Goal: Task Accomplishment & Management: Contribute content

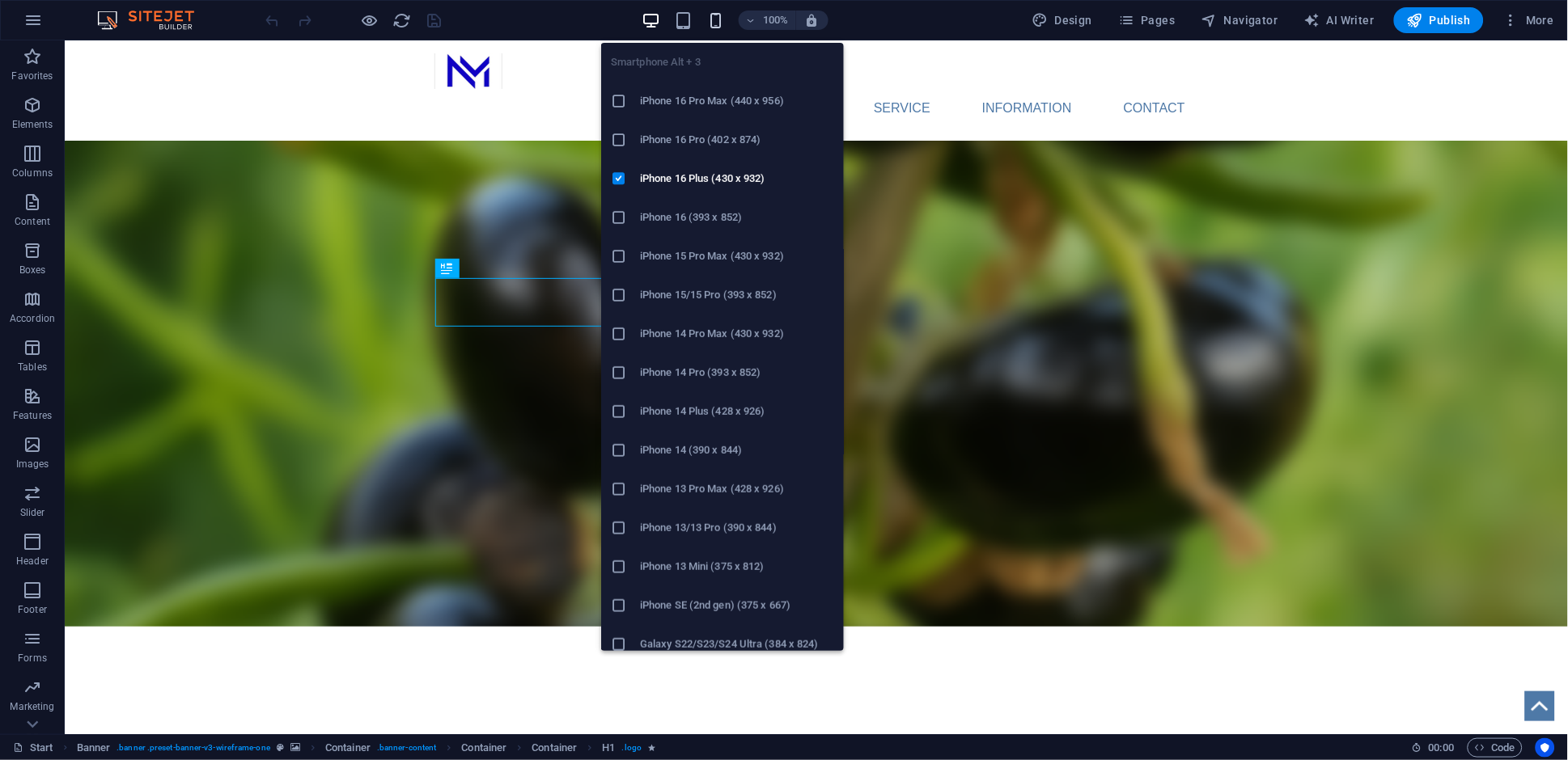
click at [719, 22] on icon "button" at bounding box center [715, 20] width 18 height 18
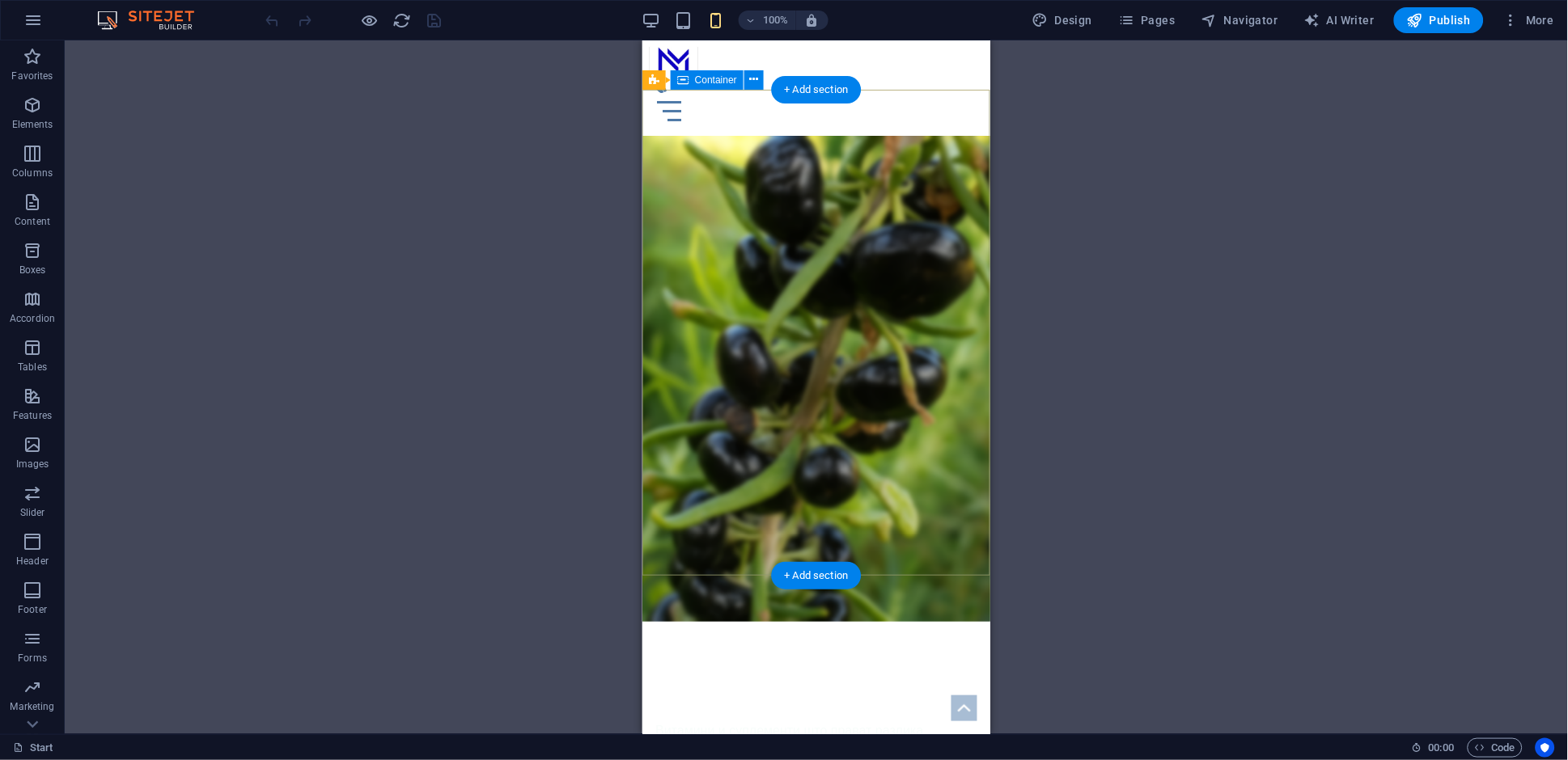
click at [891, 621] on div "NUTRIMAX Витамини и суплементи што прават разлика Твојот пат до подобро здравје" at bounding box center [815, 773] width 348 height 304
drag, startPoint x: 891, startPoint y: 480, endPoint x: 1354, endPoint y: 581, distance: 473.9
click at [891, 621] on div "NUTRIMAX Витамини и суплементи што прават разлика Твојот пат до подобро здравје" at bounding box center [815, 773] width 348 height 304
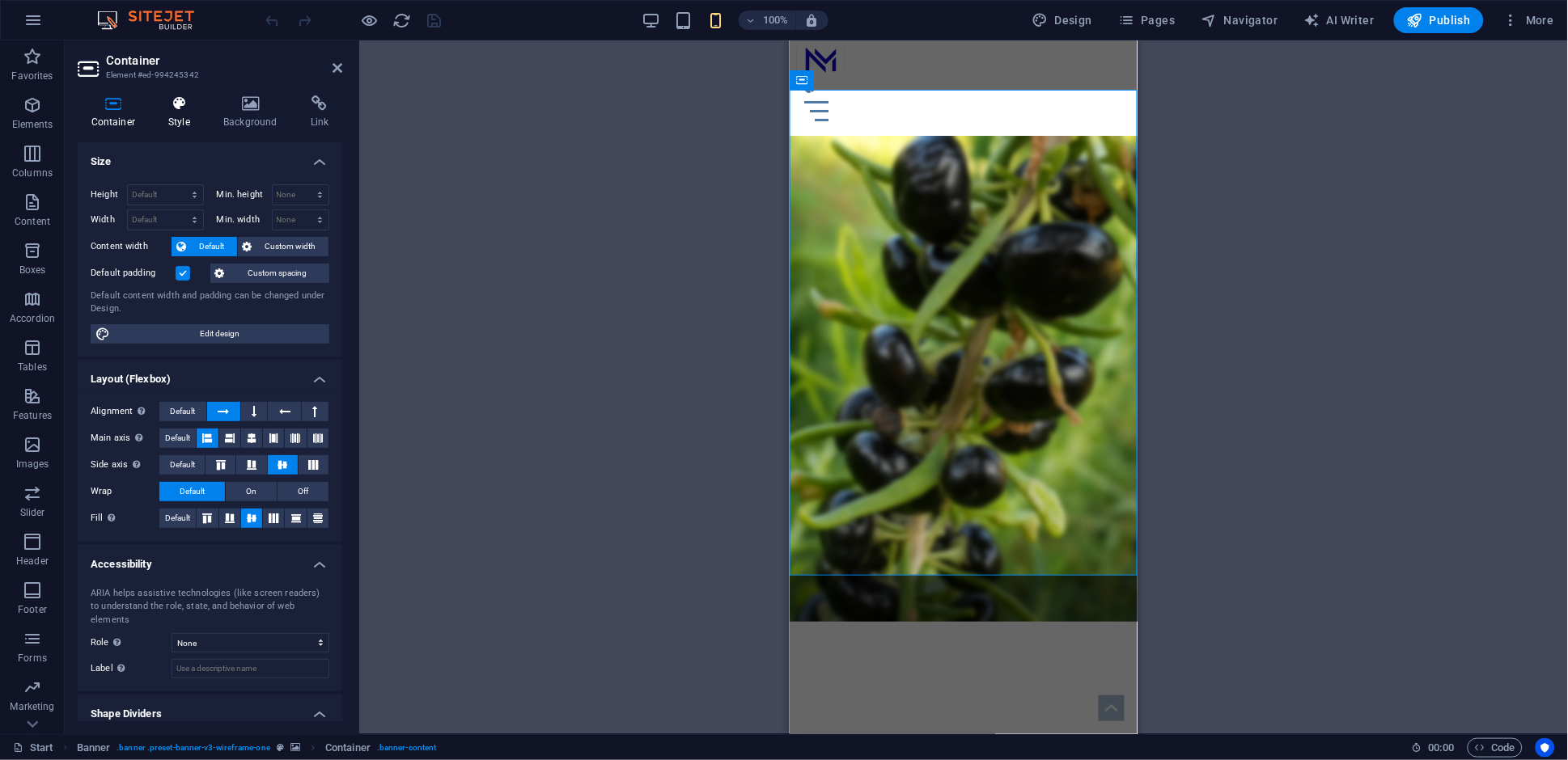
click at [180, 106] on icon at bounding box center [180, 103] width 49 height 16
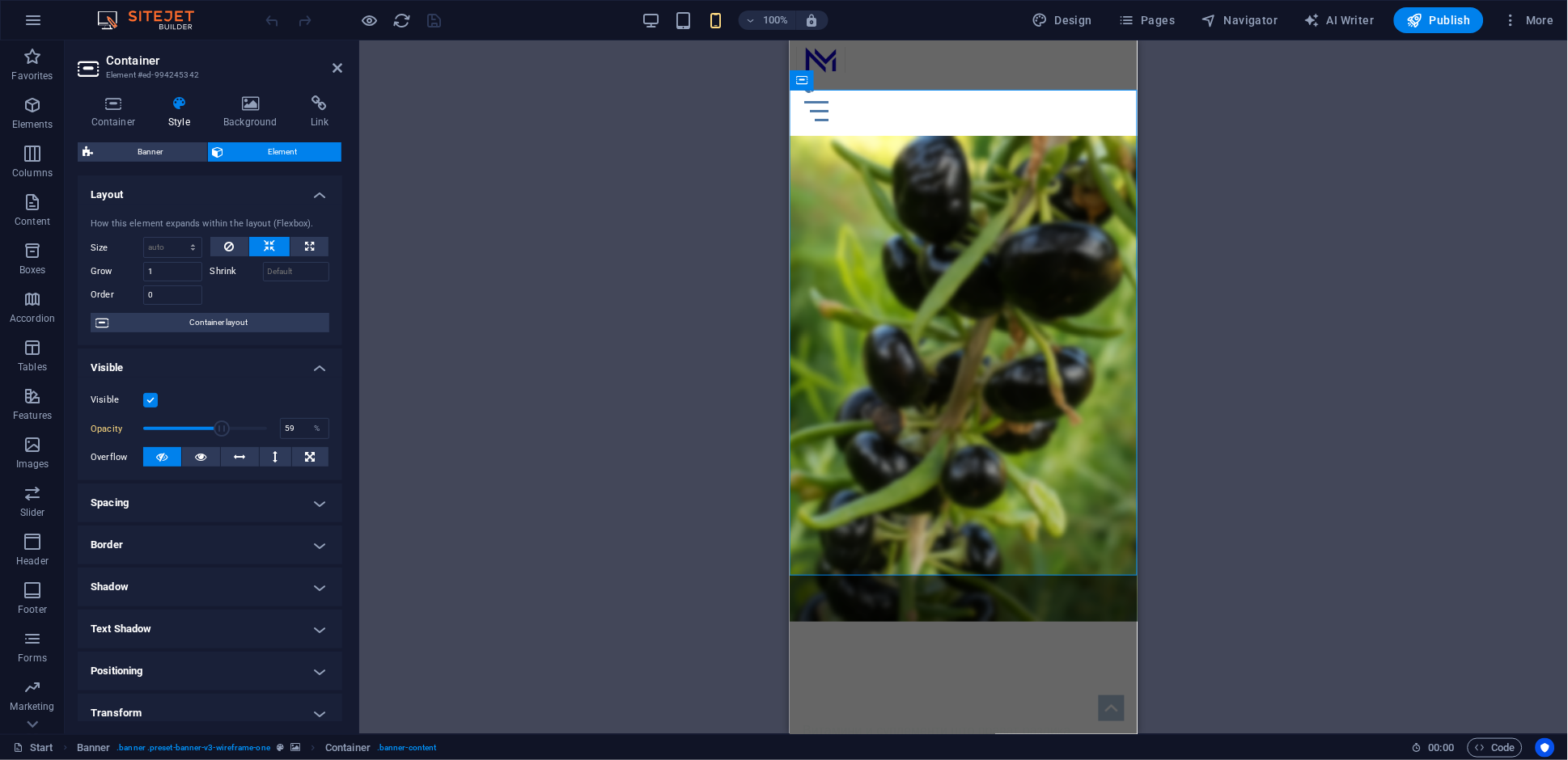
drag, startPoint x: 266, startPoint y: 433, endPoint x: 213, endPoint y: 417, distance: 55.4
click at [213, 421] on span at bounding box center [221, 429] width 16 height 16
click at [213, 421] on span at bounding box center [213, 429] width 16 height 16
click at [215, 416] on span at bounding box center [205, 429] width 124 height 24
type input "100"
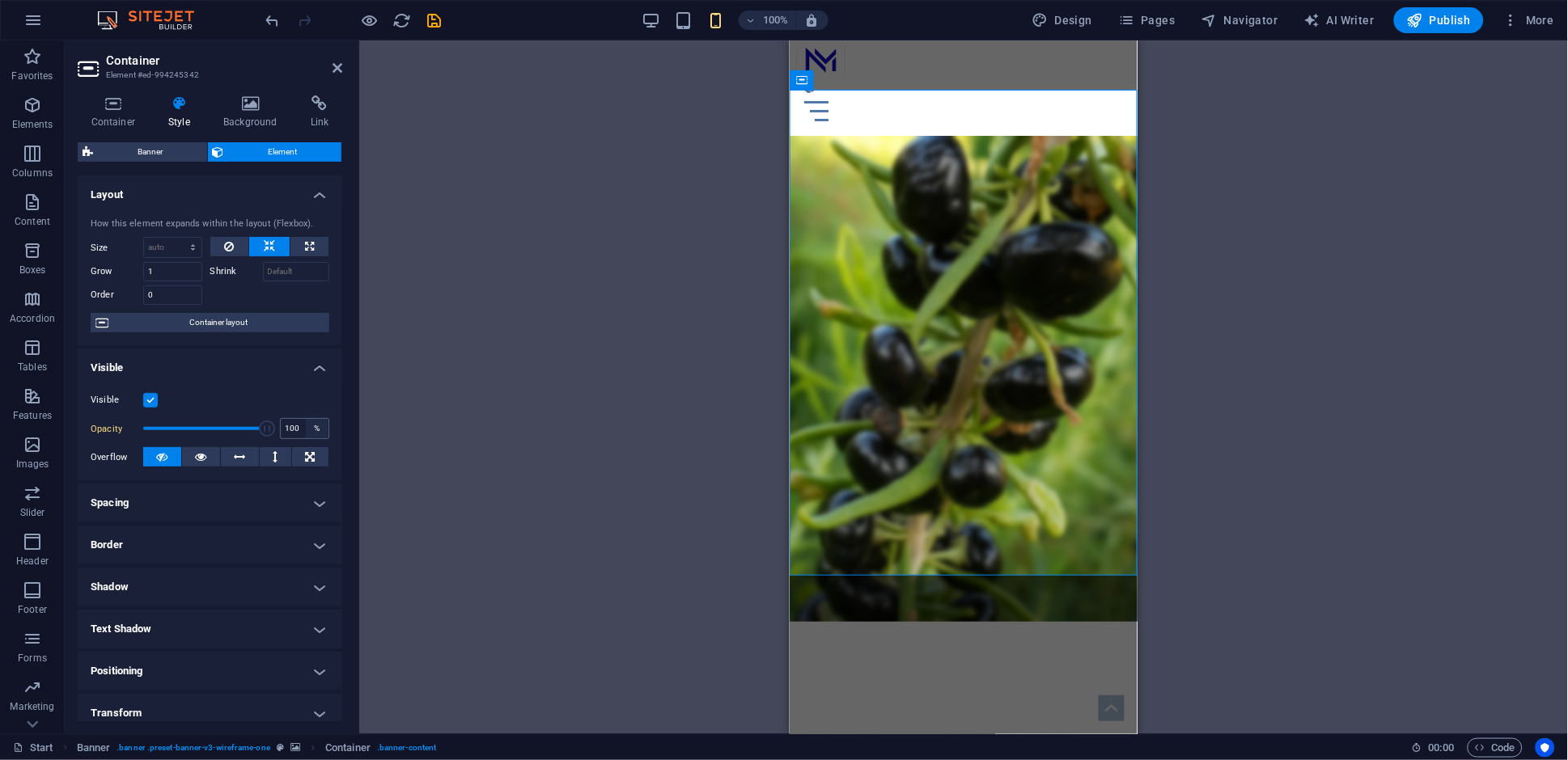
drag, startPoint x: 213, startPoint y: 423, endPoint x: 304, endPoint y: 422, distance: 91.0
click at [305, 430] on div "Opacity 100 %" at bounding box center [209, 429] width 239 height 24
click at [255, 108] on icon at bounding box center [250, 103] width 81 height 16
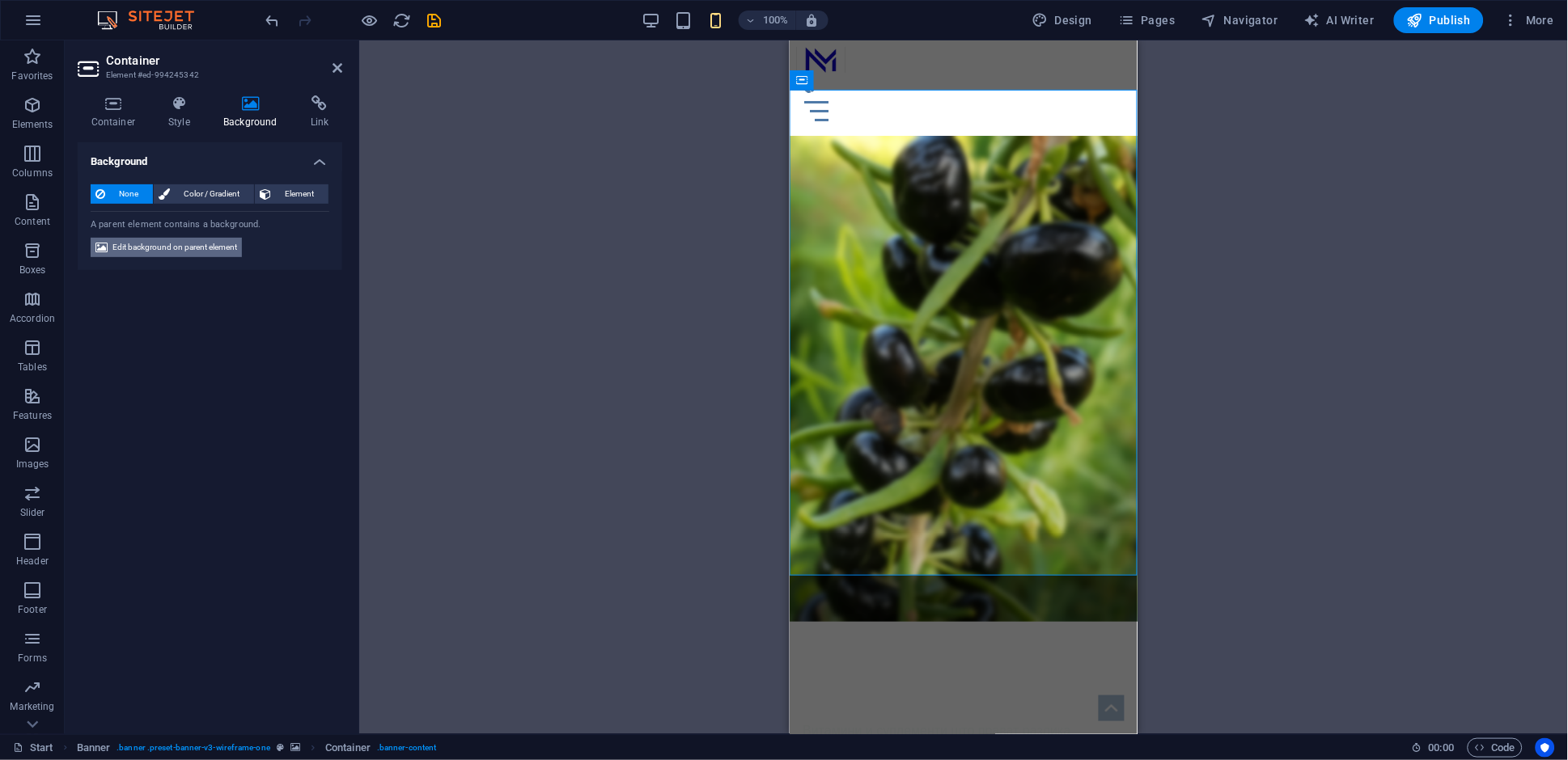
click at [204, 252] on span "Edit background on parent element" at bounding box center [175, 247] width 125 height 19
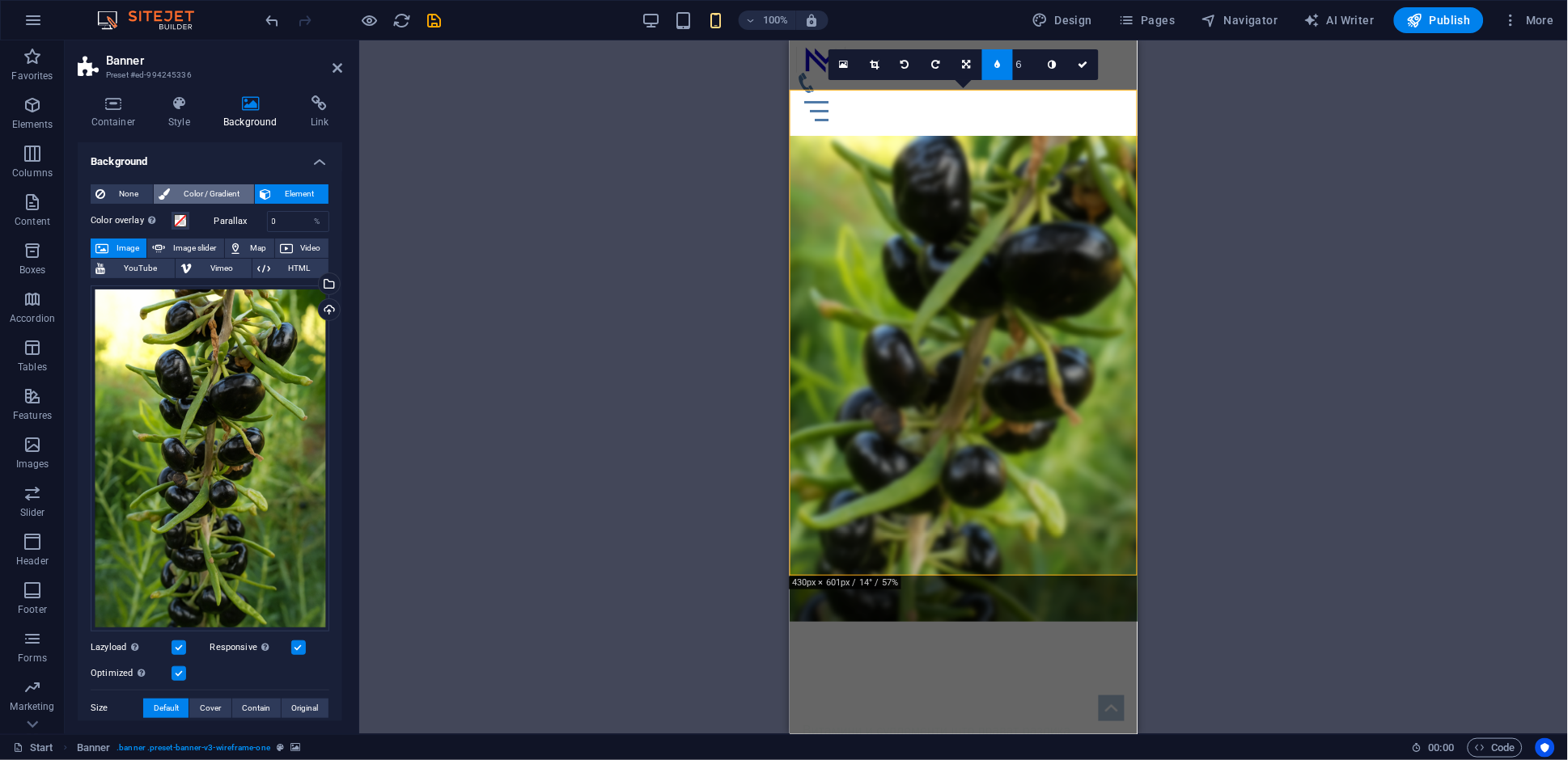
click at [200, 189] on span "Color / Gradient" at bounding box center [212, 194] width 75 height 19
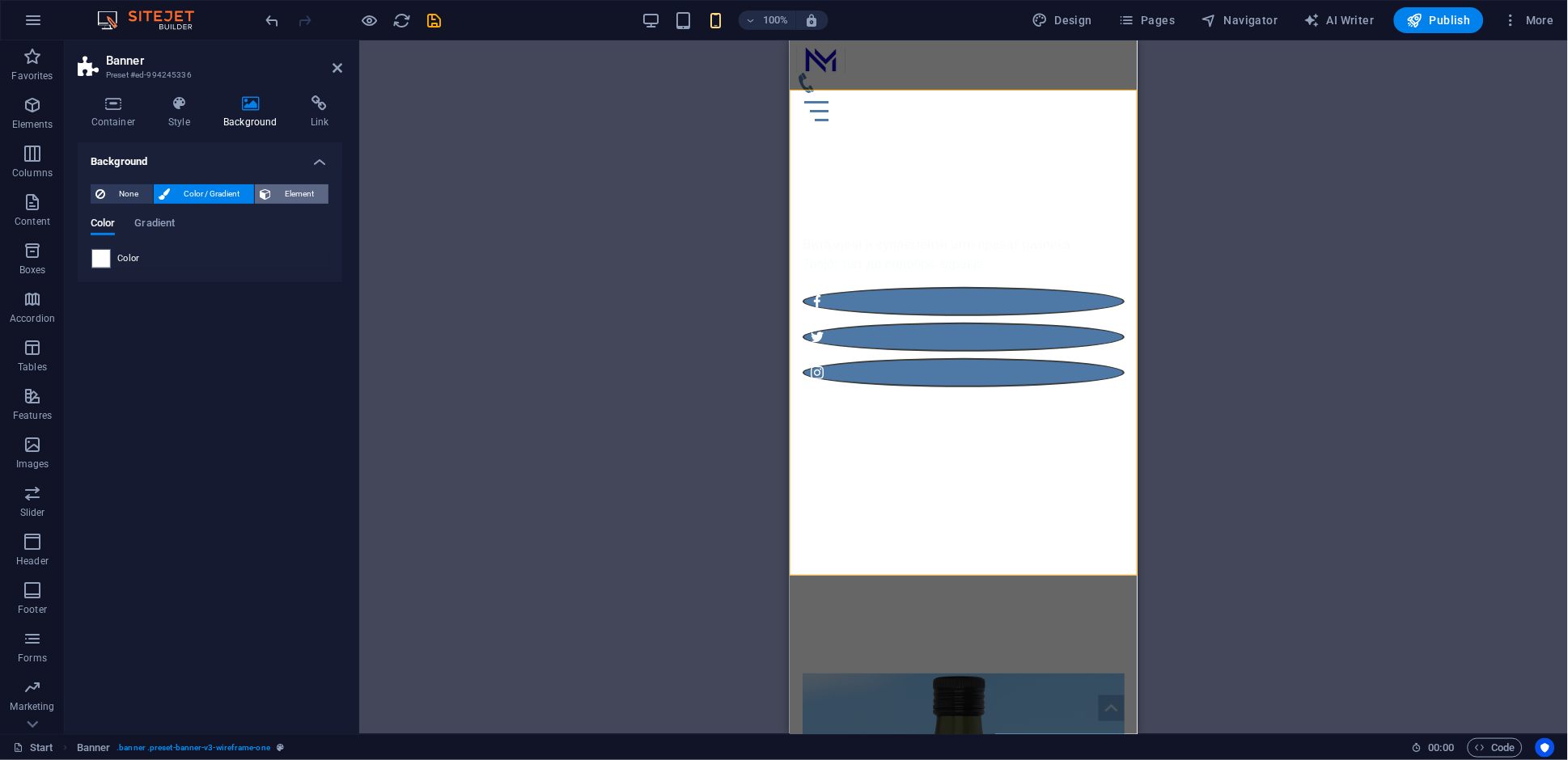
click at [300, 197] on span "Element" at bounding box center [299, 194] width 48 height 19
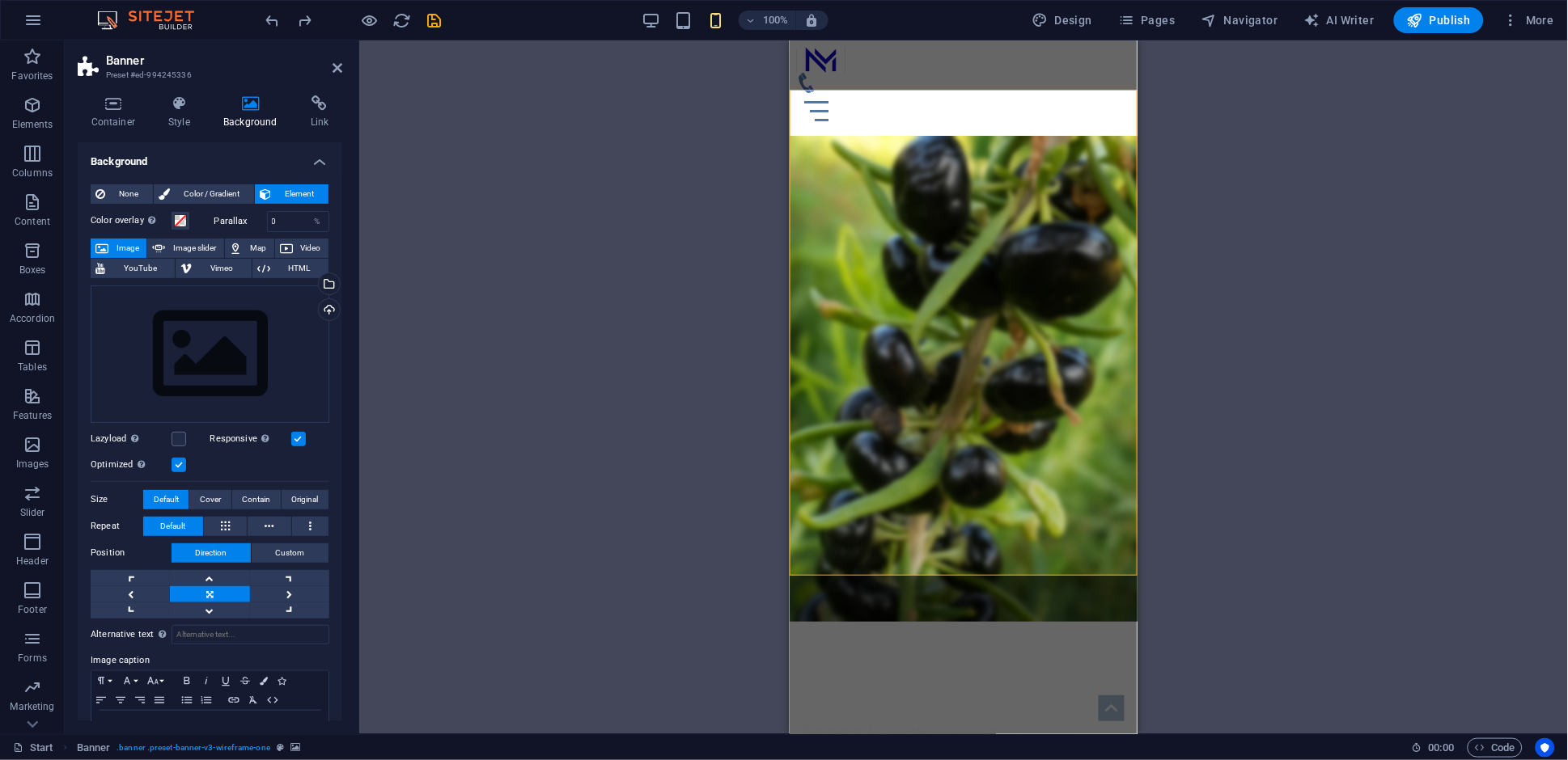
click at [551, 308] on div "Drag here to replace the existing content. Press “Ctrl” if you want to create a…" at bounding box center [963, 388] width 1209 height 694
click at [334, 74] on icon at bounding box center [337, 68] width 10 height 13
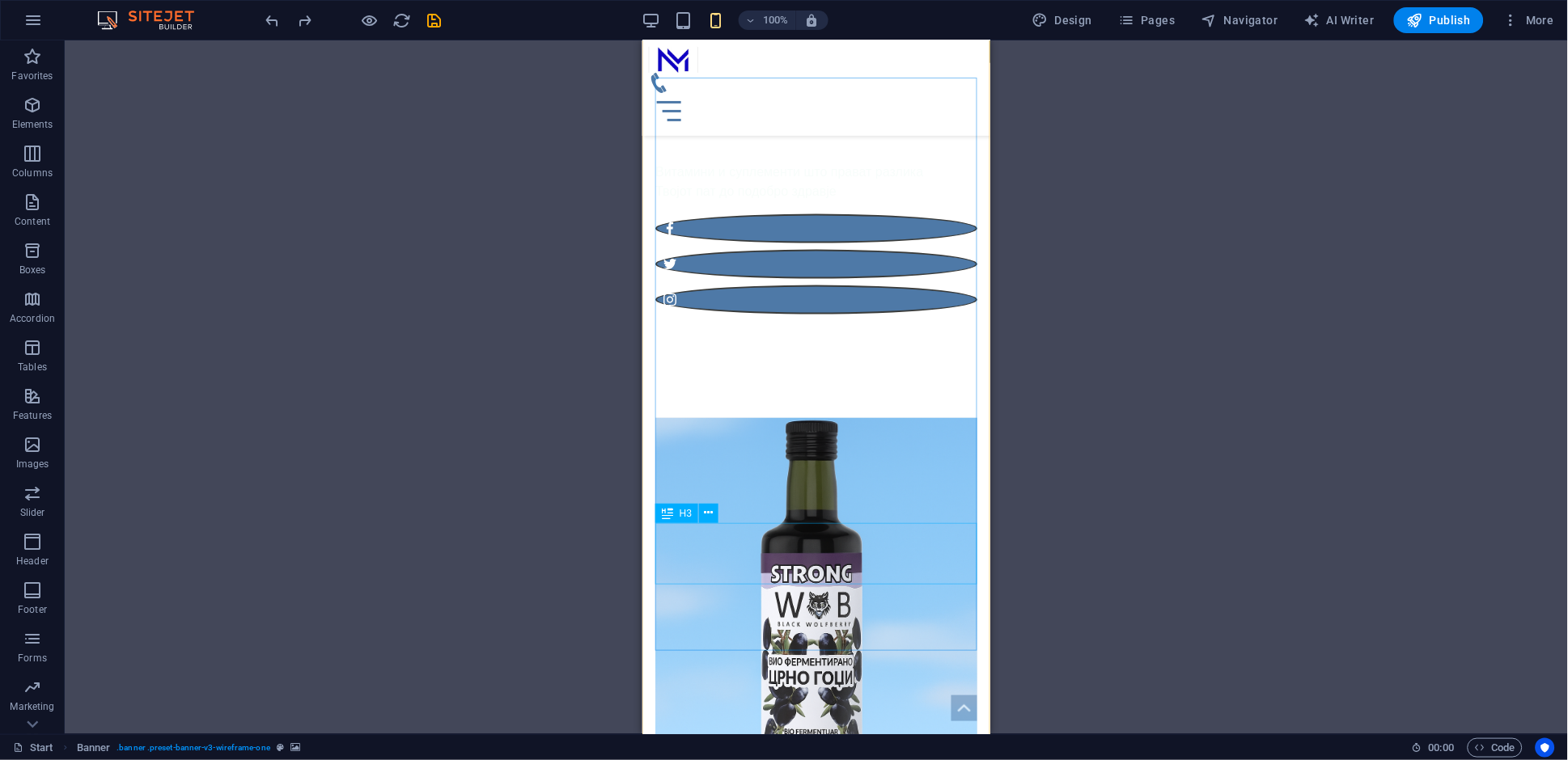
scroll to position [523, 0]
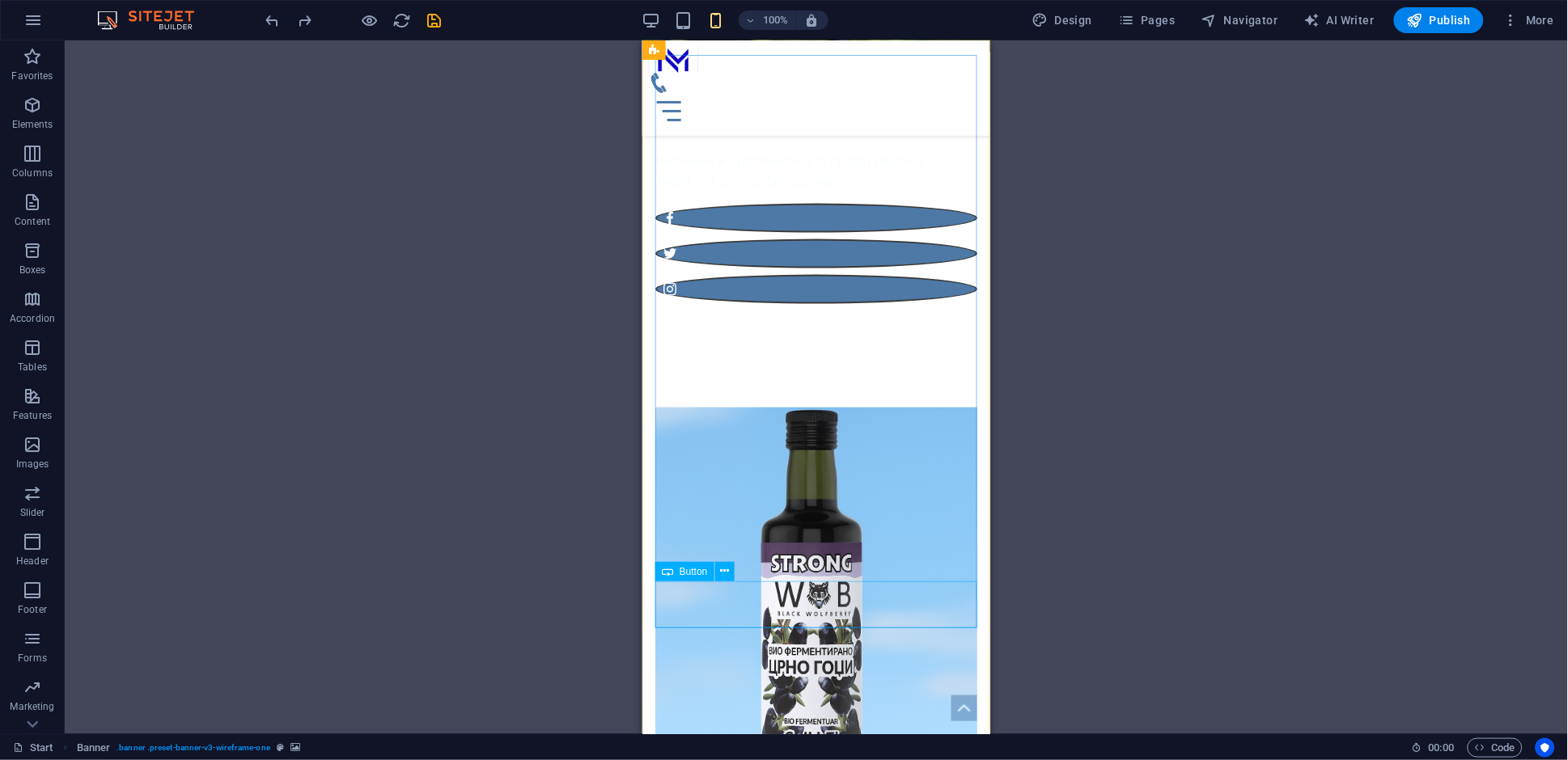
click at [816, 407] on figure at bounding box center [815, 630] width 322 height 446
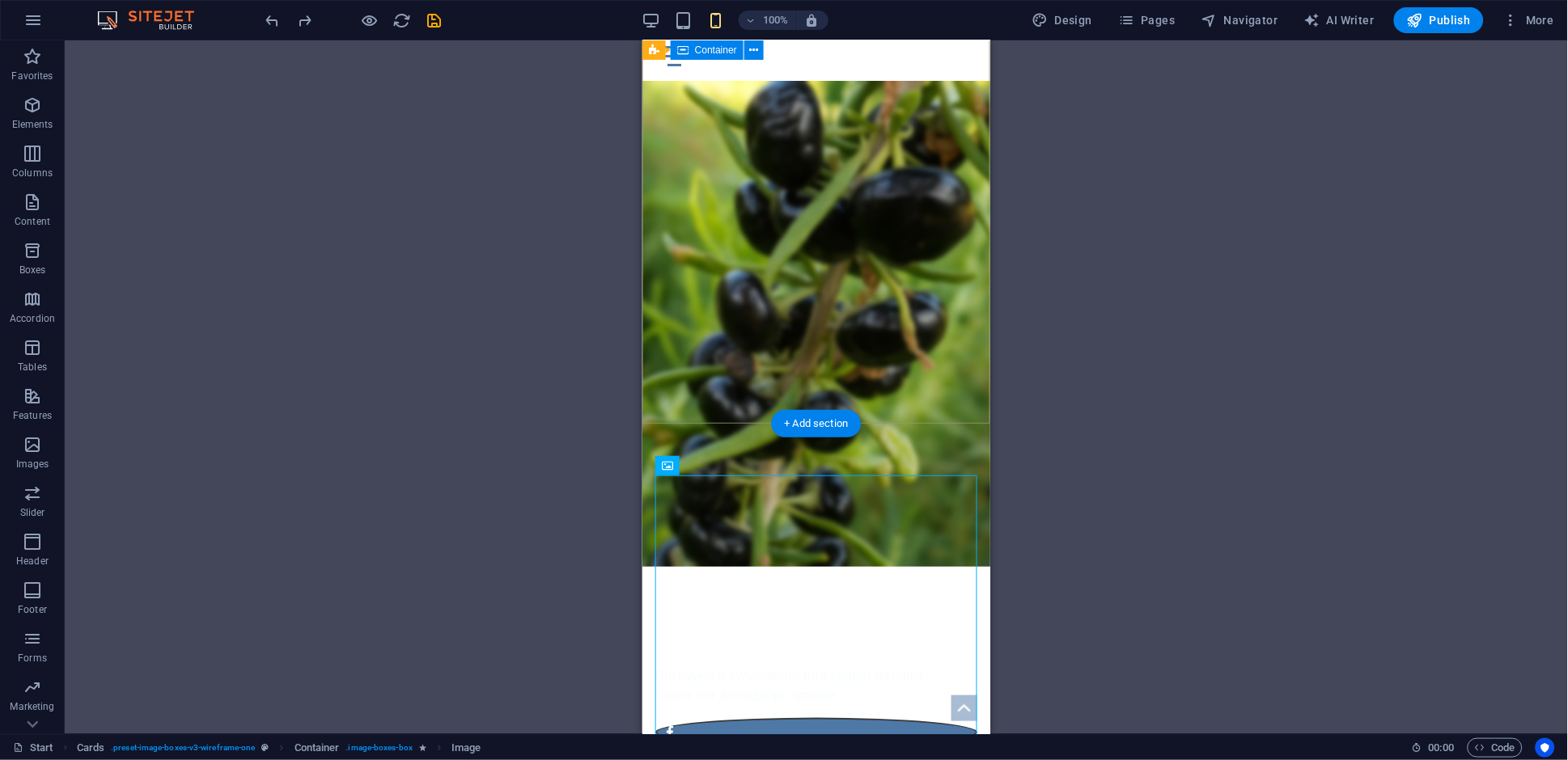
scroll to position [0, 0]
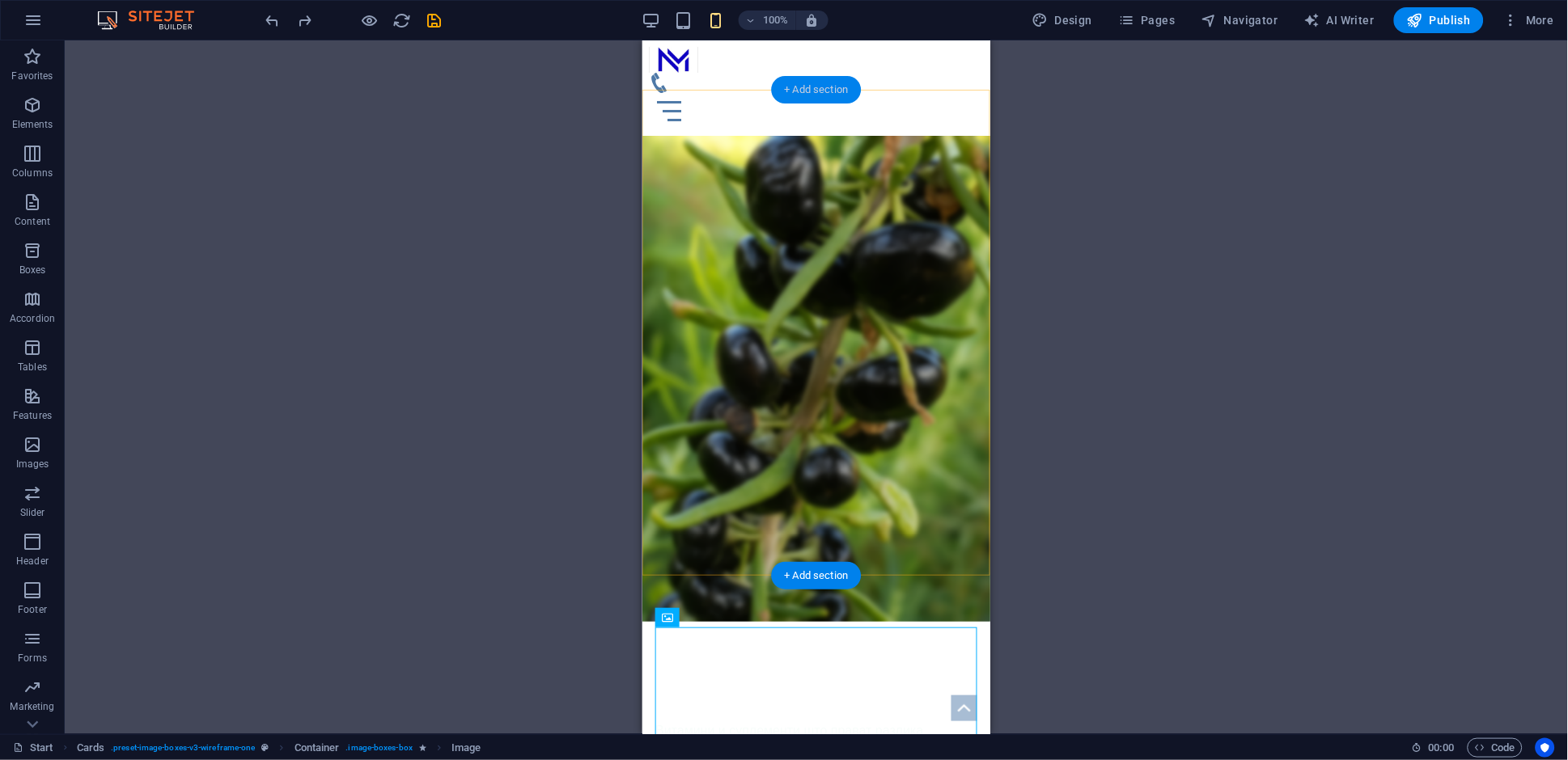
drag, startPoint x: 827, startPoint y: 89, endPoint x: 75, endPoint y: 252, distance: 769.5
click at [827, 89] on div "+ Add section" at bounding box center [816, 90] width 89 height 28
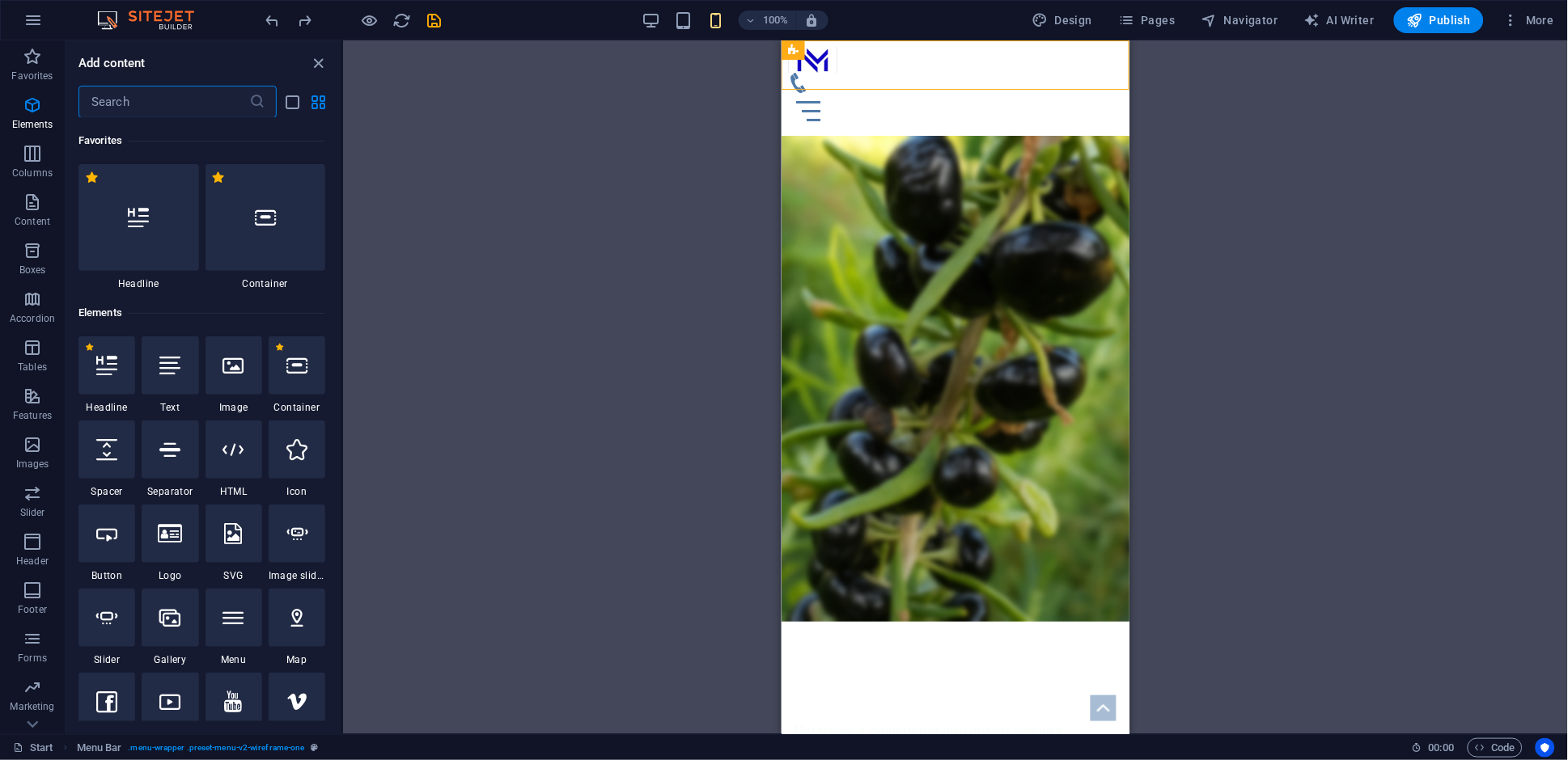
scroll to position [2830, 0]
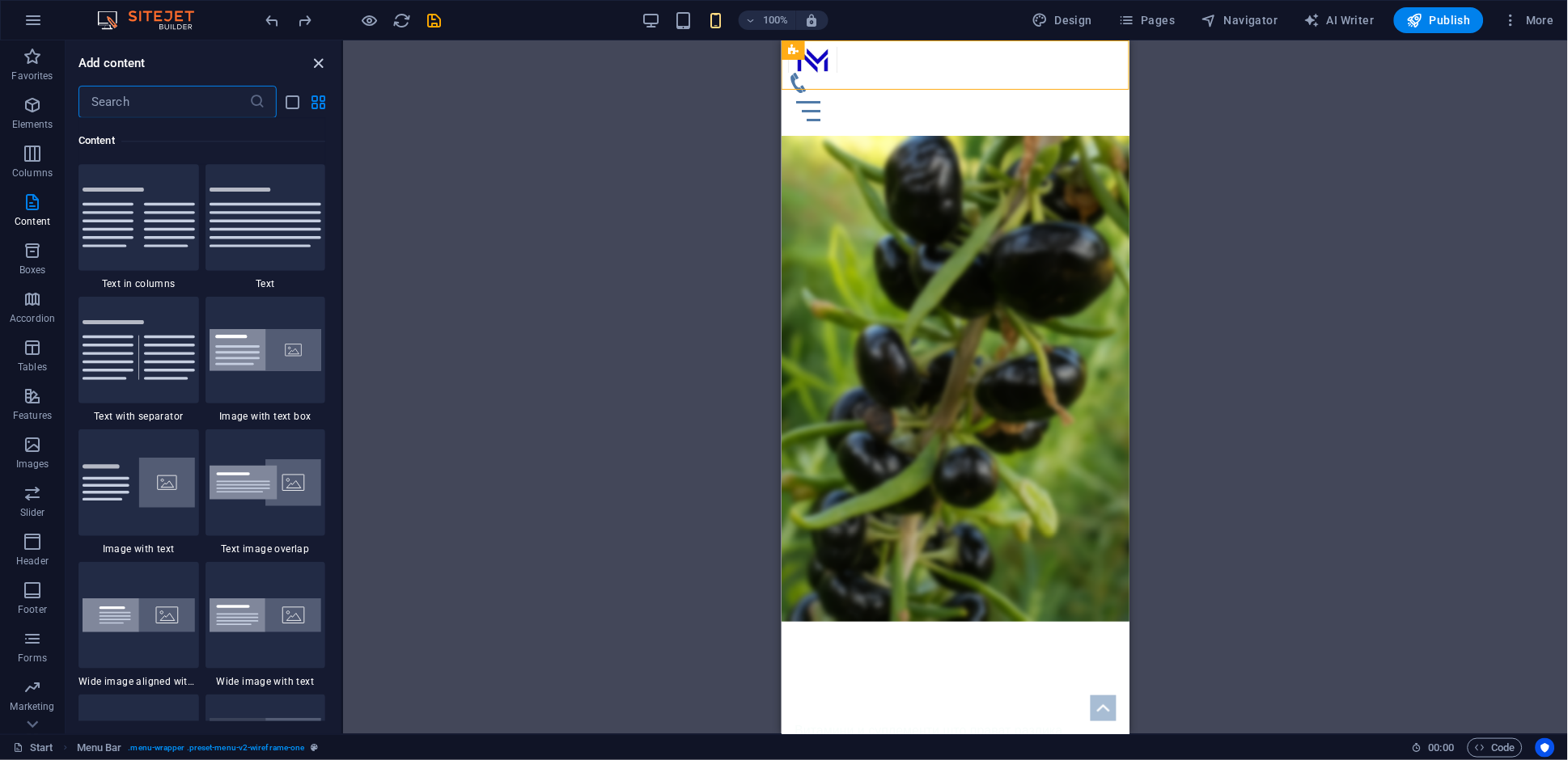
click at [316, 69] on icon "close panel" at bounding box center [318, 62] width 18 height 18
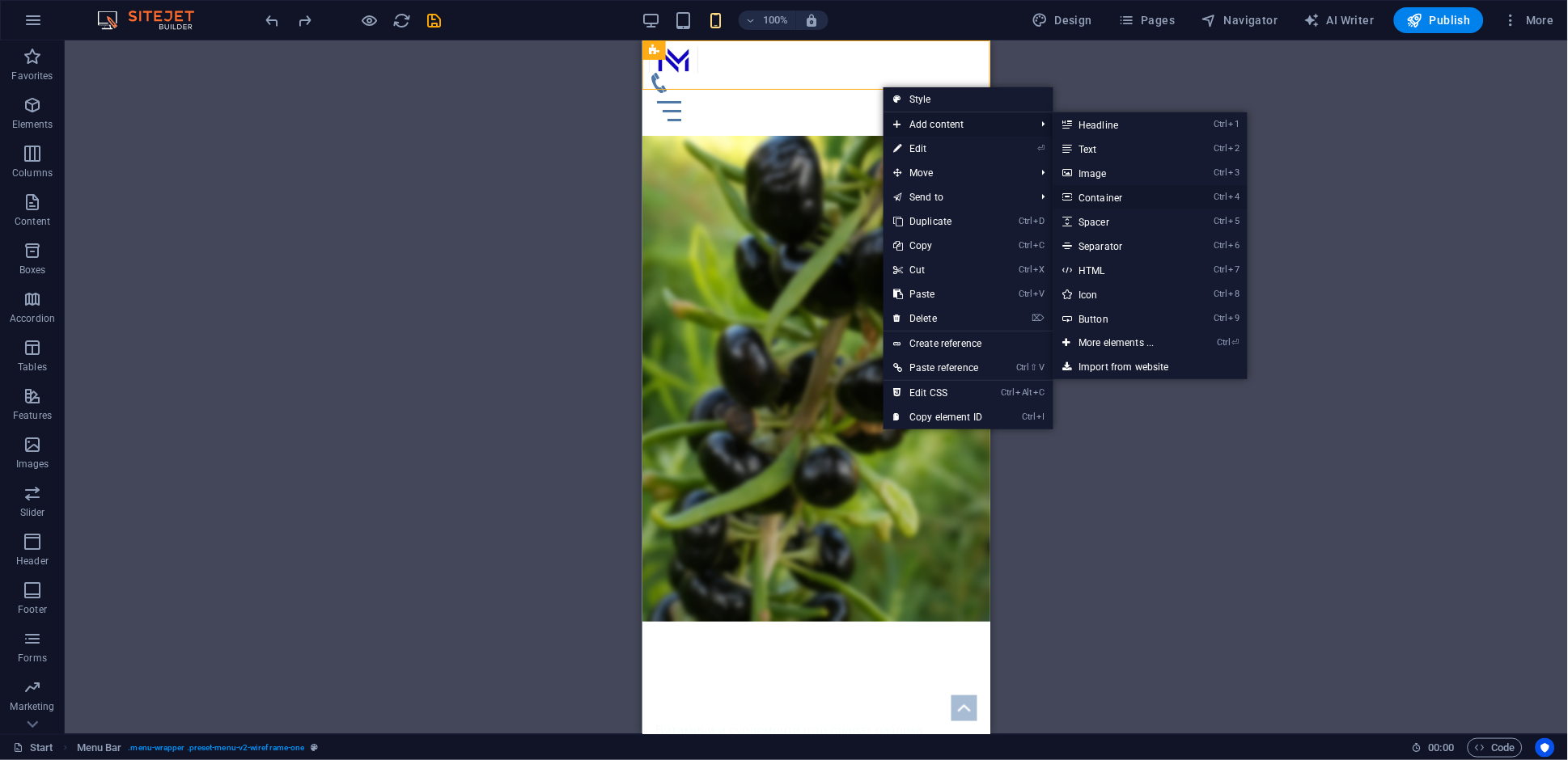
click at [1157, 197] on link "Ctrl 4 Container" at bounding box center [1120, 198] width 134 height 24
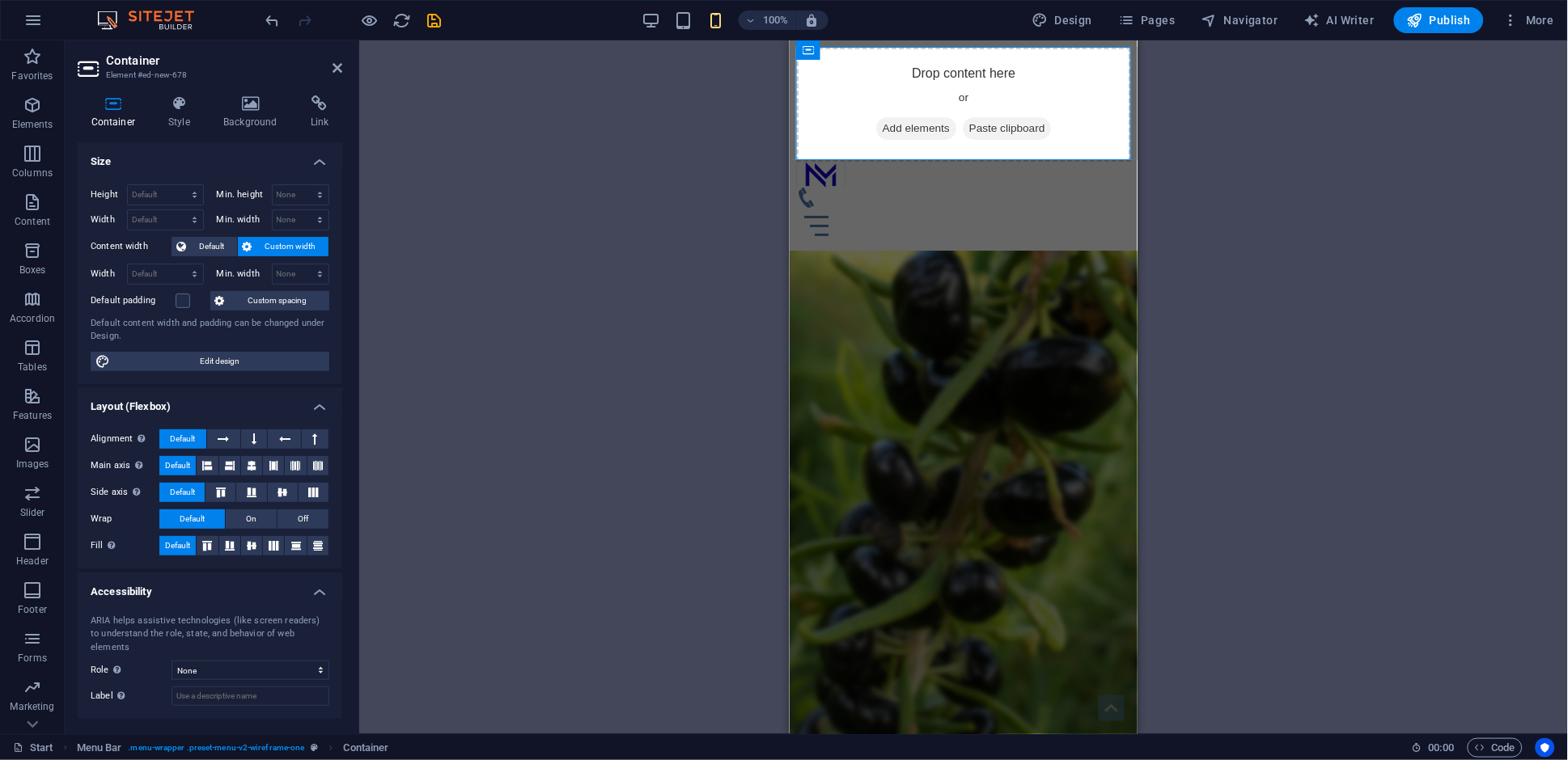
click at [1211, 279] on div "Drag here to replace the existing content. Press “Ctrl” if you want to create a…" at bounding box center [963, 388] width 1209 height 694
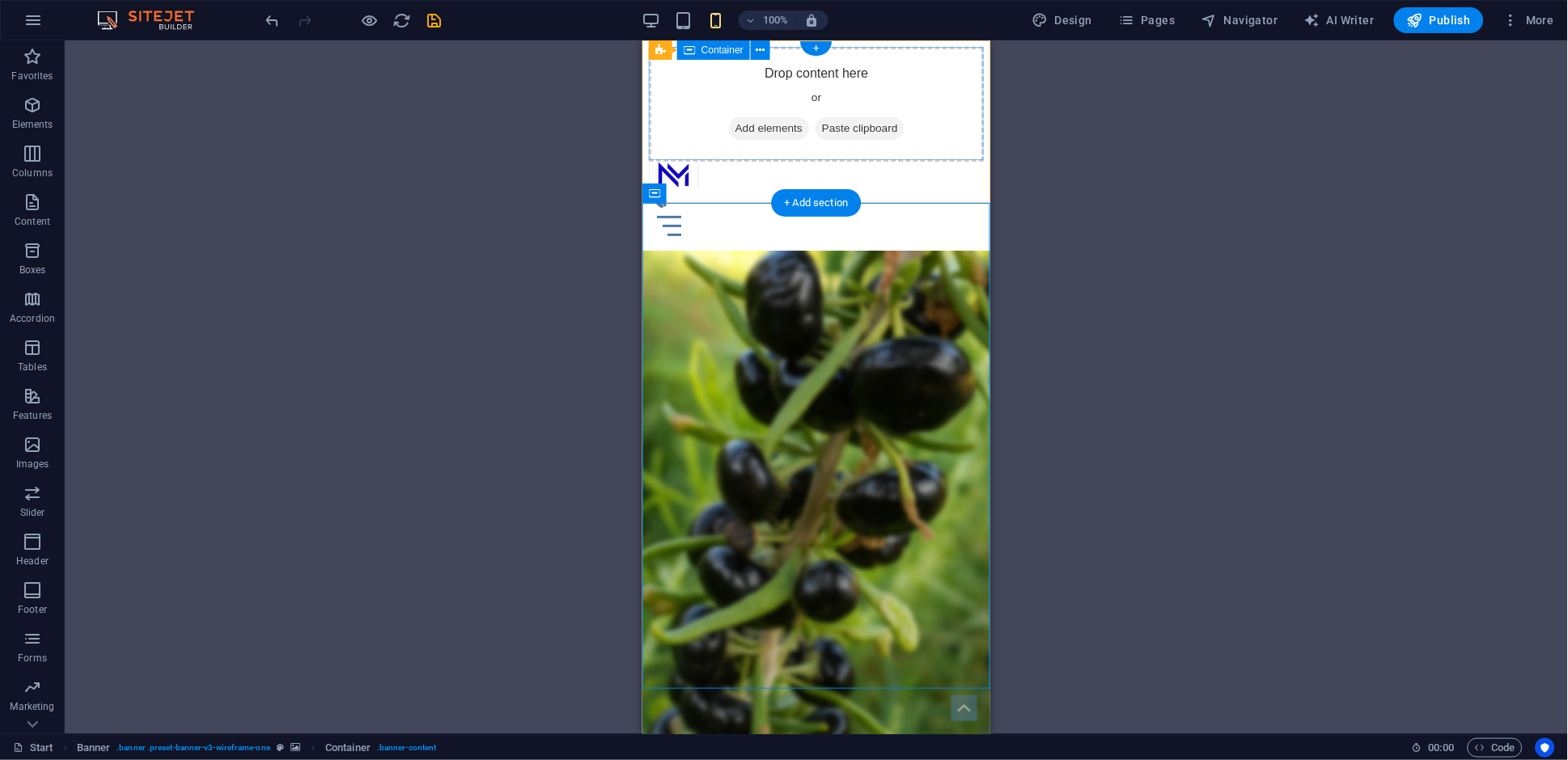
drag, startPoint x: 1368, startPoint y: 441, endPoint x: 797, endPoint y: 83, distance: 673.9
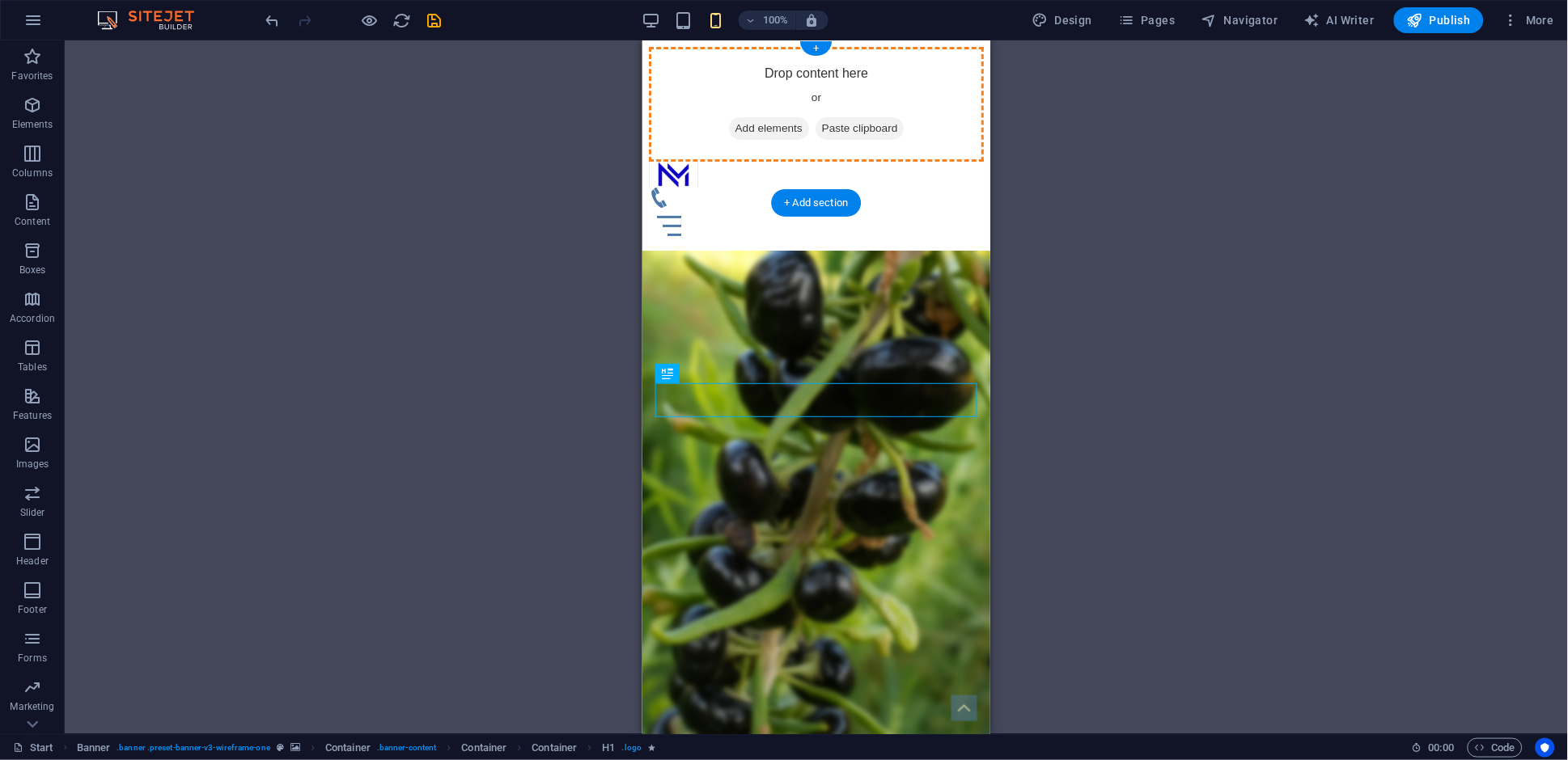
drag, startPoint x: 784, startPoint y: 403, endPoint x: 828, endPoint y: 95, distance: 311.1
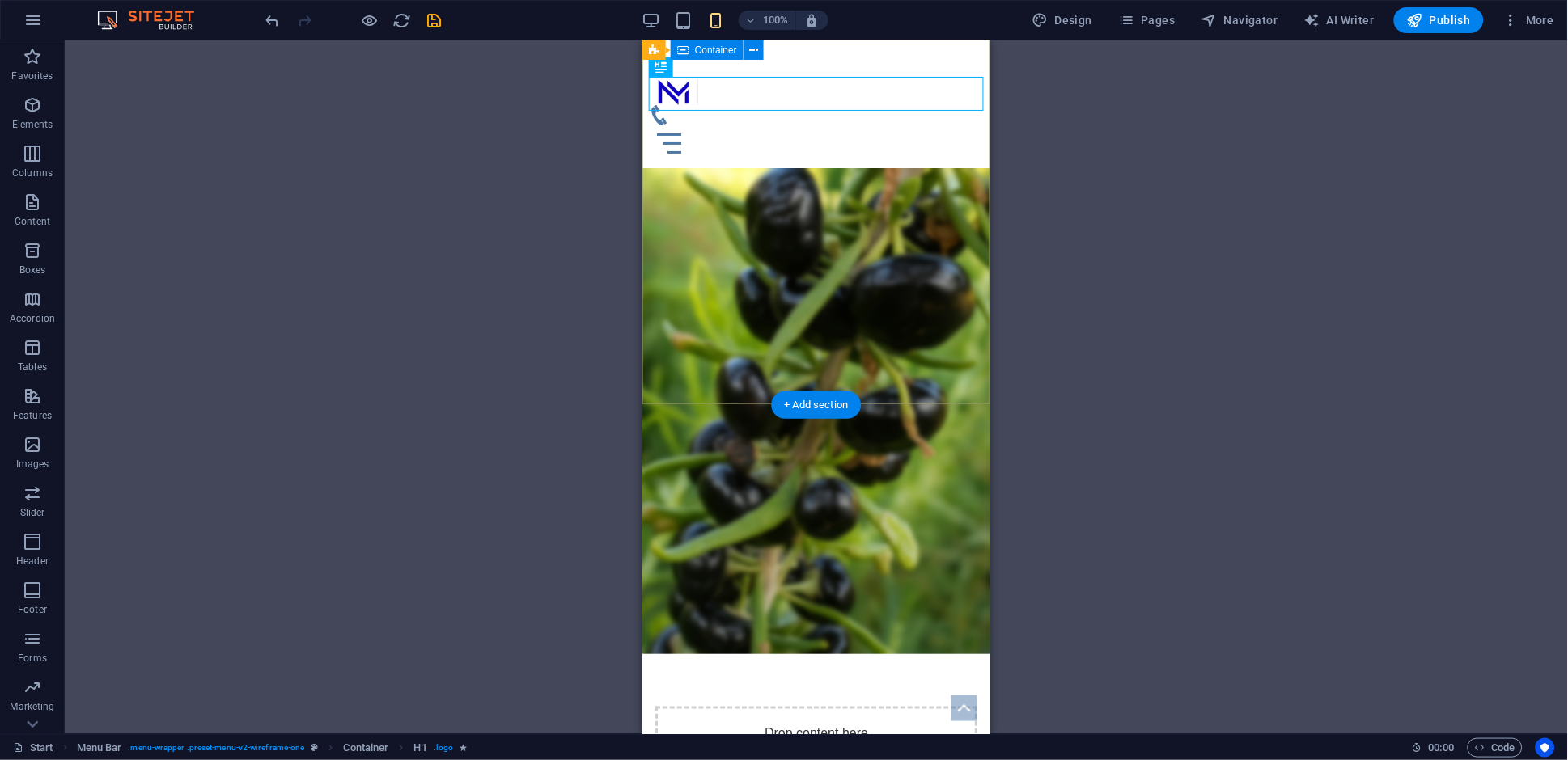
scroll to position [0, 0]
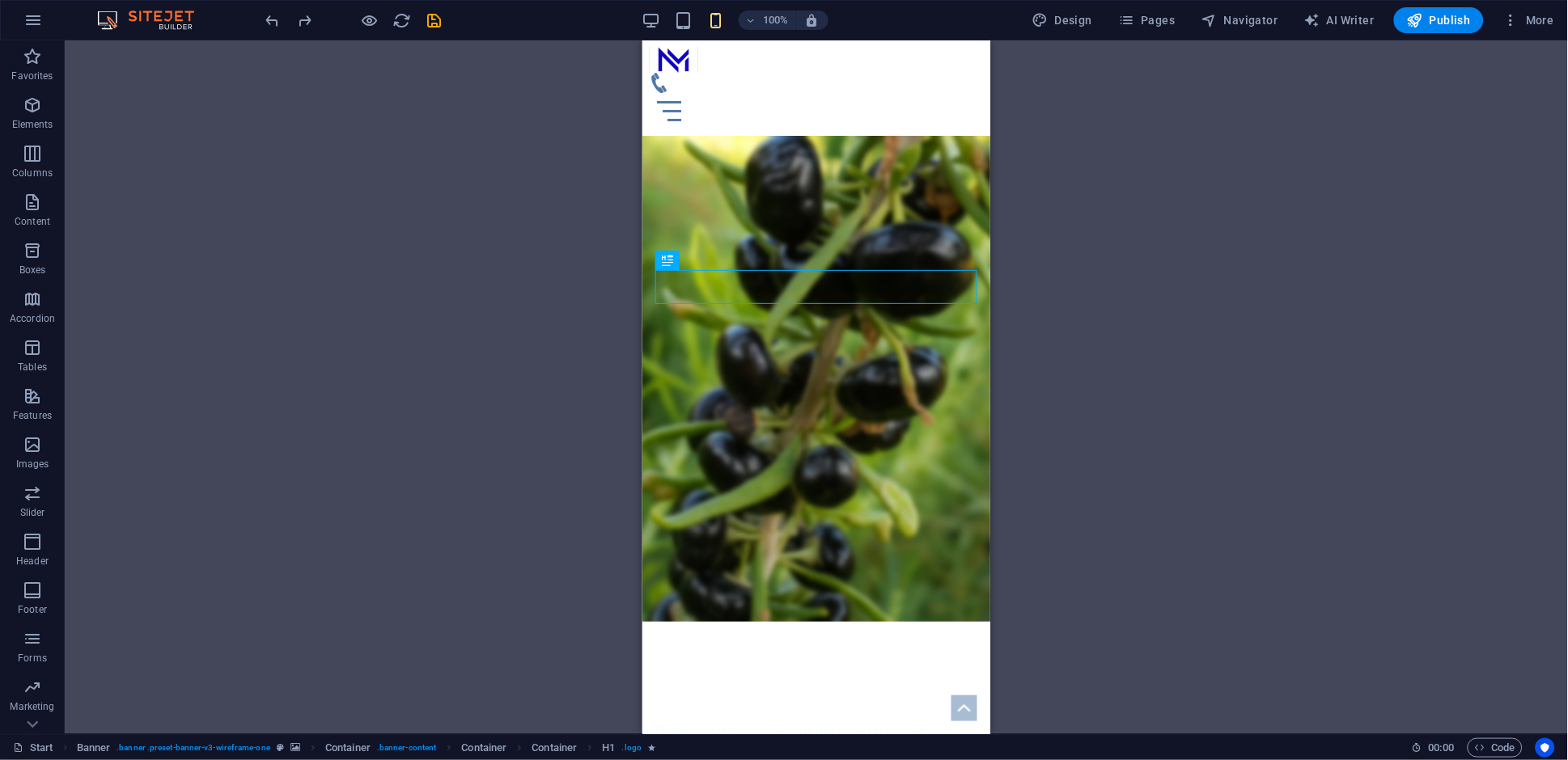
click at [1149, 346] on div "Drag here to replace the existing content. Press “Ctrl” if you want to create a…" at bounding box center [817, 388] width 1503 height 694
click at [943, 621] on div "NUTRIMAX Витамини и суплементи што прават разлика Твојот пат до подобро здравје" at bounding box center [815, 773] width 348 height 304
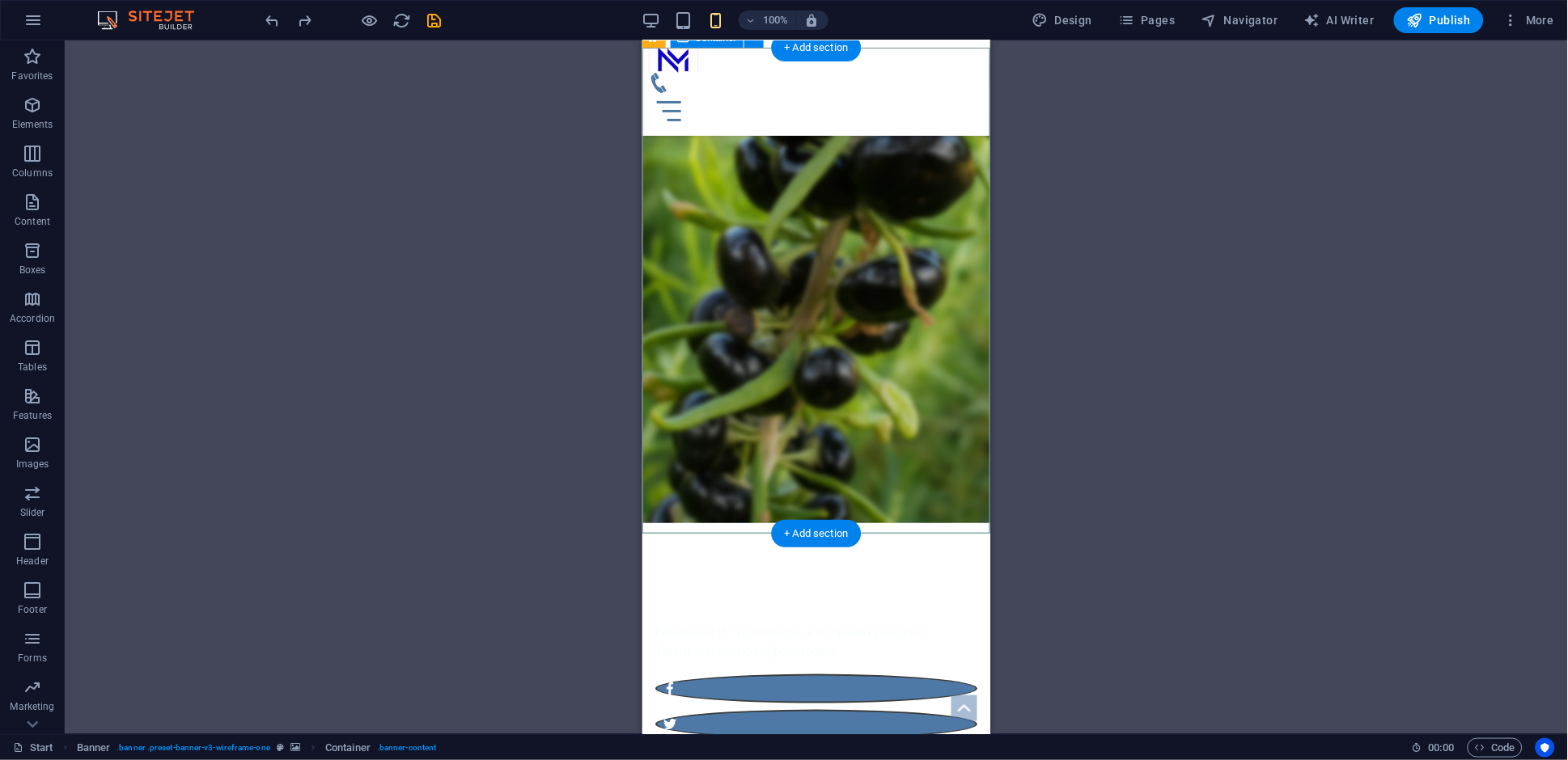
scroll to position [61, 0]
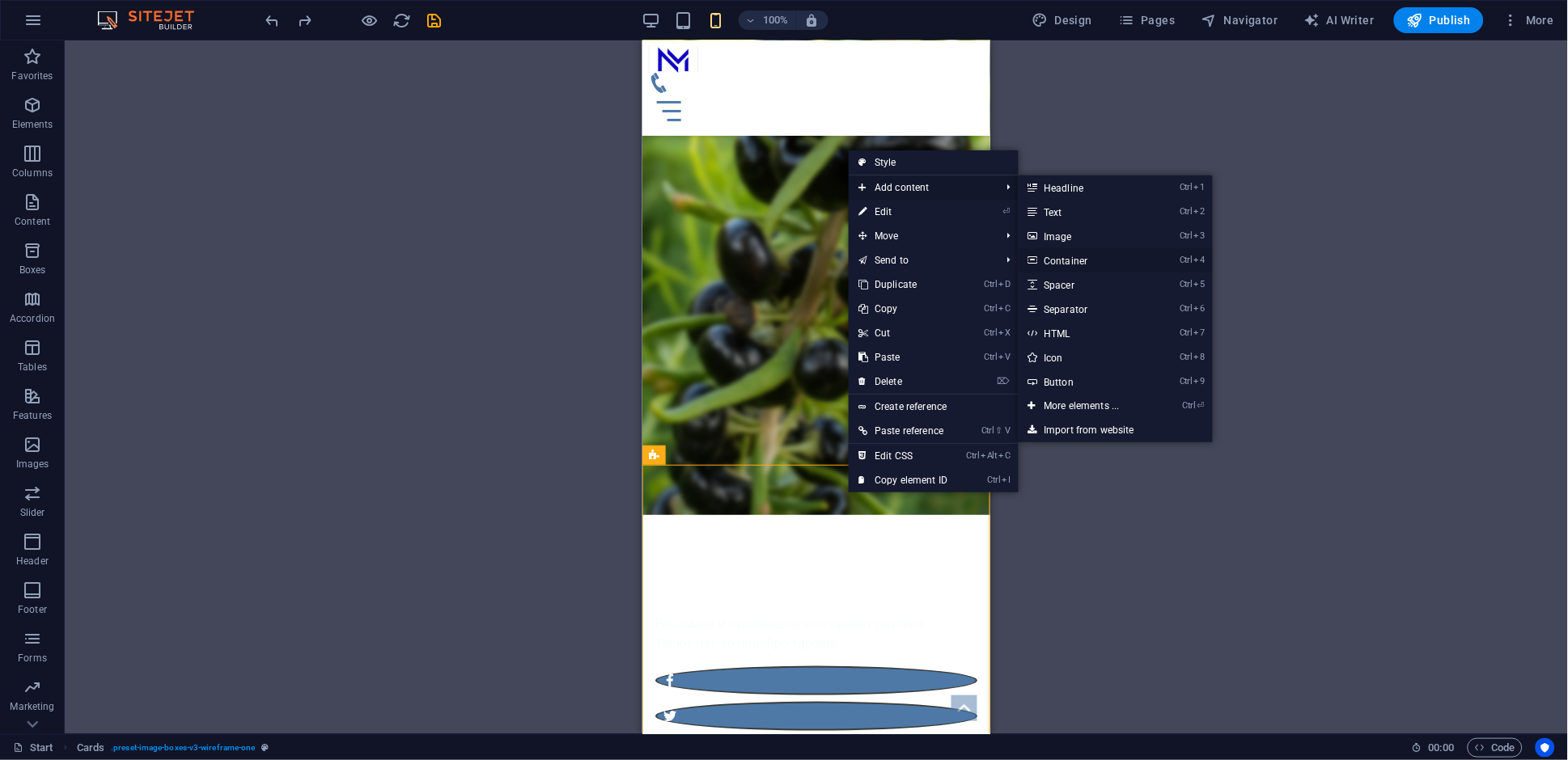
click at [1123, 258] on link "Ctrl 4 Container" at bounding box center [1086, 260] width 134 height 24
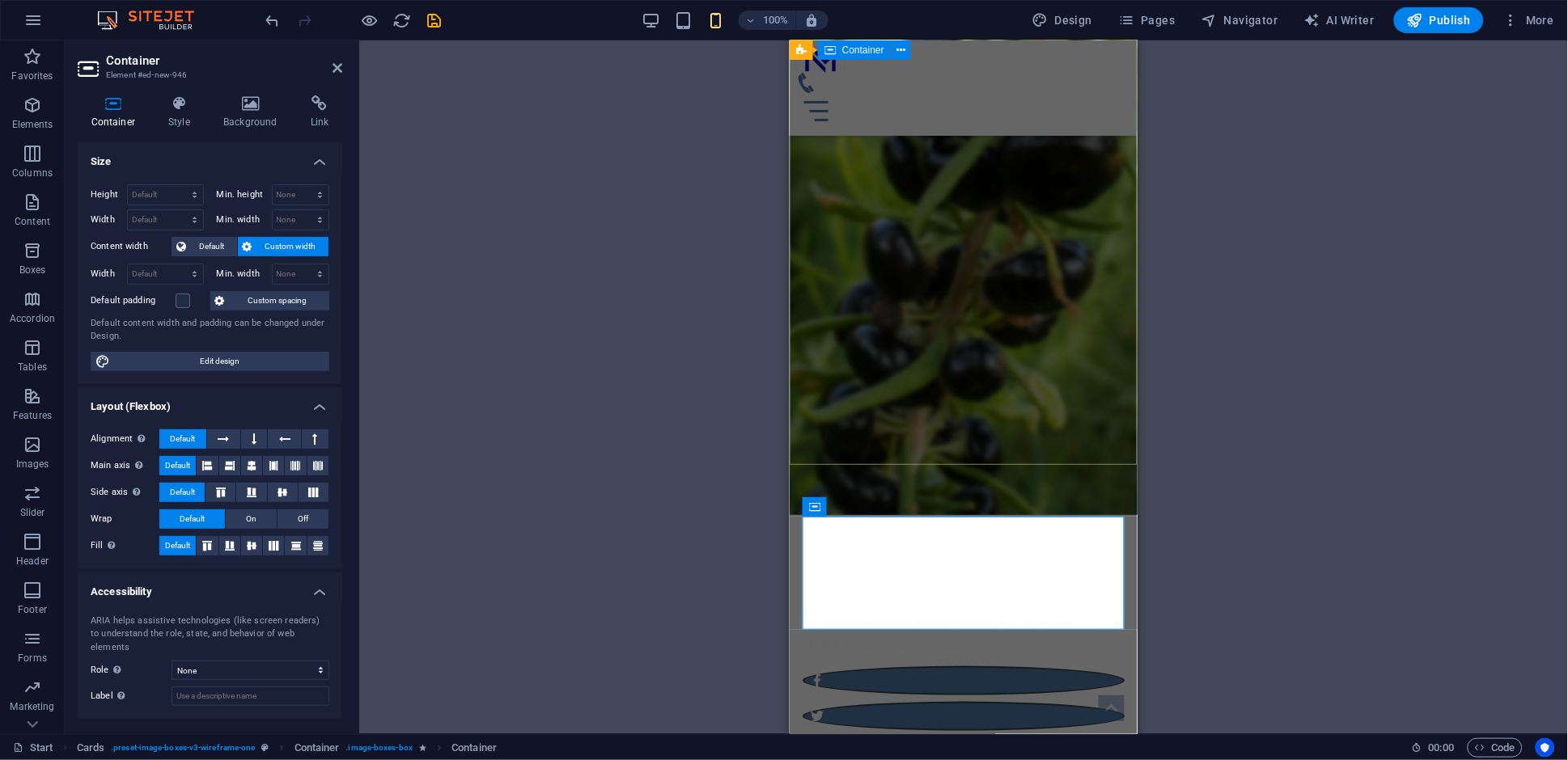
click at [1025, 514] on div "NUTRIMAX Витамини и суплементи што прават разлика Твојот пат до подобро здравје" at bounding box center [962, 666] width 348 height 304
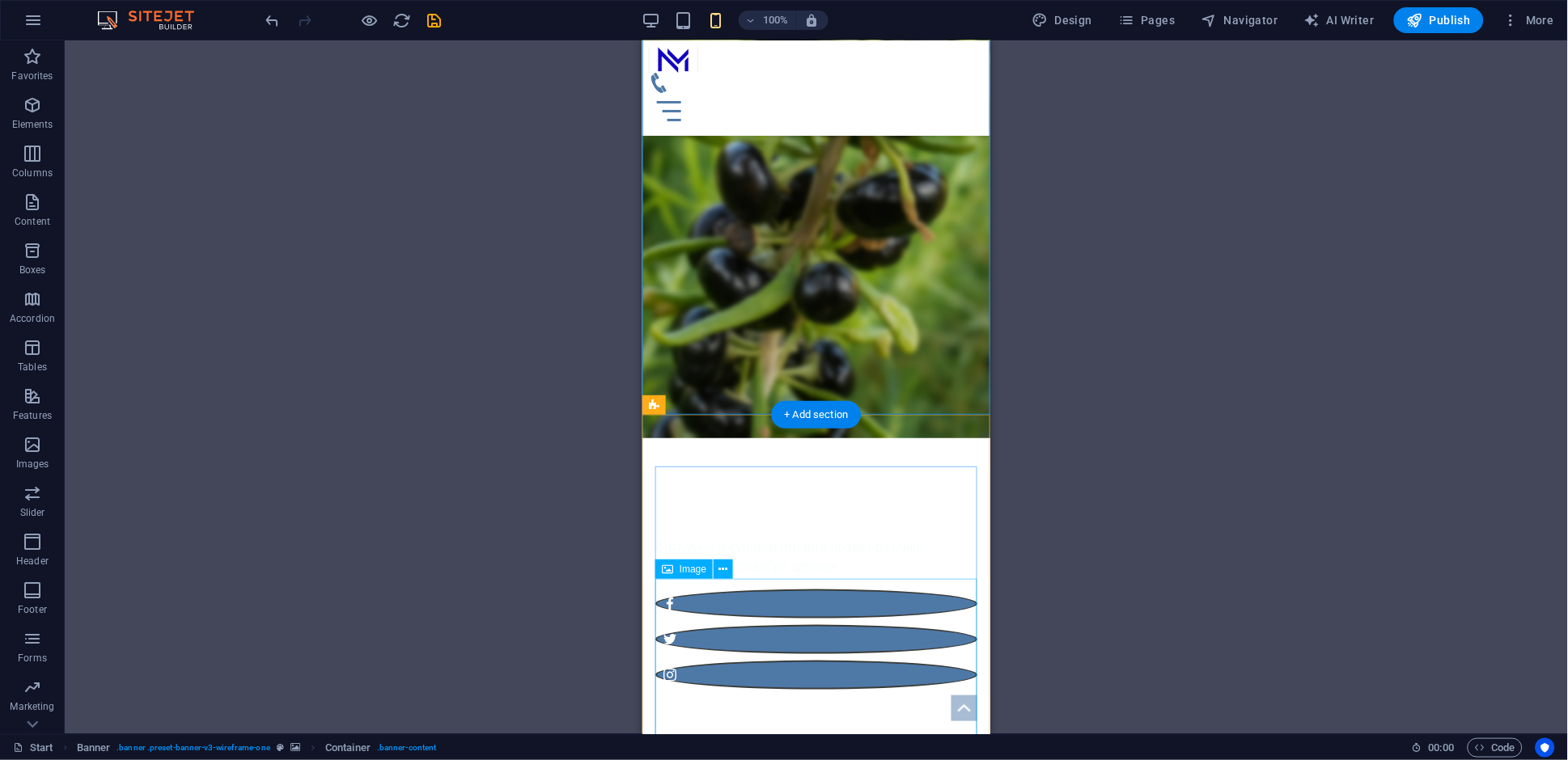
scroll to position [186, 0]
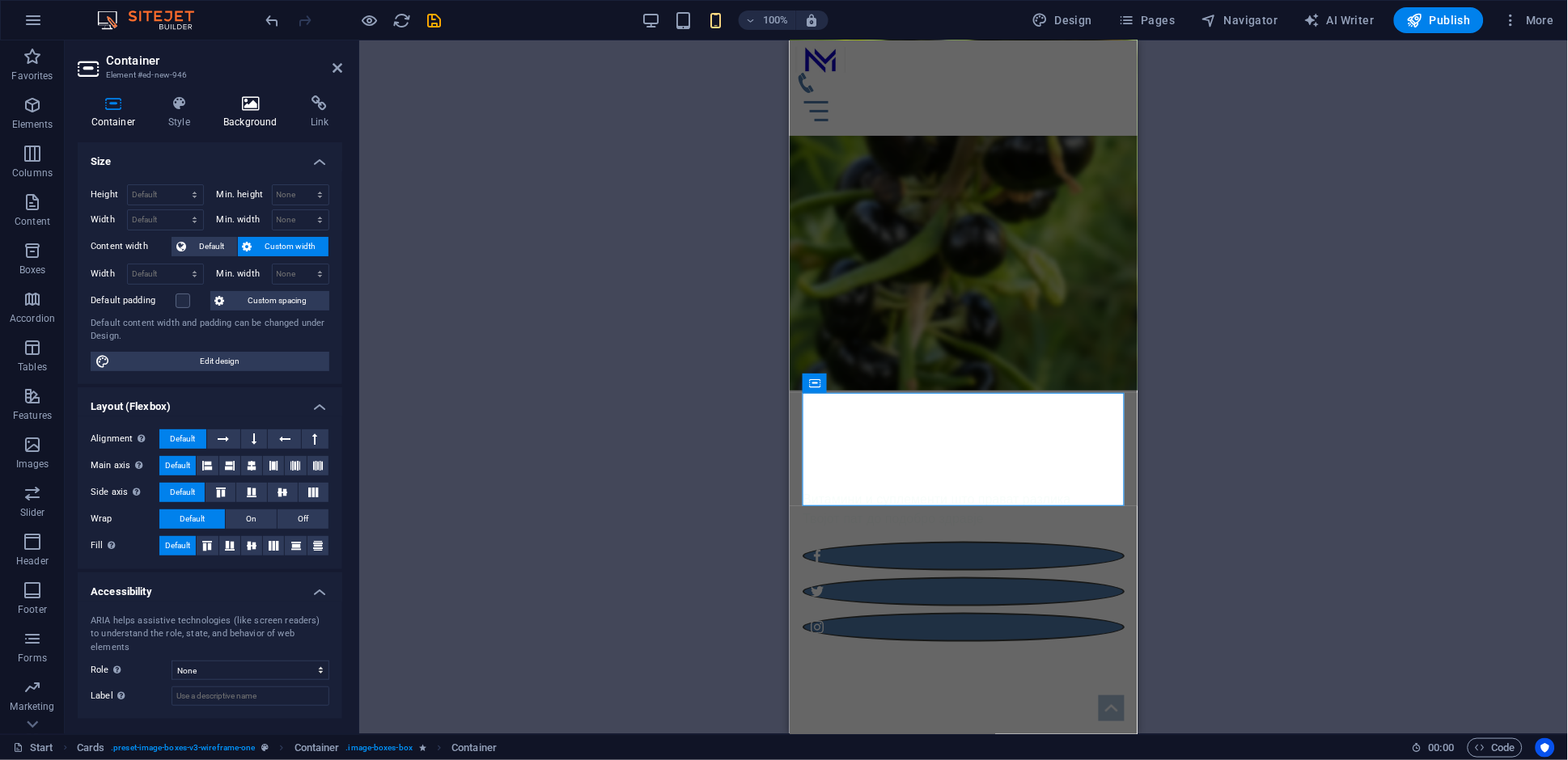
click at [246, 116] on h4 "Background" at bounding box center [253, 112] width 88 height 34
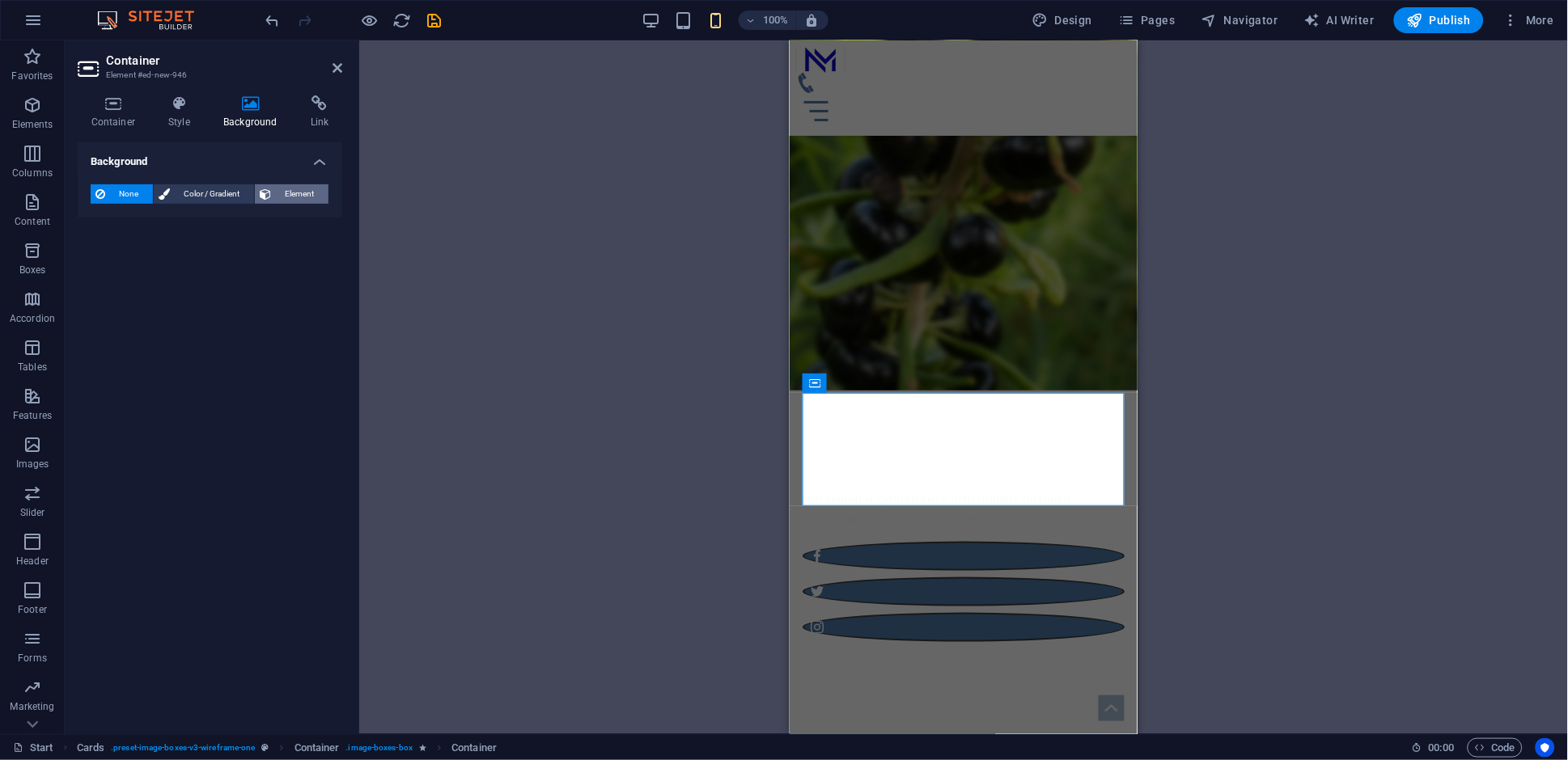
click at [268, 198] on icon at bounding box center [265, 194] width 11 height 19
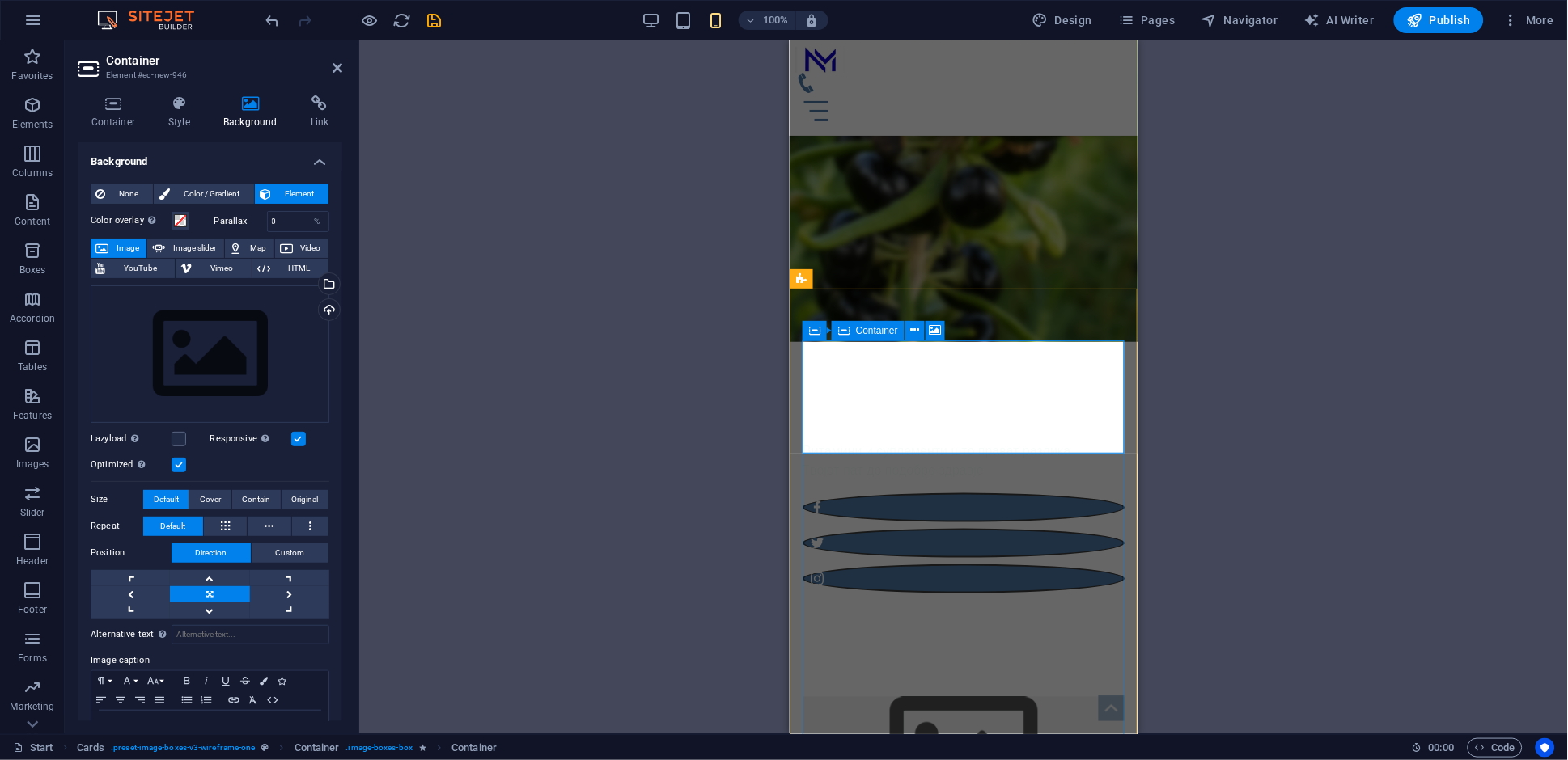
scroll to position [239, 0]
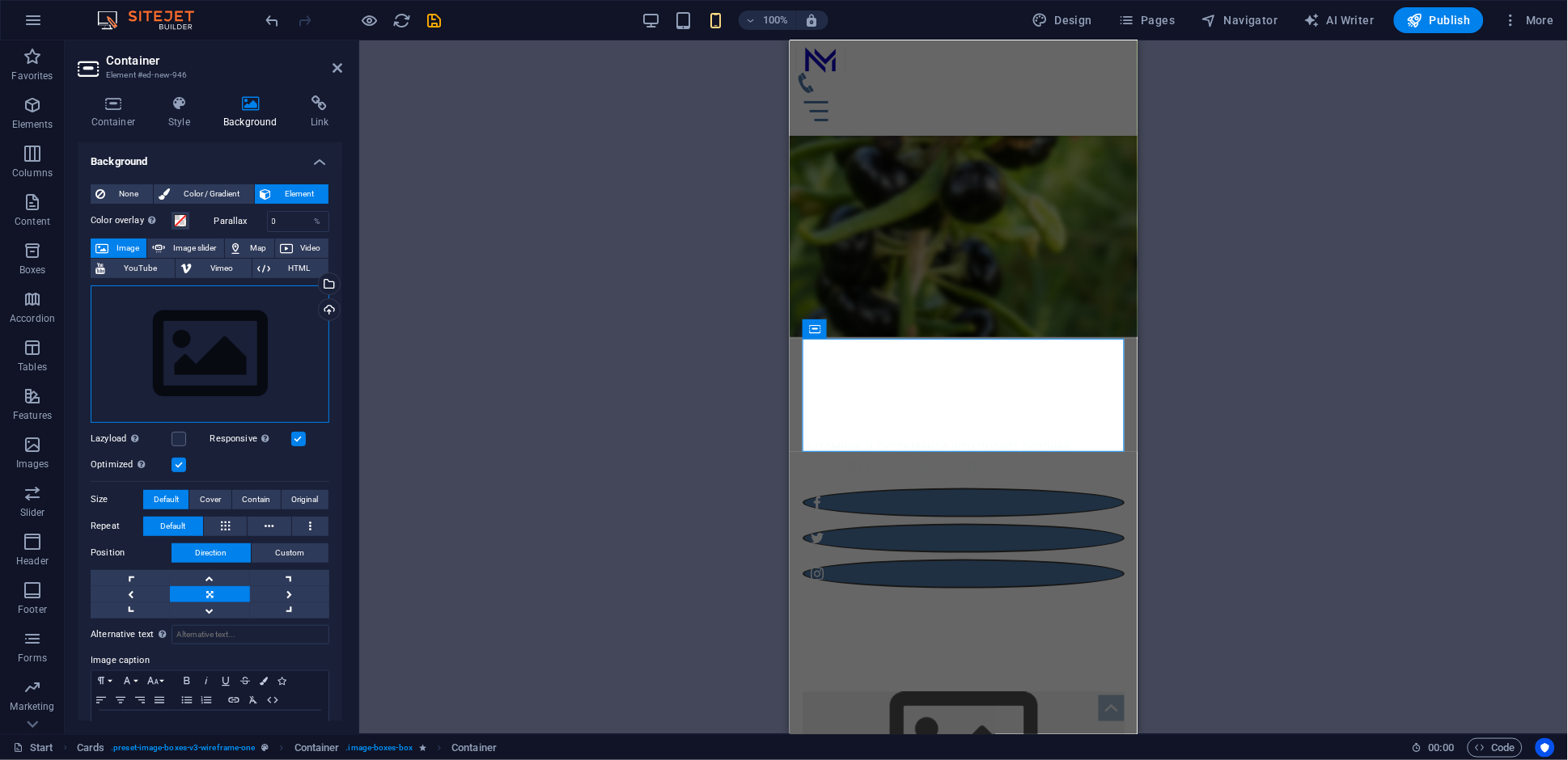
click at [286, 372] on div "Drag files here, click to choose files or select files from Files or our free s…" at bounding box center [209, 354] width 239 height 138
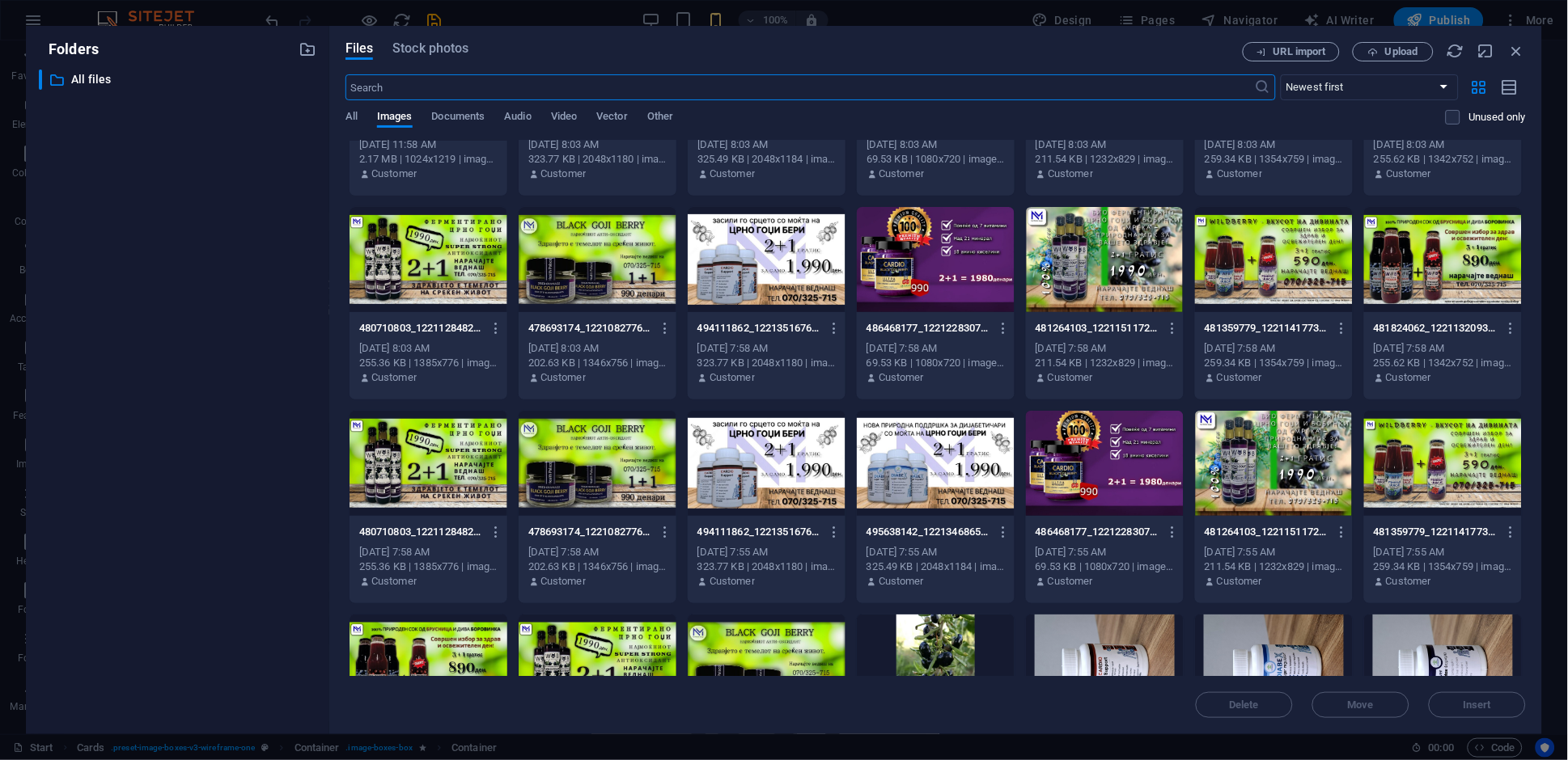
scroll to position [0, 0]
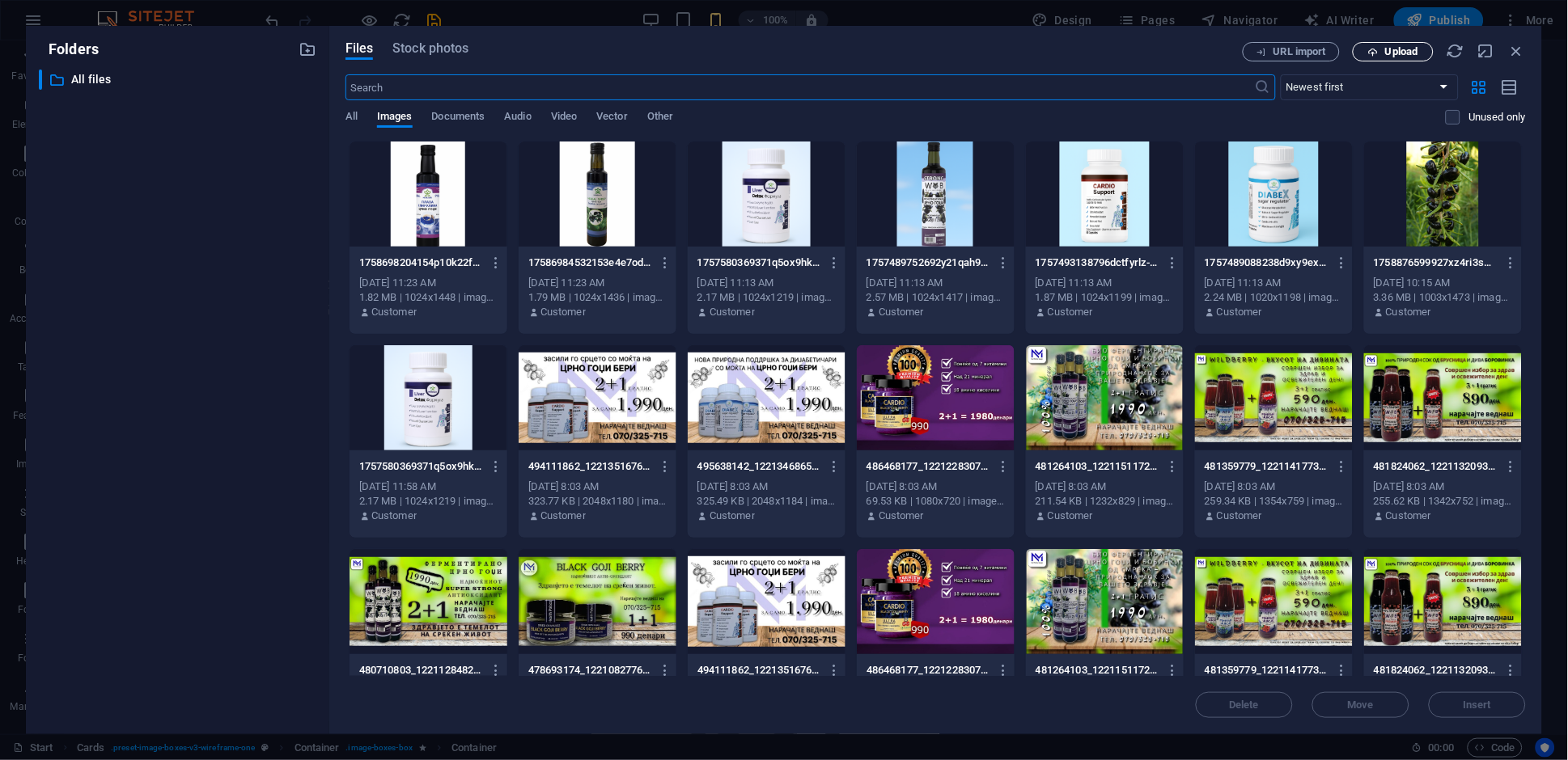
click at [1405, 50] on span "Upload" at bounding box center [1401, 51] width 33 height 10
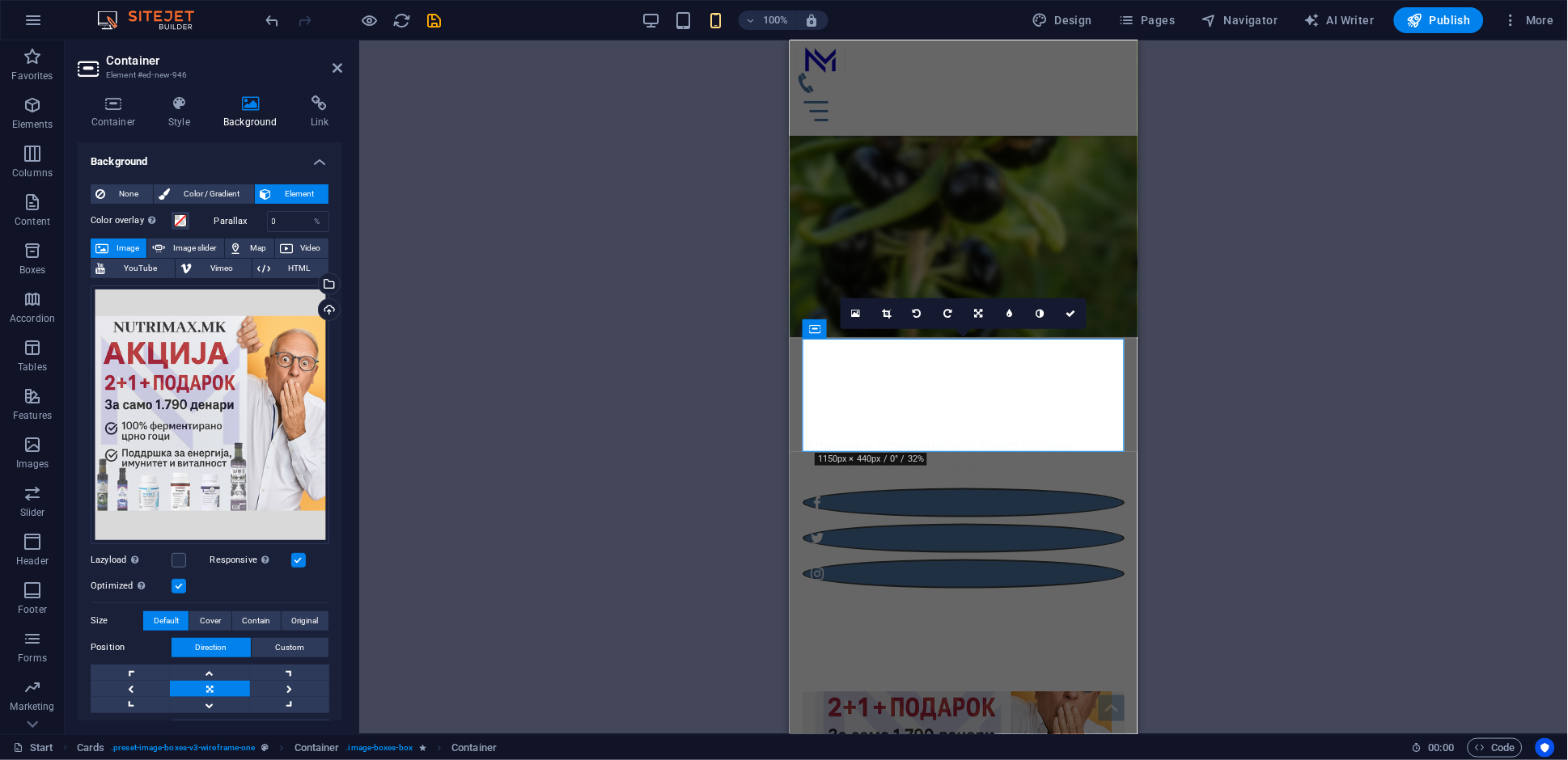
drag, startPoint x: 883, startPoint y: 318, endPoint x: 883, endPoint y: 344, distance: 26.0
click at [883, 318] on icon at bounding box center [886, 313] width 9 height 10
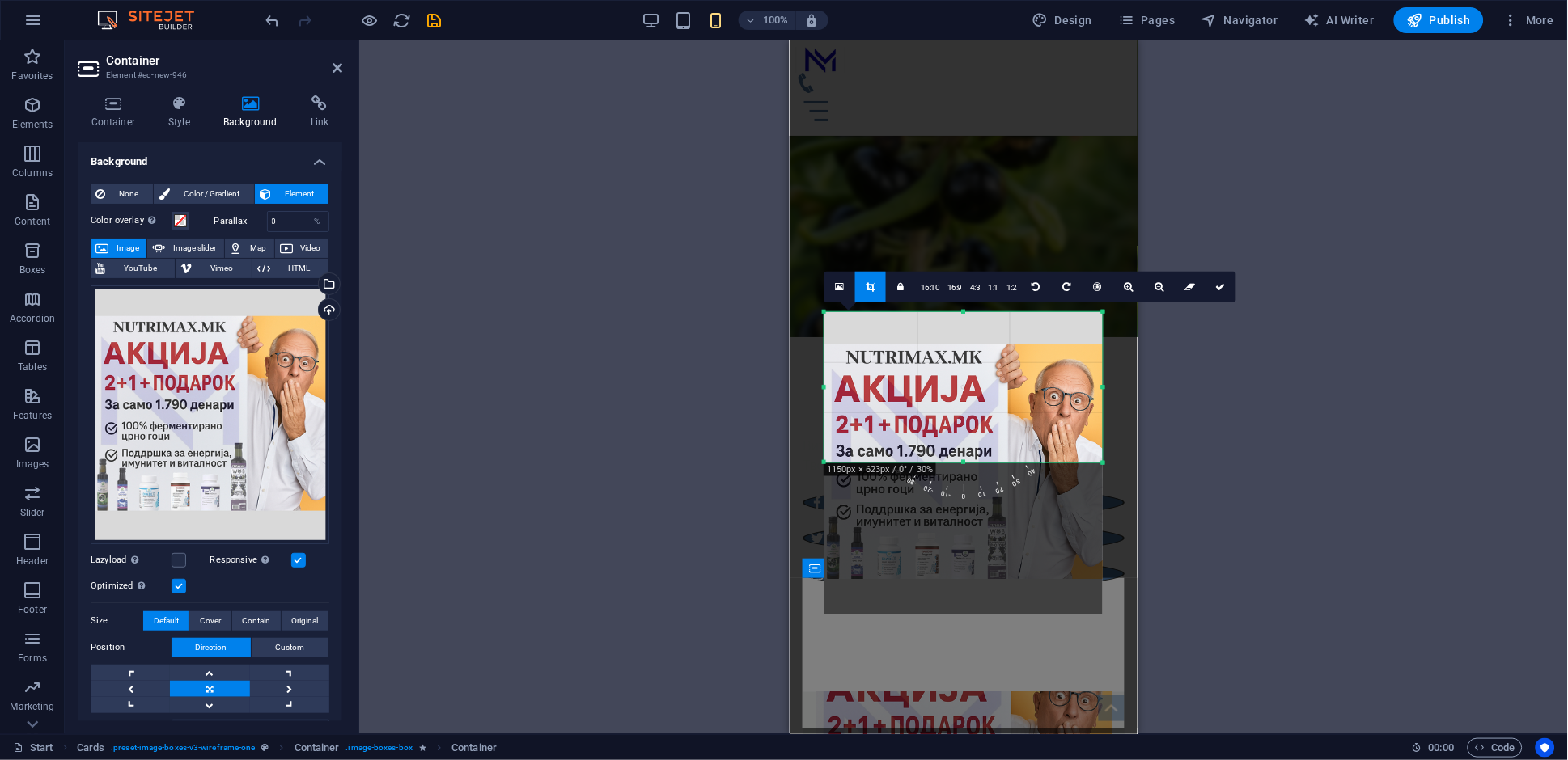
drag, startPoint x: 963, startPoint y: 539, endPoint x: 999, endPoint y: 387, distance: 156.2
click at [999, 387] on div "180 170 160 150 140 130 120 110 100 90 80 70 60 50 40 30 20 10 0 -10 -20 -30 -4…" at bounding box center [963, 387] width 279 height 150
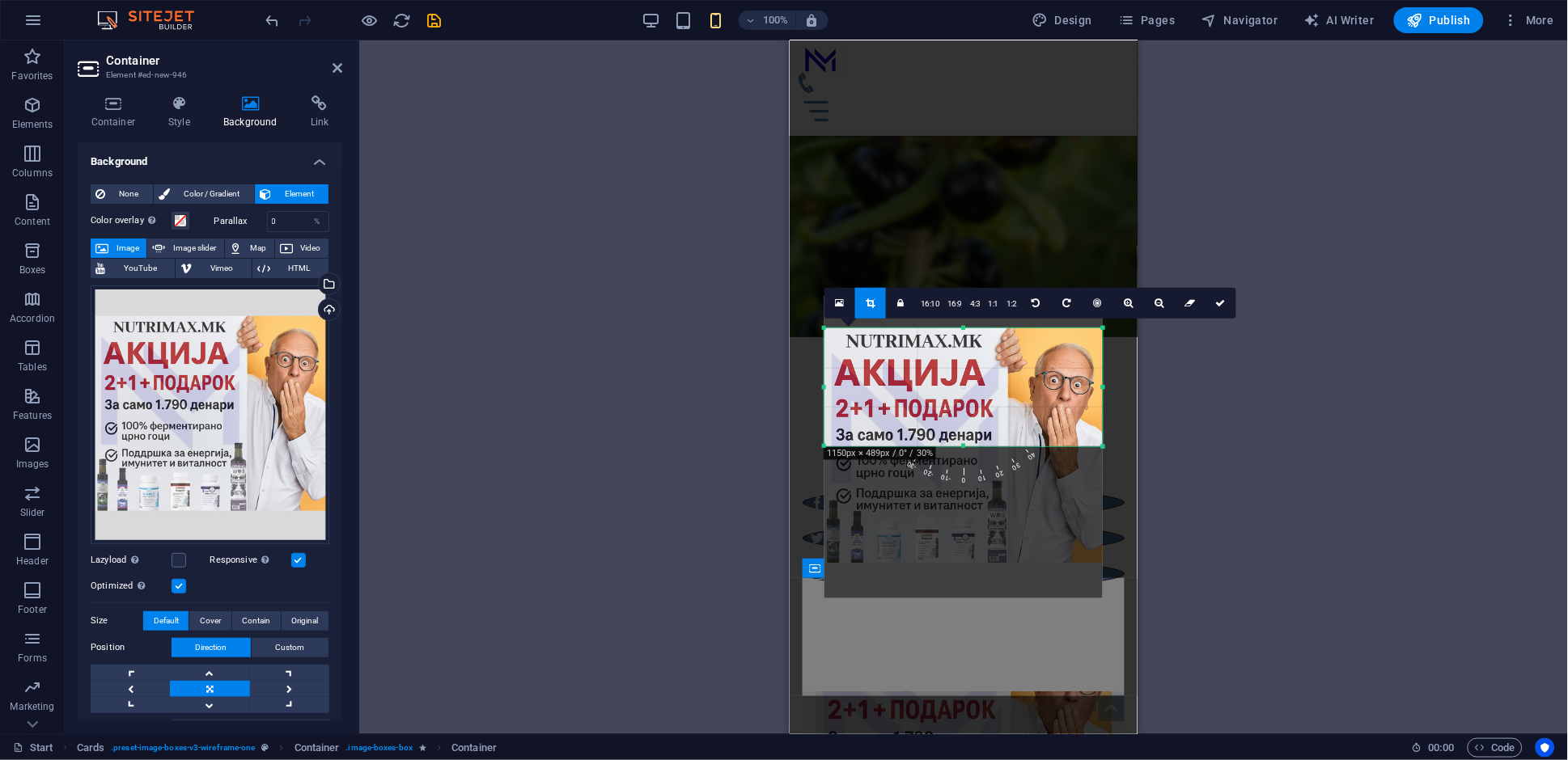
drag, startPoint x: 961, startPoint y: 310, endPoint x: 958, endPoint y: 342, distance: 32.1
click at [958, 342] on div "180 170 160 150 140 130 120 110 100 90 80 70 60 50 40 30 20 10 0 -10 -20 -30 -4…" at bounding box center [963, 388] width 279 height 118
click at [1216, 306] on icon at bounding box center [1220, 303] width 10 height 10
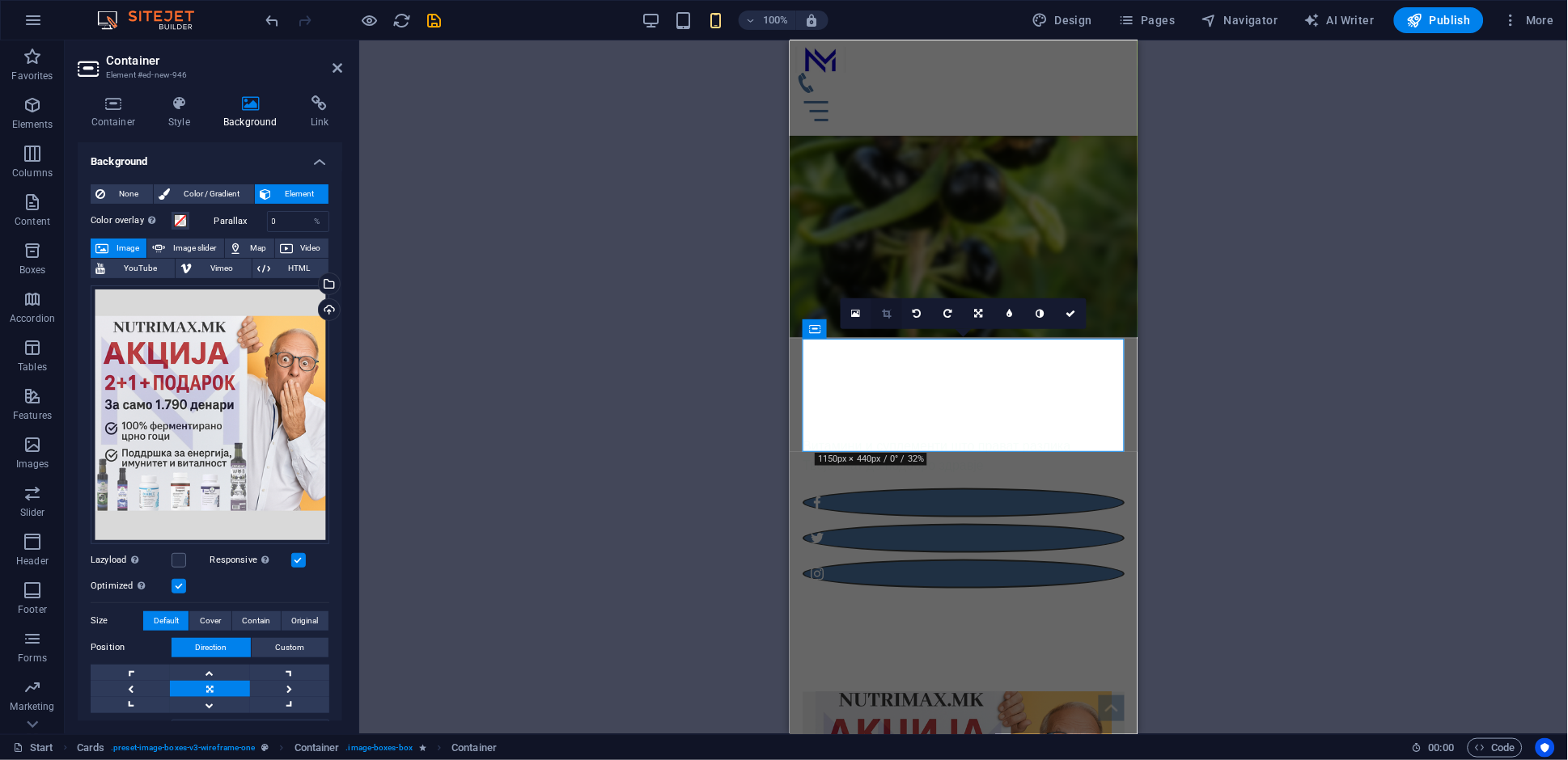
click at [885, 312] on icon at bounding box center [886, 313] width 9 height 10
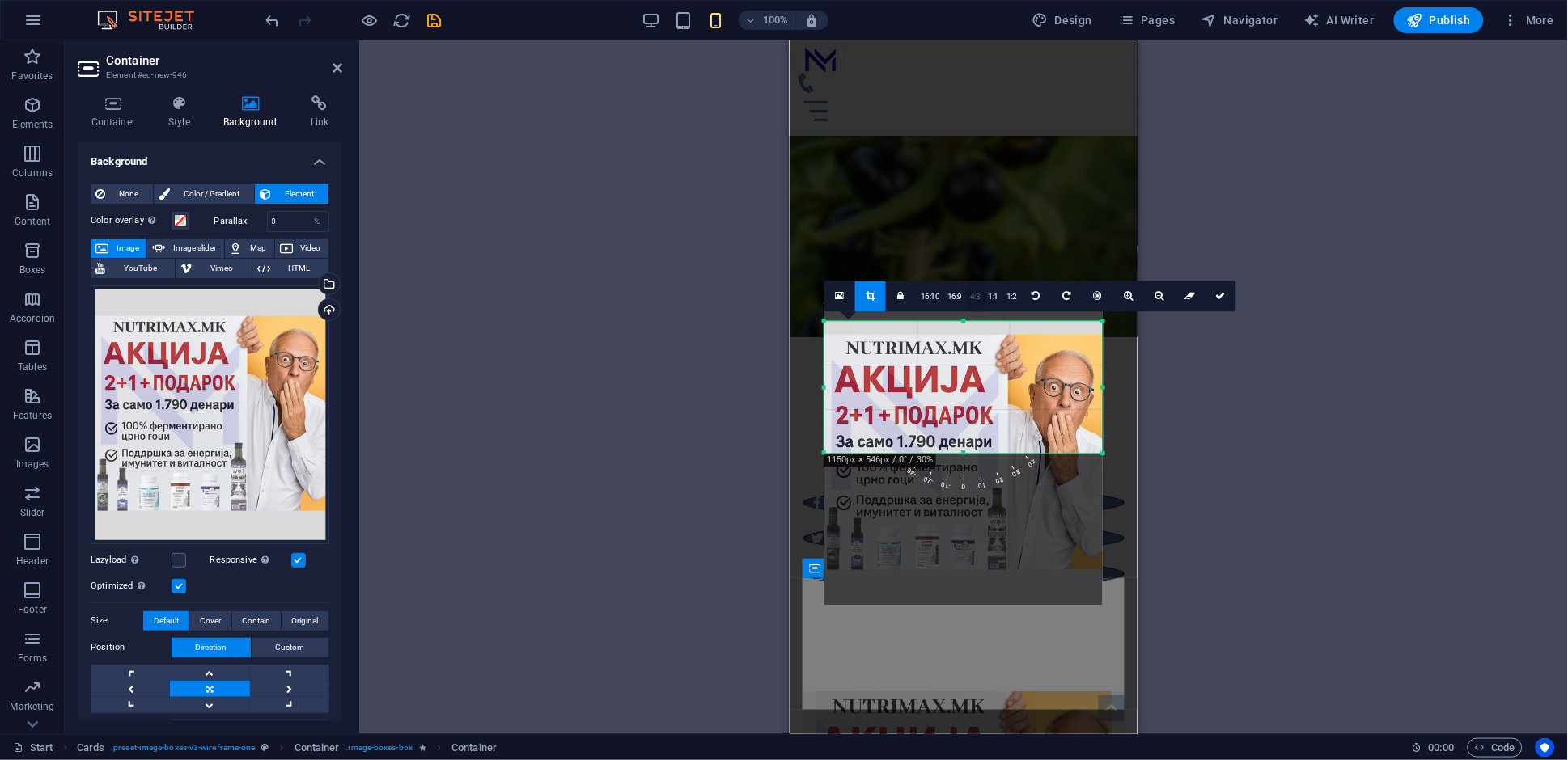
drag, startPoint x: 963, startPoint y: 327, endPoint x: 966, endPoint y: 313, distance: 14.3
click at [966, 321] on div "180 170 160 150 140 130 120 110 100 90 80 70 60 50 40 30 20 10 0 -10 -20 -30 -4…" at bounding box center [963, 387] width 279 height 132
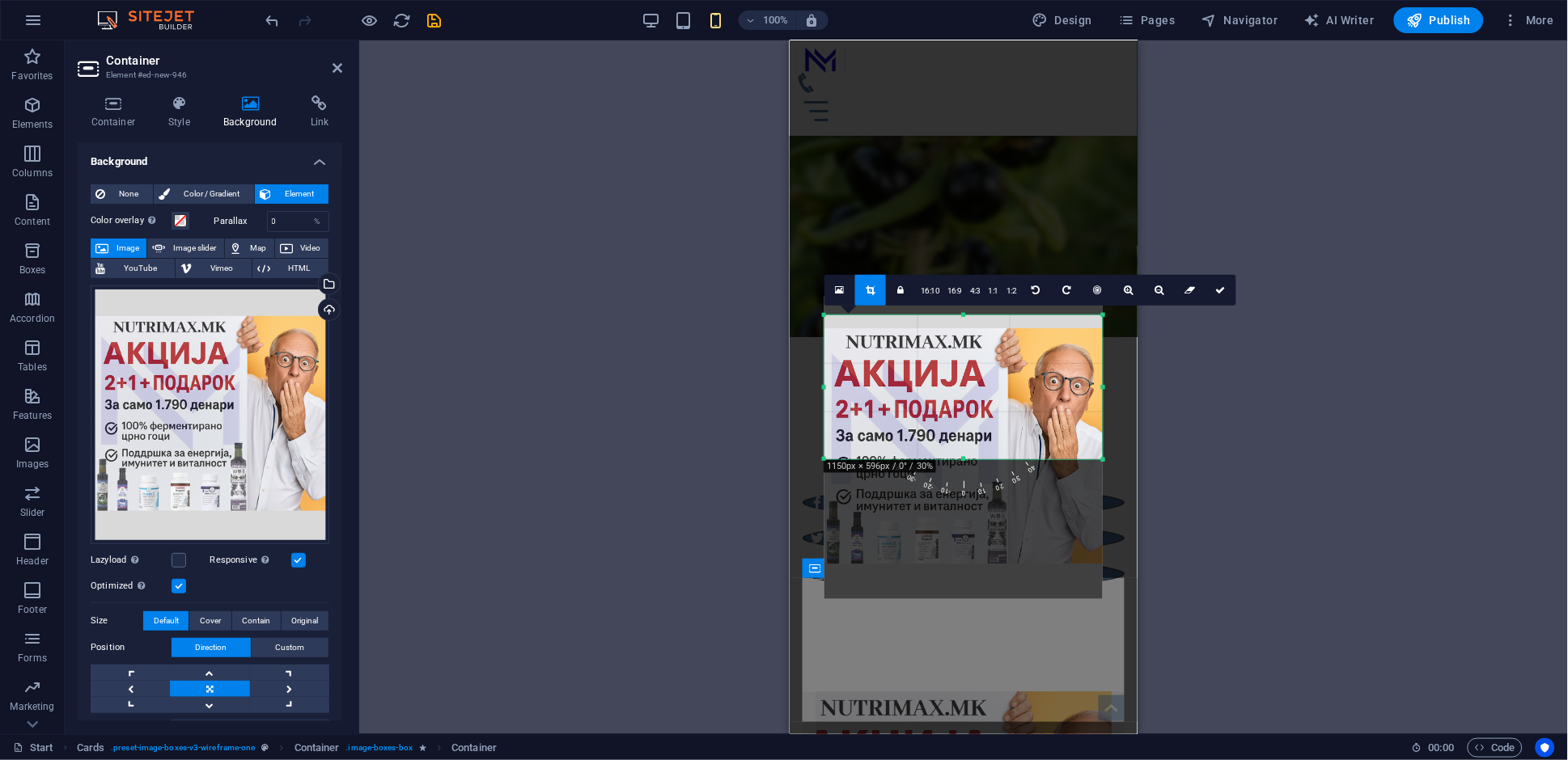
drag, startPoint x: 960, startPoint y: 452, endPoint x: 960, endPoint y: 464, distance: 12.0
click at [960, 460] on div "180 170 160 150 140 130 120 110 100 90 80 70 60 50 40 30 20 10 0 -10 -20 -30 -4…" at bounding box center [963, 388] width 279 height 144
click at [1218, 293] on icon at bounding box center [1220, 290] width 10 height 10
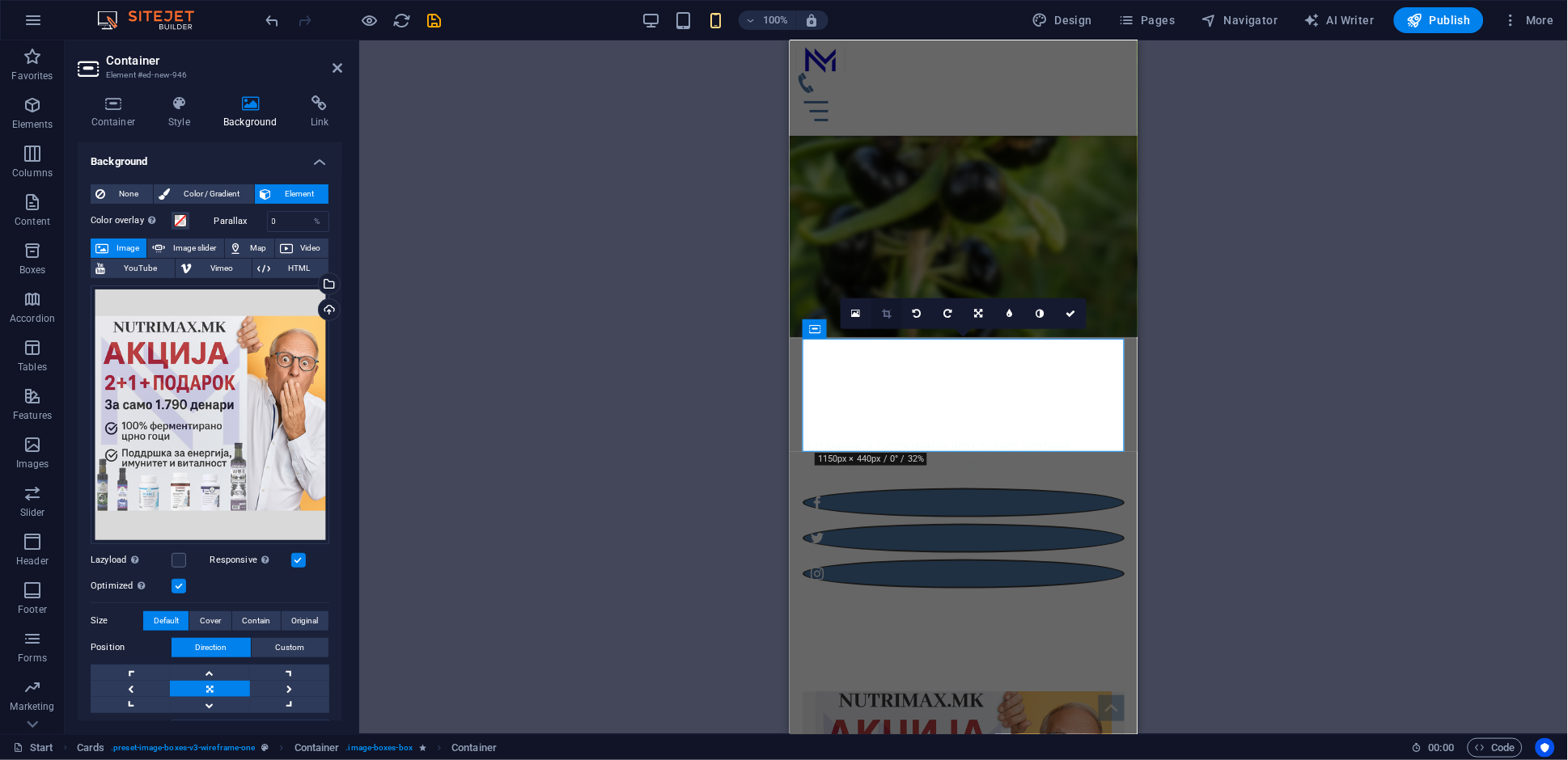
click at [888, 312] on icon at bounding box center [886, 313] width 9 height 10
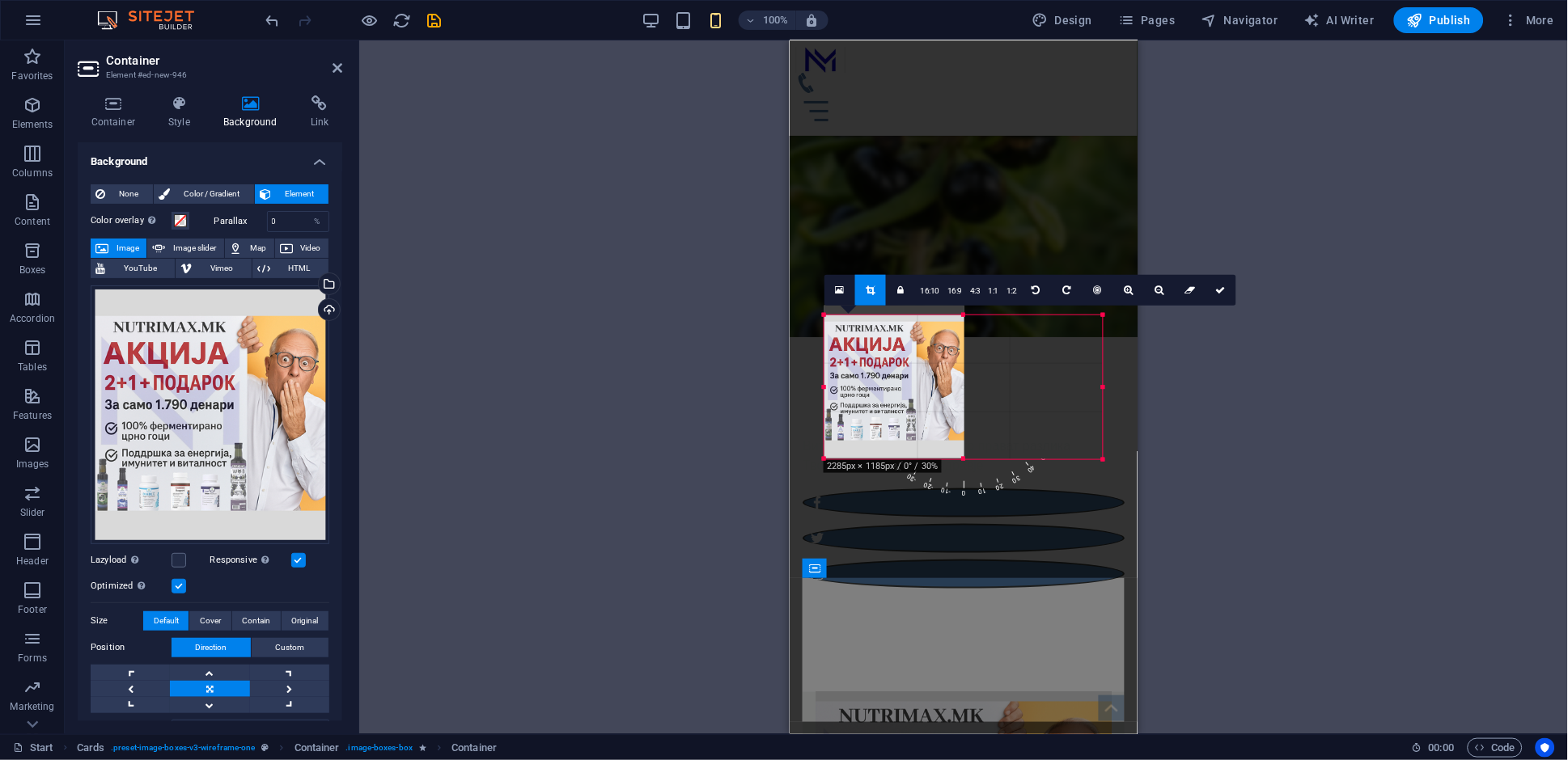
drag, startPoint x: 825, startPoint y: 388, endPoint x: 804, endPoint y: 381, distance: 22.1
click at [804, 381] on div "Drag here to replace the existing content. Press “Ctrl” if you want to create a…" at bounding box center [963, 388] width 348 height 694
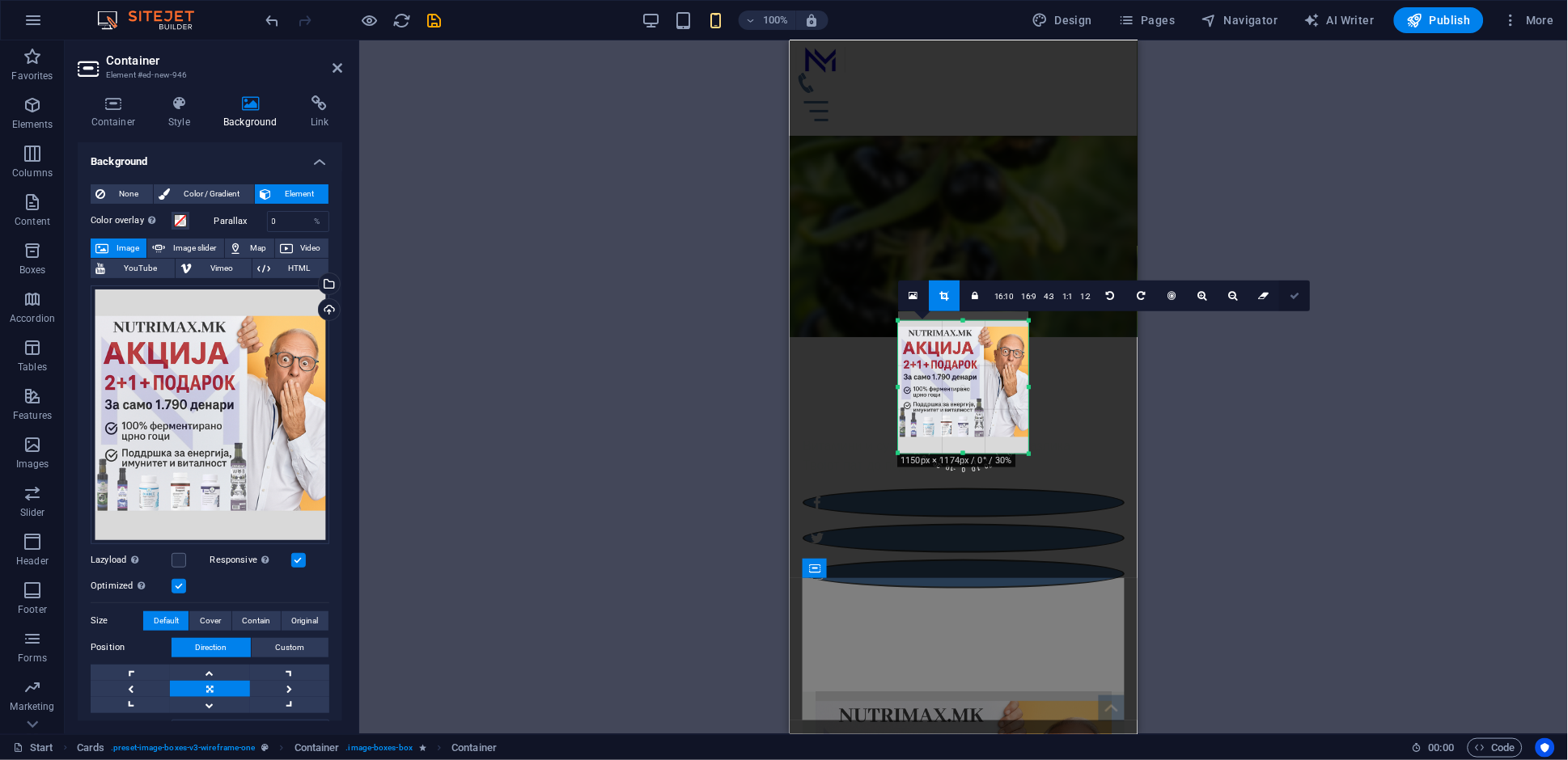
click at [1289, 298] on icon at bounding box center [1294, 296] width 10 height 10
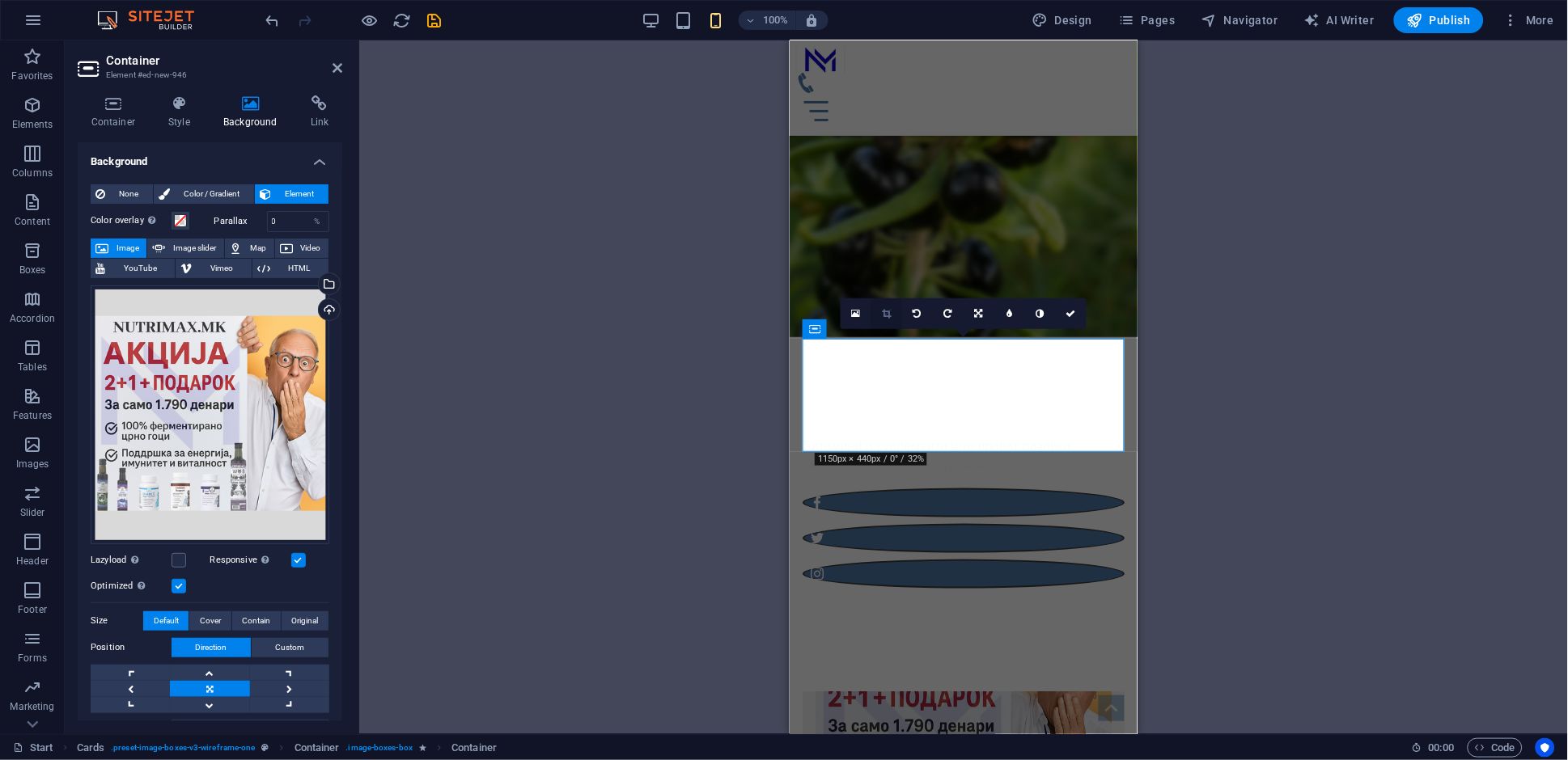
click at [888, 311] on icon at bounding box center [886, 313] width 9 height 10
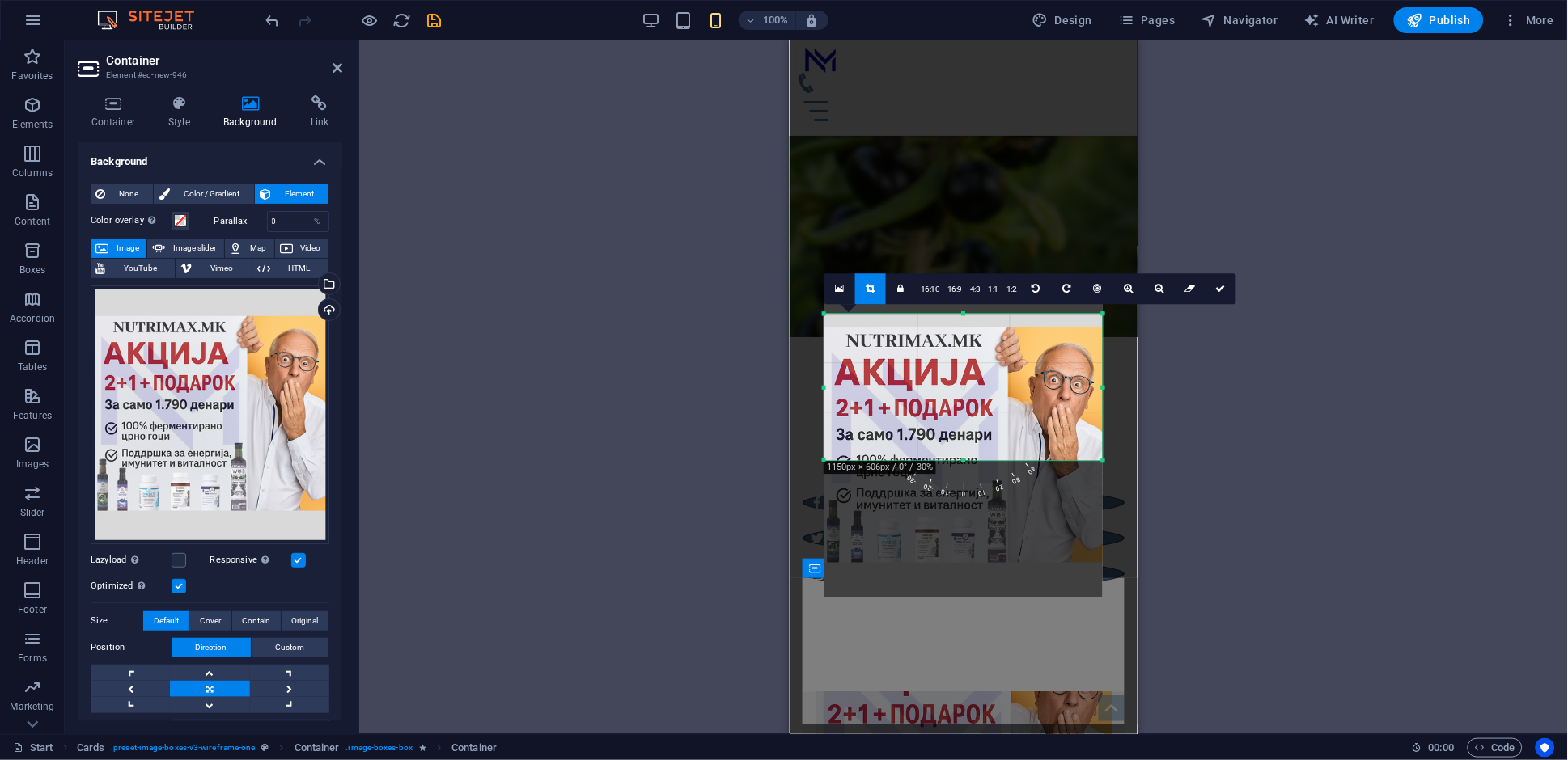
drag, startPoint x: 963, startPoint y: 531, endPoint x: 975, endPoint y: 393, distance: 138.5
click at [975, 393] on div "180 170 160 150 140 130 120 110 100 90 80 70 60 50 40 30 20 10 0 -10 -20 -30 -4…" at bounding box center [963, 387] width 279 height 147
click at [1220, 291] on icon at bounding box center [1220, 288] width 10 height 10
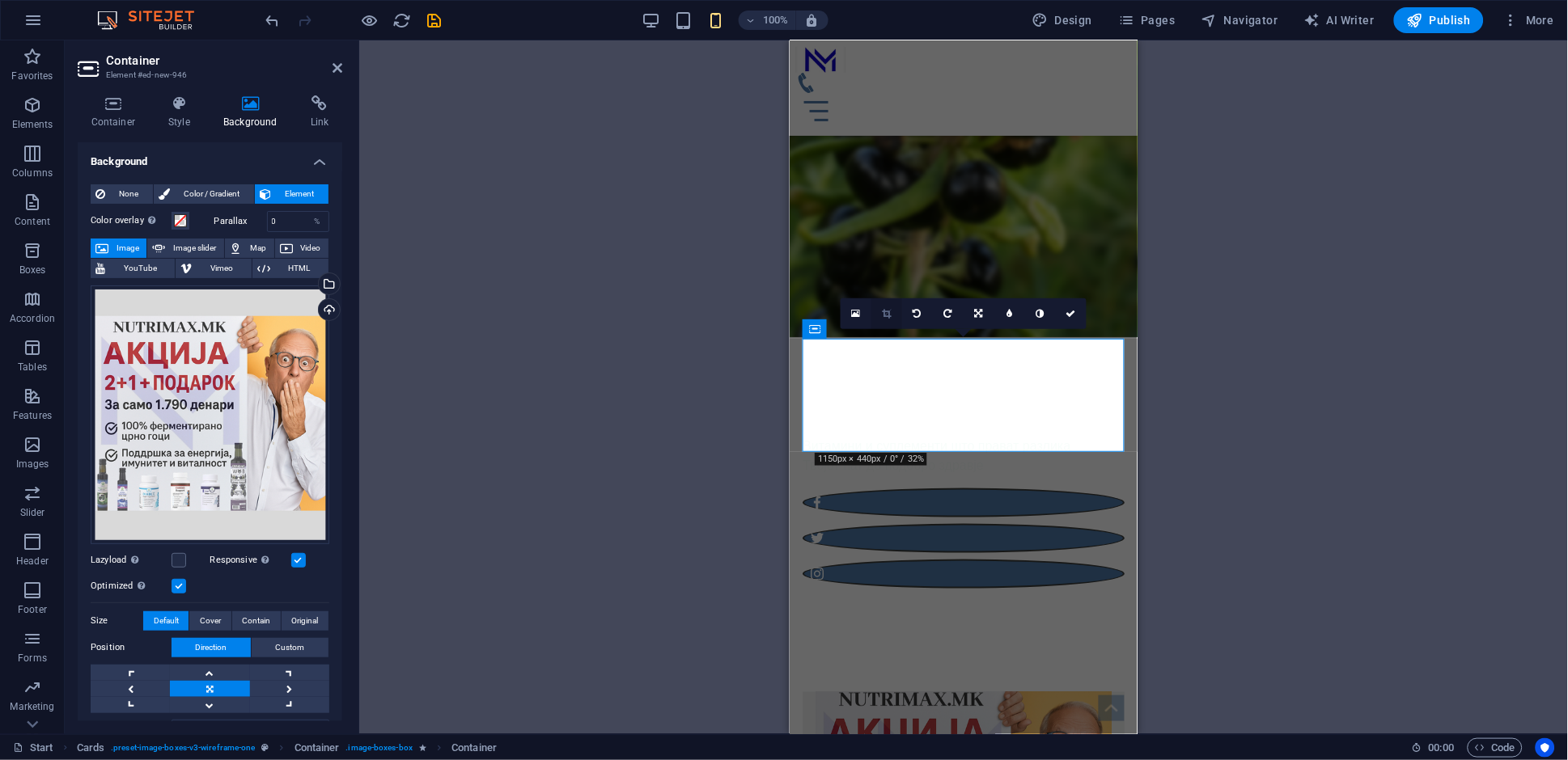
click at [889, 314] on icon at bounding box center [886, 313] width 9 height 10
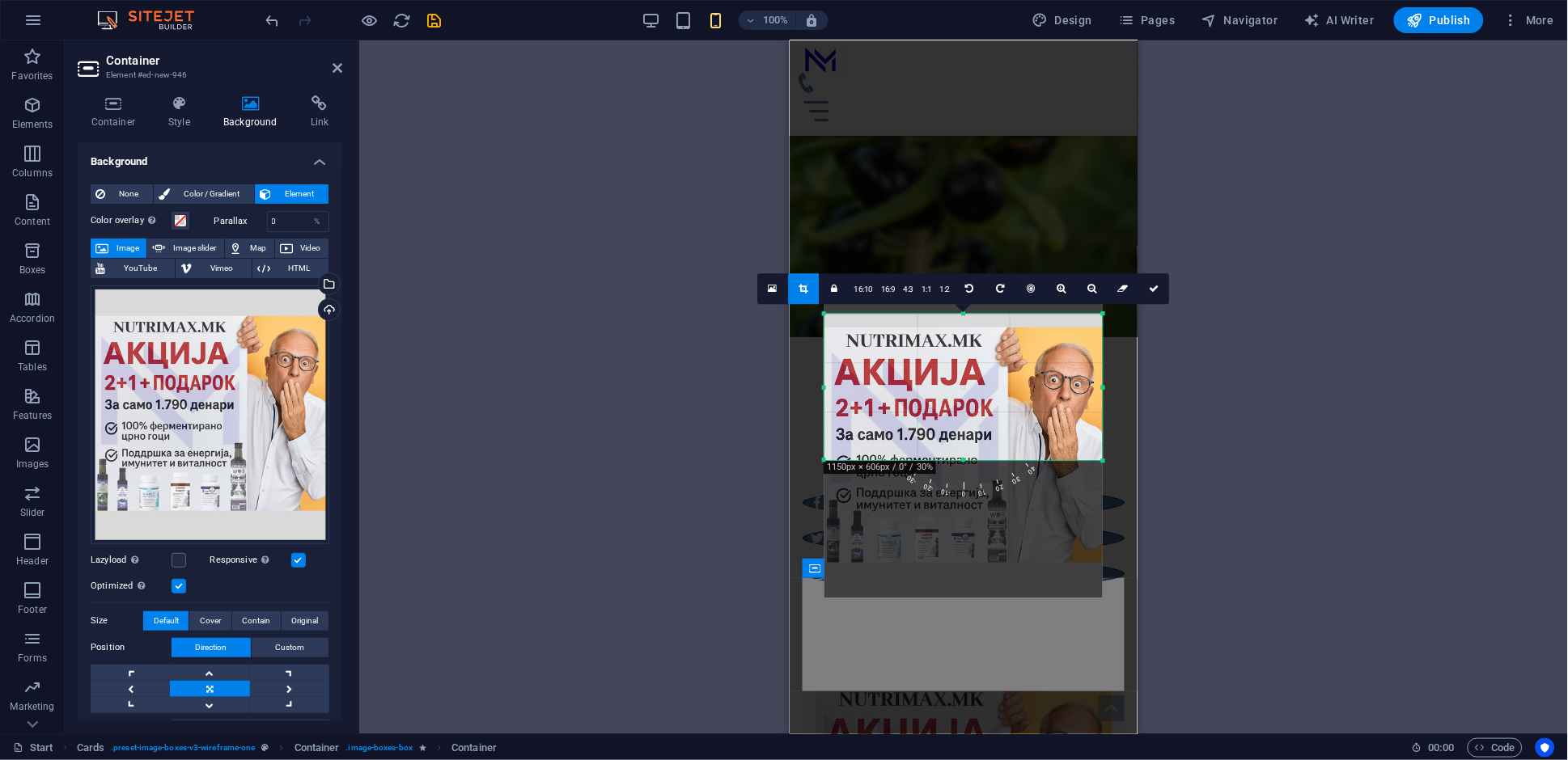
click at [1154, 295] on link at bounding box center [1154, 288] width 30 height 30
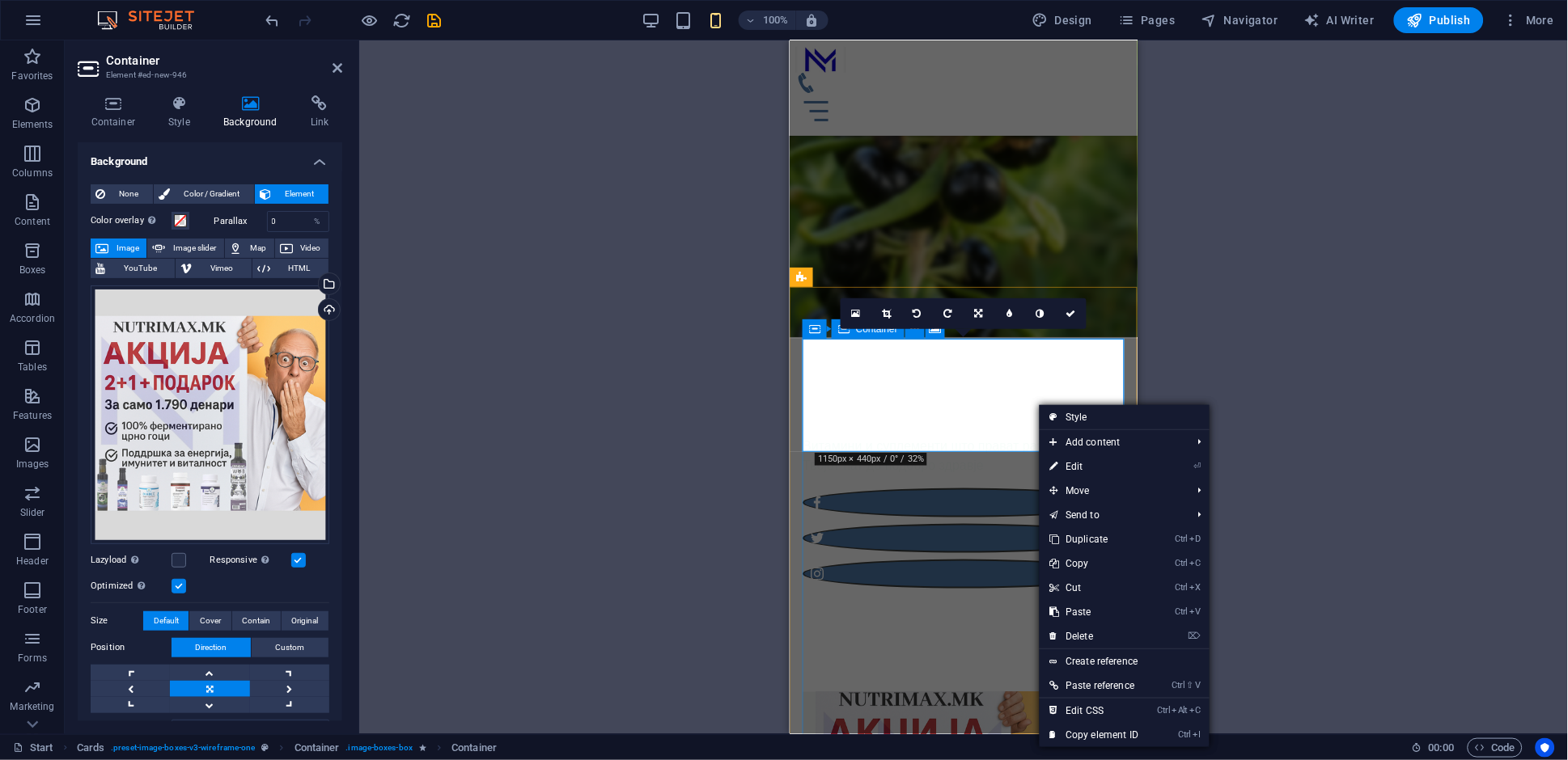
drag, startPoint x: 1037, startPoint y: 403, endPoint x: 1073, endPoint y: 383, distance: 41.2
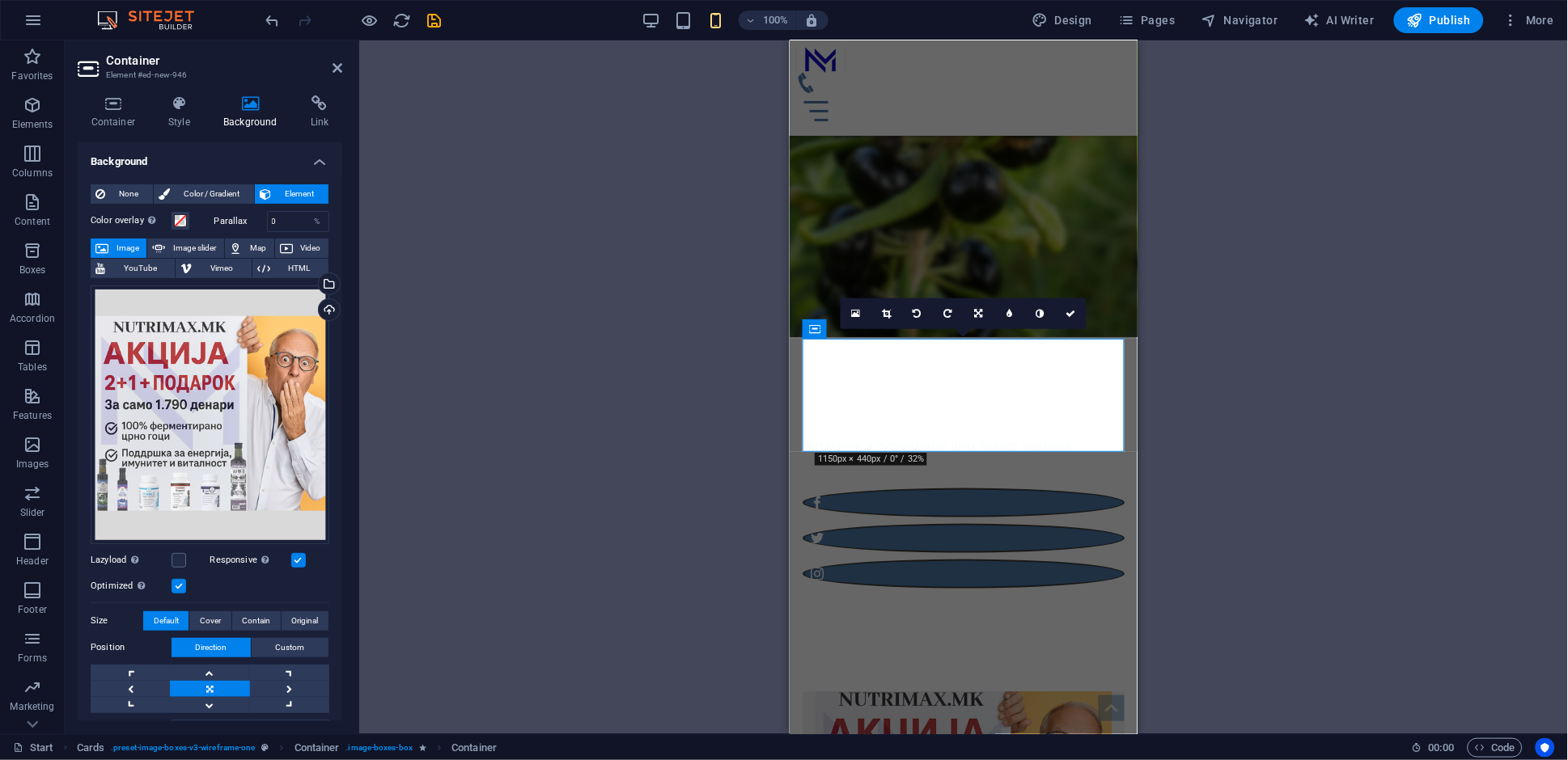
click at [1270, 409] on div "Drag here to replace the existing content. Press “Ctrl” if you want to create a…" at bounding box center [963, 388] width 1209 height 694
click at [110, 112] on h4 "Container" at bounding box center [117, 112] width 78 height 34
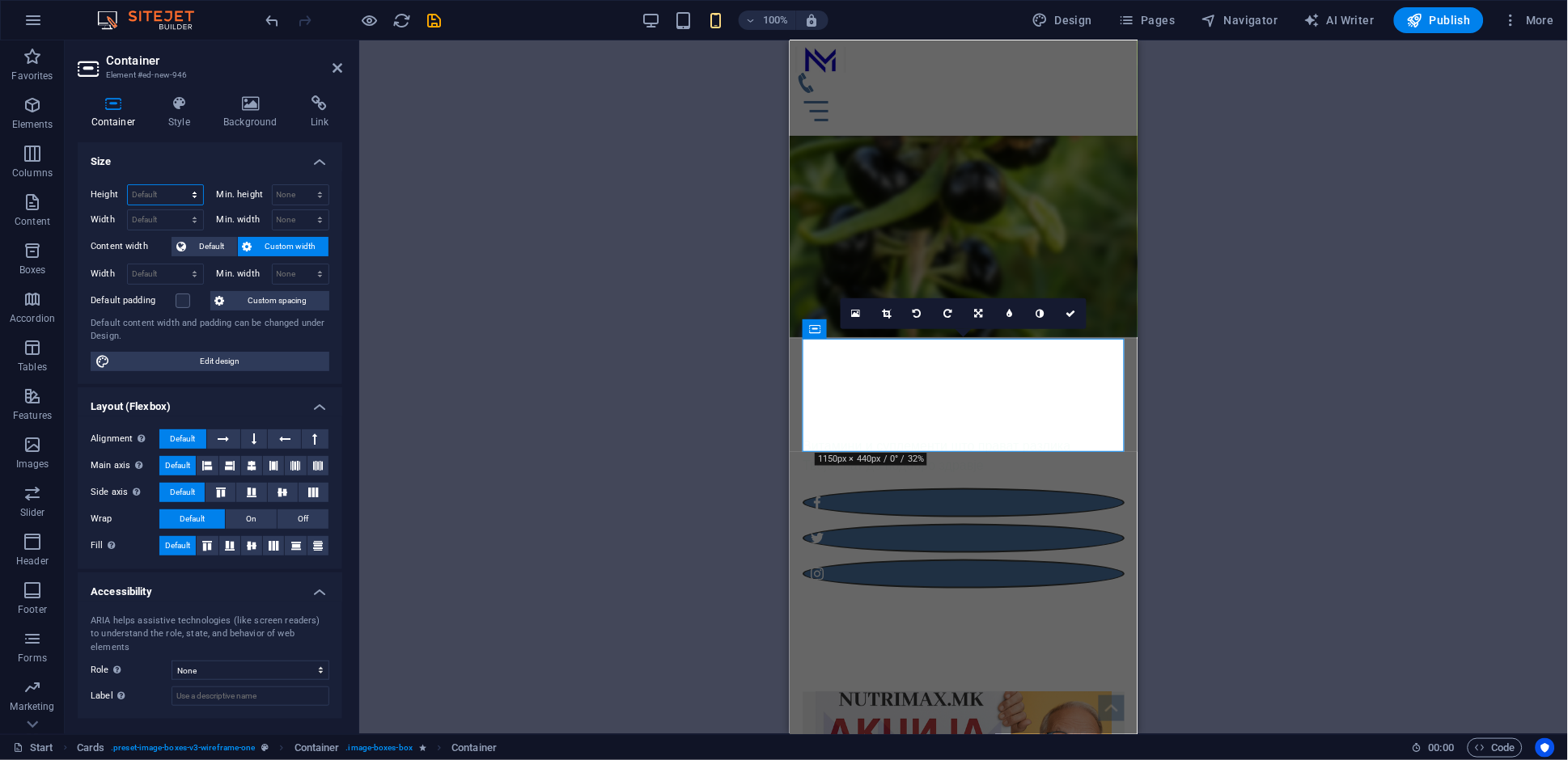
click at [174, 197] on select "Default px rem % vh vw" at bounding box center [165, 195] width 75 height 19
select select "px"
click at [178, 186] on select "Default px rem % vh vw" at bounding box center [165, 195] width 75 height 19
click at [519, 194] on div "Drag here to replace the existing content. Press “Ctrl” if you want to create a…" at bounding box center [963, 388] width 1209 height 694
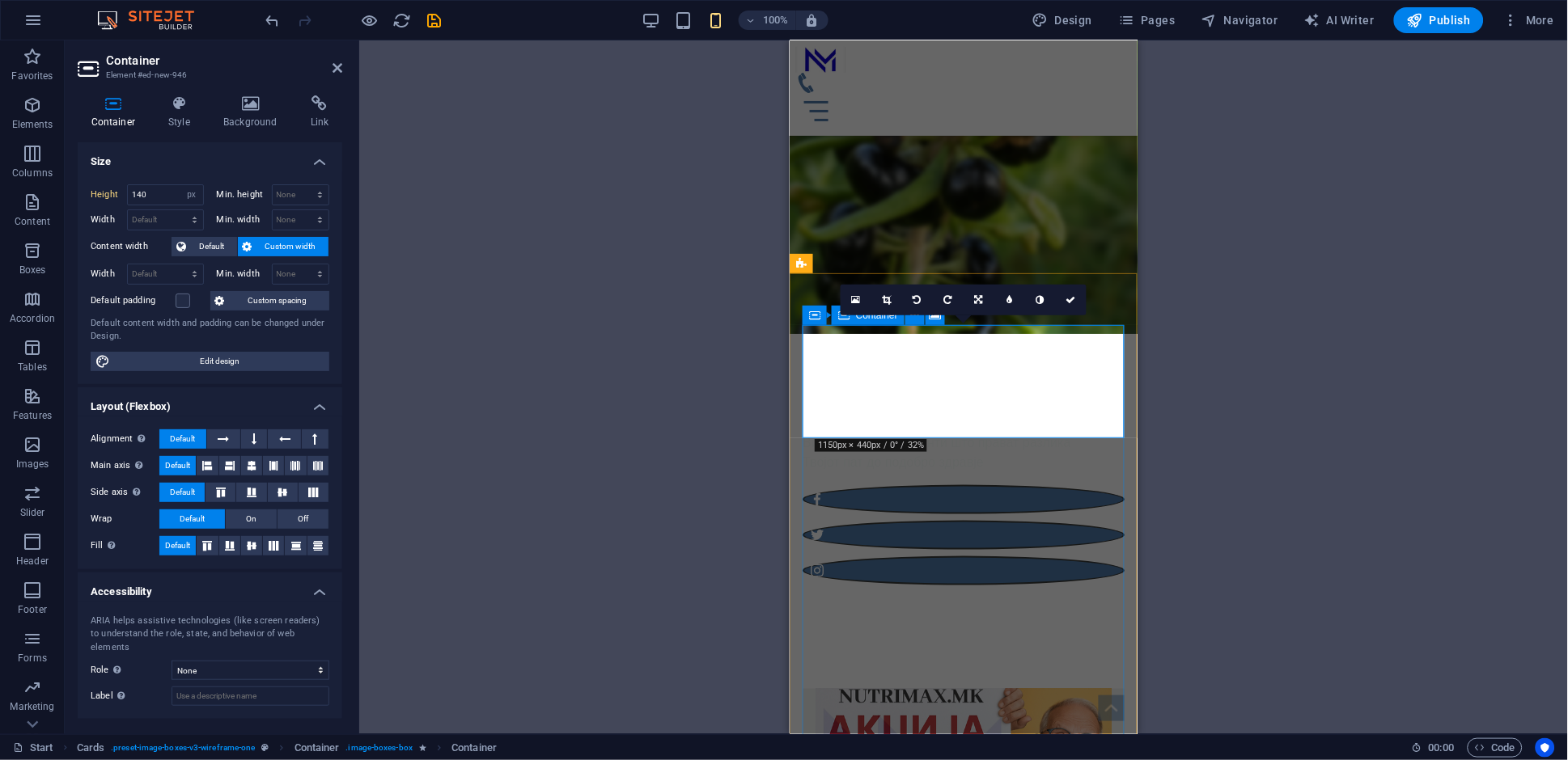
scroll to position [259, 0]
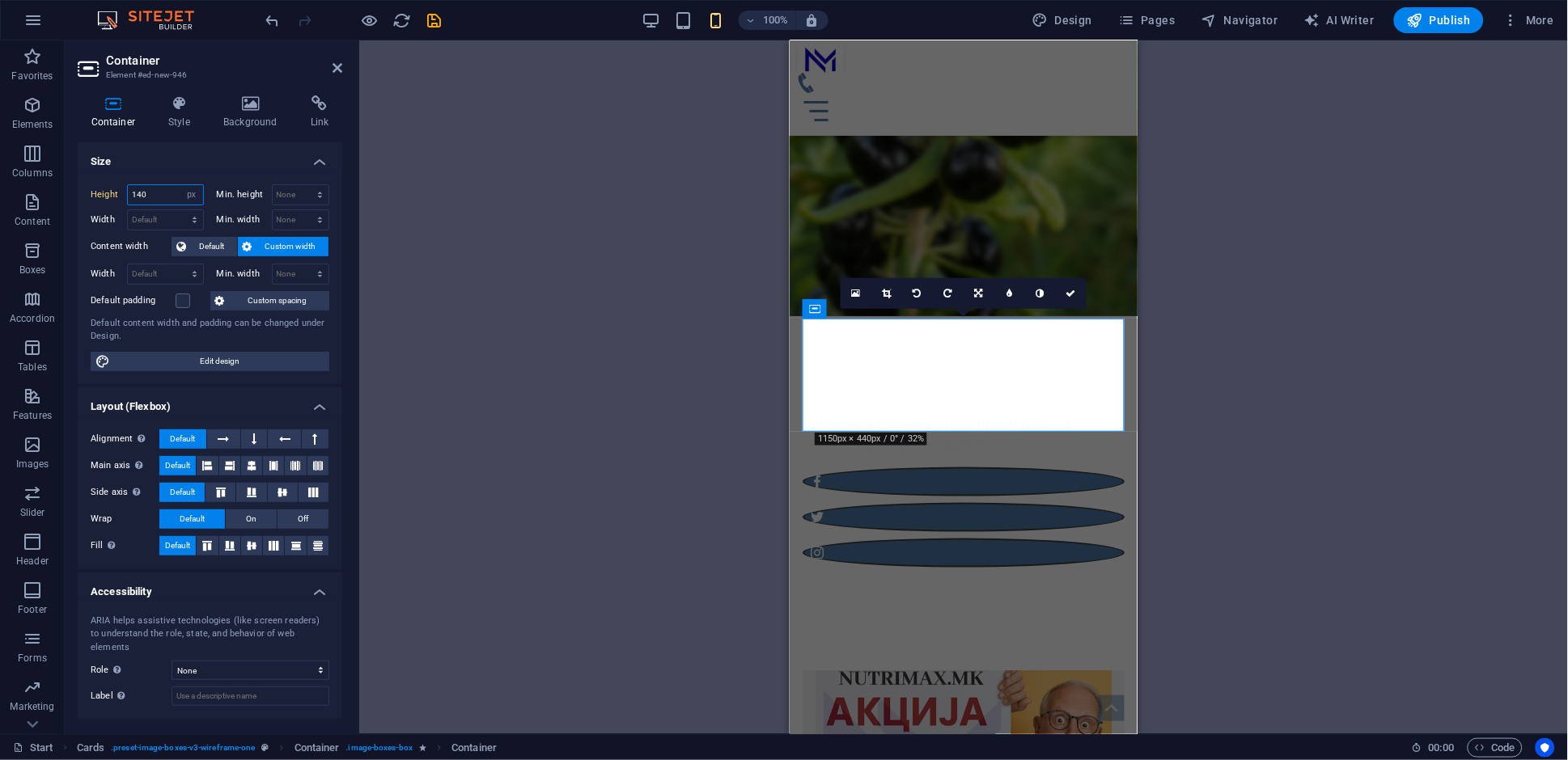
click at [164, 194] on input "140" at bounding box center [165, 195] width 75 height 19
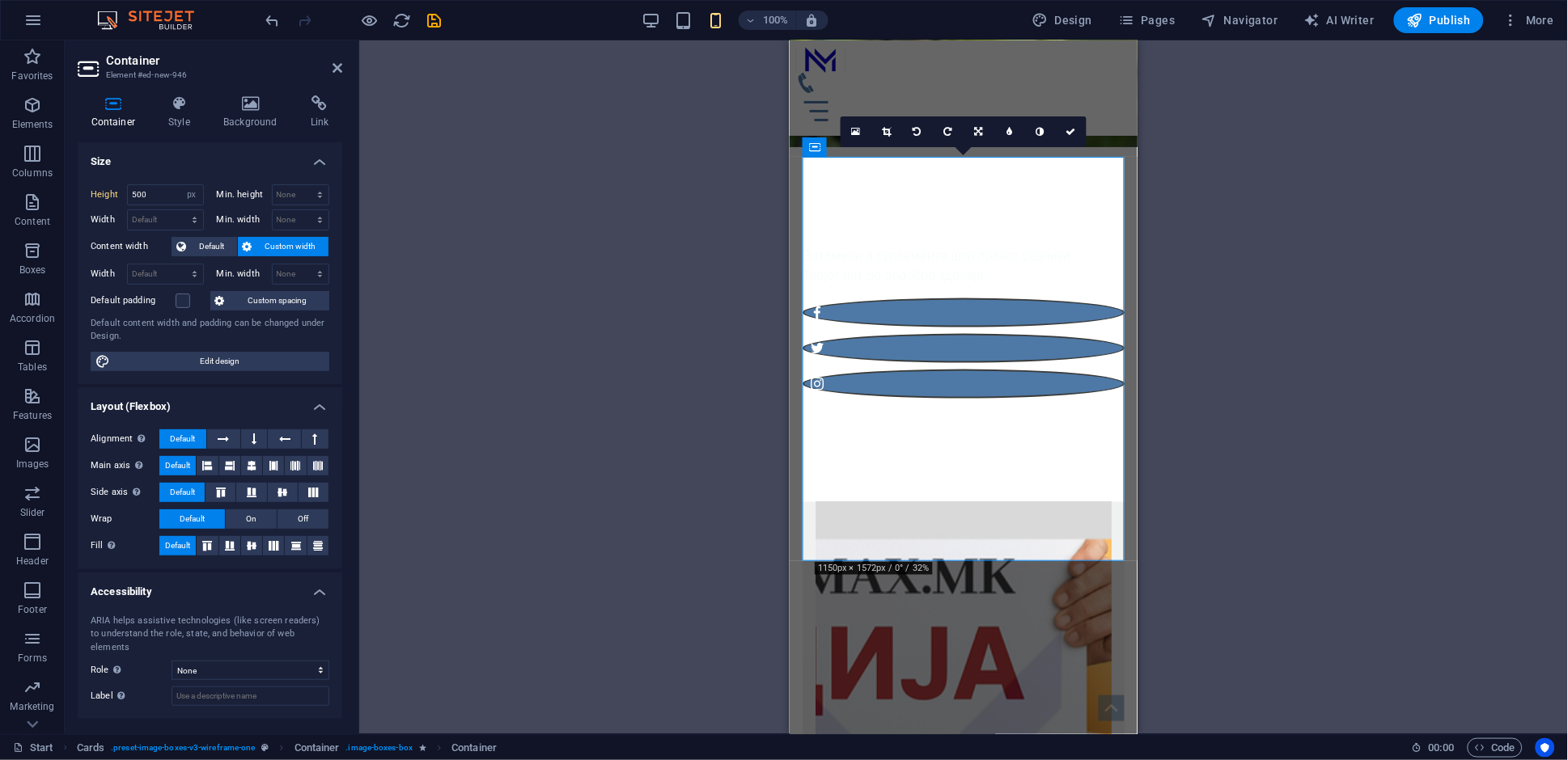
scroll to position [422, 0]
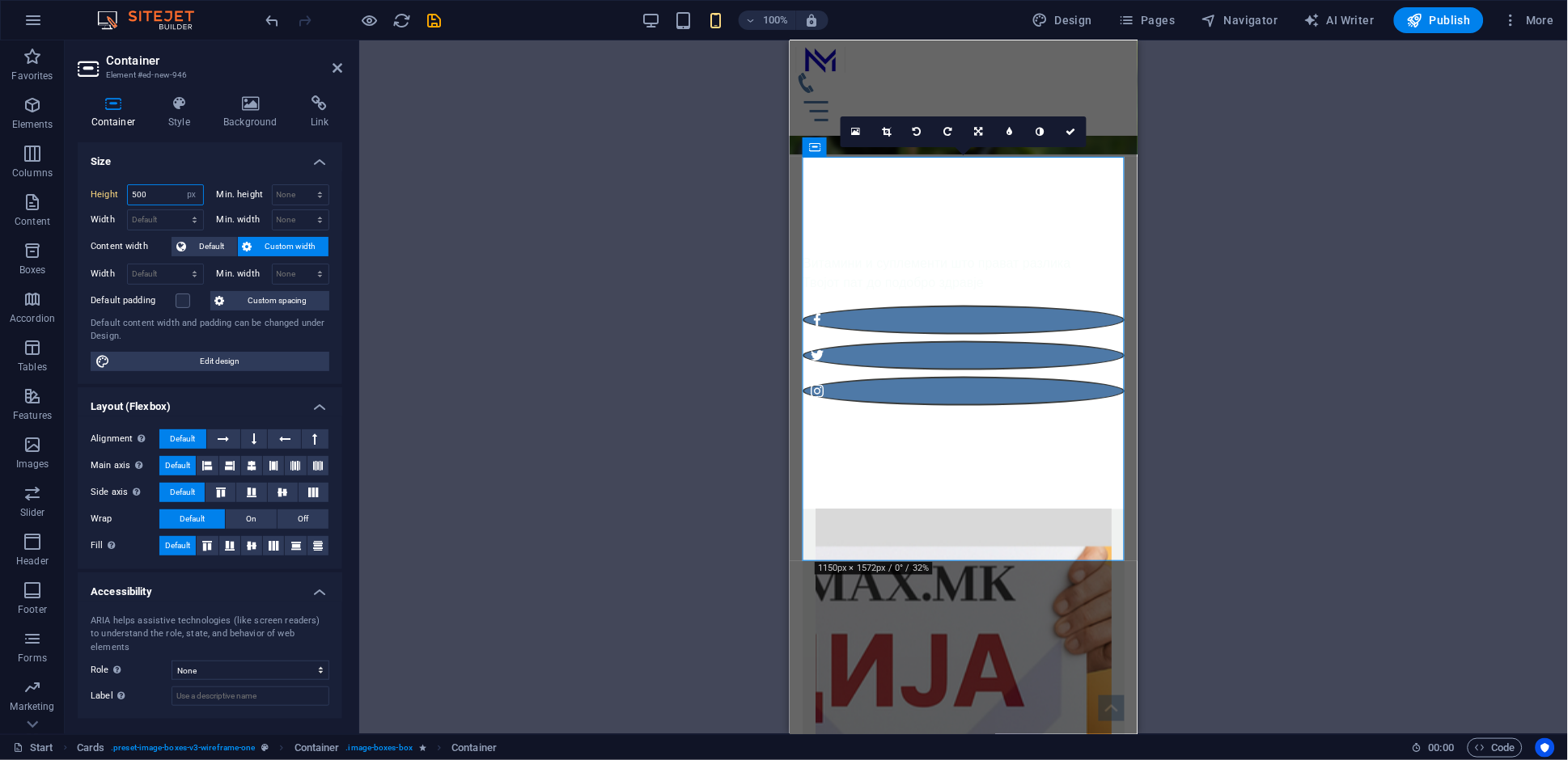
click at [155, 193] on input "500" at bounding box center [165, 195] width 75 height 19
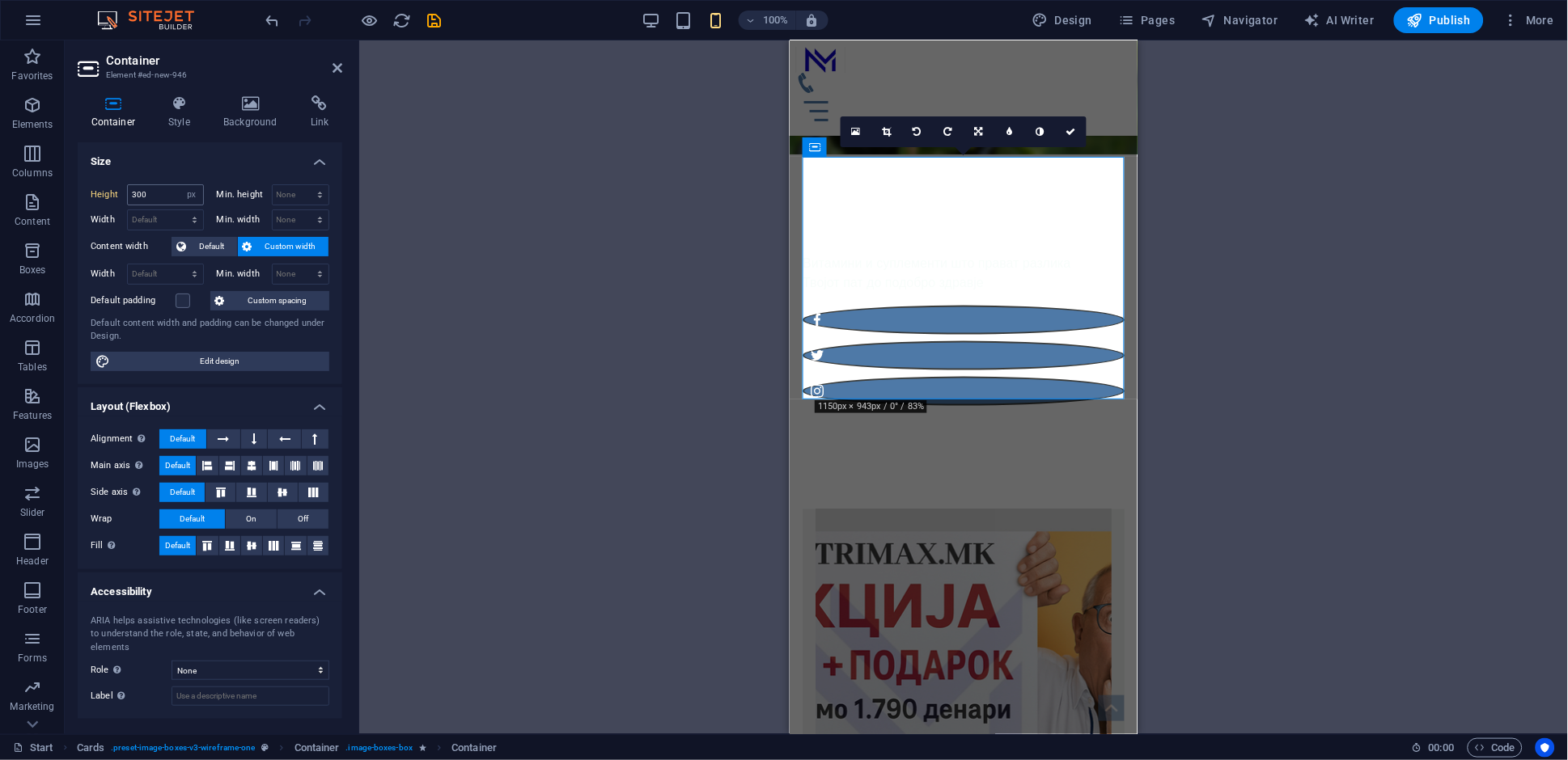
click at [155, 193] on input "300" at bounding box center [165, 195] width 75 height 19
click at [150, 187] on input "300" at bounding box center [165, 195] width 75 height 19
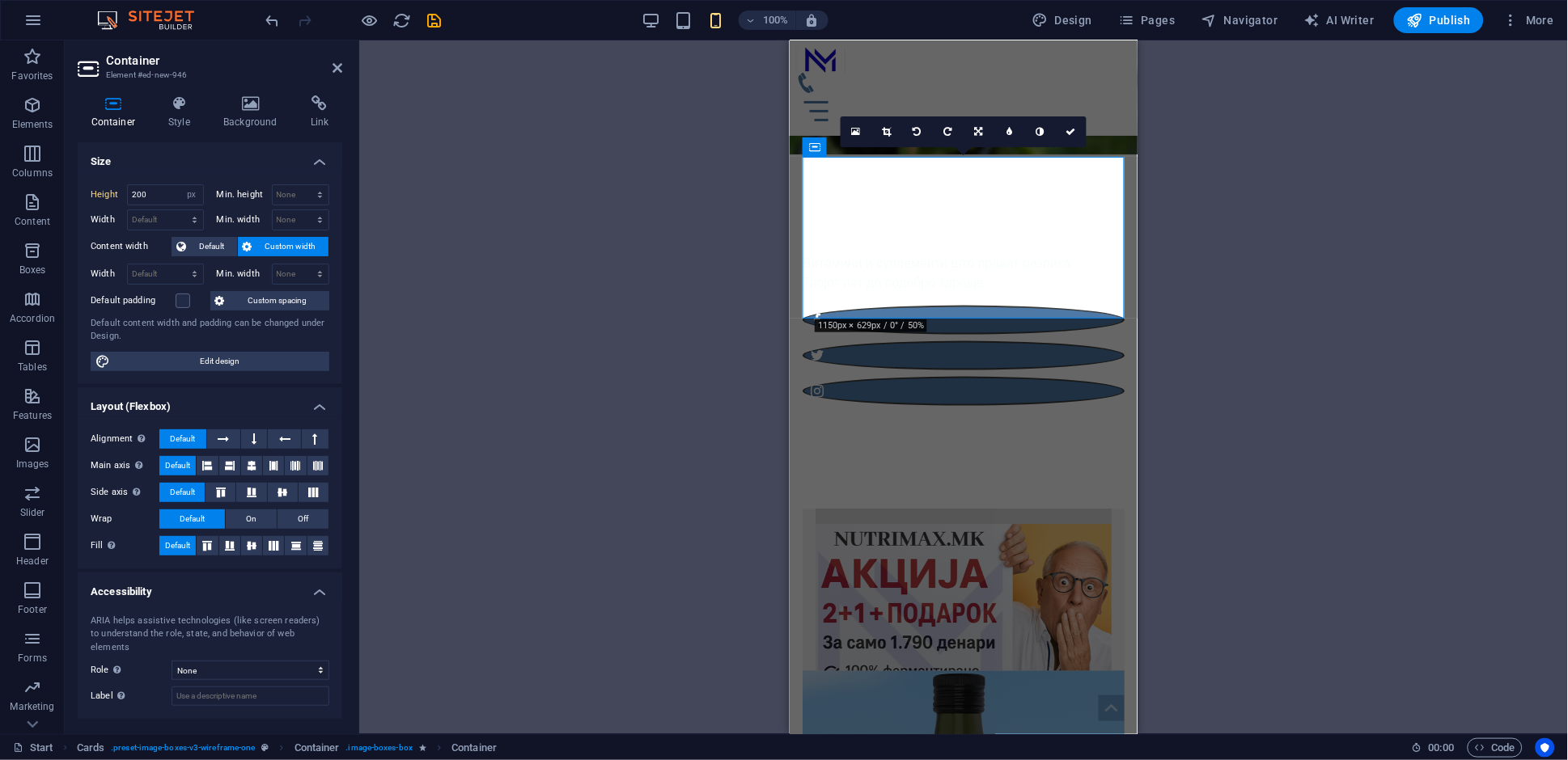
click at [683, 247] on div "Drag here to replace the existing content. Press “Ctrl” if you want to create a…" at bounding box center [963, 388] width 1209 height 694
click at [161, 194] on input "200" at bounding box center [165, 195] width 75 height 19
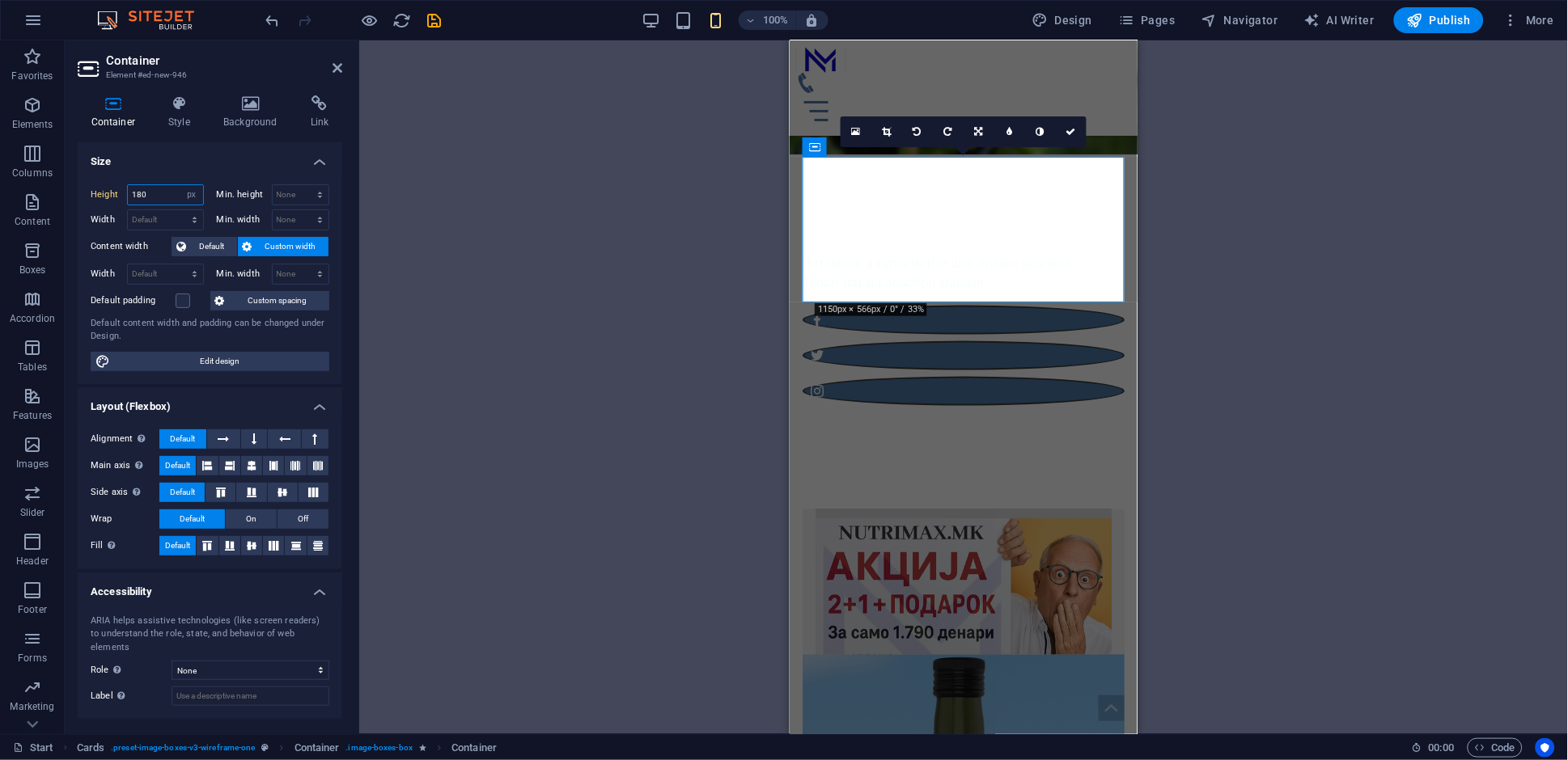
click at [164, 202] on input "180" at bounding box center [165, 195] width 75 height 19
type input "170"
click at [1079, 127] on link at bounding box center [1071, 131] width 30 height 30
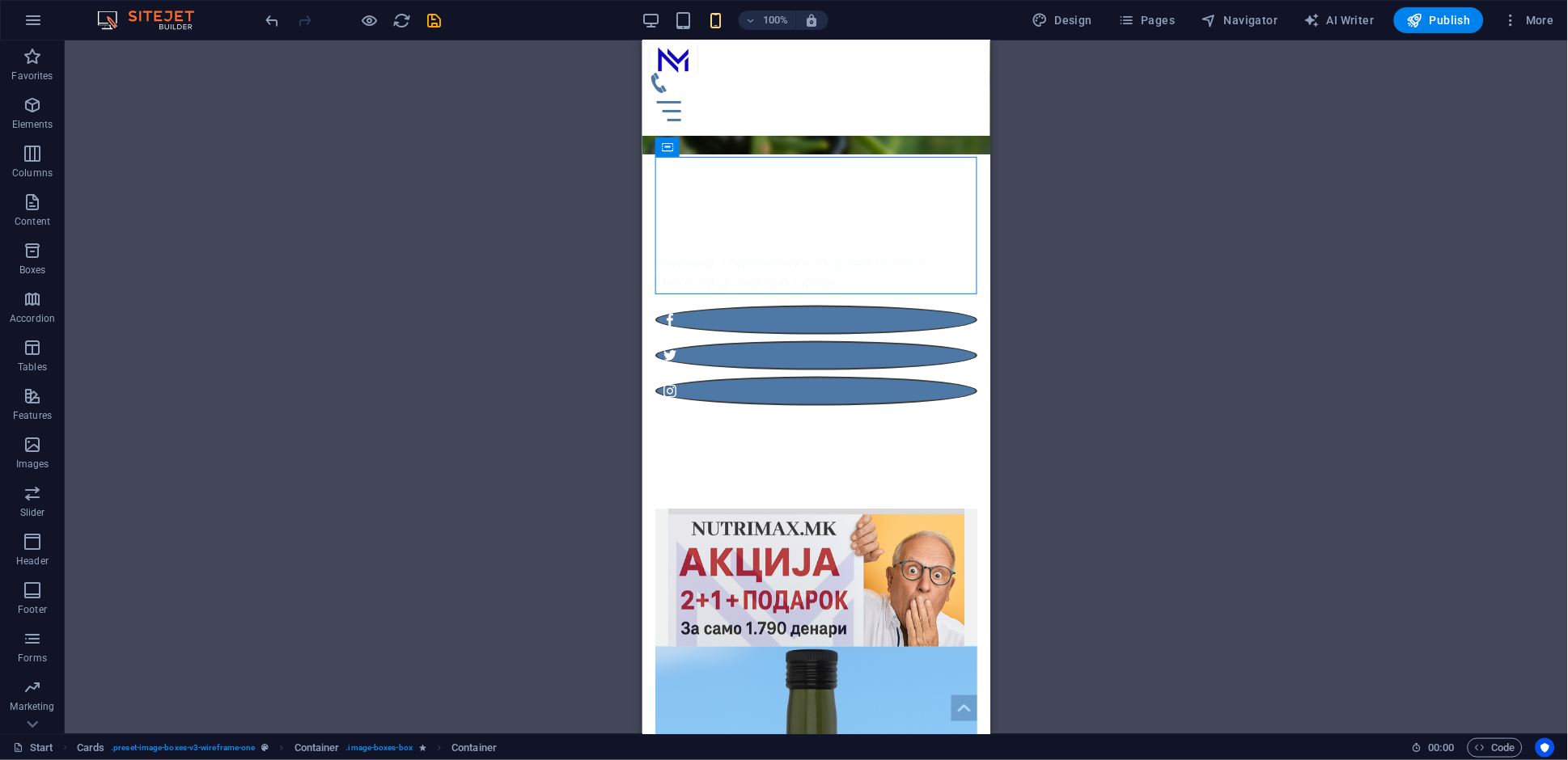
click at [1207, 396] on div "Drag here to replace the existing content. Press “Ctrl” if you want to create a…" at bounding box center [817, 388] width 1503 height 694
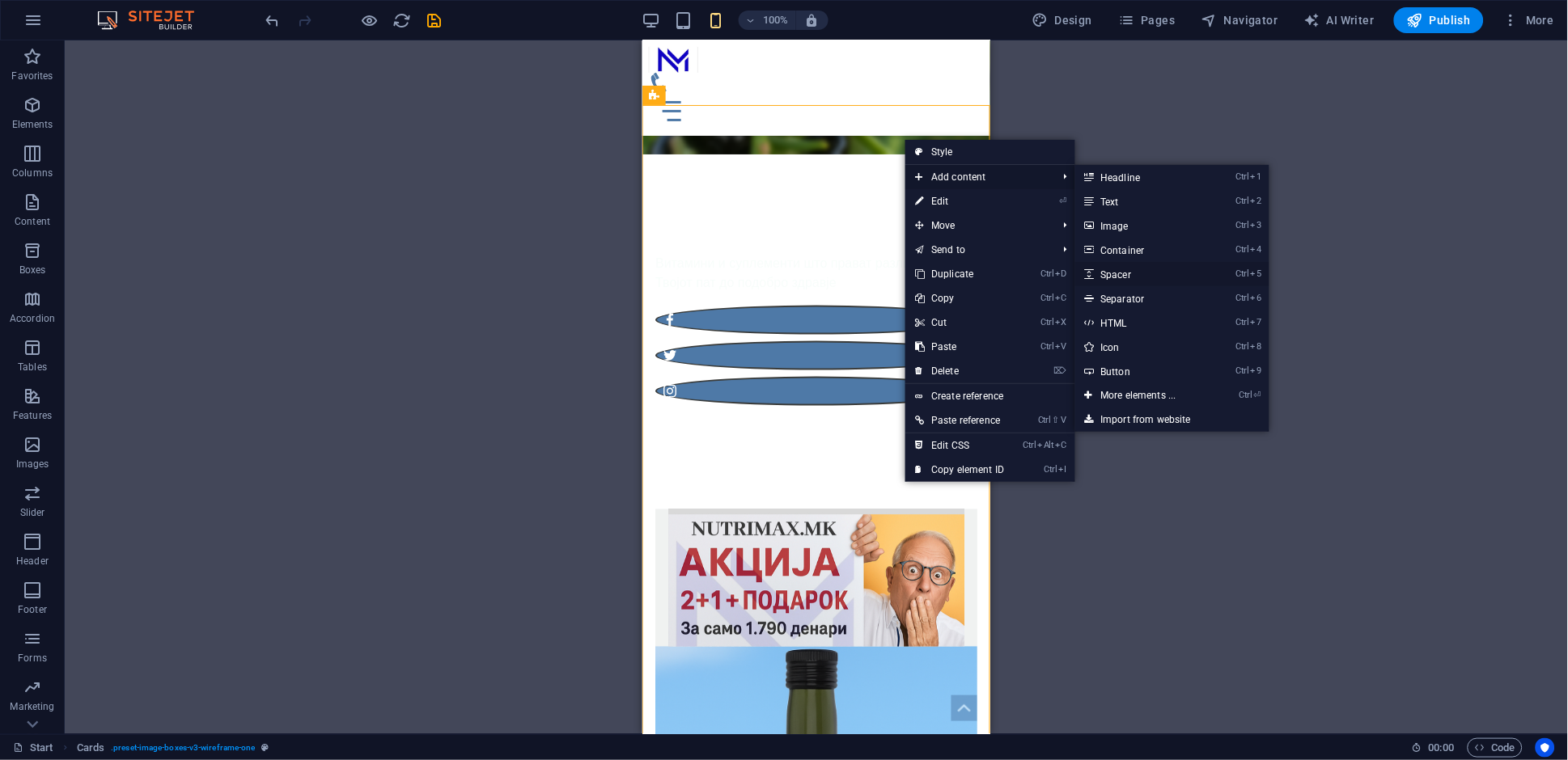
click at [1158, 275] on link "Ctrl 5 Spacer" at bounding box center [1142, 274] width 134 height 24
select select "px"
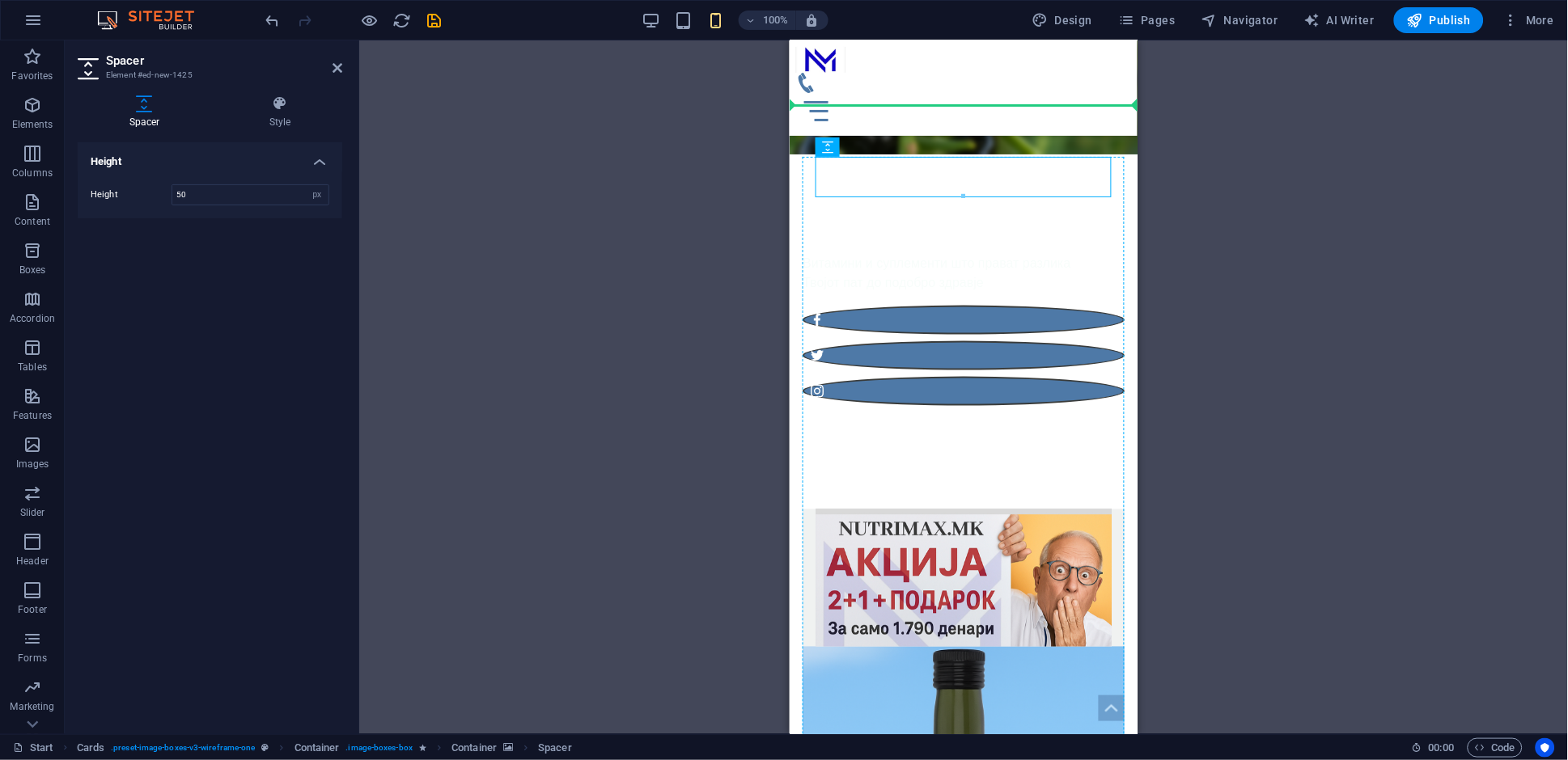
drag, startPoint x: 893, startPoint y: 177, endPoint x: 892, endPoint y: 304, distance: 127.0
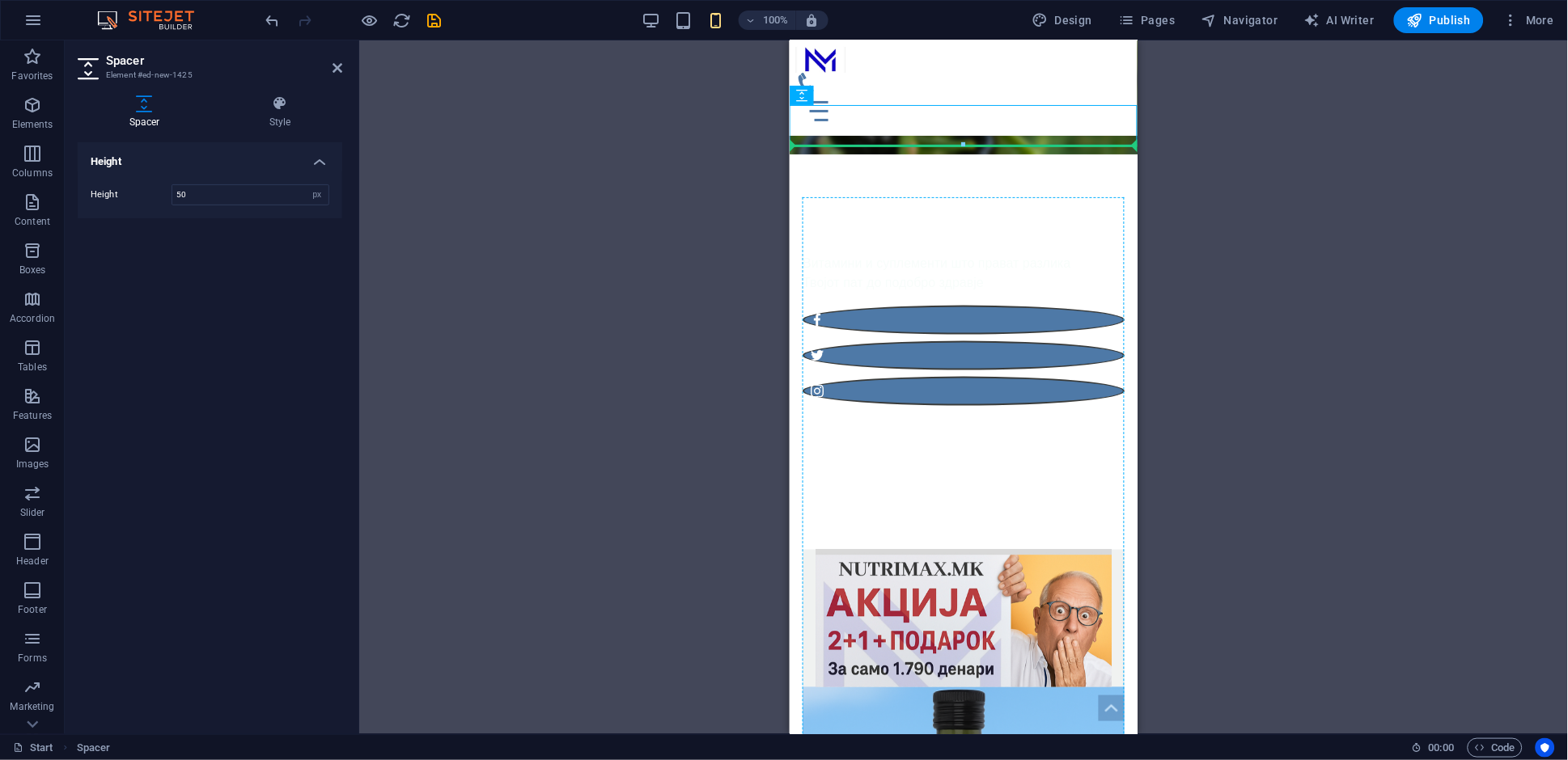
drag, startPoint x: 1000, startPoint y: 133, endPoint x: 963, endPoint y: 351, distance: 221.1
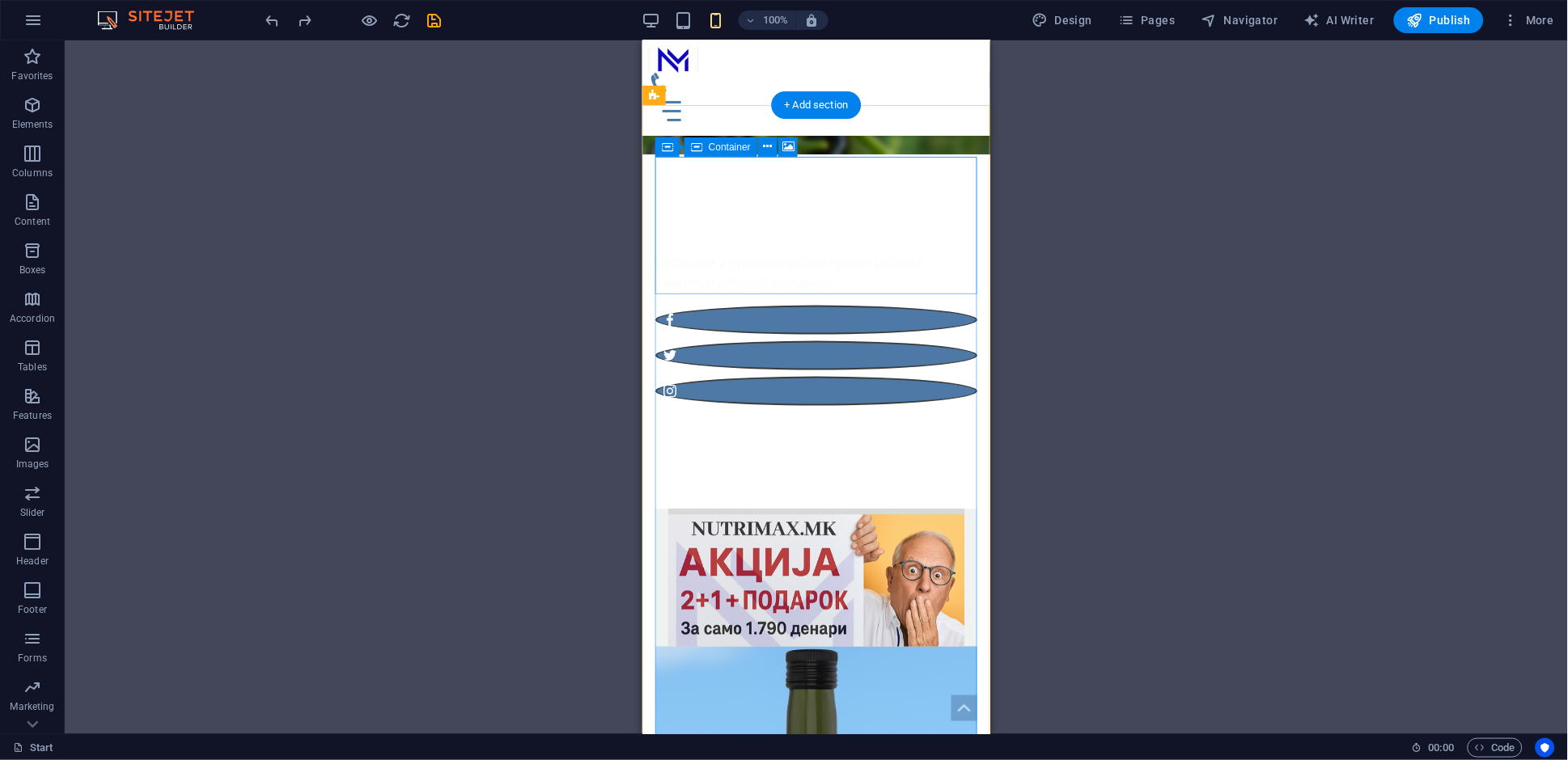
click at [1111, 213] on div "Container Menu Bar H1 Banner Container Container Container Container Menu Menu …" at bounding box center [817, 388] width 1503 height 694
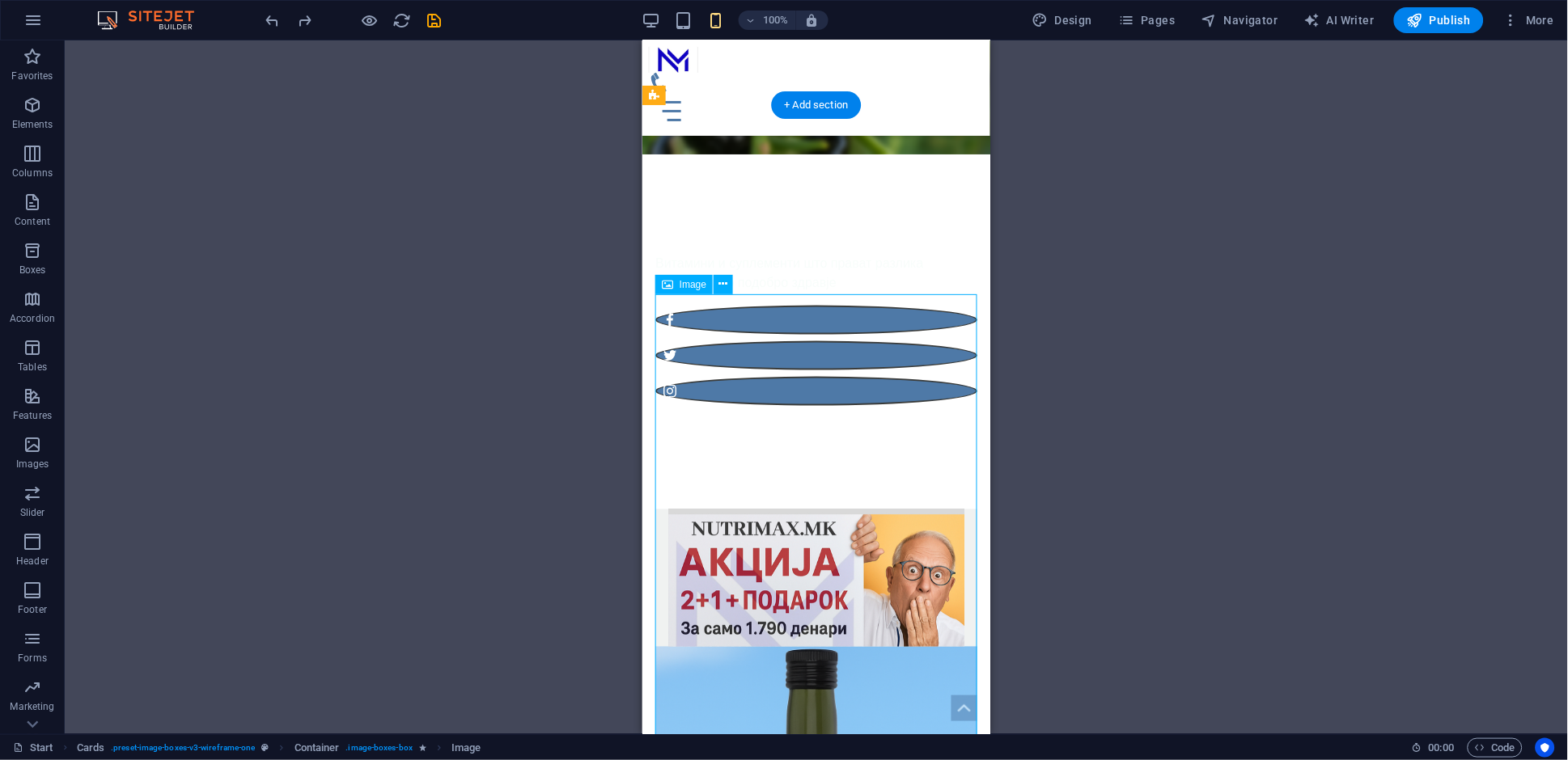
click at [898, 646] on div "Drop content here or Add elements Paste clipboard" at bounding box center [815, 704] width 296 height 115
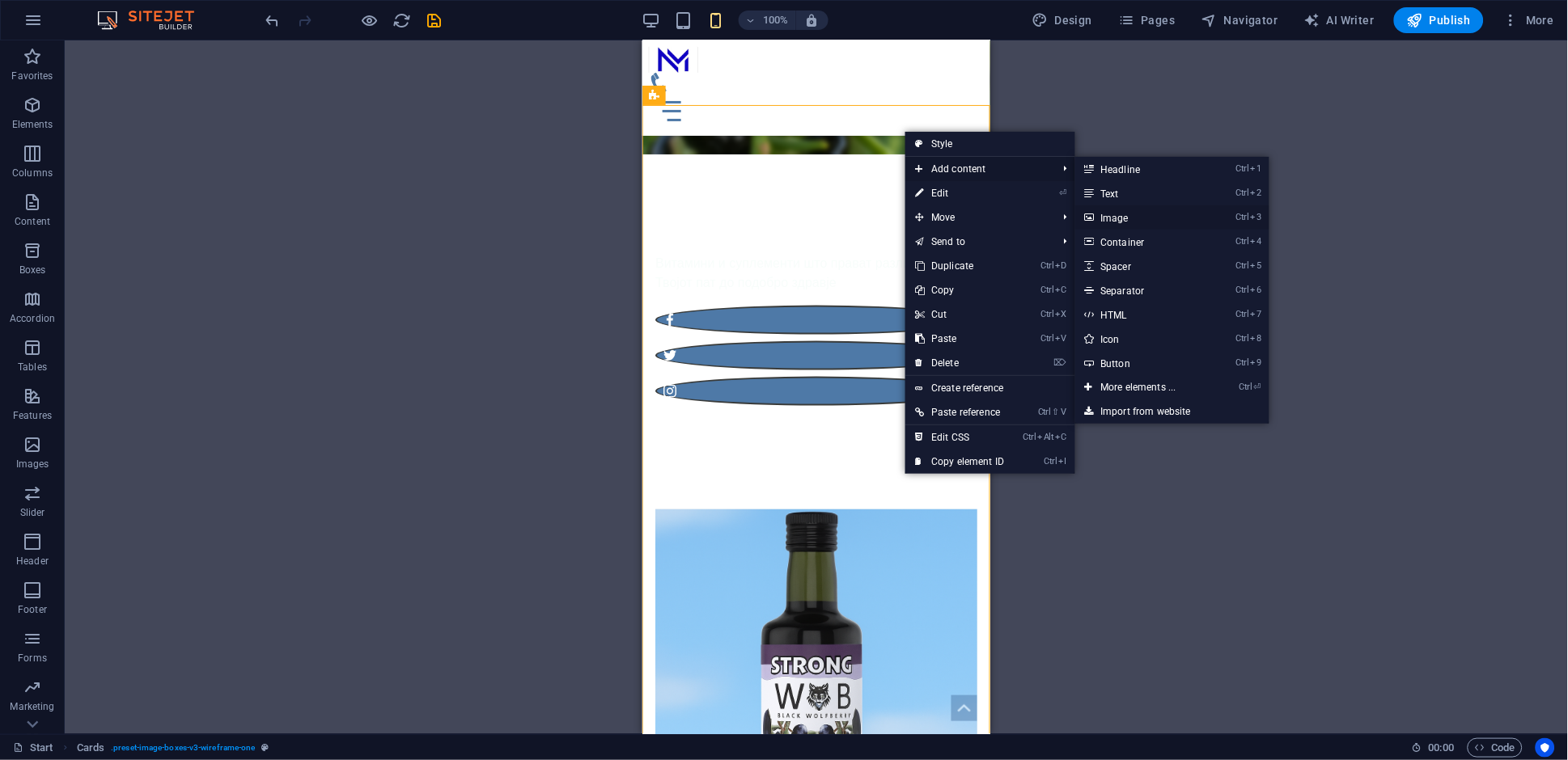
click at [1176, 221] on link "Ctrl 3 Image" at bounding box center [1142, 218] width 134 height 24
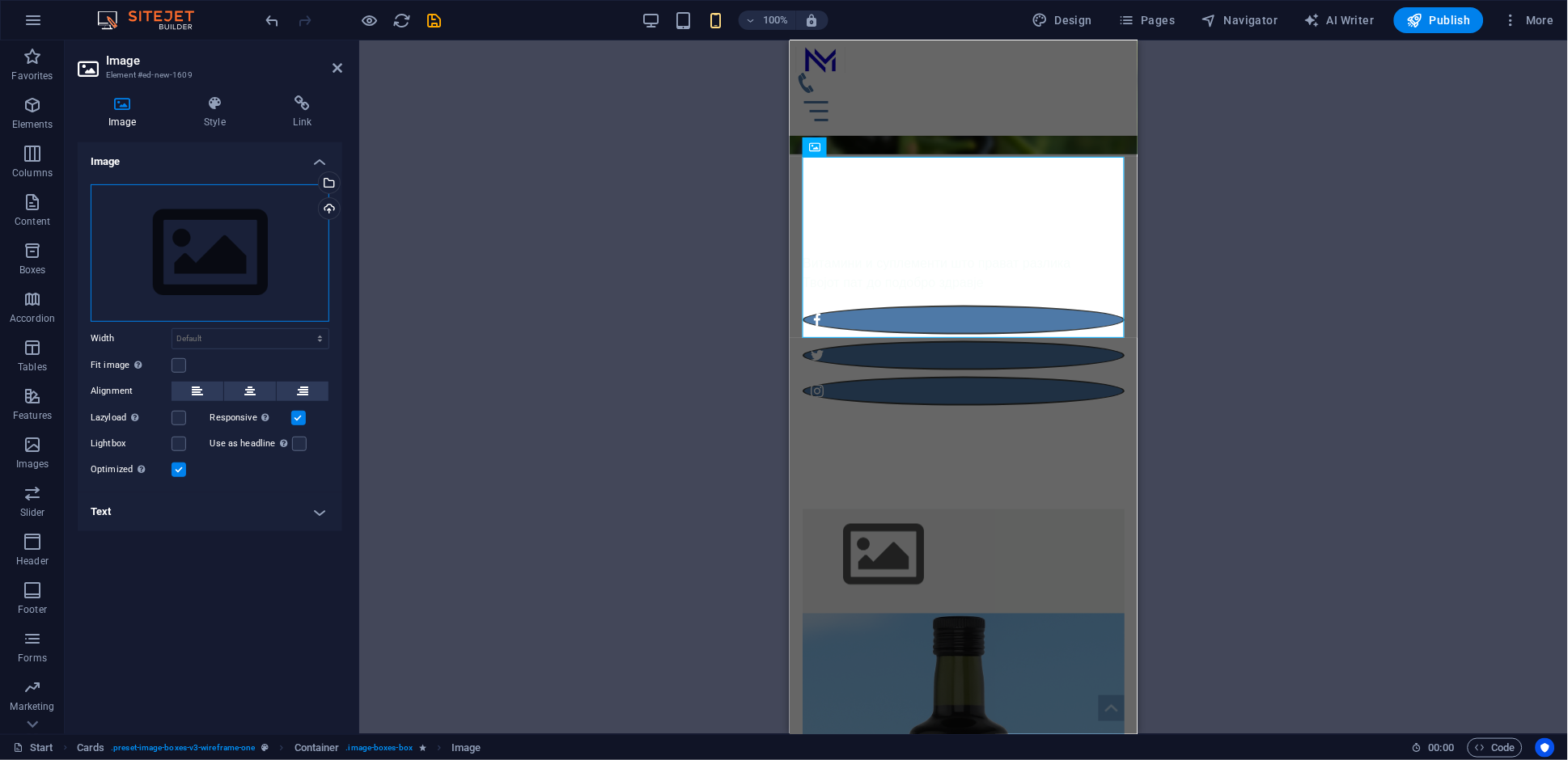
click at [230, 272] on div "Drag files here, click to choose files or select files from Files or our free s…" at bounding box center [209, 253] width 239 height 138
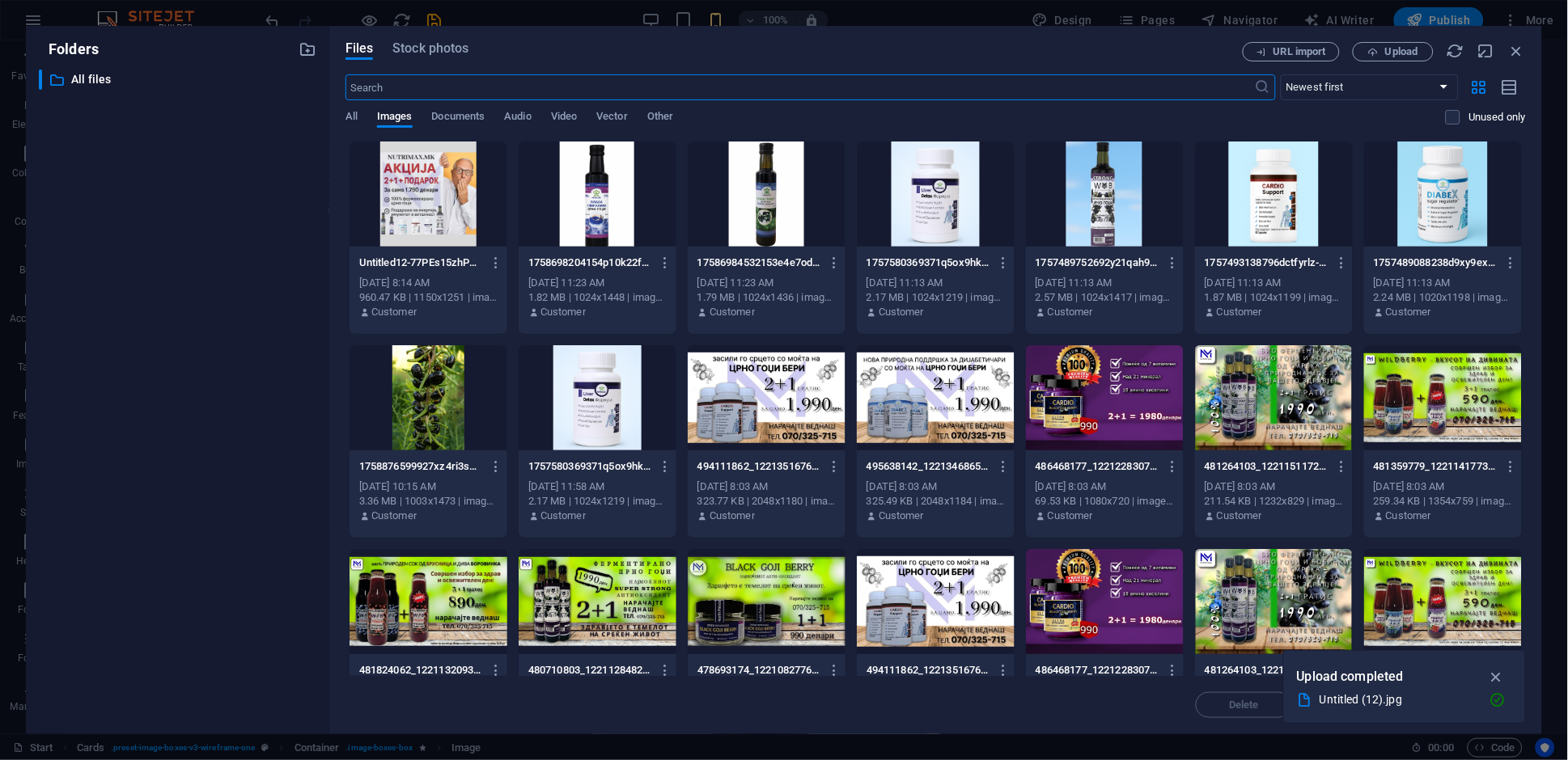
click at [443, 174] on div at bounding box center [429, 193] width 158 height 105
click at [1501, 671] on icon "button" at bounding box center [1496, 677] width 18 height 18
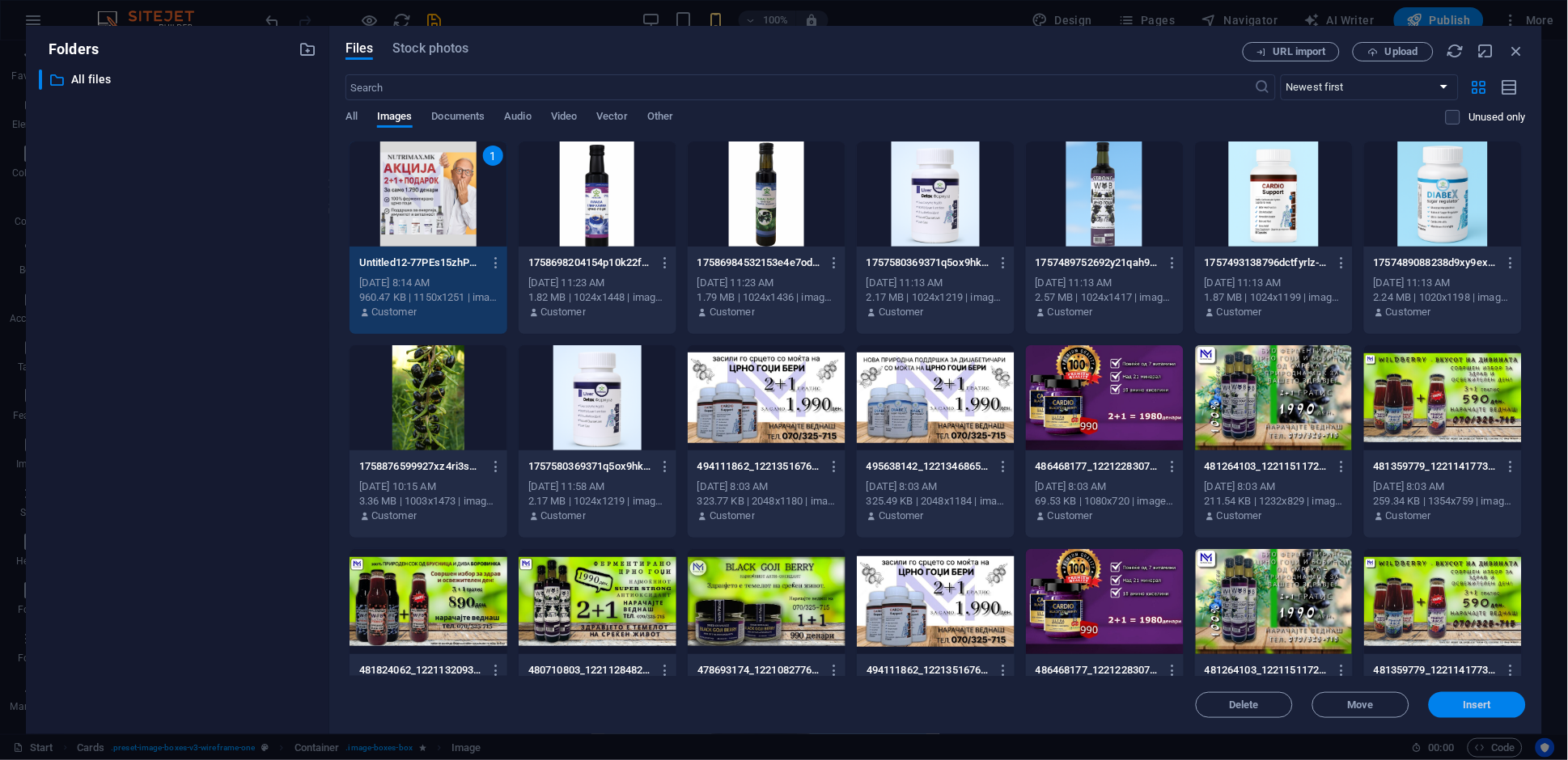
click at [1486, 711] on span "Insert" at bounding box center [1478, 704] width 29 height 10
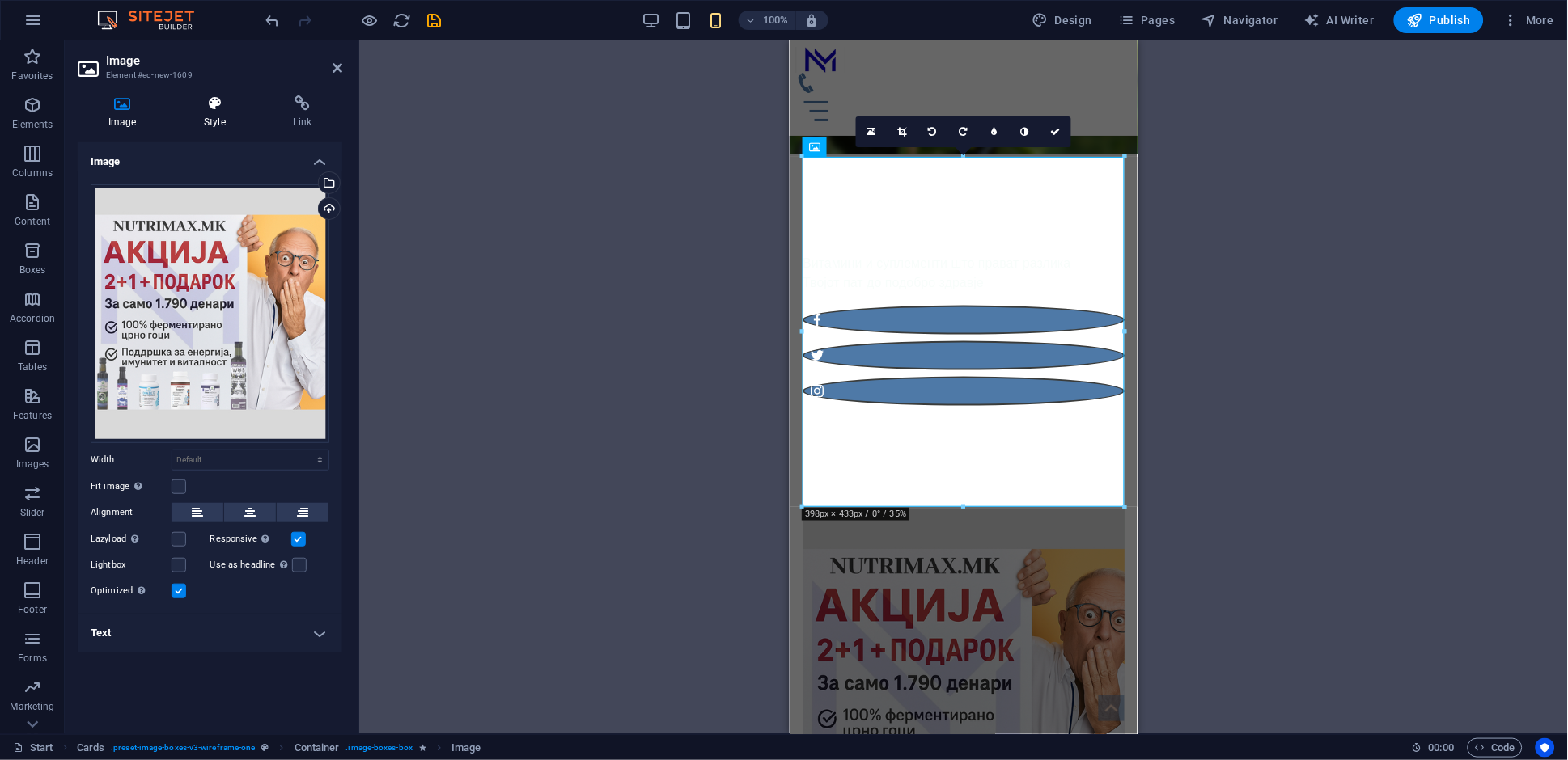
click at [212, 112] on h4 "Style" at bounding box center [218, 112] width 89 height 34
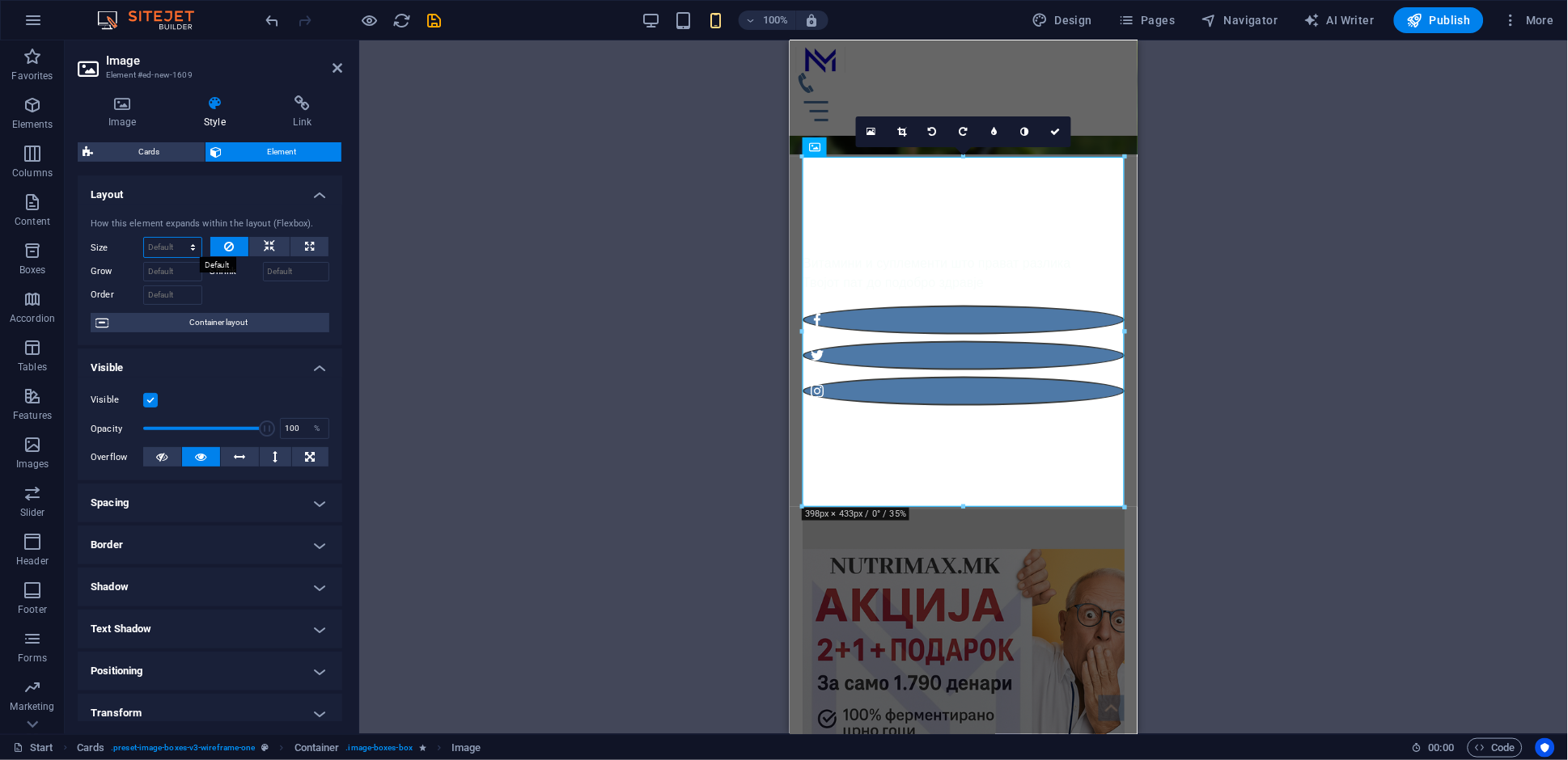
click at [175, 250] on select "Default auto px % 1/1 1/2 1/3 1/4 1/5 1/6 1/7 1/8 1/9 1/10" at bounding box center [173, 247] width 57 height 19
select select "px"
click at [176, 238] on select "Default auto px % 1/1 1/2 1/3 1/4 1/5 1/6 1/7 1/8 1/9 1/10" at bounding box center [173, 247] width 57 height 19
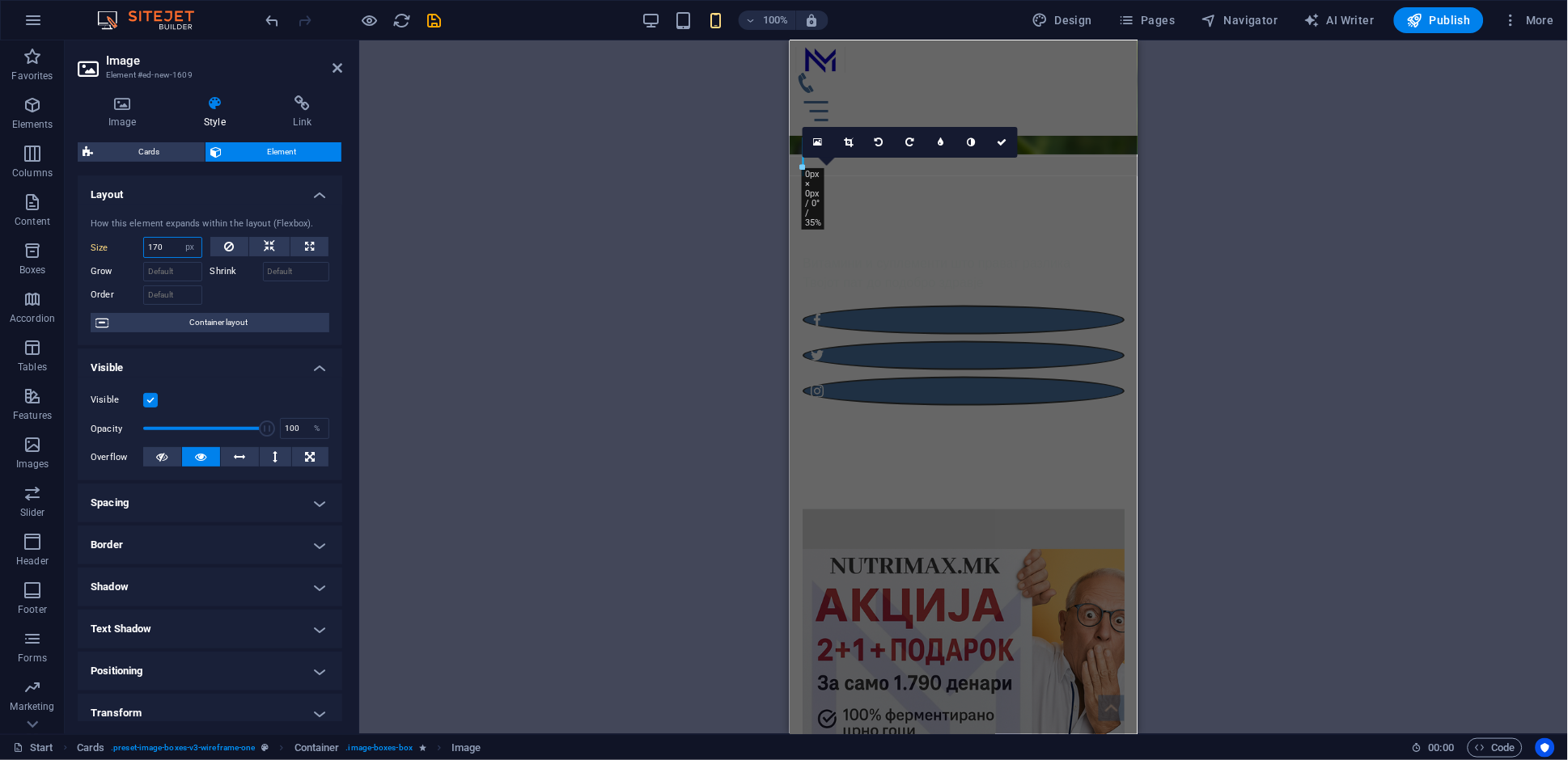
type input "170"
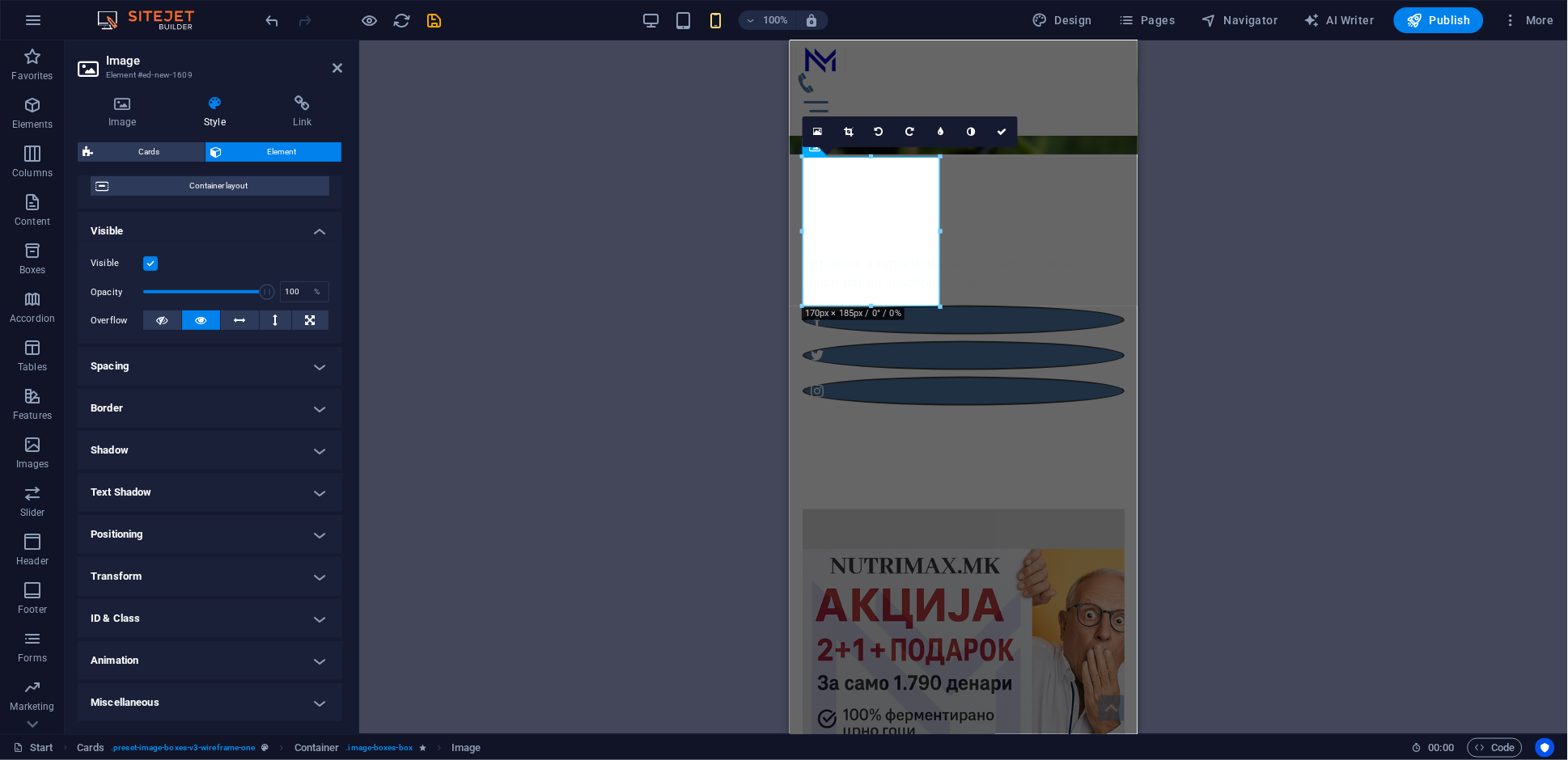
scroll to position [0, 0]
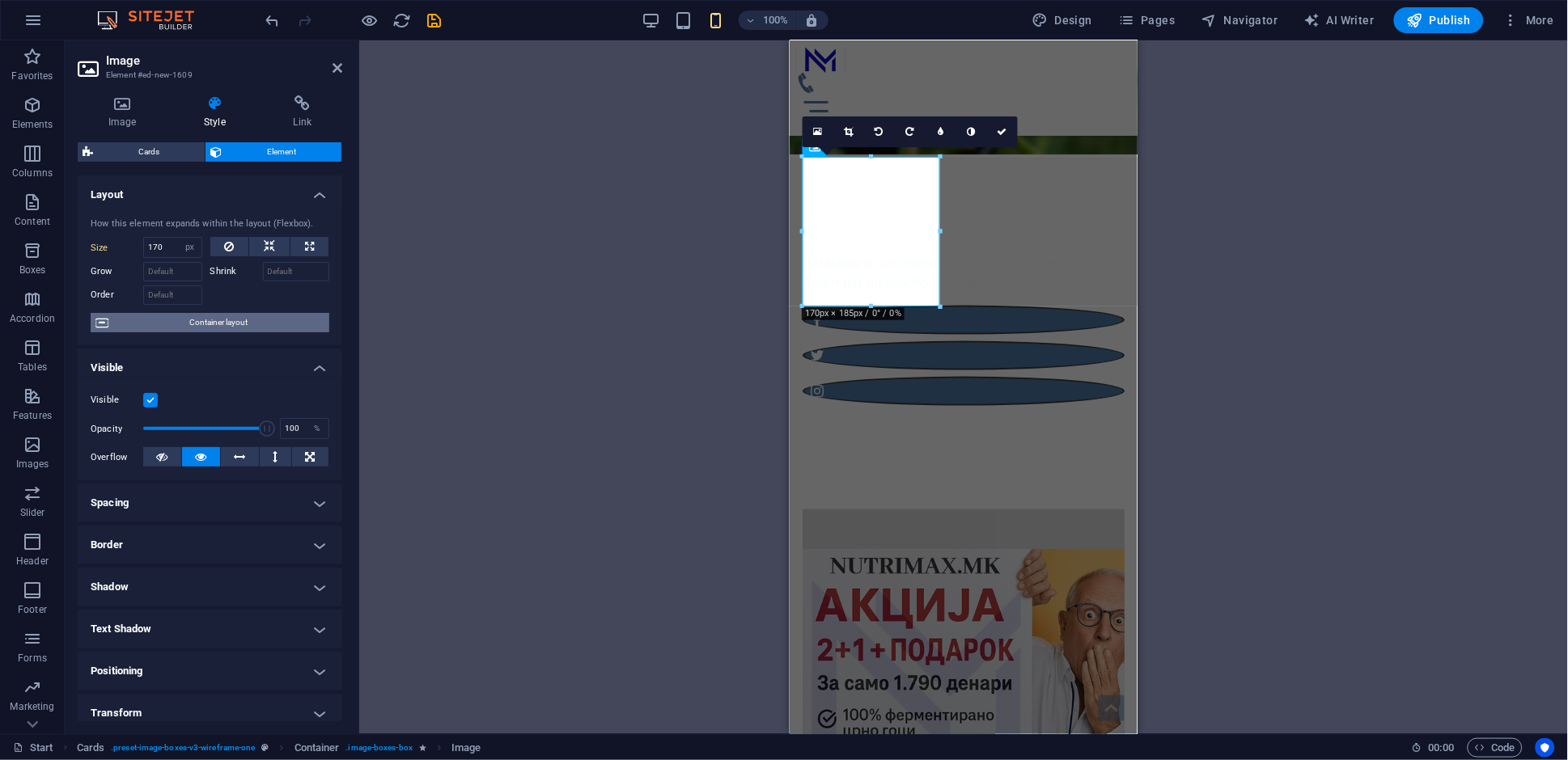
click at [177, 326] on span "Container layout" at bounding box center [219, 323] width 211 height 19
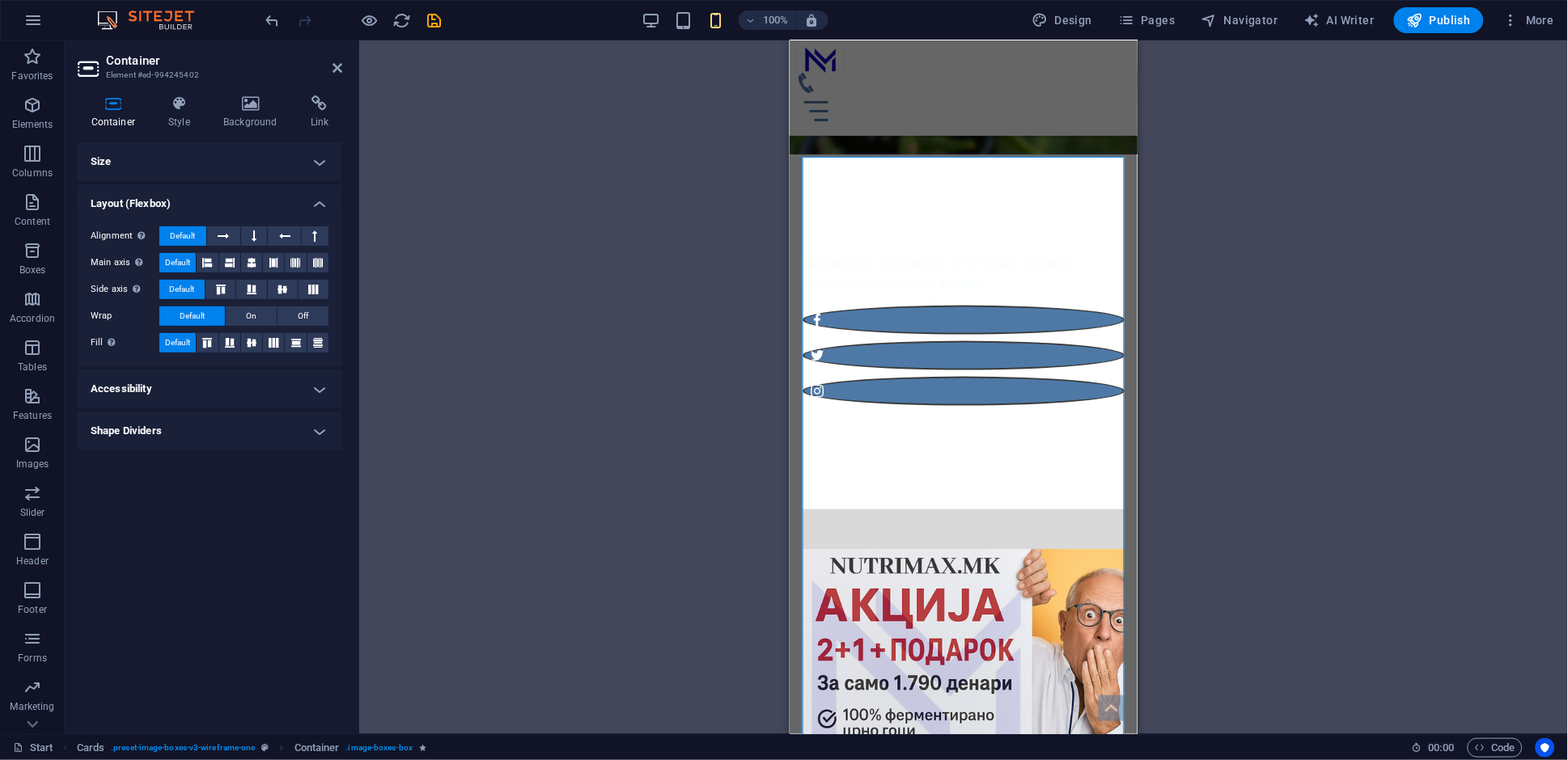
click at [318, 206] on h4 "Layout (Flexbox)" at bounding box center [210, 200] width 265 height 29
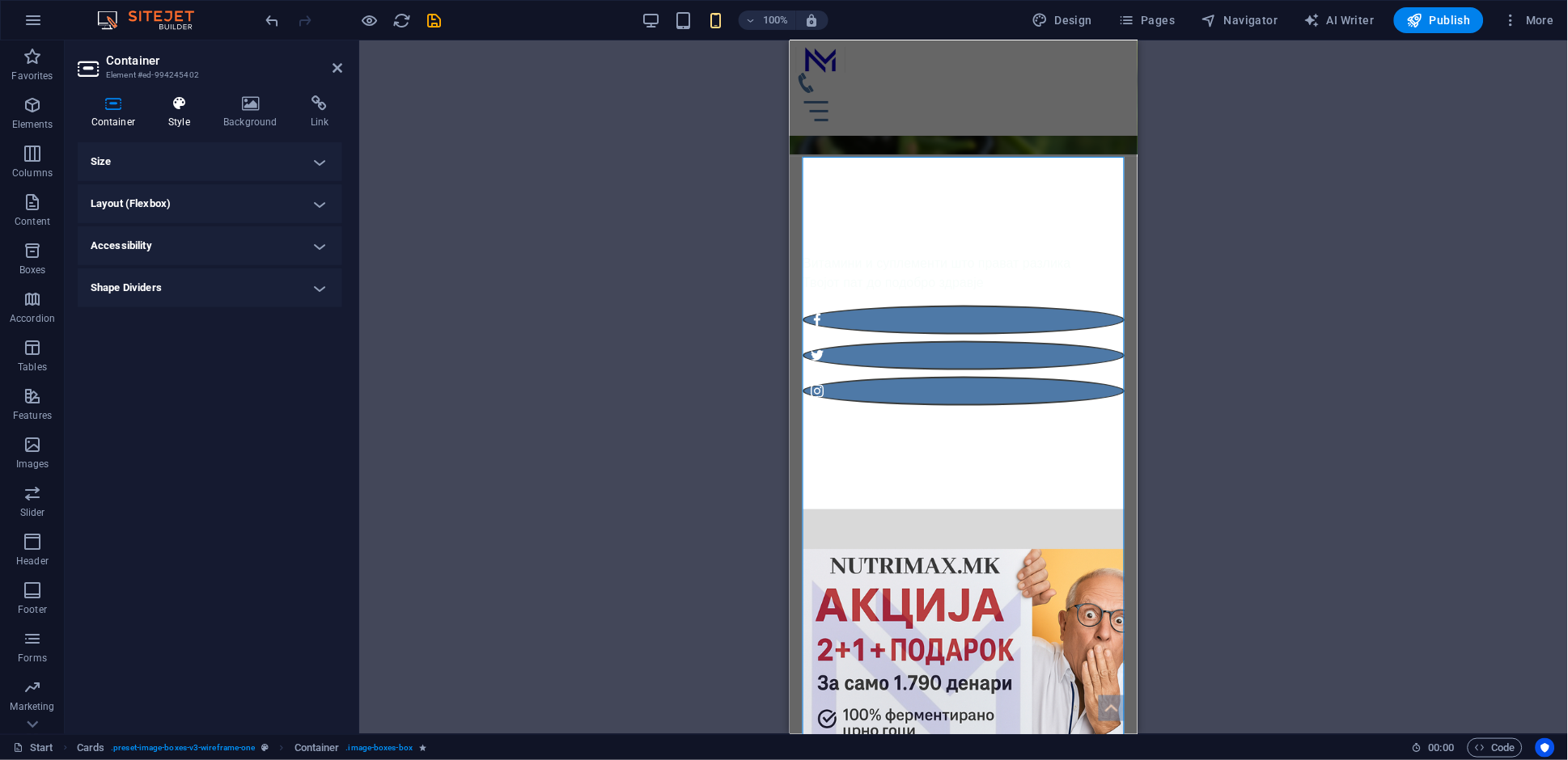
click at [183, 108] on icon at bounding box center [180, 103] width 49 height 16
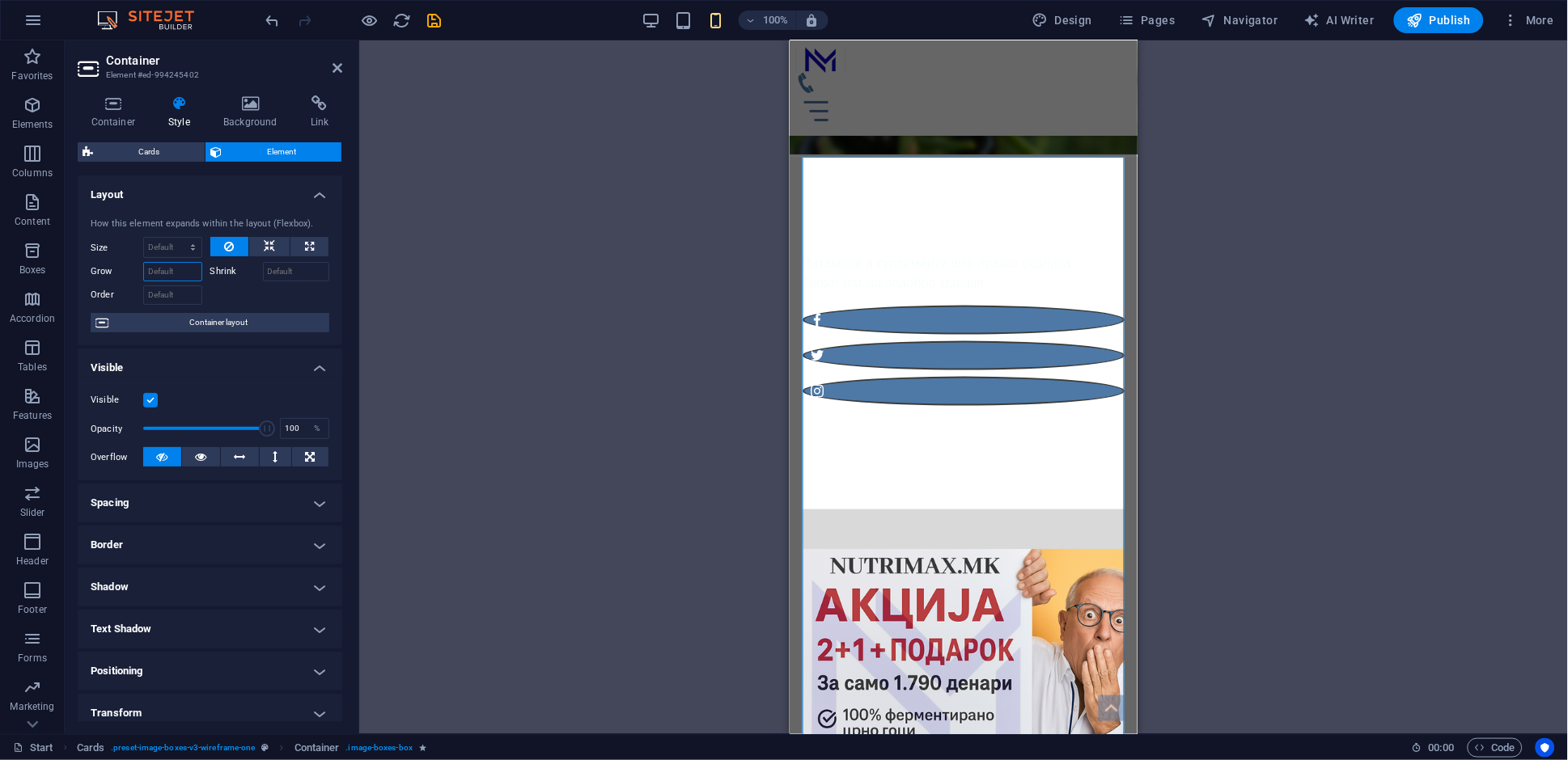
click at [195, 272] on input "Grow" at bounding box center [173, 272] width 59 height 19
type input "120"
click at [169, 239] on select "Default auto px % 1/1 1/2 1/3 1/4 1/5 1/6 1/7 1/8 1/9 1/10" at bounding box center [173, 247] width 57 height 19
click at [174, 247] on select "Default auto px % 1/1 1/2 1/3 1/4 1/5 1/6 1/7 1/8 1/9 1/10" at bounding box center [173, 247] width 57 height 19
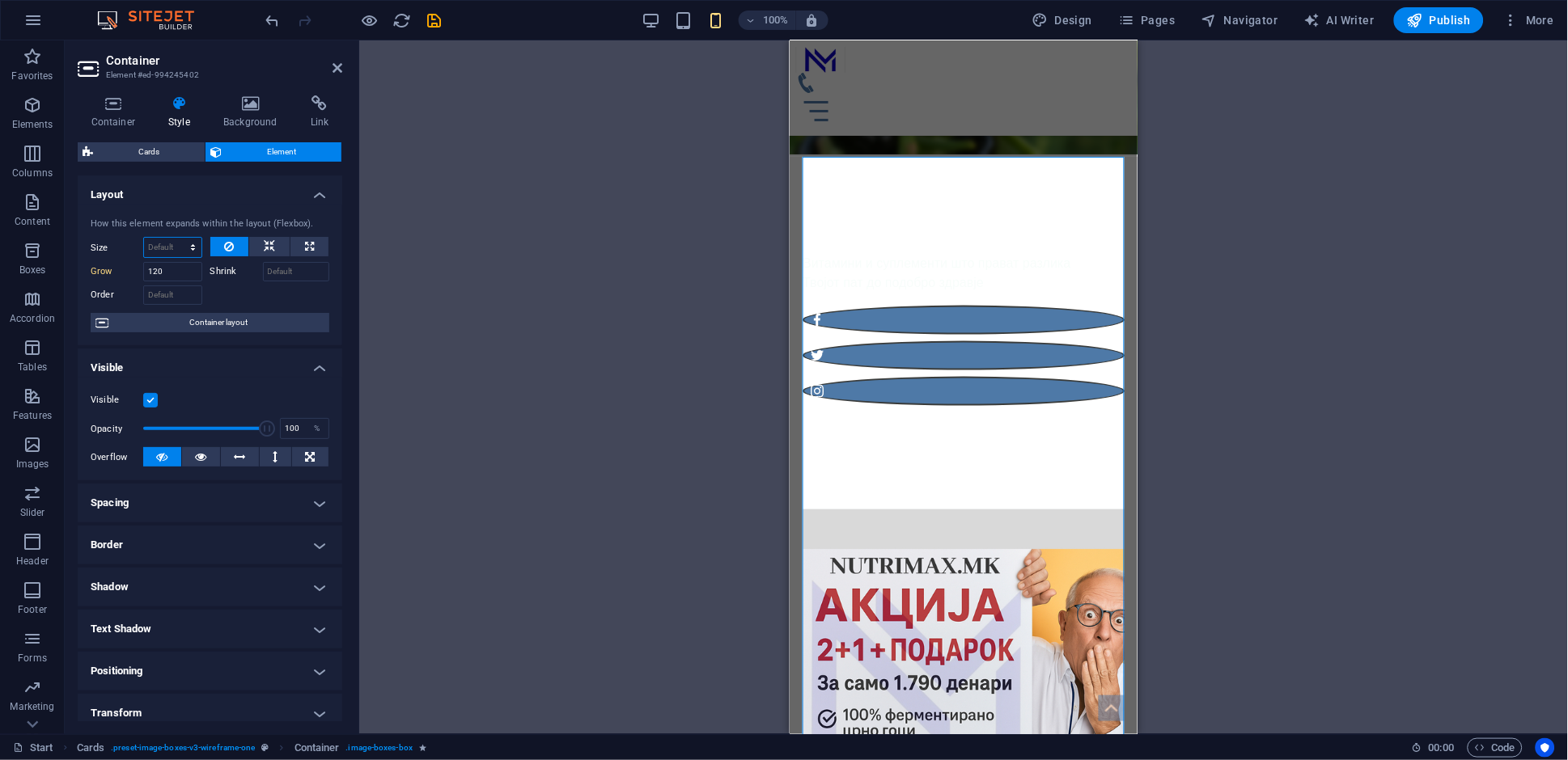
select select "1/9"
click at [176, 238] on select "Default auto px % 1/1 1/2 1/3 1/4 1/5 1/6 1/7 1/8 1/9 1/10" at bounding box center [173, 247] width 57 height 19
type input "11.11"
select select "%"
click at [163, 252] on input "11.11" at bounding box center [173, 247] width 57 height 19
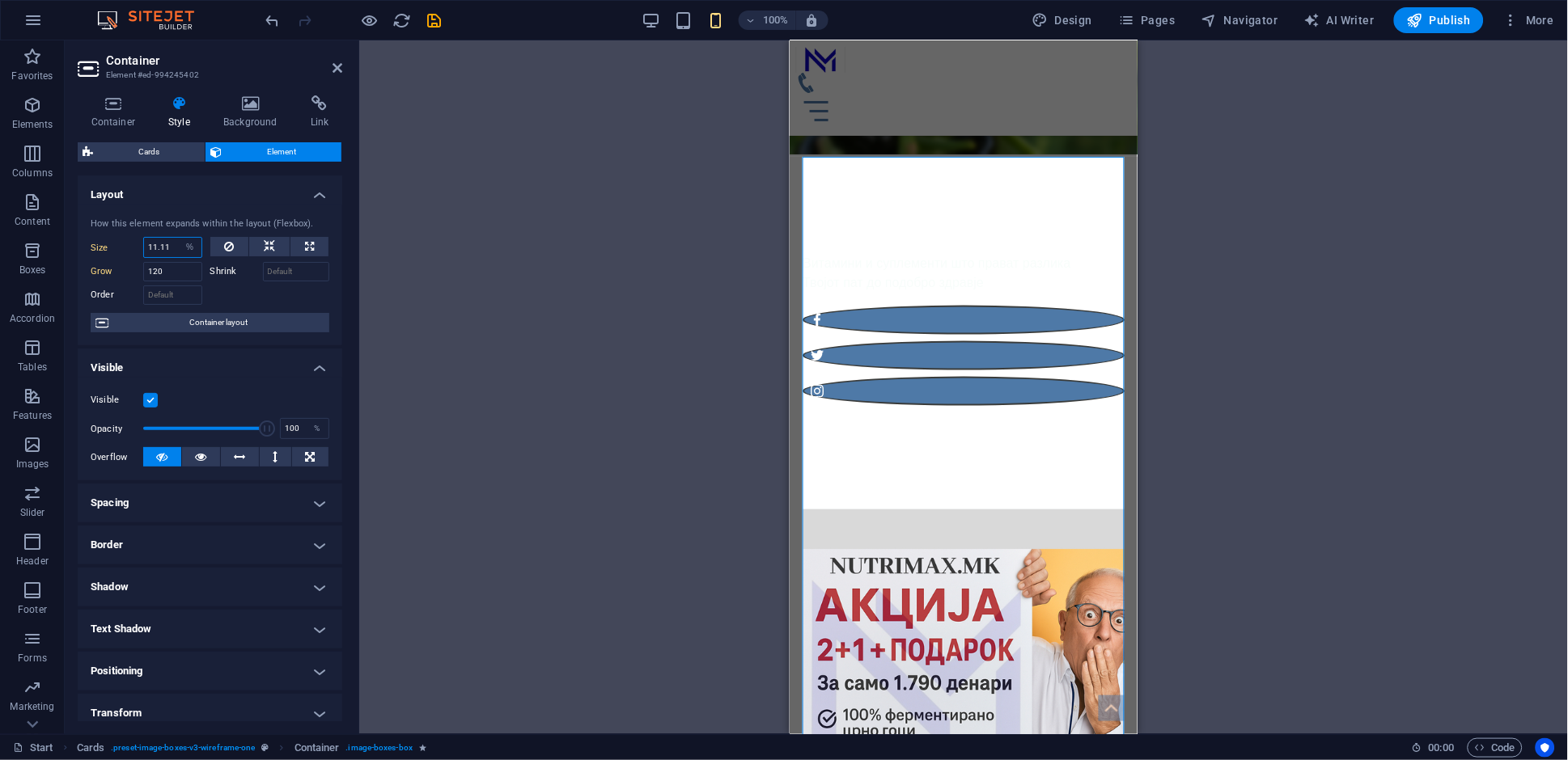
drag, startPoint x: 174, startPoint y: 246, endPoint x: 112, endPoint y: 236, distance: 62.8
click at [112, 237] on div "Size 11.11 Default auto px % 1/1 1/2 1/3 1/4 1/5 1/6 1/7 1/8 1/9 1/10" at bounding box center [146, 247] width 112 height 21
type input "120"
click at [170, 246] on input "120" at bounding box center [173, 247] width 57 height 19
click at [188, 251] on select "Default auto px % 1/1 1/2 1/3 1/4 1/5 1/6 1/7 1/8 1/9 1/10" at bounding box center [190, 247] width 23 height 19
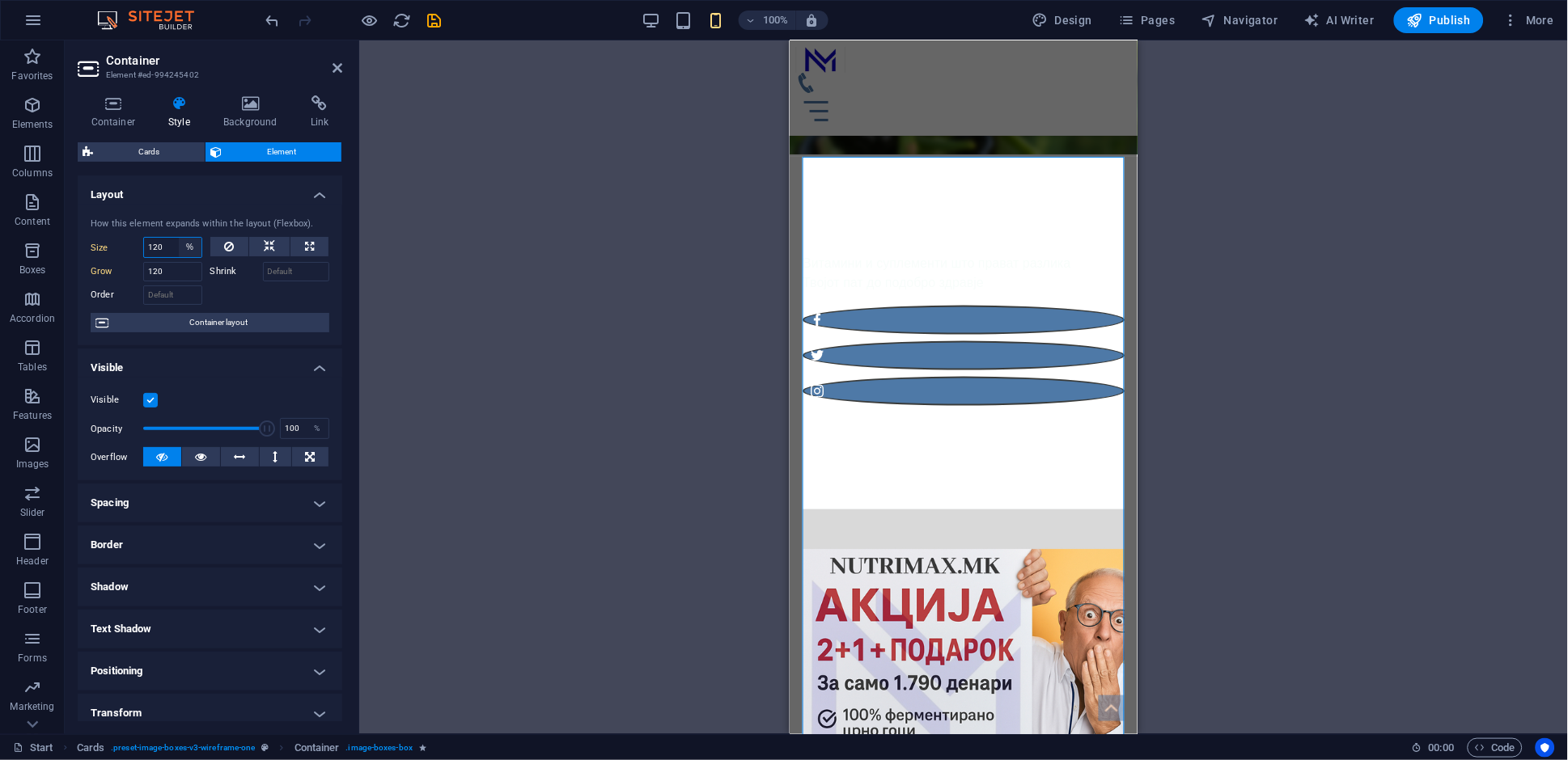
select select "px"
click at [179, 238] on select "Default auto px % 1/1 1/2 1/3 1/4 1/5 1/6 1/7 1/8 1/9 1/10" at bounding box center [190, 247] width 23 height 19
click at [169, 248] on input "120" at bounding box center [173, 247] width 57 height 19
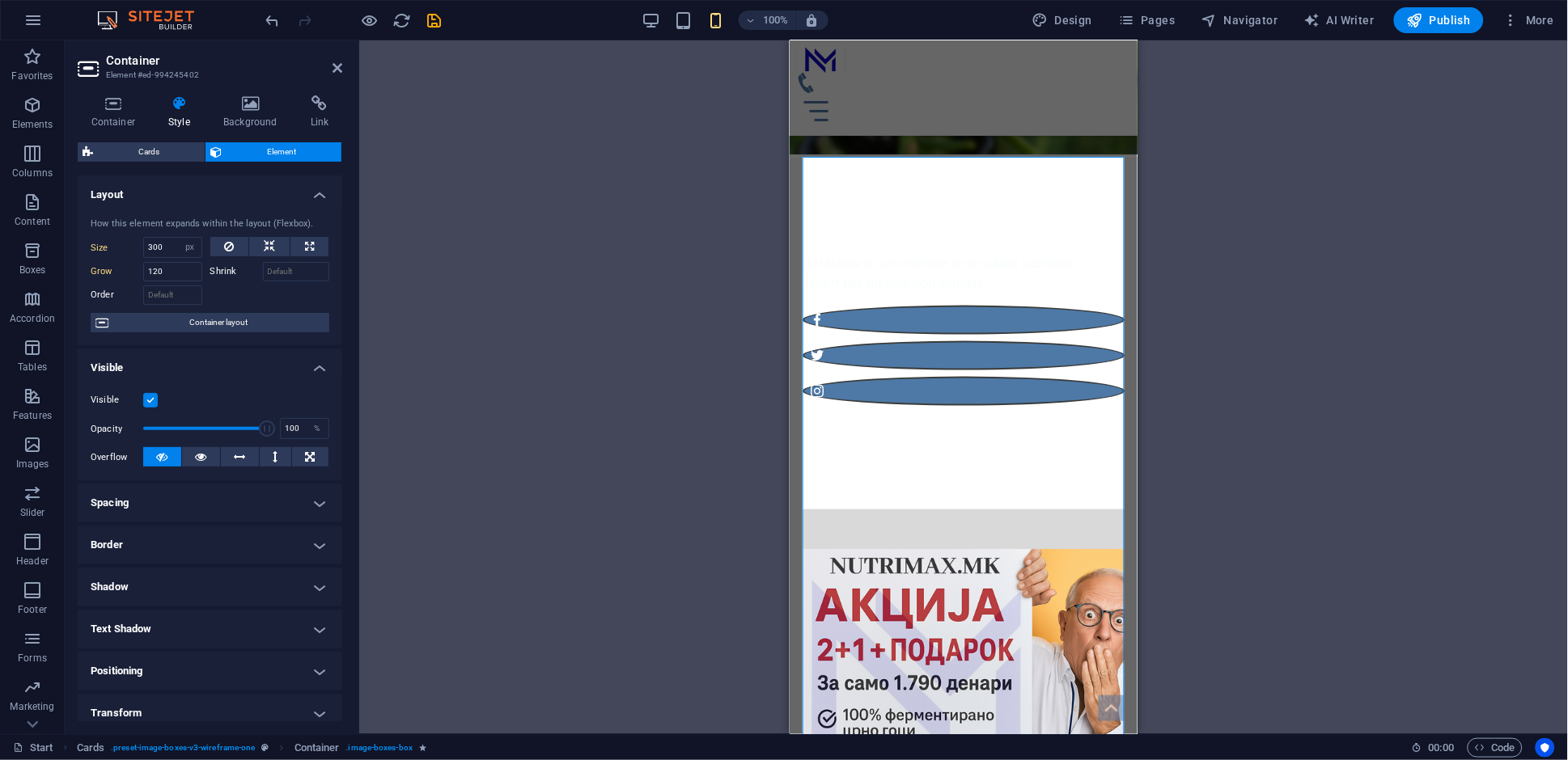
click at [528, 330] on div "Drag here to replace the existing content. Press “Ctrl” if you want to create a…" at bounding box center [963, 388] width 1209 height 694
type input "120"
select select "%"
type input "11.11"
select select "DISABLED_OPTION_VALUE"
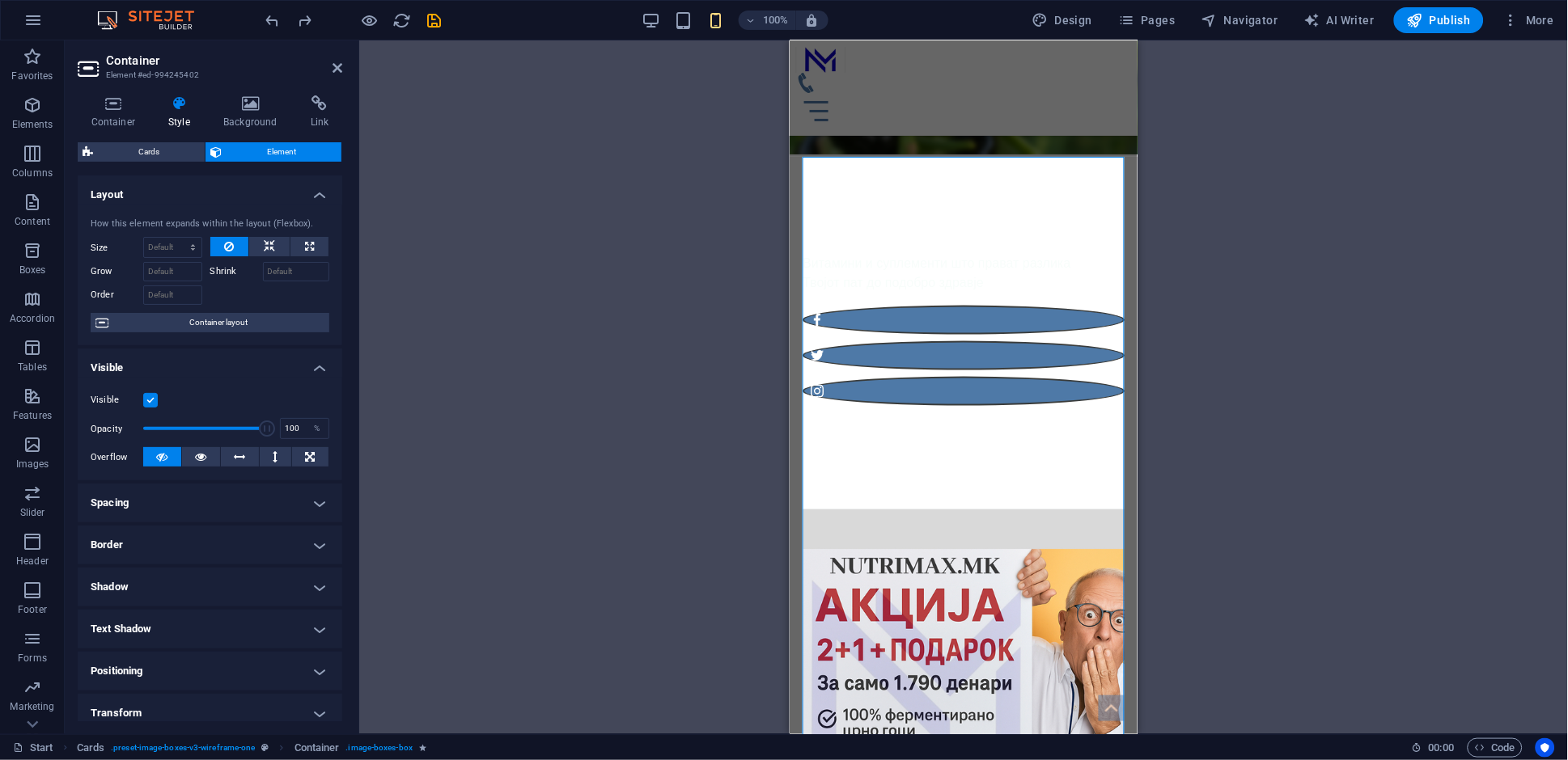
drag, startPoint x: 1235, startPoint y: 368, endPoint x: 1150, endPoint y: 395, distance: 89.2
click at [1234, 368] on div "Drag here to replace the existing content. Press “Ctrl” if you want to create a…" at bounding box center [963, 388] width 1209 height 694
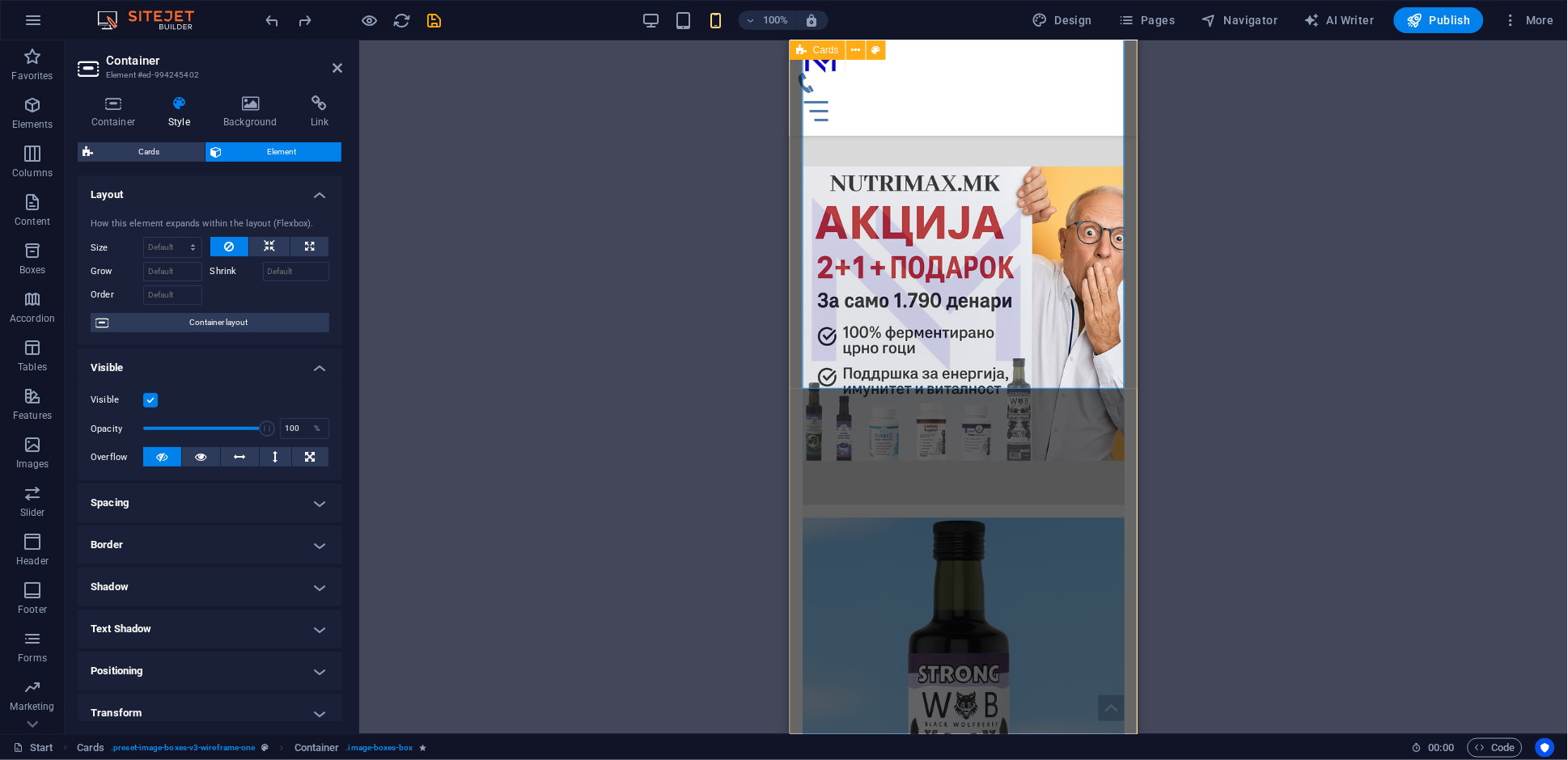
scroll to position [816, 0]
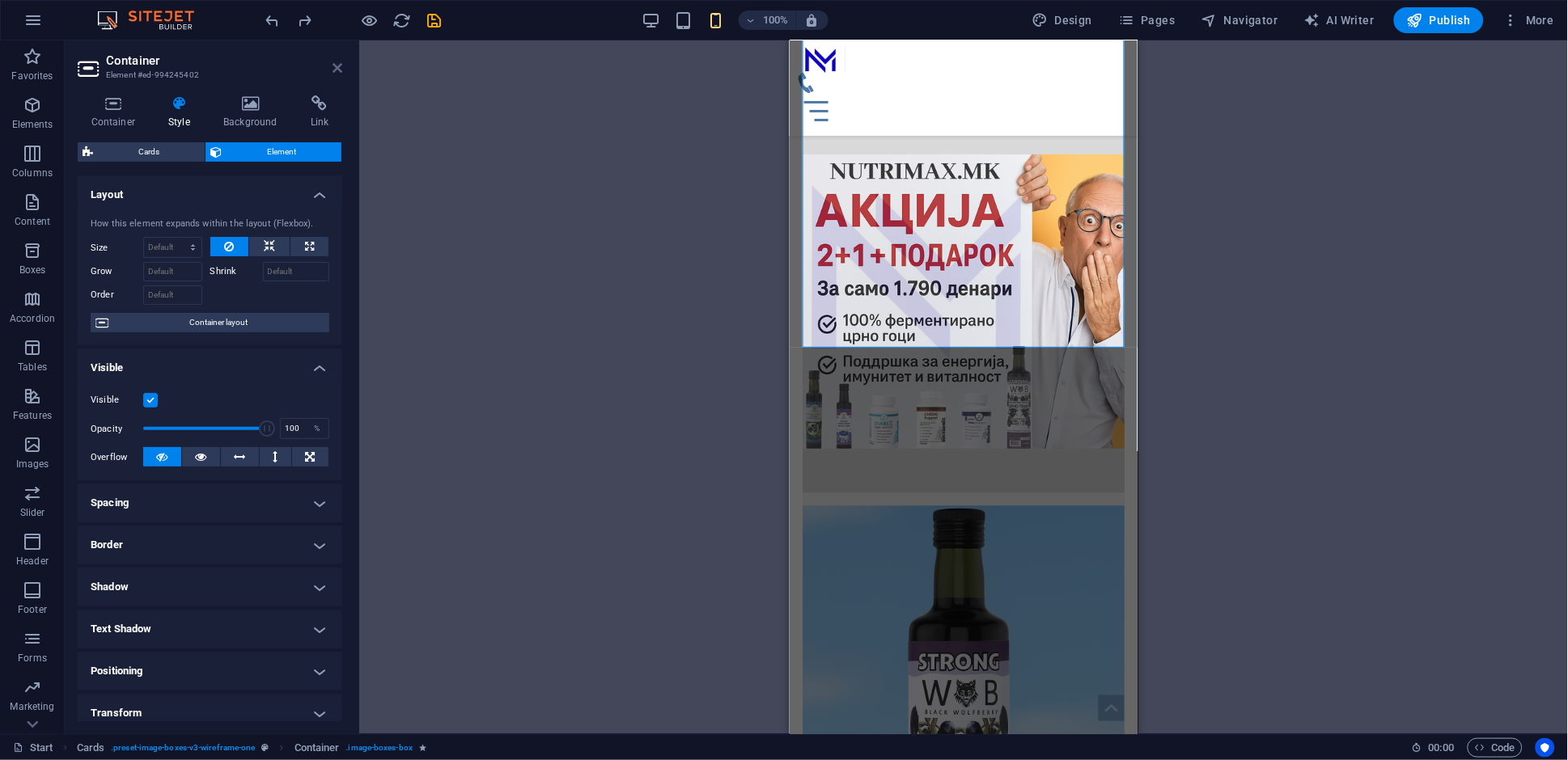
click at [339, 73] on icon at bounding box center [337, 68] width 10 height 13
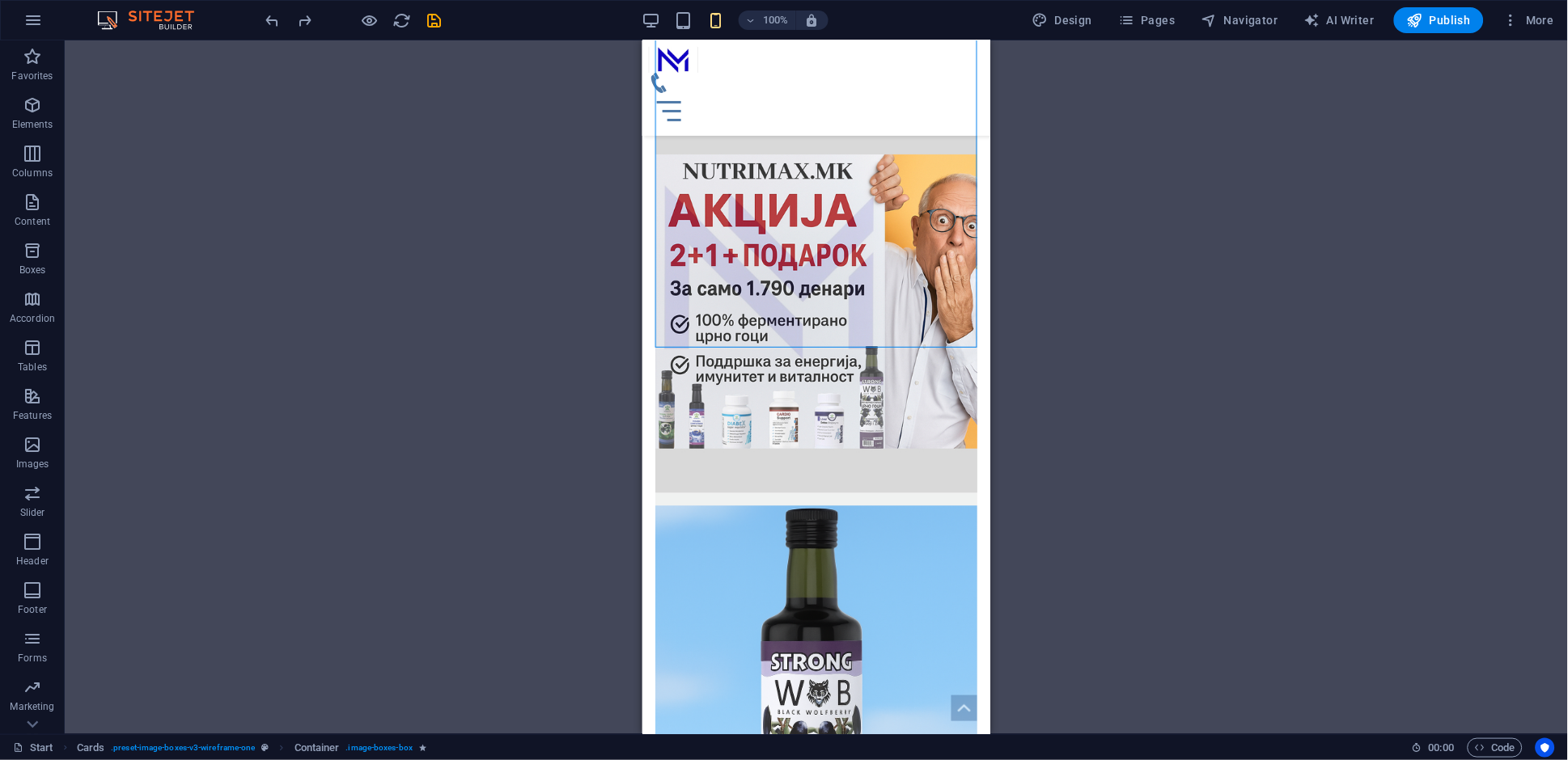
click at [1076, 451] on div "Drag here to replace the existing content. Press “Ctrl” if you want to create a…" at bounding box center [817, 388] width 1503 height 694
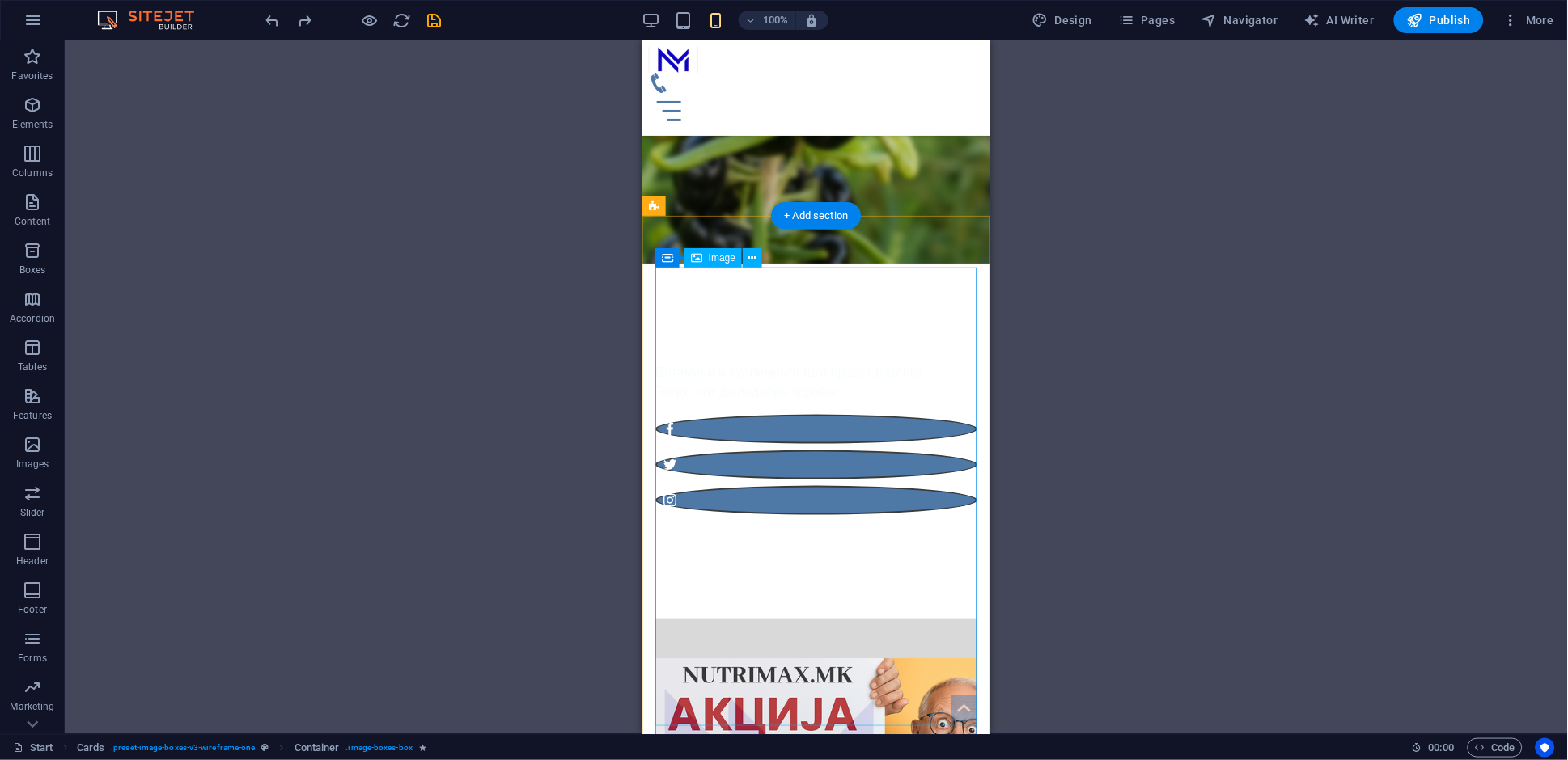
scroll to position [359, 0]
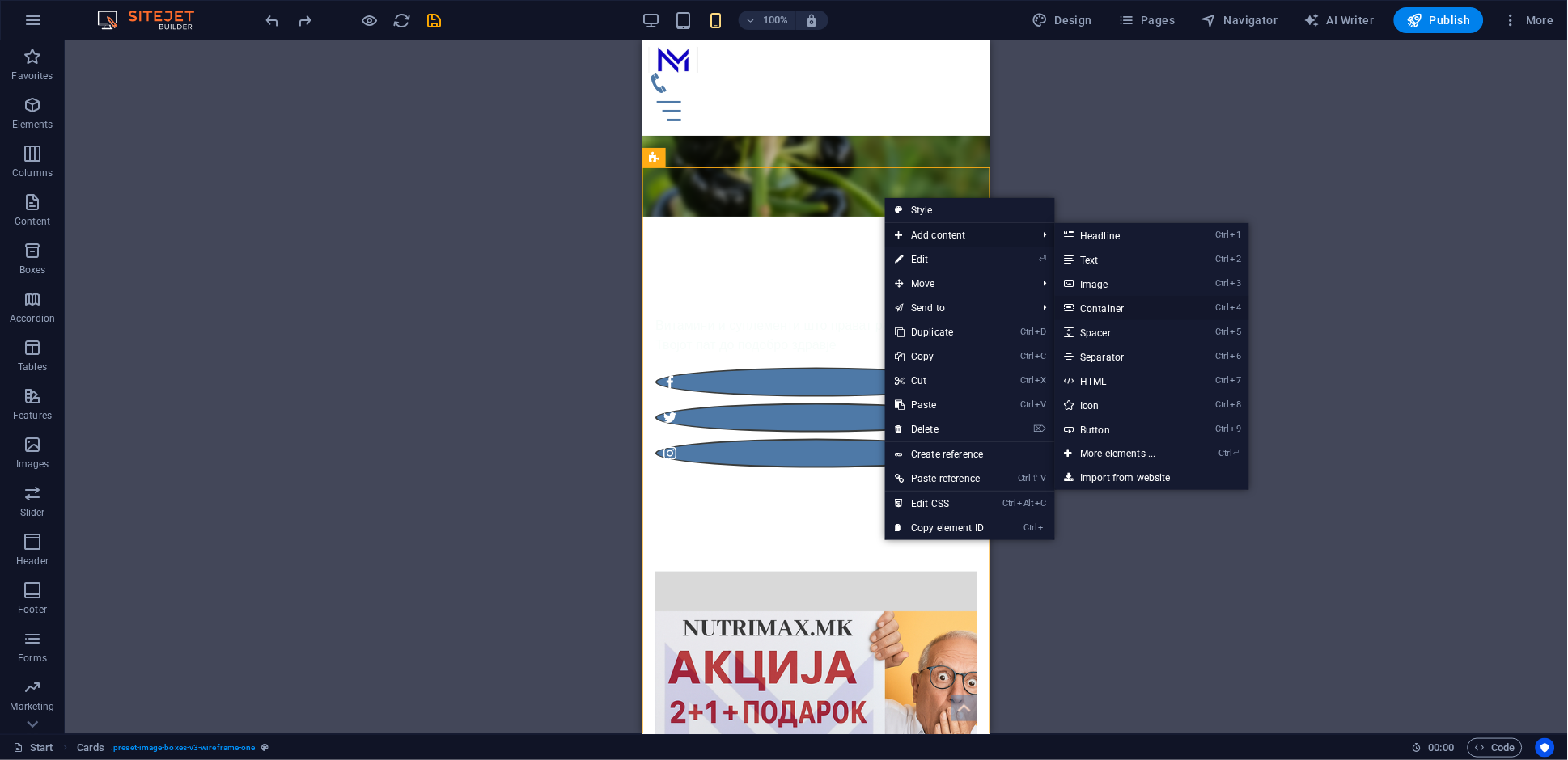
click at [1165, 304] on link "Ctrl 4 Container" at bounding box center [1122, 308] width 134 height 24
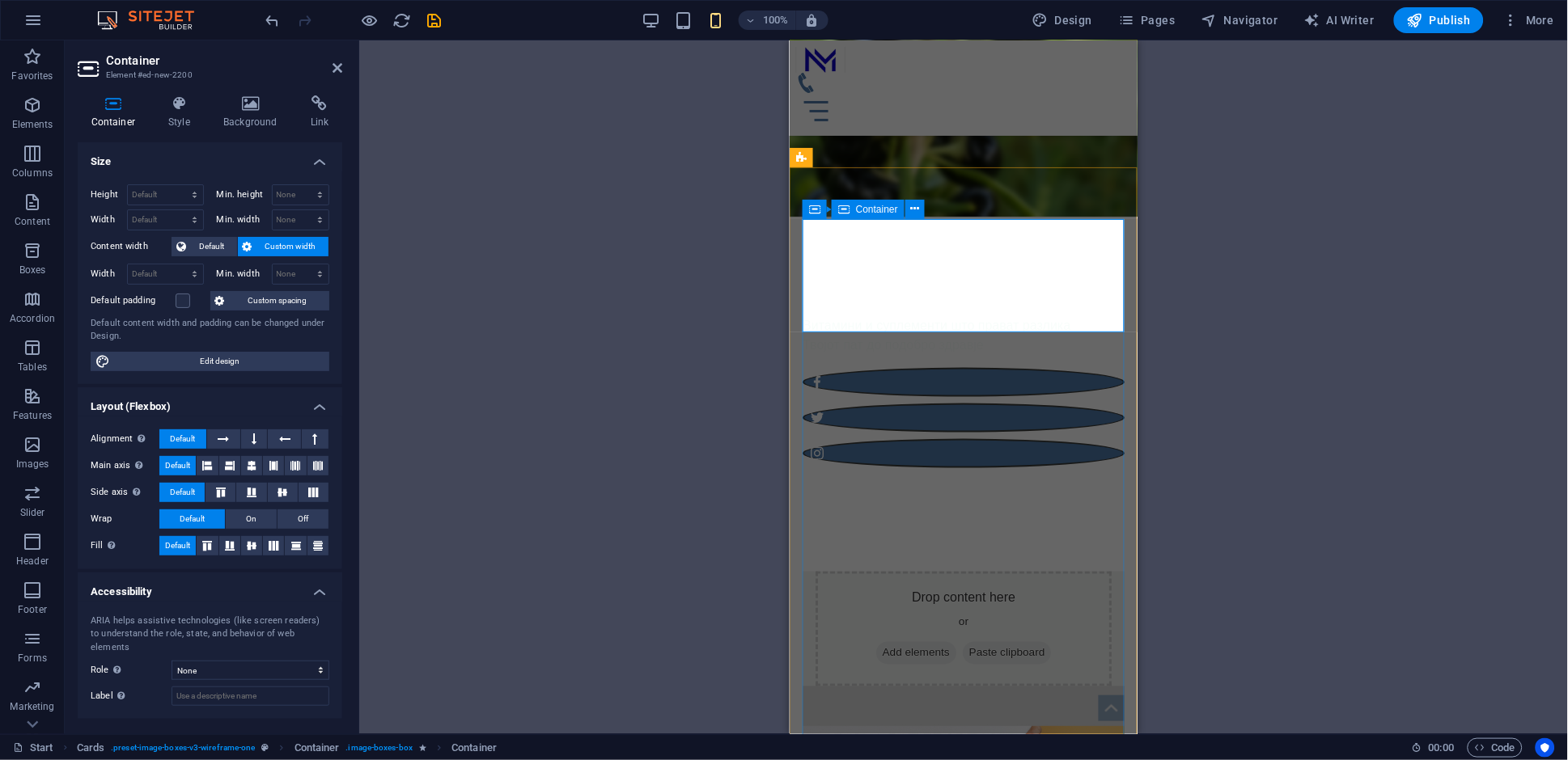
click at [1030, 571] on div "Drop content here or Add elements Paste clipboard" at bounding box center [962, 628] width 296 height 115
click at [253, 125] on h4 "Background" at bounding box center [253, 112] width 88 height 34
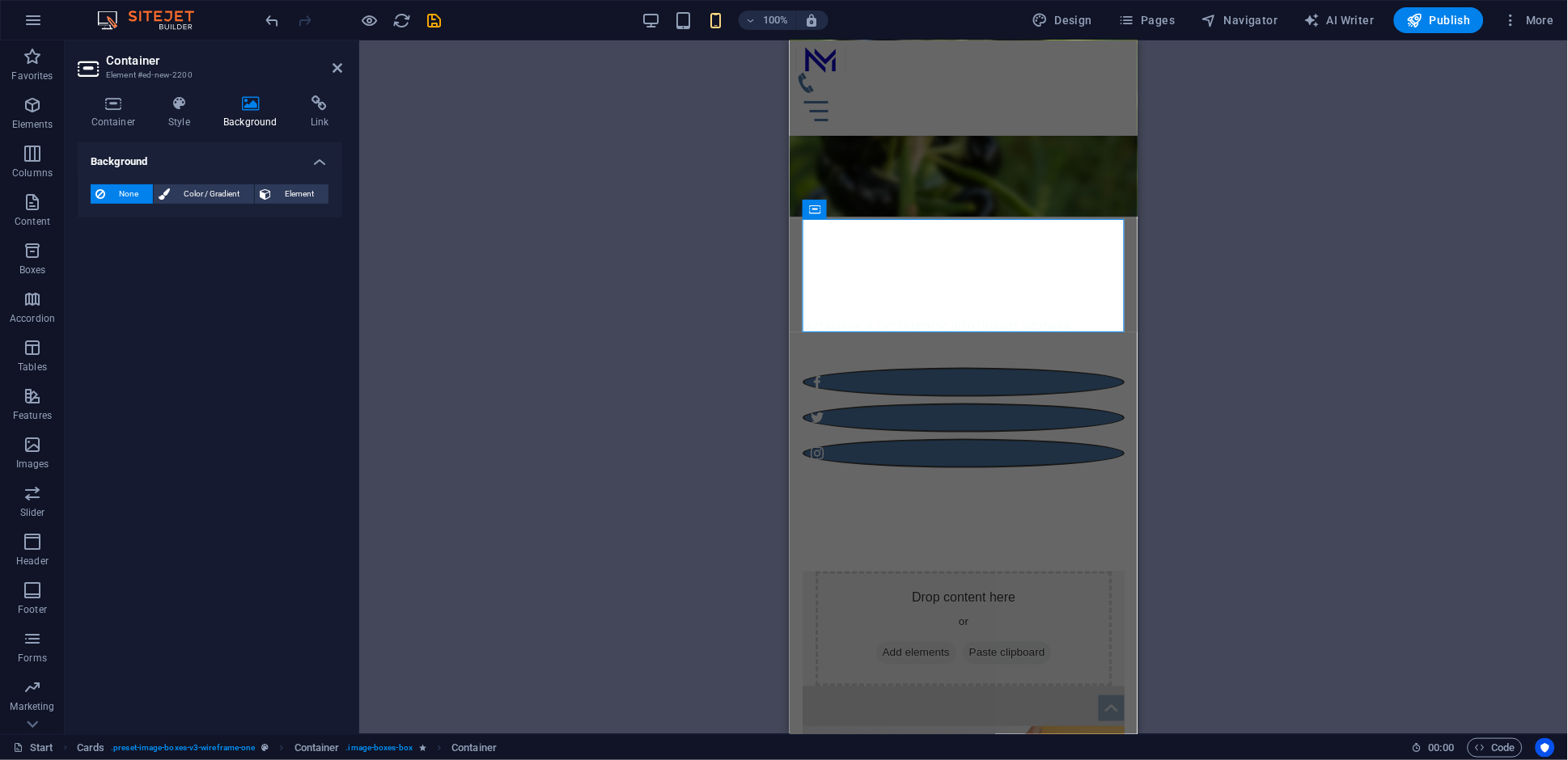
click at [296, 199] on span "Element" at bounding box center [299, 194] width 48 height 19
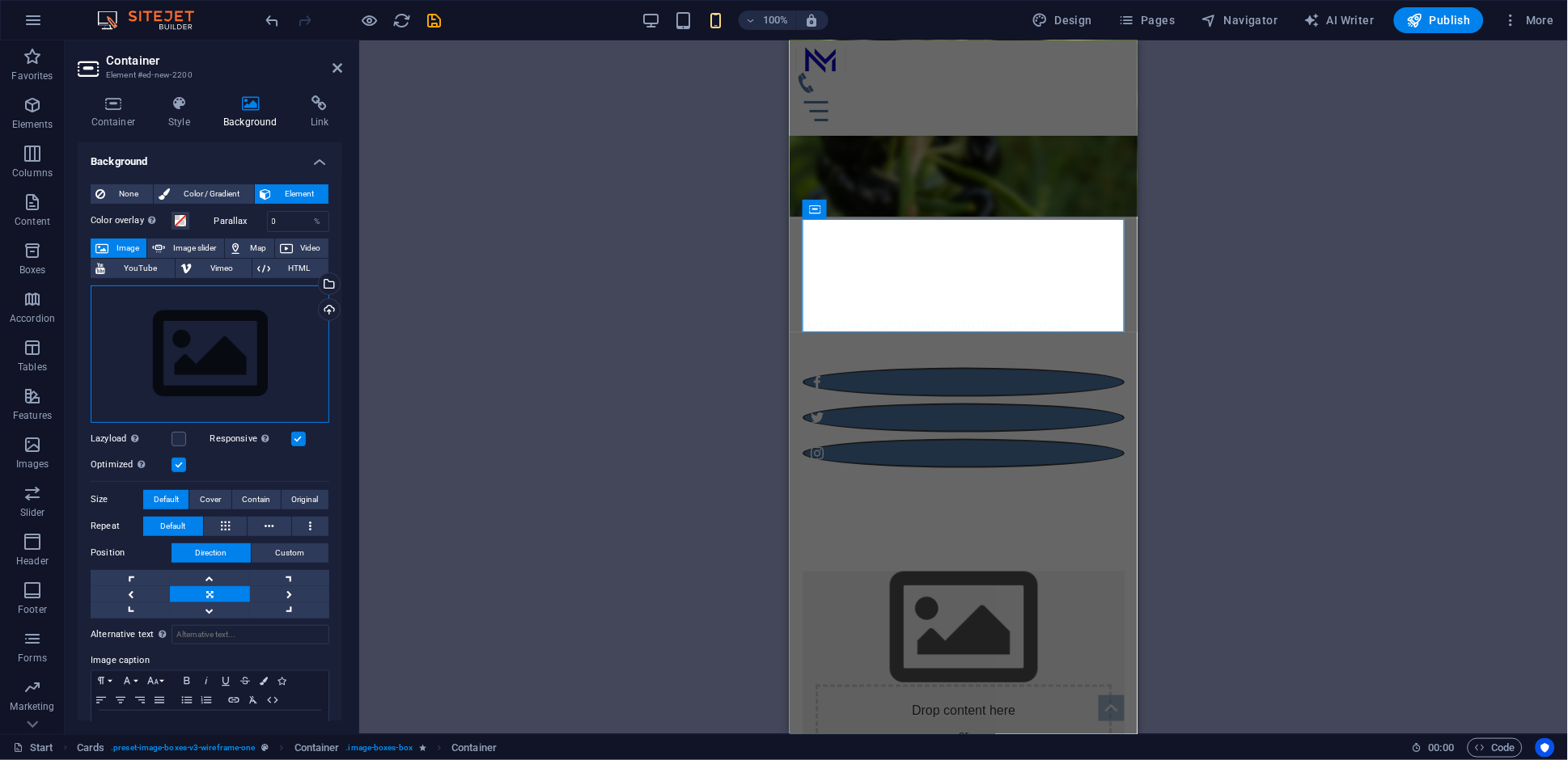
click at [232, 382] on div "Drag files here, click to choose files or select files from Files or our free s…" at bounding box center [209, 354] width 239 height 138
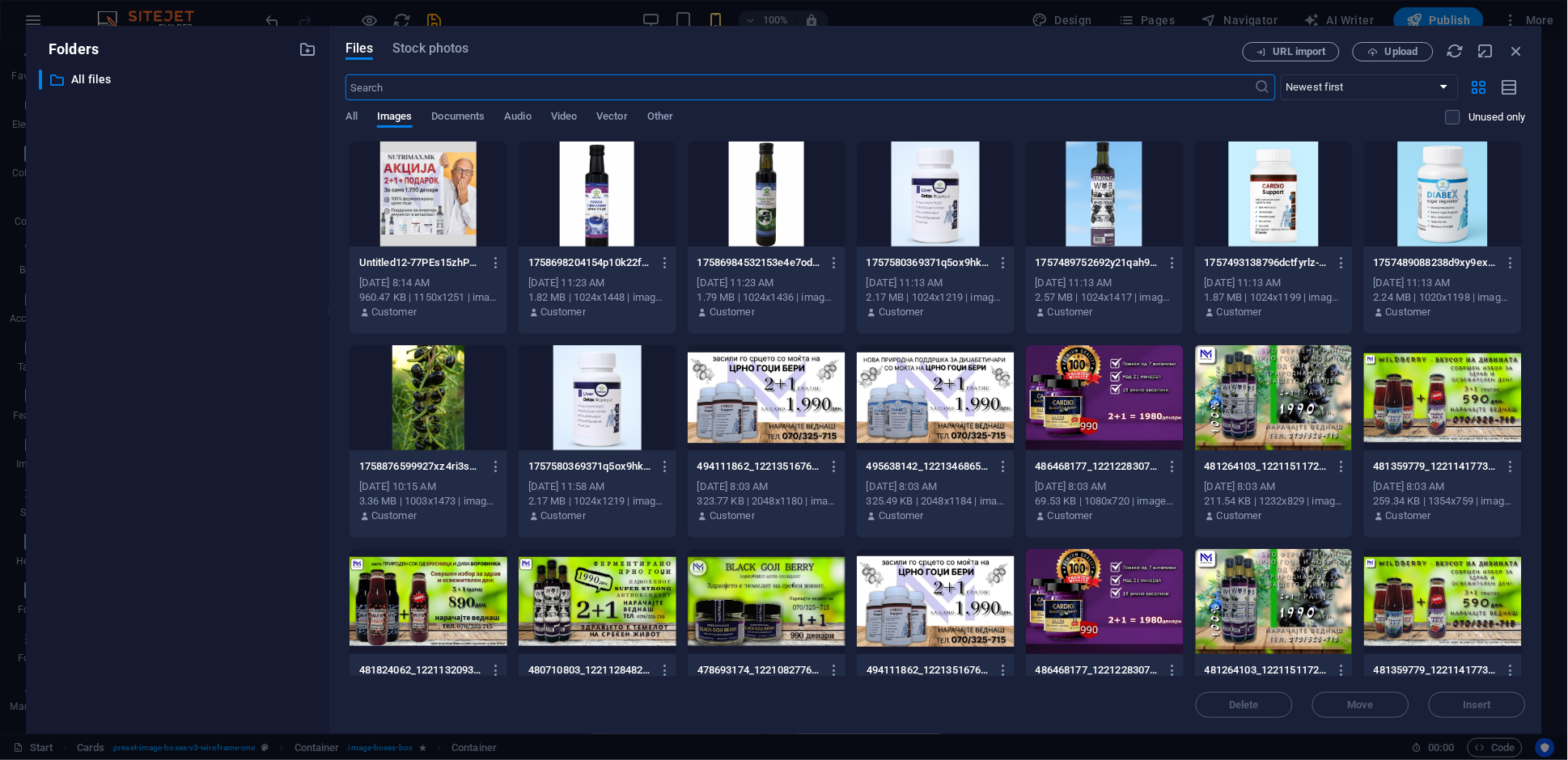
click at [407, 192] on div at bounding box center [429, 193] width 158 height 105
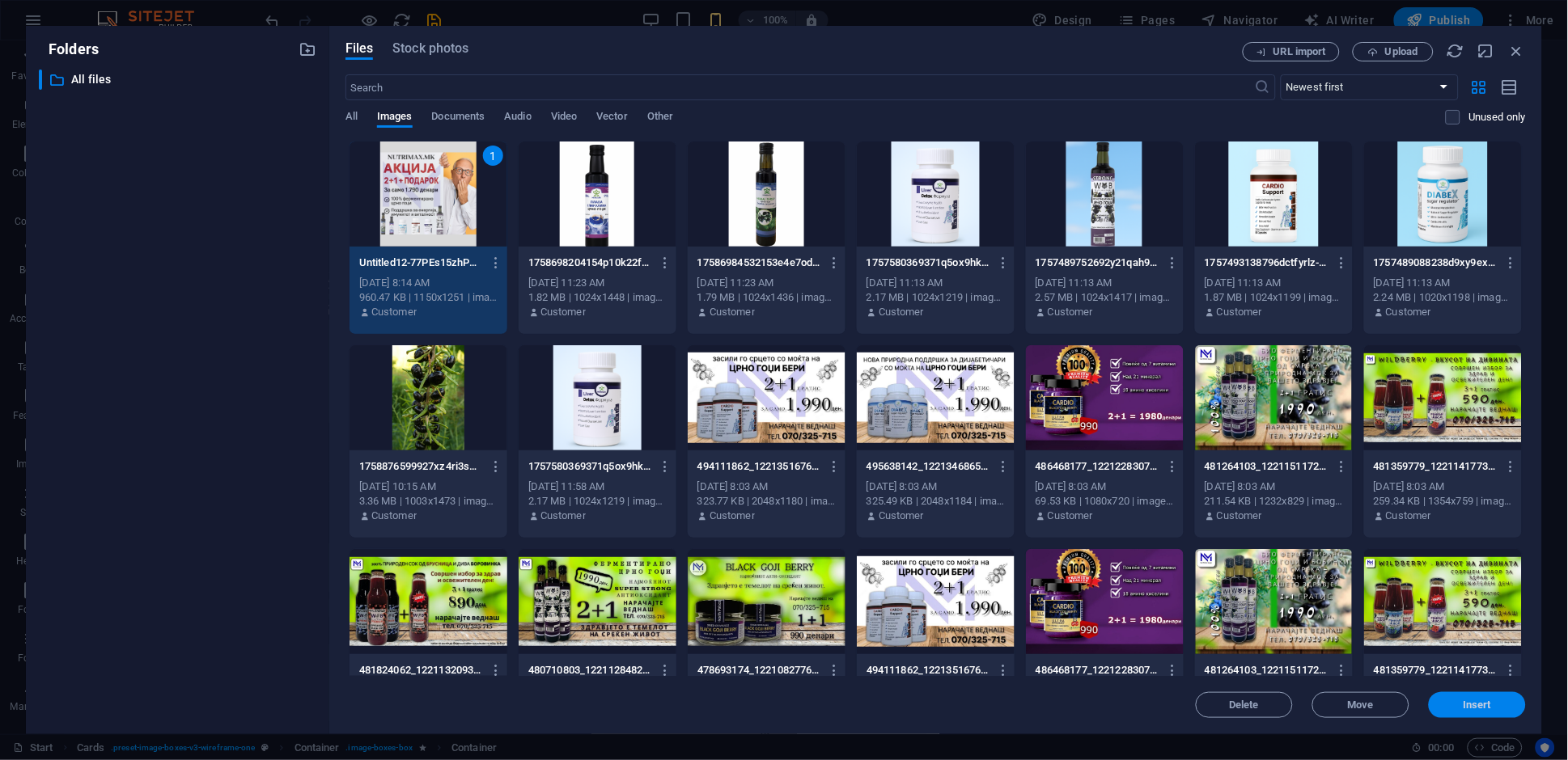
click at [1470, 710] on span "Insert" at bounding box center [1478, 704] width 29 height 10
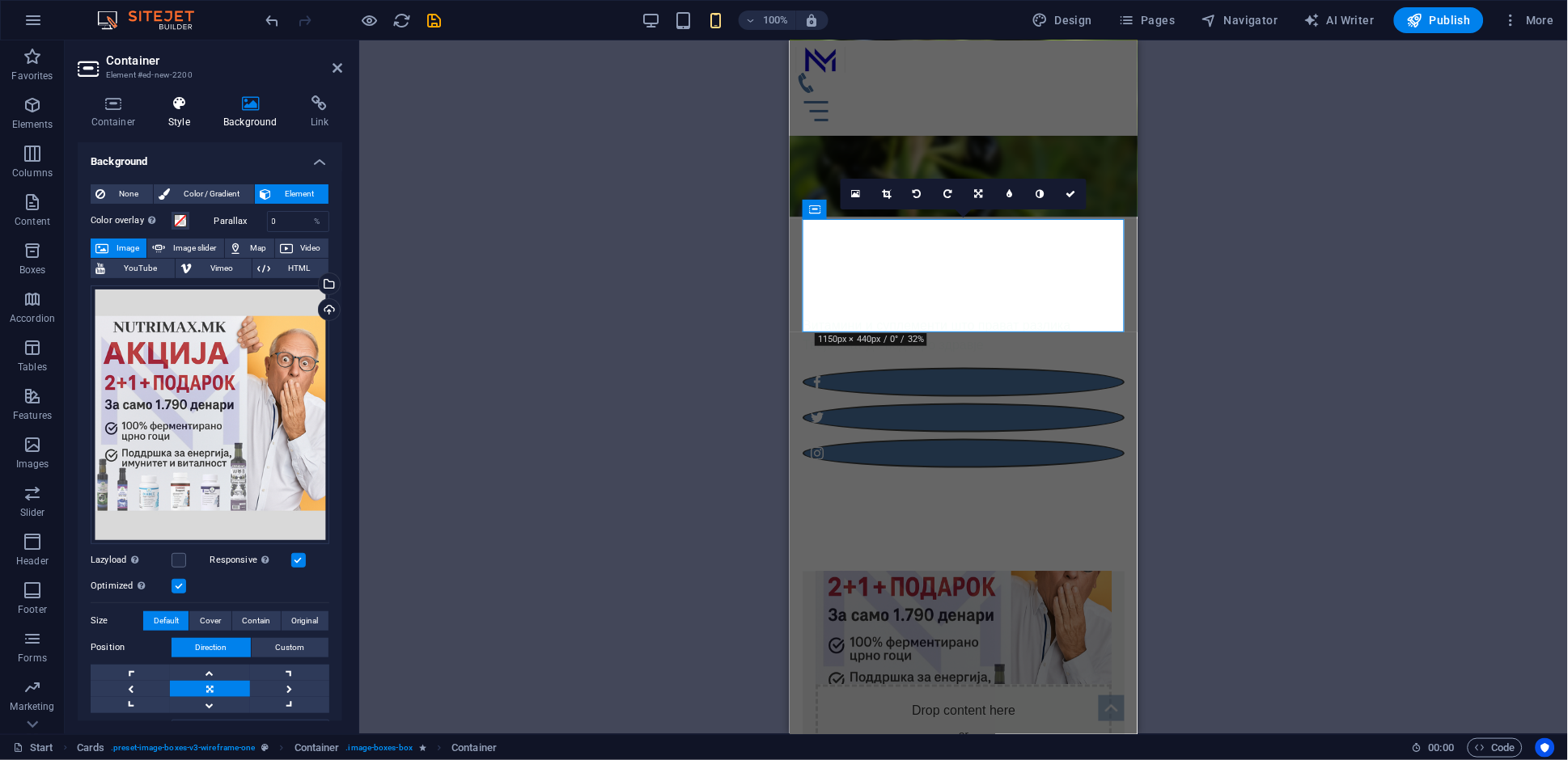
click at [176, 114] on h4 "Style" at bounding box center [182, 112] width 55 height 34
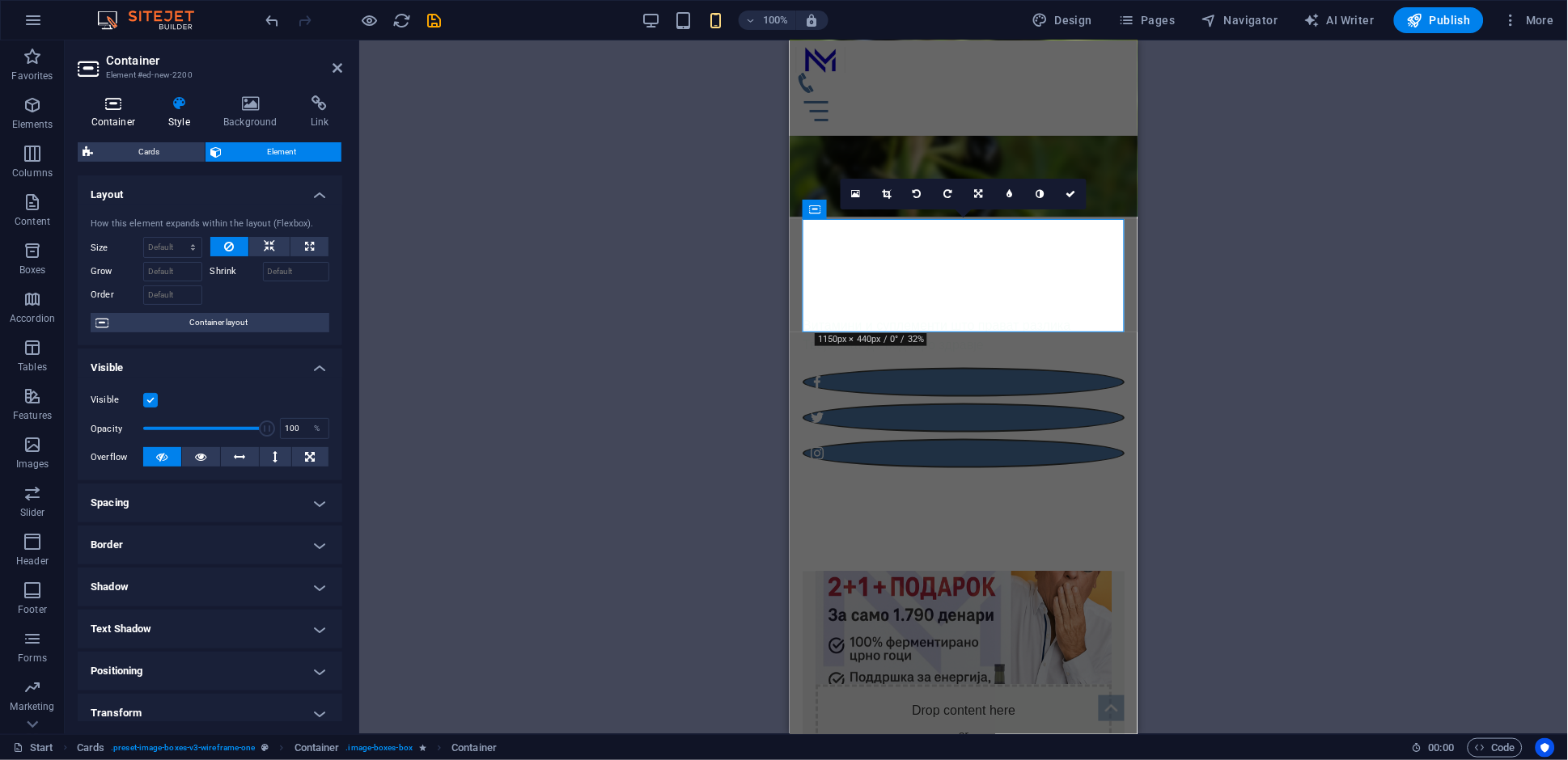
click at [133, 113] on h4 "Container" at bounding box center [117, 112] width 78 height 34
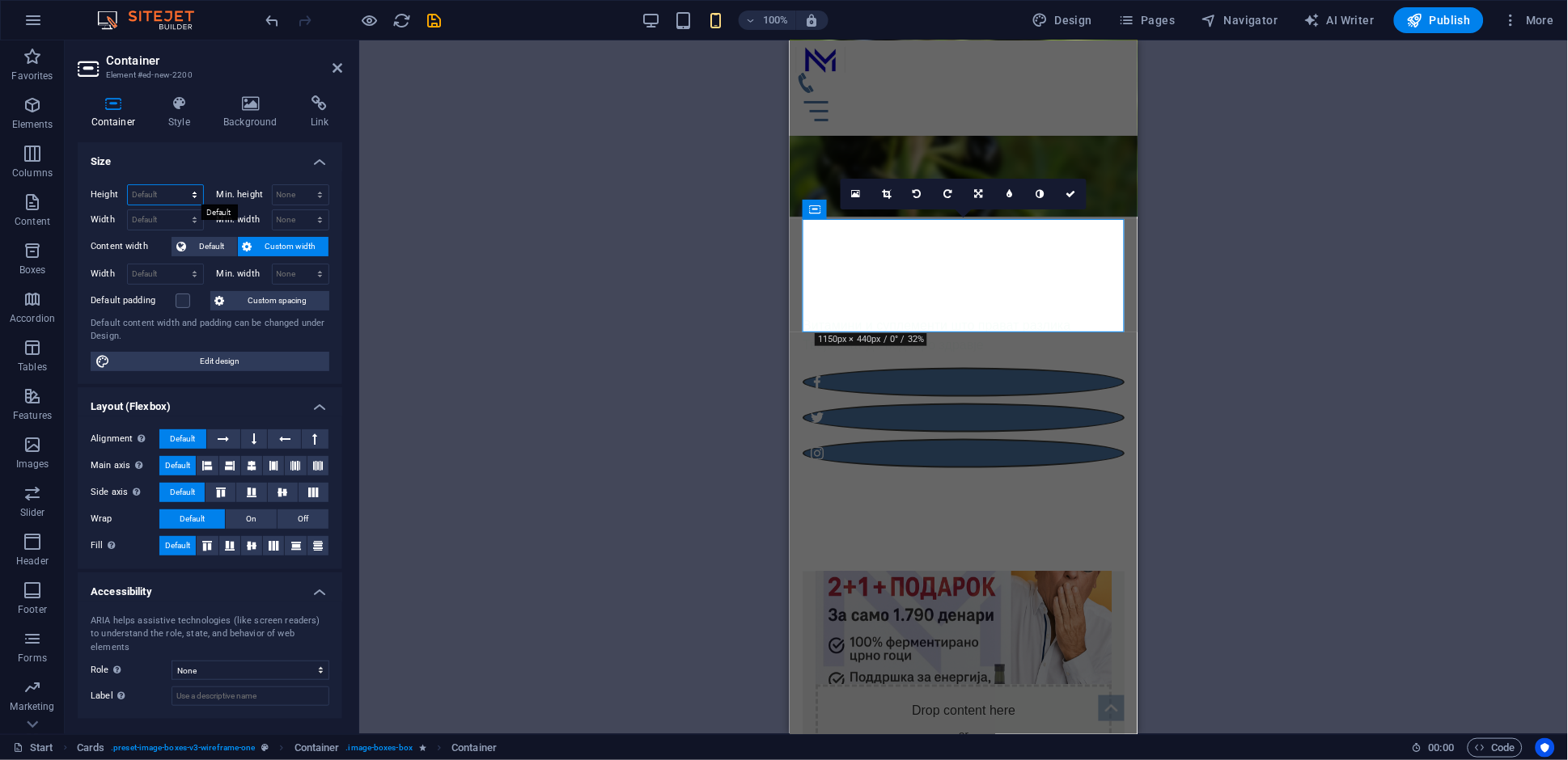
click at [194, 196] on select "Default px rem % vh vw" at bounding box center [165, 195] width 75 height 19
select select "px"
click at [178, 186] on select "Default px rem % vh vw" at bounding box center [165, 195] width 75 height 19
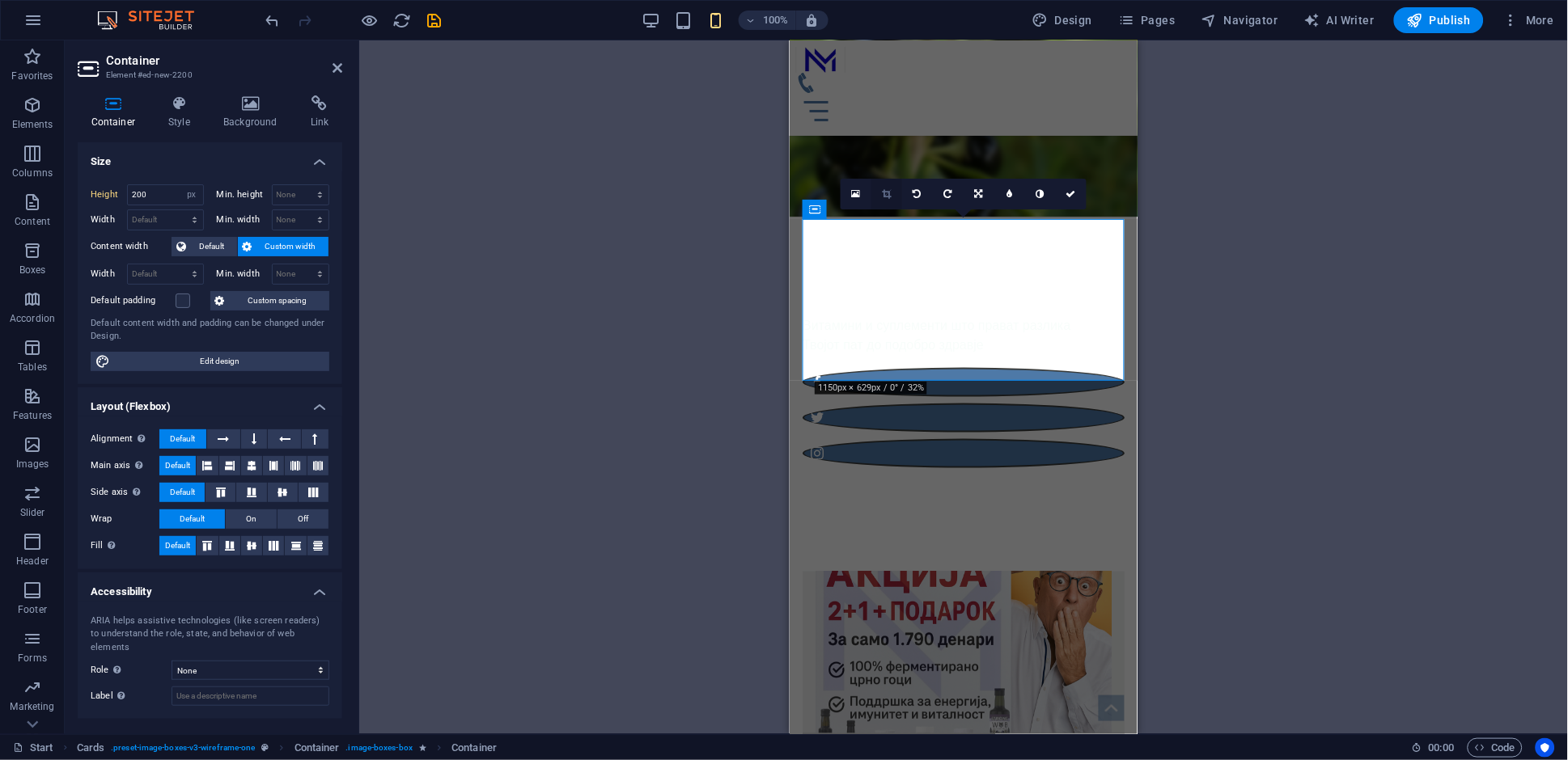
click at [882, 194] on icon at bounding box center [886, 193] width 9 height 10
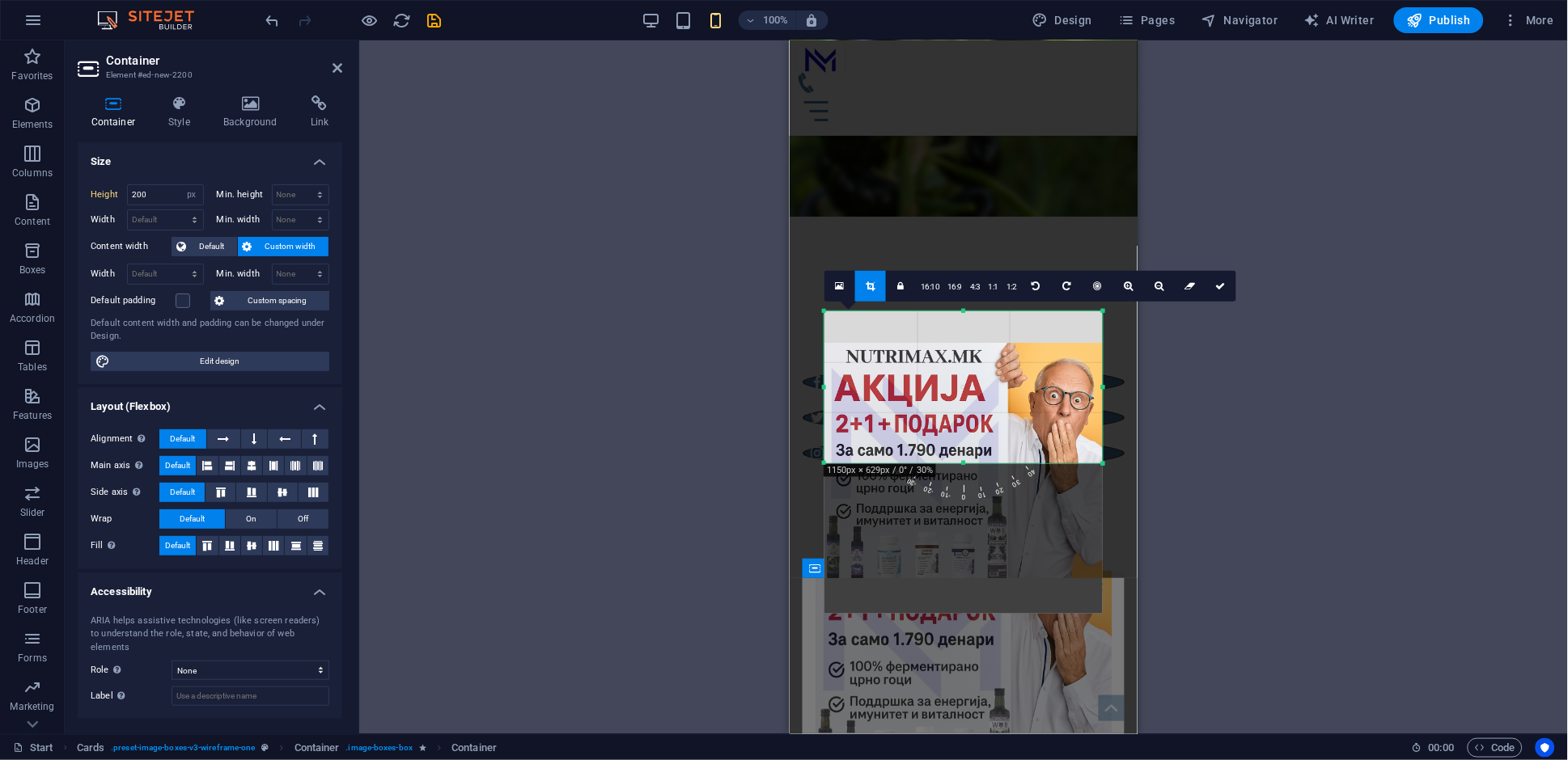
drag, startPoint x: 963, startPoint y: 512, endPoint x: 985, endPoint y: 388, distance: 125.9
click at [985, 388] on div "180 170 160 150 140 130 120 110 100 90 80 70 60 50 40 30 20 10 0 -10 -20 -30 -4…" at bounding box center [963, 387] width 279 height 152
click at [1218, 286] on icon at bounding box center [1220, 285] width 10 height 10
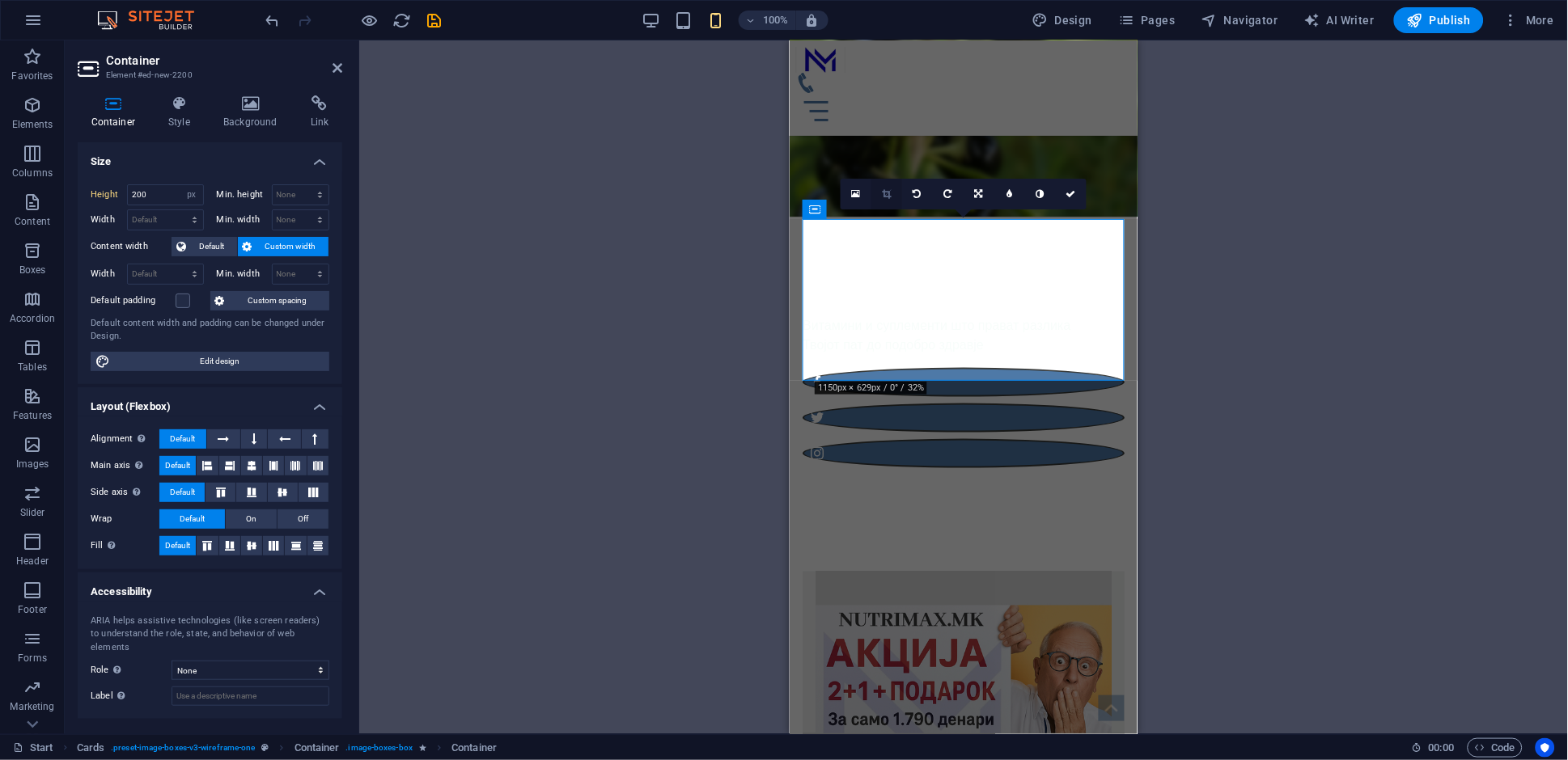
click at [881, 193] on link at bounding box center [886, 193] width 30 height 30
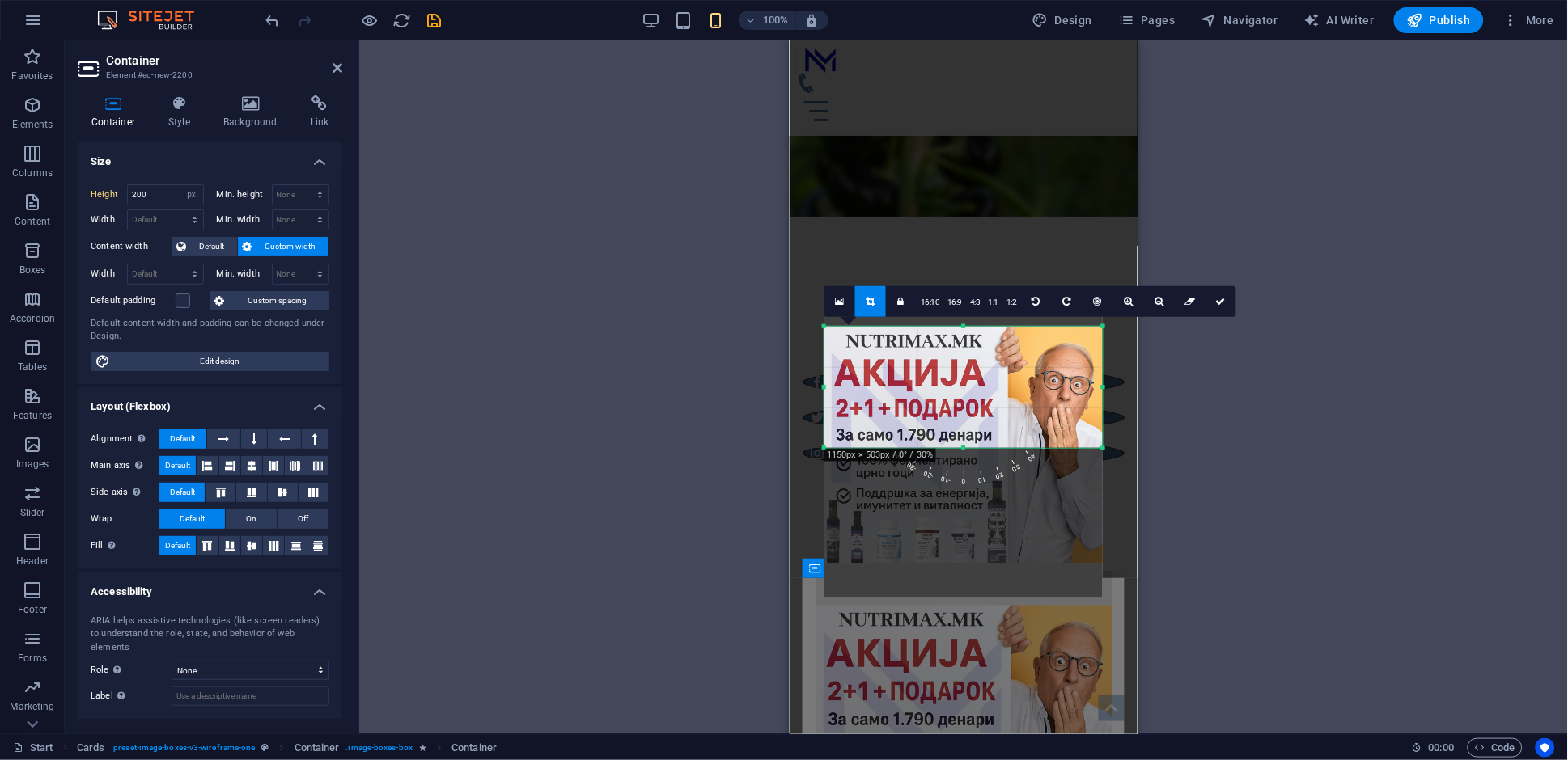
drag, startPoint x: 966, startPoint y: 311, endPoint x: 966, endPoint y: 341, distance: 30.0
click at [966, 341] on div "180 170 160 150 140 130 120 110 100 90 80 70 60 50 40 30 20 10 0 -10 -20 -30 -4…" at bounding box center [963, 388] width 279 height 121
click at [1216, 306] on icon at bounding box center [1220, 301] width 10 height 10
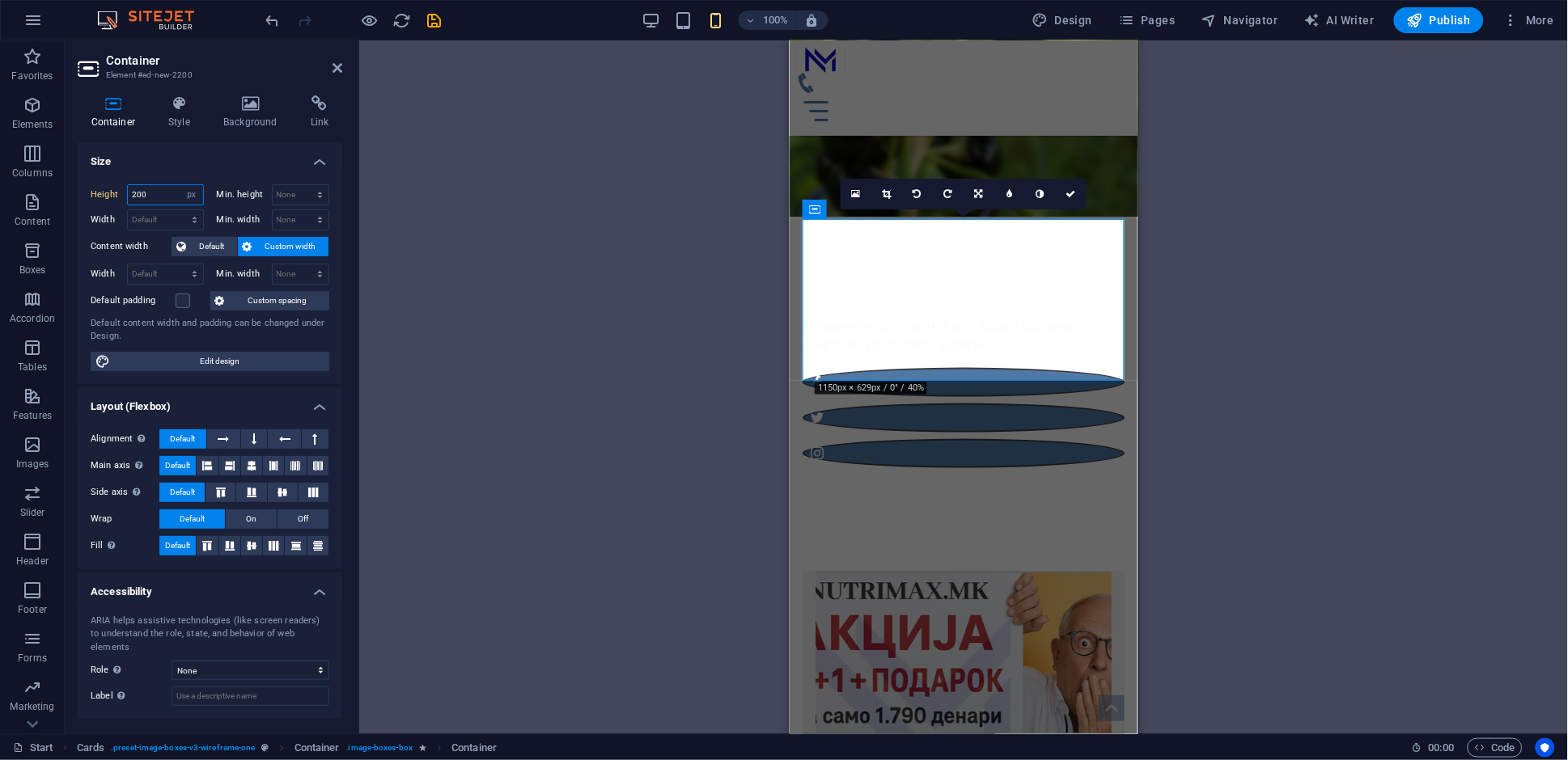
click at [154, 195] on input "200" at bounding box center [165, 195] width 75 height 19
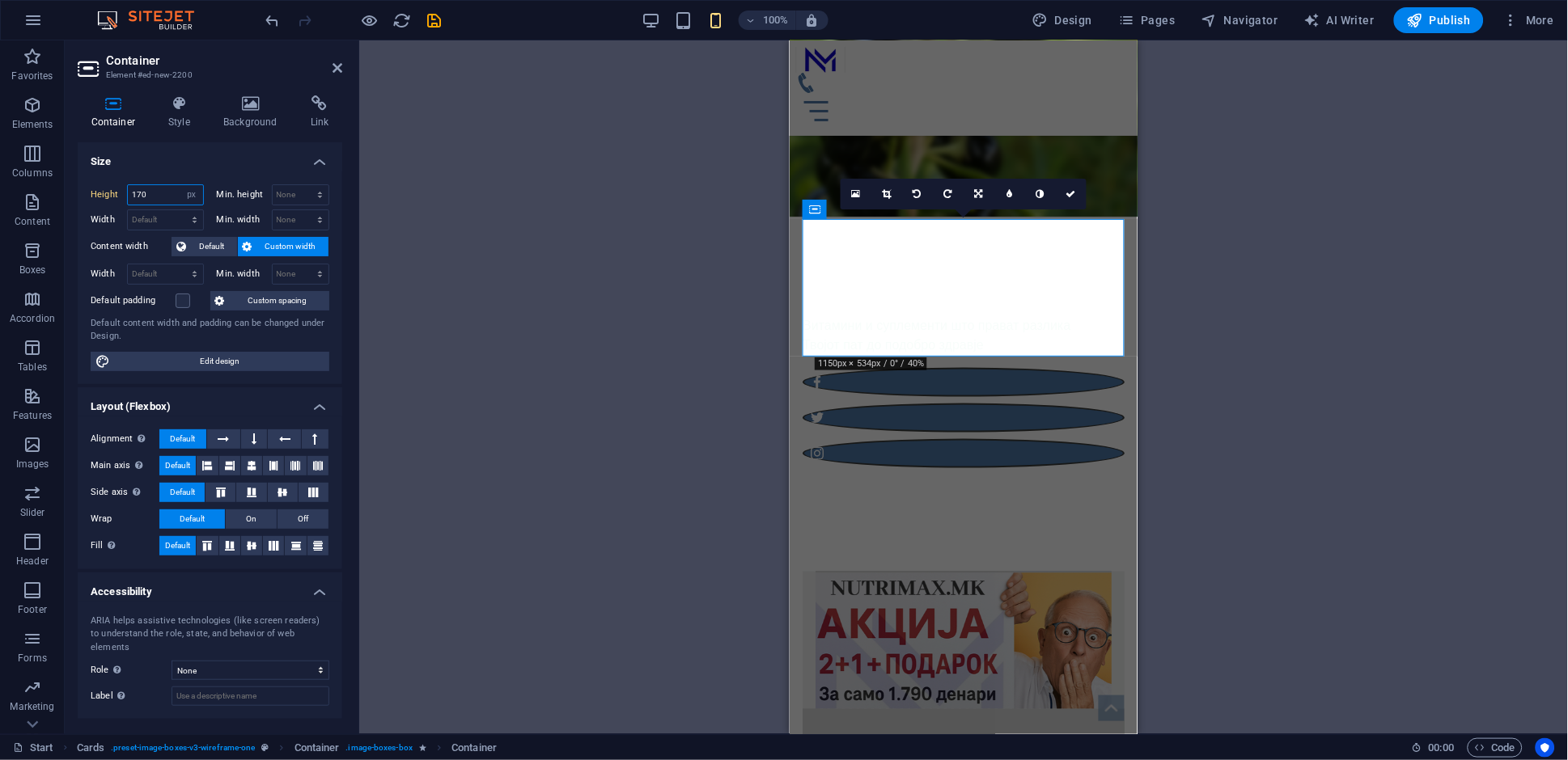
click at [147, 197] on input "170" at bounding box center [165, 195] width 75 height 19
type input "180"
click at [1346, 371] on div "Drag here to replace the existing content. Press “Ctrl” if you want to create a…" at bounding box center [963, 388] width 1209 height 694
click at [1073, 193] on icon at bounding box center [1071, 193] width 10 height 10
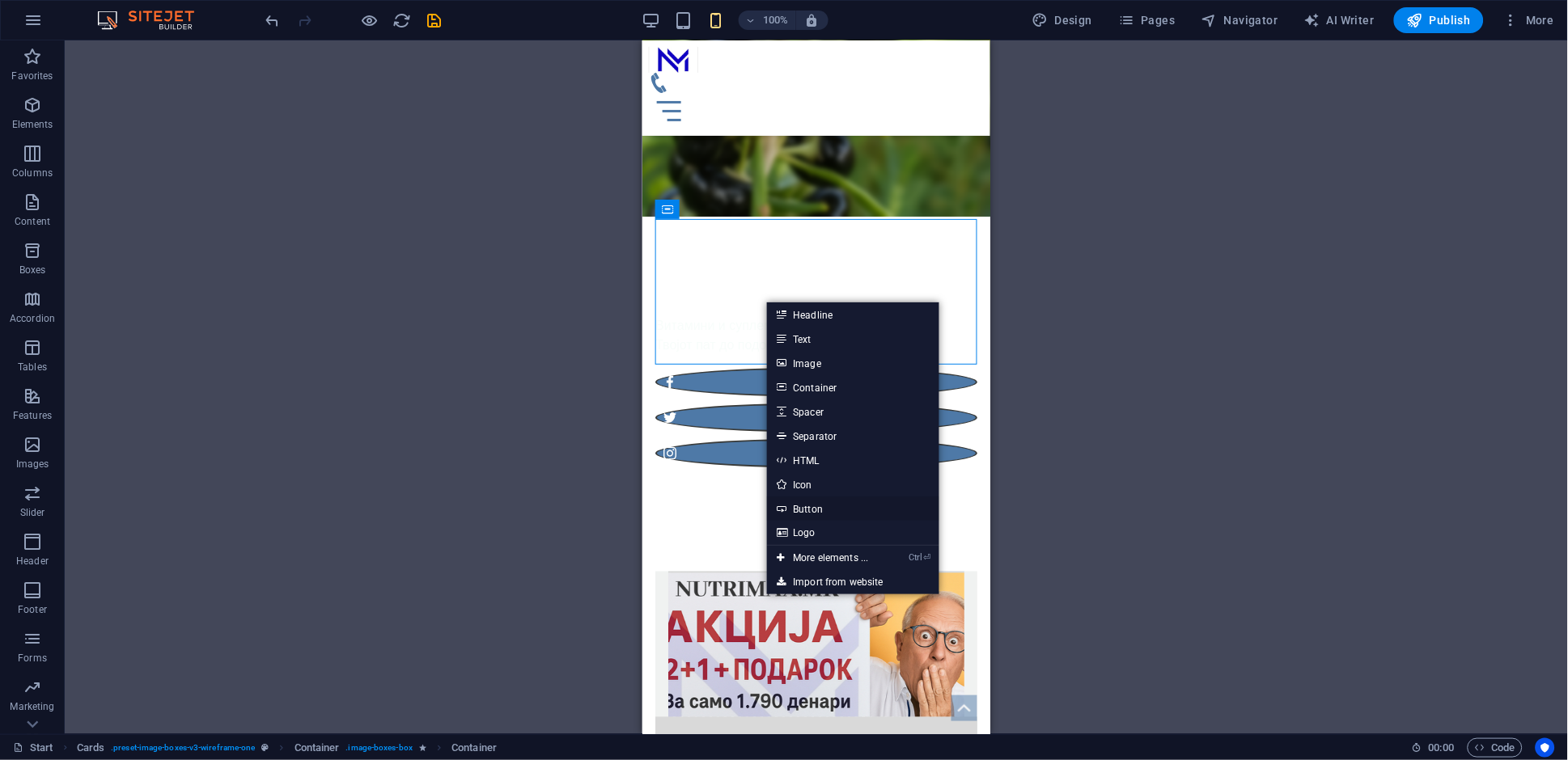
click at [839, 512] on link "Button" at bounding box center [853, 508] width 172 height 24
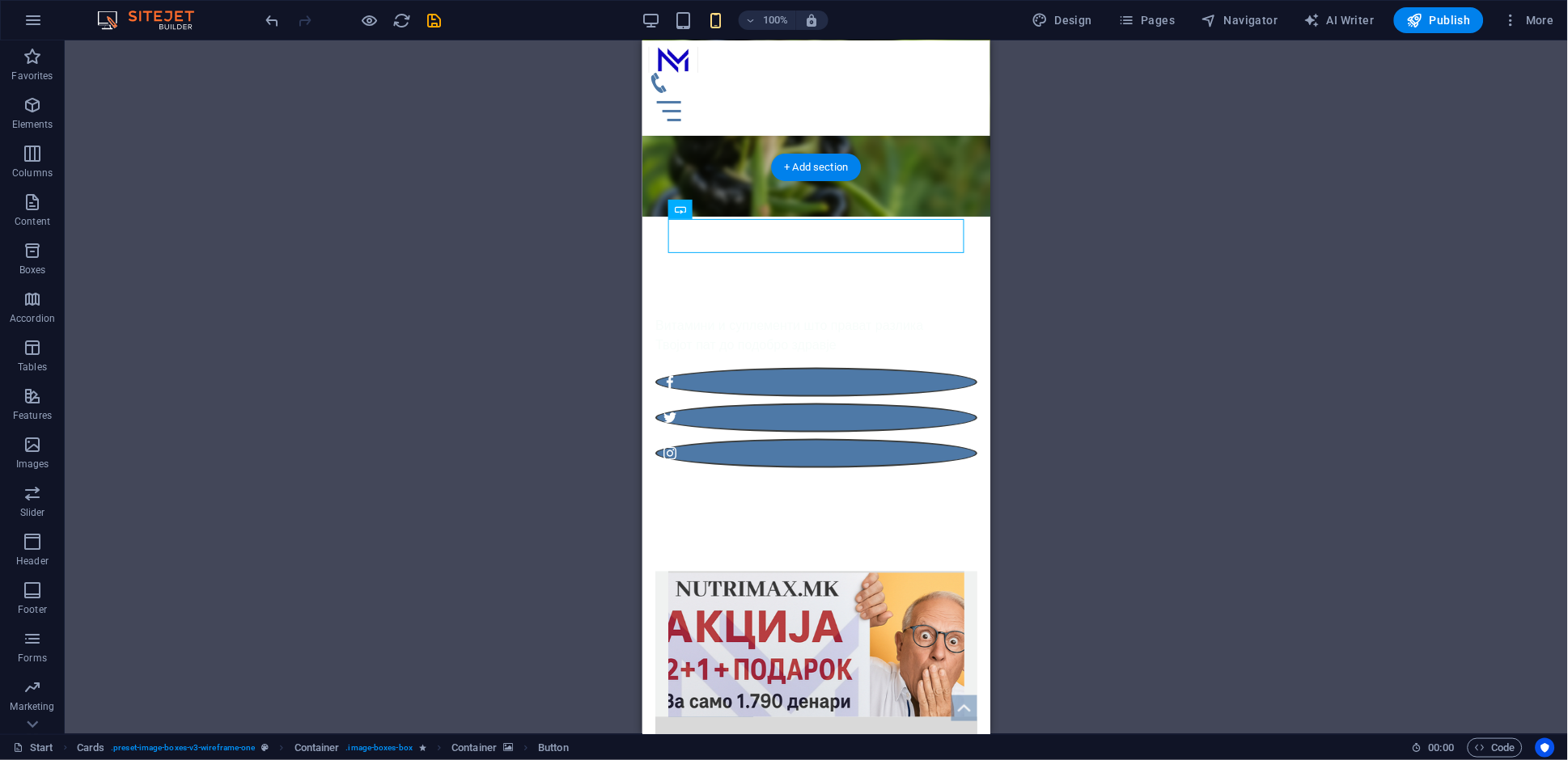
drag, startPoint x: 710, startPoint y: 236, endPoint x: 904, endPoint y: 341, distance: 220.6
click at [904, 571] on div "НАРАЧАЈ" at bounding box center [815, 644] width 322 height 146
click at [717, 717] on div "НАРАЧАЈ" at bounding box center [815, 733] width 296 height 34
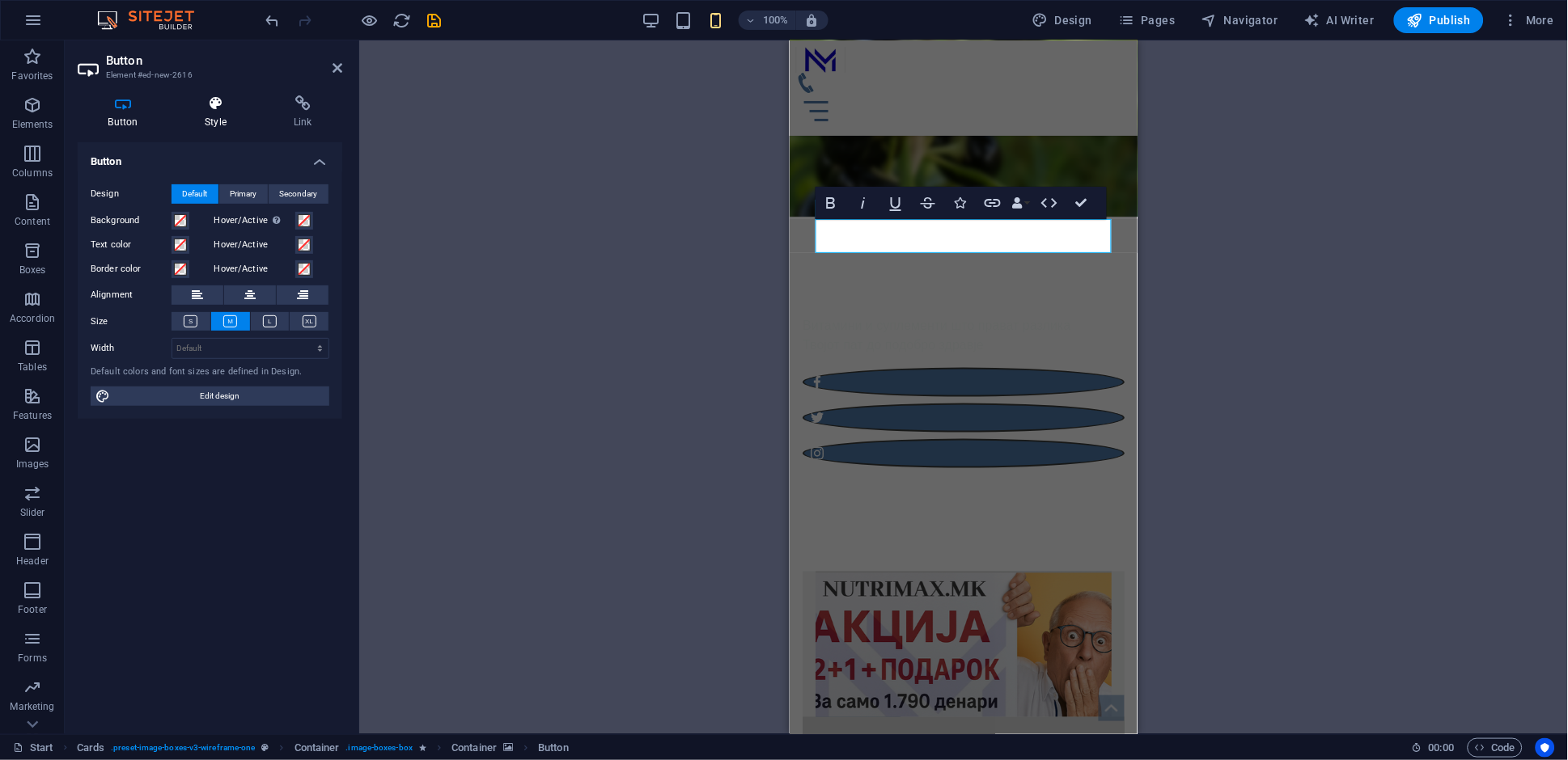
click at [217, 121] on h4 "Style" at bounding box center [219, 112] width 89 height 34
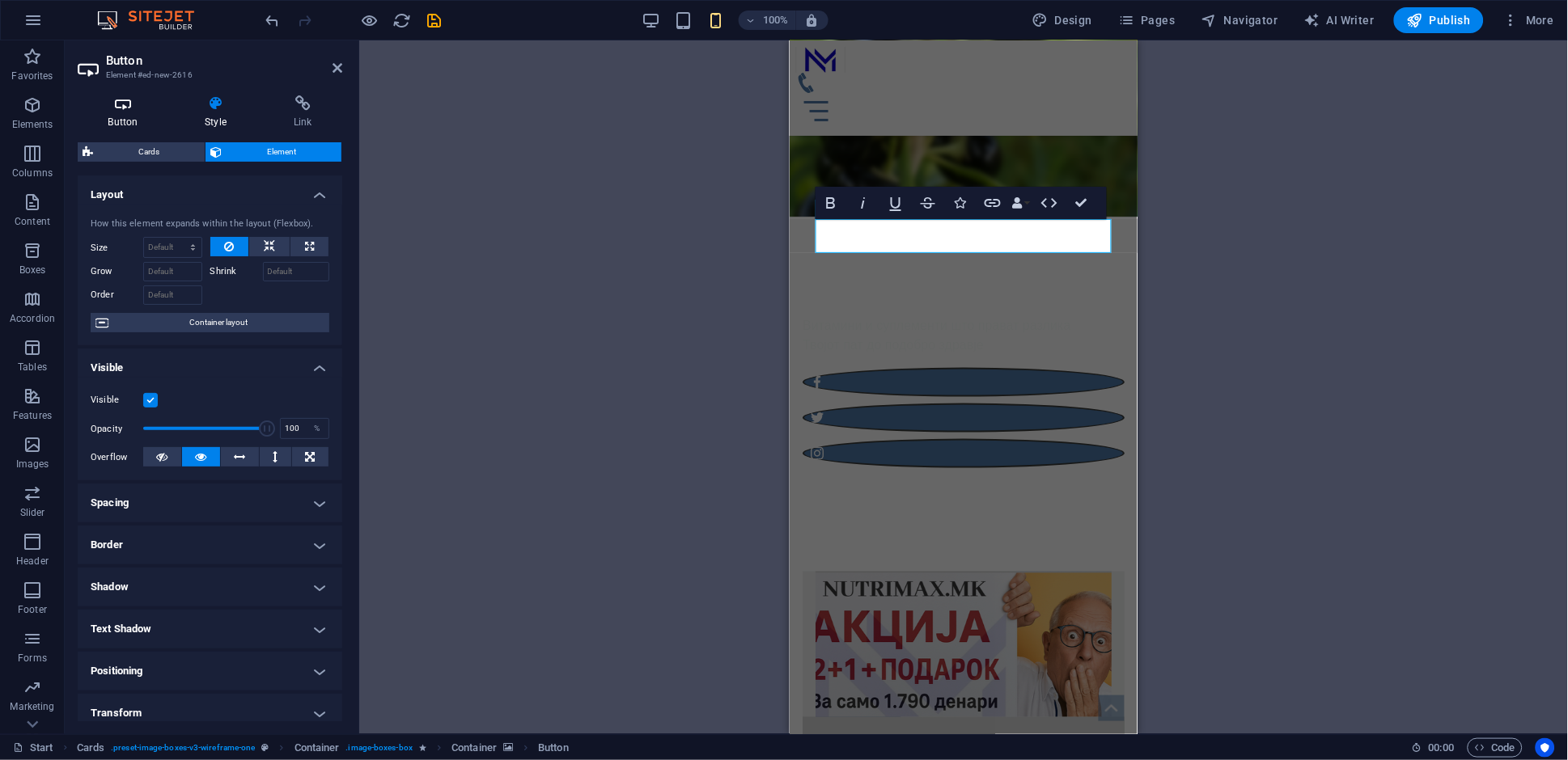
click at [135, 118] on h4 "Button" at bounding box center [127, 112] width 97 height 34
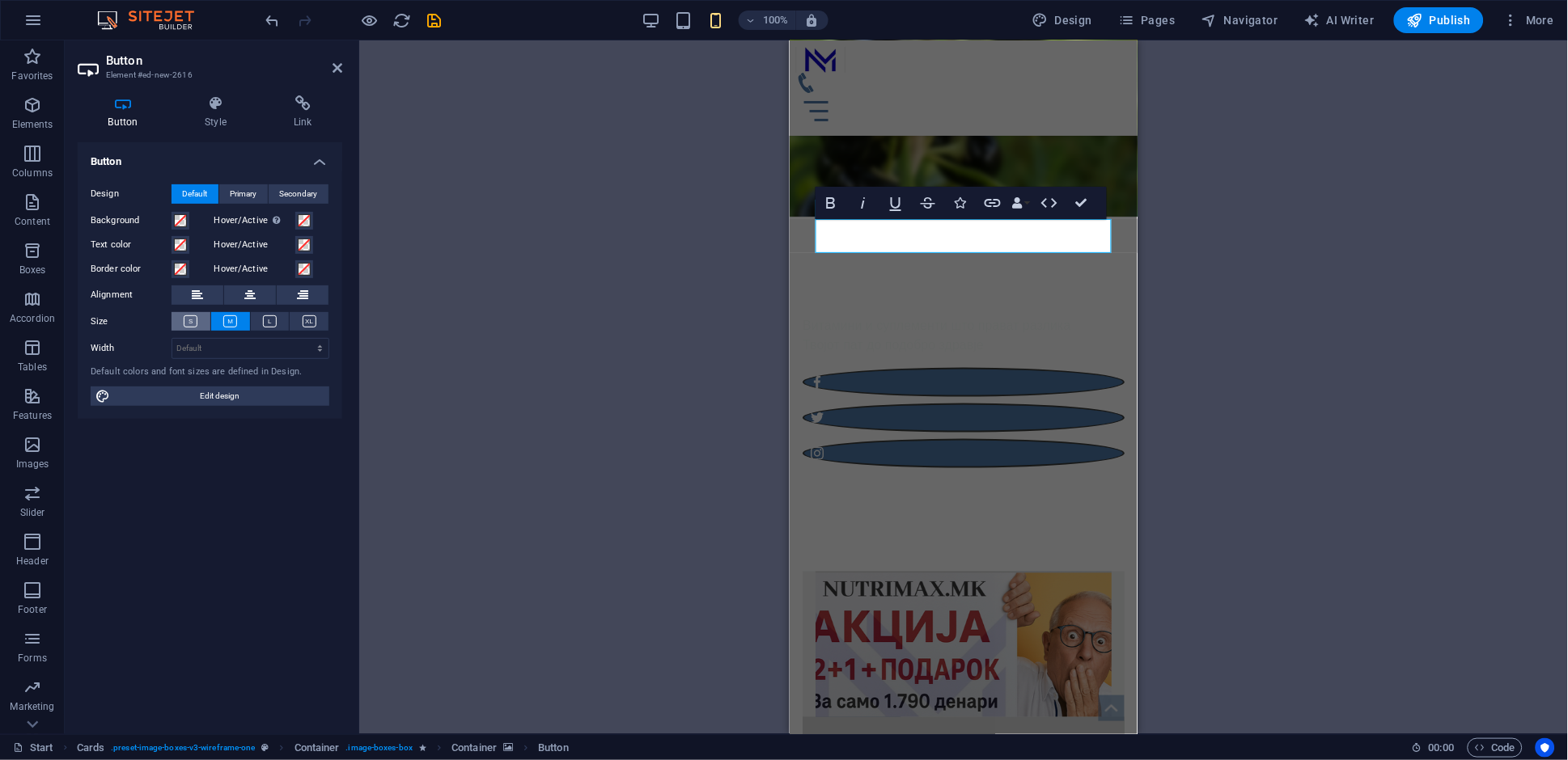
click at [188, 325] on icon at bounding box center [191, 322] width 14 height 12
click at [225, 121] on h4 "Style" at bounding box center [219, 112] width 89 height 34
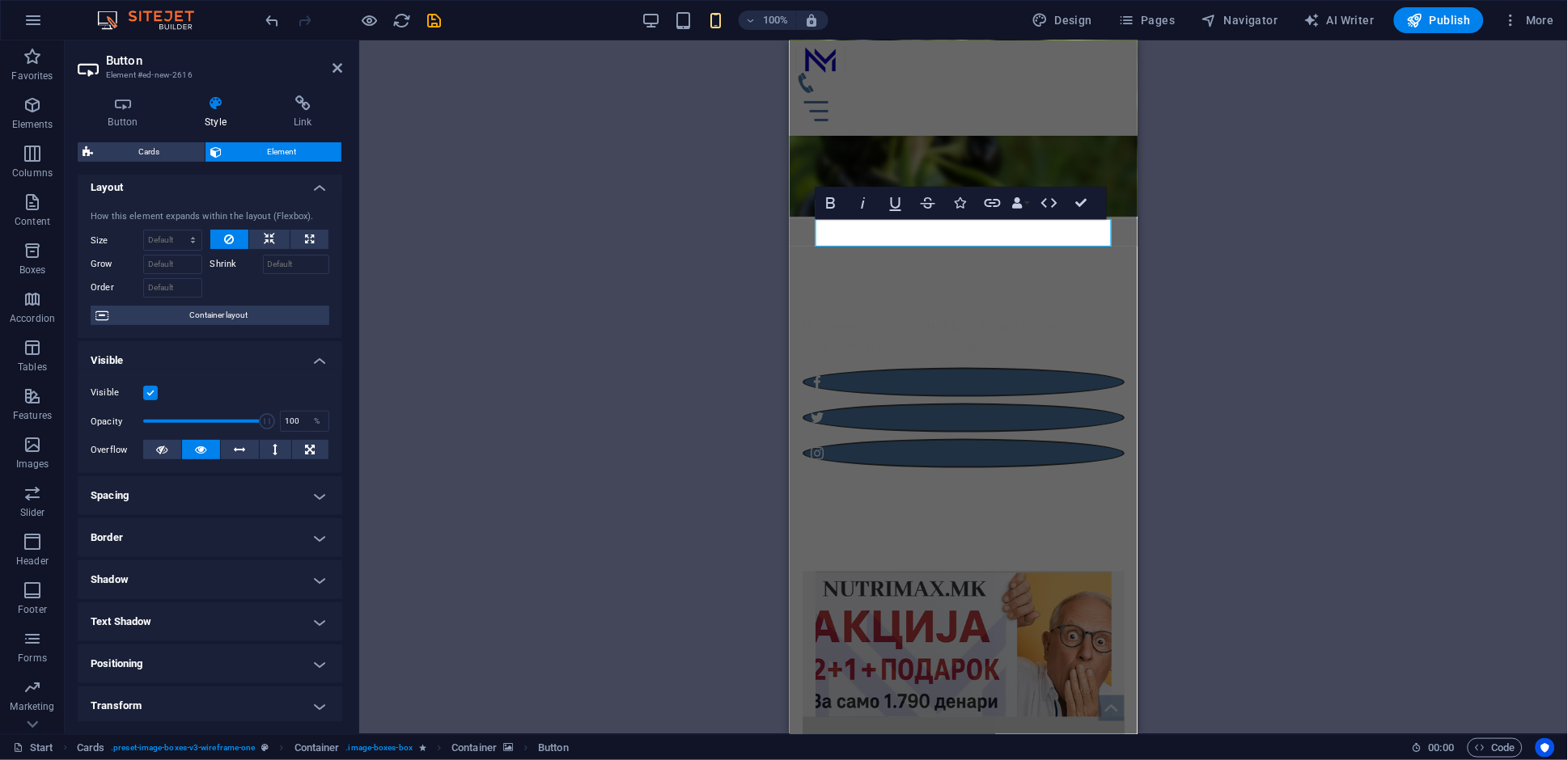
scroll to position [9, 0]
click at [831, 209] on icon "button" at bounding box center [830, 203] width 19 height 19
drag, startPoint x: 829, startPoint y: 204, endPoint x: 781, endPoint y: 243, distance: 61.8
click at [829, 204] on icon "button" at bounding box center [830, 203] width 19 height 19
click at [128, 122] on h4 "Button" at bounding box center [127, 112] width 97 height 34
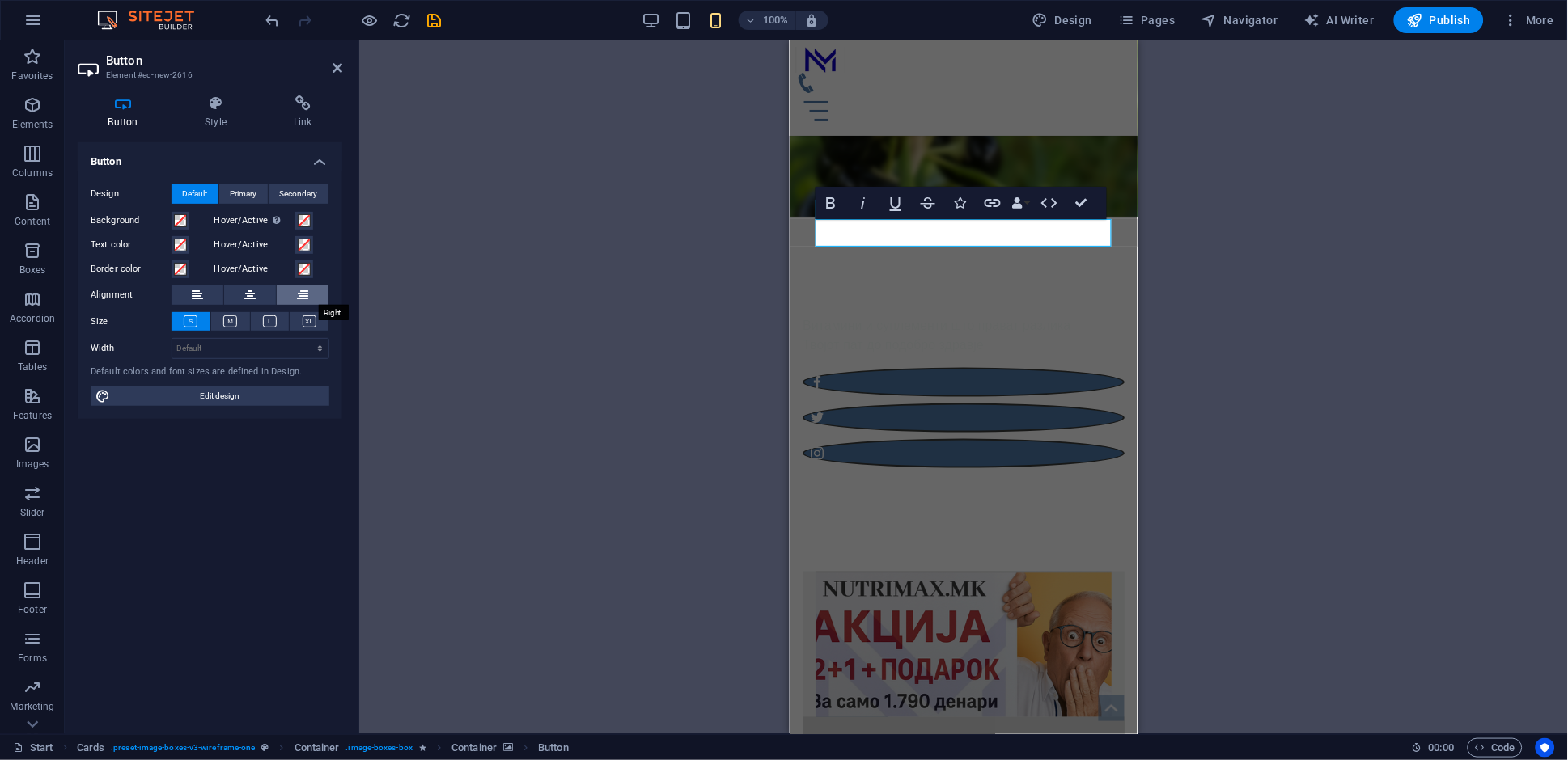
click at [299, 296] on icon at bounding box center [302, 295] width 11 height 19
click at [253, 403] on span "Edit design" at bounding box center [219, 396] width 209 height 19
select select "px"
select select "400"
select select "px"
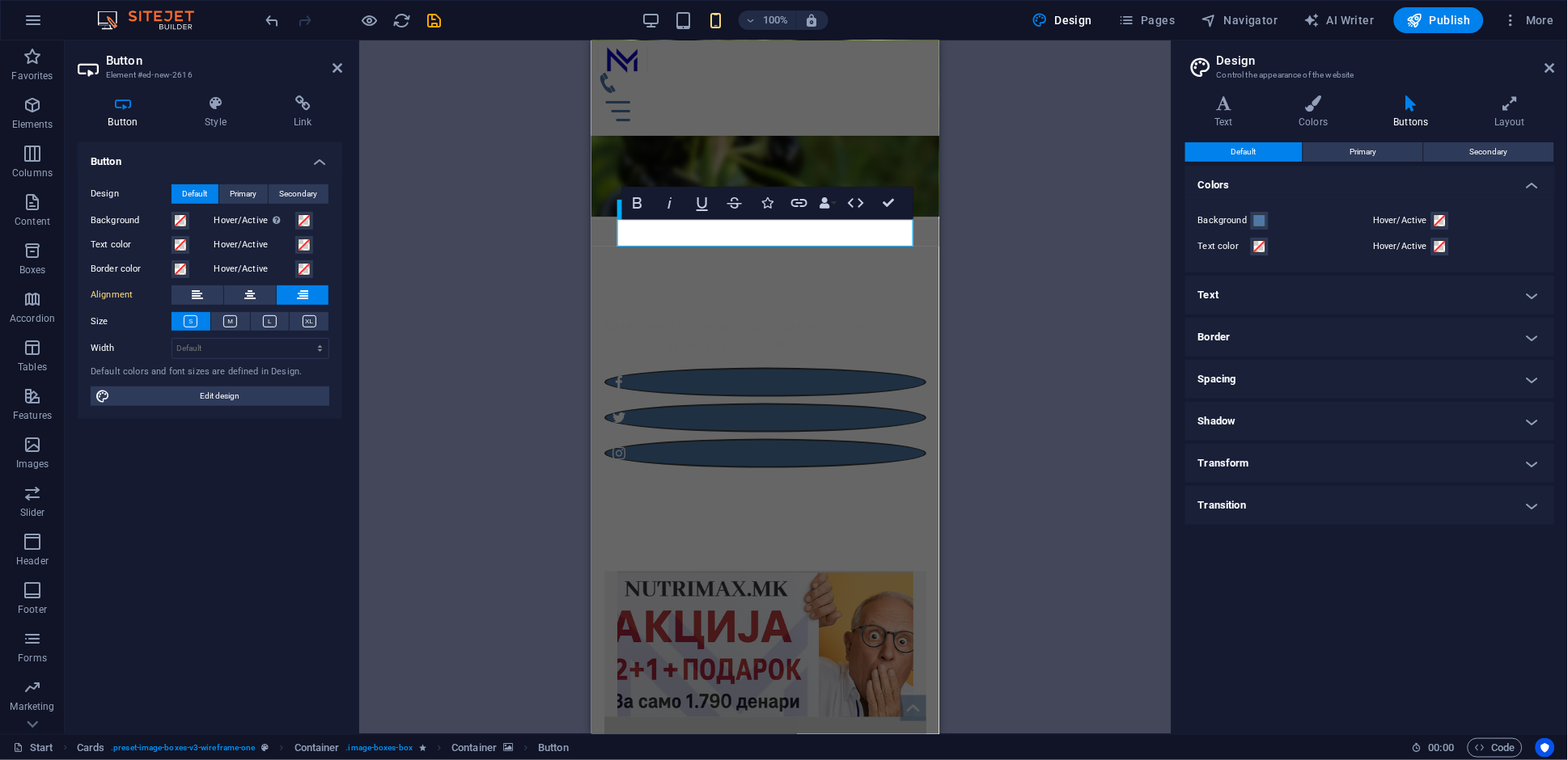
click at [1423, 120] on h4 "Buttons" at bounding box center [1414, 112] width 101 height 34
click at [1499, 109] on icon at bounding box center [1509, 103] width 89 height 16
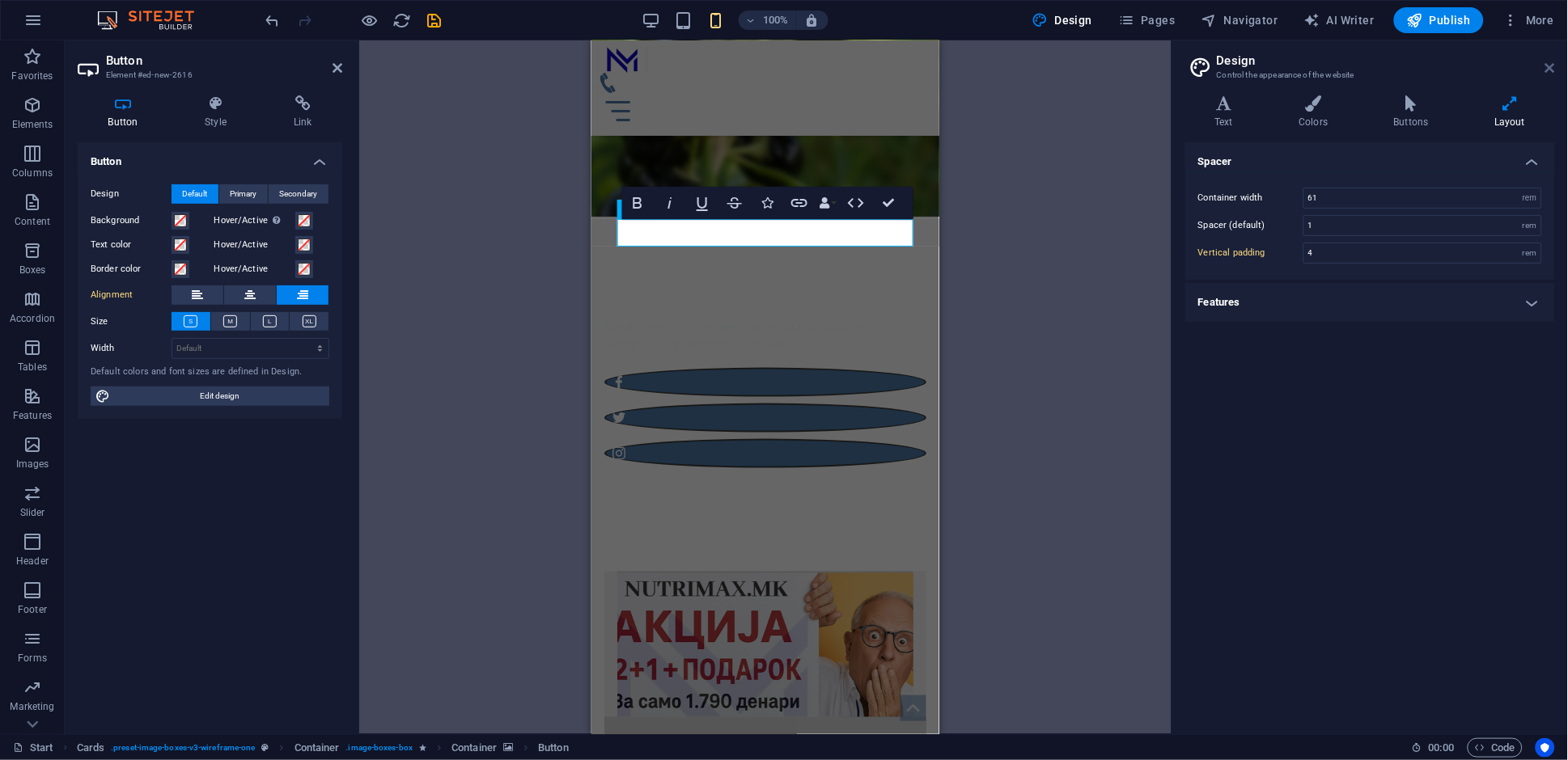
click at [1548, 69] on icon at bounding box center [1550, 68] width 10 height 13
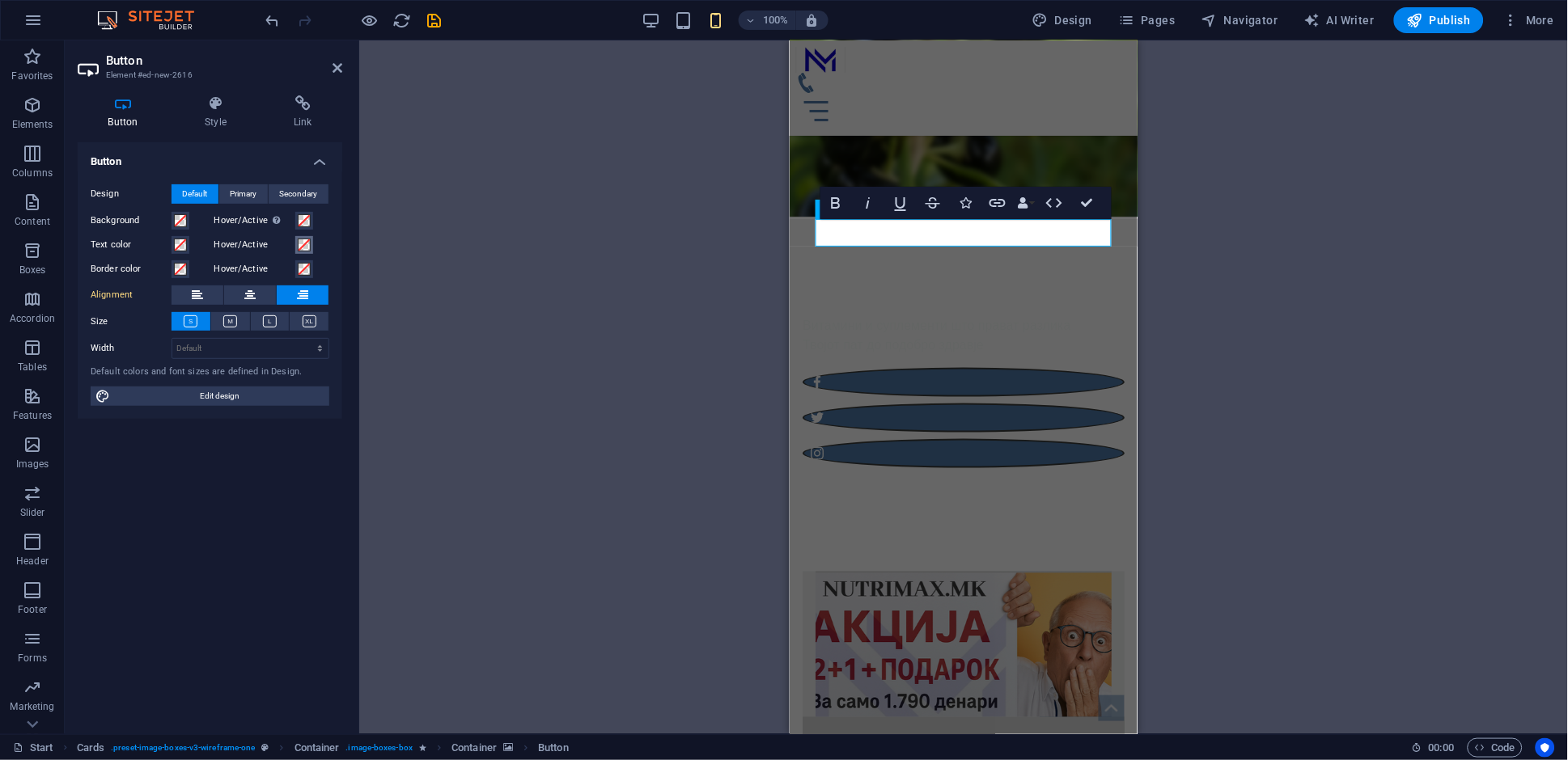
click at [305, 249] on span at bounding box center [304, 245] width 13 height 13
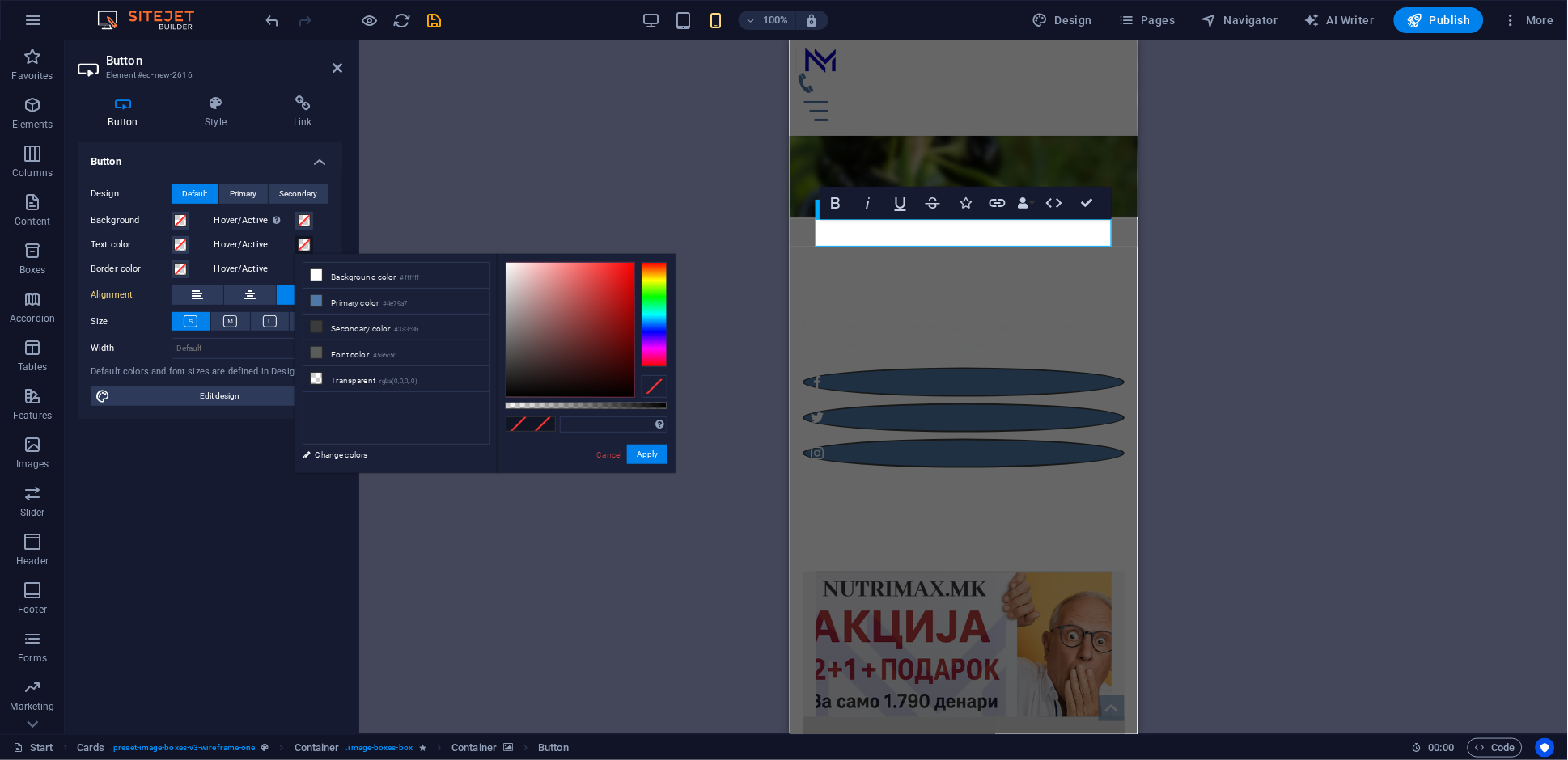
click at [305, 249] on span at bounding box center [304, 245] width 13 height 13
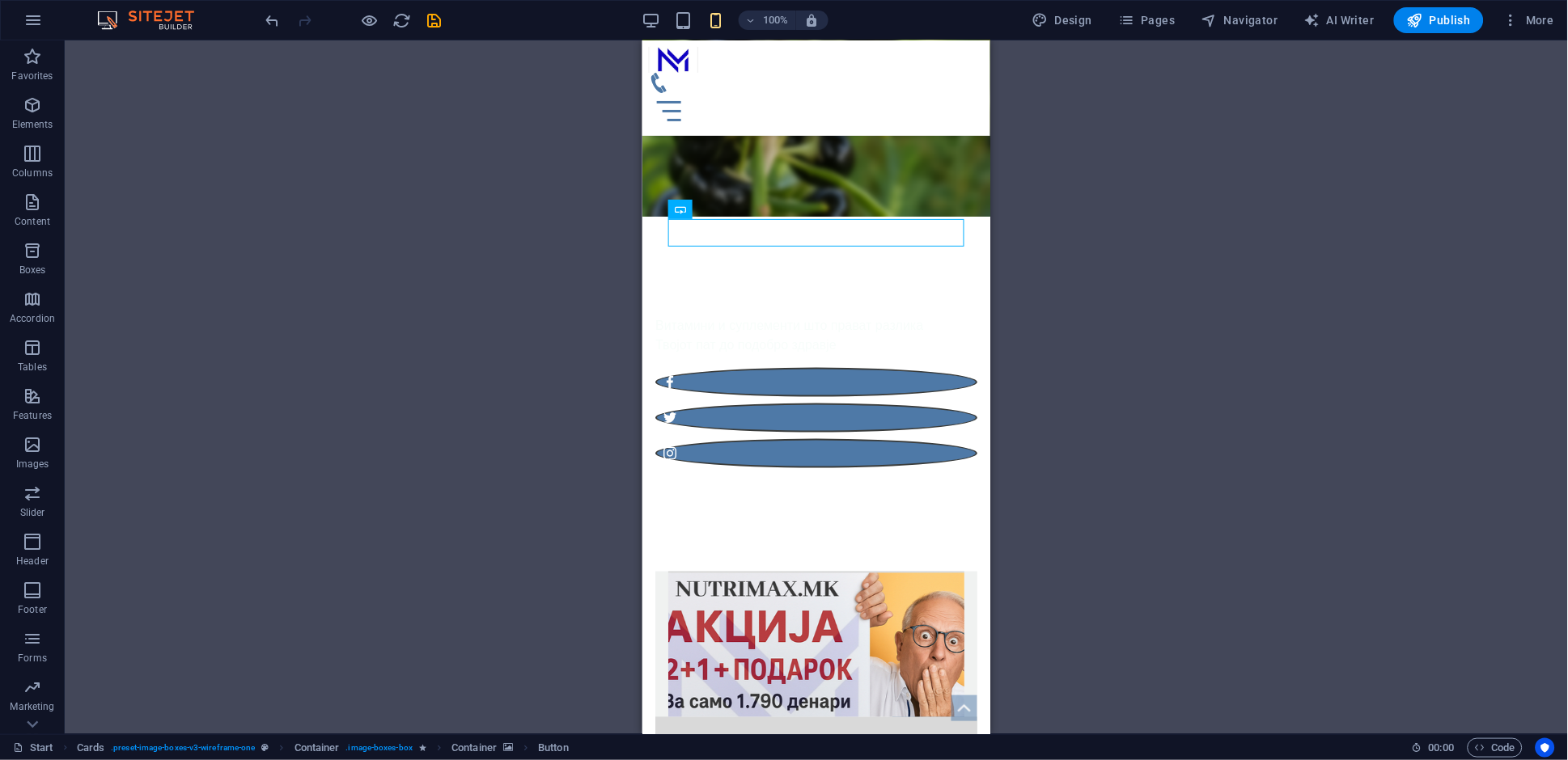
click at [1175, 496] on div "Container Container H1 Banner Banner Container Container Container Container Me…" at bounding box center [817, 388] width 1503 height 694
click at [911, 571] on figure at bounding box center [815, 644] width 296 height 146
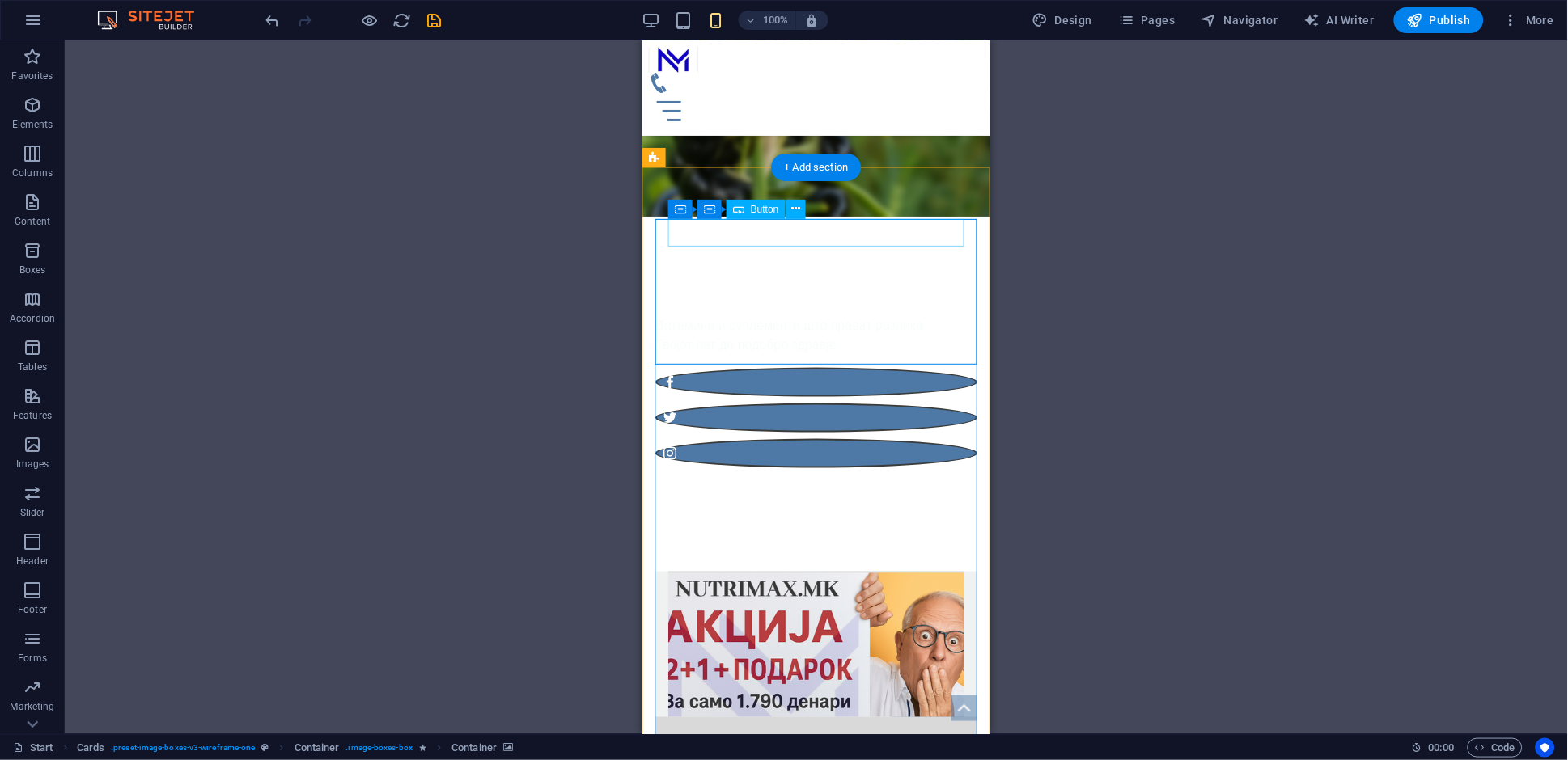
click at [928, 717] on div "НАРАЧАЈ" at bounding box center [815, 731] width 296 height 28
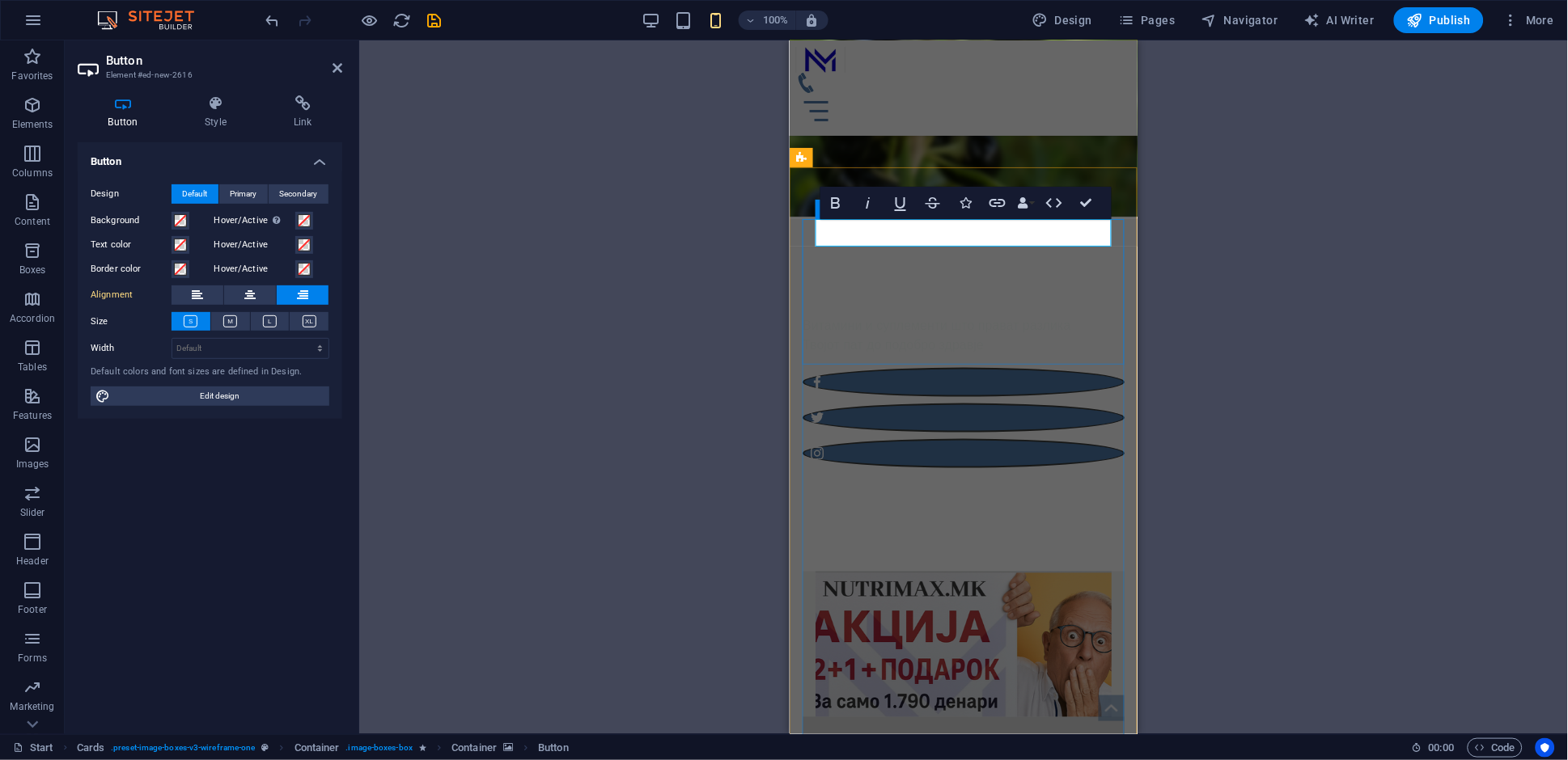
click at [1078, 717] on div "Ќ" at bounding box center [962, 731] width 296 height 28
click at [1096, 717] on link "Ќ" at bounding box center [1099, 731] width 22 height 28
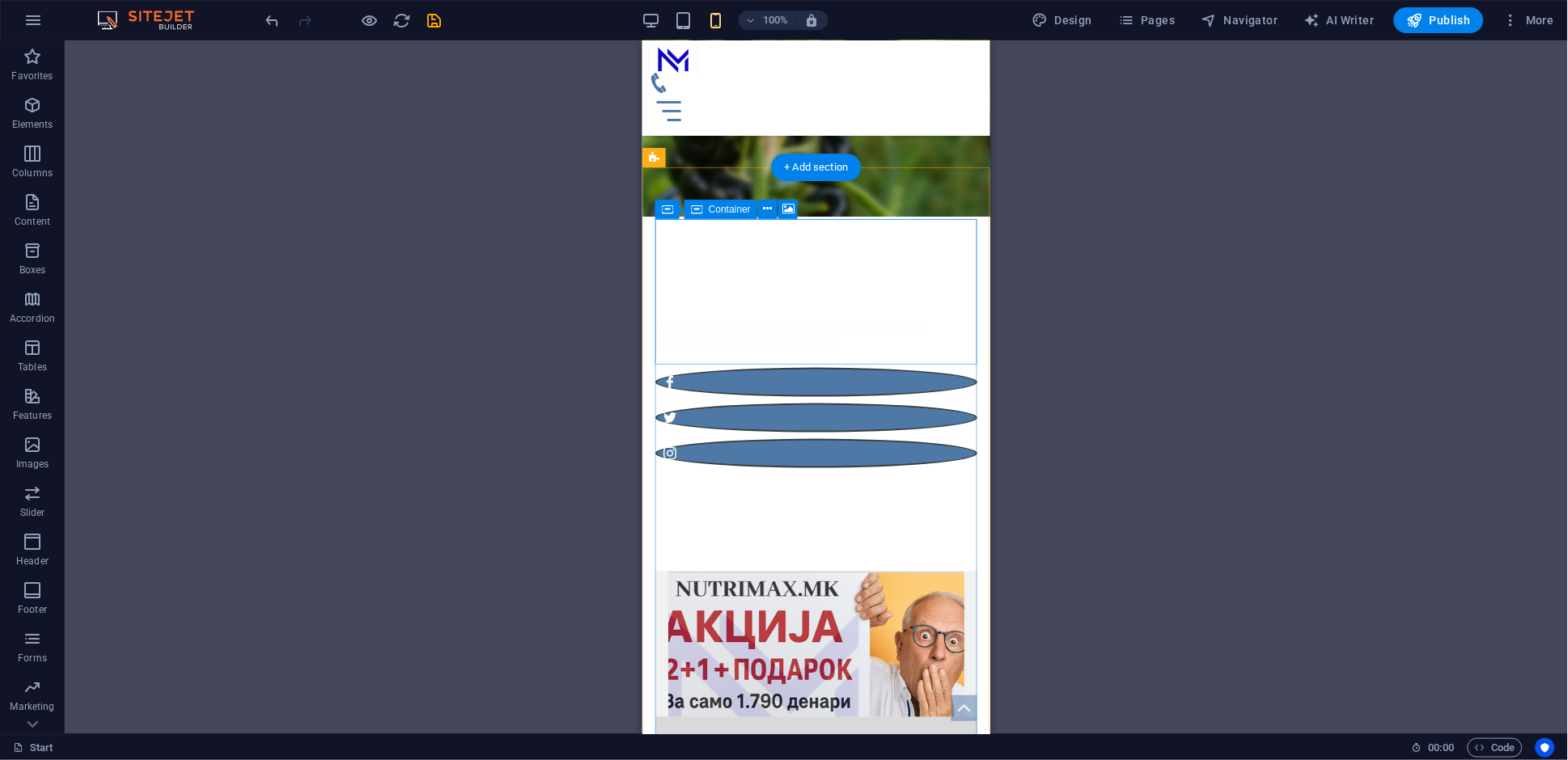
click at [818, 717] on div "Drop content here or Add elements Paste clipboard" at bounding box center [815, 774] width 296 height 115
click at [828, 717] on div "Drop content here or Add elements Paste clipboard" at bounding box center [815, 774] width 296 height 115
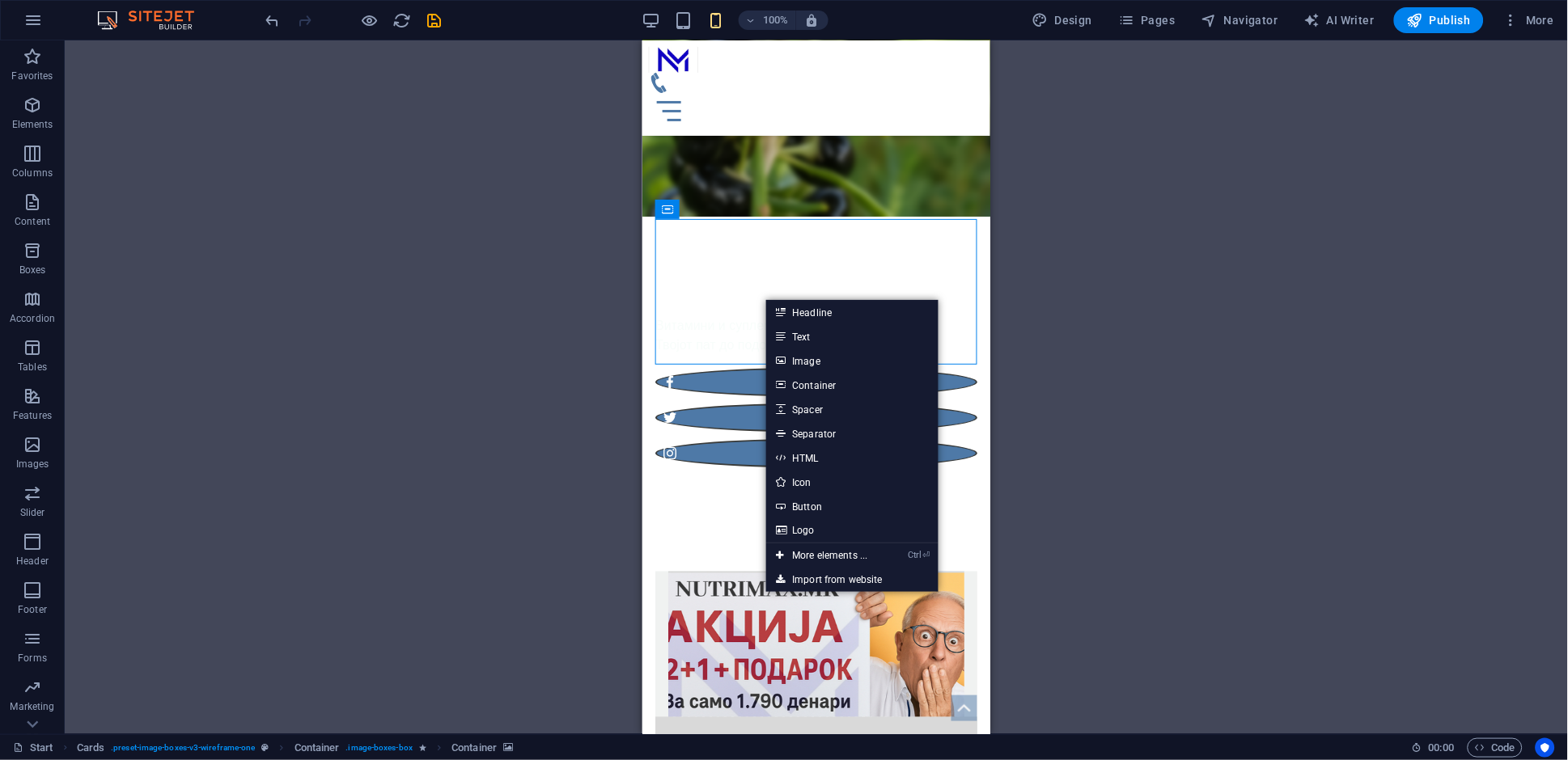
click at [1094, 480] on div "Container Container H1 Banner Banner Container Container Container Container Me…" at bounding box center [817, 388] width 1503 height 694
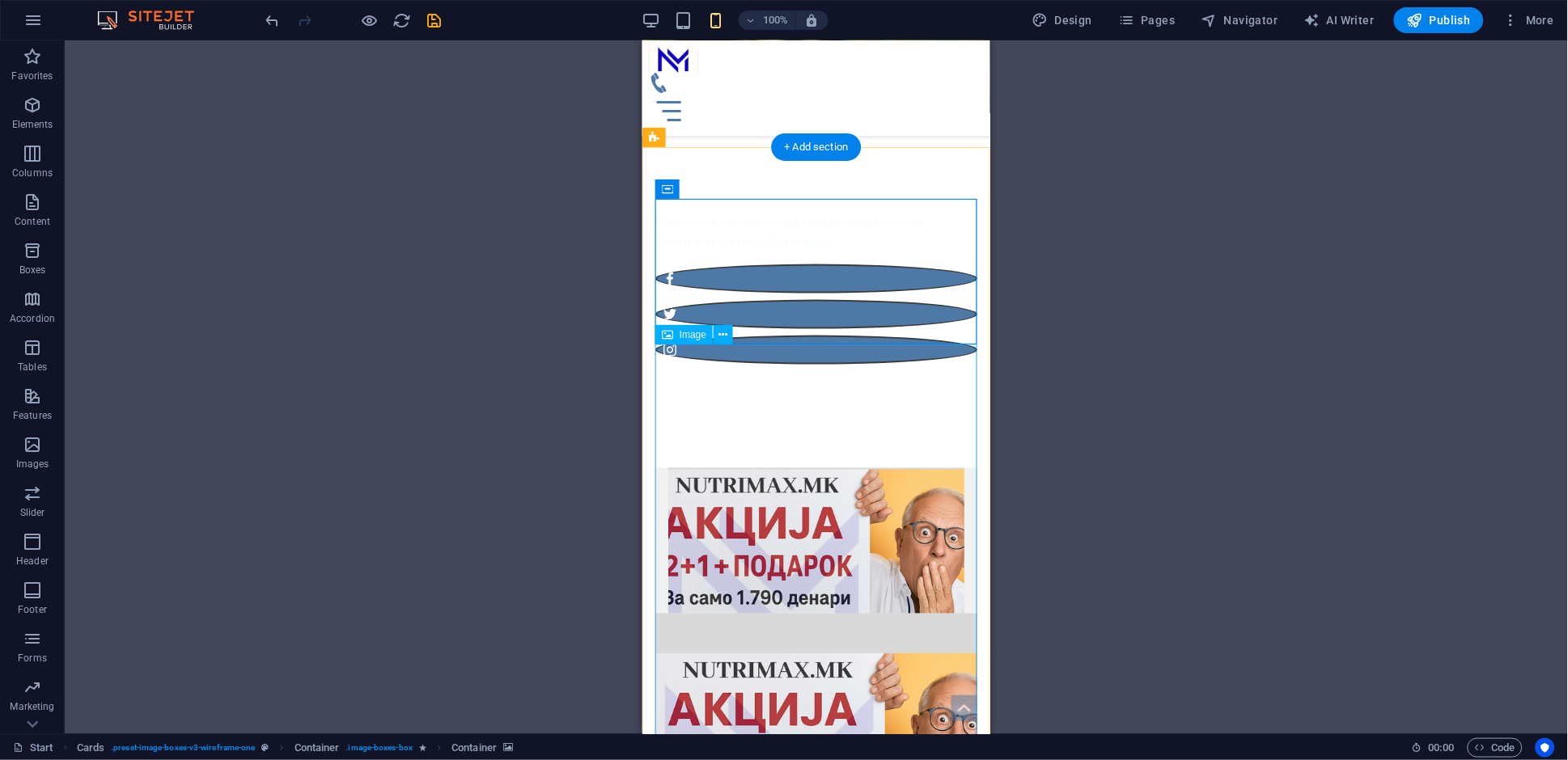
scroll to position [482, 0]
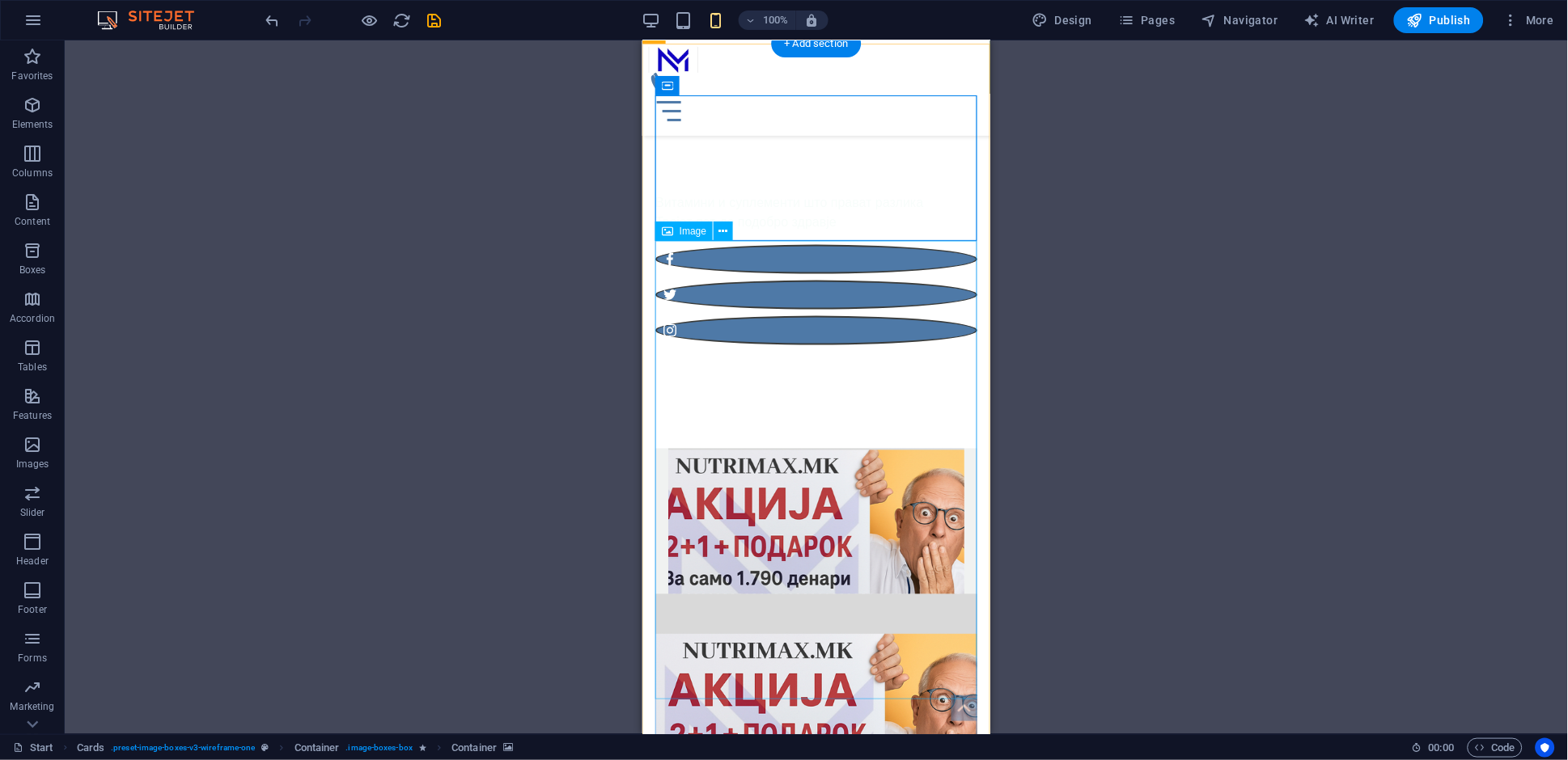
click at [793, 593] on div "Drop content here or Add elements Paste clipboard" at bounding box center [815, 651] width 296 height 115
click at [759, 664] on span "Add elements" at bounding box center [768, 675] width 80 height 23
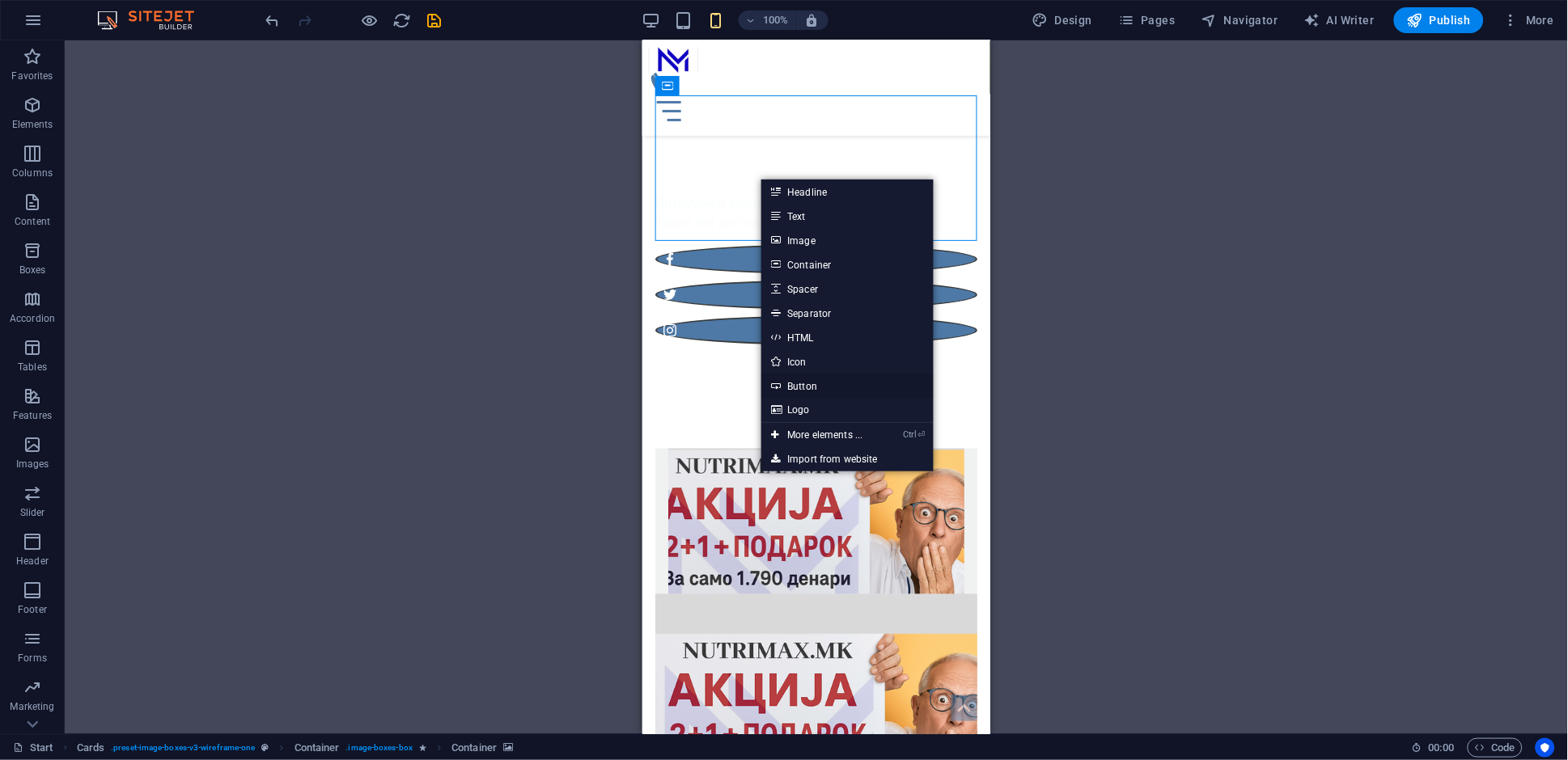
click at [843, 382] on link "Button" at bounding box center [847, 386] width 172 height 24
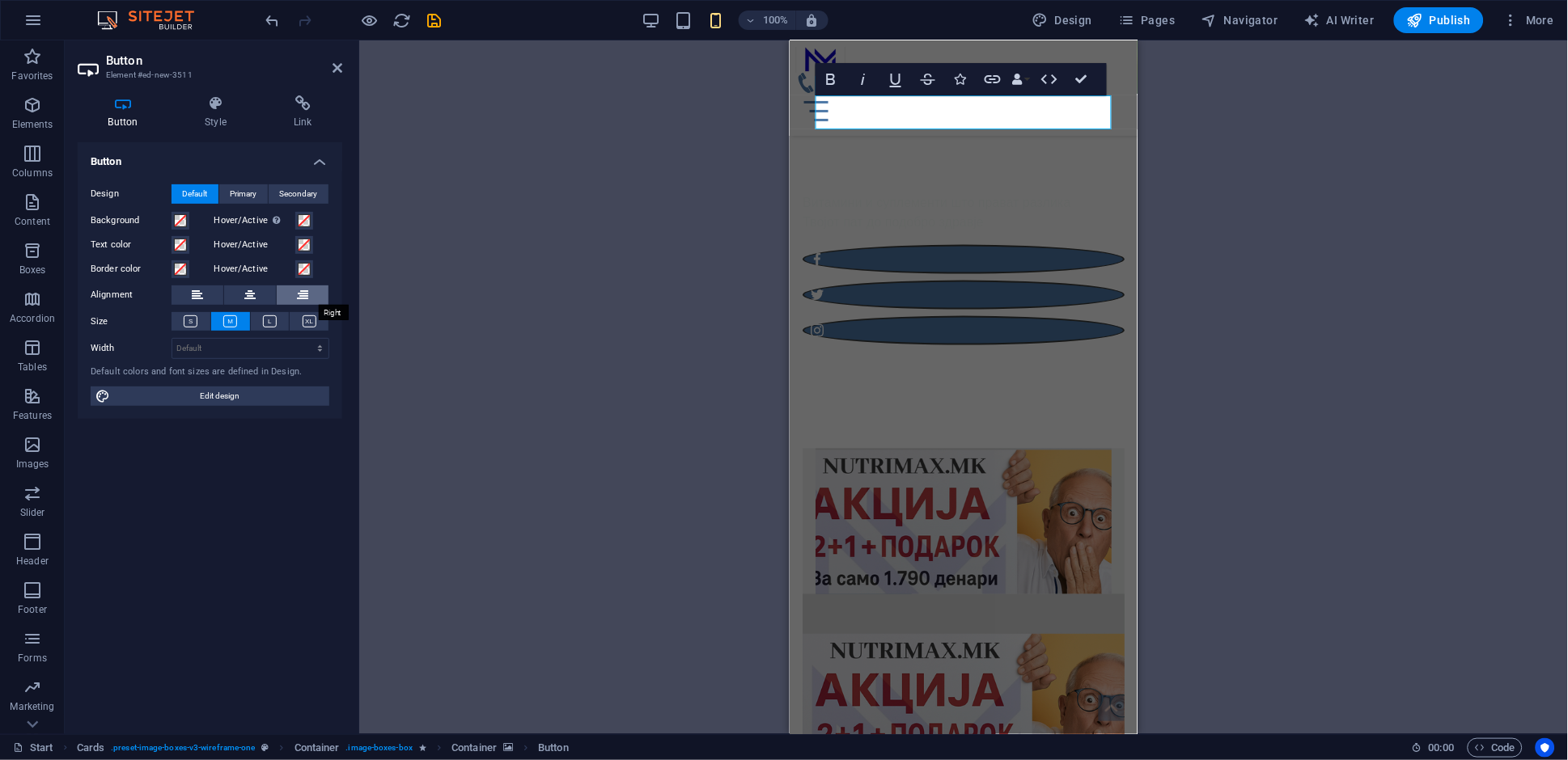
click at [300, 293] on icon at bounding box center [302, 295] width 11 height 19
click at [1014, 593] on div "Button label" at bounding box center [962, 610] width 296 height 34
click at [1010, 593] on div "Button label" at bounding box center [962, 610] width 296 height 34
click at [1007, 593] on div "Button label" at bounding box center [962, 610] width 296 height 34
drag, startPoint x: 1076, startPoint y: 116, endPoint x: 1066, endPoint y: 224, distance: 108.5
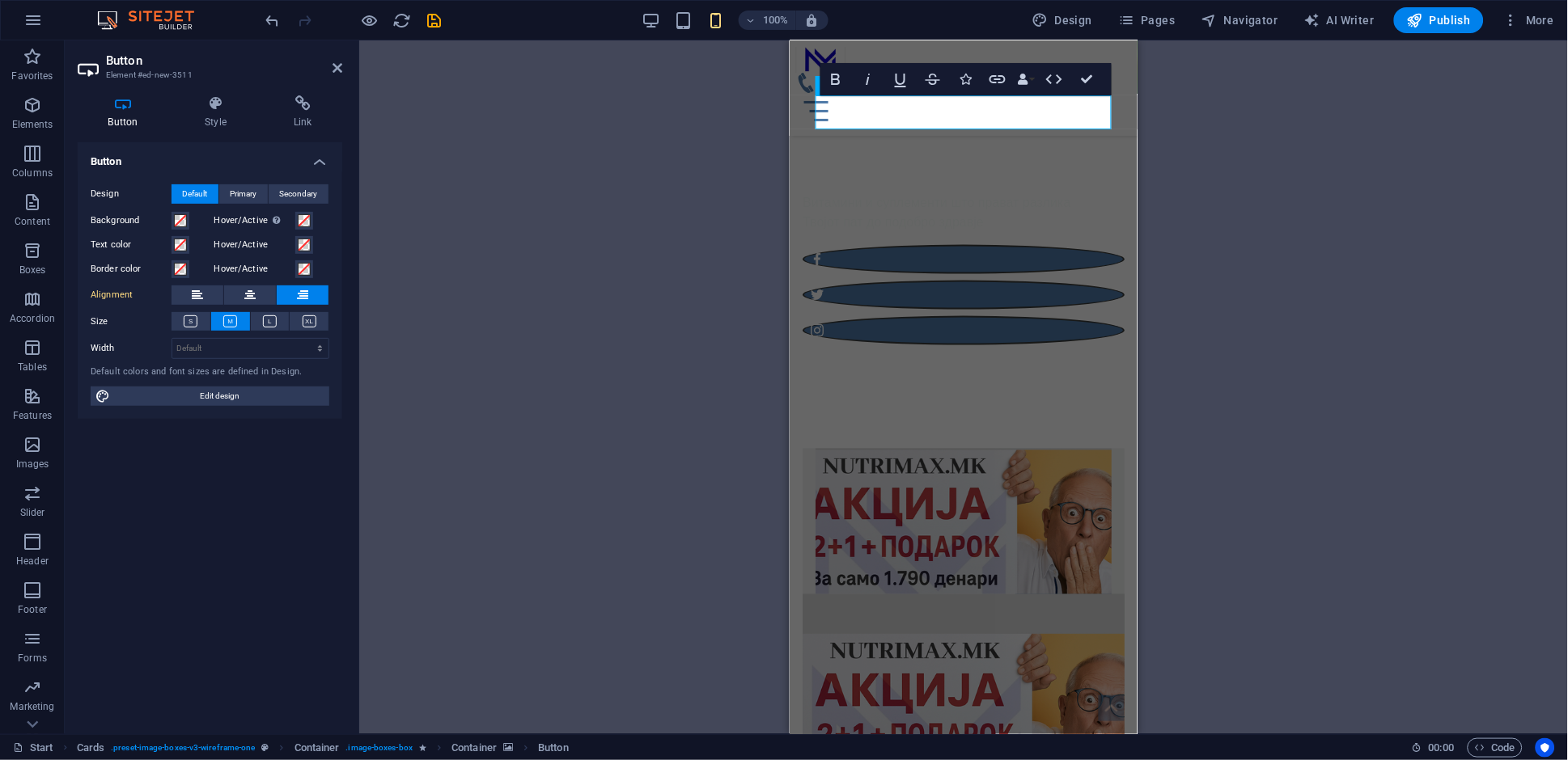
click at [1066, 449] on div "Button label" at bounding box center [962, 521] width 322 height 146
click at [628, 364] on div "Container Container H1 Banner Banner Container Container Container Container Me…" at bounding box center [963, 388] width 1209 height 694
click at [1188, 139] on div "Container Container H1 Banner Banner Container Container Container Container Me…" at bounding box center [963, 388] width 1209 height 694
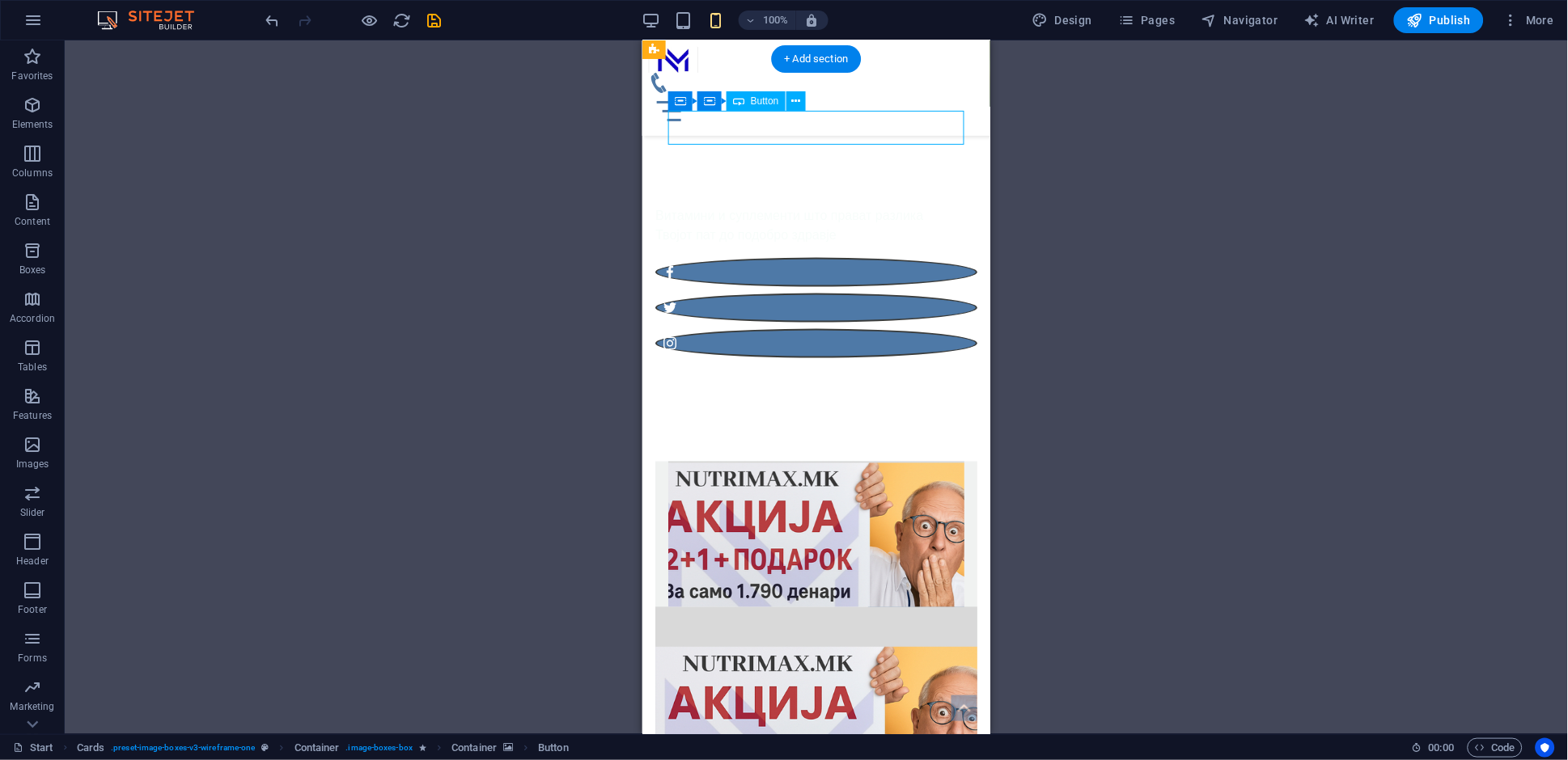
scroll to position [457, 0]
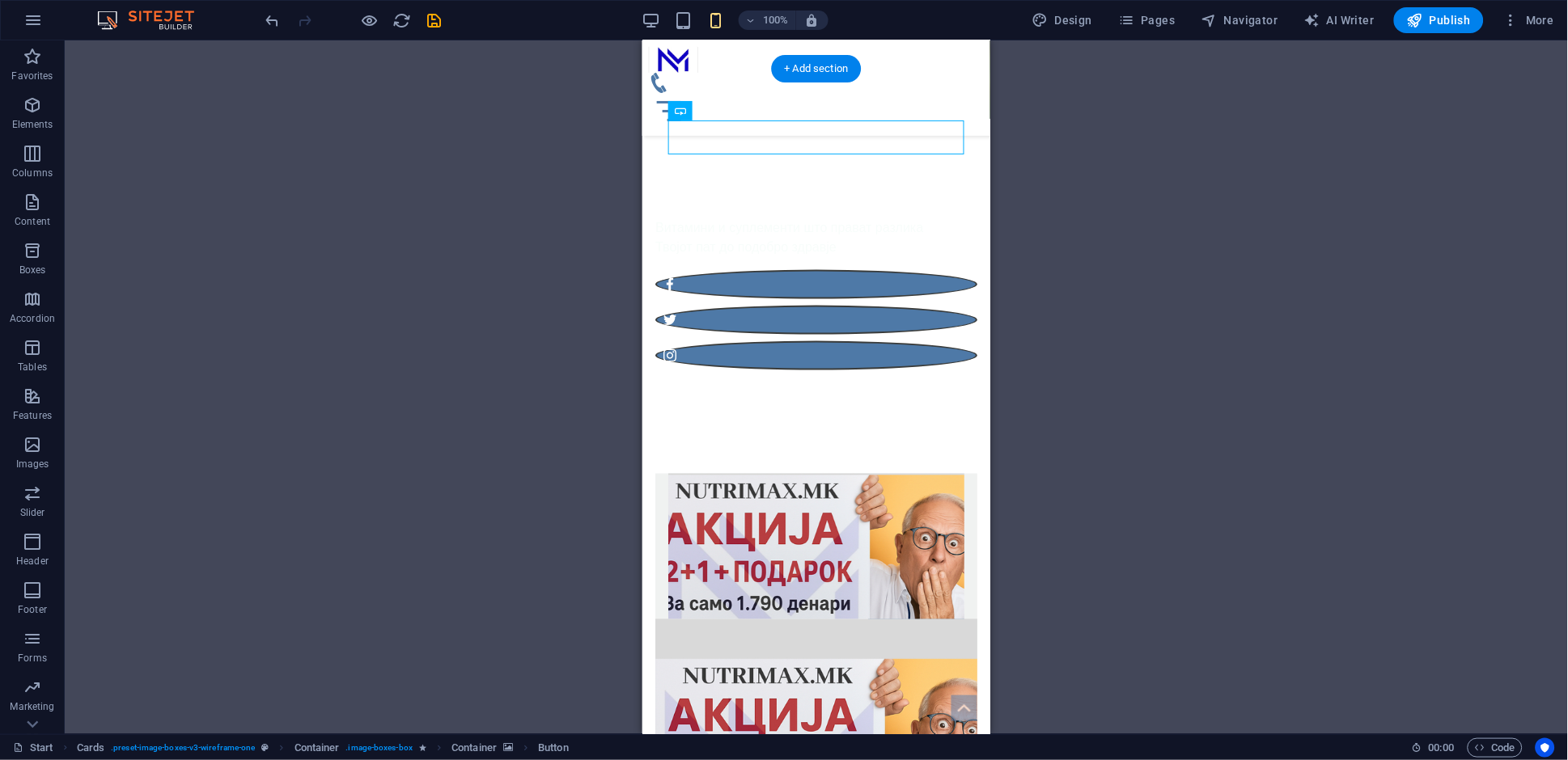
drag, startPoint x: 909, startPoint y: 117, endPoint x: 930, endPoint y: 206, distance: 91.4
click at [930, 473] on div "Button label" at bounding box center [815, 546] width 322 height 146
drag, startPoint x: 921, startPoint y: 132, endPoint x: 906, endPoint y: 257, distance: 125.9
click at [906, 473] on div "Button label" at bounding box center [815, 546] width 322 height 146
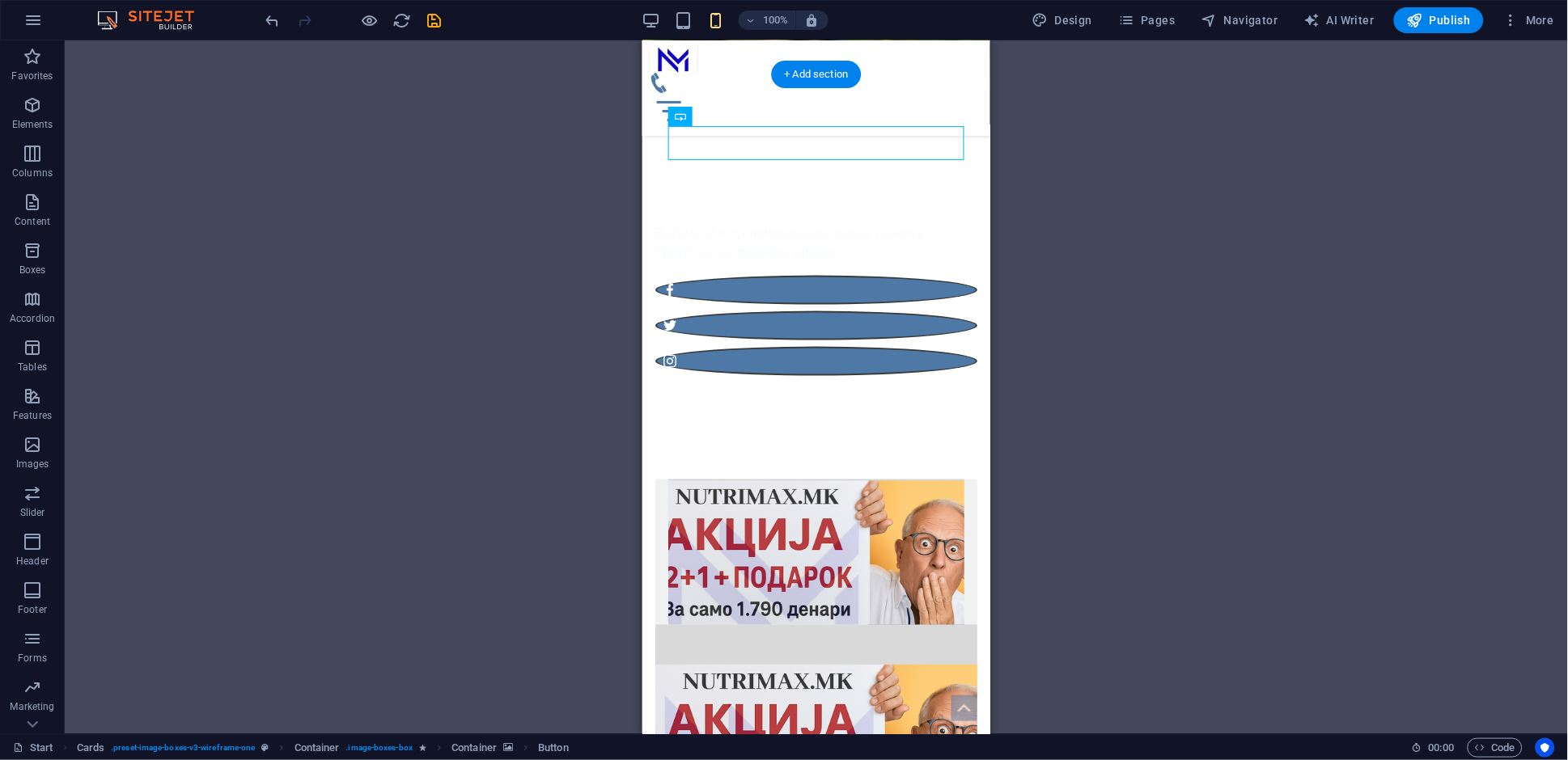
scroll to position [450, 0]
drag, startPoint x: 1409, startPoint y: 149, endPoint x: 880, endPoint y: 267, distance: 542.0
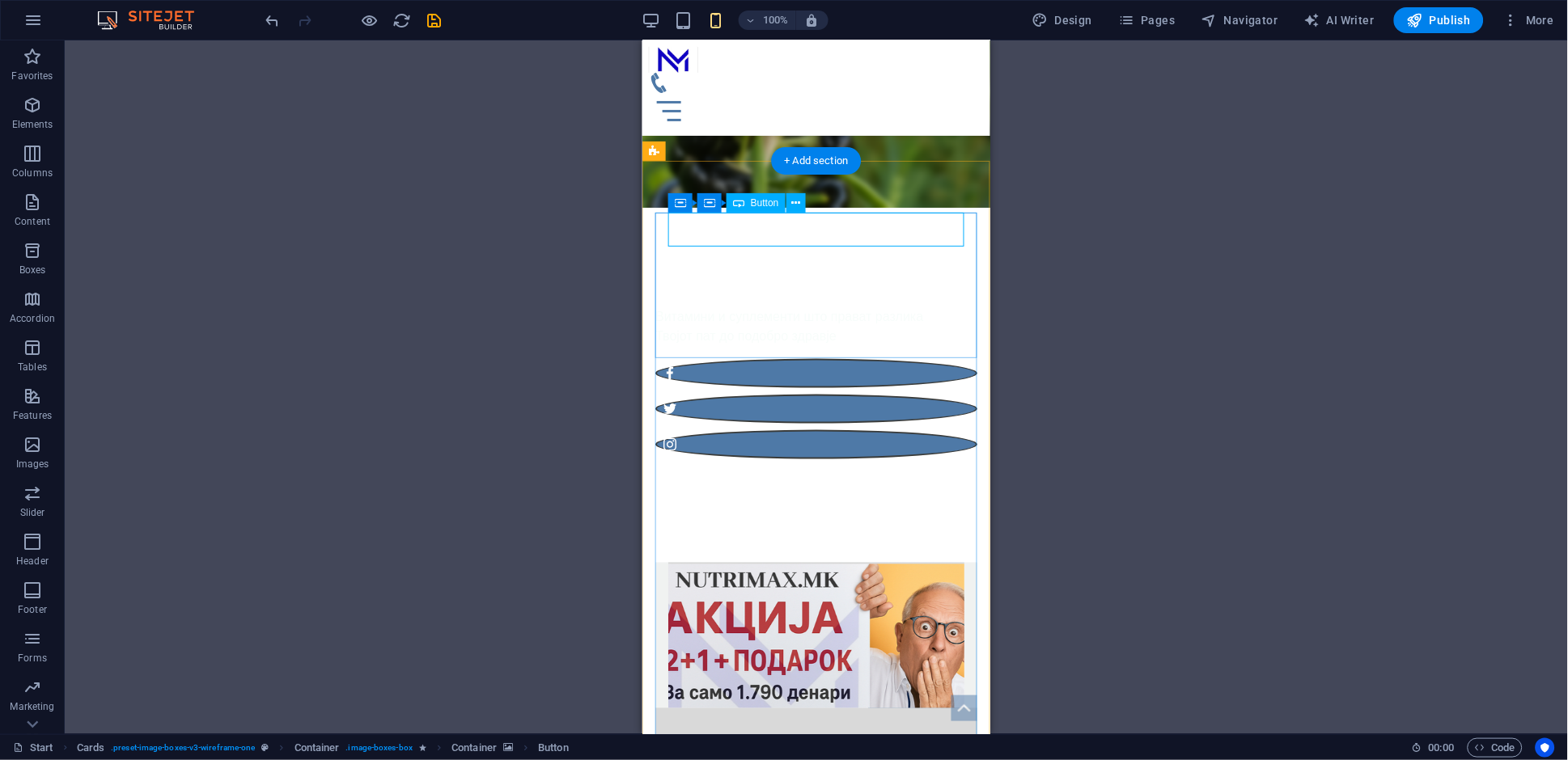
scroll to position [364, 0]
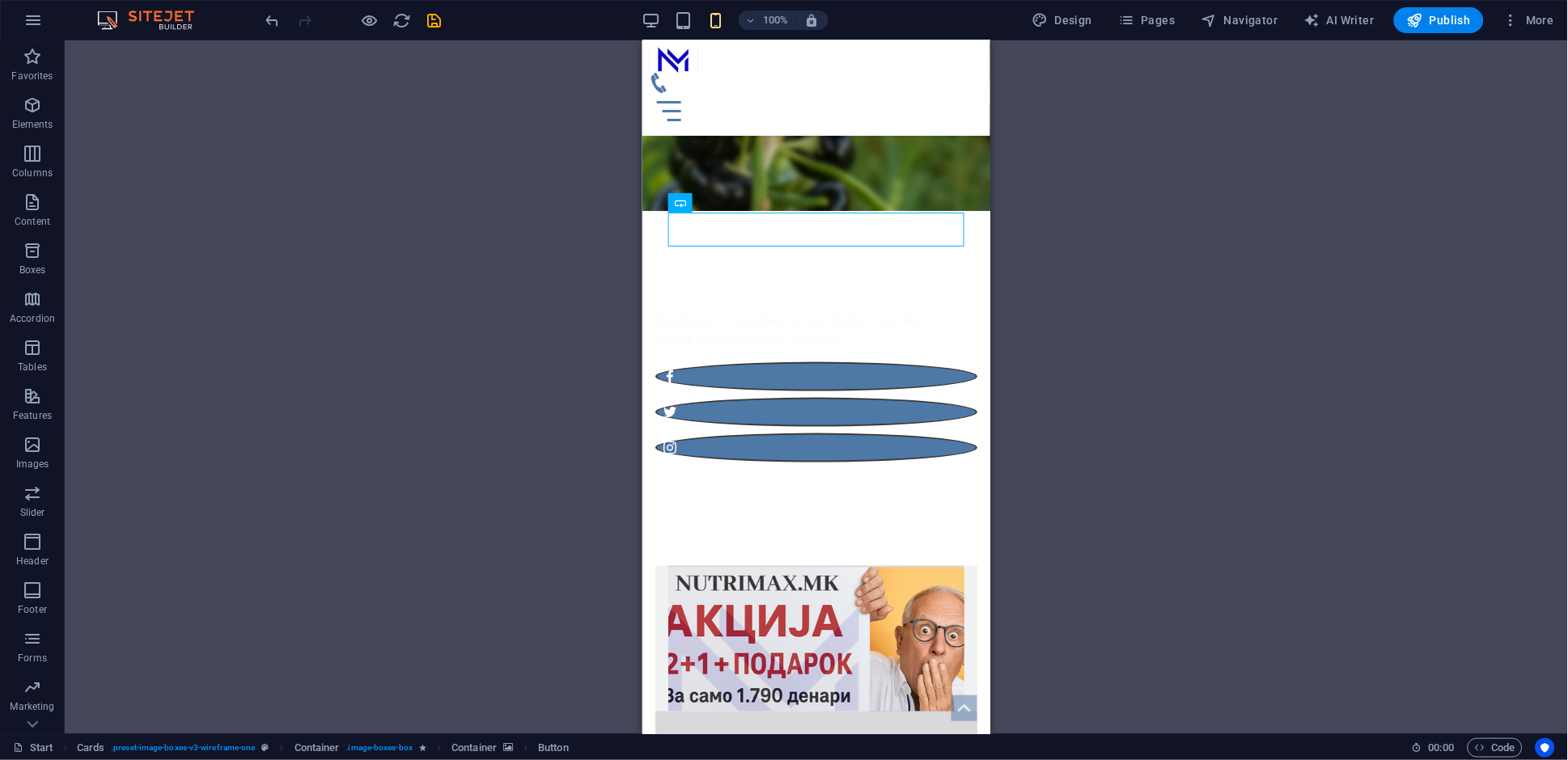
drag, startPoint x: 1070, startPoint y: 295, endPoint x: 1046, endPoint y: 328, distance: 40.8
click at [1071, 295] on div "Container Container H1 Banner Banner Container Container Container Container Me…" at bounding box center [817, 388] width 1503 height 694
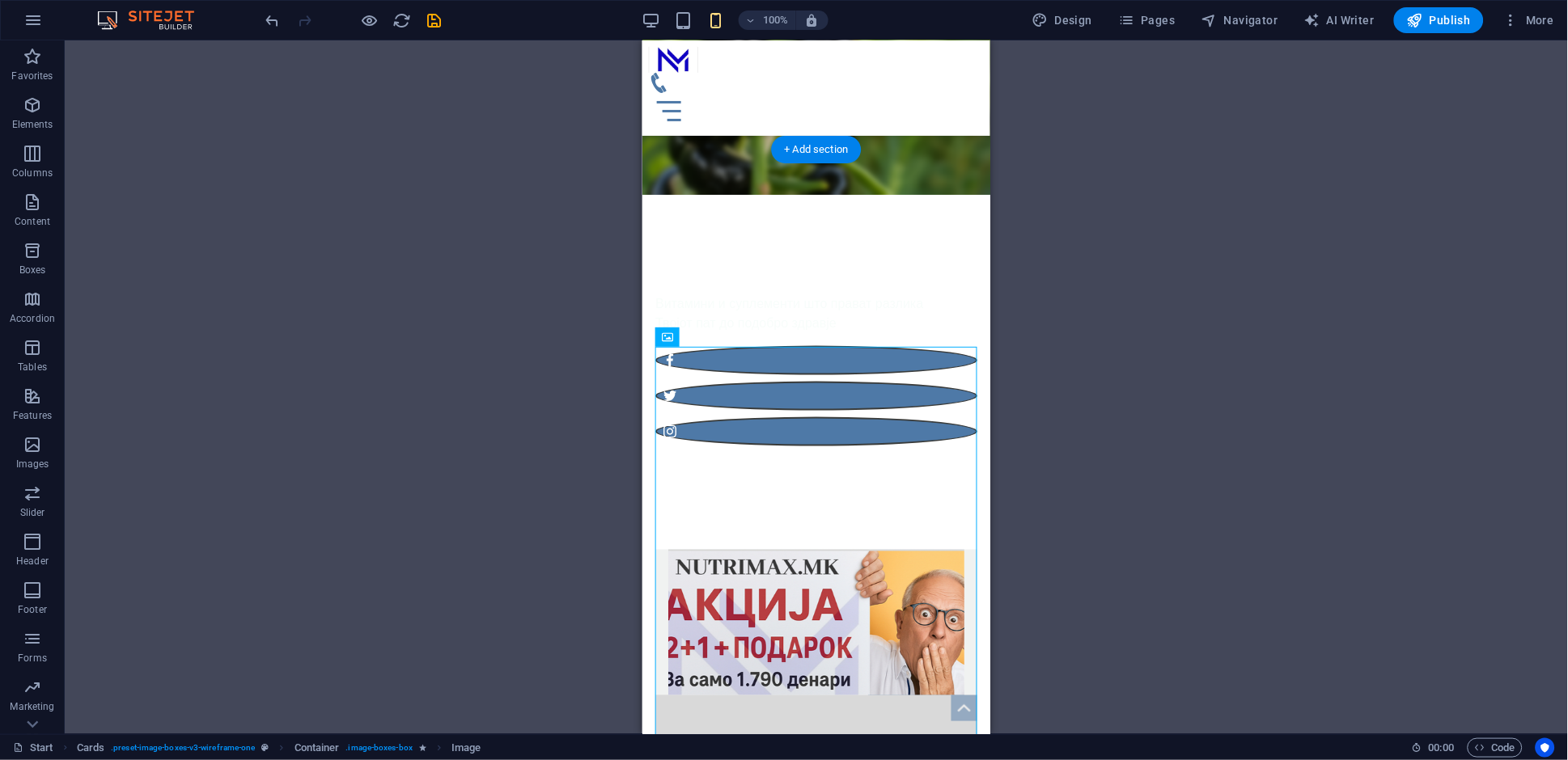
scroll to position [391, 0]
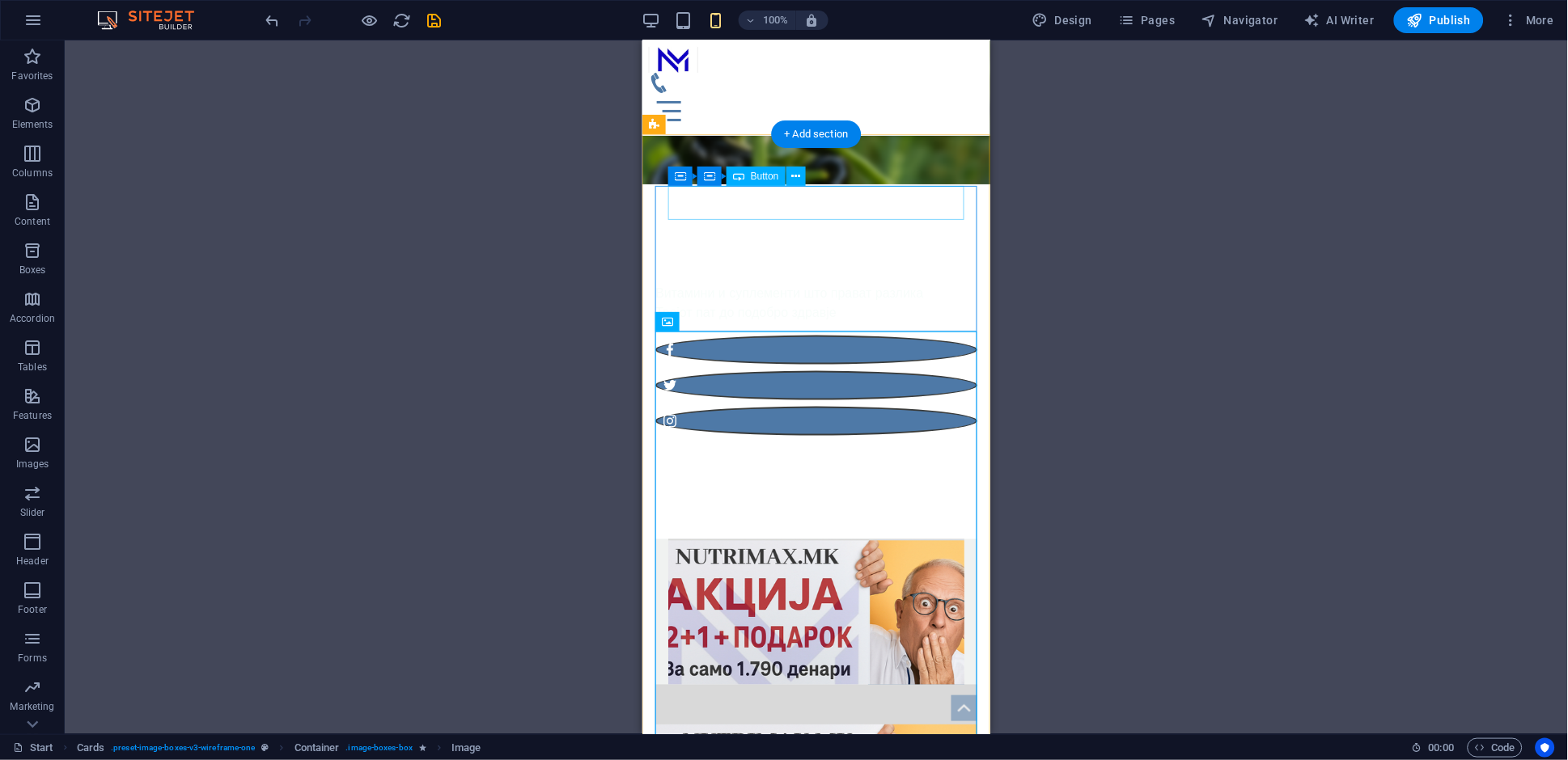
click at [905, 685] on div "Button label" at bounding box center [815, 701] width 296 height 34
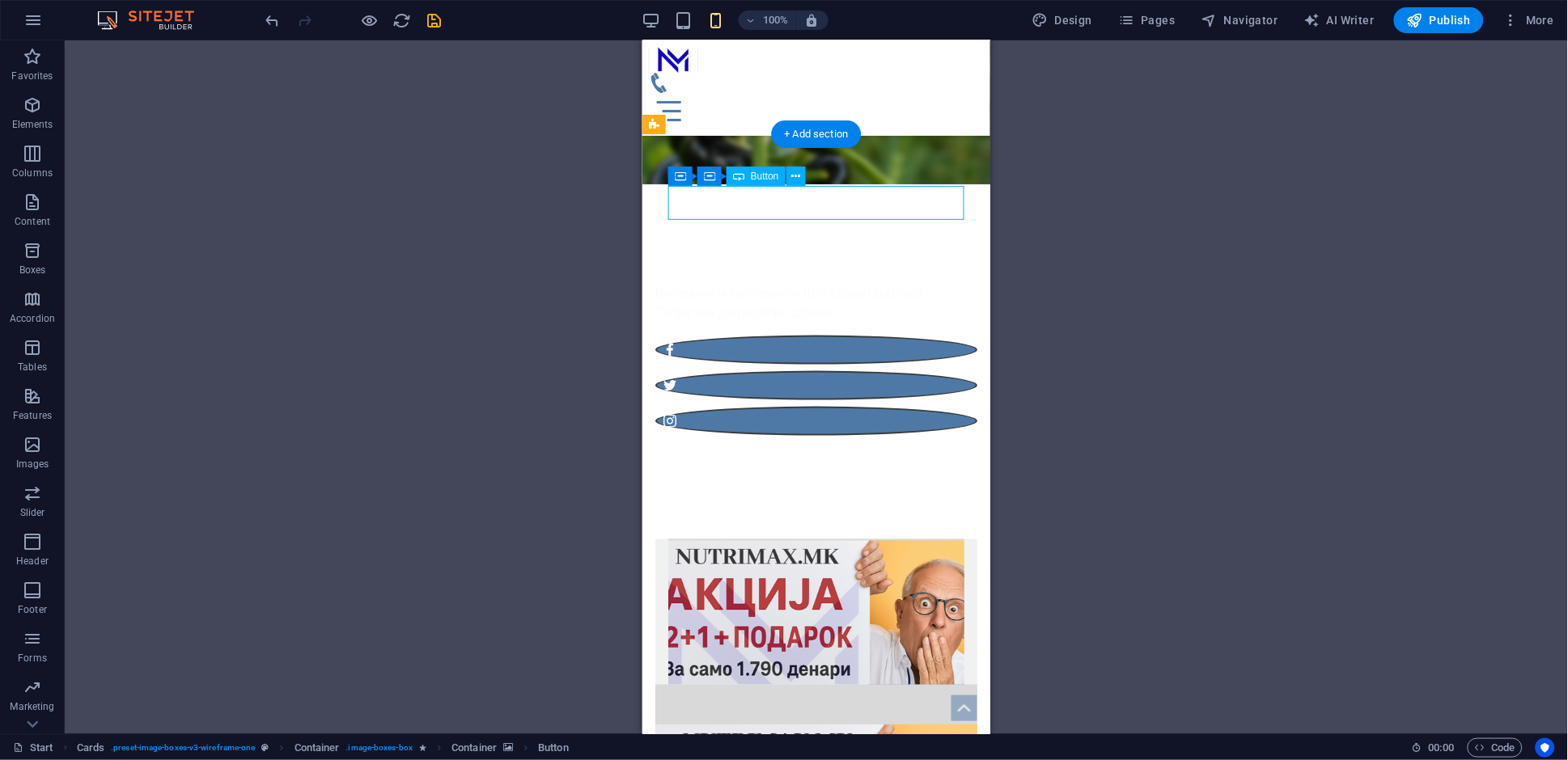
click at [905, 685] on div "Button label" at bounding box center [815, 701] width 296 height 34
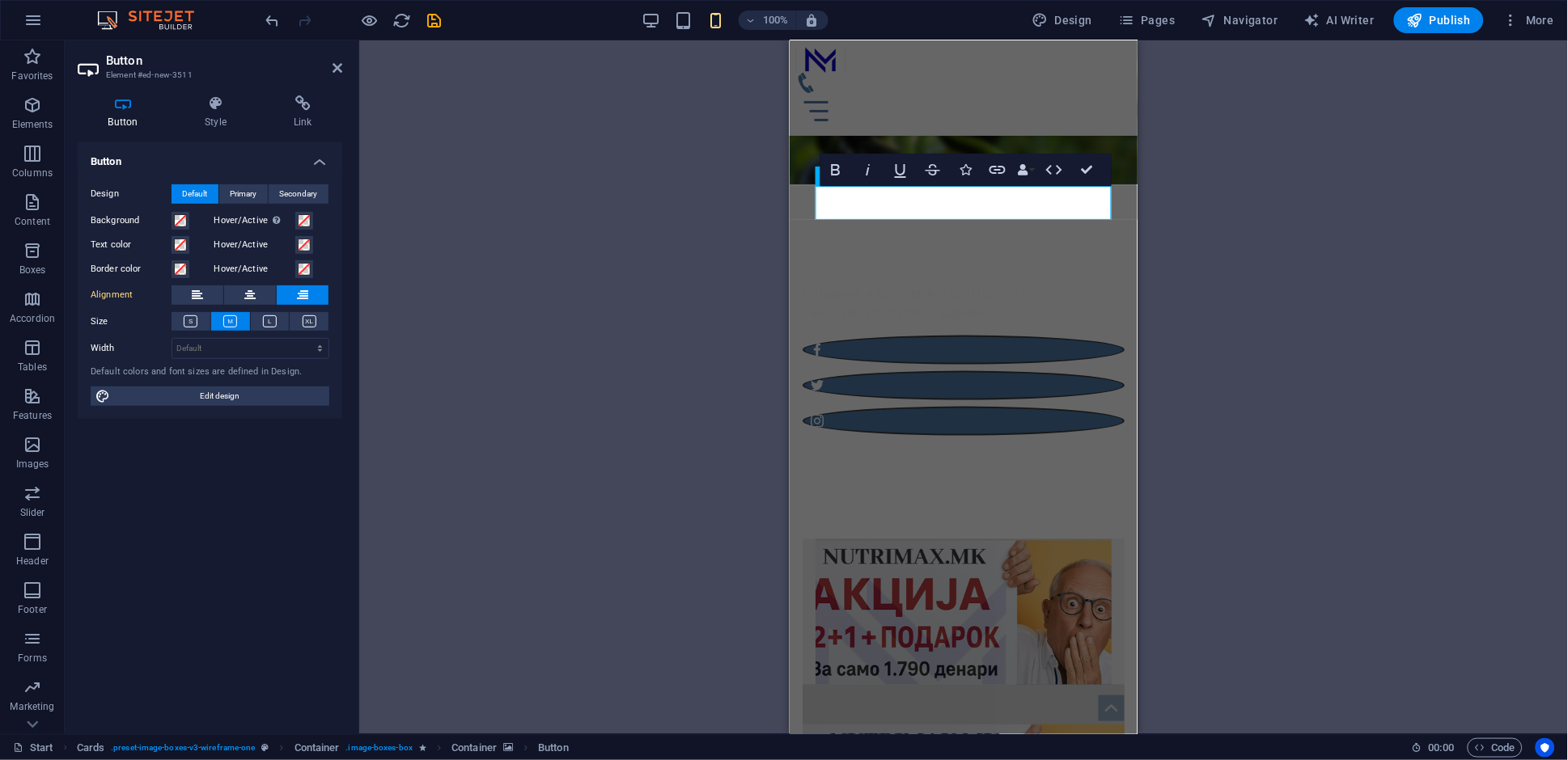
click at [1026, 539] on figure at bounding box center [962, 612] width 296 height 146
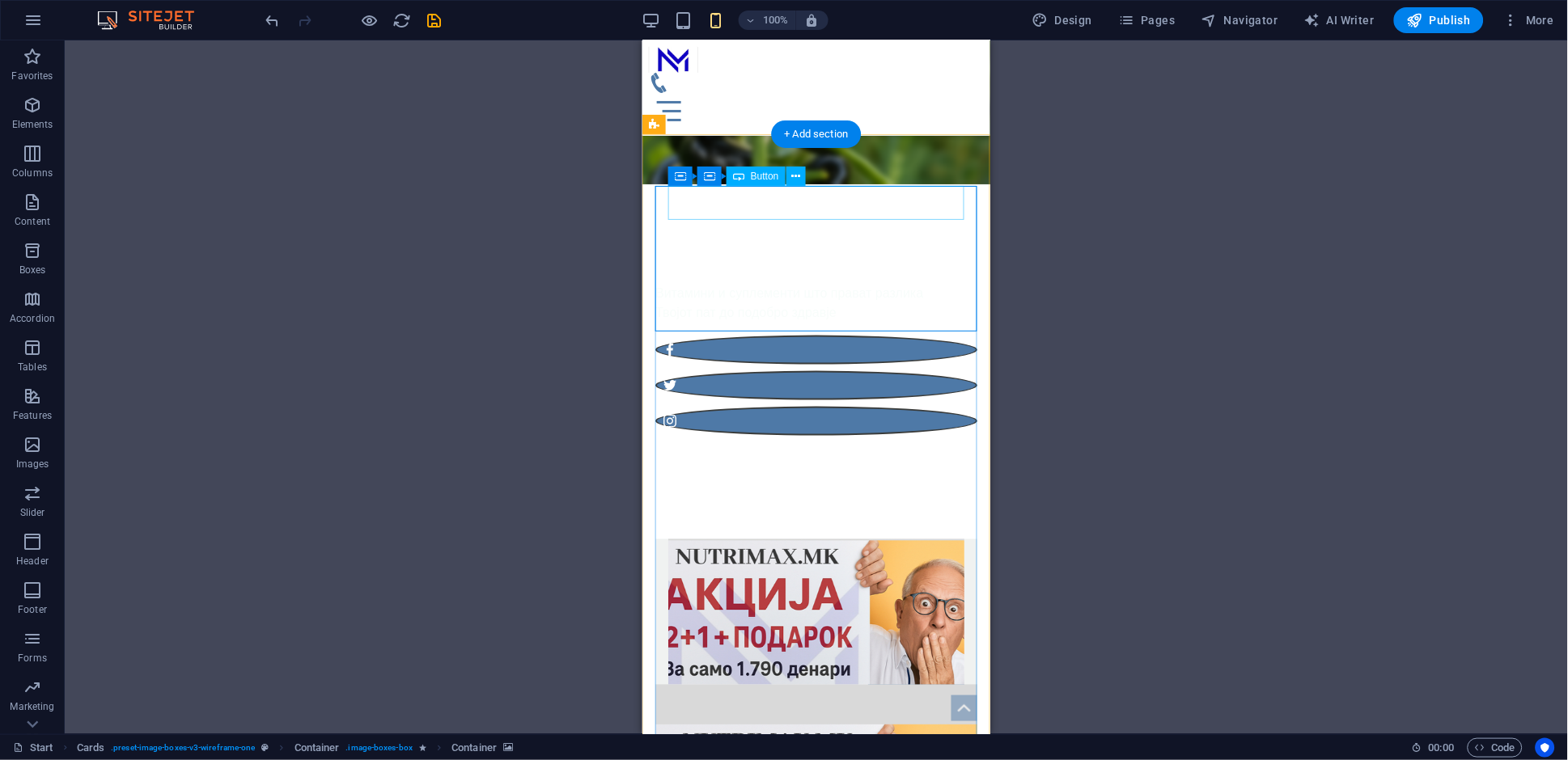
click at [916, 685] on div "Button label" at bounding box center [815, 701] width 296 height 34
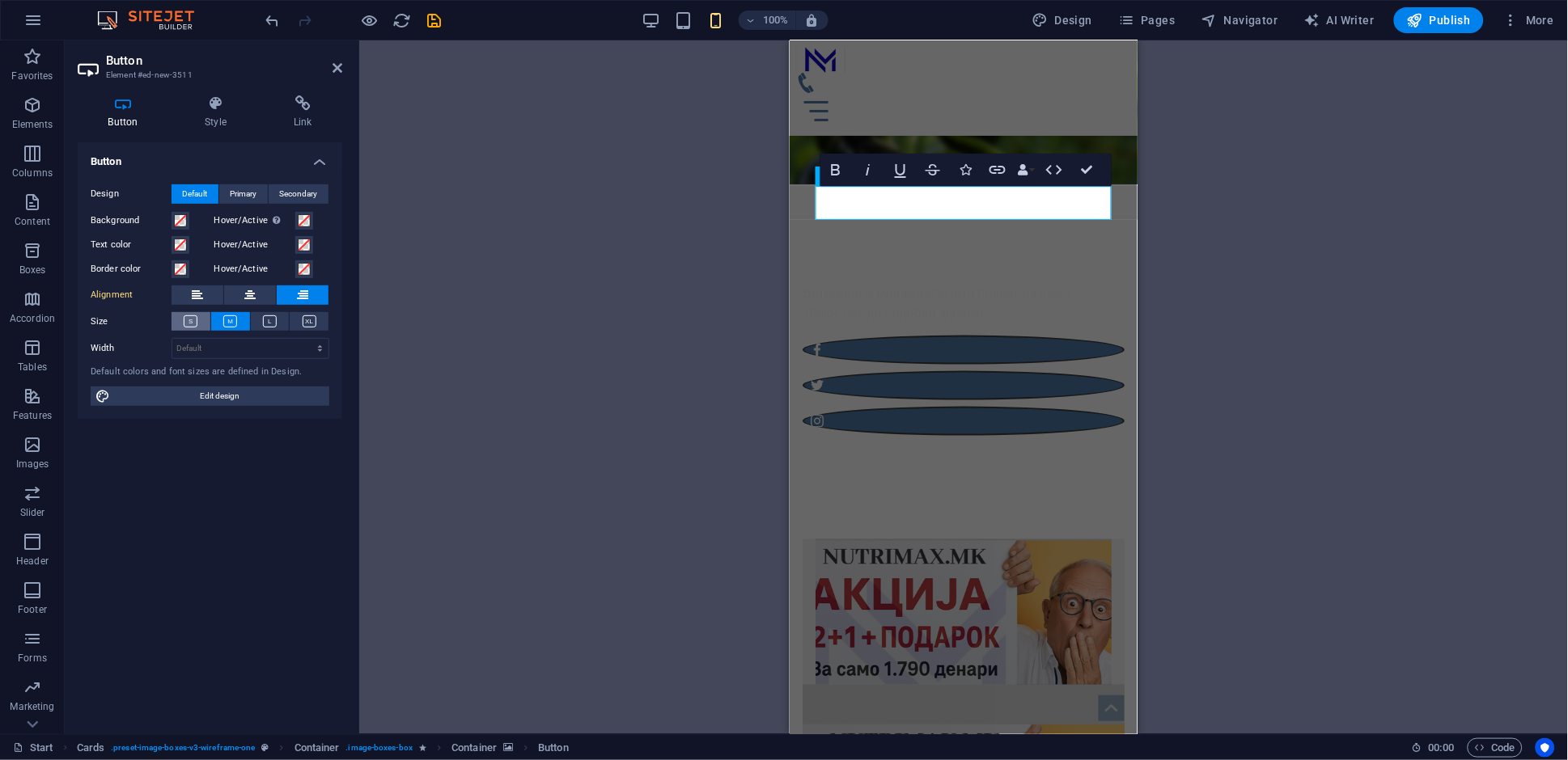
click at [193, 327] on icon at bounding box center [191, 322] width 14 height 12
click at [250, 202] on span "Primary" at bounding box center [244, 194] width 27 height 19
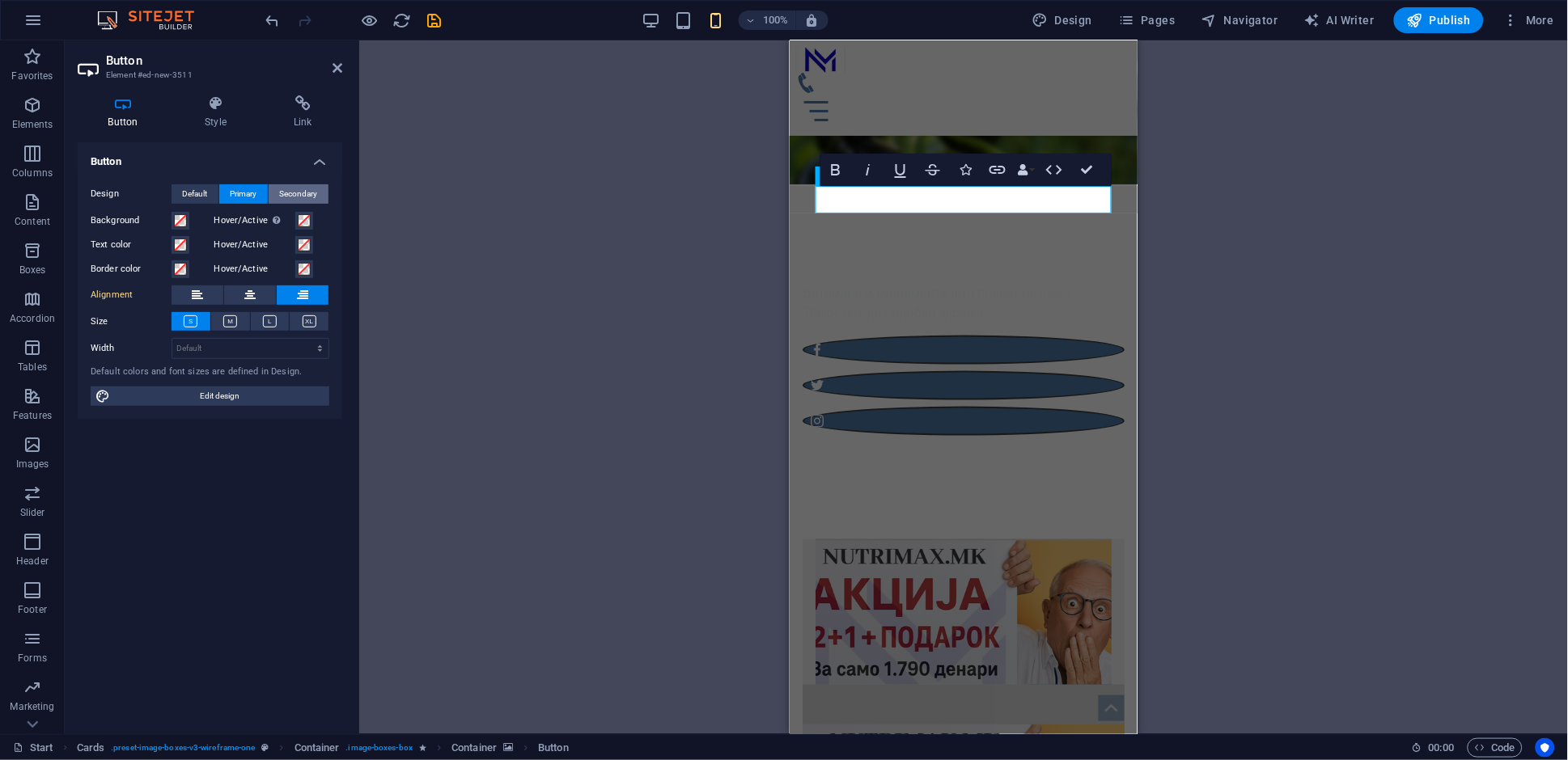
click at [299, 197] on span "Secondary" at bounding box center [299, 194] width 38 height 19
click at [203, 196] on span "Default" at bounding box center [195, 194] width 25 height 19
click at [218, 117] on h4 "Style" at bounding box center [219, 112] width 89 height 34
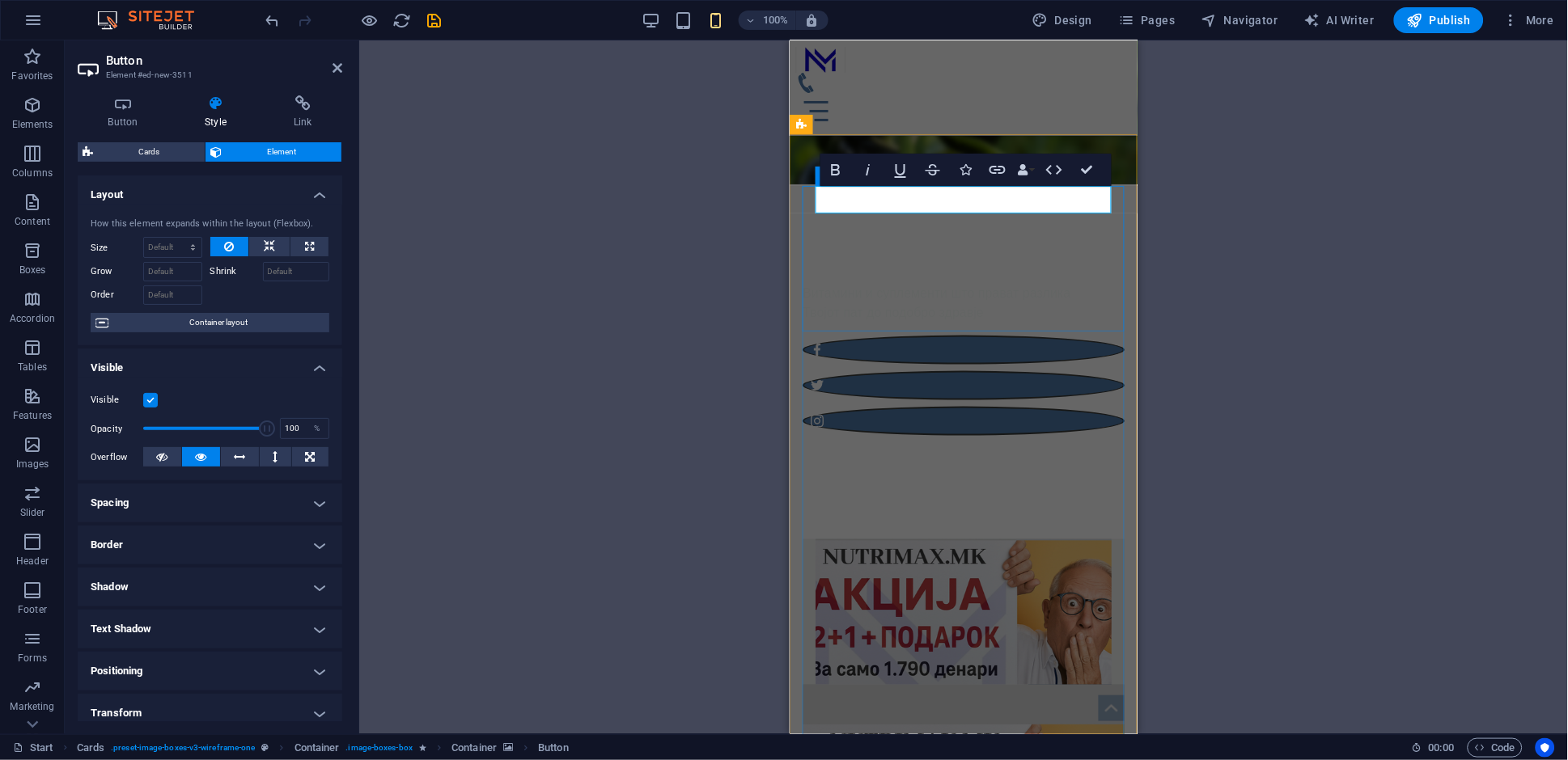
click at [1081, 685] on link "Button label" at bounding box center [1069, 698] width 83 height 28
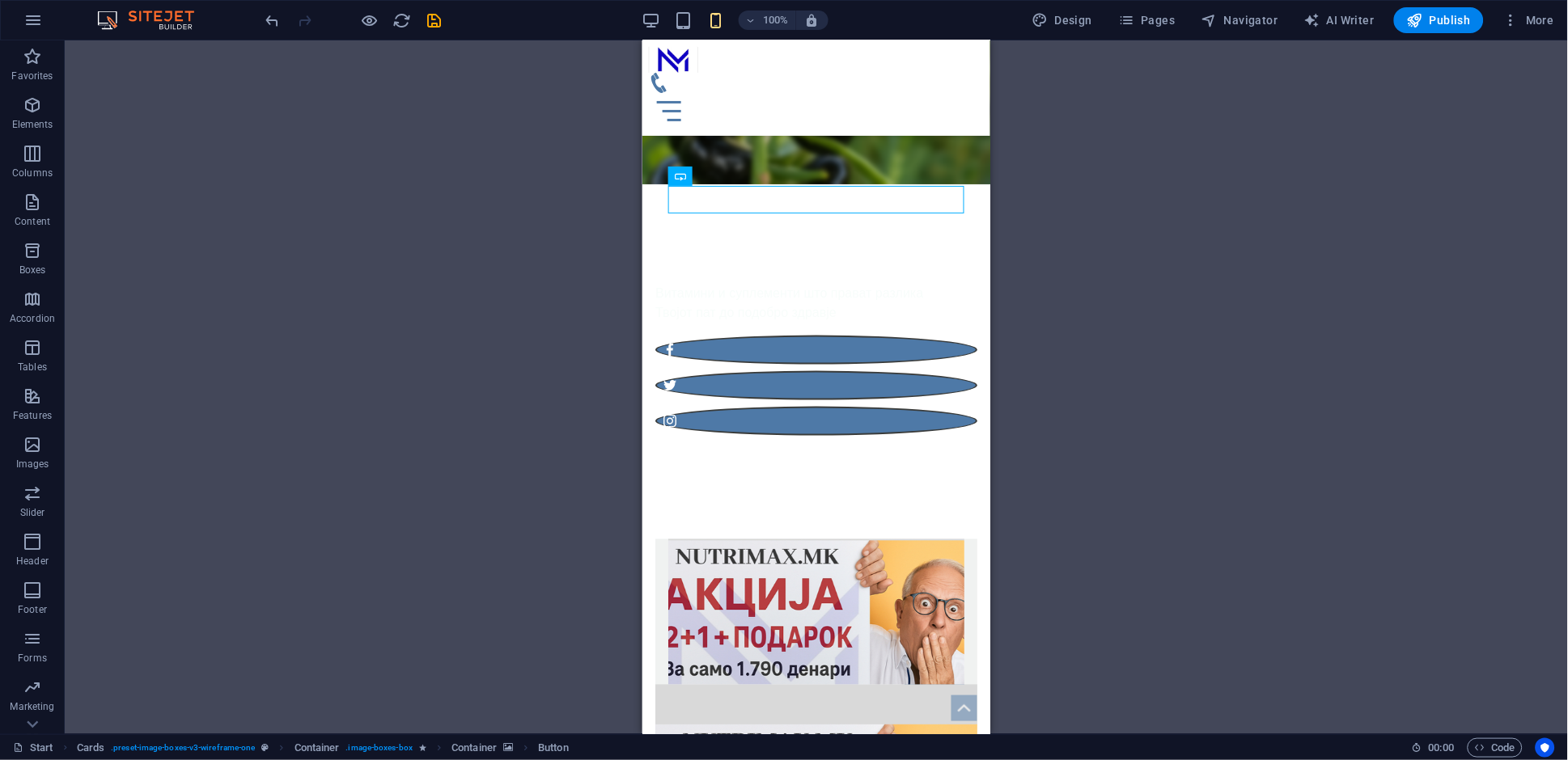
click at [1109, 340] on div "Container Container H1 Banner Banner Container Container Container Container Me…" at bounding box center [817, 388] width 1503 height 694
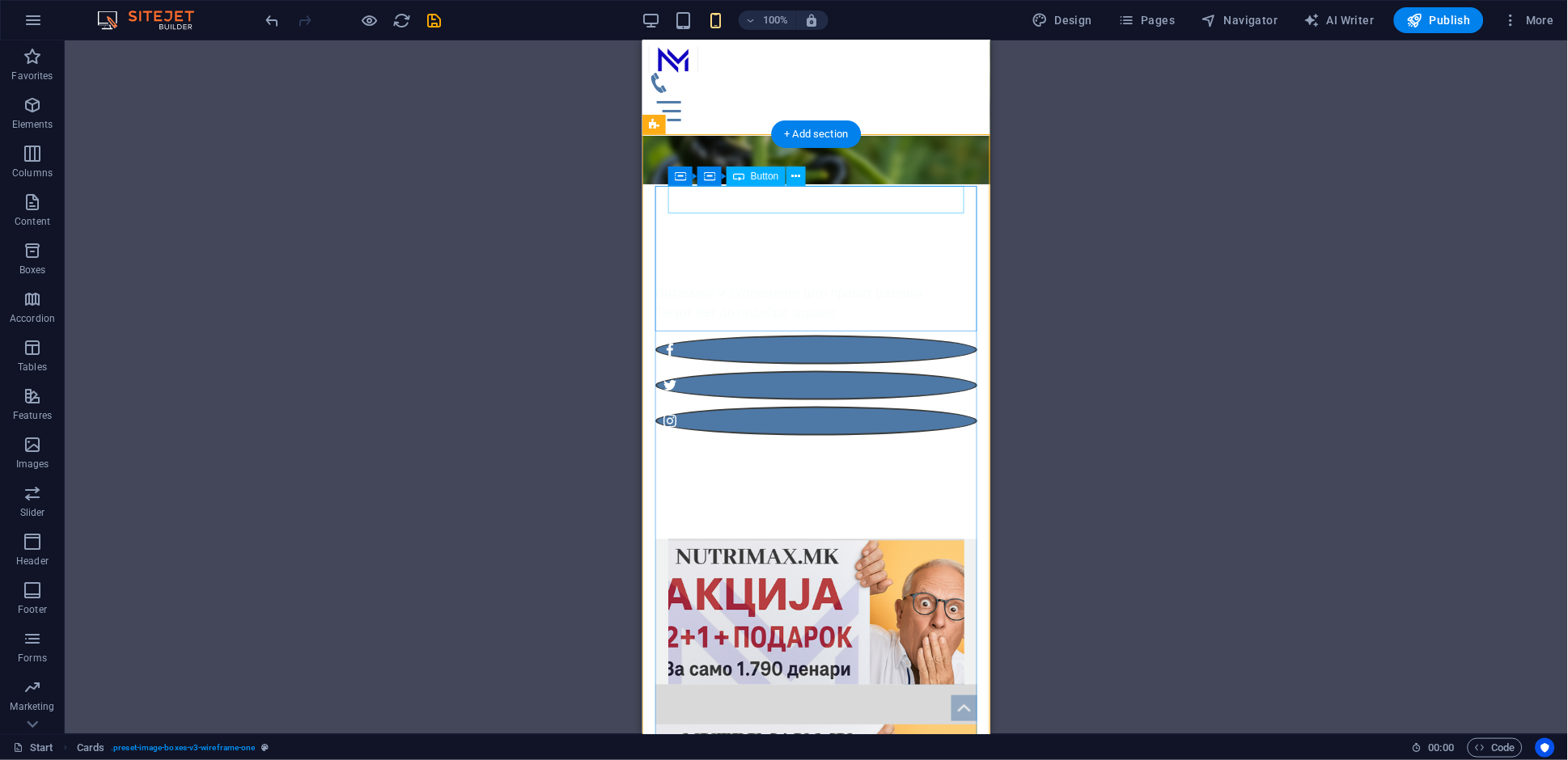
click at [927, 685] on div "нарачај" at bounding box center [815, 698] width 296 height 28
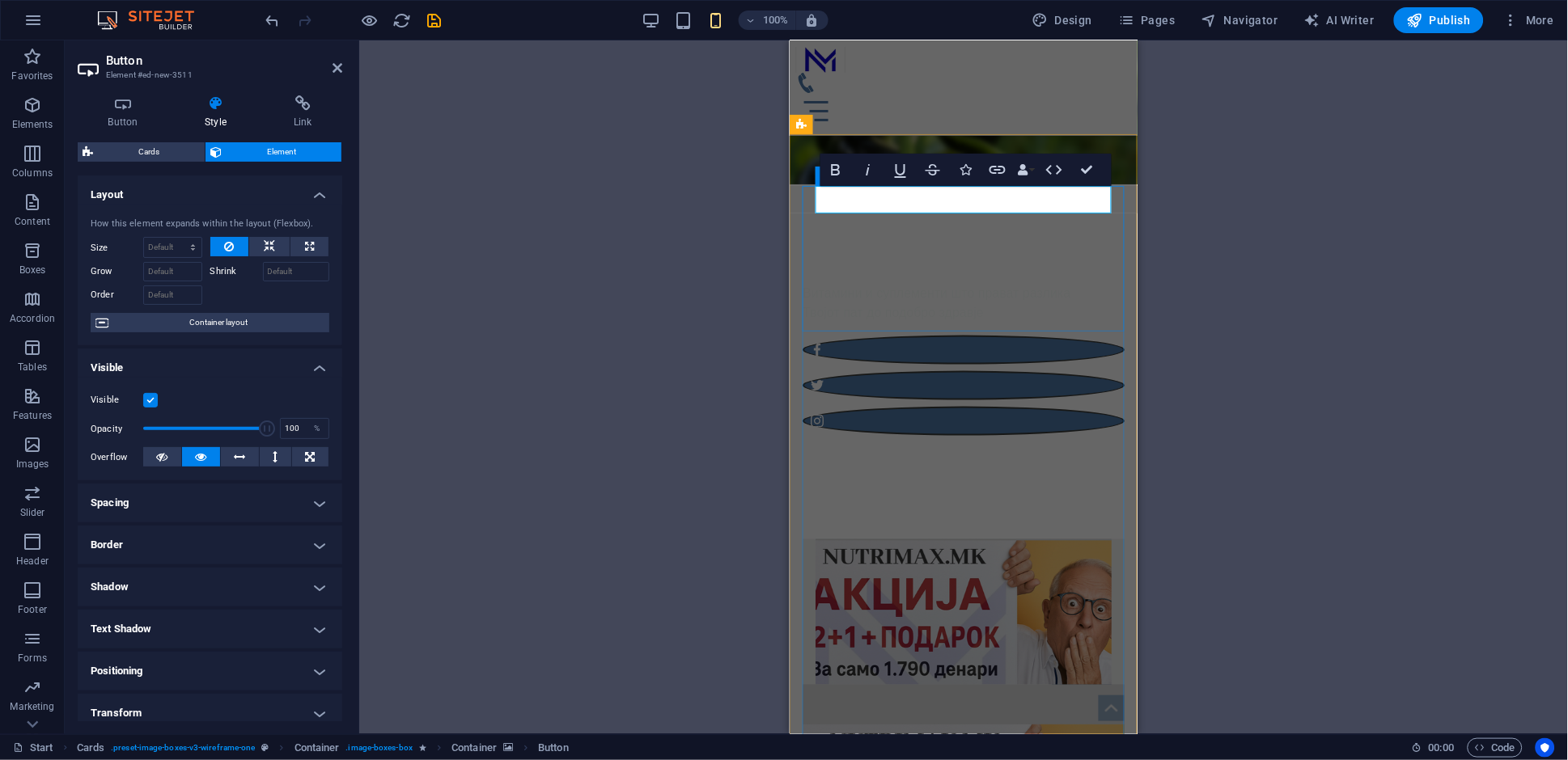
click at [1079, 685] on link "нарачај" at bounding box center [1080, 698] width 60 height 28
click at [1096, 685] on link "нарачај" at bounding box center [1080, 698] width 60 height 28
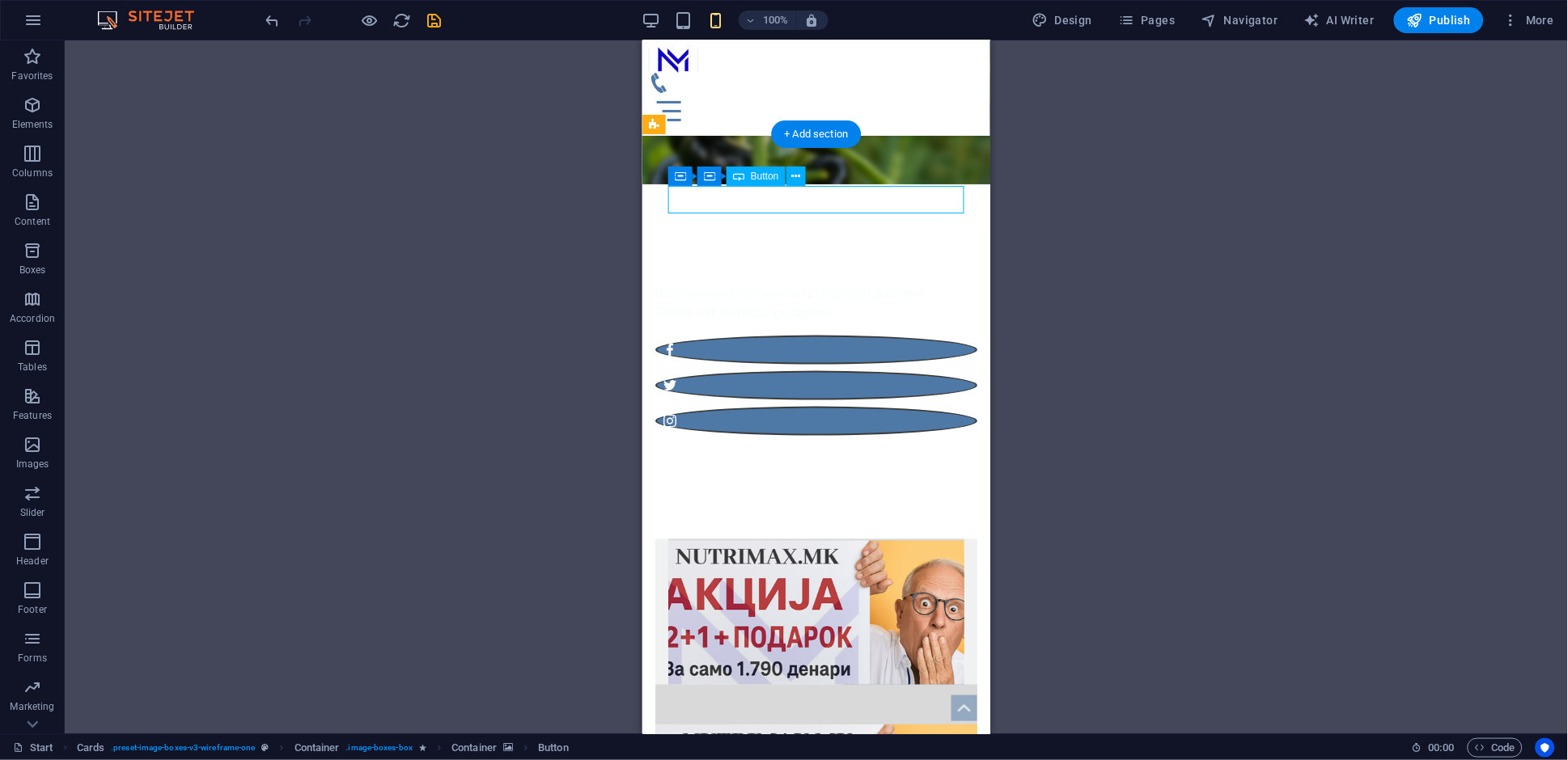
drag, startPoint x: 908, startPoint y: 199, endPoint x: 950, endPoint y: 202, distance: 42.1
click at [950, 685] on div "[PERSON_NAME]" at bounding box center [815, 698] width 296 height 28
click at [892, 685] on div "[PERSON_NAME]" at bounding box center [815, 698] width 296 height 28
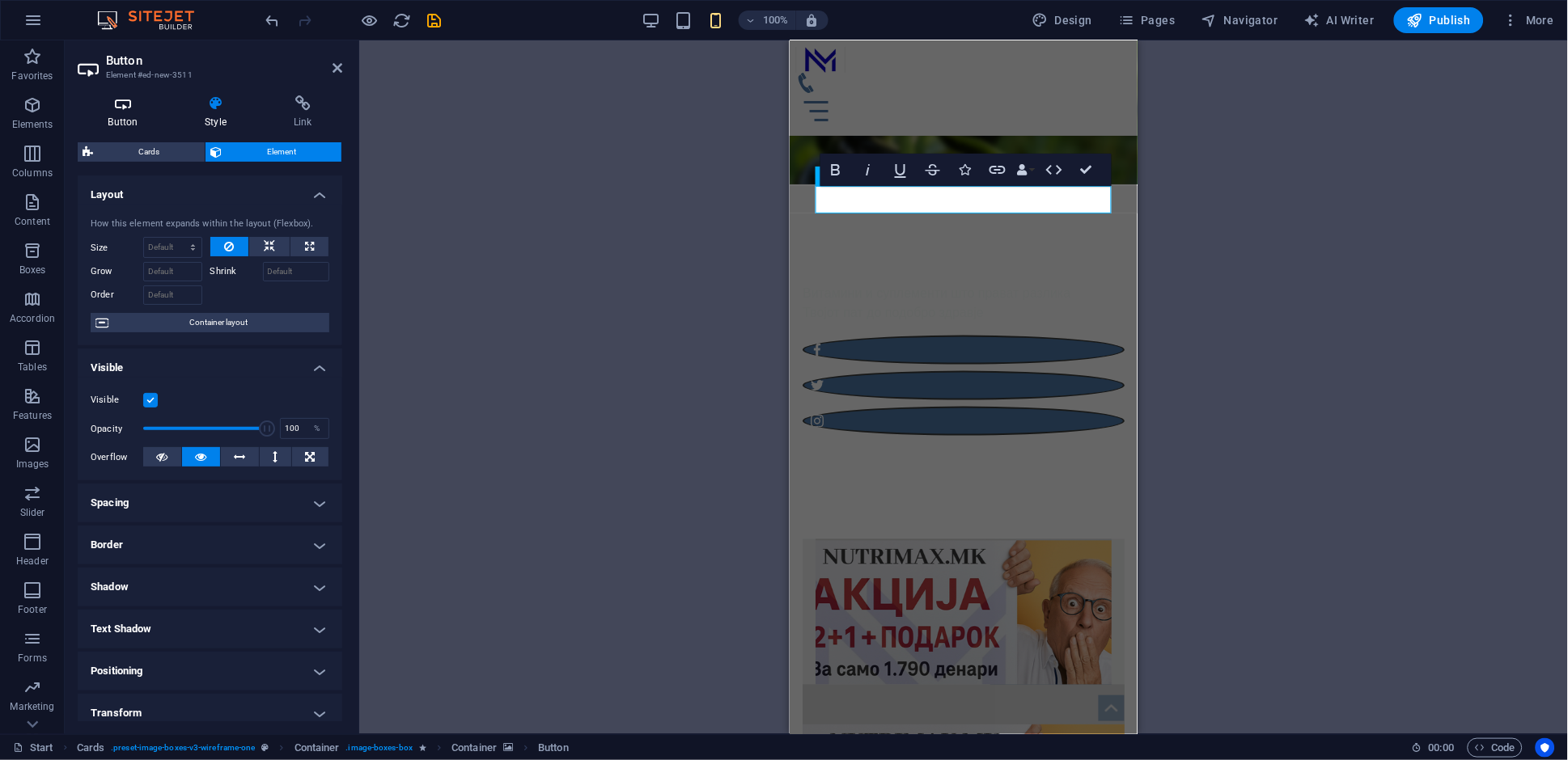
click at [136, 109] on icon at bounding box center [123, 103] width 90 height 16
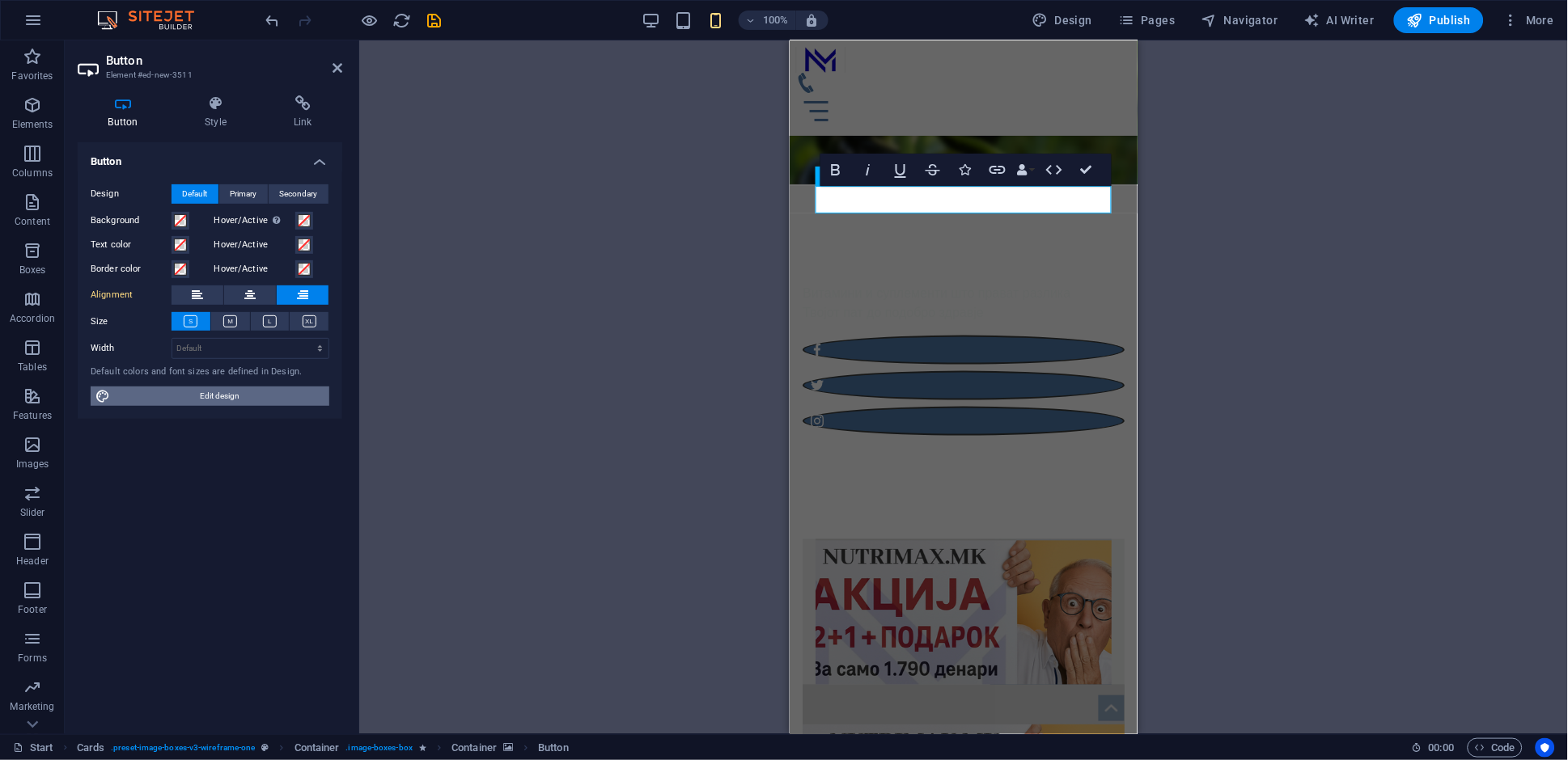
click at [174, 404] on span "Edit design" at bounding box center [219, 396] width 209 height 19
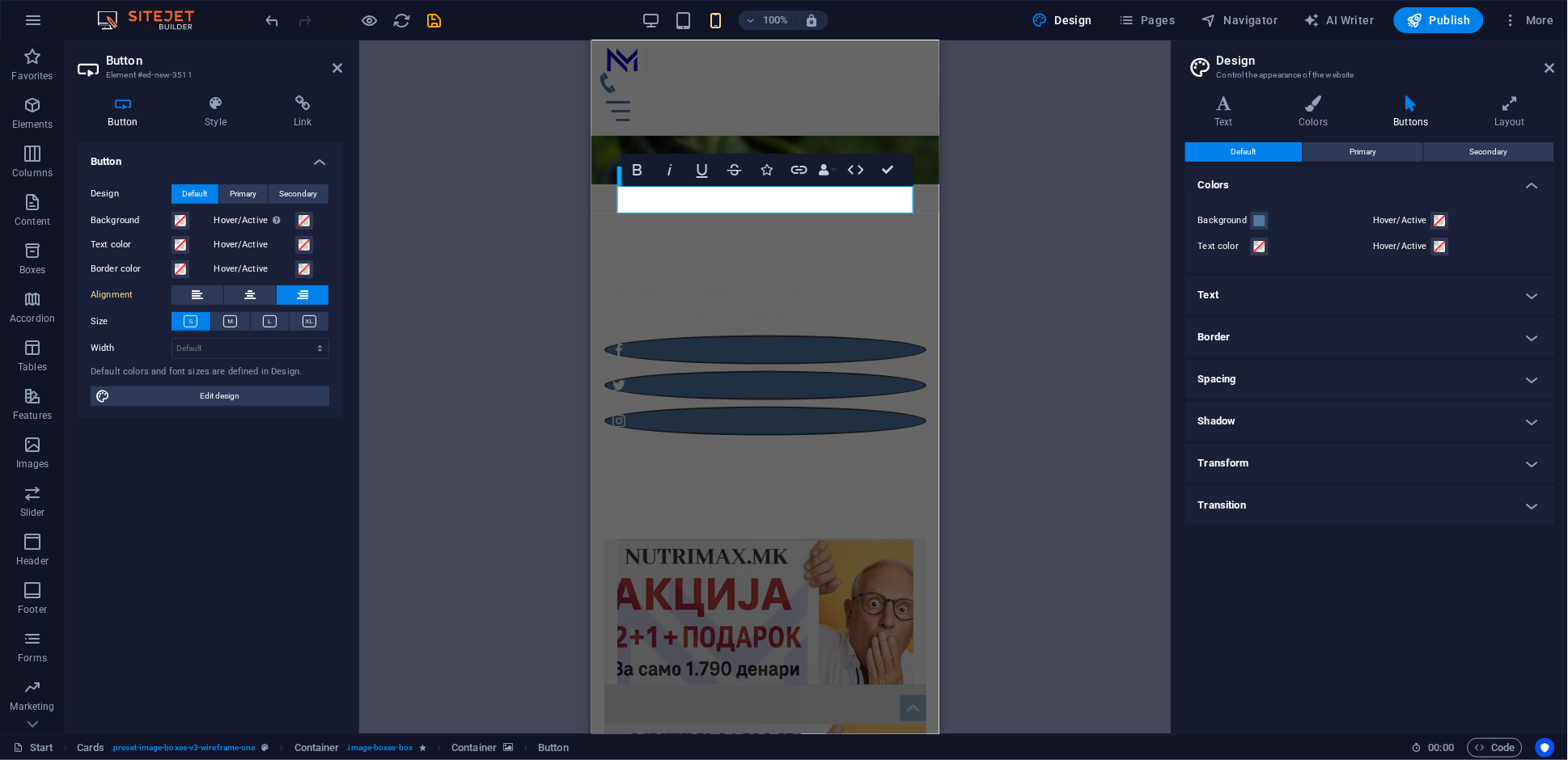
click at [1414, 108] on icon at bounding box center [1411, 103] width 94 height 16
click at [1471, 372] on h4 "Spacing" at bounding box center [1370, 379] width 370 height 39
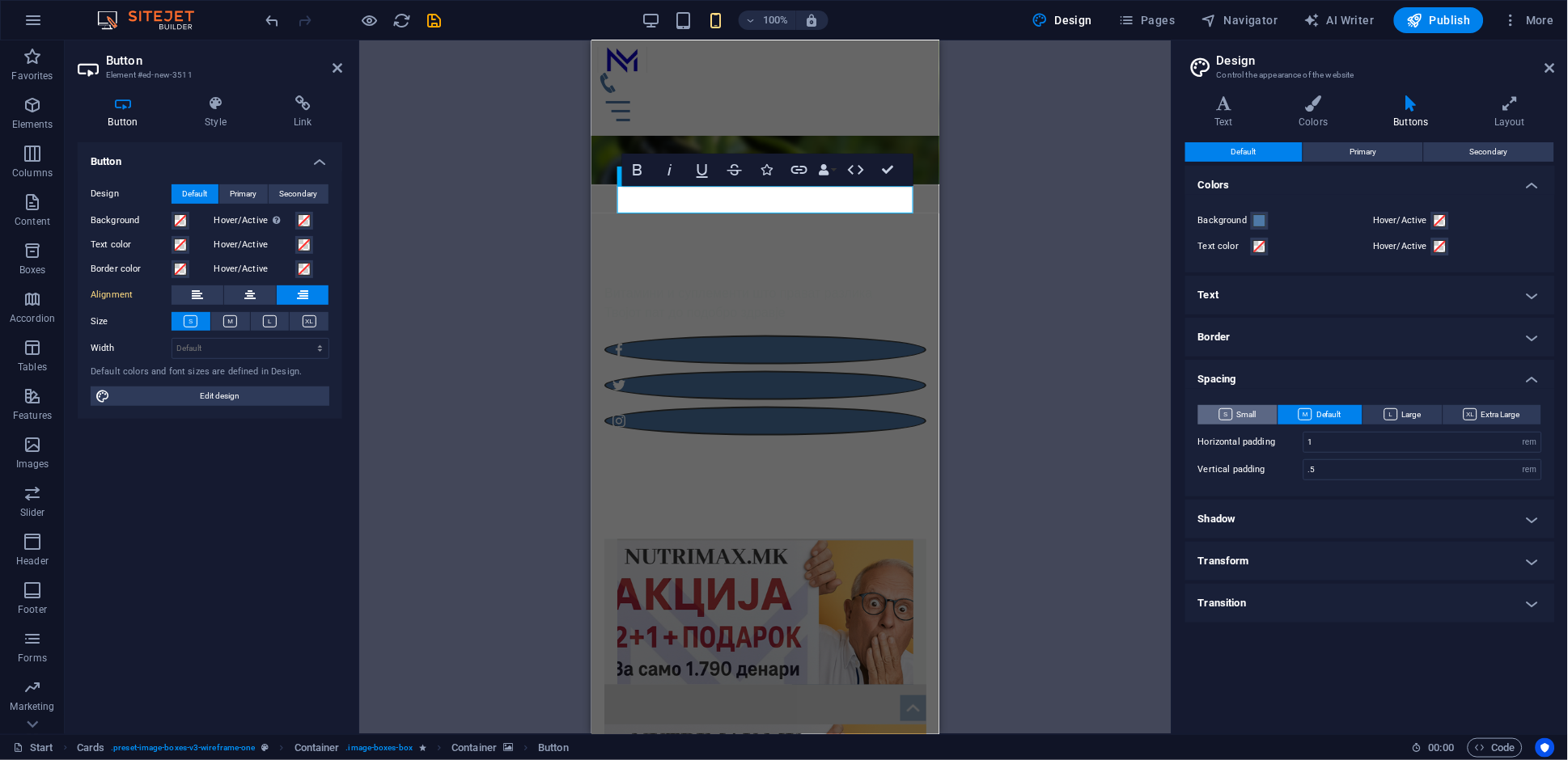
click at [1231, 414] on icon at bounding box center [1226, 415] width 14 height 12
click at [1532, 382] on h4 "Spacing" at bounding box center [1370, 375] width 370 height 29
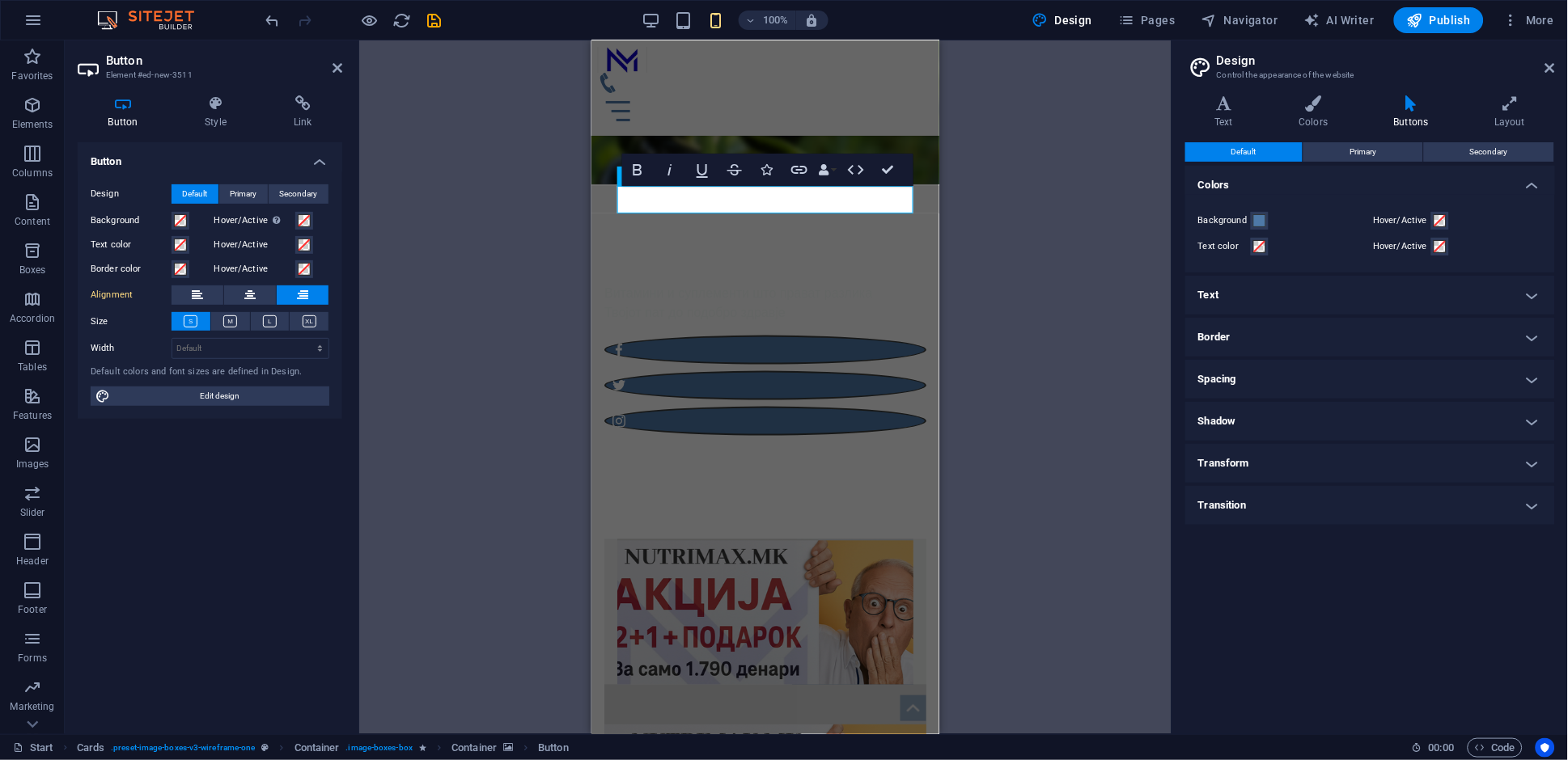
click at [1383, 137] on div "Text Colors Buttons Layout Text Standard Bold Links Font color Font -apple-syst…" at bounding box center [1370, 409] width 370 height 626
click at [1376, 156] on span "Primary" at bounding box center [1362, 152] width 27 height 19
click at [1547, 72] on icon at bounding box center [1550, 68] width 10 height 13
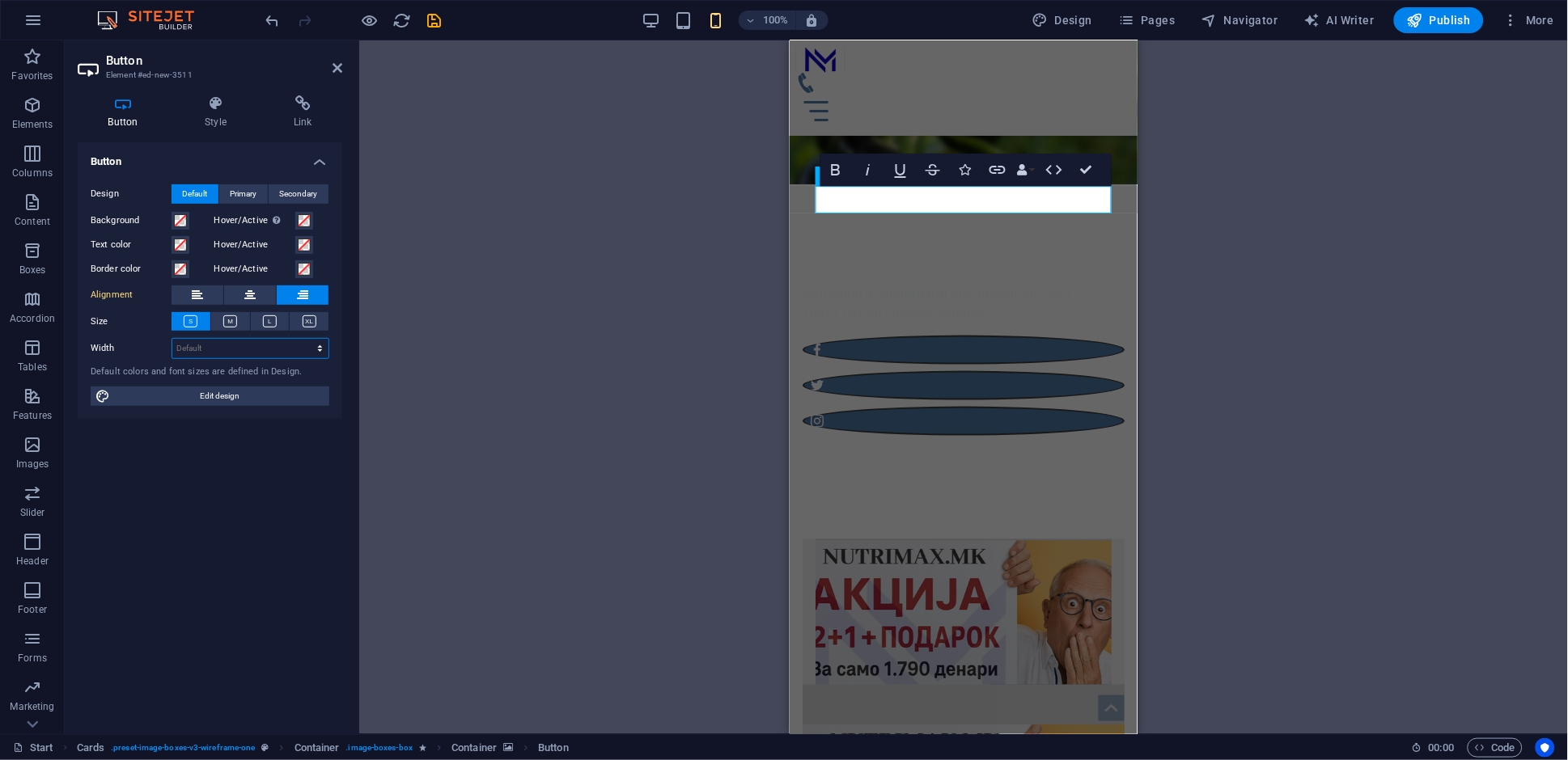
click at [215, 344] on select "Default px rem % em vh vw" at bounding box center [251, 349] width 156 height 19
select select "px"
click at [305, 339] on select "Default px rem % em vh vw" at bounding box center [251, 349] width 156 height 19
click at [248, 355] on input "100" at bounding box center [251, 349] width 156 height 19
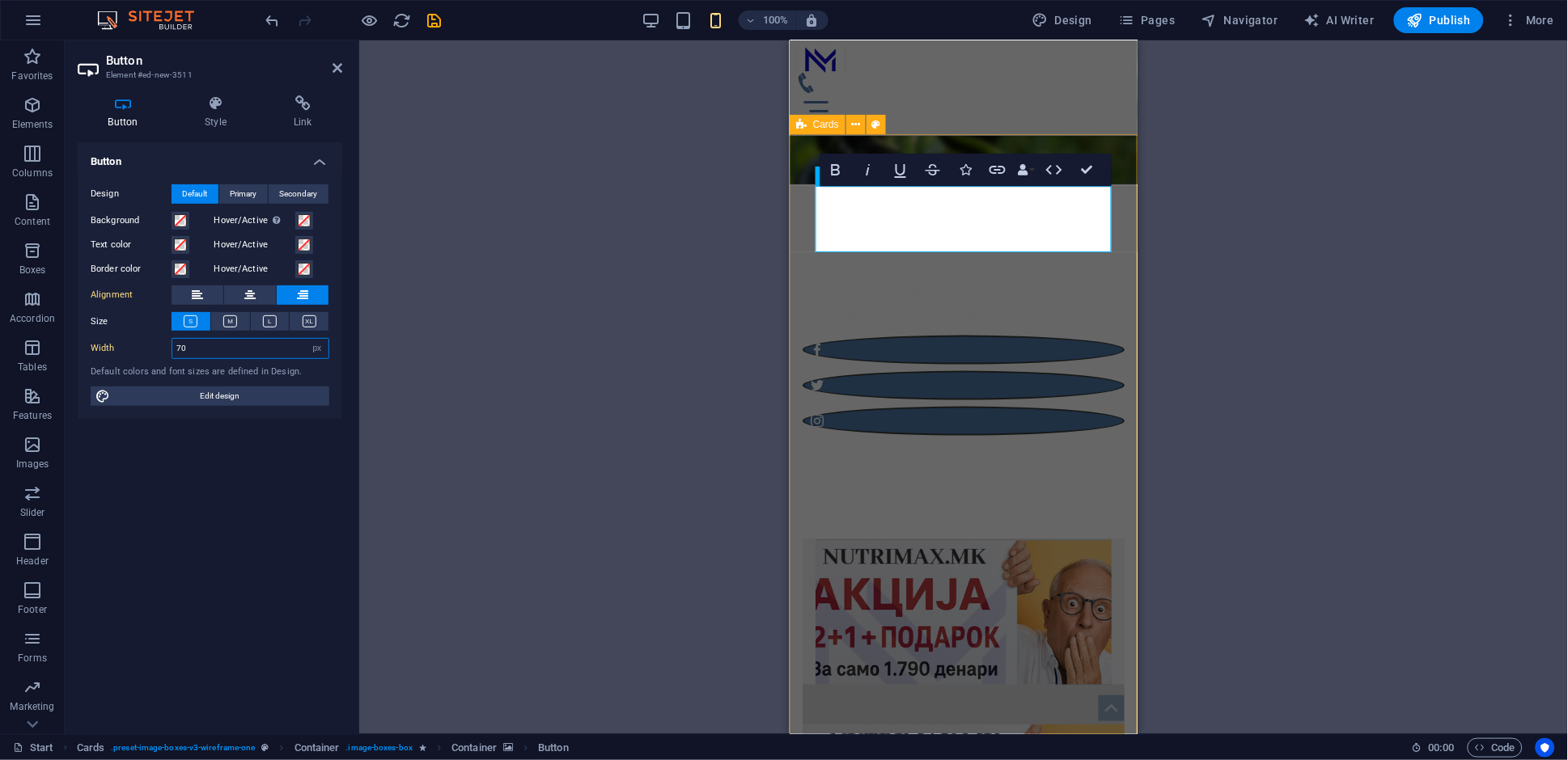
click at [213, 353] on input "70" at bounding box center [251, 349] width 156 height 19
type input "80"
click at [581, 353] on div "Container Container H1 Banner Banner Container Container Container Container Me…" at bounding box center [963, 388] width 1209 height 694
click at [1084, 685] on link "[PERSON_NAME]" at bounding box center [1079, 717] width 65 height 66
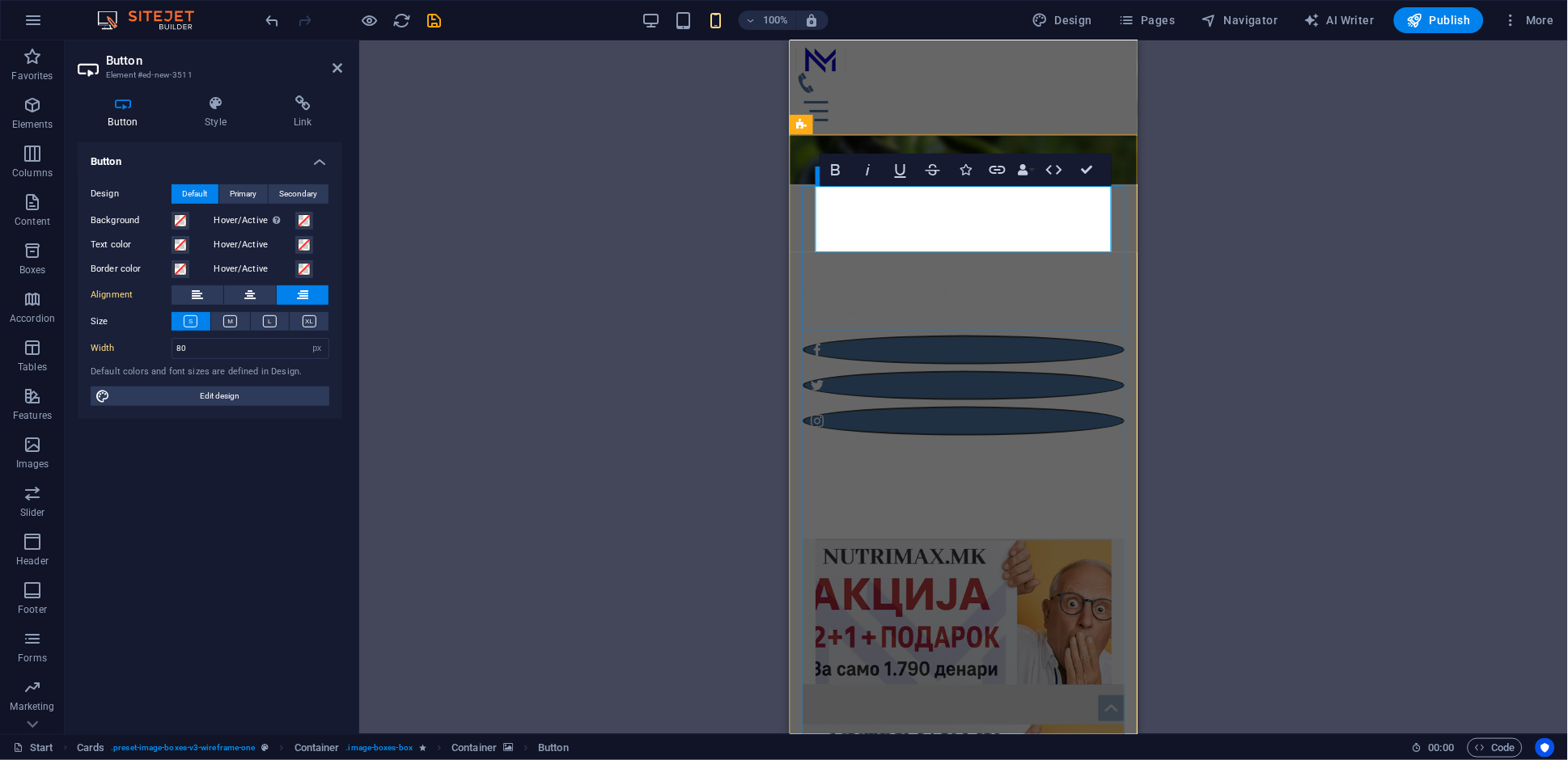
click at [1084, 685] on link "[PERSON_NAME]" at bounding box center [1079, 717] width 65 height 66
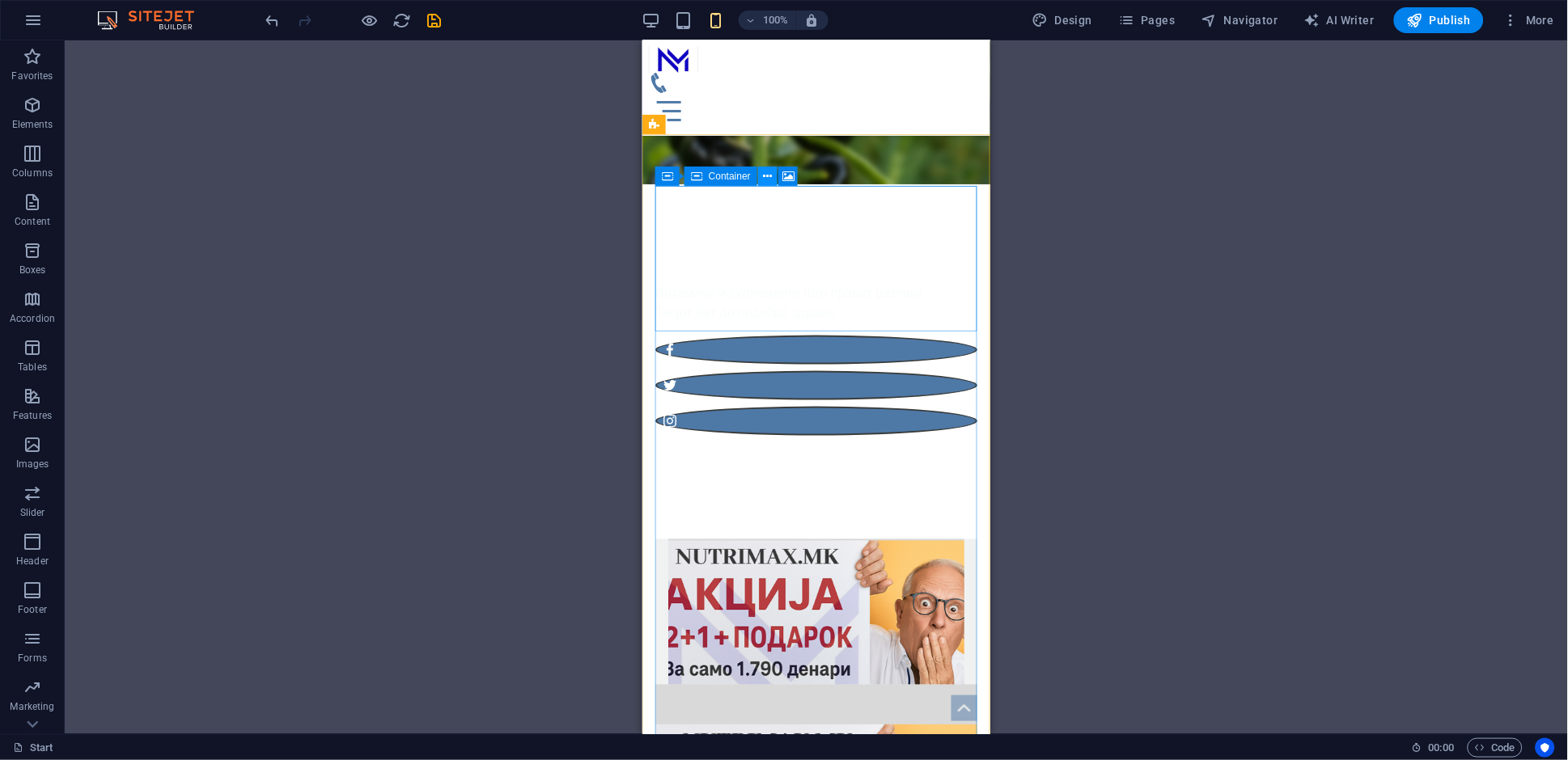
click at [773, 177] on button at bounding box center [768, 176] width 19 height 19
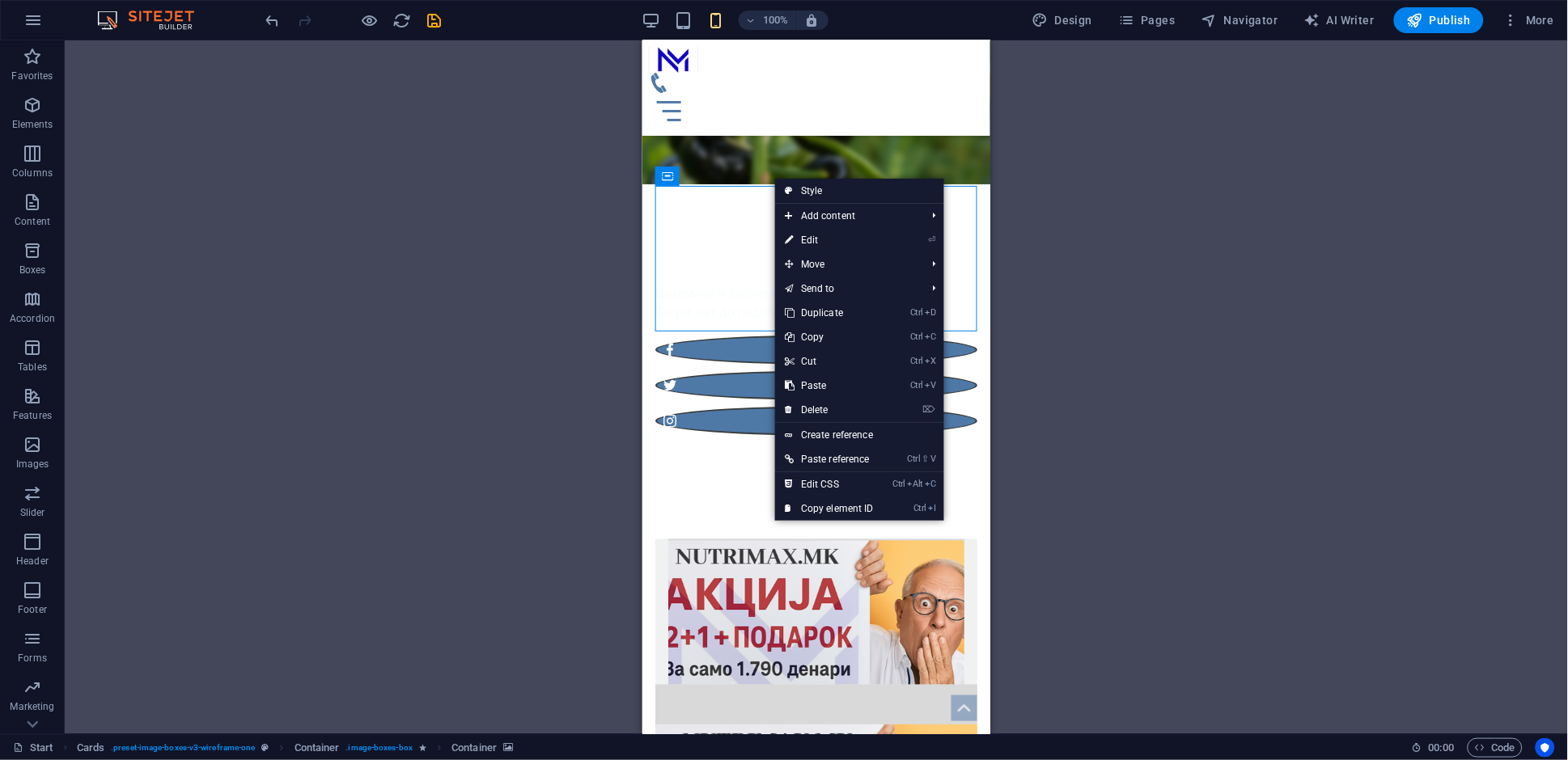
click at [1190, 289] on div "Container Container H1 Banner Banner Container Container Container Container Me…" at bounding box center [817, 388] width 1503 height 694
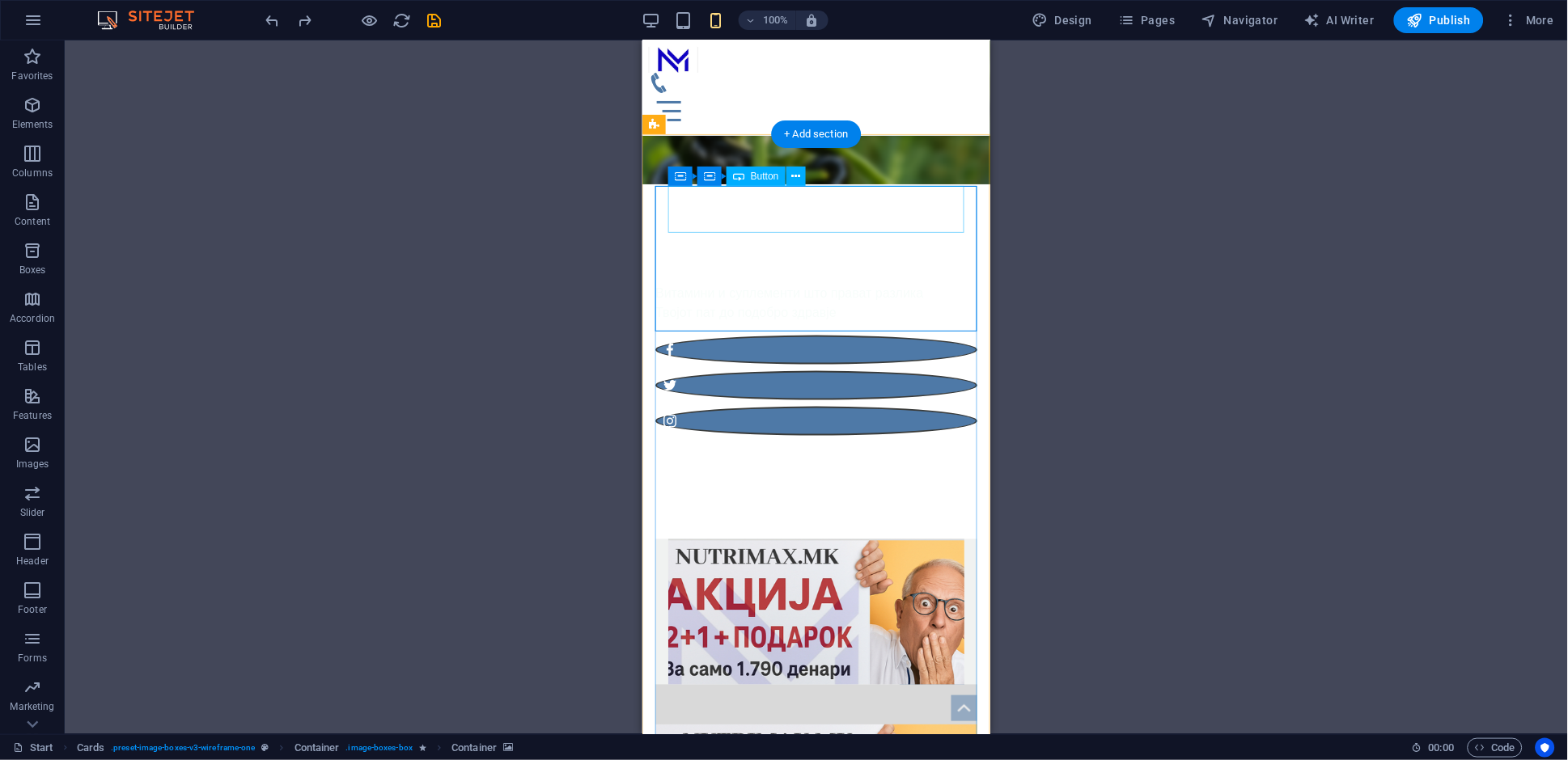
click at [928, 685] on div "[PERSON_NAME]" at bounding box center [815, 698] width 296 height 28
select select "px"
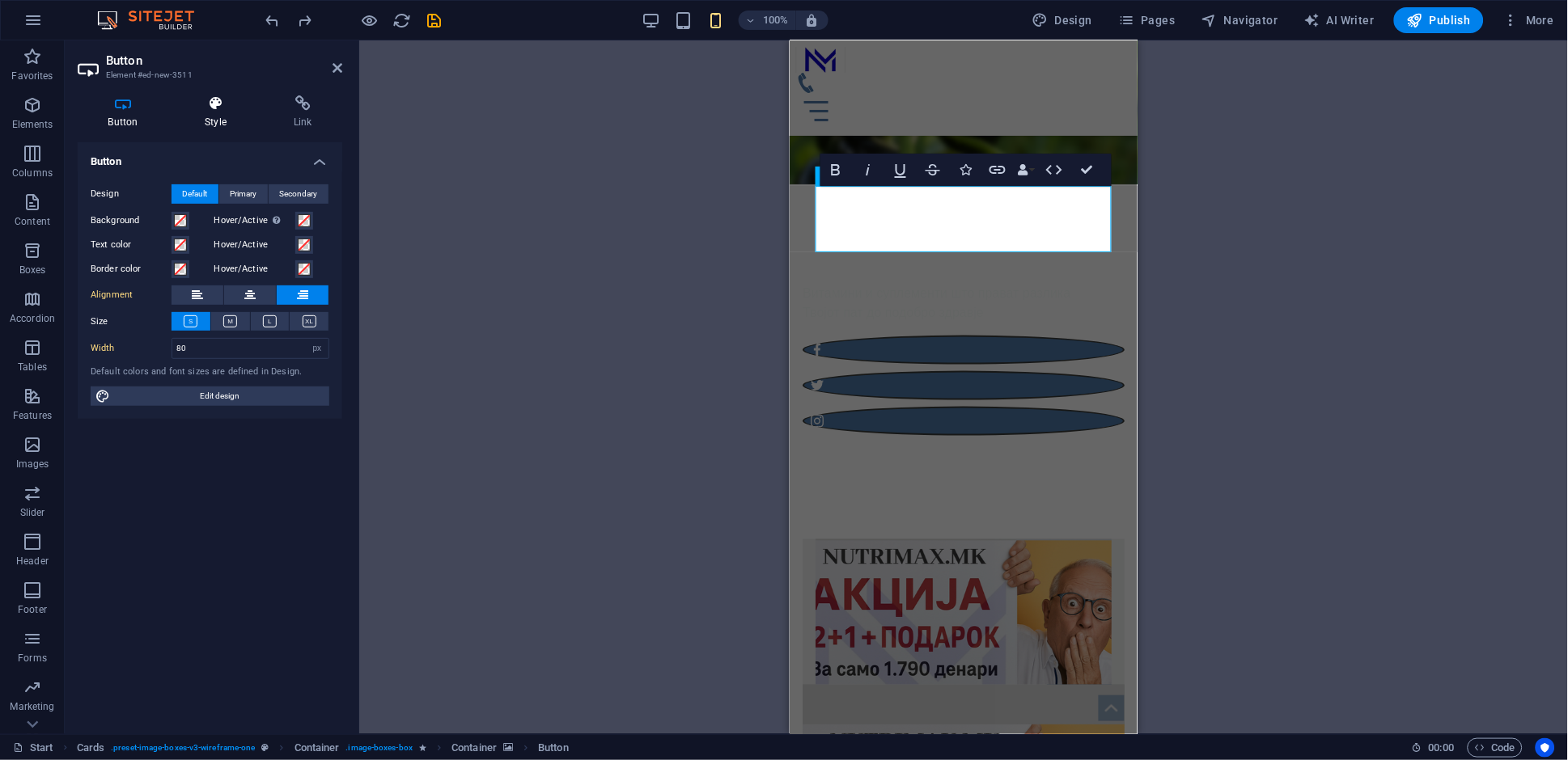
click at [224, 117] on h4 "Style" at bounding box center [219, 112] width 89 height 34
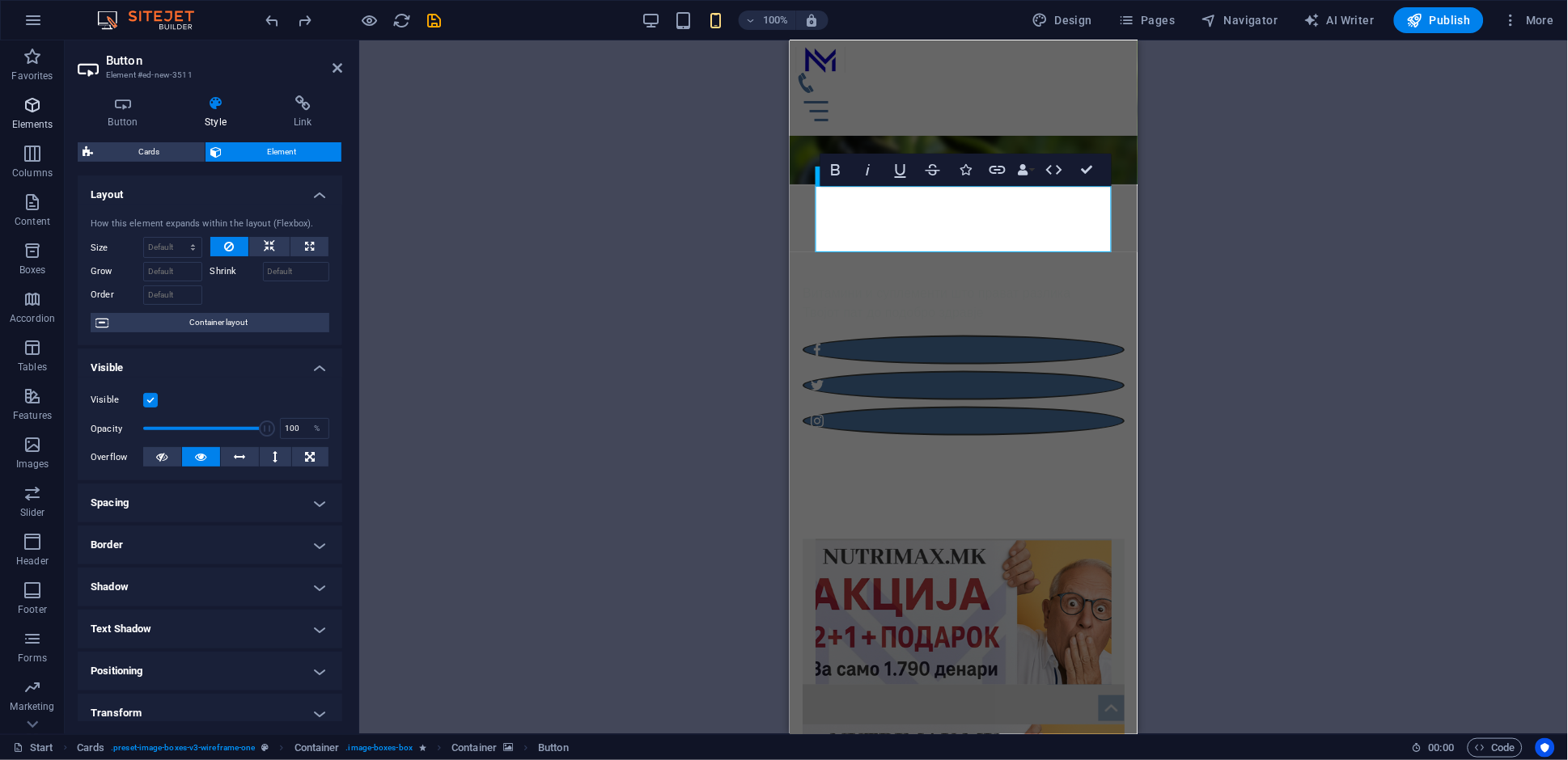
click at [34, 109] on icon "button" at bounding box center [32, 105] width 19 height 19
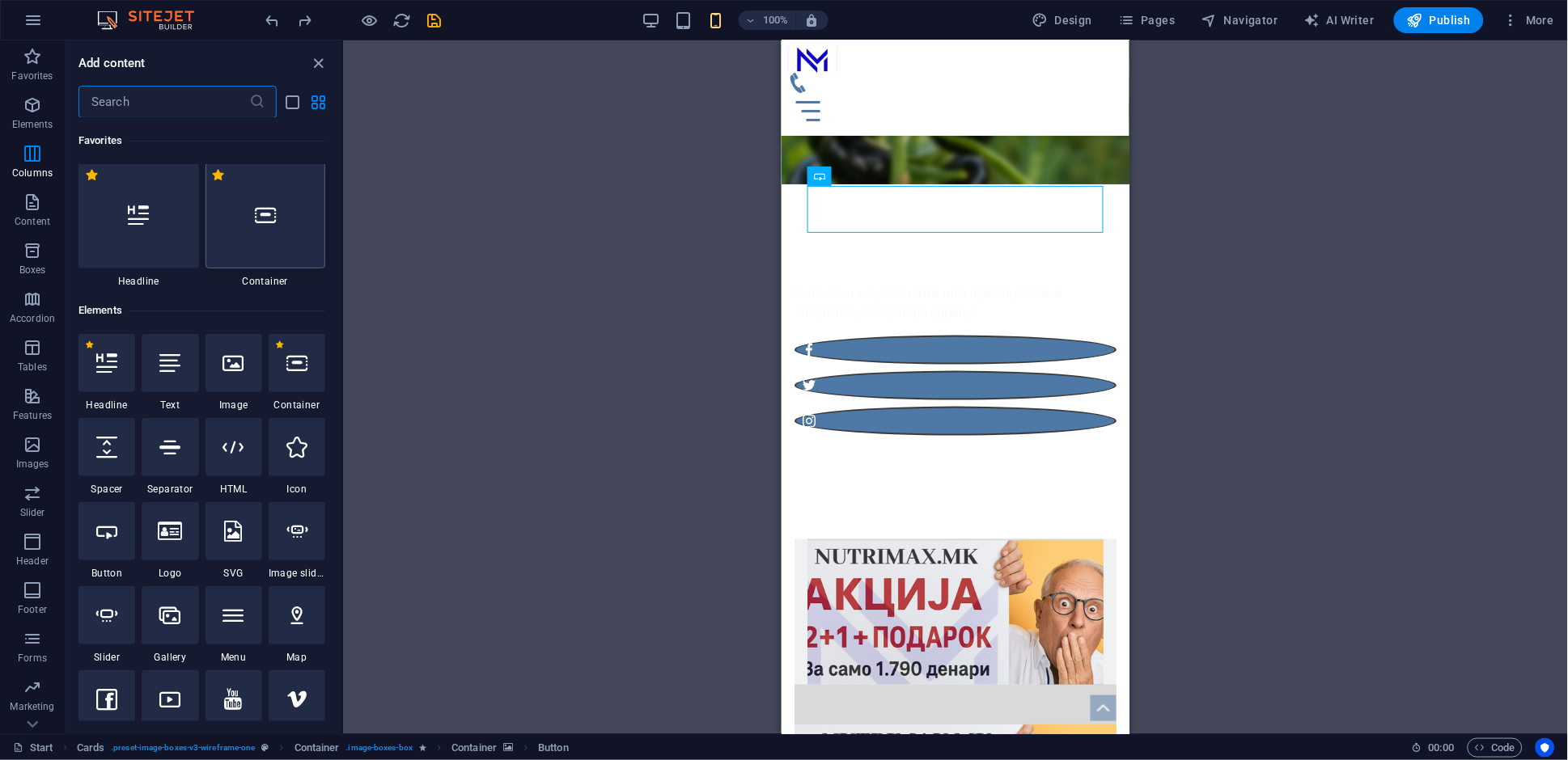
scroll to position [0, 0]
click at [167, 110] on input "text" at bounding box center [163, 102] width 171 height 32
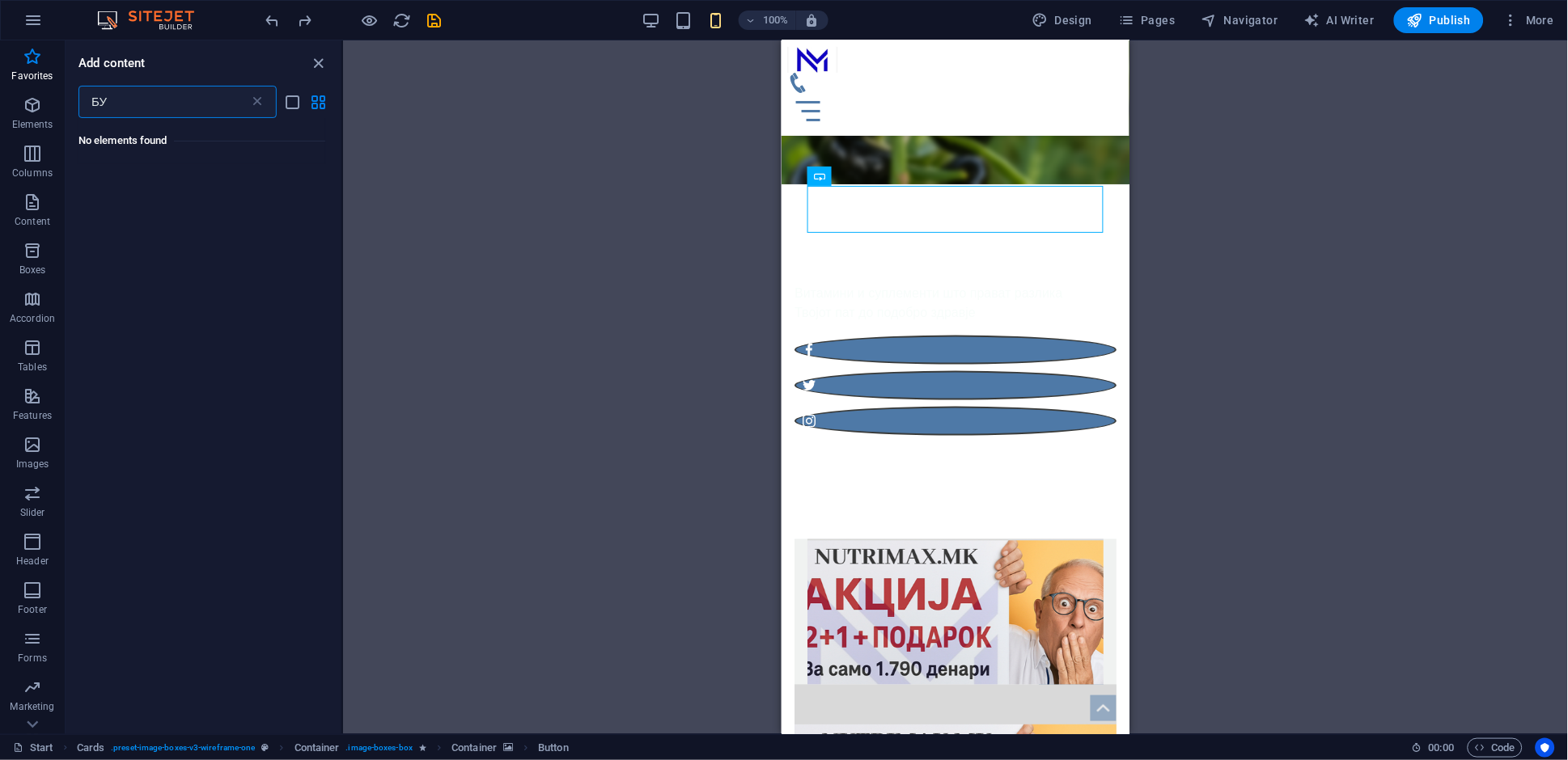
type input "Б"
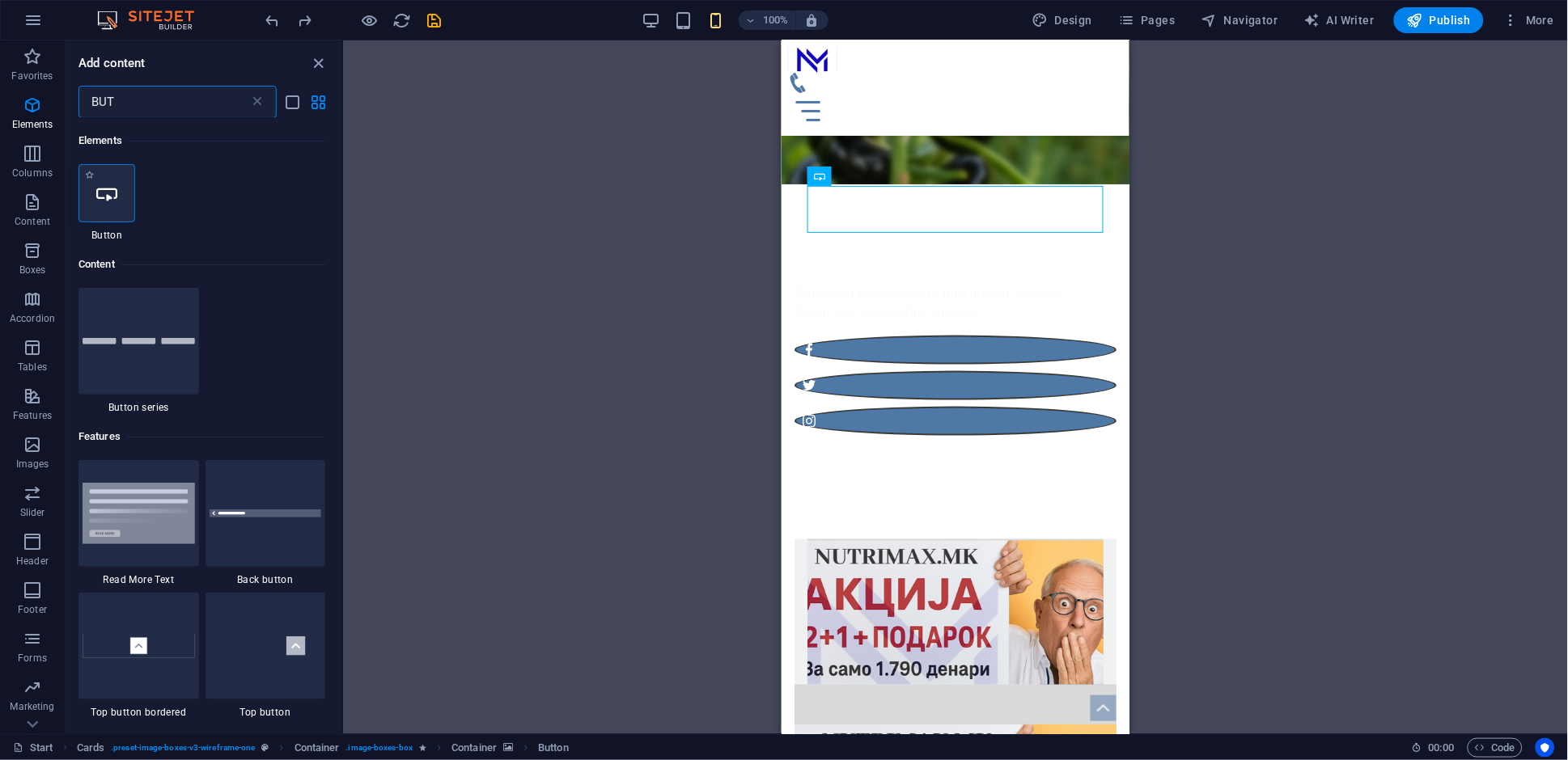
type input "BUT"
click at [102, 202] on icon at bounding box center [107, 193] width 21 height 21
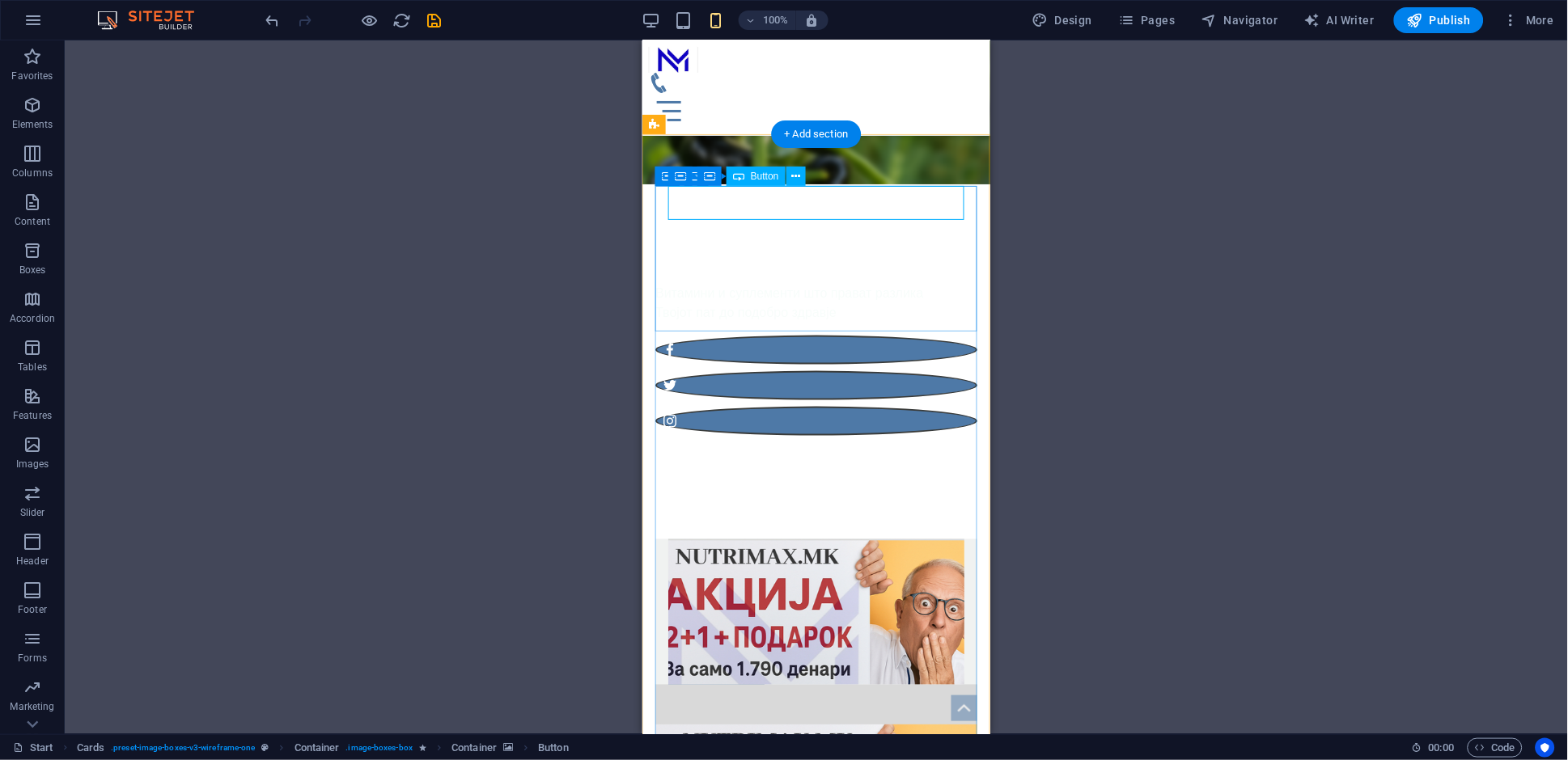
click at [704, 685] on div "Button label" at bounding box center [815, 701] width 296 height 34
click at [706, 685] on div "Button label" at bounding box center [815, 701] width 296 height 34
click at [936, 685] on div "[PERSON_NAME]" at bounding box center [815, 698] width 296 height 28
click at [937, 685] on div "[PERSON_NAME]" at bounding box center [815, 698] width 296 height 28
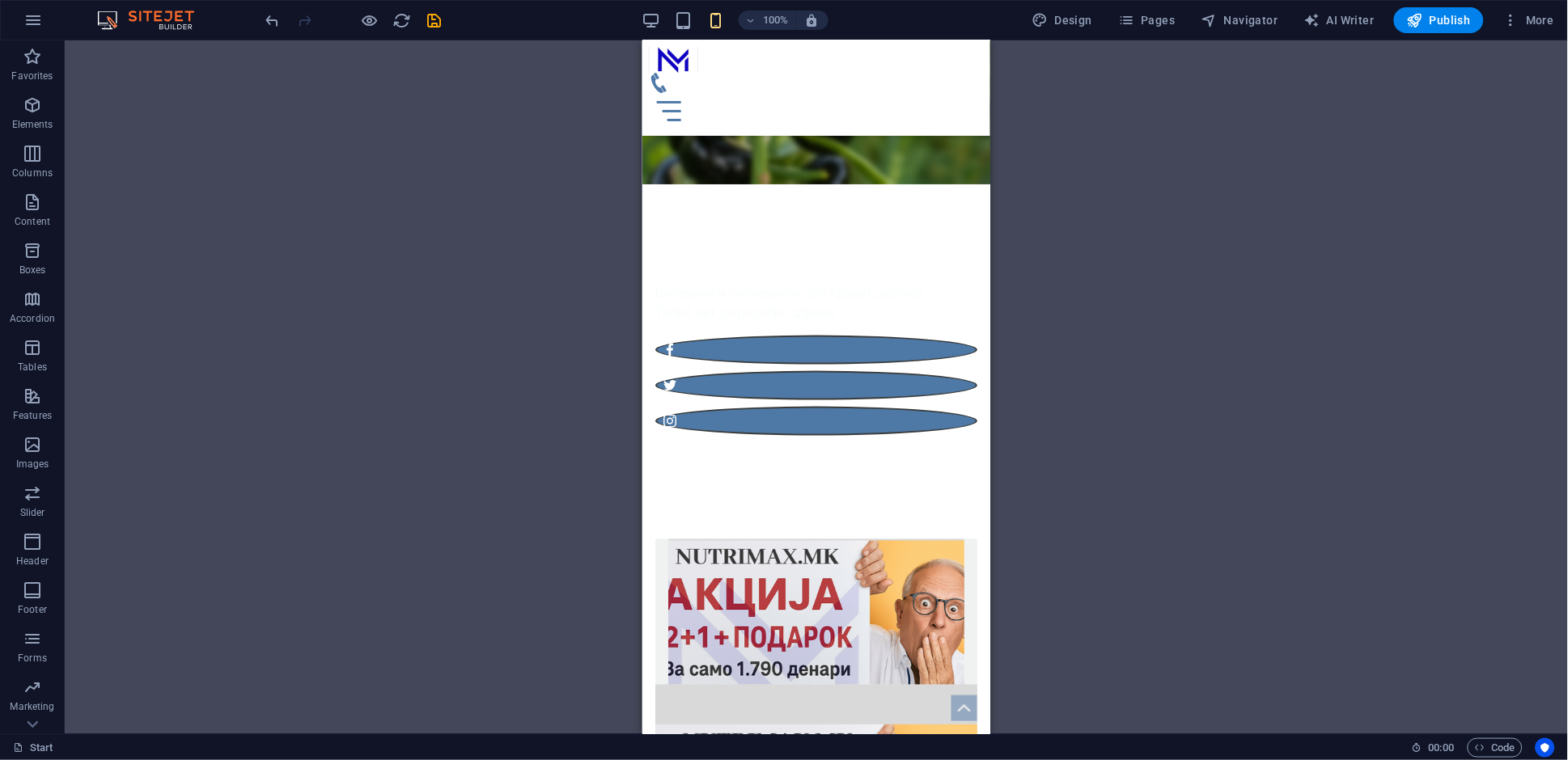
click at [1110, 297] on div "Container Container H1 Banner Banner Container Container Container Container Me…" at bounding box center [817, 388] width 1503 height 694
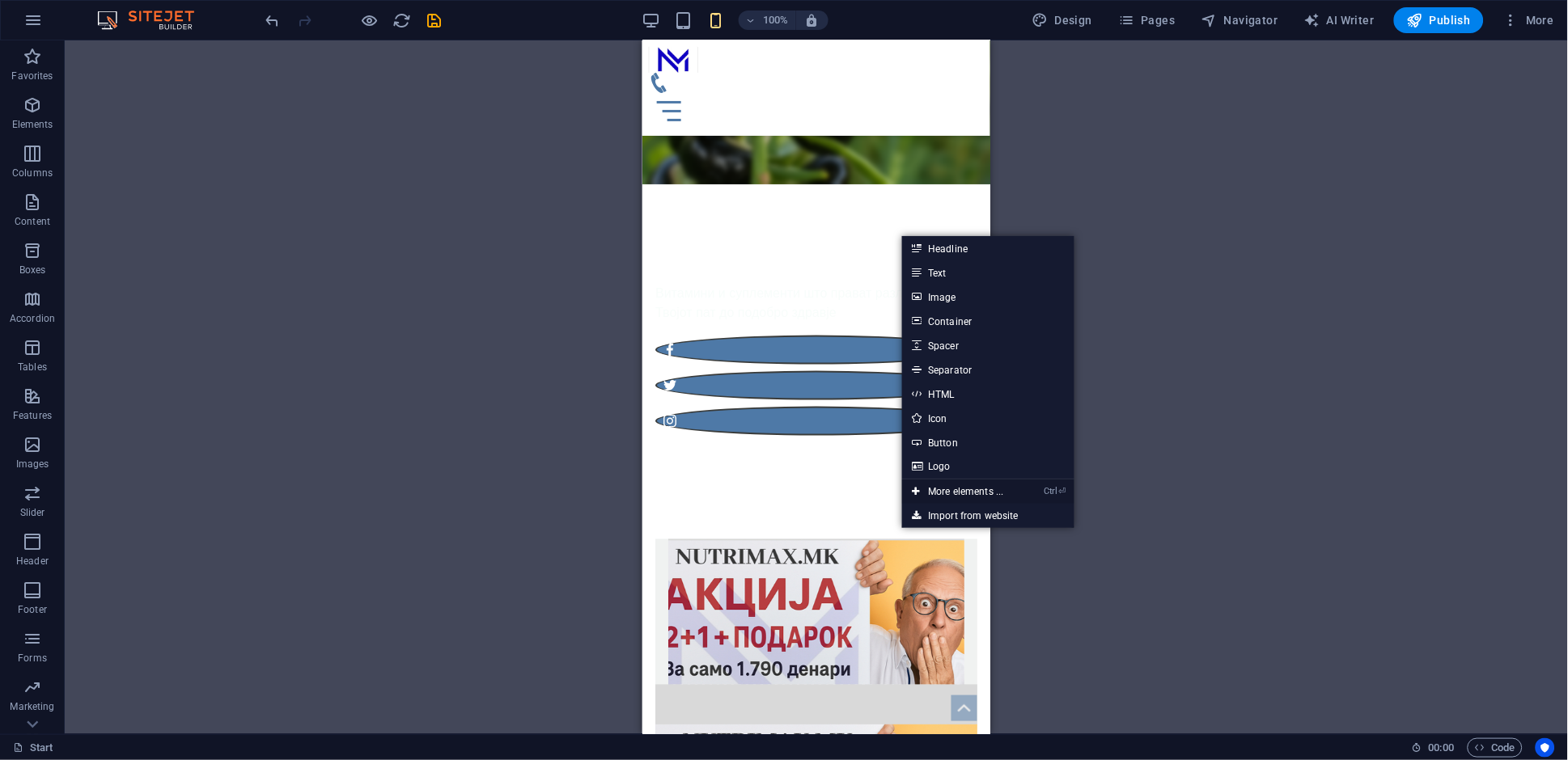
click at [1013, 496] on link "Ctrl ⏎ More elements ..." at bounding box center [958, 492] width 111 height 24
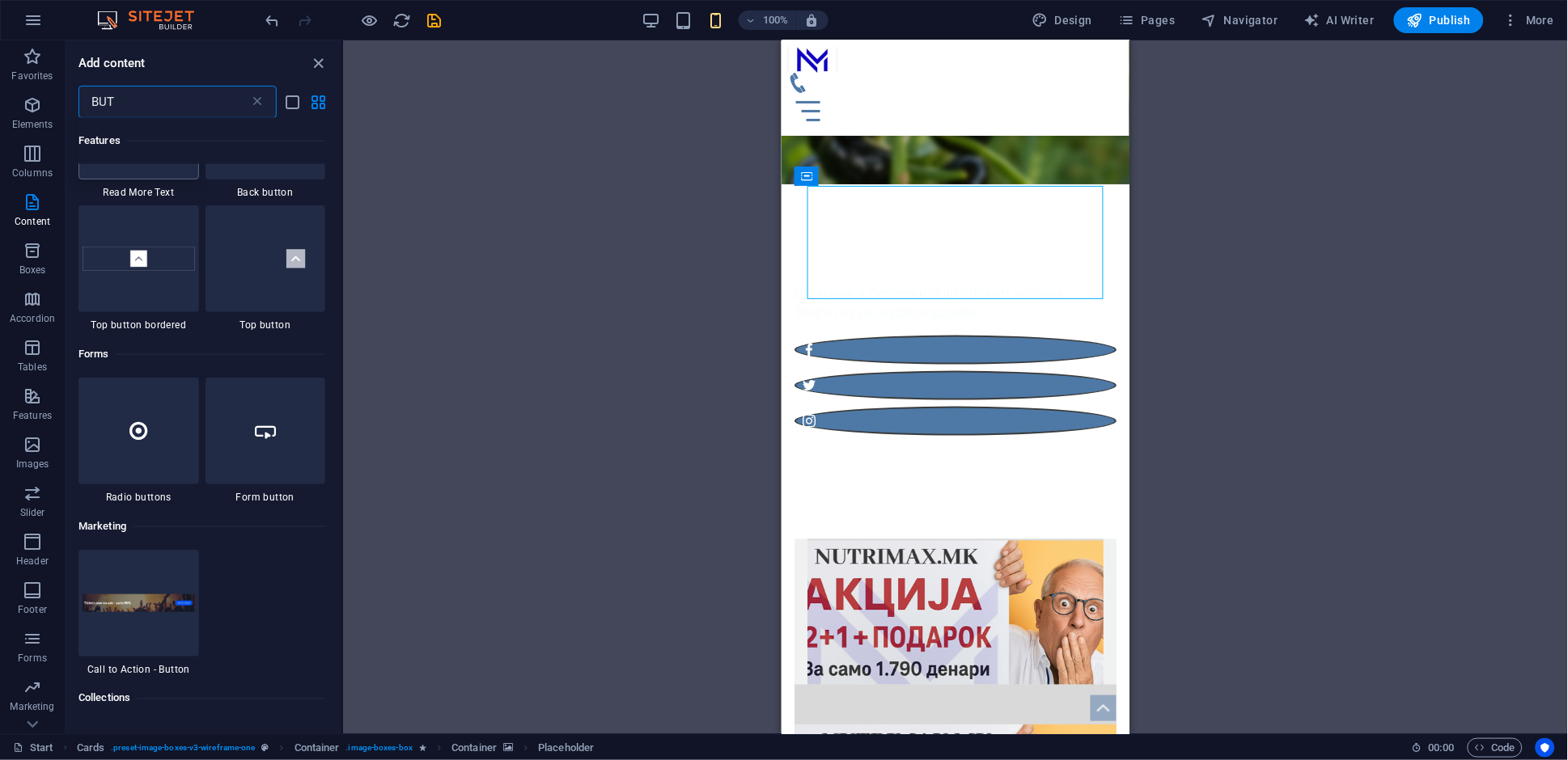
scroll to position [416, 0]
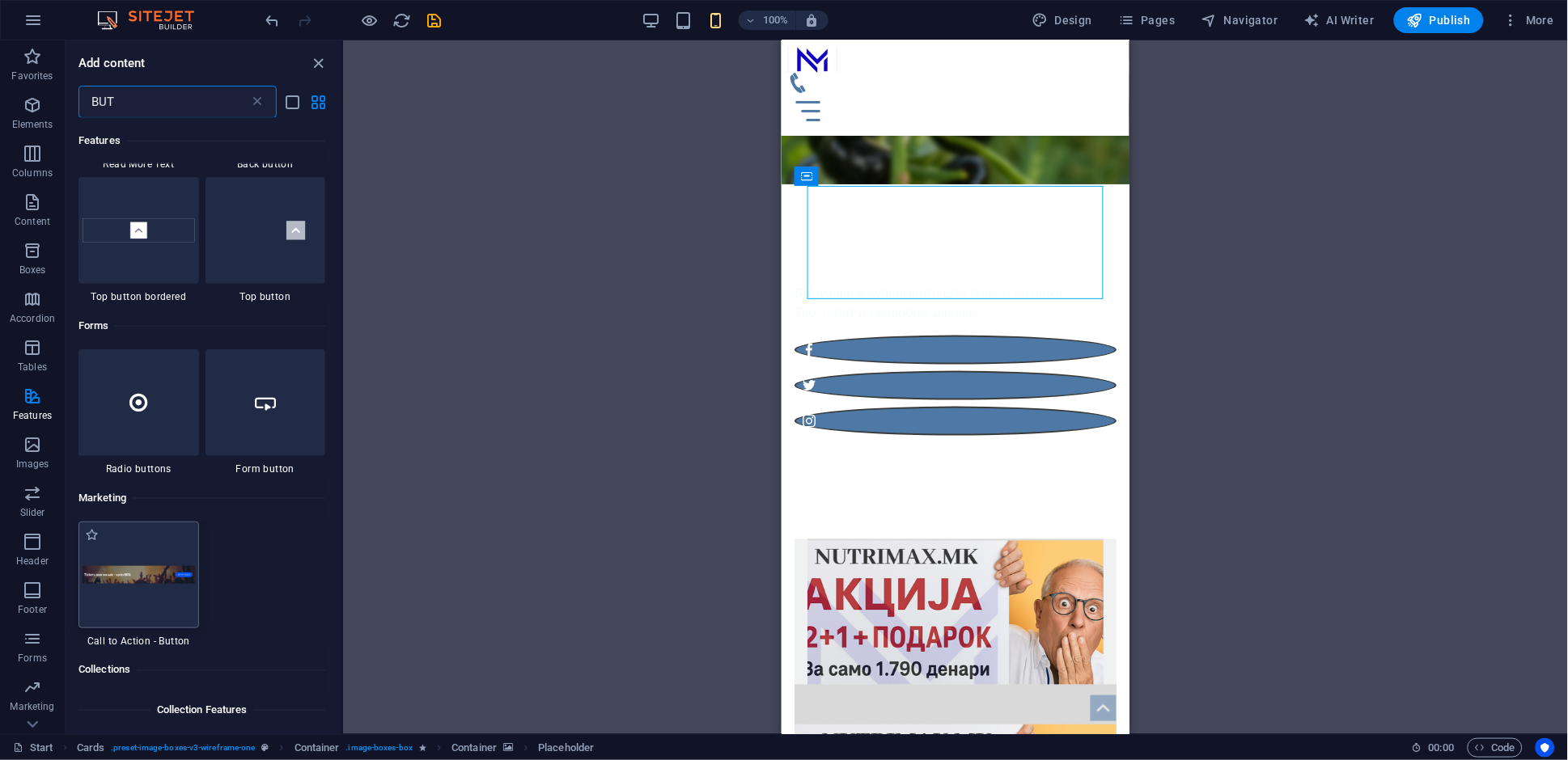
click at [169, 580] on img at bounding box center [139, 575] width 113 height 18
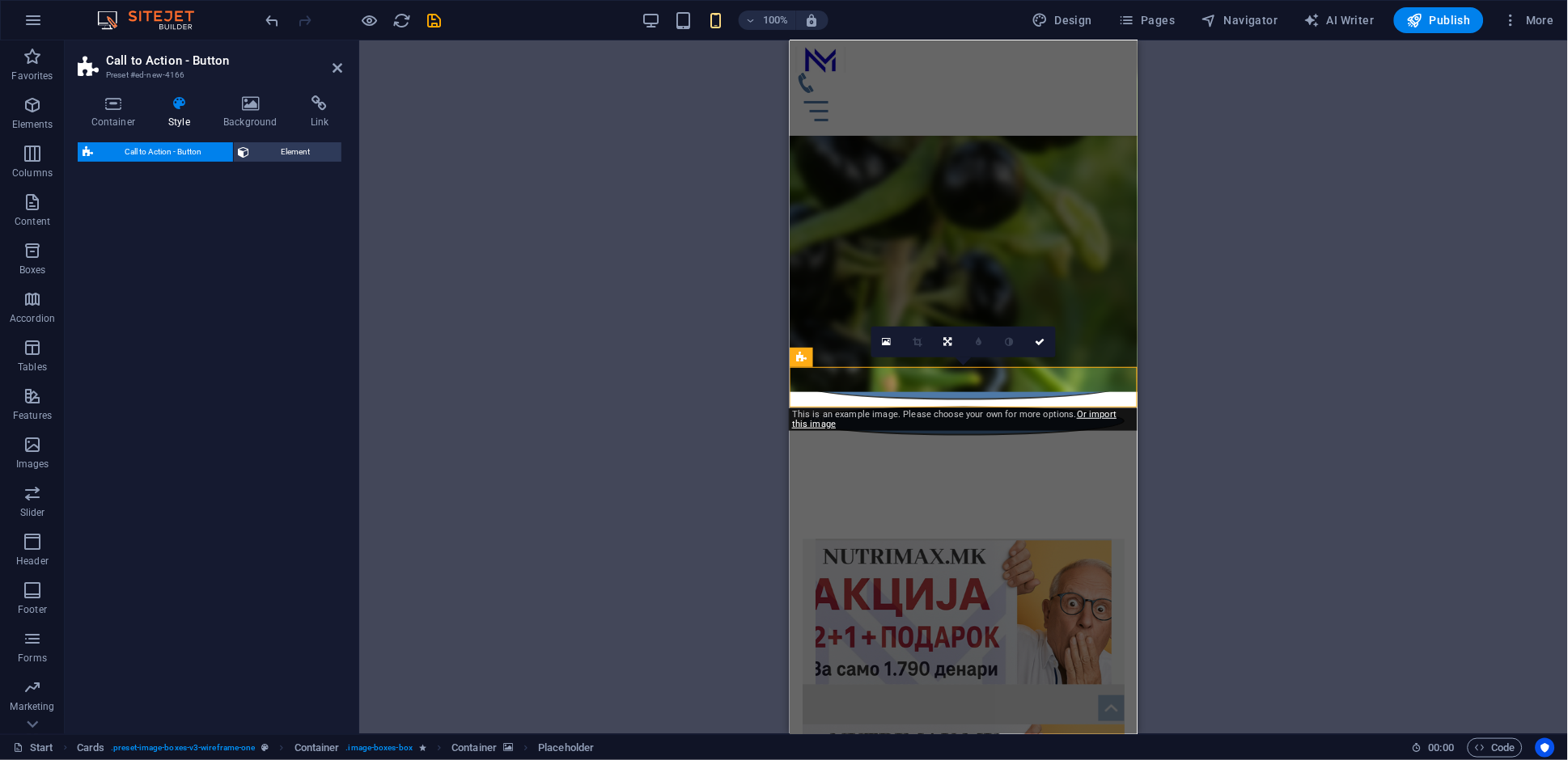
scroll to position [2018, 0]
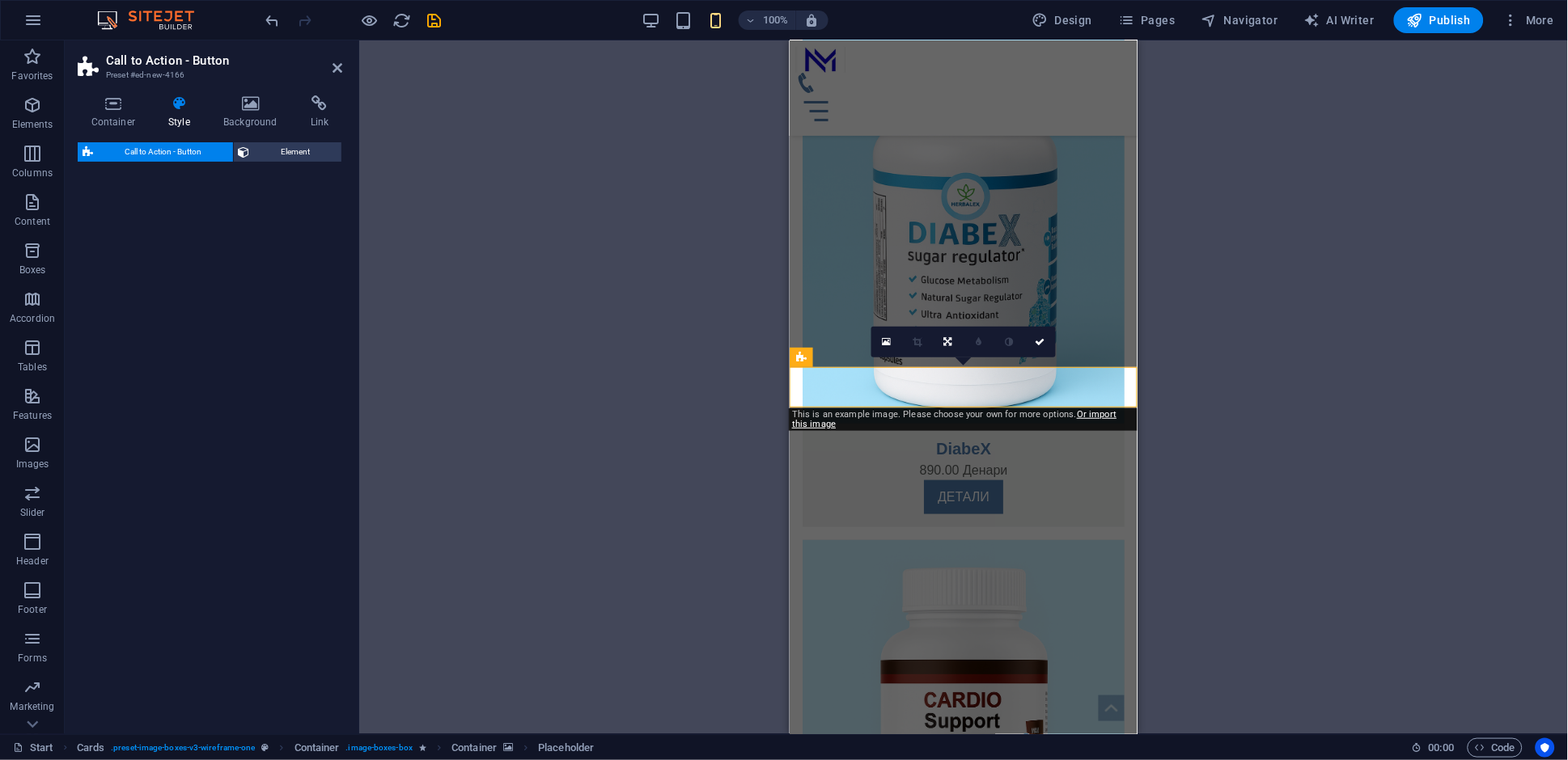
select select "rem"
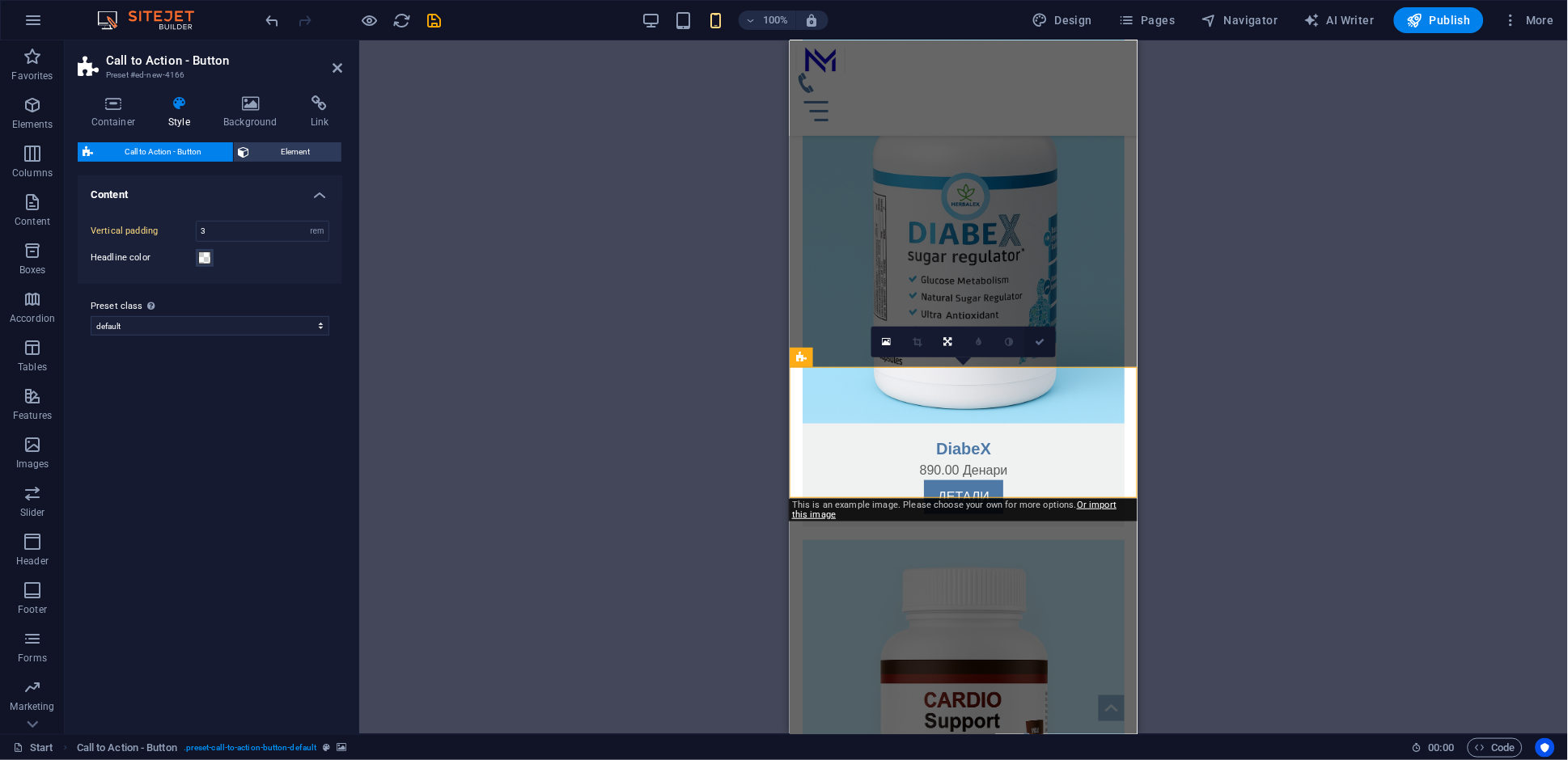
click at [1050, 346] on link at bounding box center [1040, 342] width 30 height 30
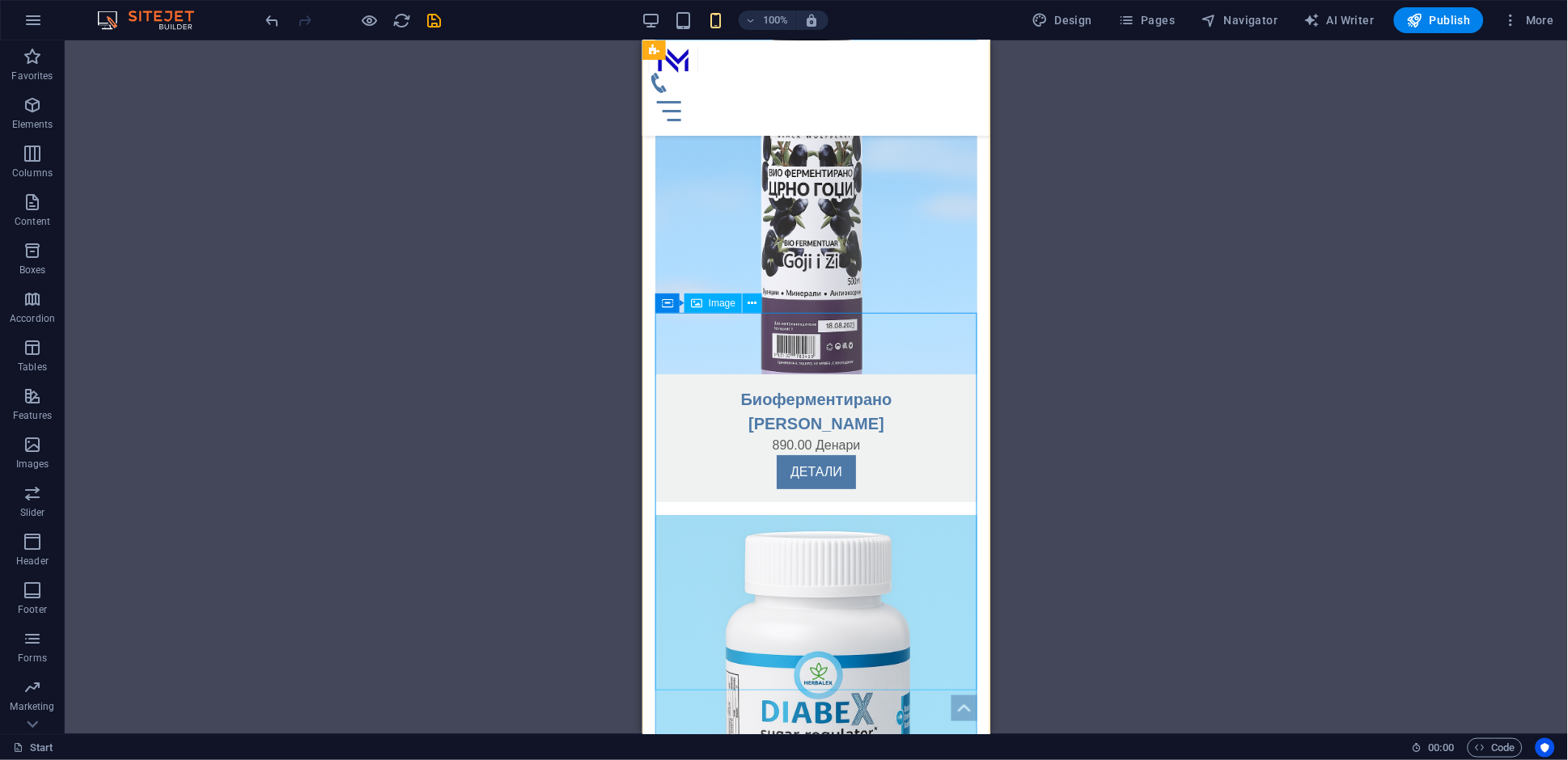
scroll to position [2251, 0]
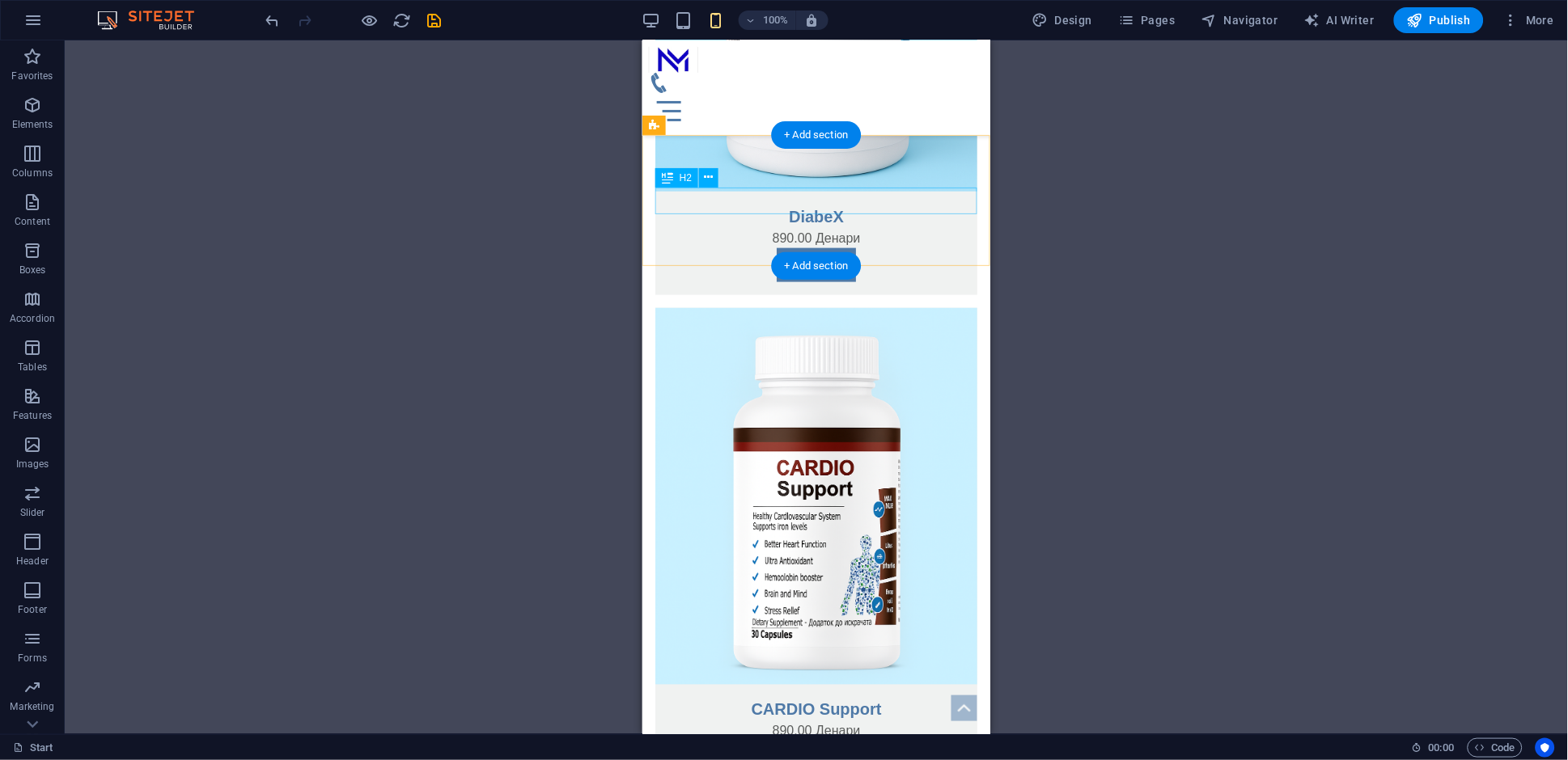
drag, startPoint x: 903, startPoint y: 197, endPoint x: 910, endPoint y: 189, distance: 10.6
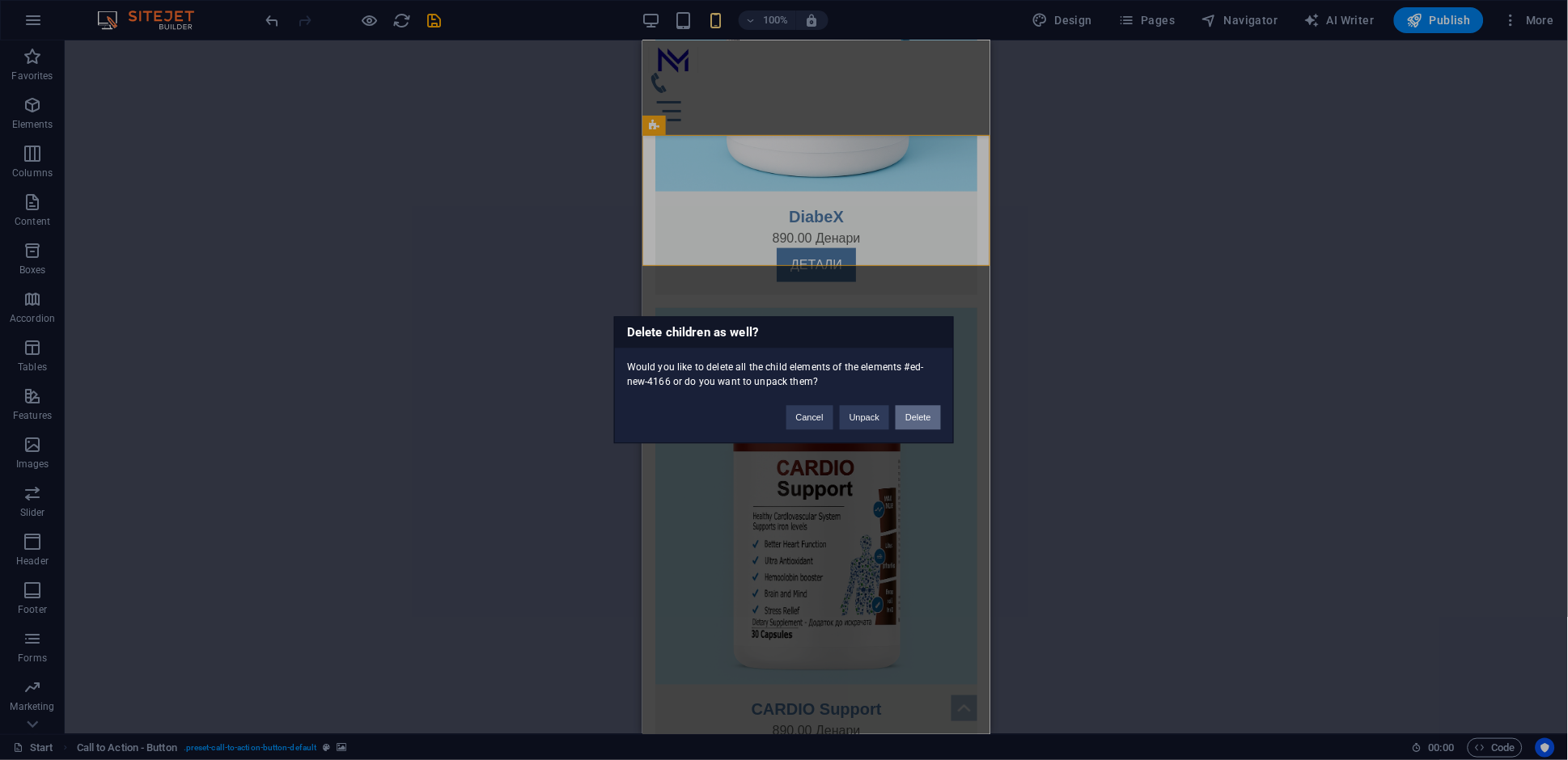
click at [924, 409] on button "Delete" at bounding box center [918, 418] width 45 height 24
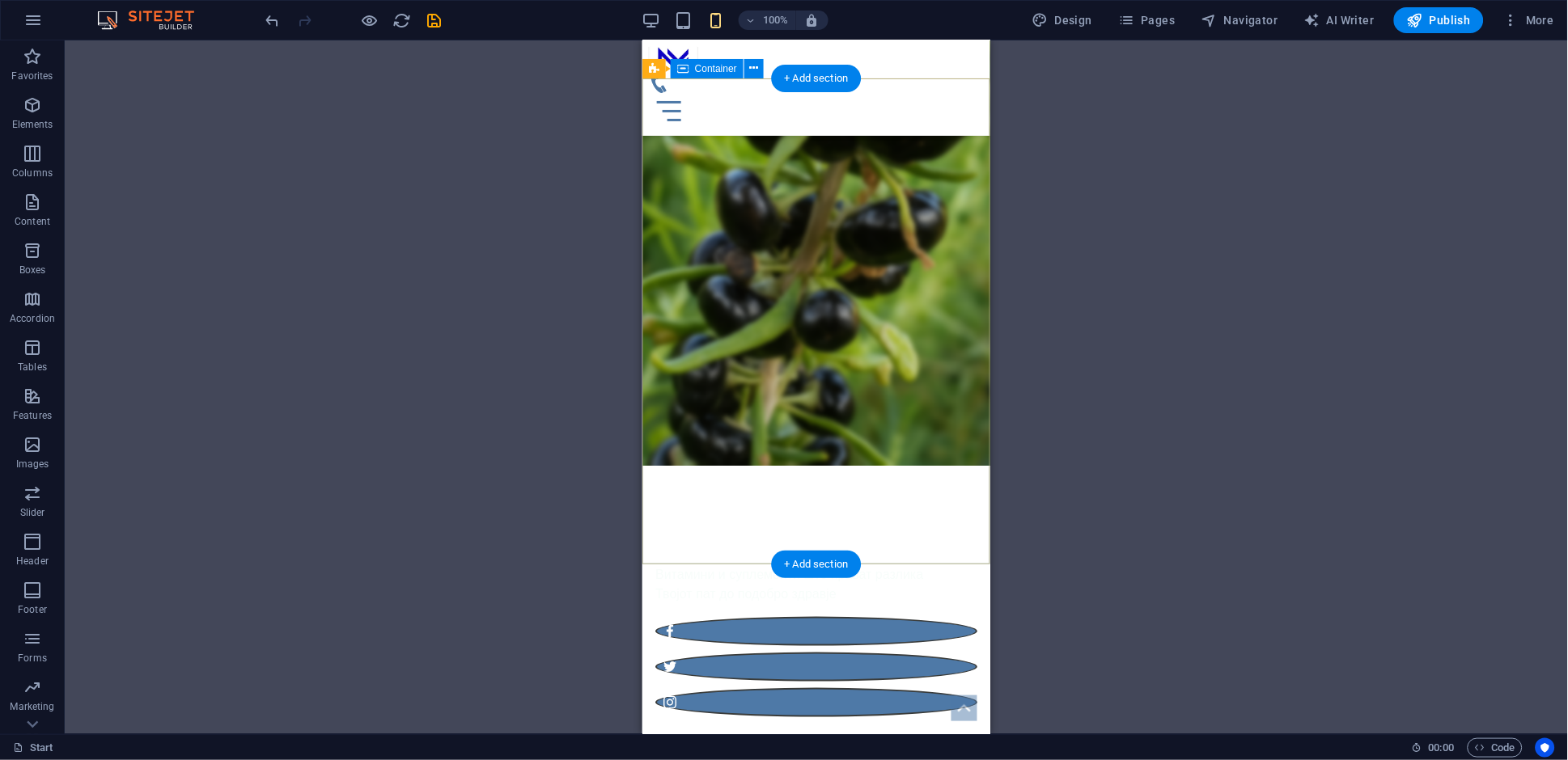
scroll to position [337, 0]
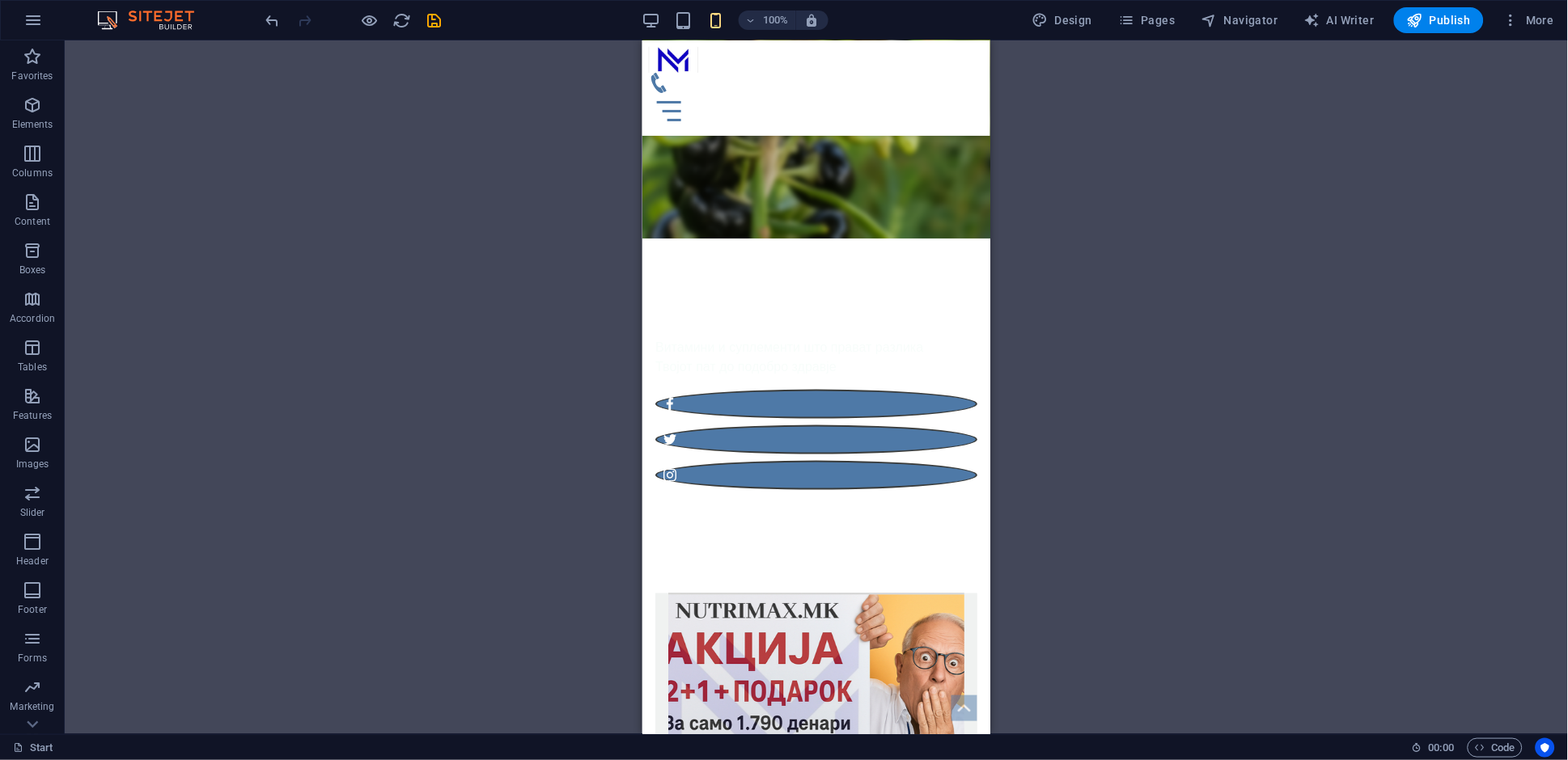
click at [1132, 326] on div "Drag here to replace the existing content. Press “Ctrl” if you want to create a…" at bounding box center [817, 388] width 1503 height 694
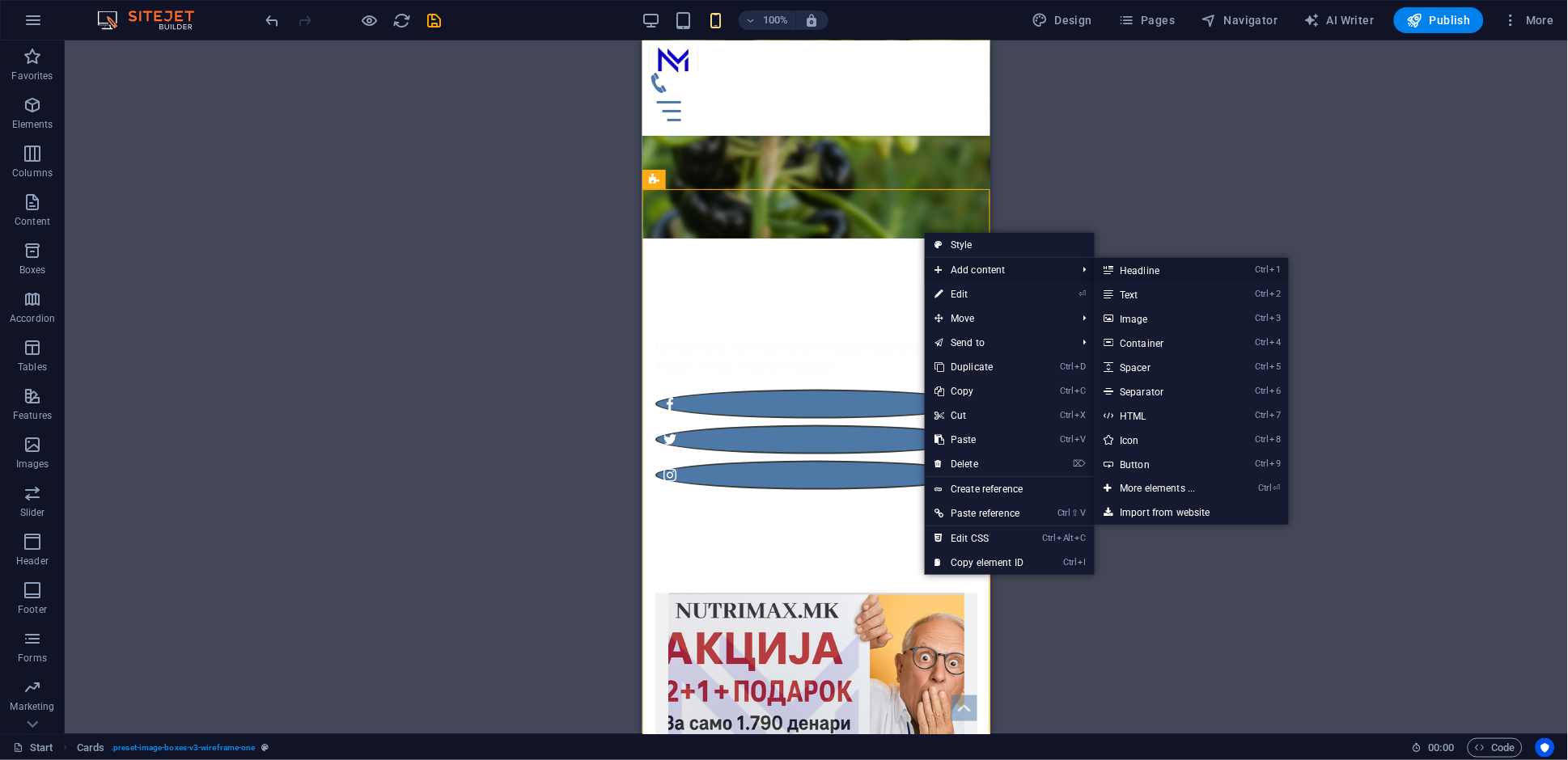
click at [1236, 271] on li "Ctrl 1 Headline" at bounding box center [1191, 270] width 194 height 24
click at [1176, 271] on link "Ctrl 1 Headline" at bounding box center [1161, 270] width 134 height 24
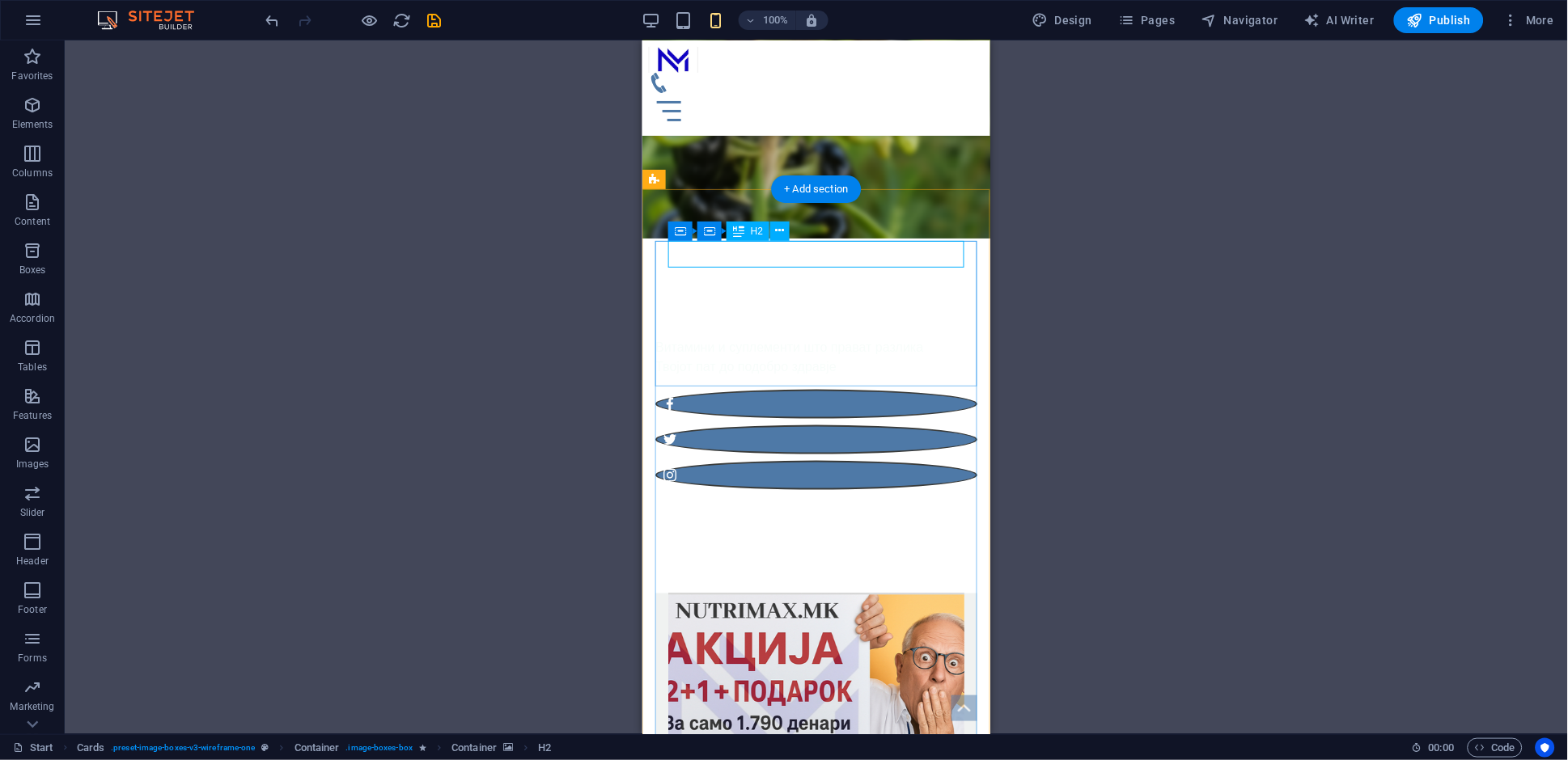
click at [752, 738] on div "New headline" at bounding box center [815, 751] width 296 height 27
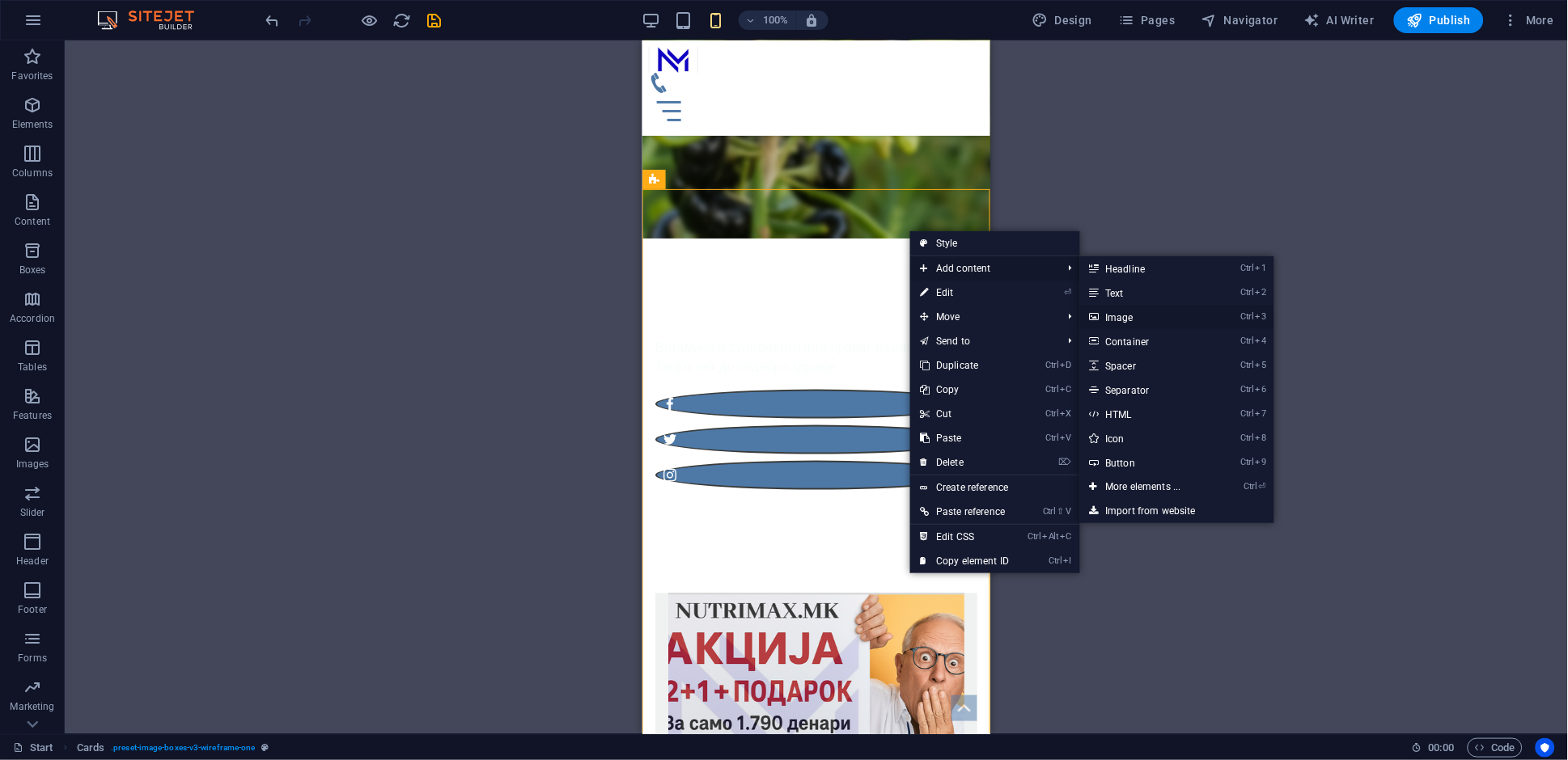
click at [1181, 318] on link "Ctrl 3 Image" at bounding box center [1147, 317] width 134 height 24
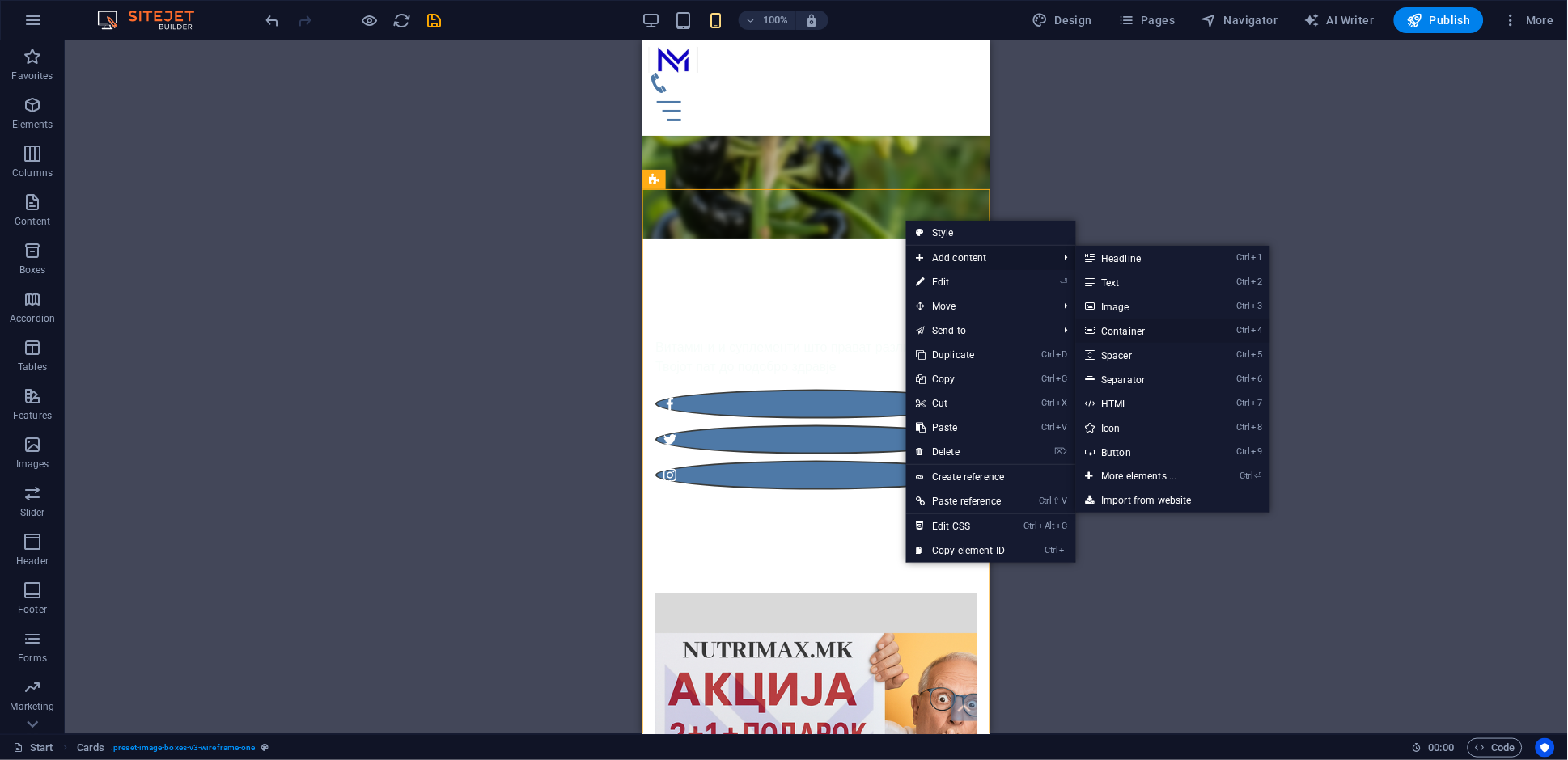
click at [1210, 318] on link "Ctrl 4 Container" at bounding box center [1143, 331] width 134 height 24
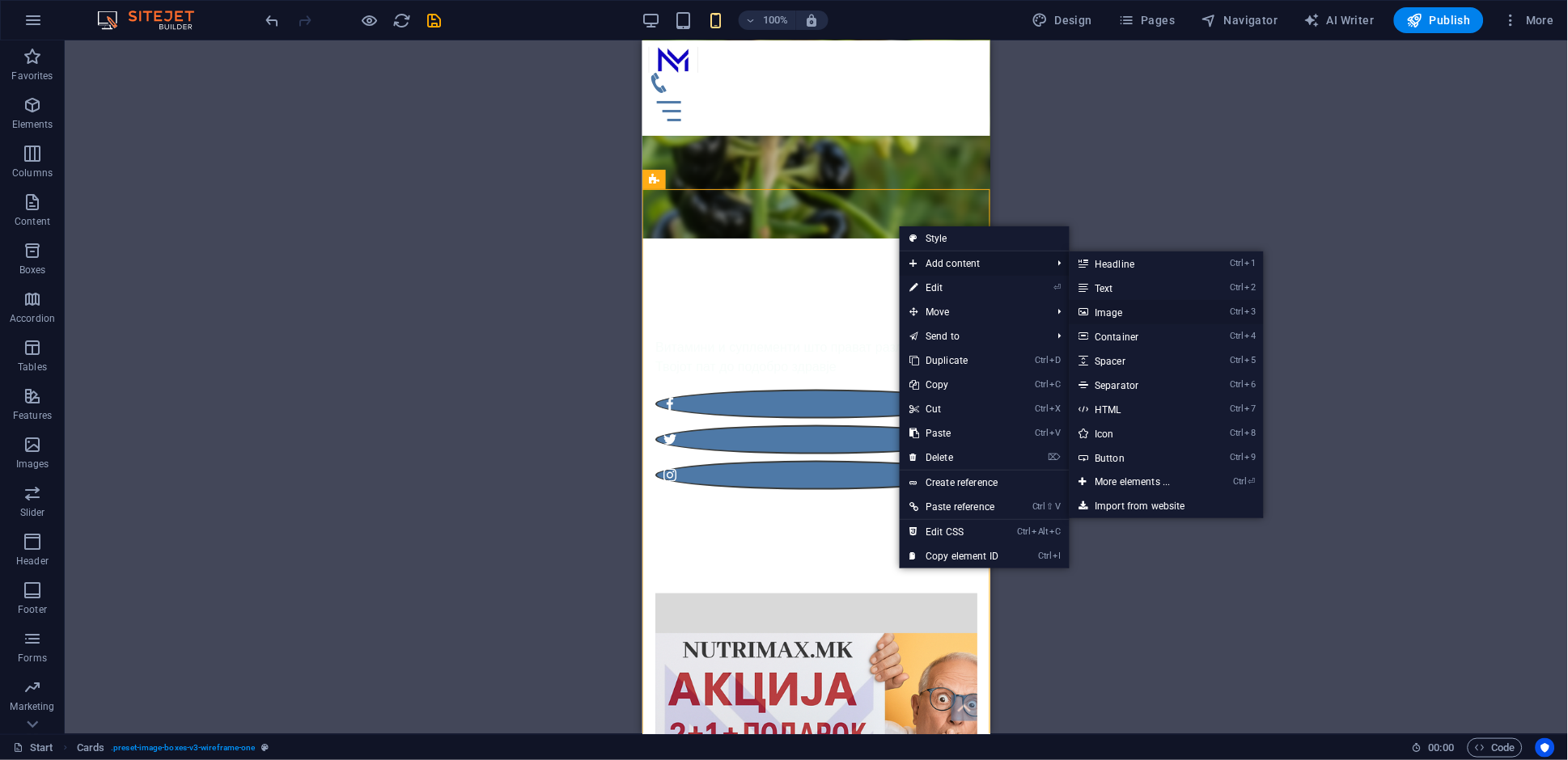
click at [1168, 310] on link "Ctrl 3 Image" at bounding box center [1137, 312] width 134 height 24
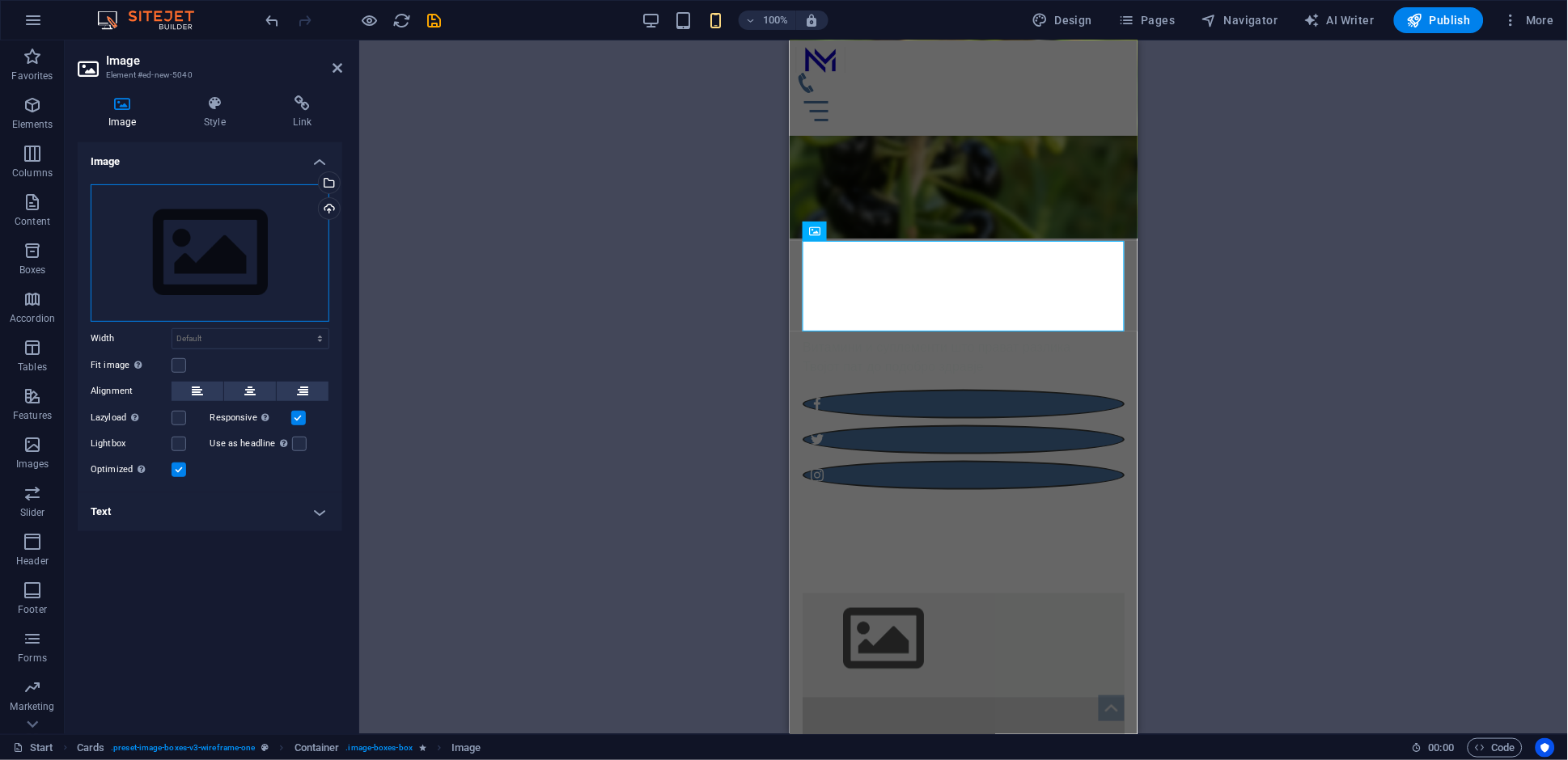
click at [207, 280] on div "Drag files here, click to choose files or select files from Files or our free s…" at bounding box center [209, 253] width 239 height 138
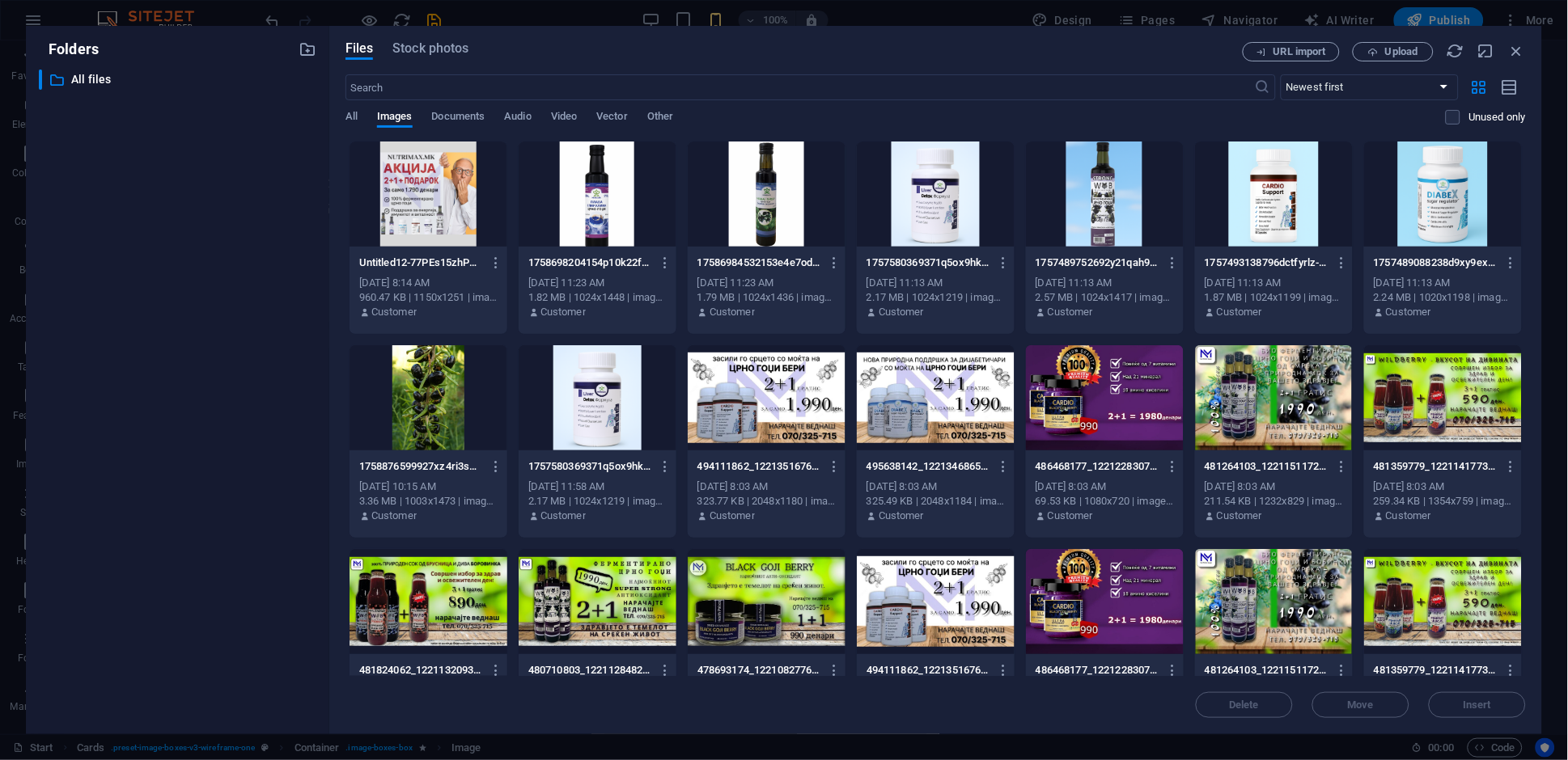
click at [436, 209] on div at bounding box center [429, 193] width 158 height 105
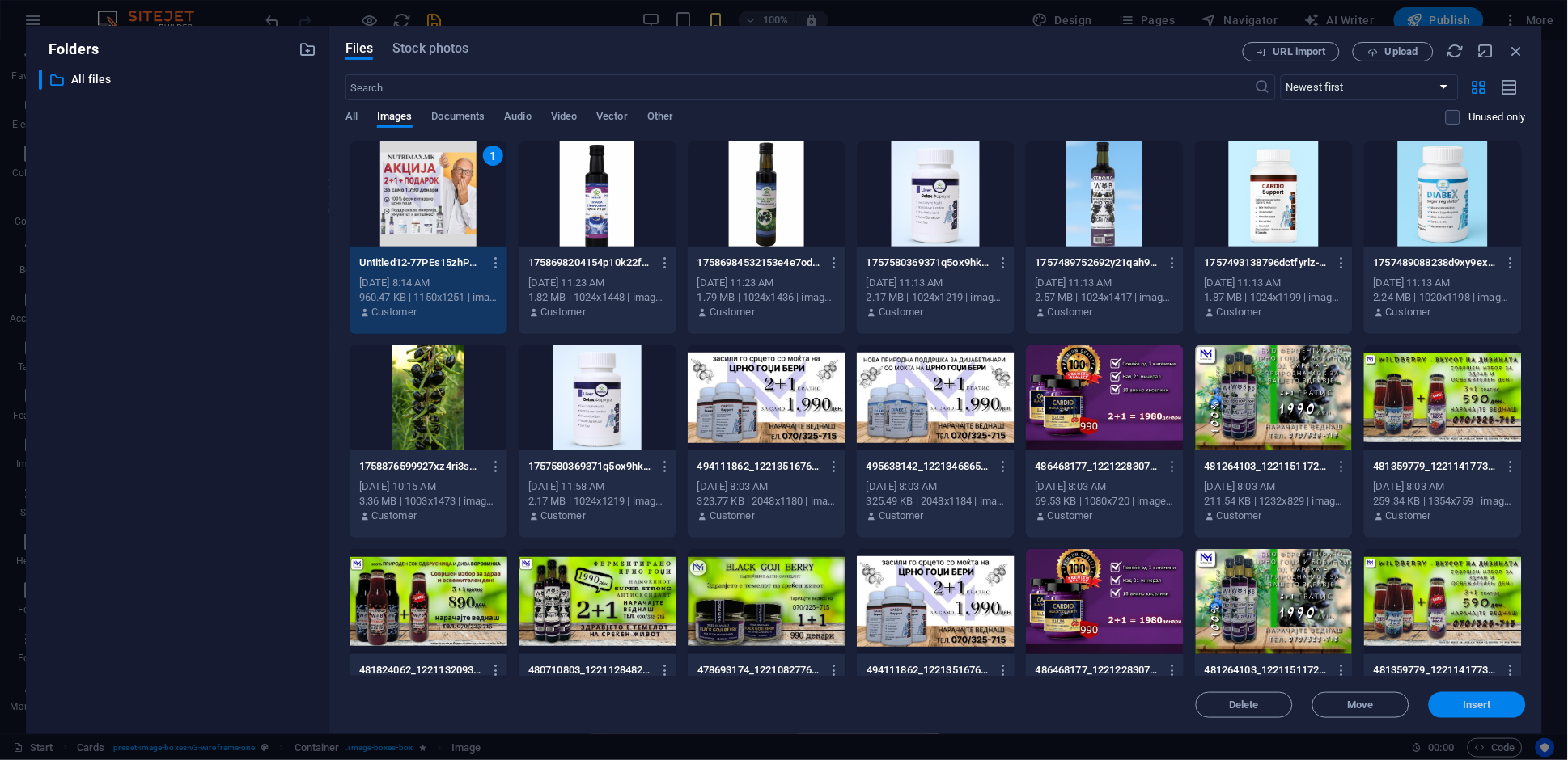
click at [1506, 703] on span "Insert" at bounding box center [1477, 704] width 84 height 10
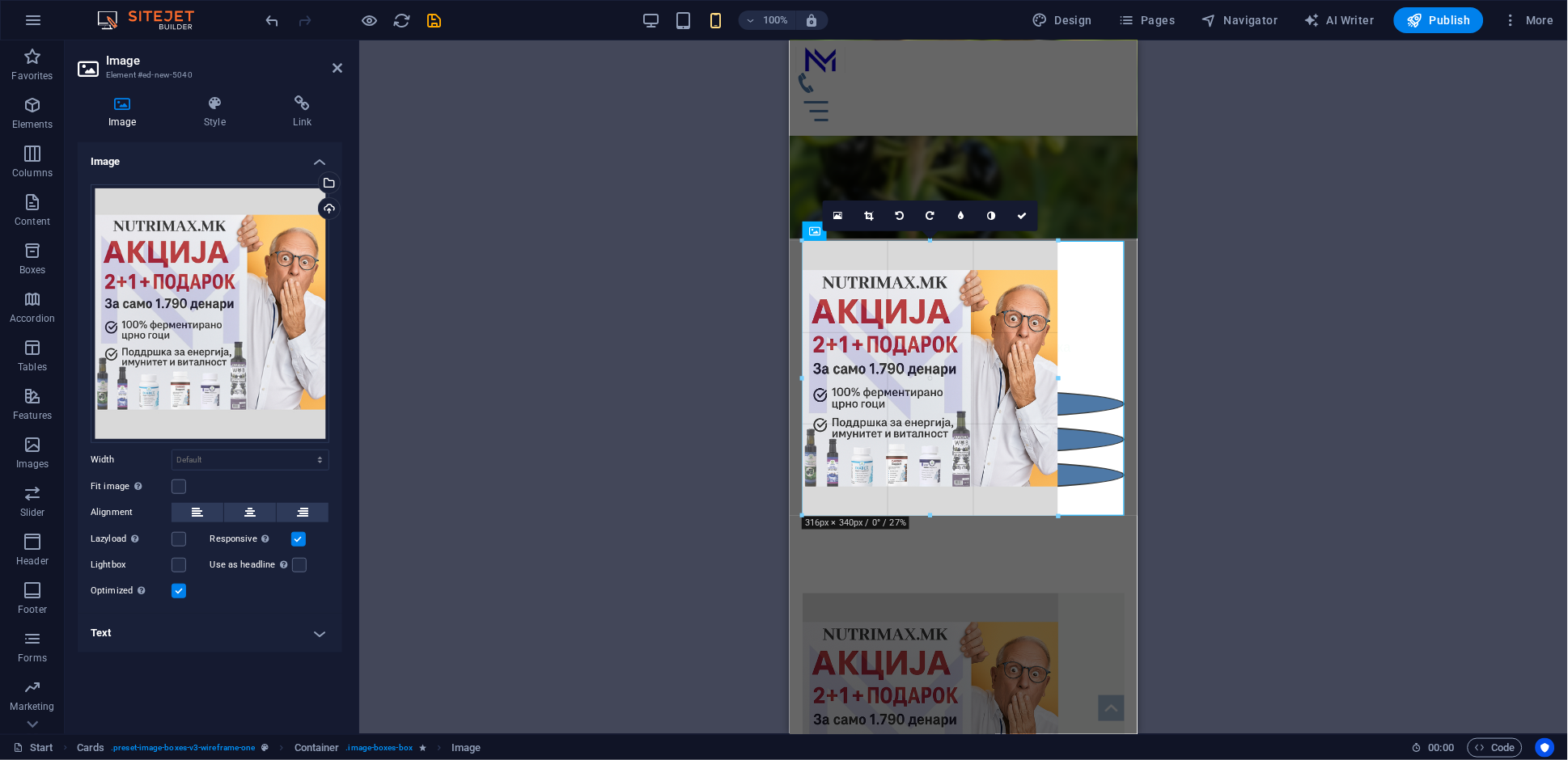
drag, startPoint x: 964, startPoint y: 508, endPoint x: 246, endPoint y: 409, distance: 724.8
type input "320"
select select "px"
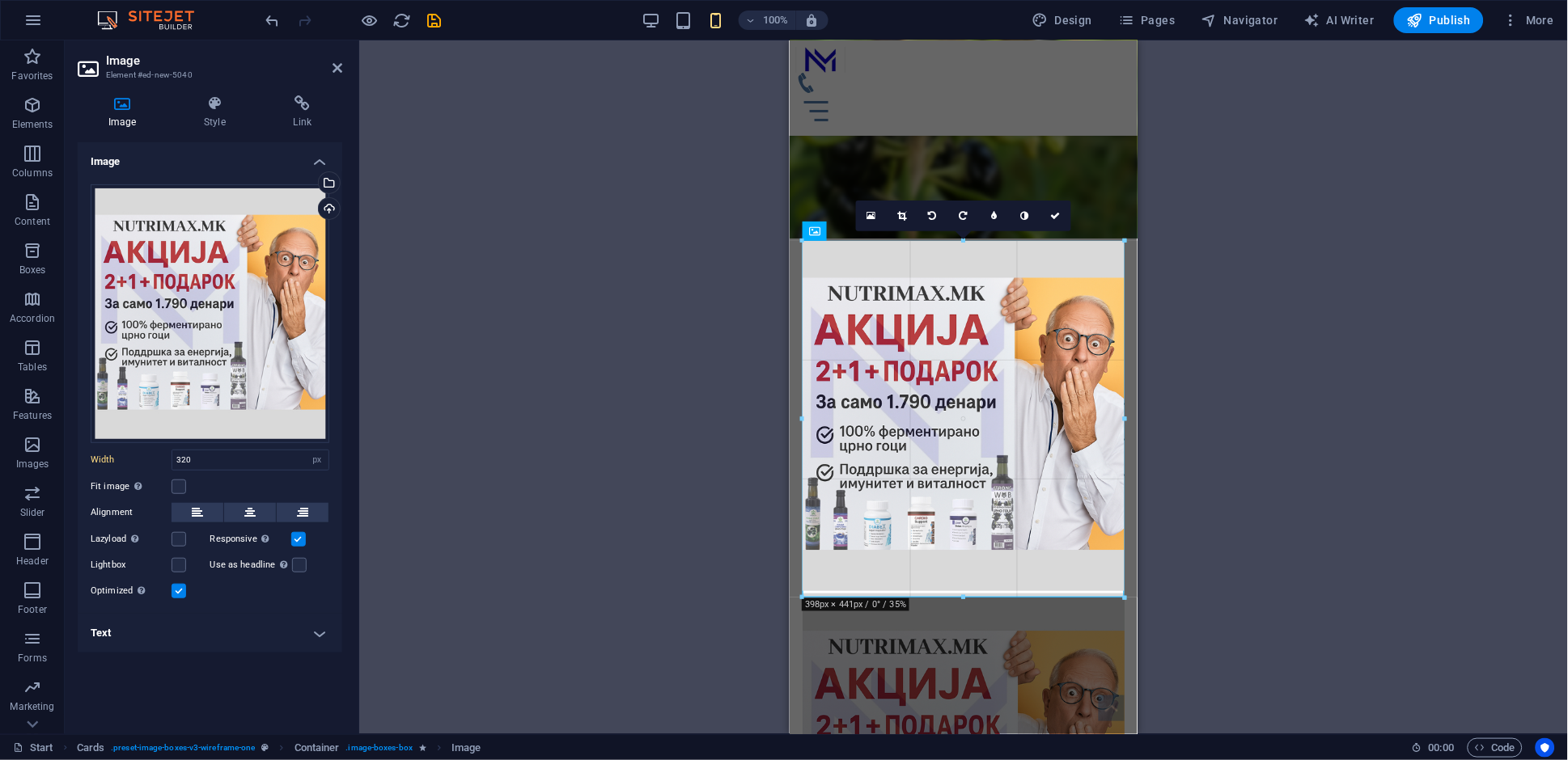
drag, startPoint x: 1059, startPoint y: 379, endPoint x: 1126, endPoint y: 378, distance: 67.0
type input "398"
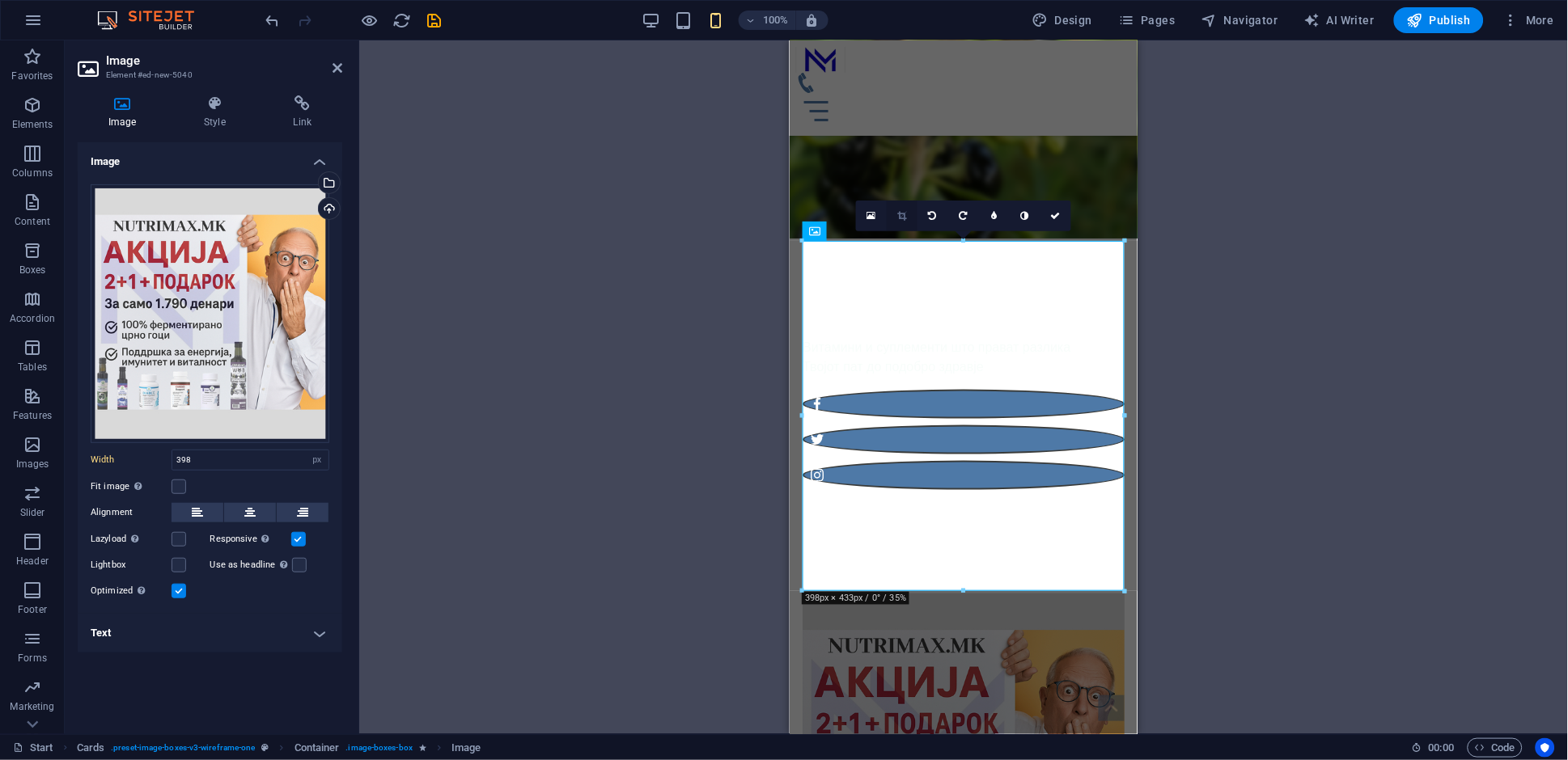
click at [905, 216] on icon at bounding box center [902, 215] width 9 height 10
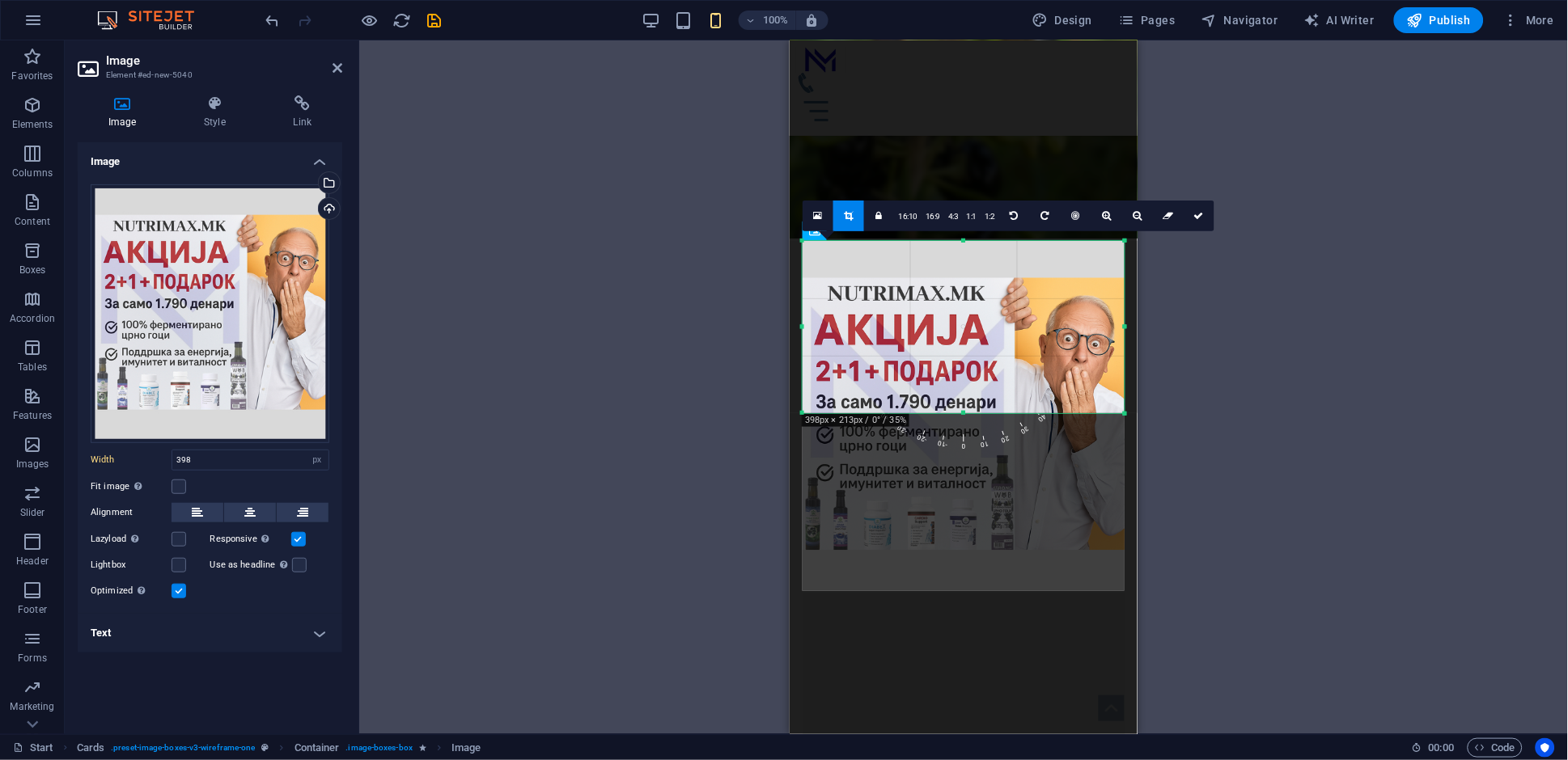
drag, startPoint x: 964, startPoint y: 590, endPoint x: 1002, endPoint y: 412, distance: 182.0
click at [1002, 412] on div at bounding box center [963, 414] width 322 height 6
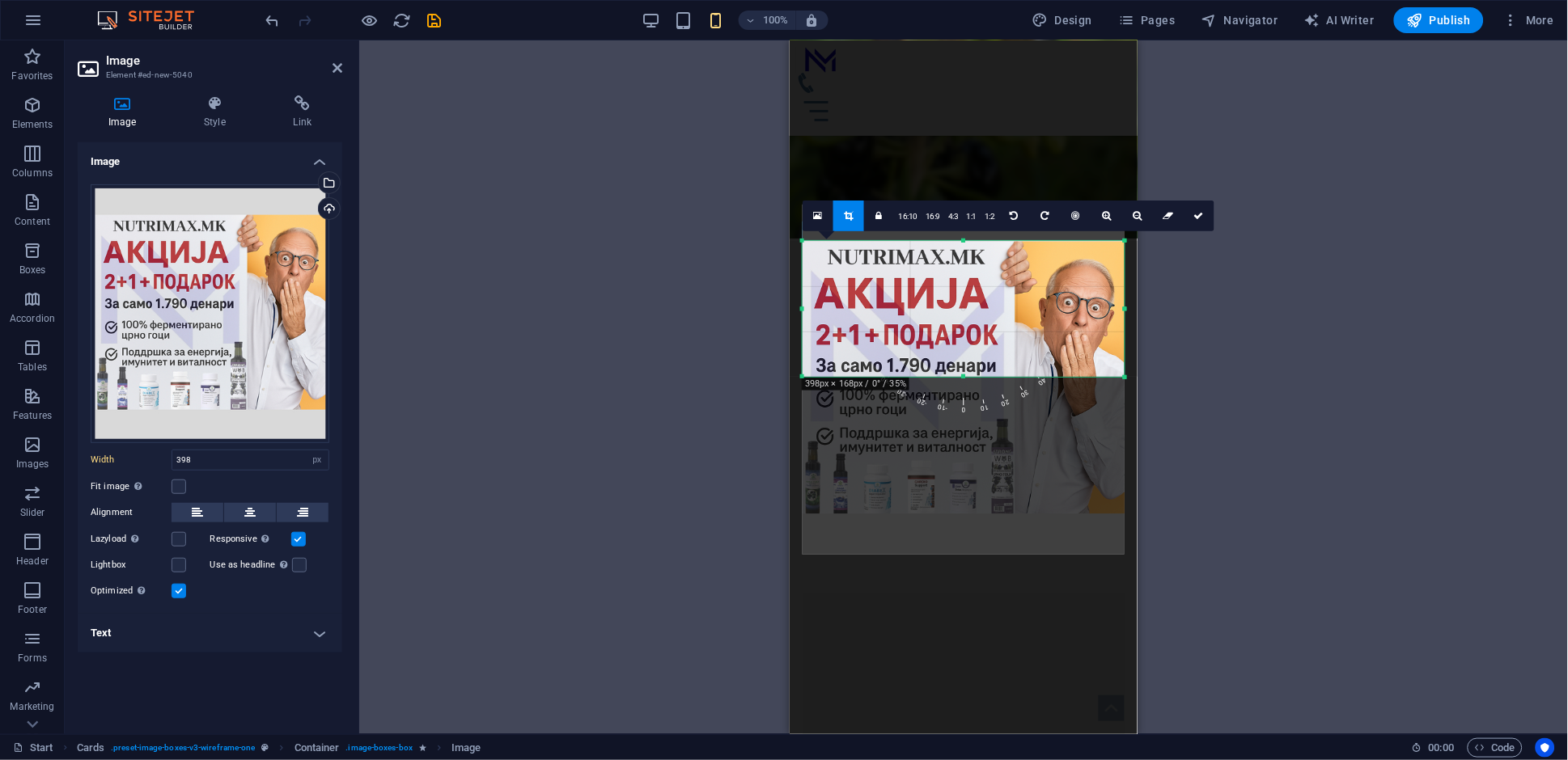
drag, startPoint x: 966, startPoint y: 238, endPoint x: 964, endPoint y: 274, distance: 36.1
click at [964, 274] on div "180 170 160 150 140 130 120 110 100 90 80 70 60 50 40 30 20 10 0 -10 -20 -30 -4…" at bounding box center [963, 309] width 322 height 136
click at [1204, 217] on link at bounding box center [1198, 215] width 30 height 30
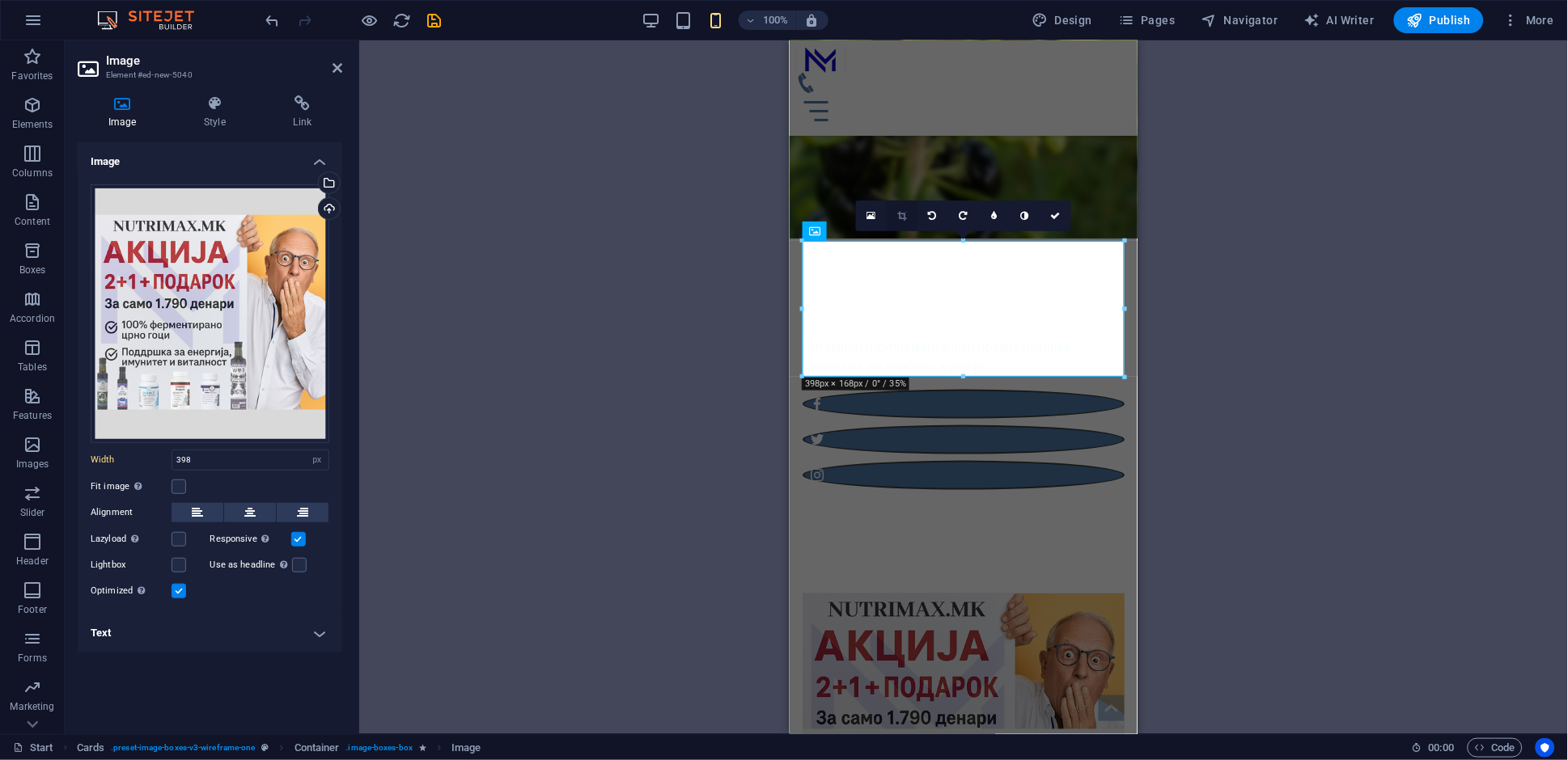
click at [908, 221] on link at bounding box center [902, 215] width 30 height 30
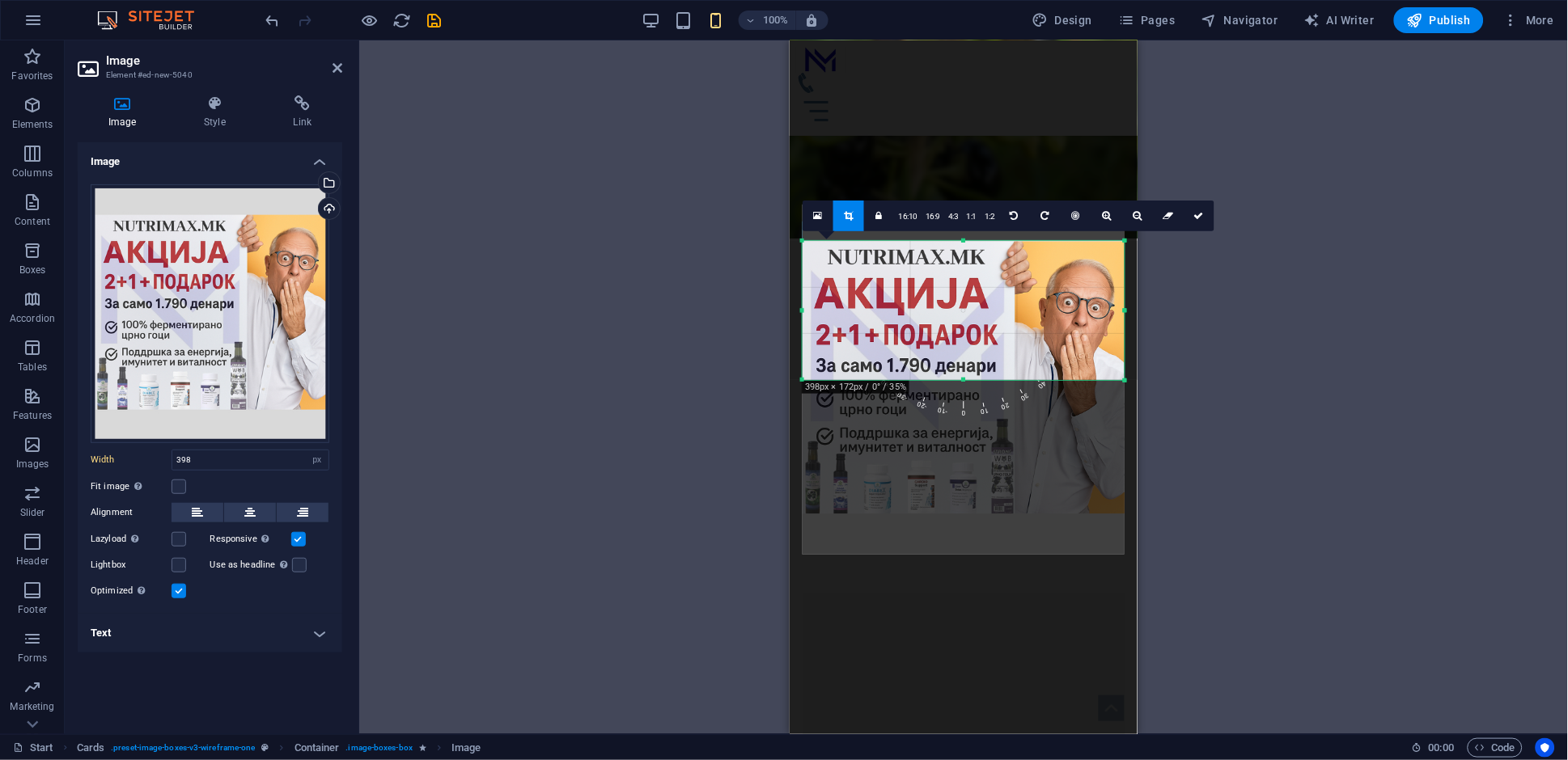
click at [963, 381] on div at bounding box center [963, 380] width 322 height 6
click at [1194, 220] on icon at bounding box center [1198, 215] width 10 height 10
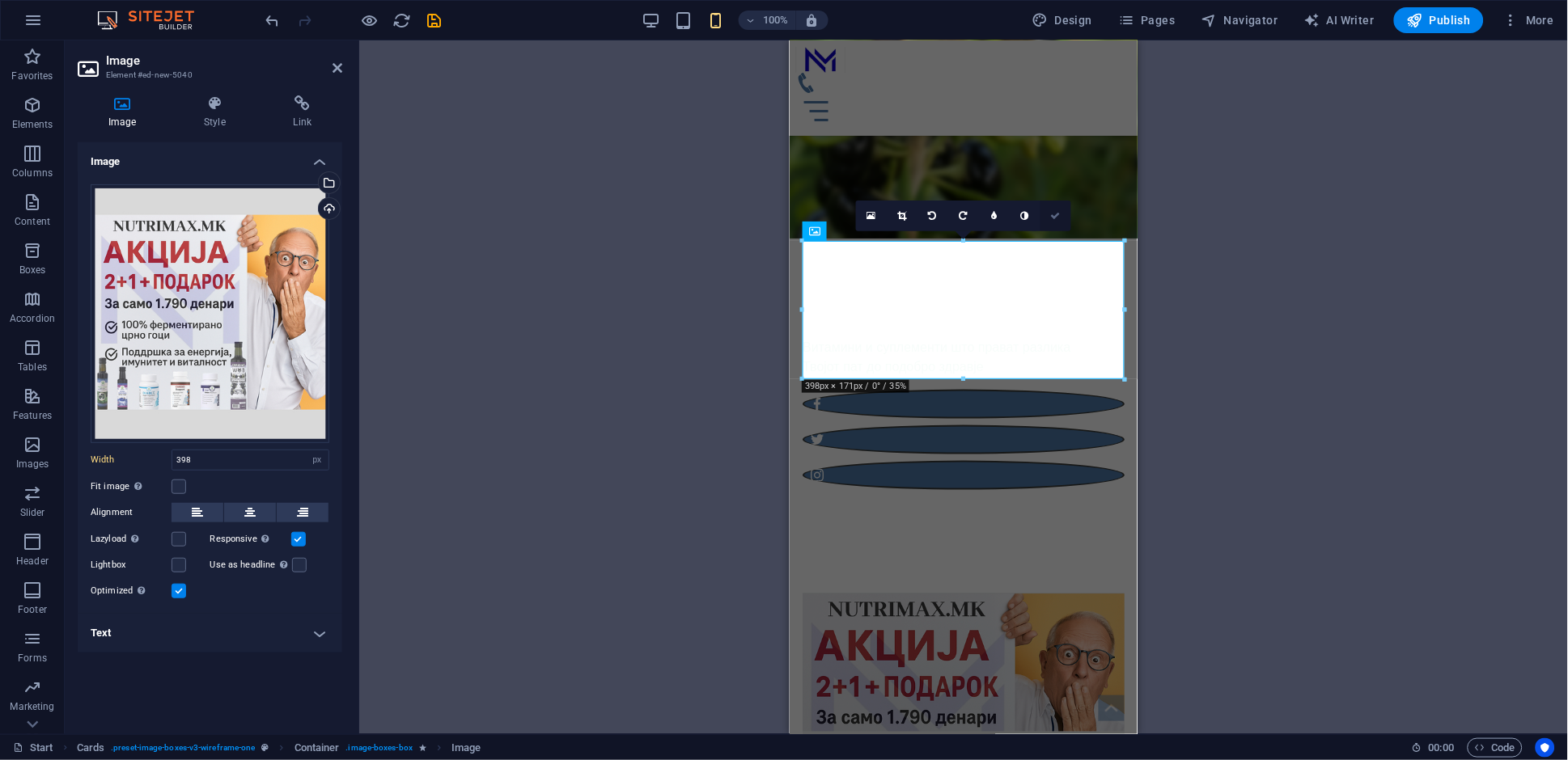
click at [1052, 216] on icon at bounding box center [1055, 215] width 10 height 10
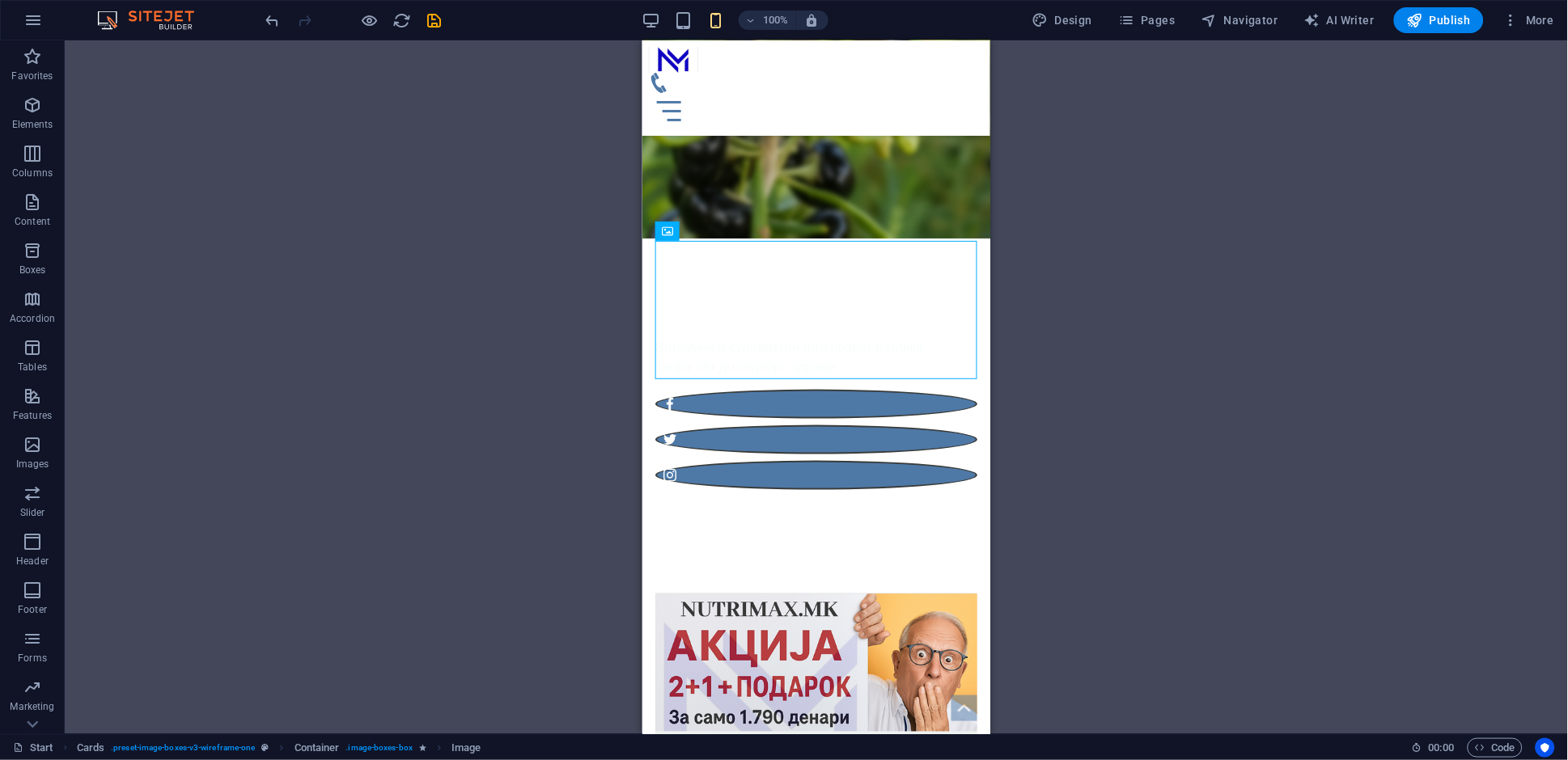
click at [1152, 527] on div "Drag here to replace the existing content. Press “Ctrl” if you want to create a…" at bounding box center [817, 388] width 1503 height 694
click at [411, 453] on div "Drag here to replace the existing content. Press “Ctrl” if you want to create a…" at bounding box center [817, 388] width 1503 height 694
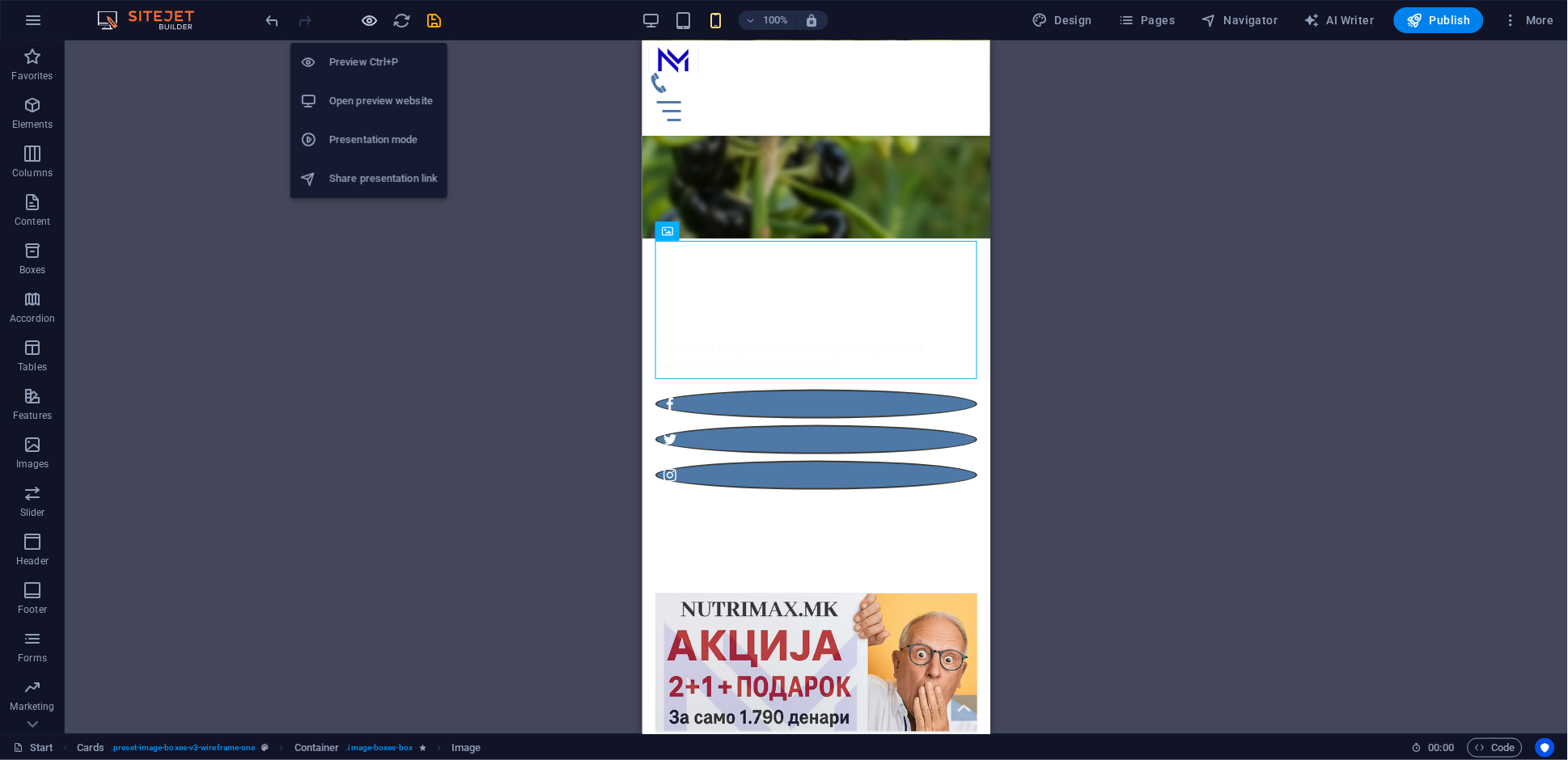
click at [368, 14] on icon "button" at bounding box center [370, 20] width 18 height 18
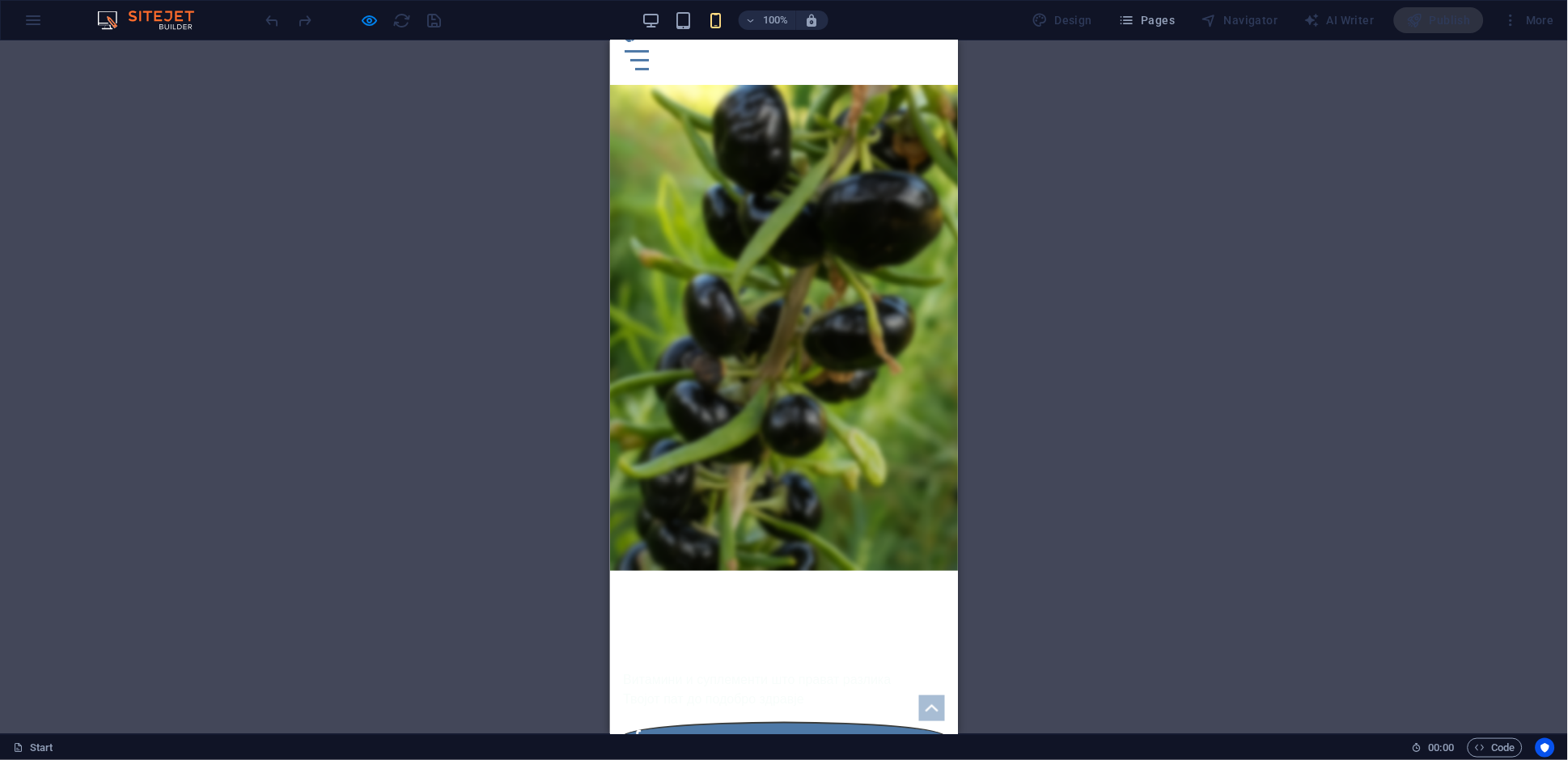
scroll to position [0, 0]
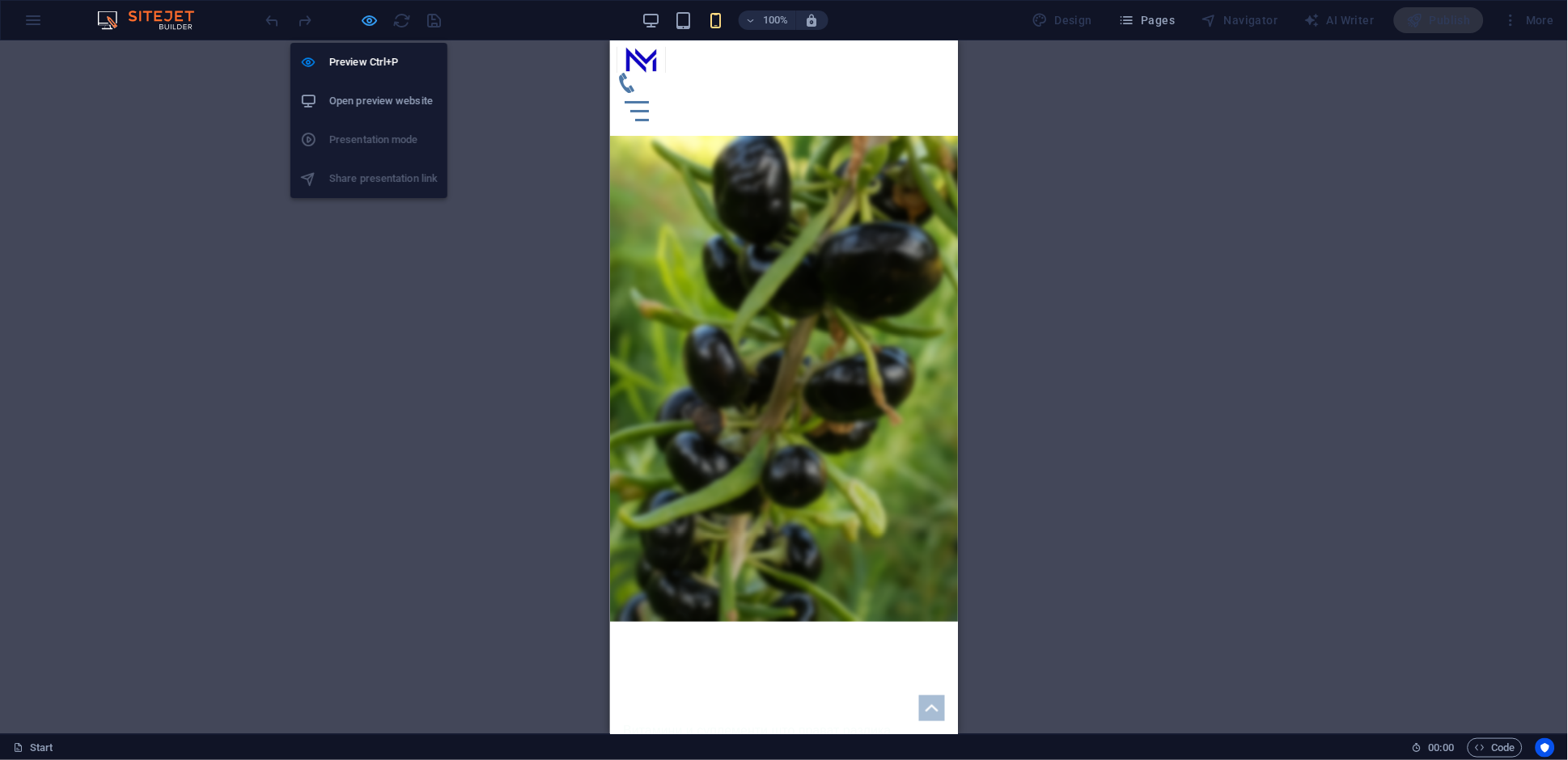
click at [374, 25] on icon "button" at bounding box center [370, 20] width 18 height 18
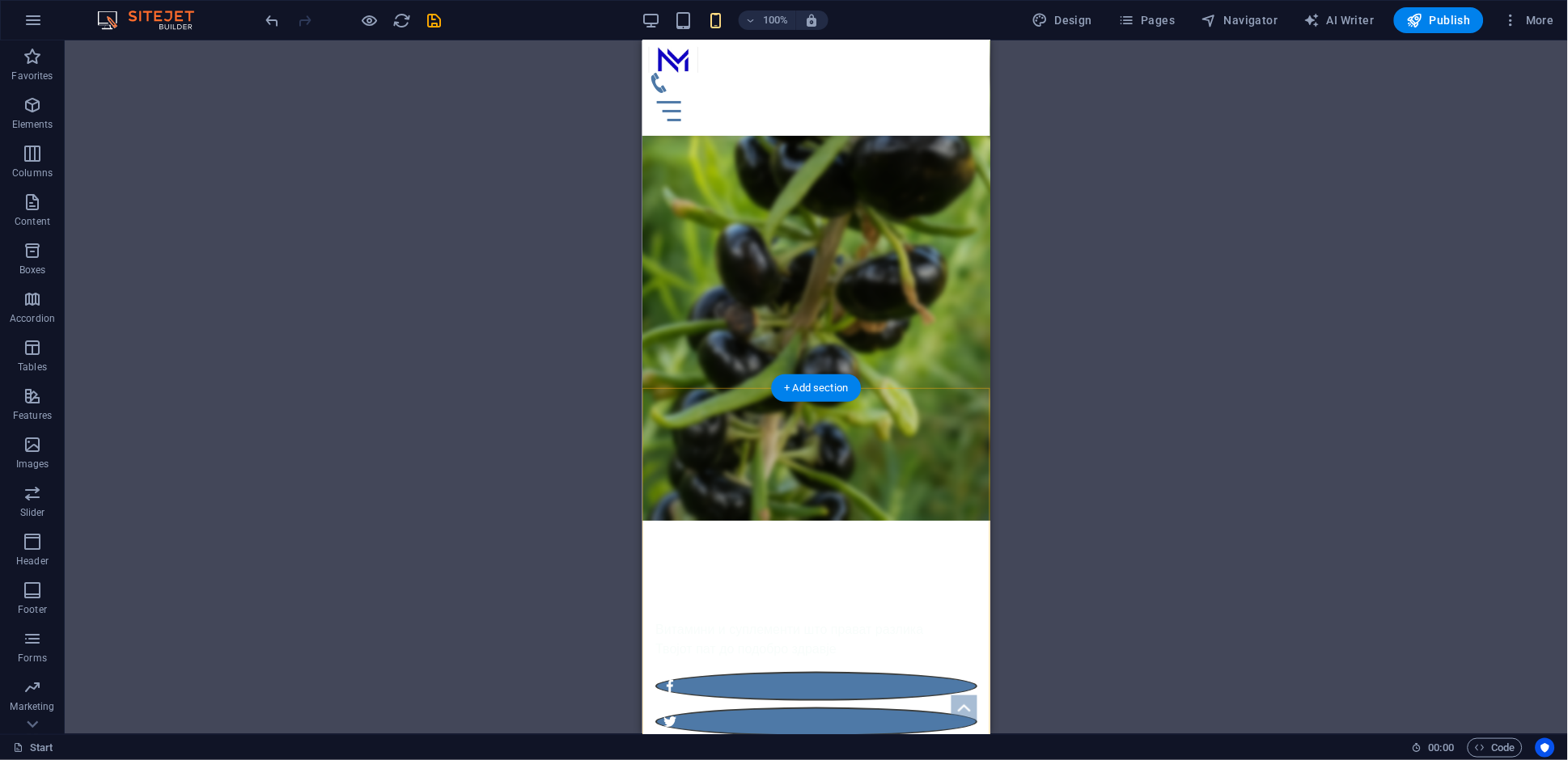
scroll to position [159, 0]
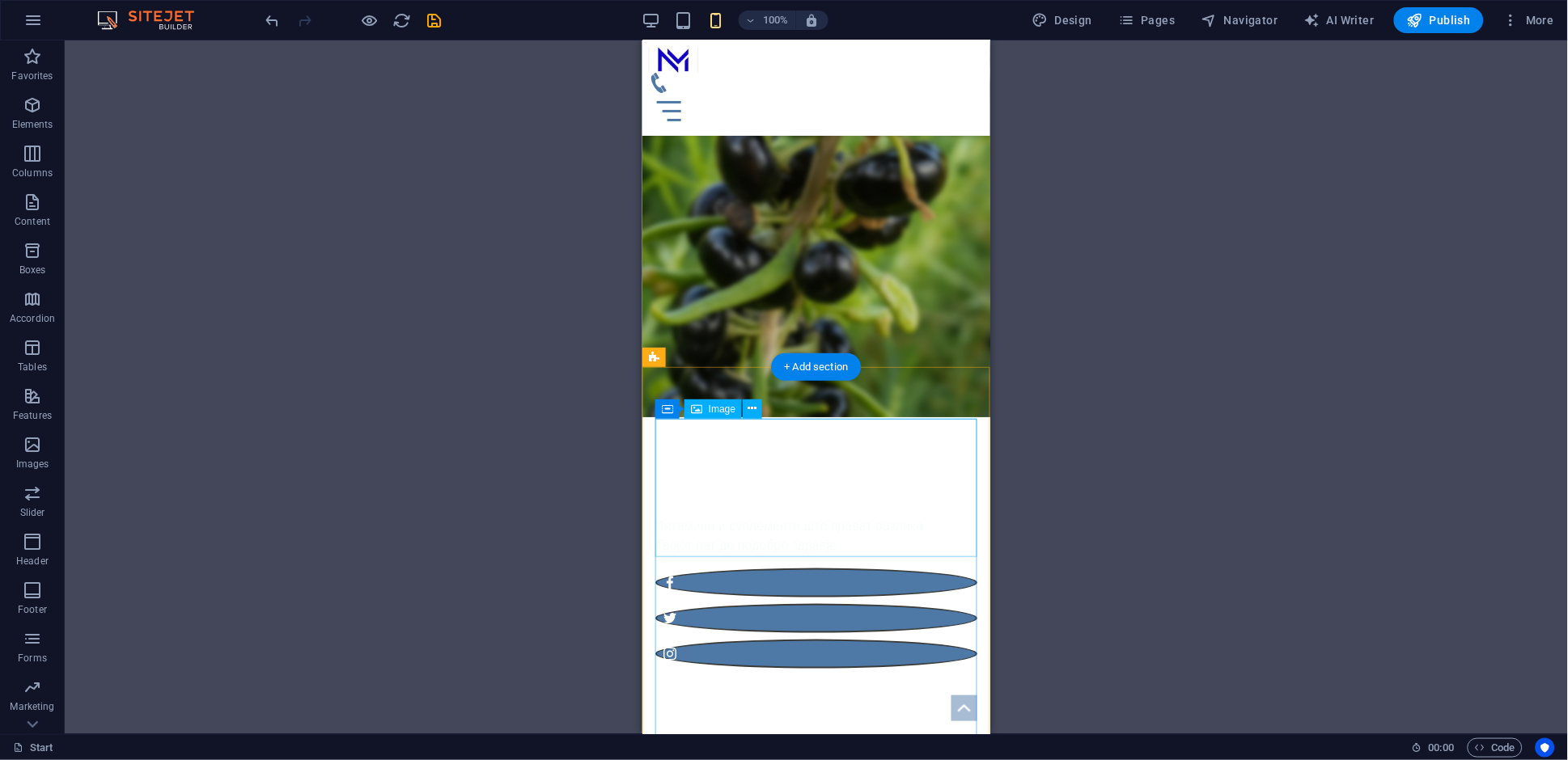
select select "px"
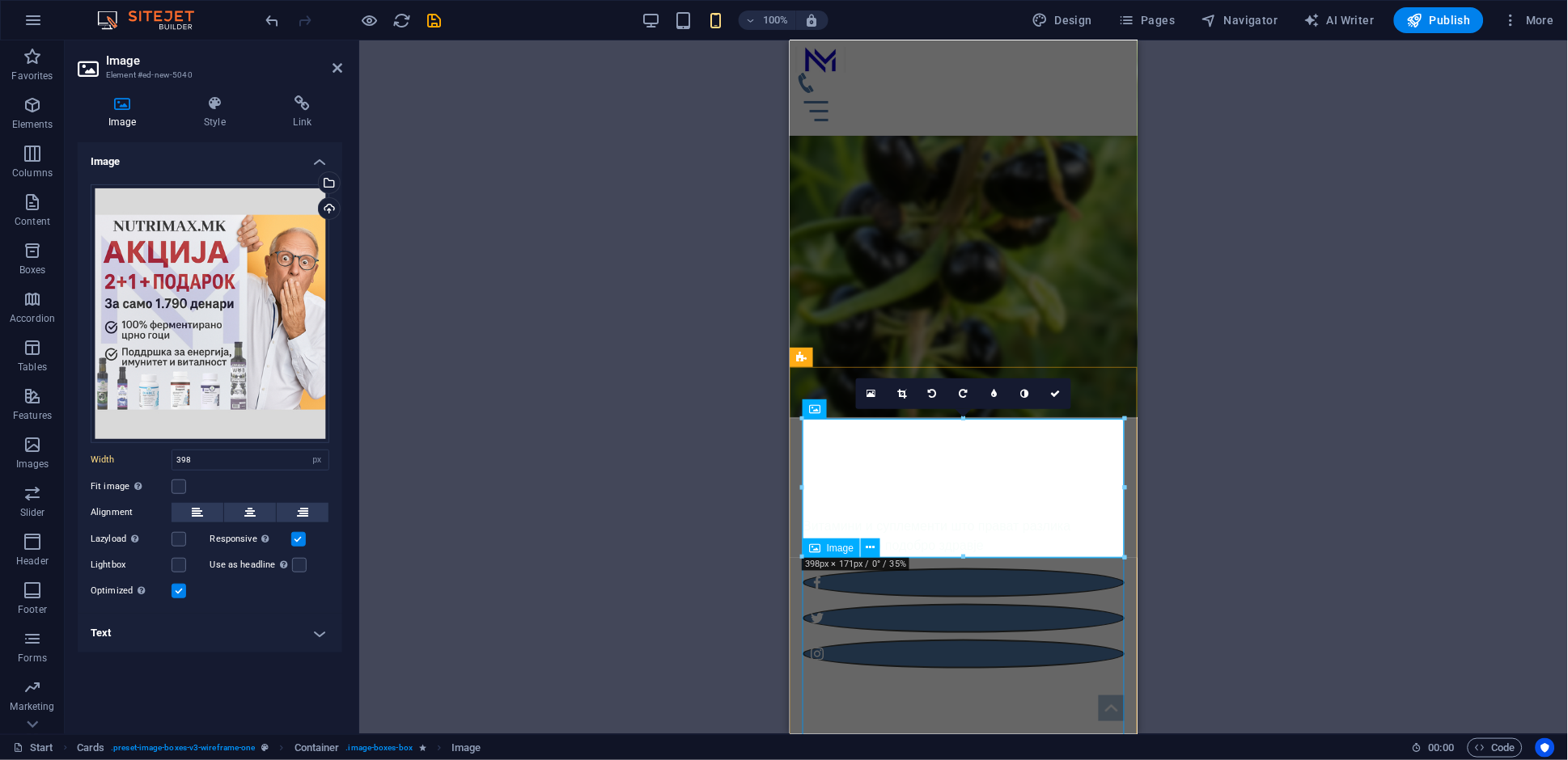
drag, startPoint x: 1752, startPoint y: 599, endPoint x: 965, endPoint y: 574, distance: 787.4
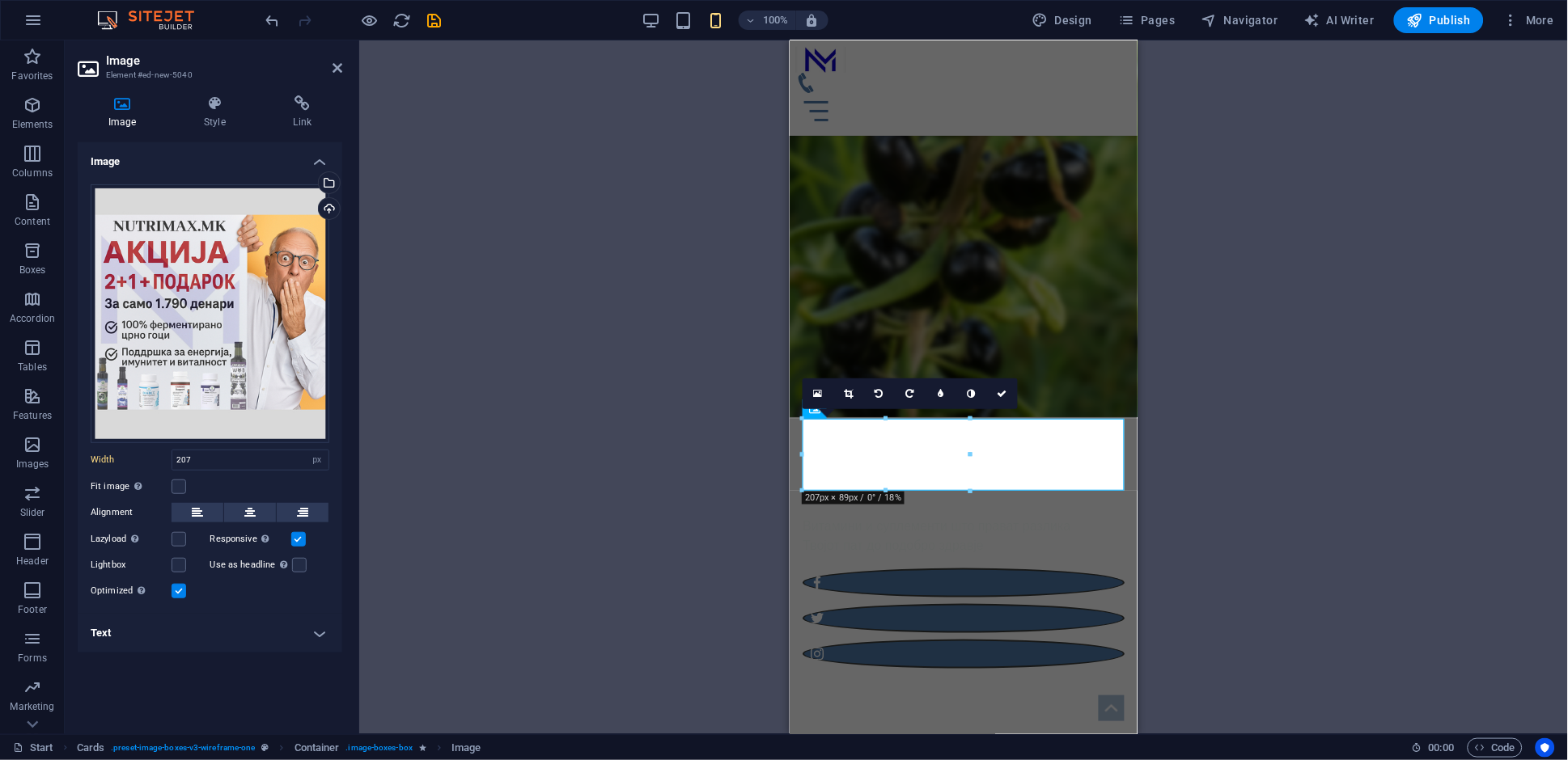
type input "398"
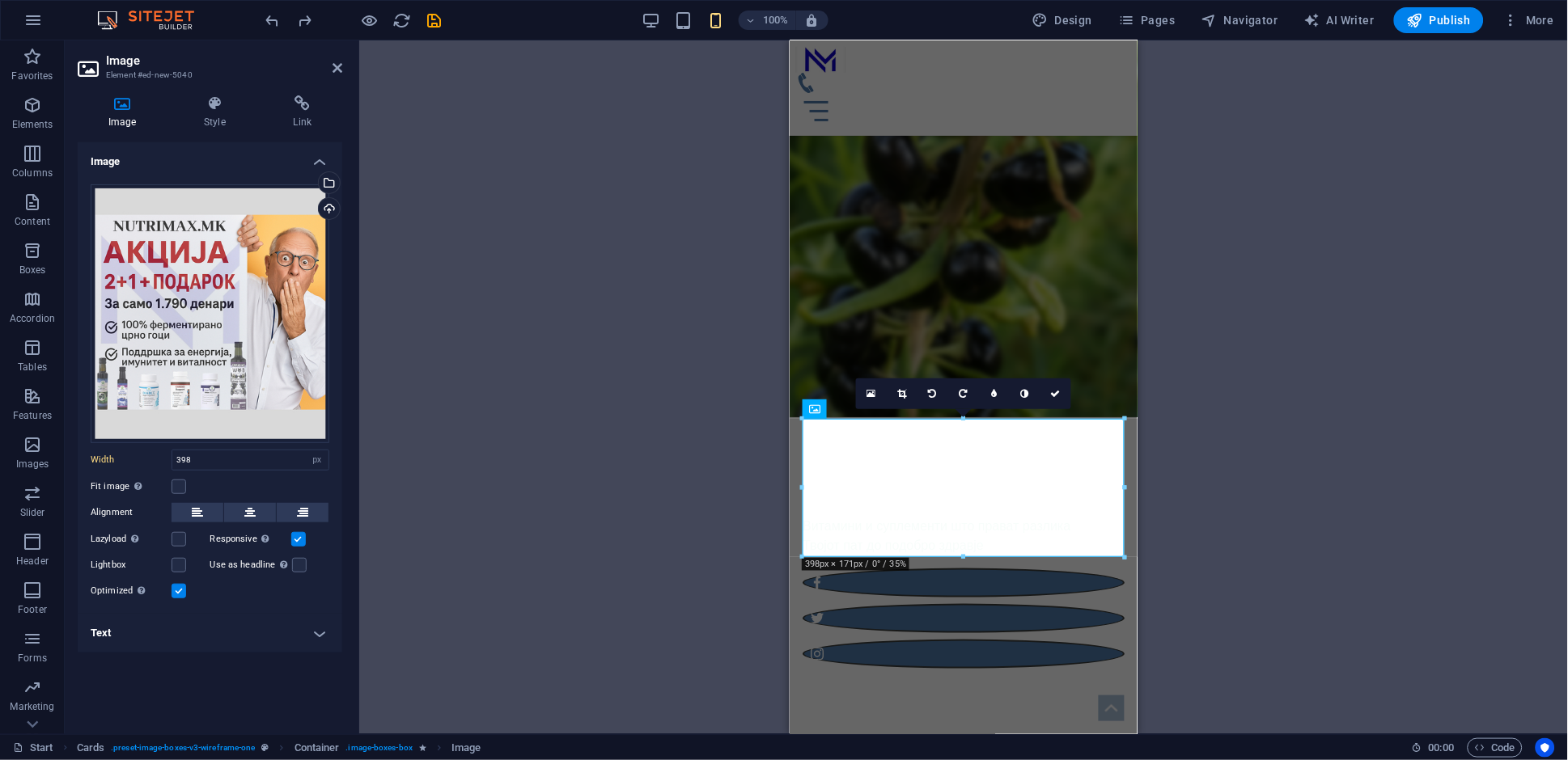
click at [1200, 479] on div "Drag here to replace the existing content. Press “Ctrl” if you want to create a…" at bounding box center [963, 388] width 1209 height 694
click at [1059, 399] on icon at bounding box center [1055, 393] width 10 height 10
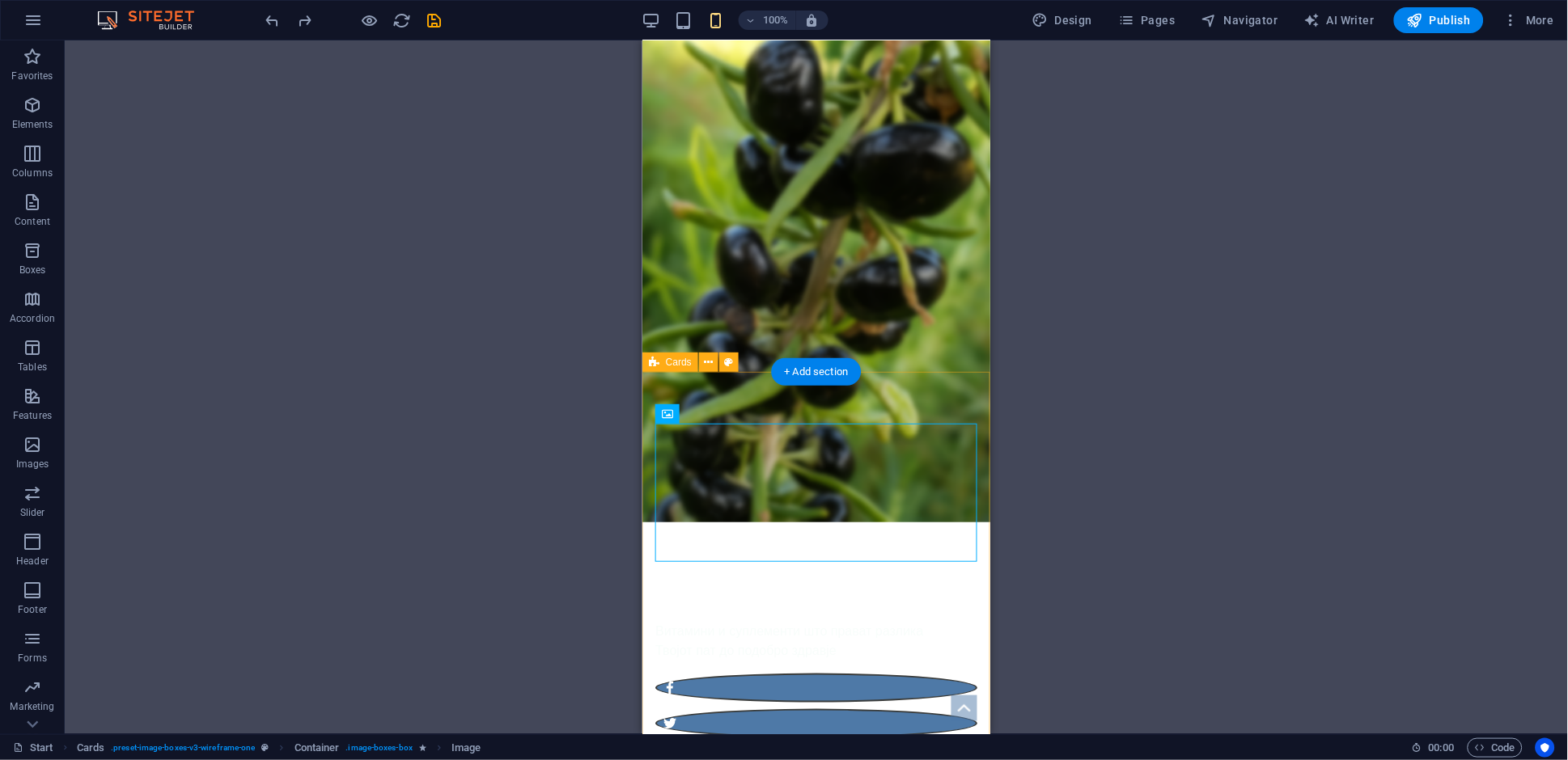
scroll to position [0, 0]
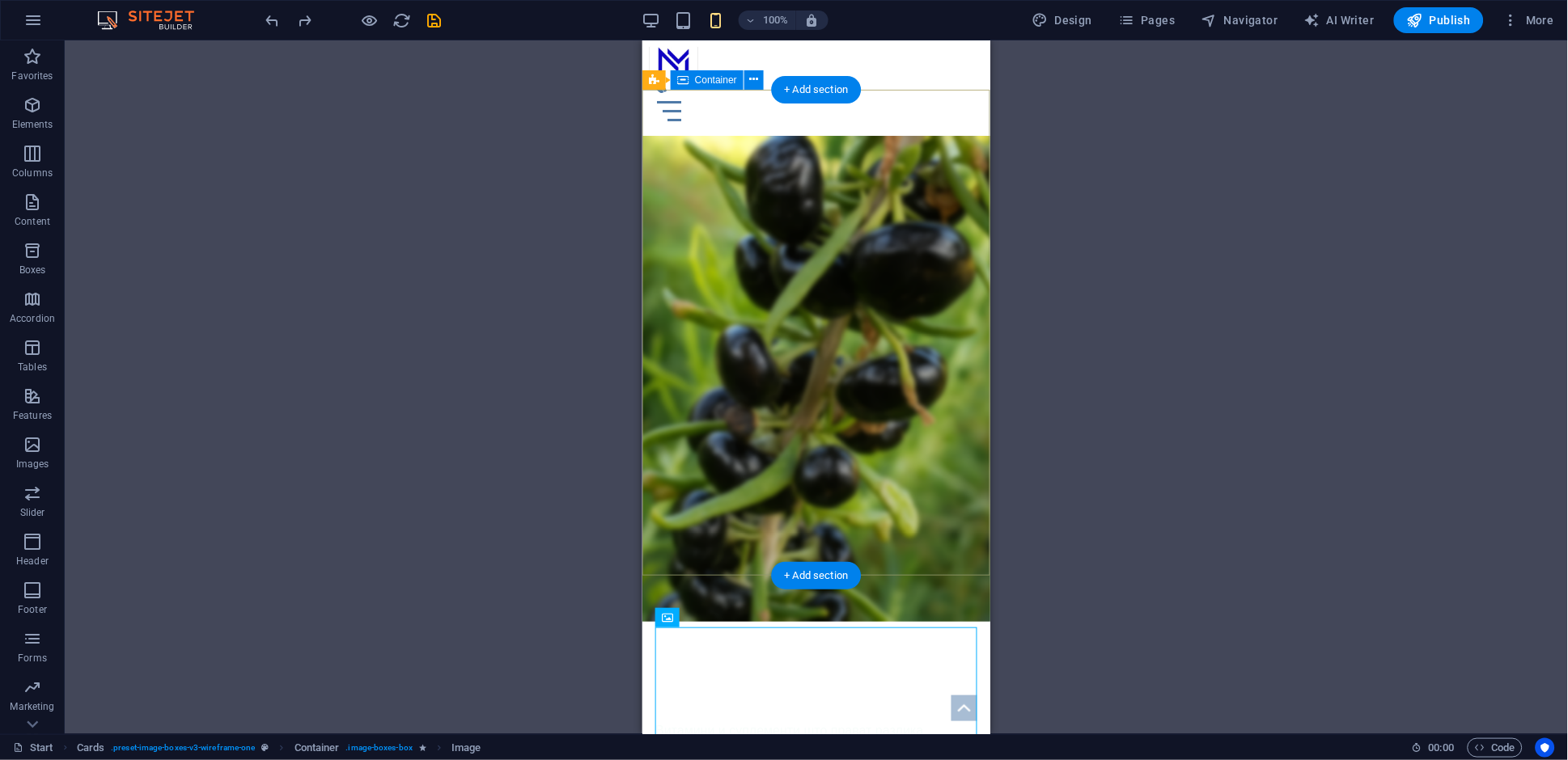
click at [896, 621] on div "NUTRIMAX Витамини и суплементи што прават разлика Твојот пат до подобро здравје" at bounding box center [815, 773] width 348 height 304
click at [929, 621] on div "NUTRIMAX Витамини и суплементи што прават разлика Твојот пат до подобро здравје" at bounding box center [815, 773] width 348 height 304
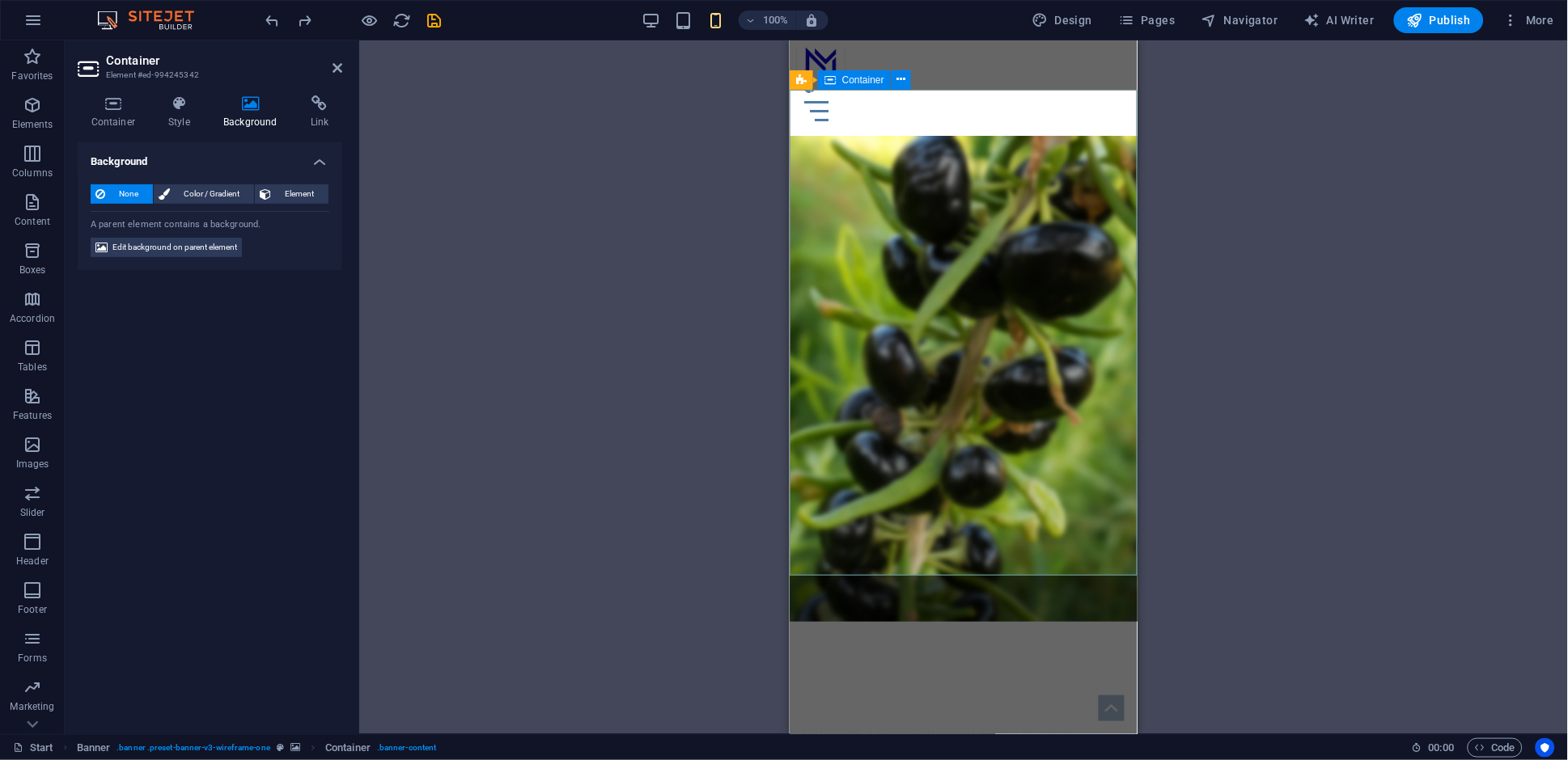
click at [1001, 621] on div "NUTRIMAX Витамини и суплементи што прават разлика Твојот пат до подобро здравје" at bounding box center [962, 773] width 348 height 304
click at [167, 252] on span "Edit background on parent element" at bounding box center [175, 247] width 125 height 19
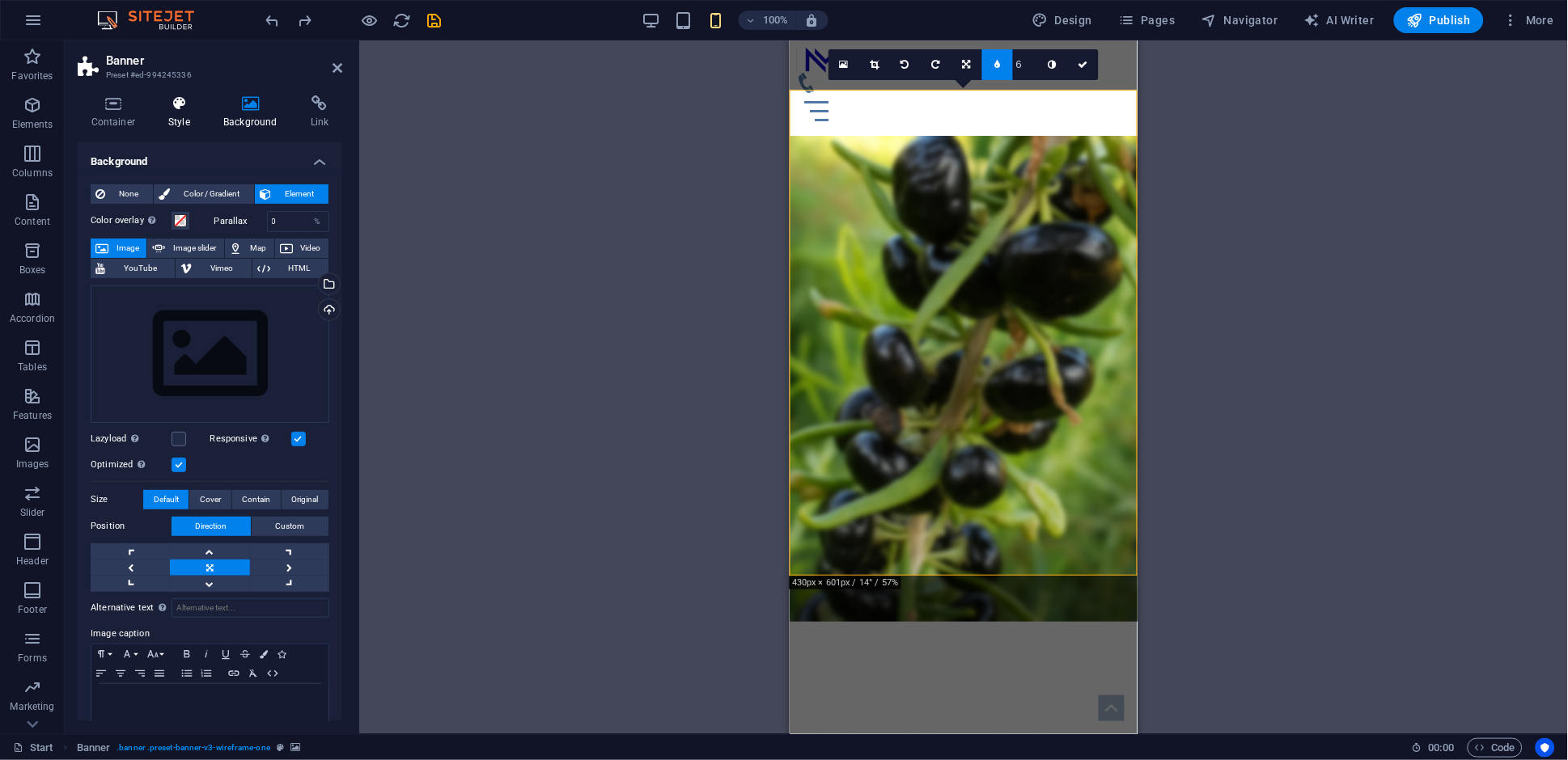
click at [173, 114] on h4 "Style" at bounding box center [182, 112] width 55 height 34
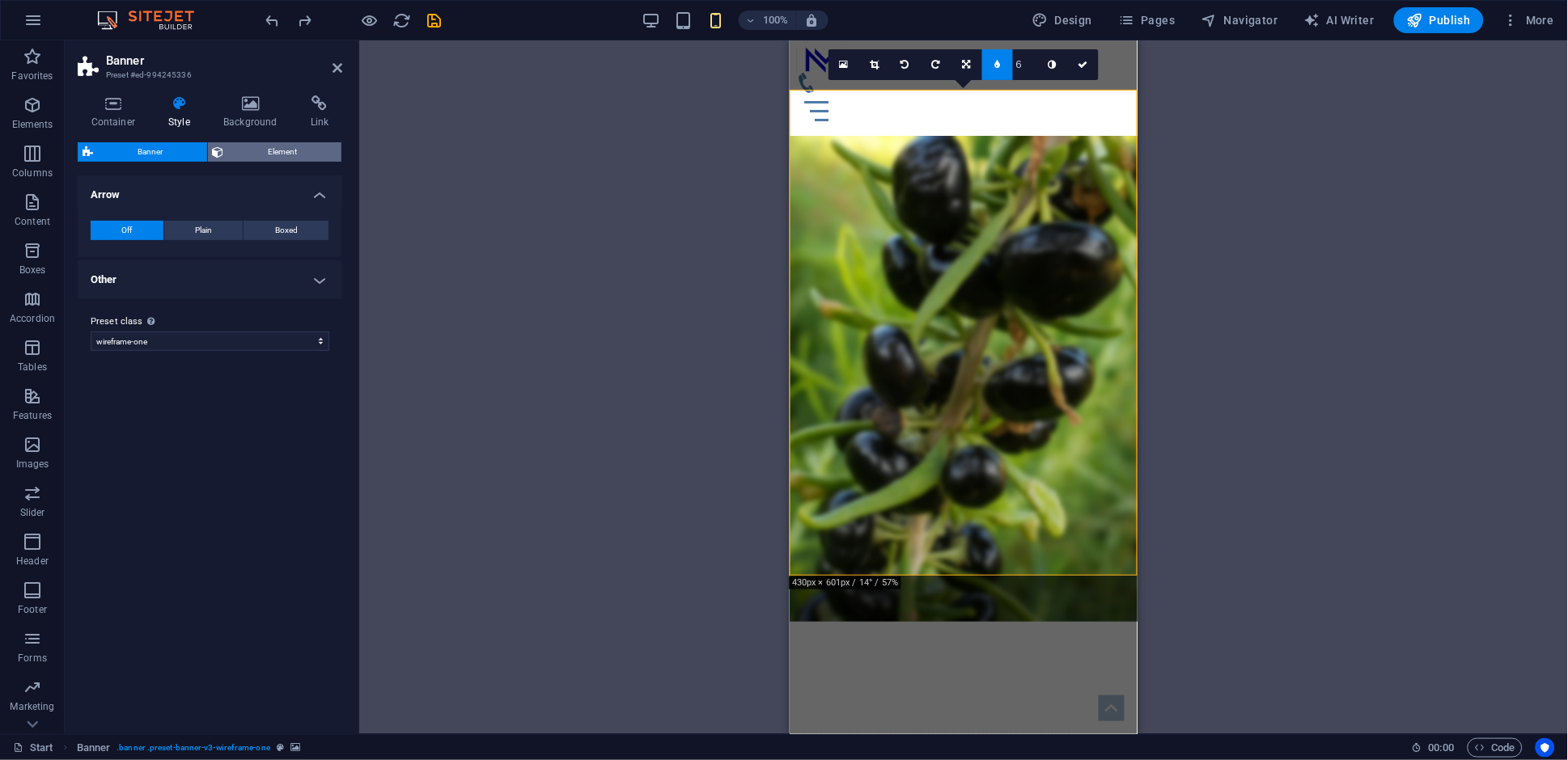
click at [266, 157] on span "Element" at bounding box center [283, 152] width 108 height 19
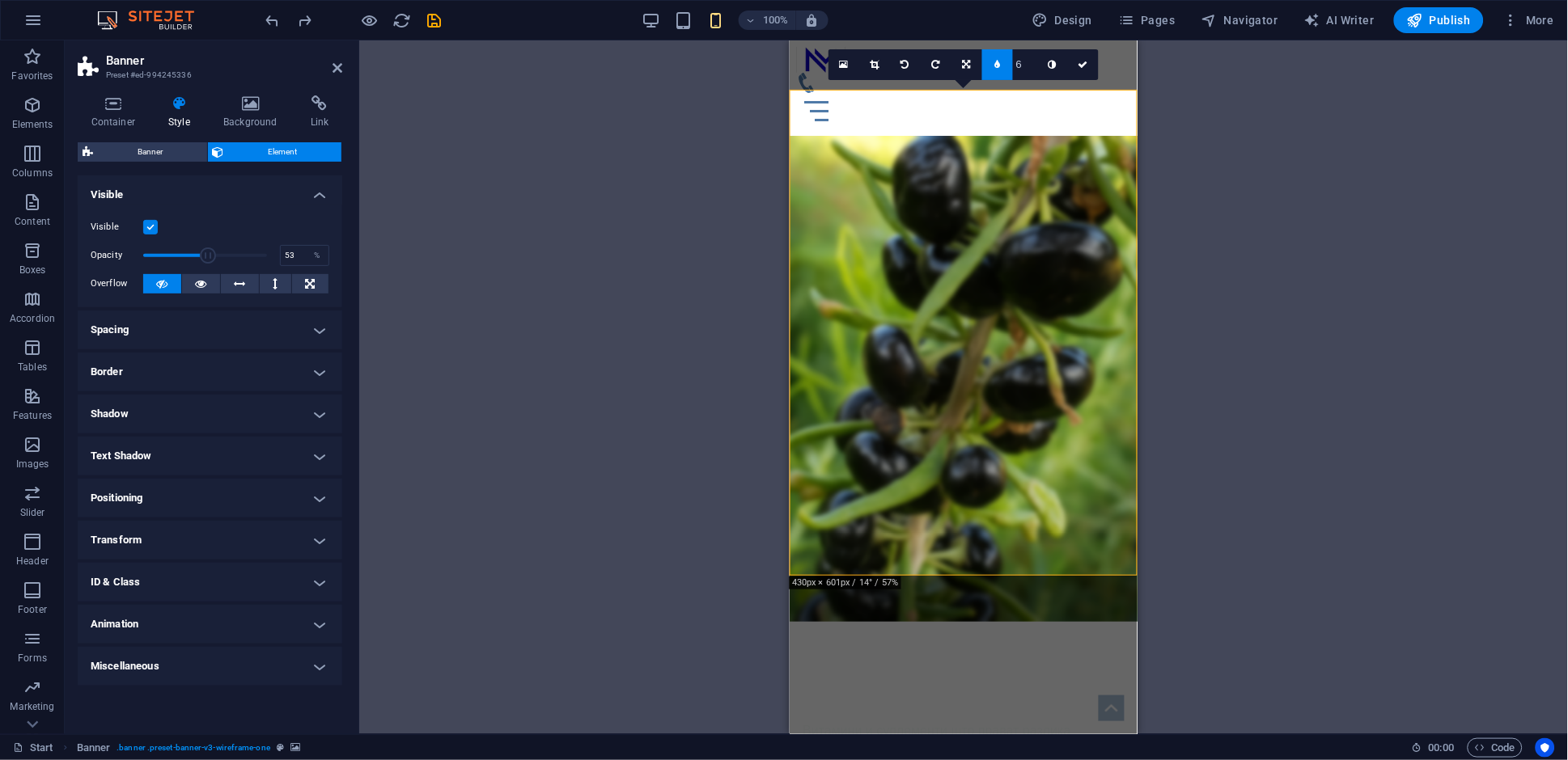
drag, startPoint x: 266, startPoint y: 254, endPoint x: 209, endPoint y: 243, distance: 58.1
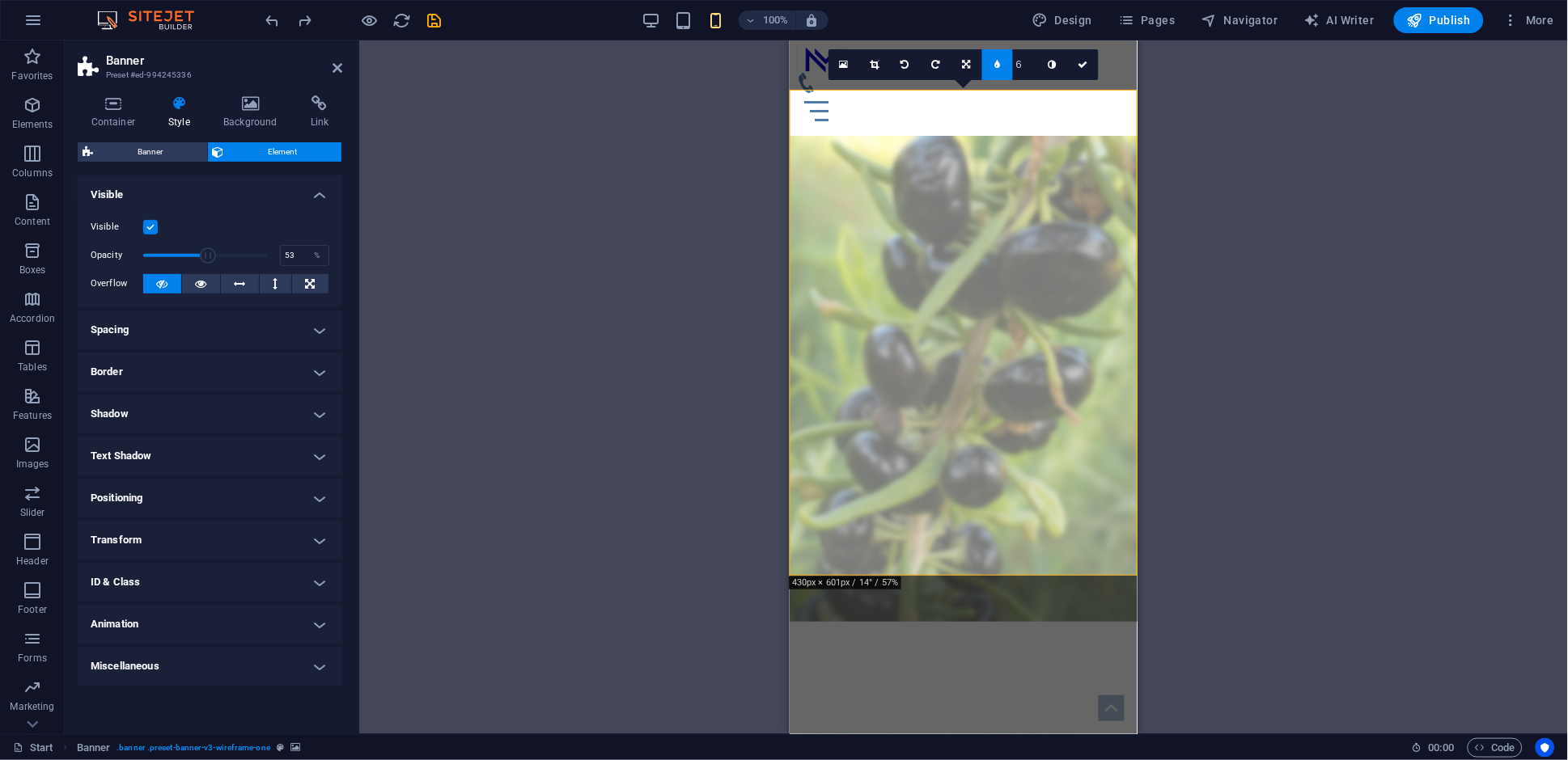
click at [209, 244] on span at bounding box center [205, 256] width 124 height 24
drag, startPoint x: 210, startPoint y: 255, endPoint x: 286, endPoint y: 257, distance: 76.0
click at [286, 257] on div "Opacity 100 %" at bounding box center [209, 256] width 239 height 24
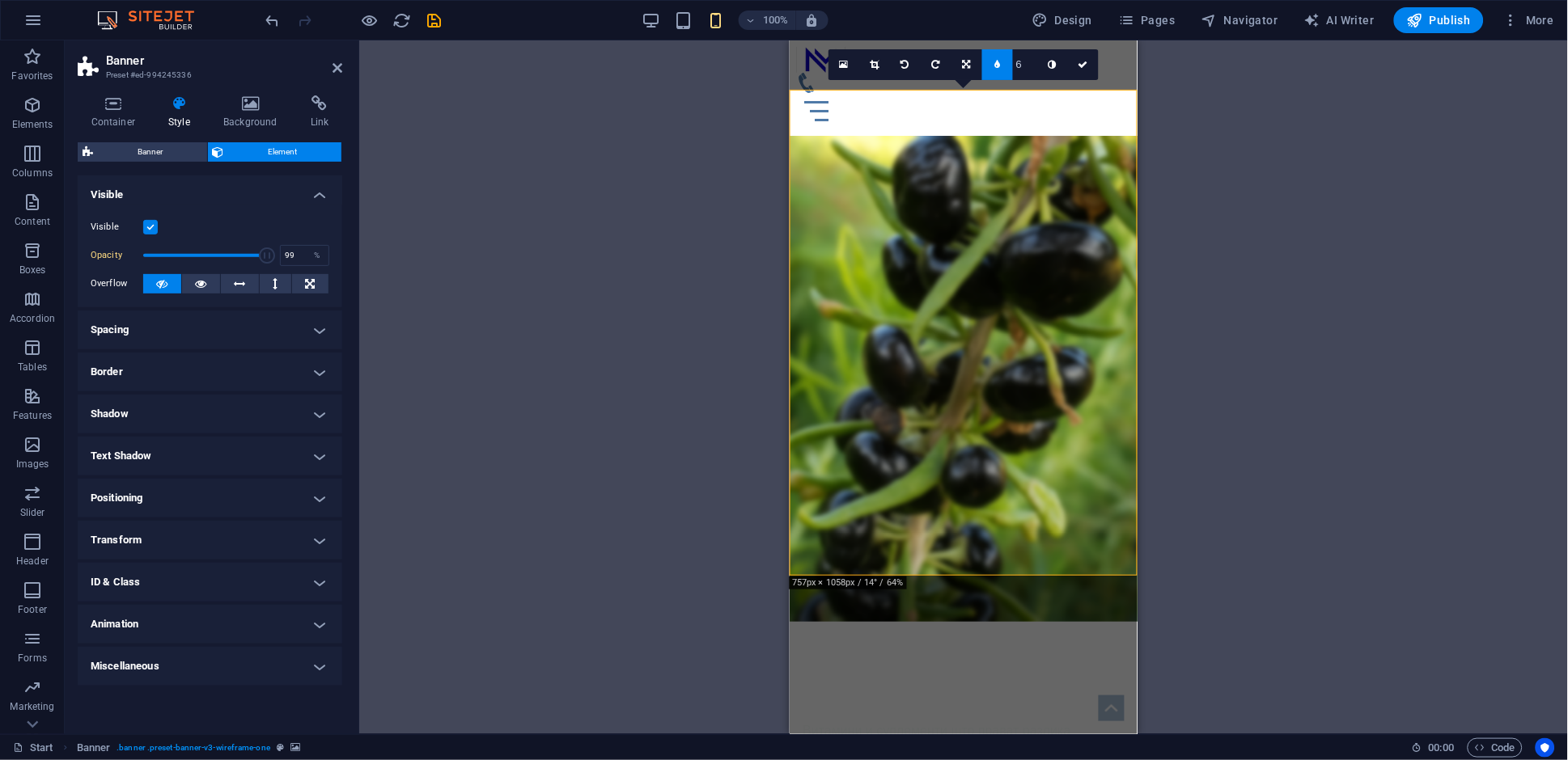
type input "100"
drag, startPoint x: 266, startPoint y: 254, endPoint x: 291, endPoint y: 254, distance: 25.0
click at [287, 254] on div "Opacity 100 %" at bounding box center [209, 256] width 239 height 24
click at [343, 67] on aside "Banner Preset #ed-994245336 Container Style Background Link Size Height Default…" at bounding box center [212, 388] width 294 height 694
click at [337, 67] on icon at bounding box center [337, 68] width 10 height 13
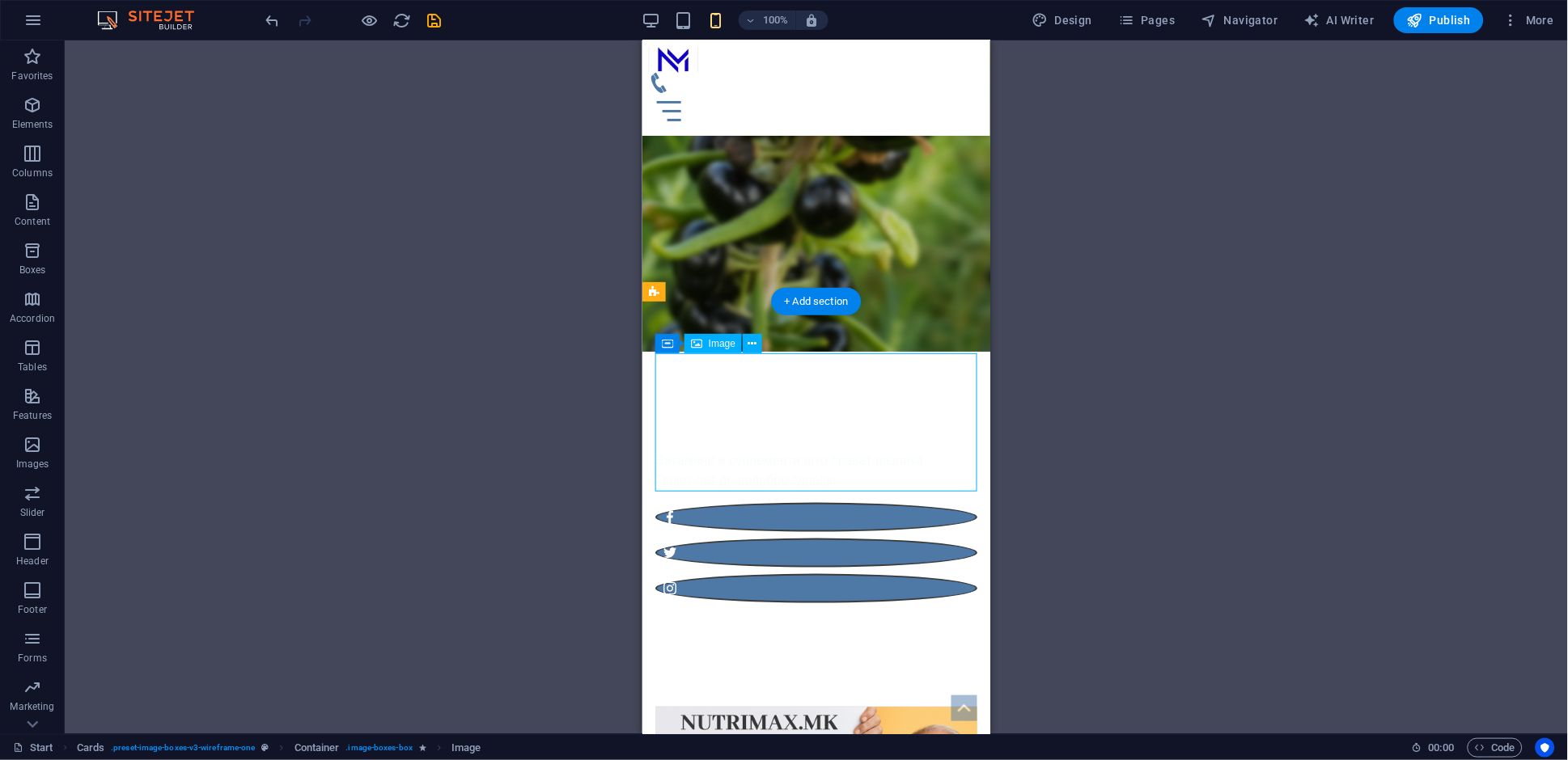
select select "px"
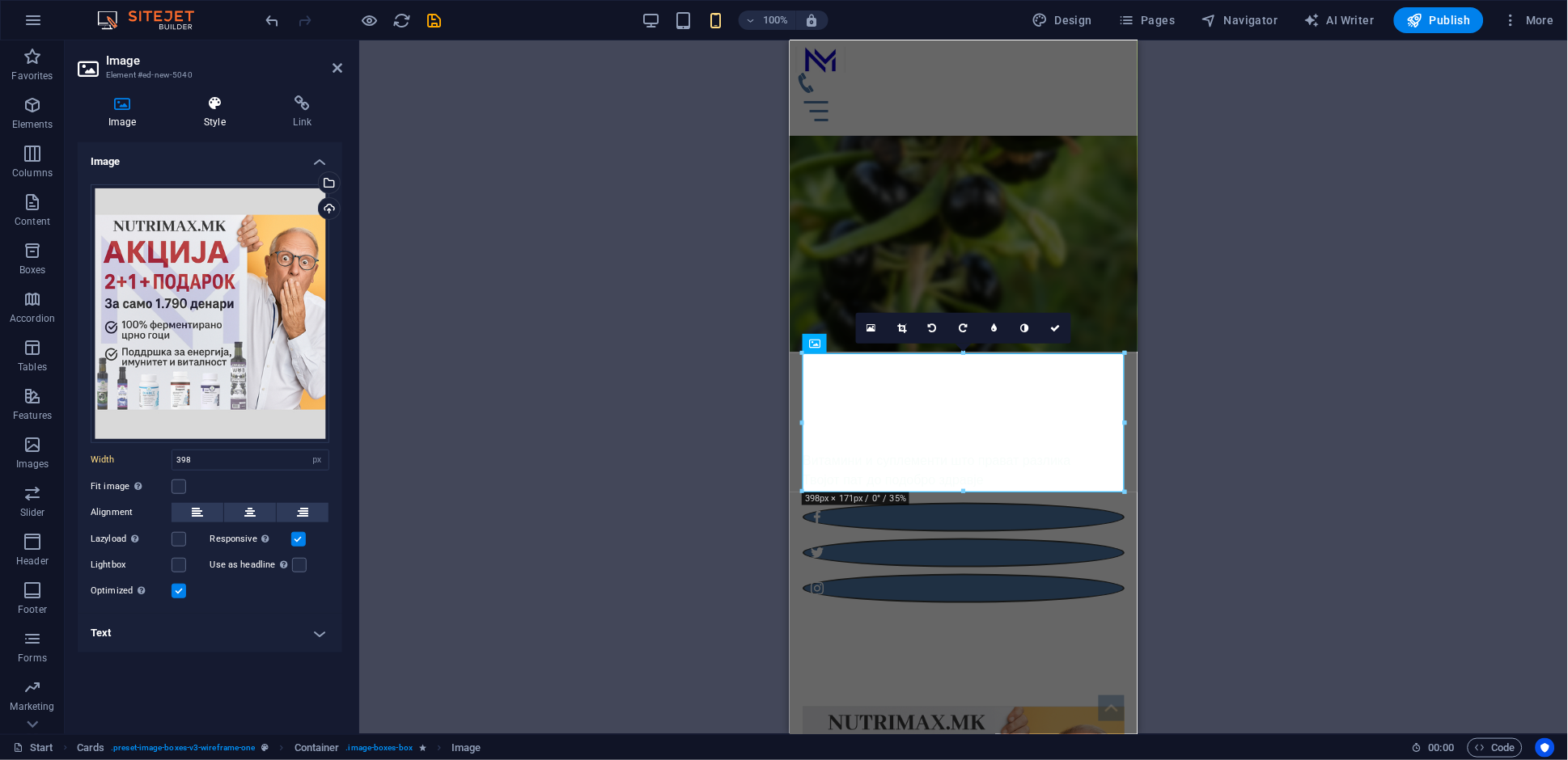
click at [233, 116] on h4 "Style" at bounding box center [218, 112] width 89 height 34
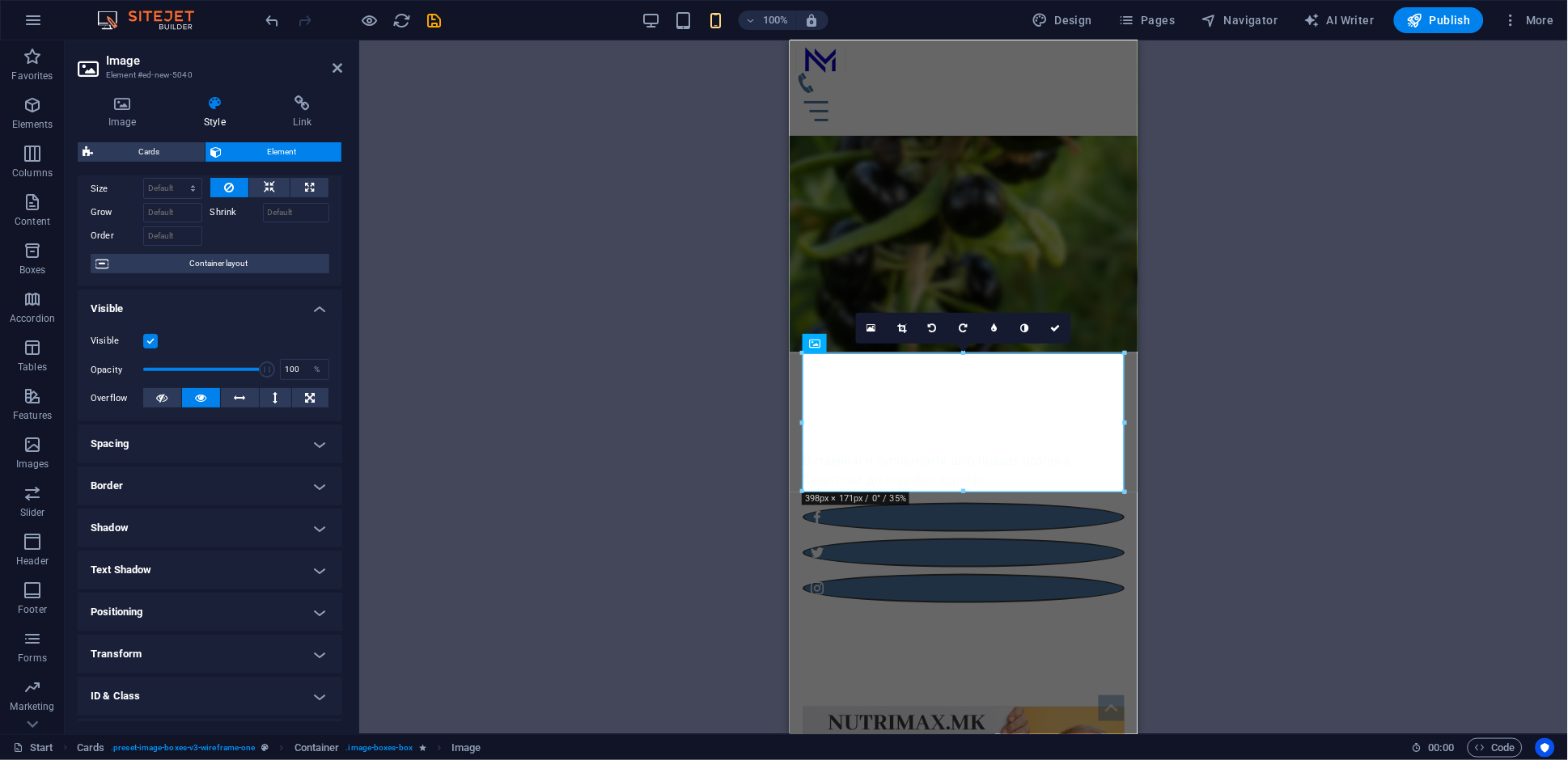
scroll to position [137, 0]
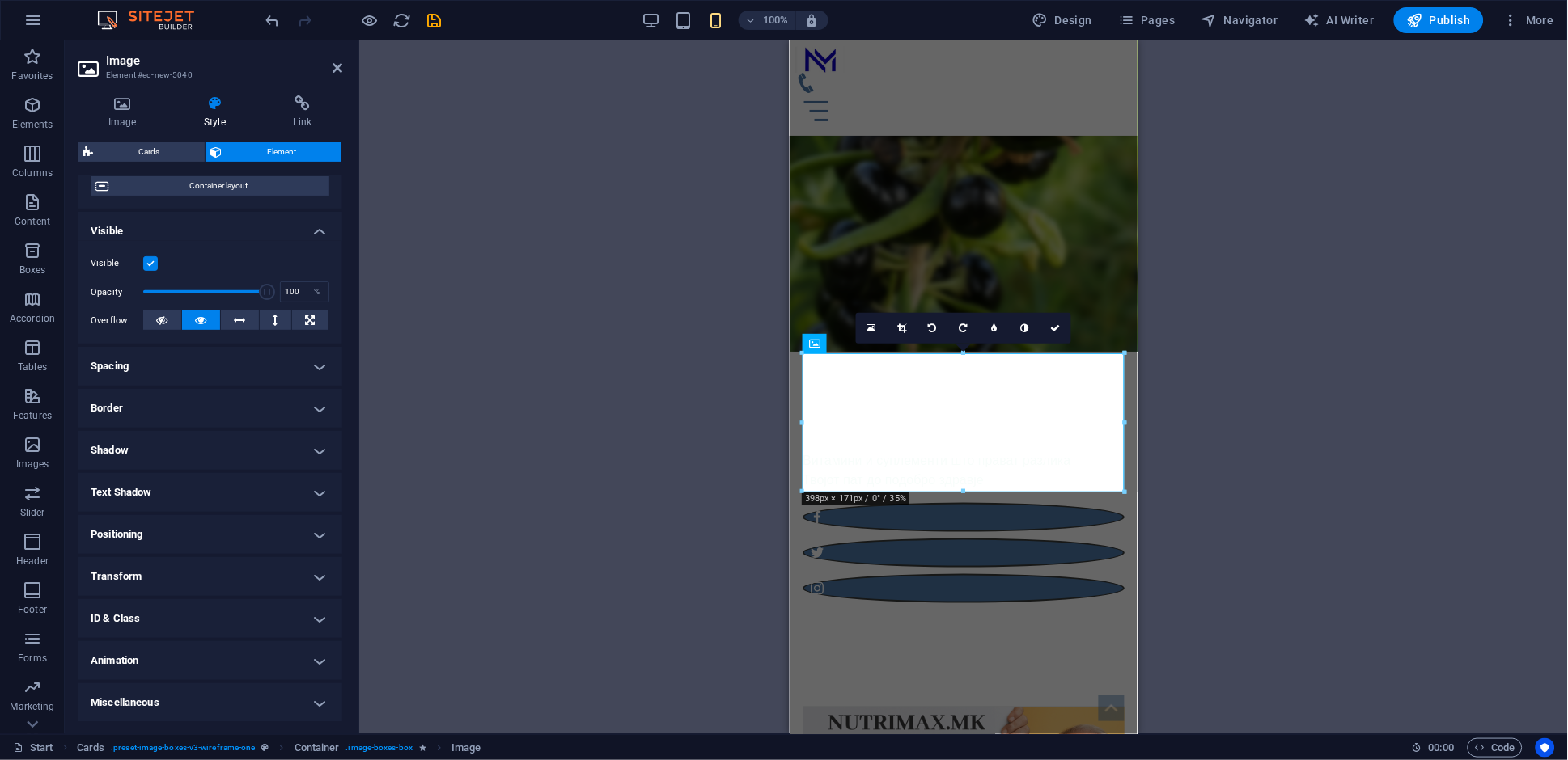
click at [186, 665] on h4 "Animation" at bounding box center [210, 660] width 265 height 39
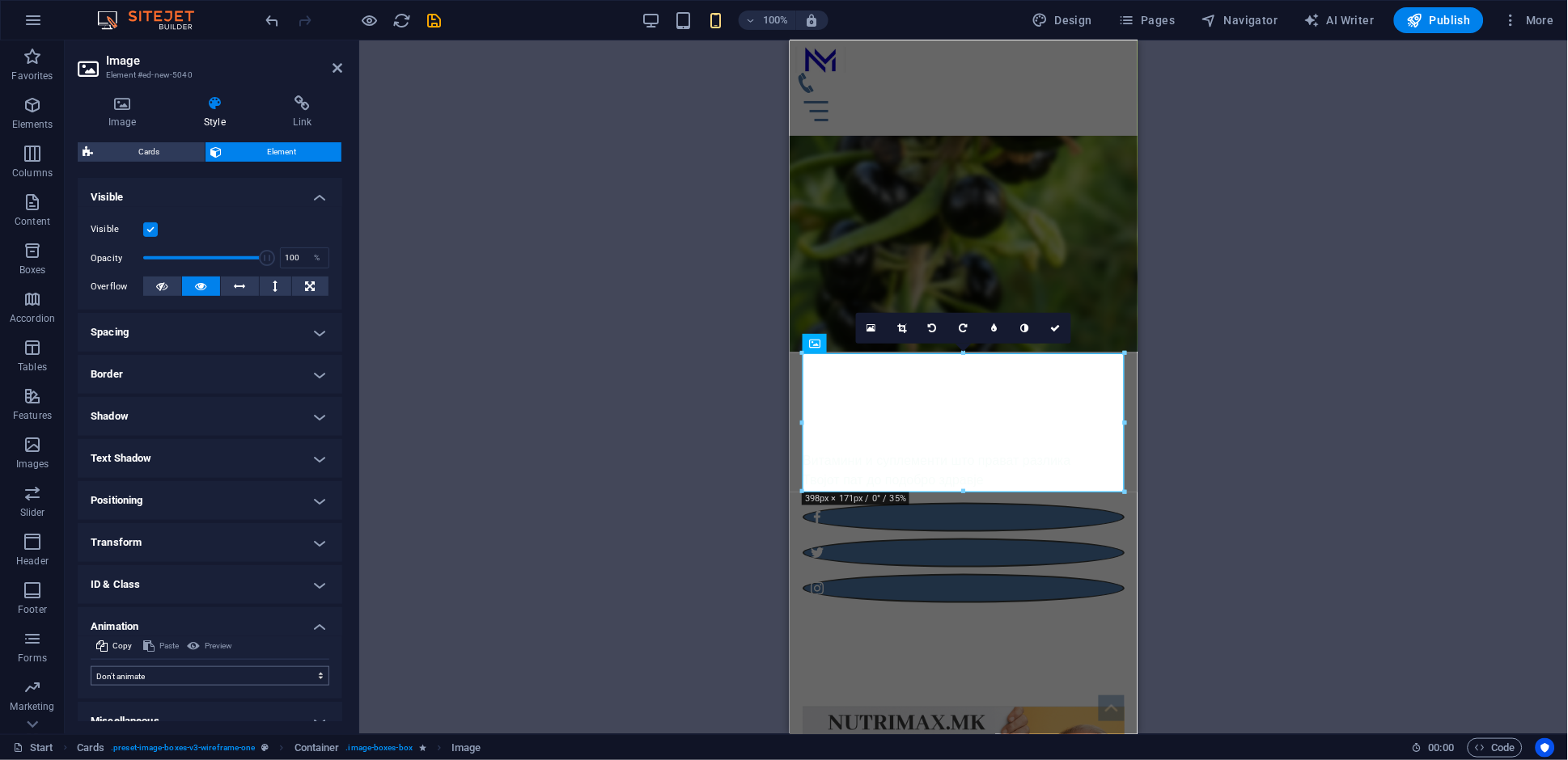
scroll to position [189, 0]
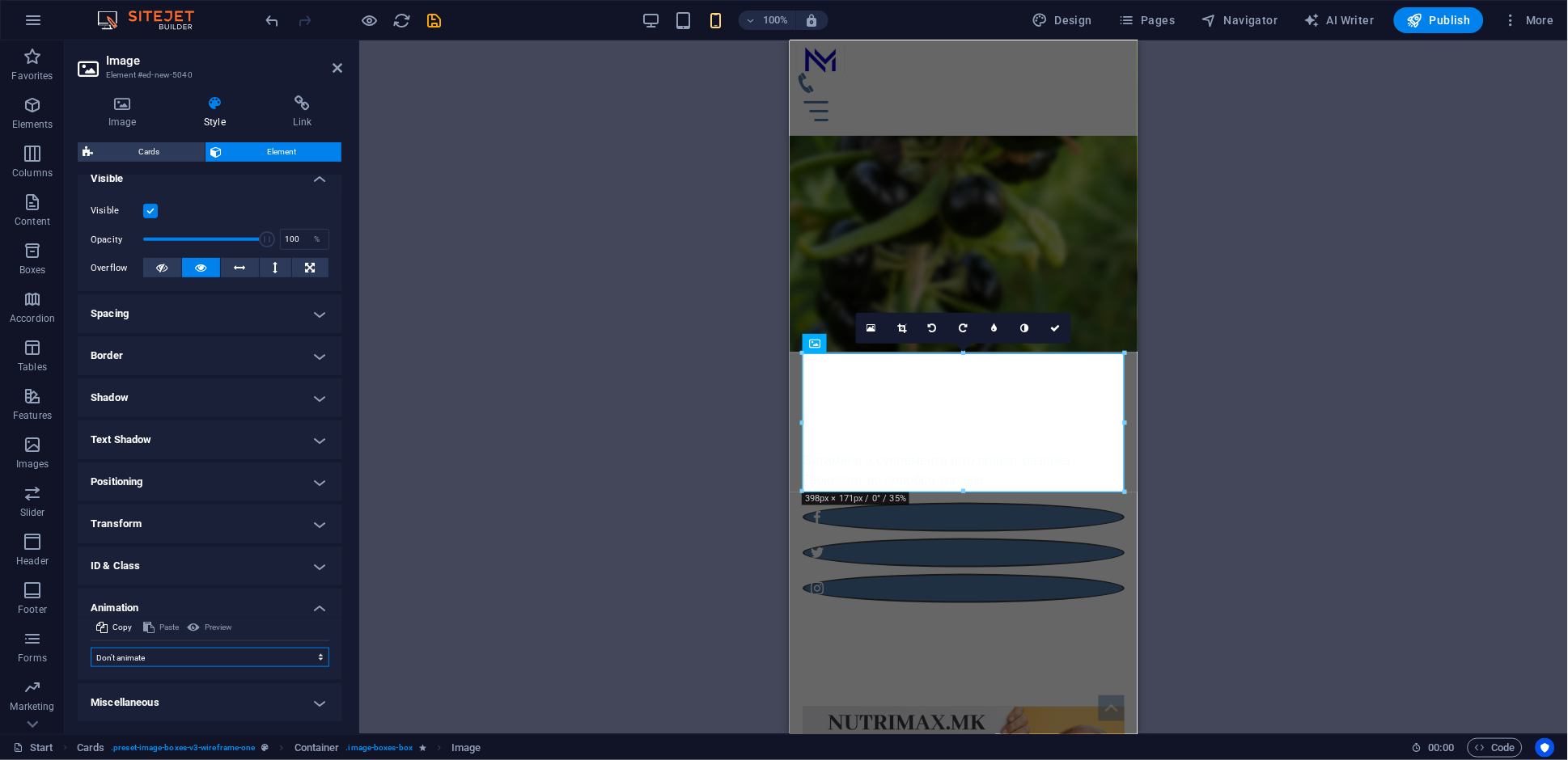
click at [234, 656] on select "Don't animate Show / Hide Slide up/down Zoom in/out Slide left to right Slide r…" at bounding box center [209, 658] width 239 height 19
select select "pulse"
click at [90, 648] on select "Don't animate Show / Hide Slide up/down Zoom in/out Slide left to right Slide r…" at bounding box center [209, 658] width 239 height 19
select select "scroll"
click at [222, 631] on span "Preview" at bounding box center [219, 627] width 28 height 19
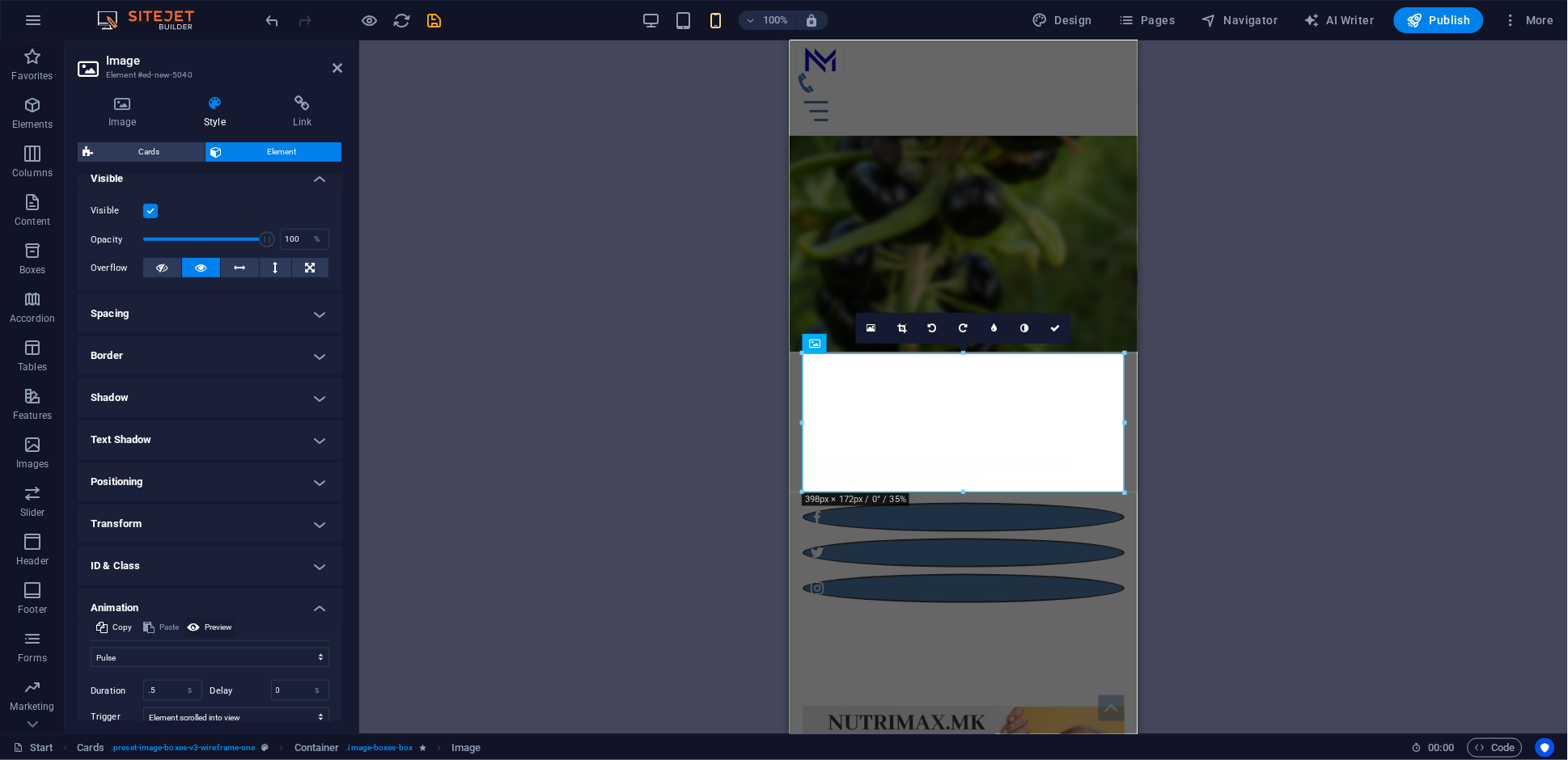
click at [222, 631] on span "Preview" at bounding box center [219, 627] width 28 height 19
click at [214, 653] on select "Don't animate Show / Hide Slide up/down Zoom in/out Slide left to right Slide r…" at bounding box center [209, 658] width 239 height 19
click at [90, 648] on select "Don't animate Show / Hide Slide up/down Zoom in/out Slide left to right Slide r…" at bounding box center [209, 658] width 239 height 19
click at [213, 628] on div "Preview" at bounding box center [210, 627] width 50 height 19
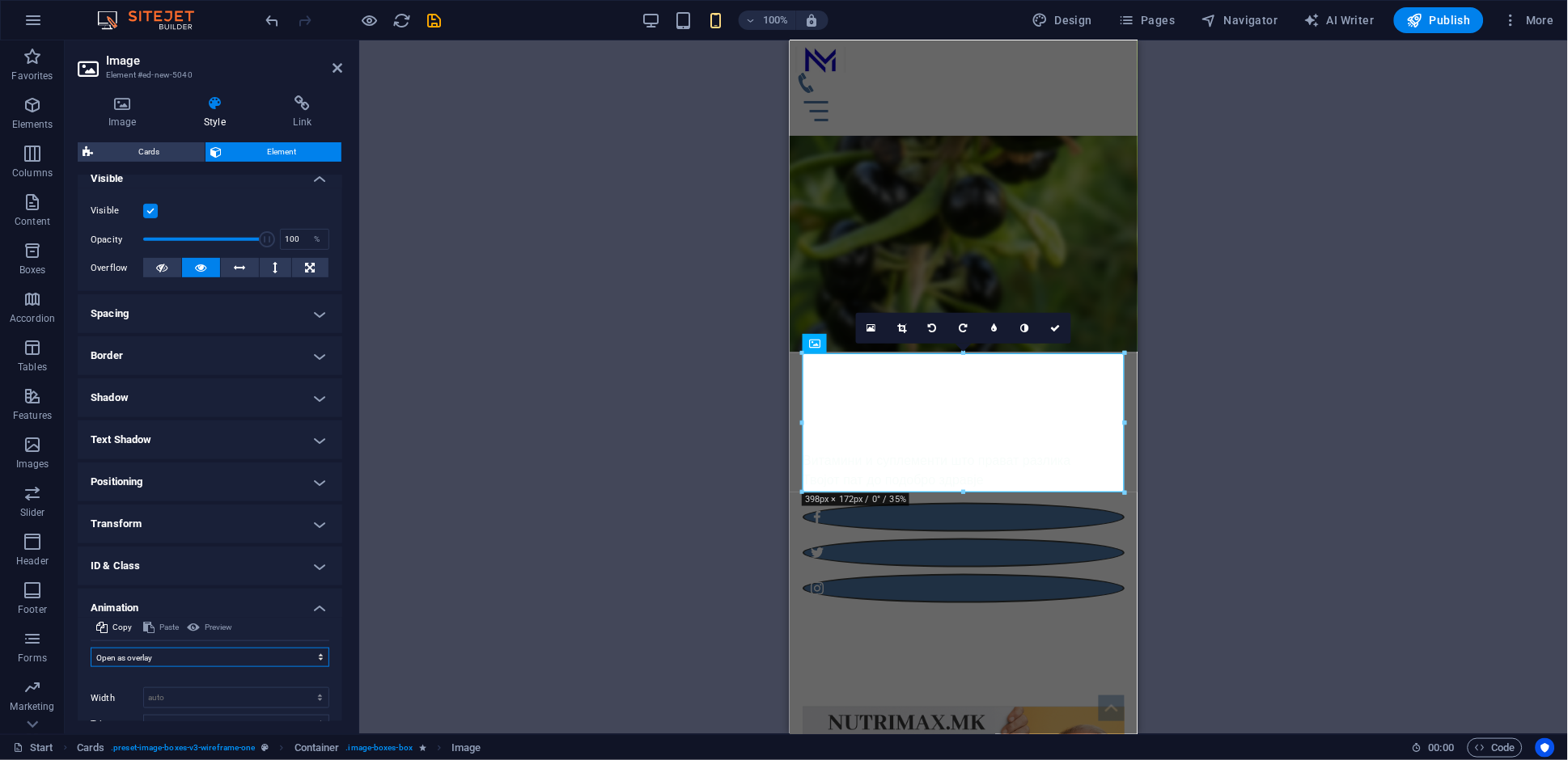
click at [216, 655] on select "Don't animate Show / Hide Slide up/down Zoom in/out Slide left to right Slide r…" at bounding box center [209, 658] width 239 height 19
select select "shrink"
click at [90, 648] on select "Don't animate Show / Hide Slide up/down Zoom in/out Slide left to right Slide r…" at bounding box center [209, 658] width 239 height 19
click at [221, 627] on span "Preview" at bounding box center [219, 627] width 28 height 19
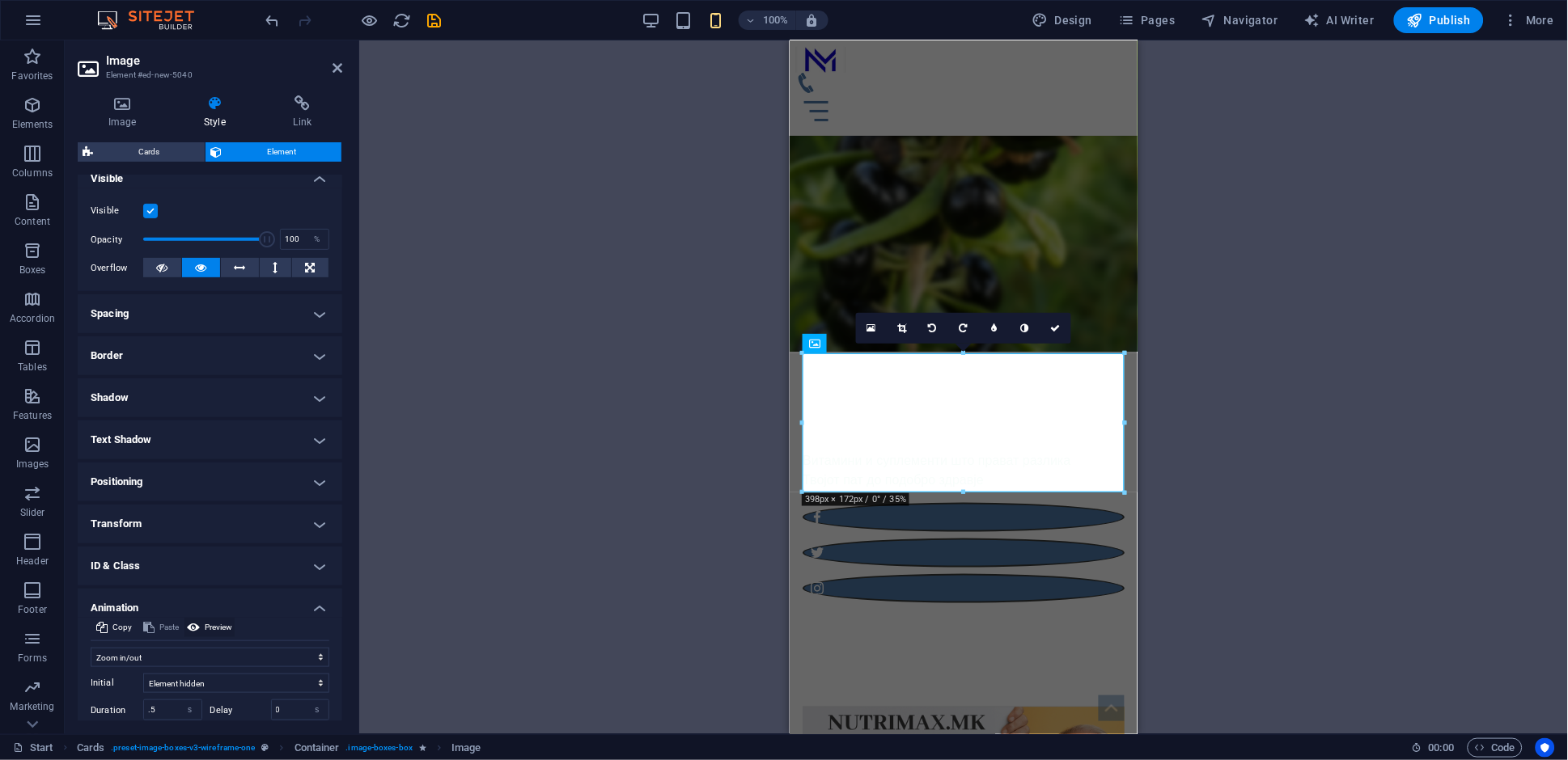
click at [221, 627] on span "Preview" at bounding box center [219, 627] width 28 height 19
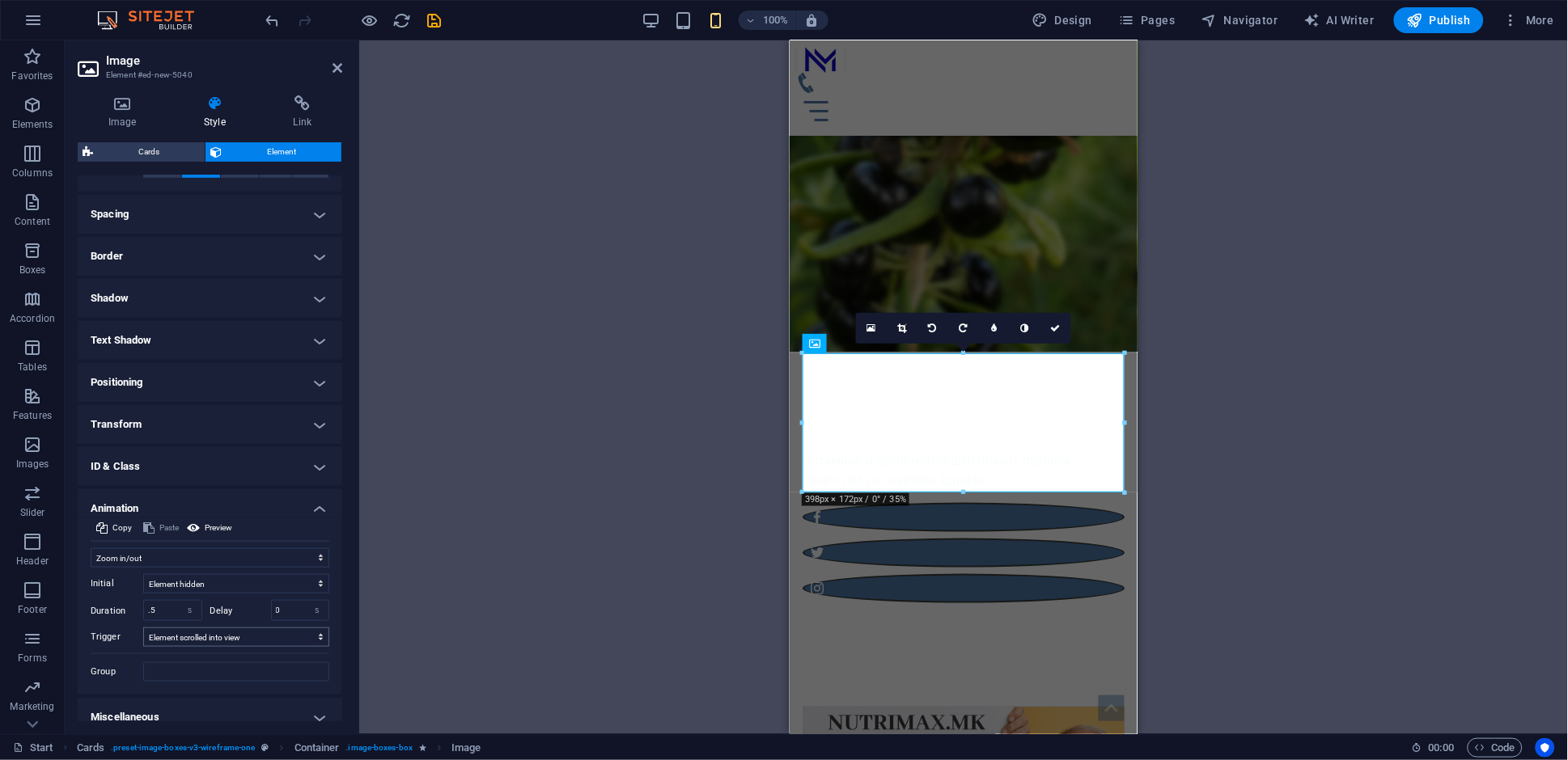
scroll to position [290, 0]
click at [282, 616] on input "0" at bounding box center [300, 610] width 57 height 19
type input "0.5"
click at [223, 528] on span "Preview" at bounding box center [219, 527] width 28 height 19
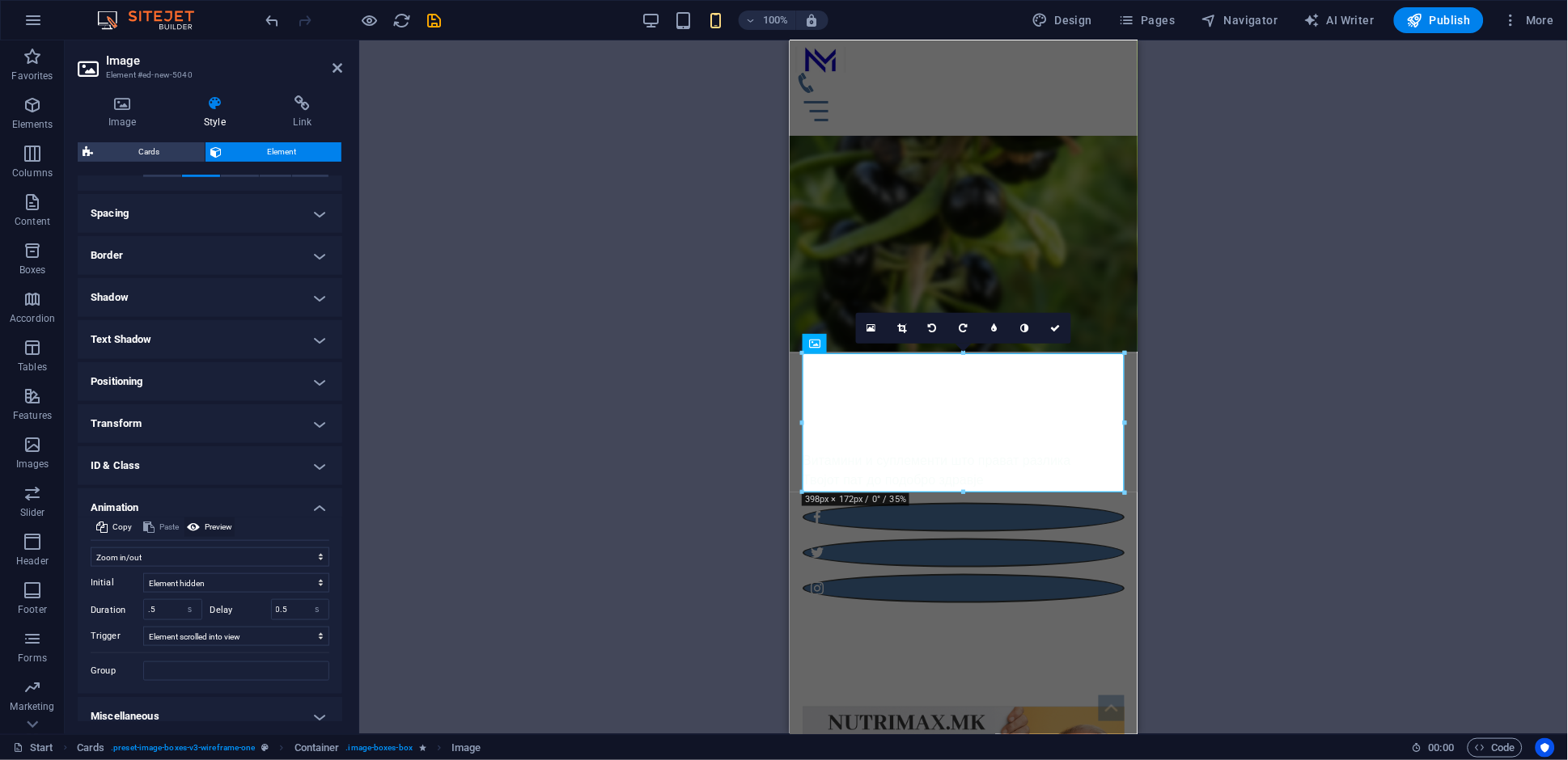
click at [223, 528] on span "Preview" at bounding box center [219, 527] width 28 height 19
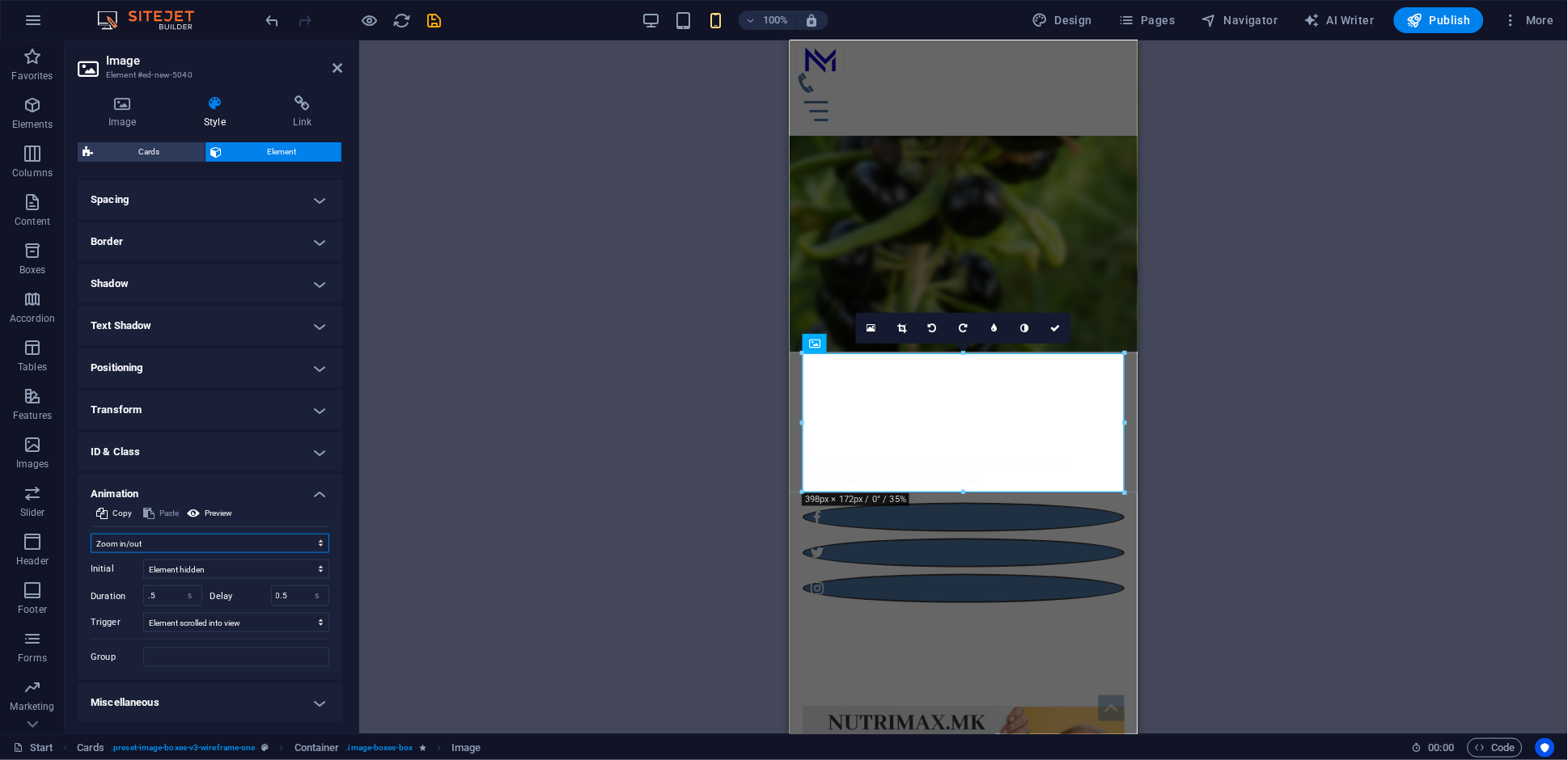
click at [170, 544] on select "Don't animate Show / Hide Slide up/down Zoom in/out Slide left to right Slide r…" at bounding box center [209, 543] width 239 height 19
click at [90, 534] on select "Don't animate Show / Hide Slide up/down Zoom in/out Slide left to right Slide r…" at bounding box center [209, 543] width 239 height 19
click at [166, 546] on select "Don't animate Show / Hide Slide up/down Zoom in/out Slide left to right Slide r…" at bounding box center [209, 543] width 239 height 19
select select "shrink"
click at [90, 534] on select "Don't animate Show / Hide Slide up/down Zoom in/out Slide left to right Slide r…" at bounding box center [209, 543] width 239 height 19
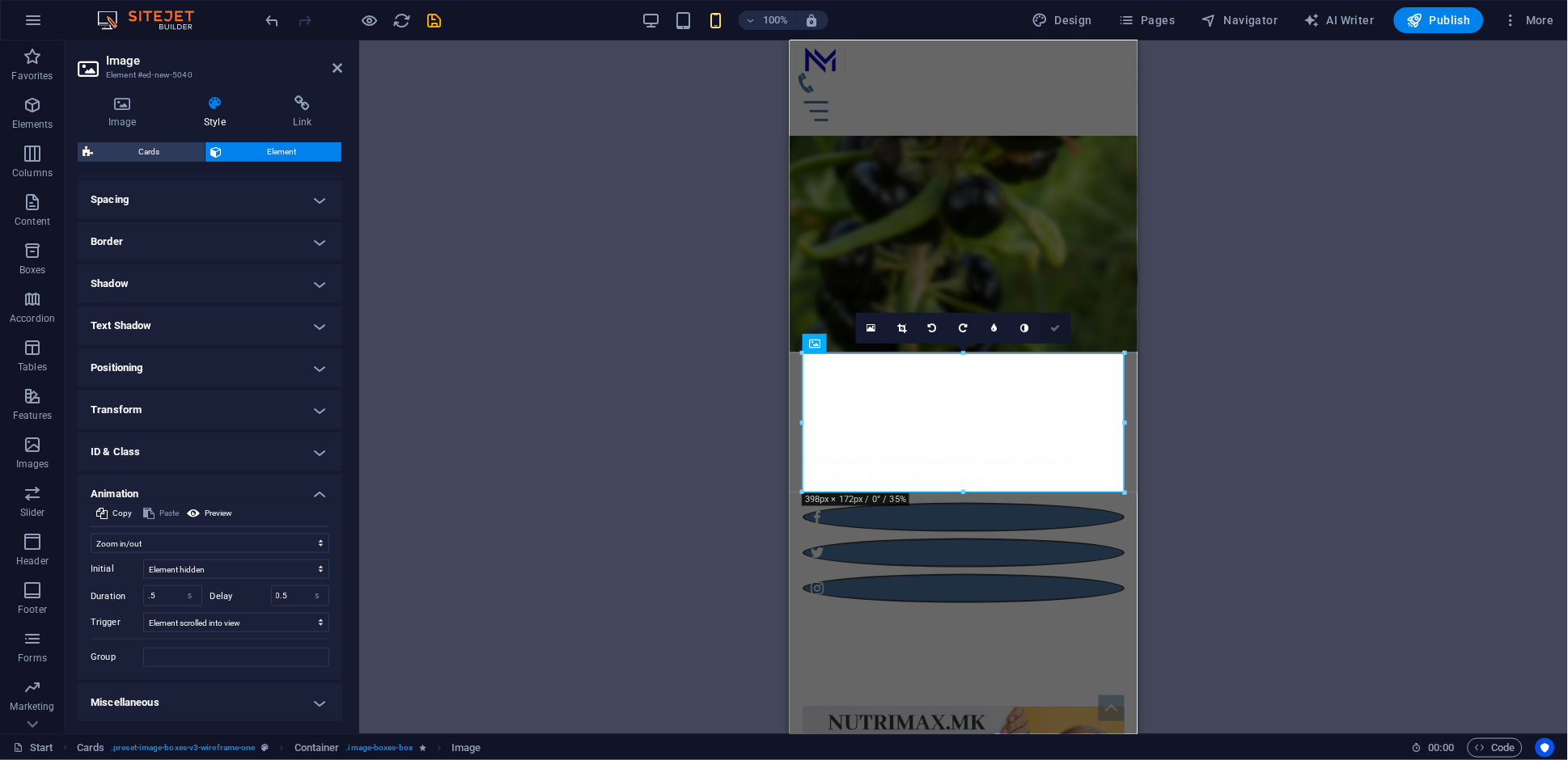
click at [1059, 329] on icon at bounding box center [1055, 328] width 10 height 10
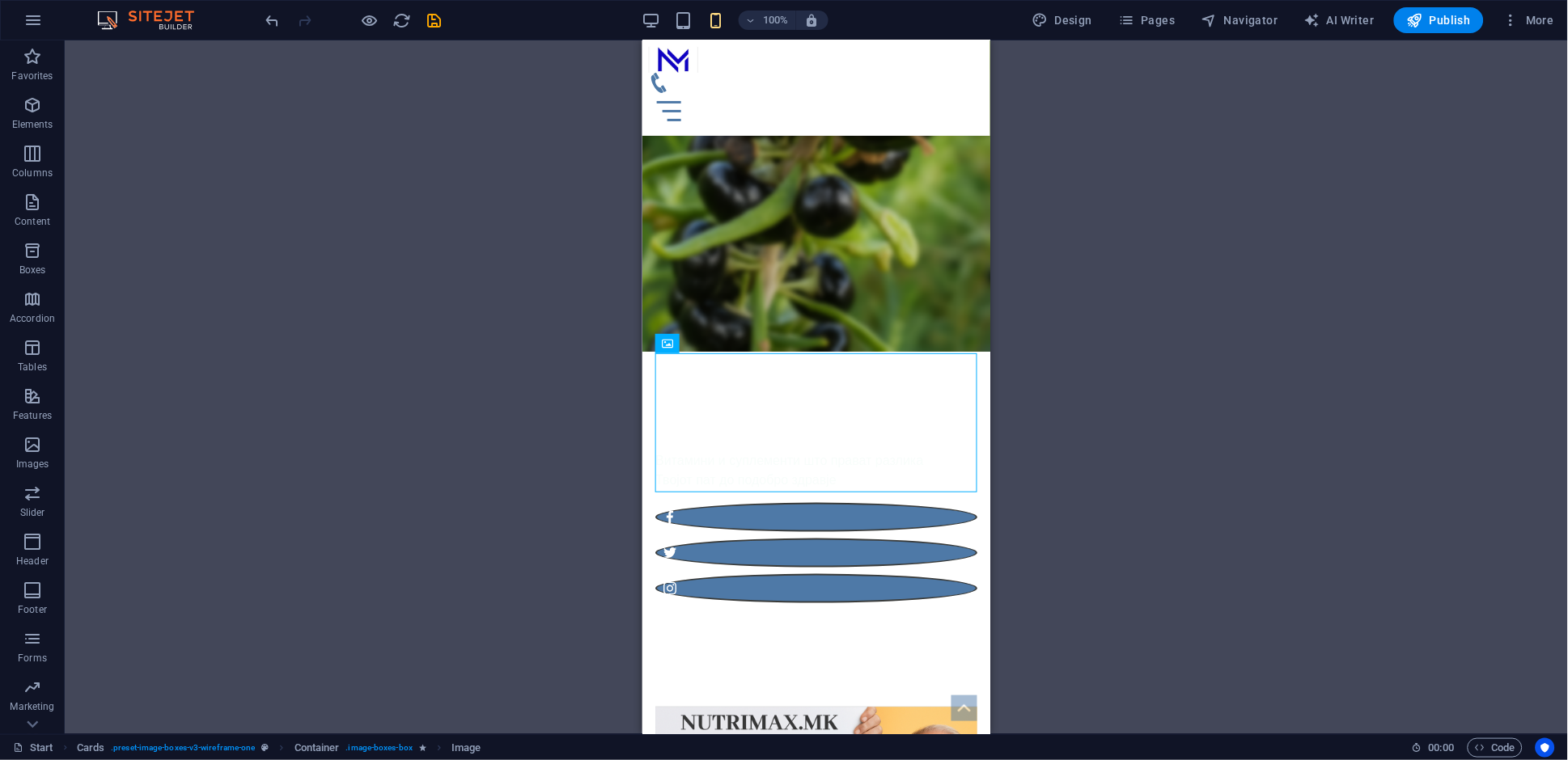
click at [422, 538] on div "Drag here to replace the existing content. Press “Ctrl” if you want to create a…" at bounding box center [817, 388] width 1503 height 694
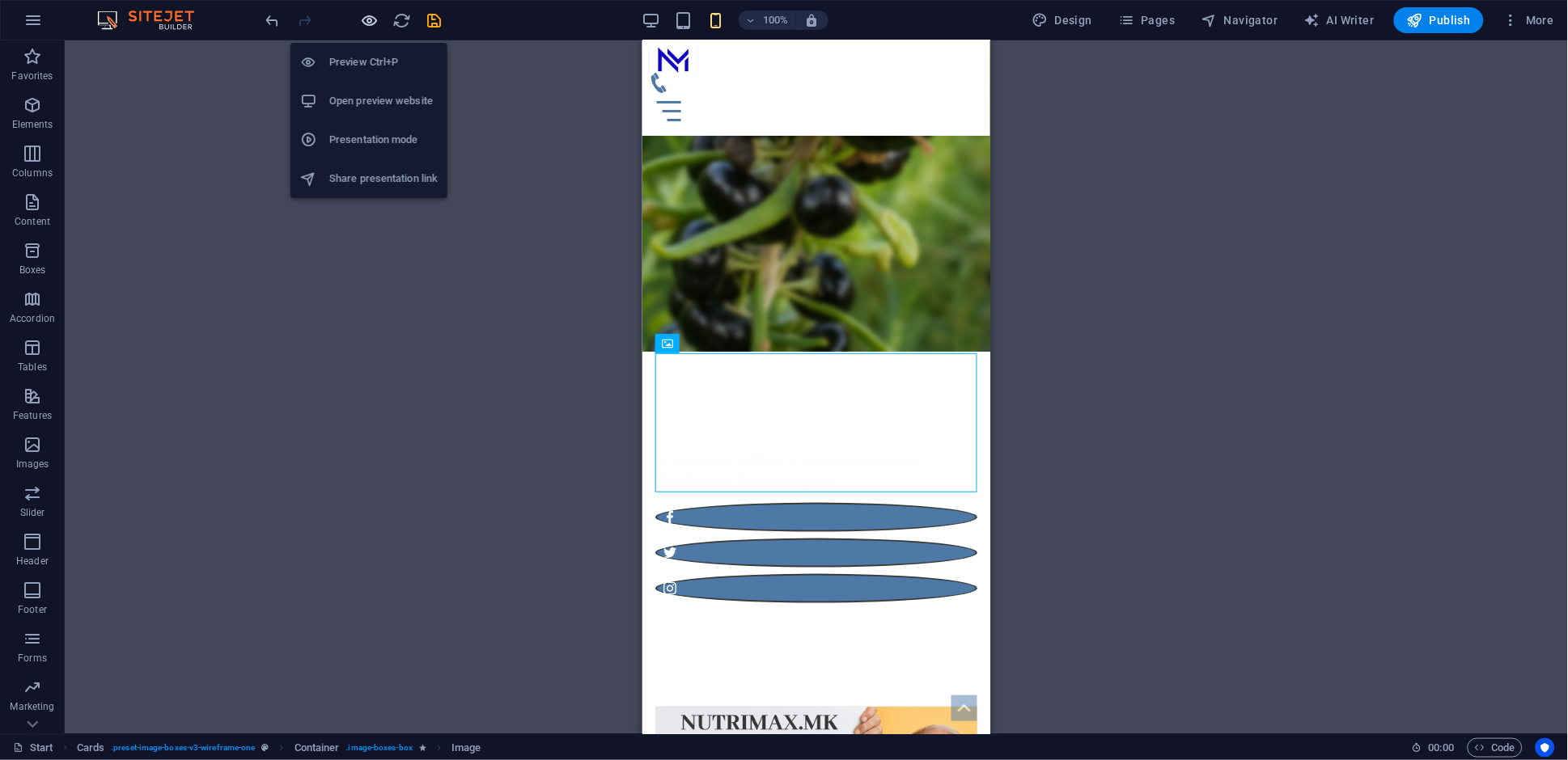
click at [370, 22] on icon "button" at bounding box center [370, 20] width 18 height 18
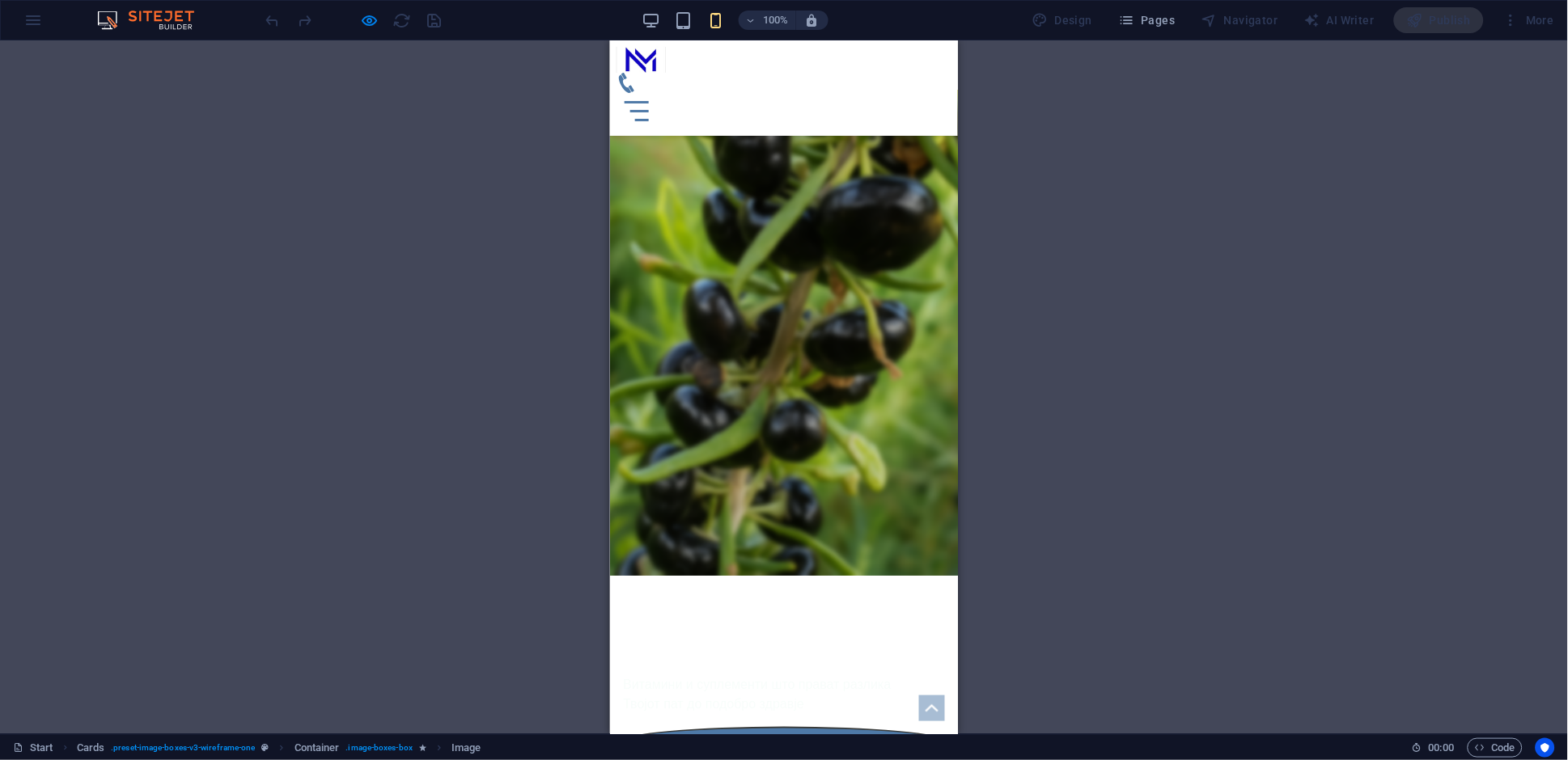
scroll to position [160, 0]
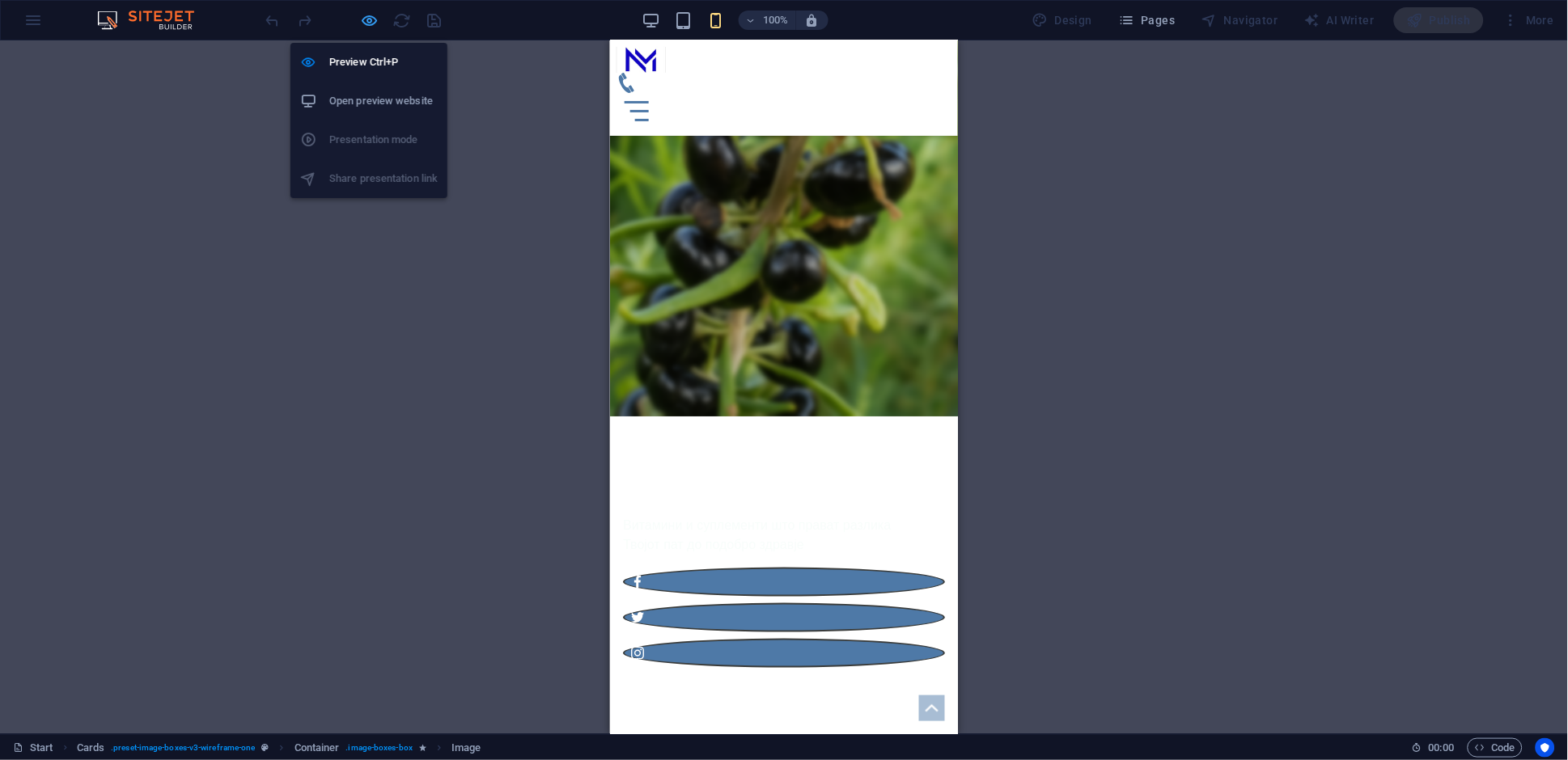
click at [371, 23] on icon "button" at bounding box center [370, 20] width 18 height 18
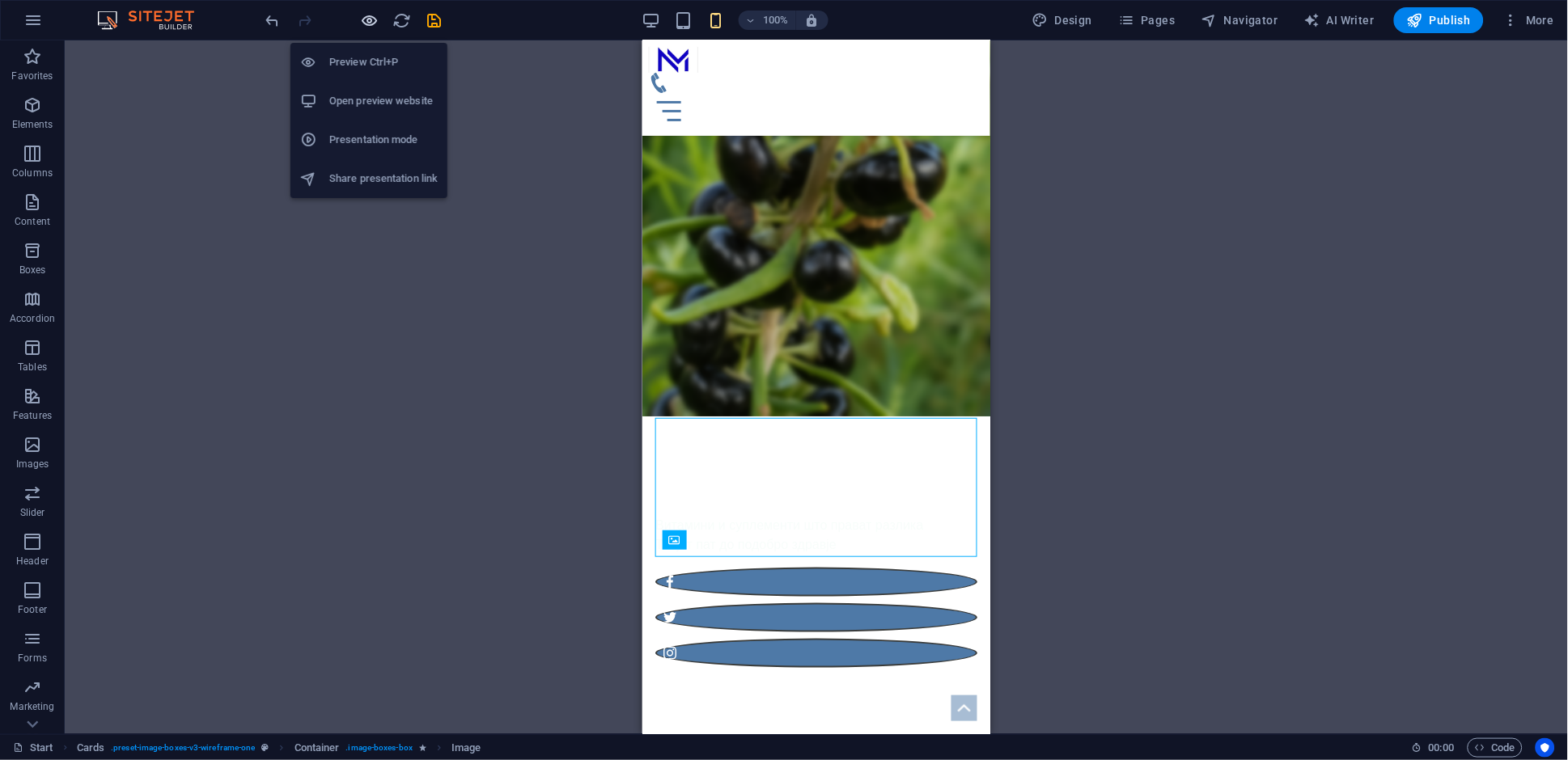
click at [371, 23] on icon "button" at bounding box center [370, 20] width 18 height 18
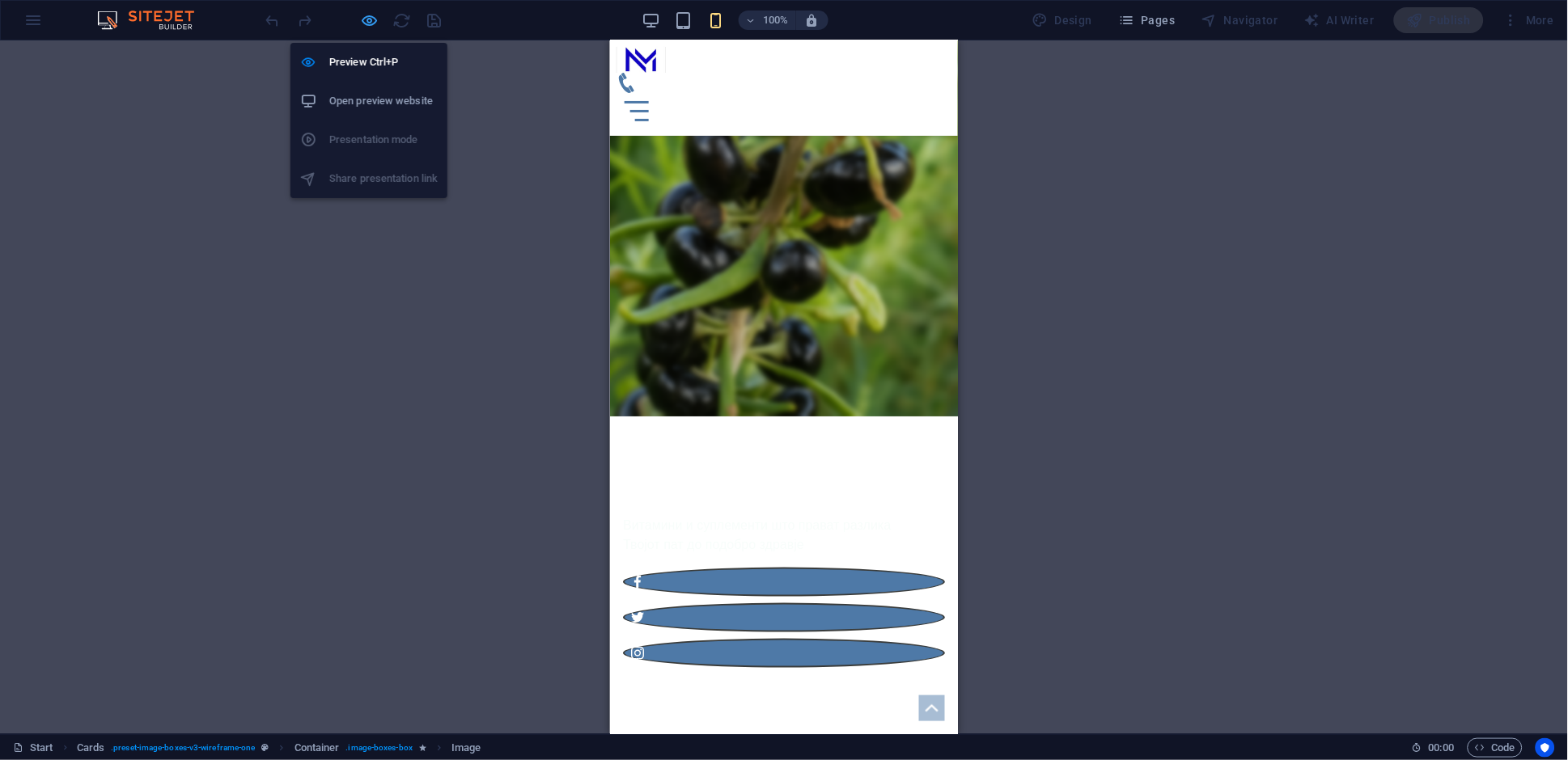
click at [364, 23] on icon "button" at bounding box center [370, 20] width 18 height 18
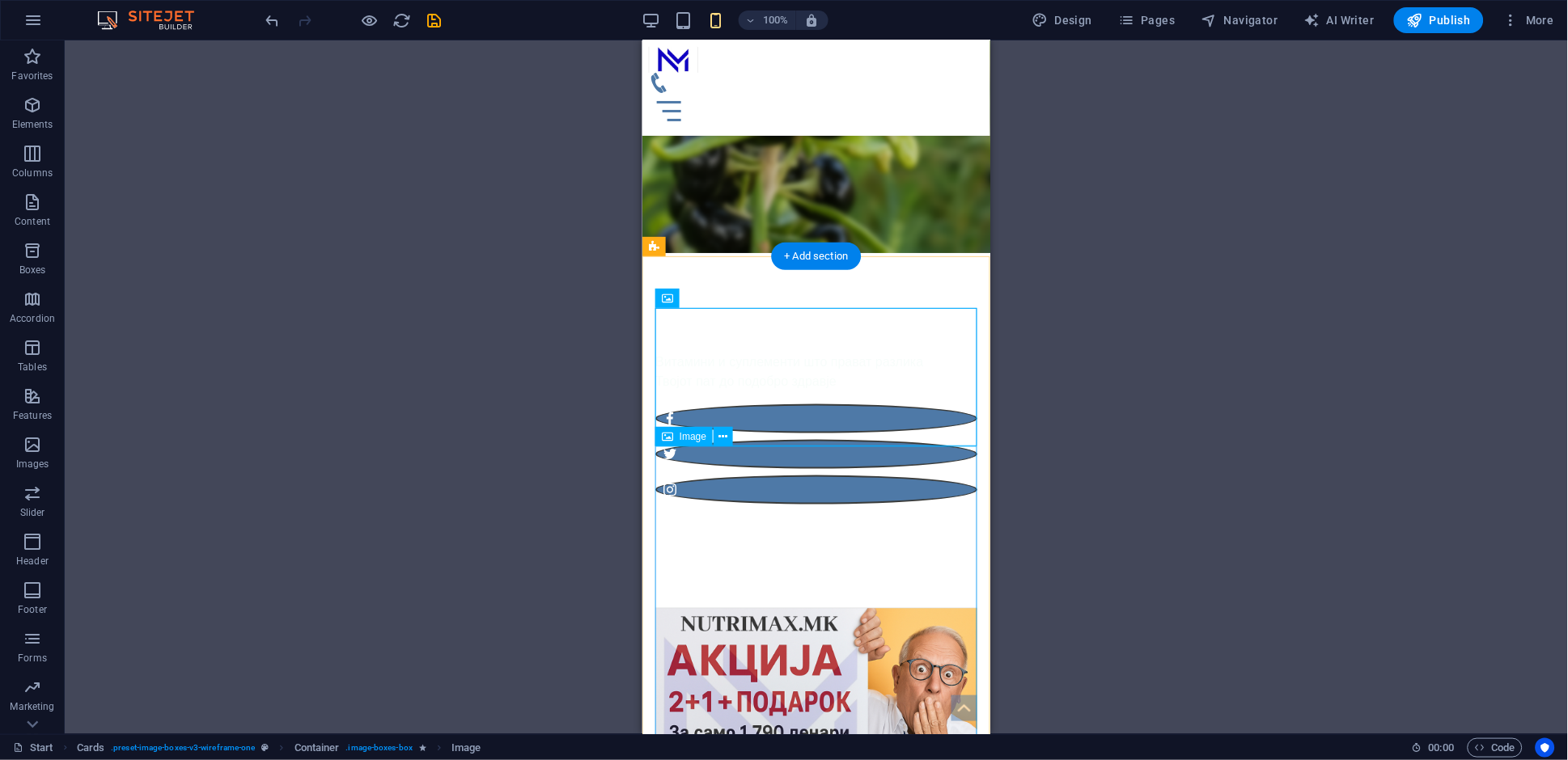
scroll to position [387, 0]
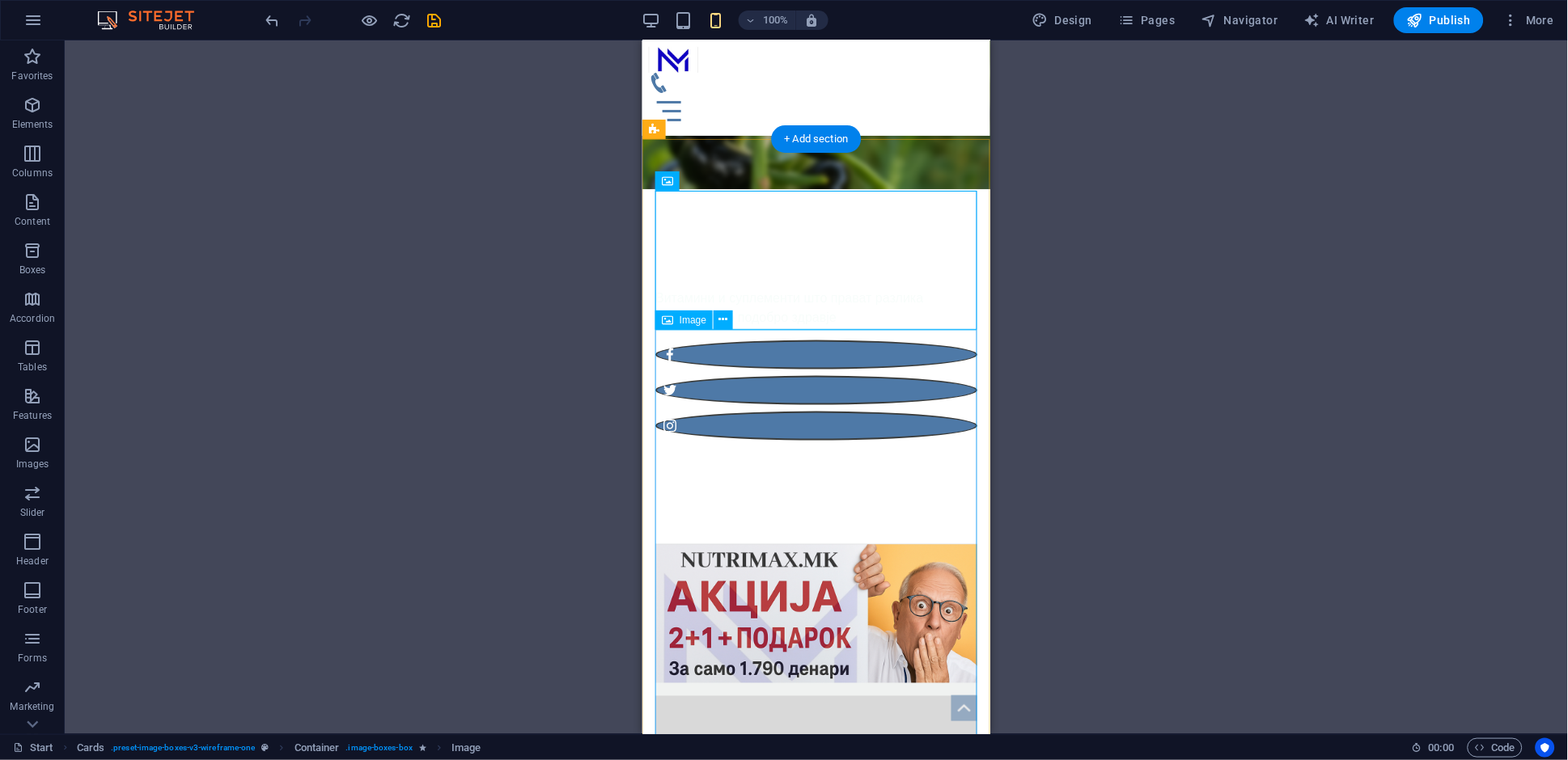
drag, startPoint x: 760, startPoint y: 479, endPoint x: 1131, endPoint y: 479, distance: 371.0
select select "%"
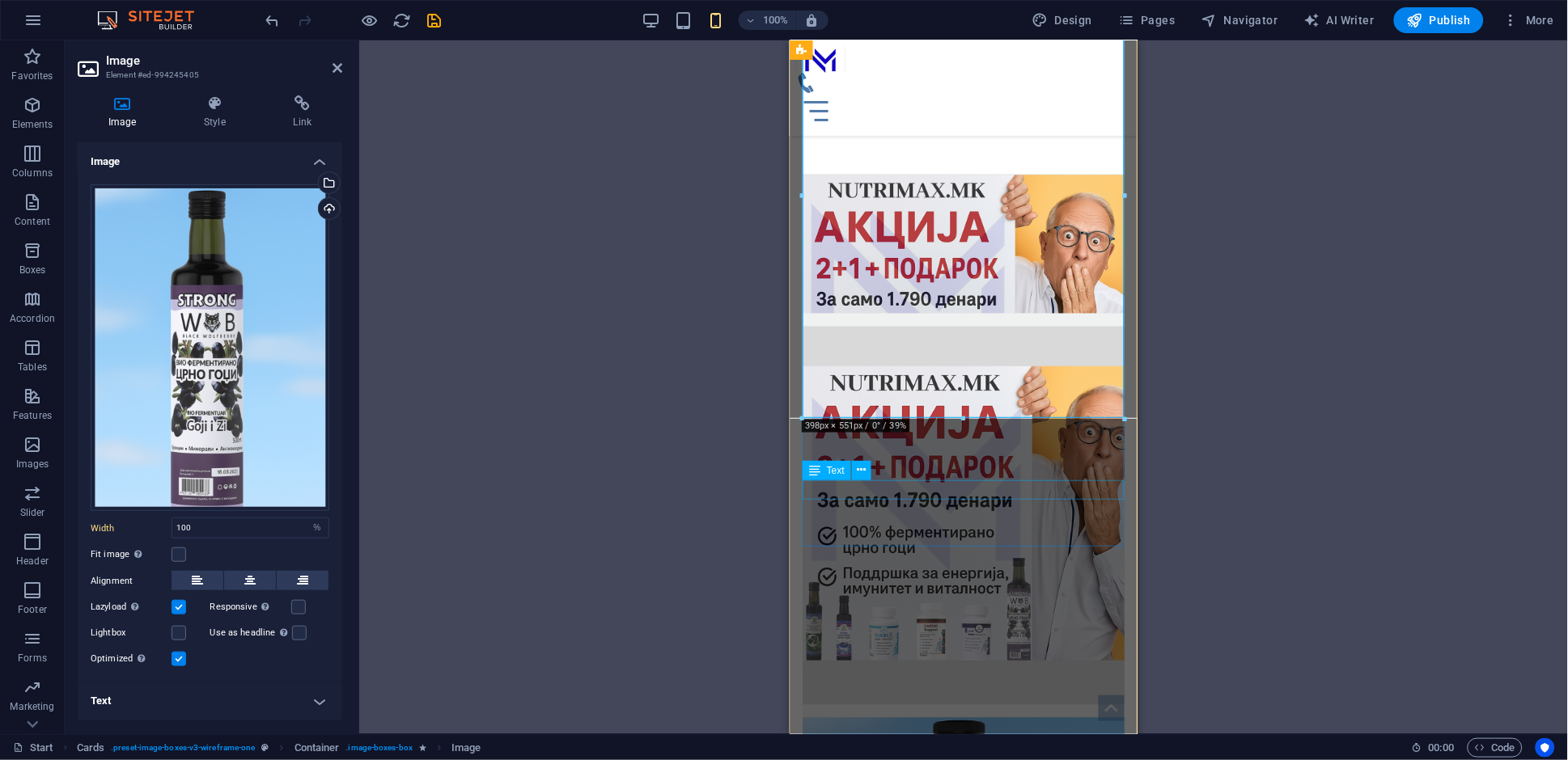
scroll to position [755, 0]
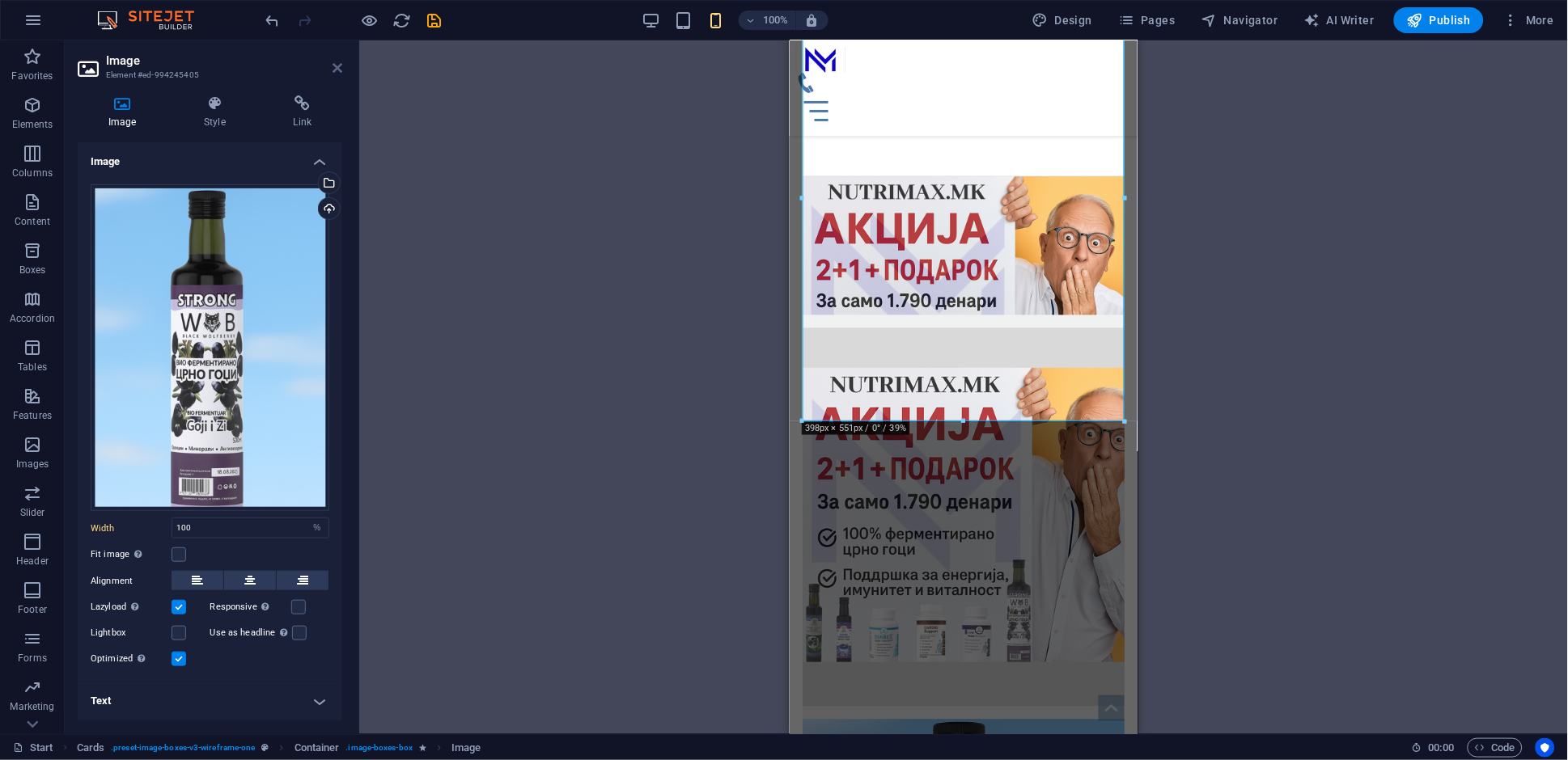
click at [335, 74] on icon at bounding box center [337, 68] width 10 height 13
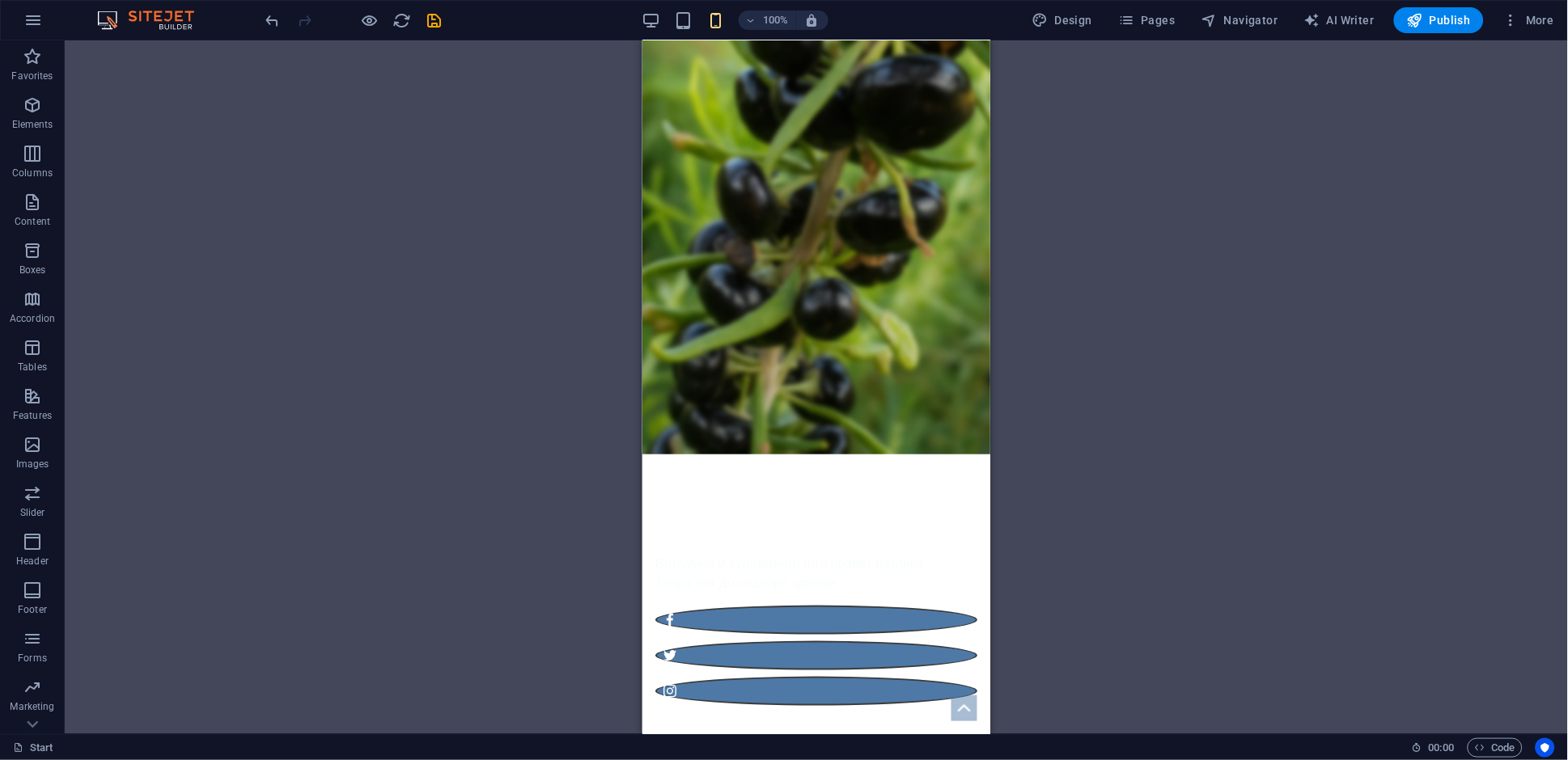
scroll to position [241, 0]
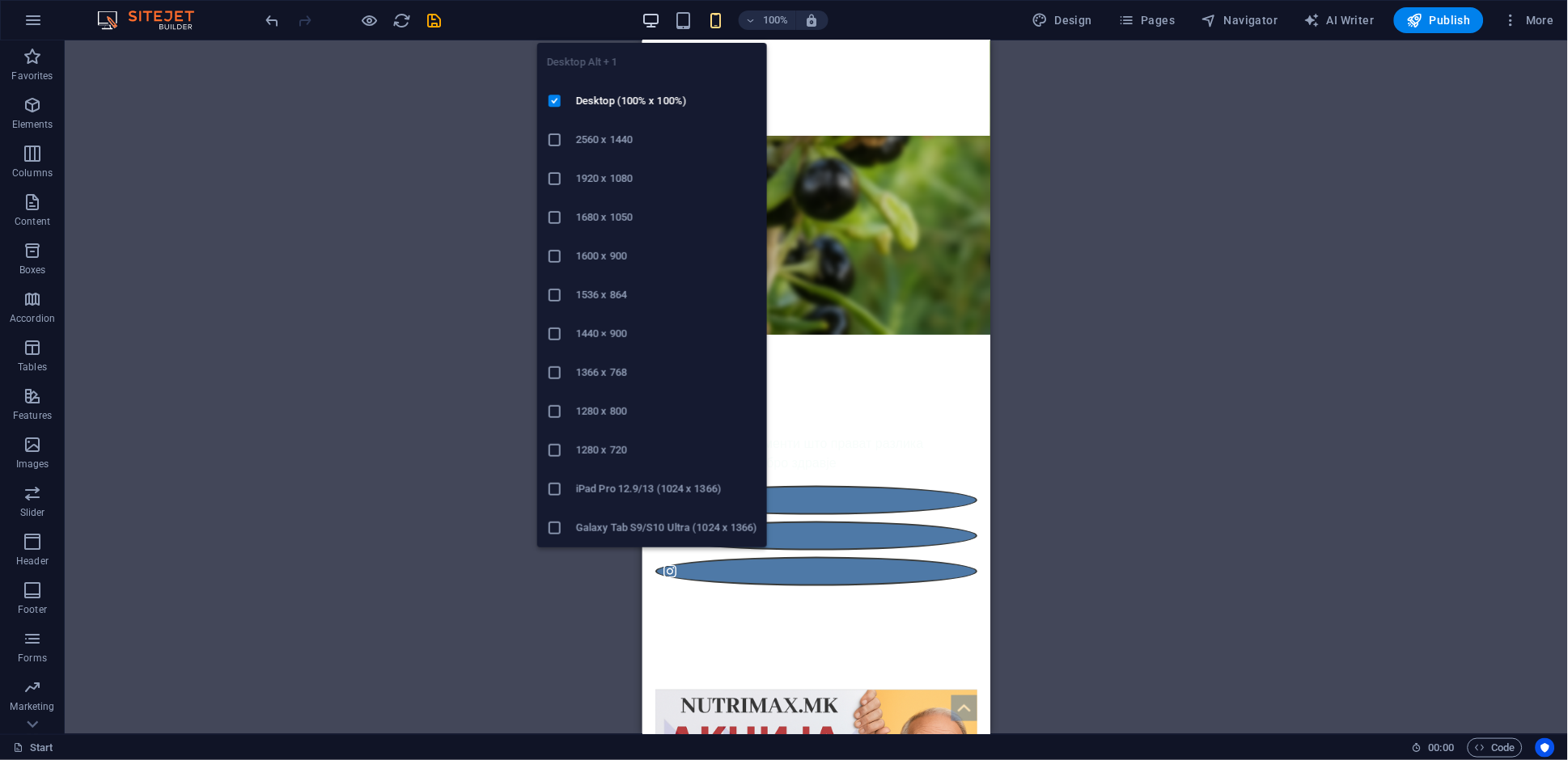
click at [655, 11] on icon "button" at bounding box center [650, 20] width 18 height 18
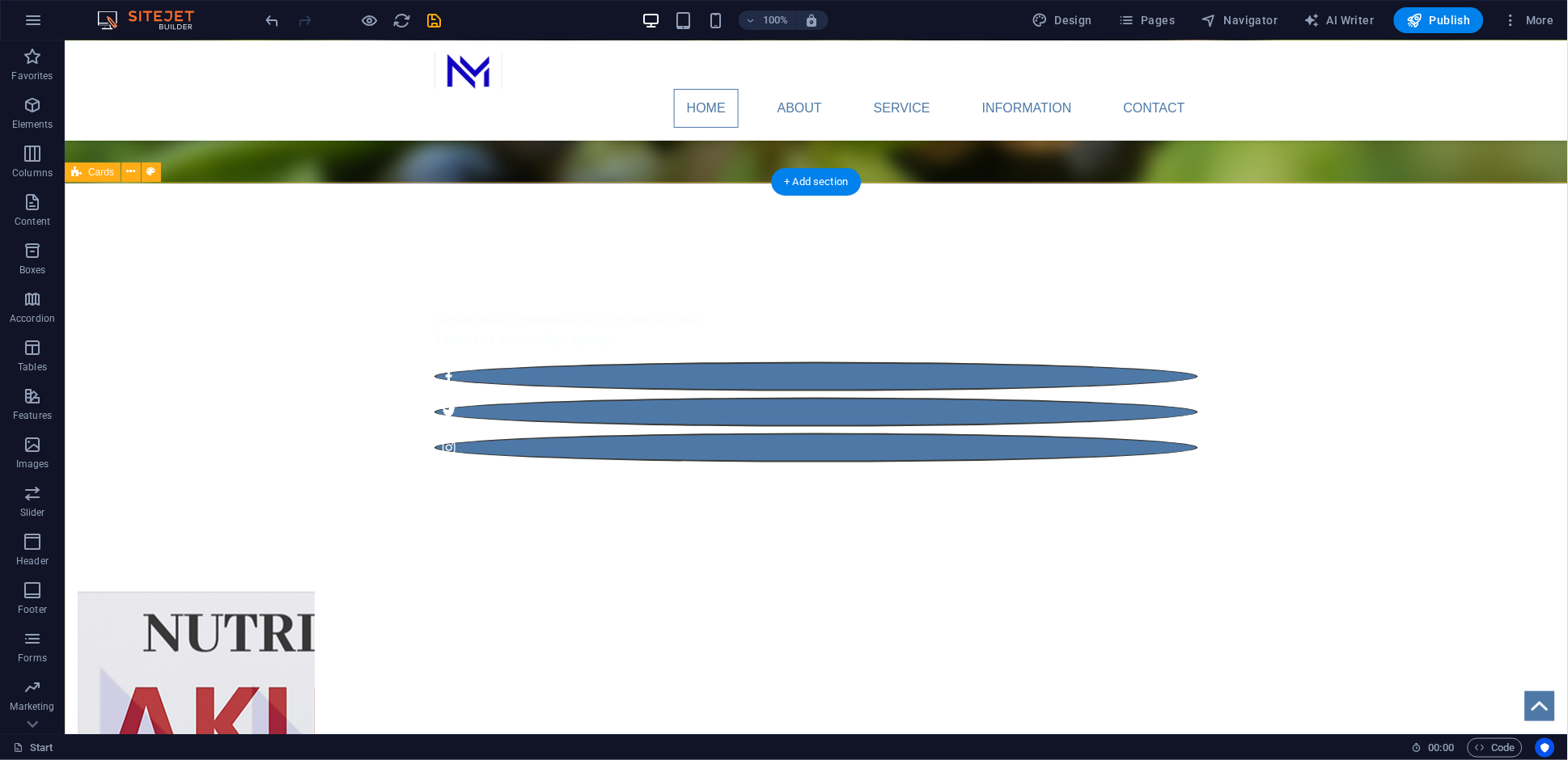
scroll to position [429, 0]
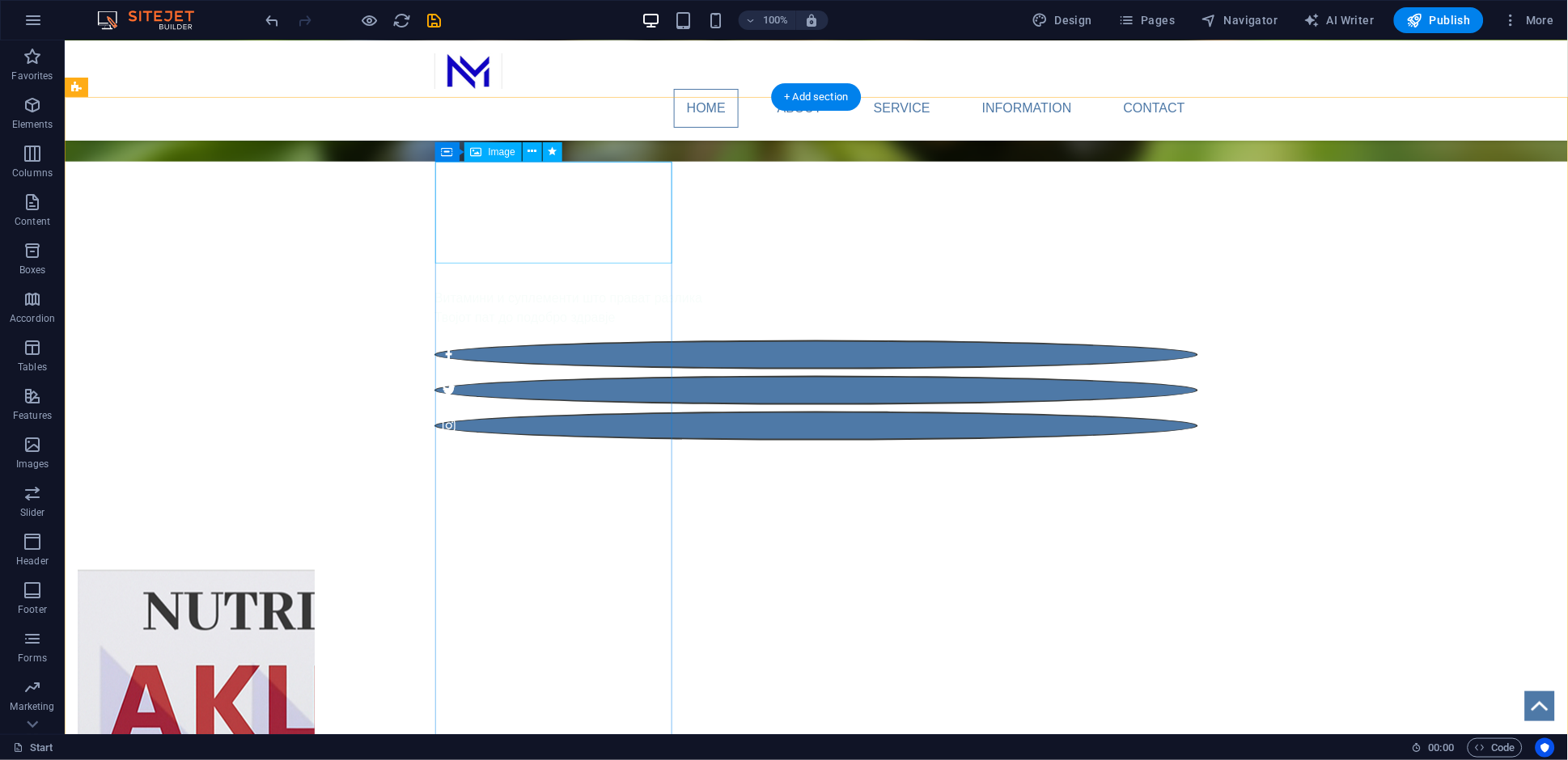
click at [314, 569] on figure at bounding box center [195, 748] width 237 height 357
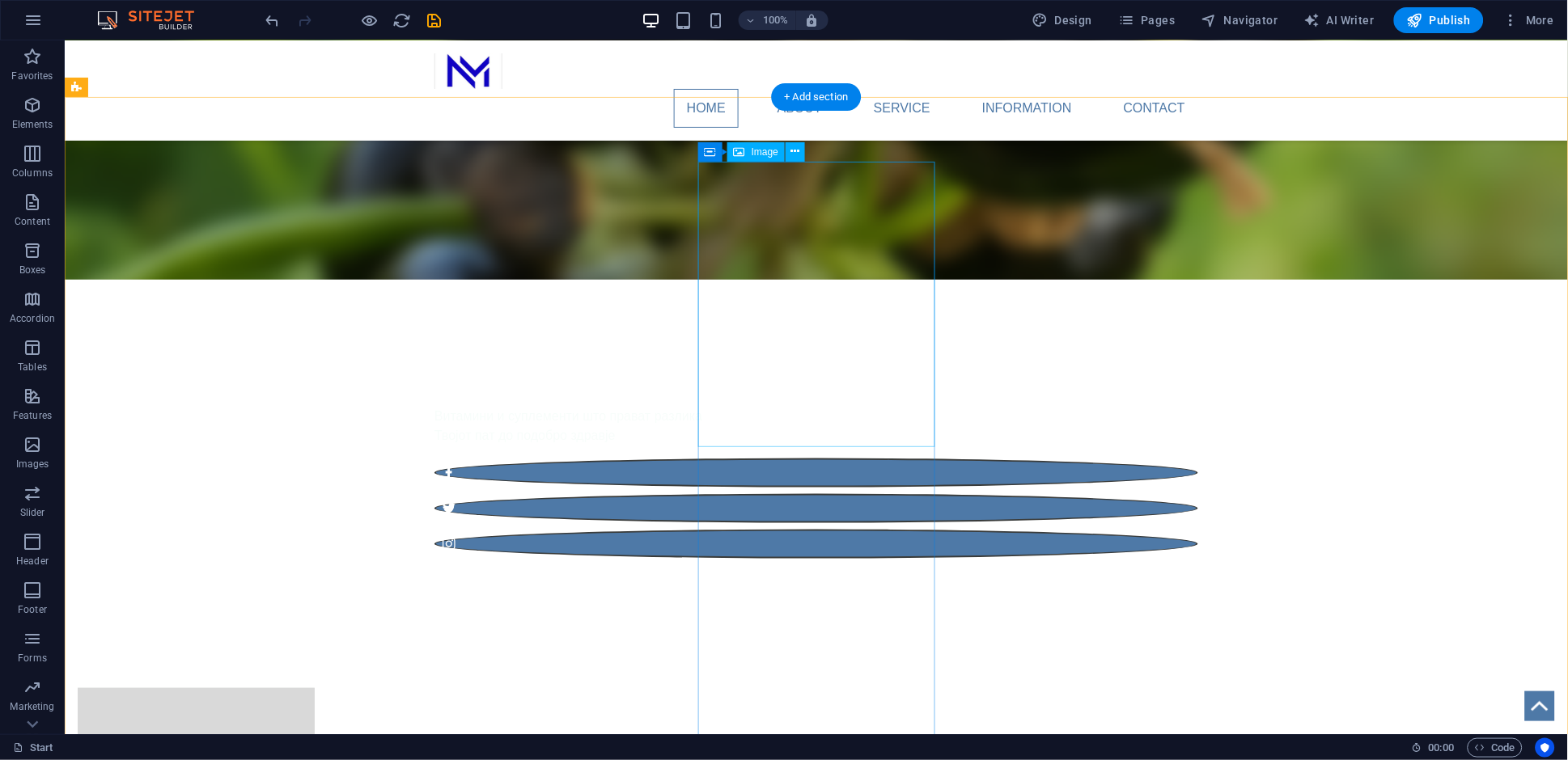
scroll to position [302, 0]
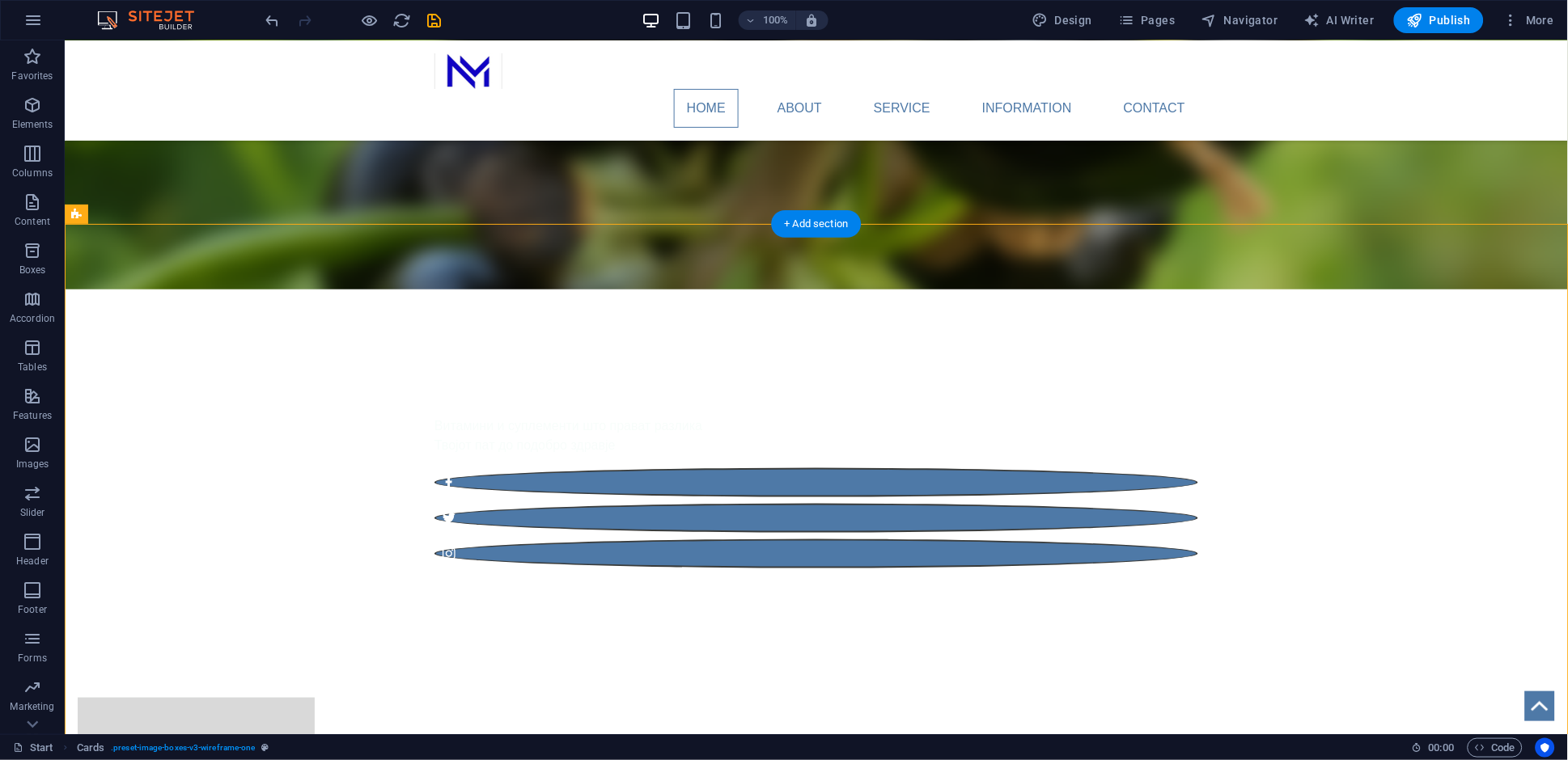
drag, startPoint x: 575, startPoint y: 380, endPoint x: 628, endPoint y: 249, distance: 141.3
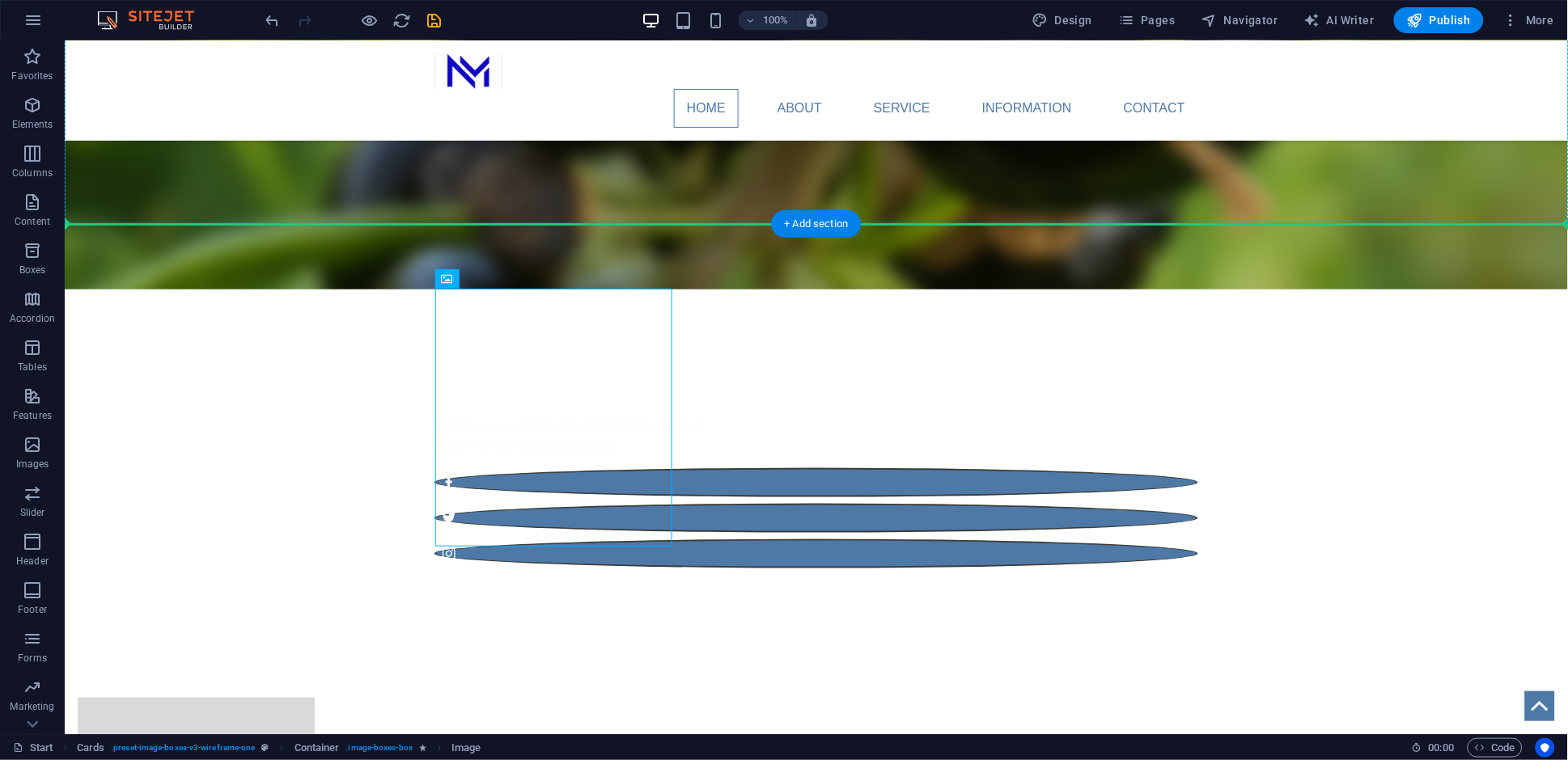
drag, startPoint x: 574, startPoint y: 401, endPoint x: 712, endPoint y: 181, distance: 259.7
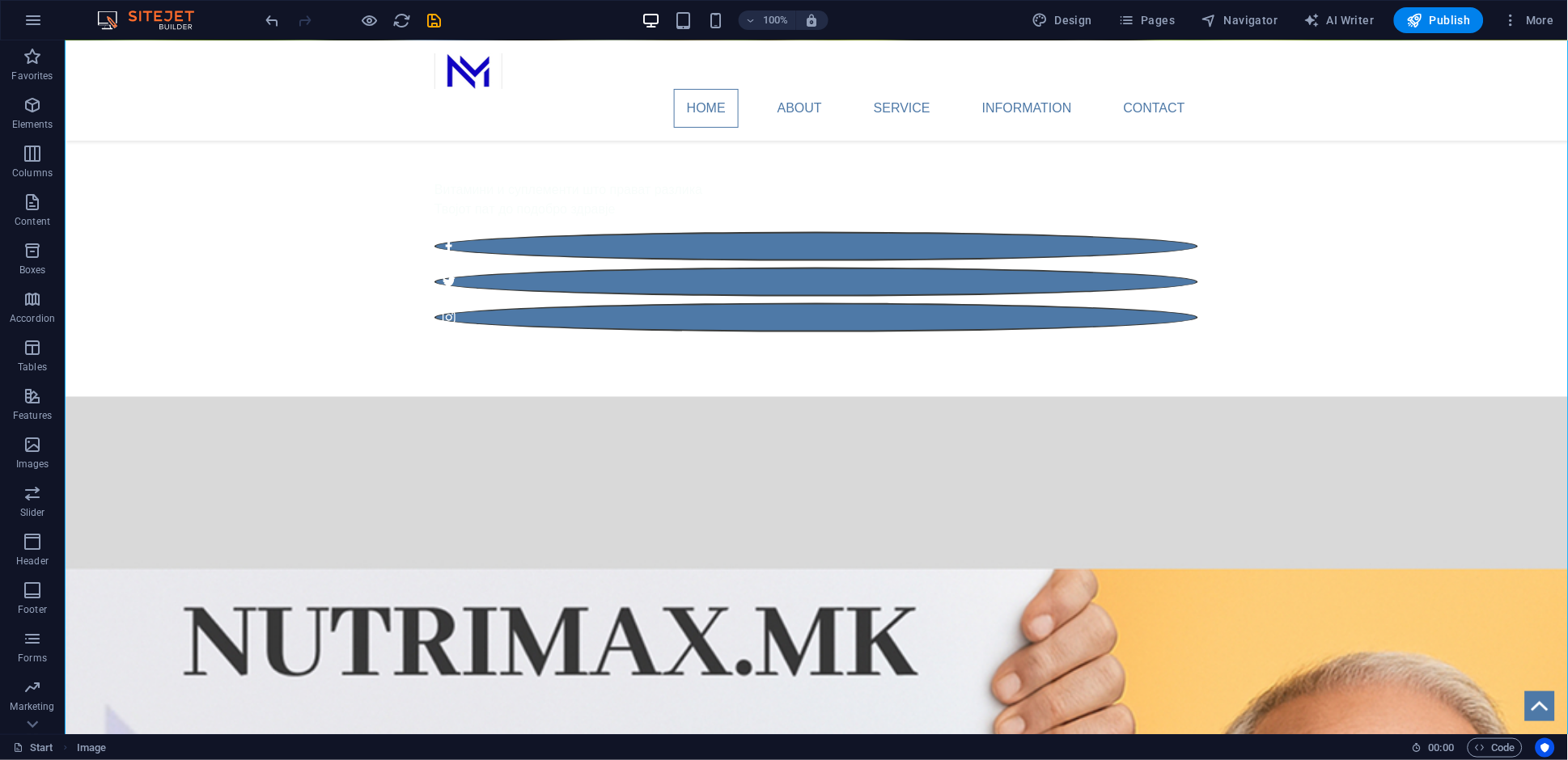
scroll to position [541, 0]
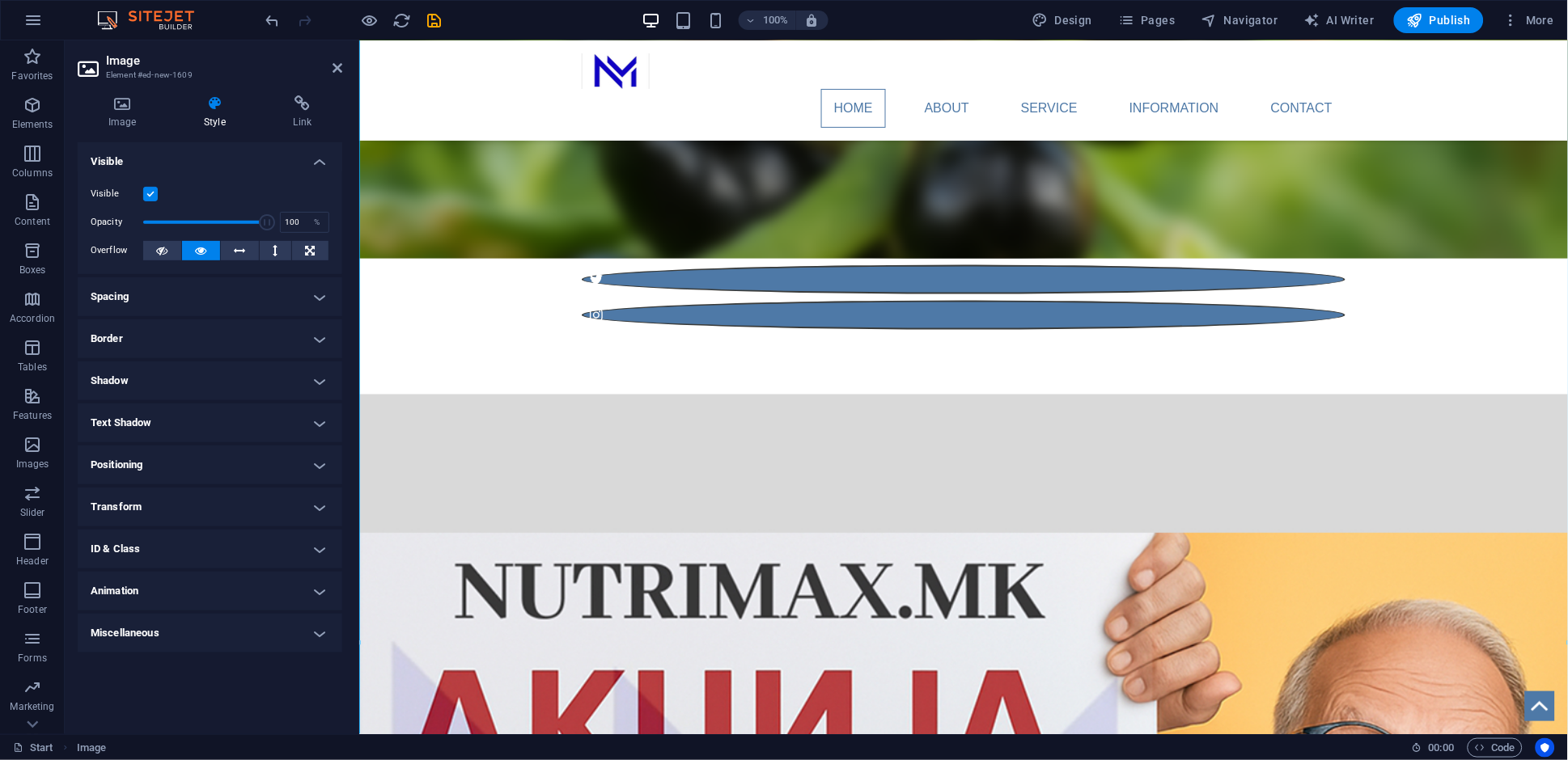
click at [174, 299] on h4 "Spacing" at bounding box center [210, 297] width 265 height 39
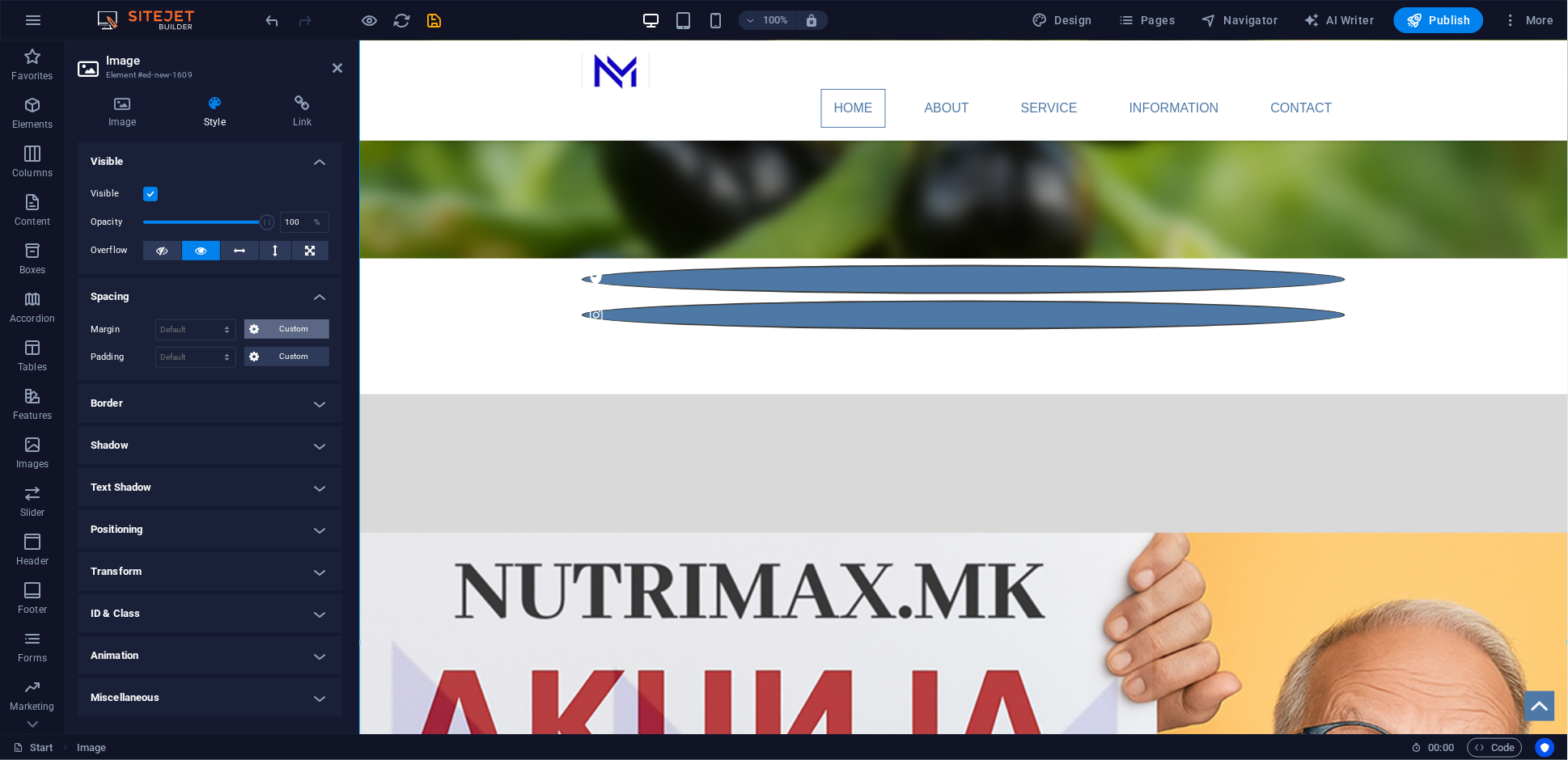
click at [289, 333] on span "Custom" at bounding box center [294, 329] width 61 height 19
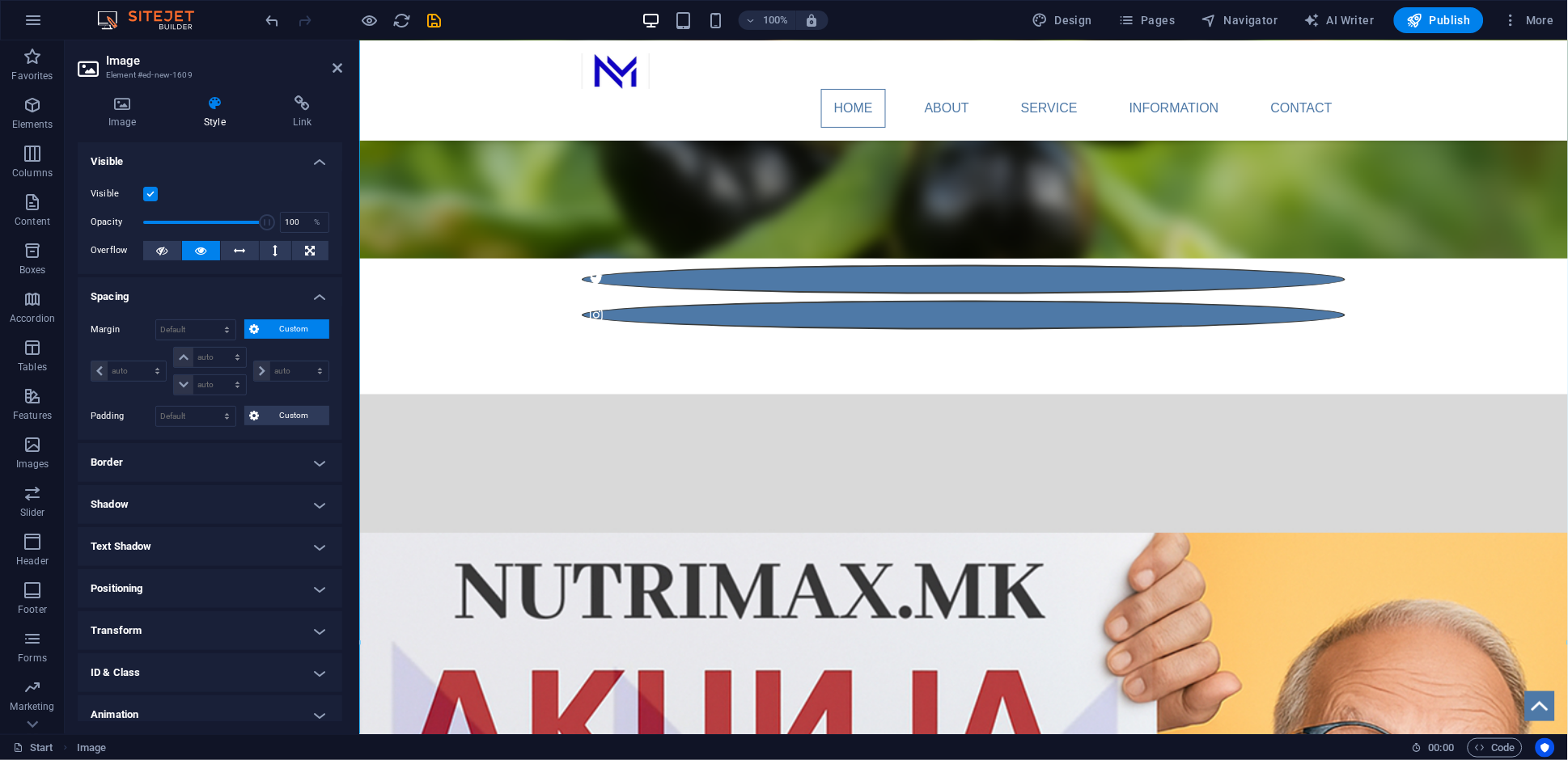
click at [289, 333] on span "Custom" at bounding box center [294, 329] width 61 height 19
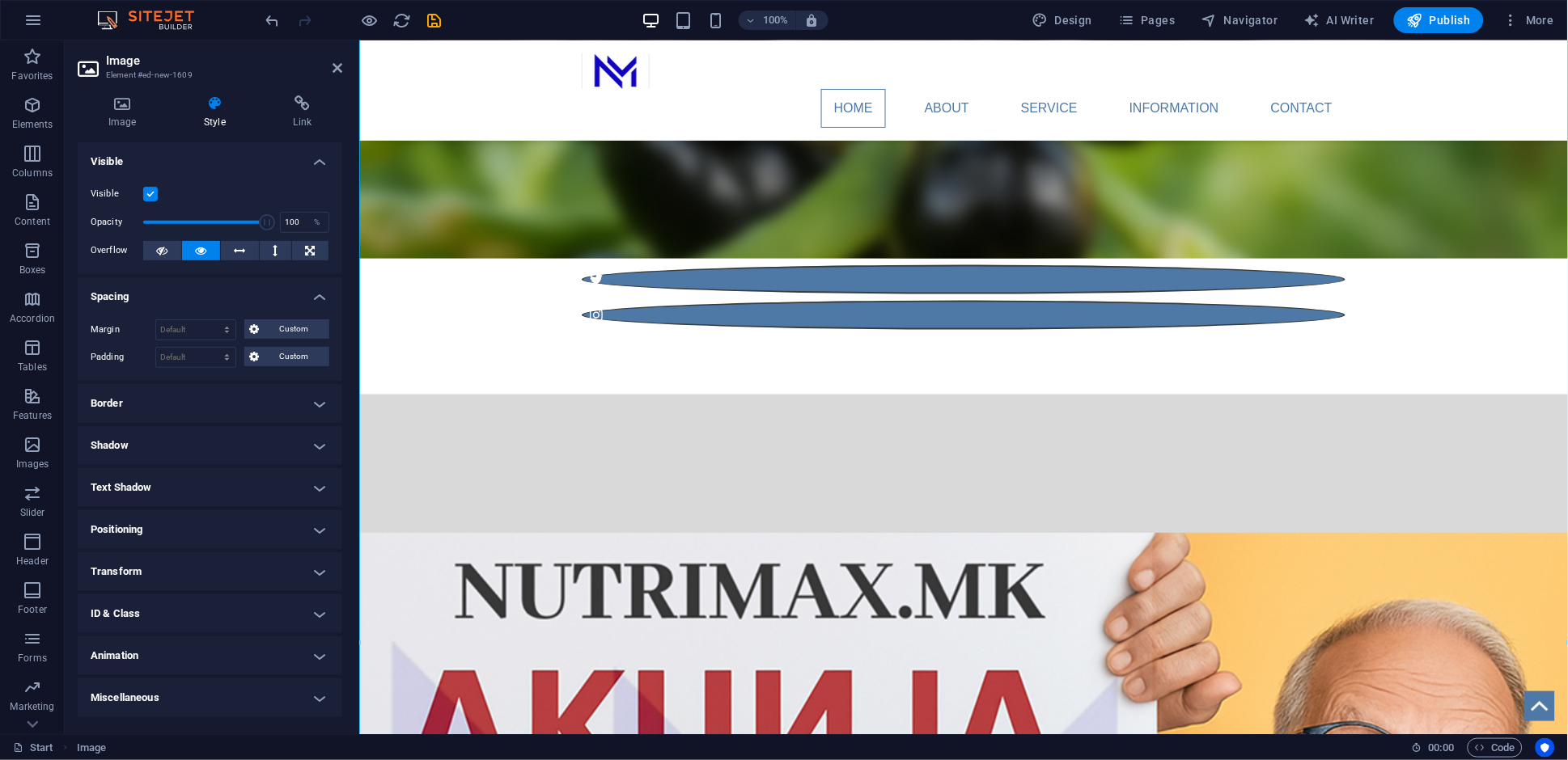
click at [321, 298] on h4 "Spacing" at bounding box center [210, 292] width 265 height 29
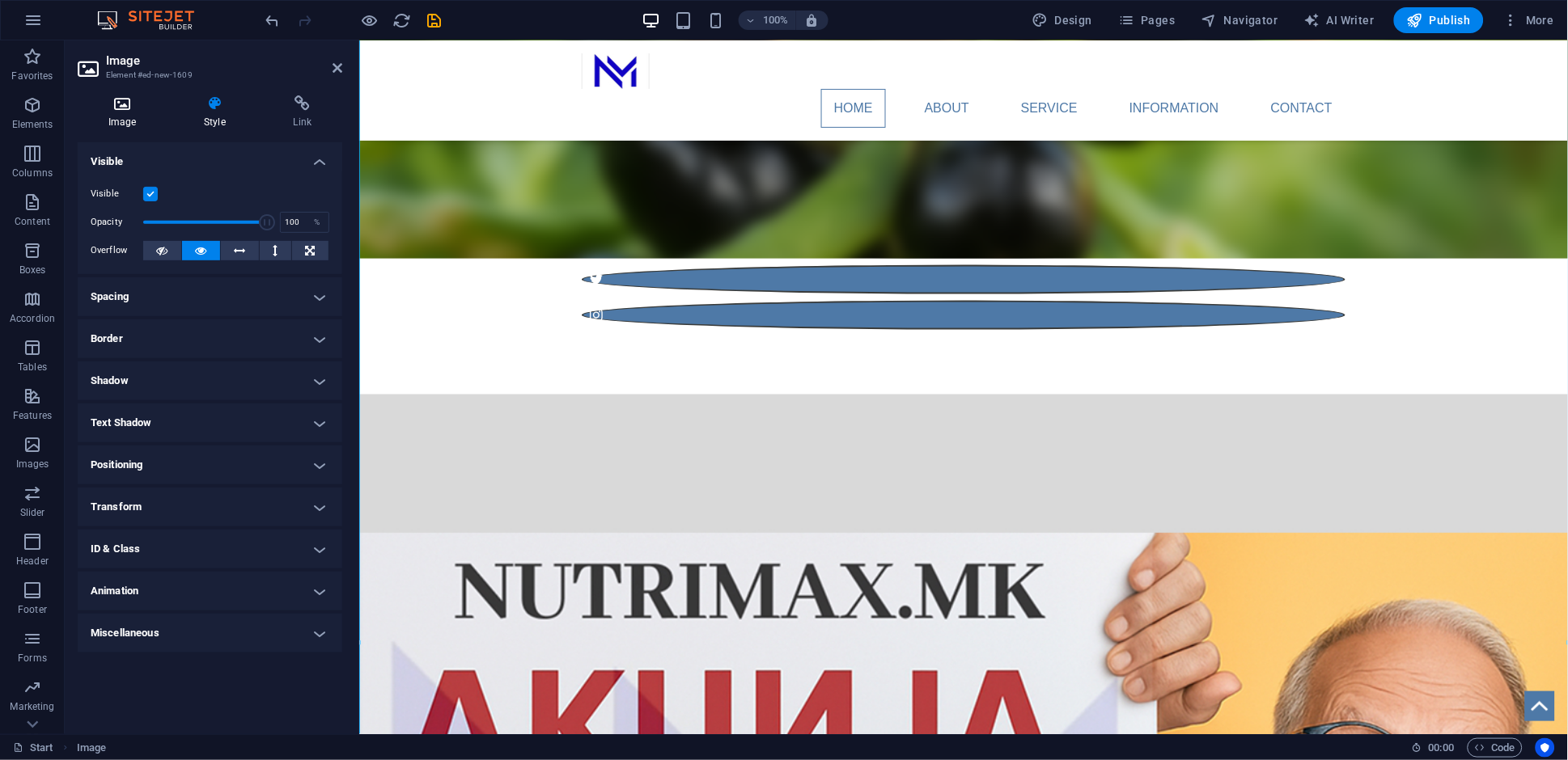
click at [126, 114] on h4 "Image" at bounding box center [126, 112] width 95 height 34
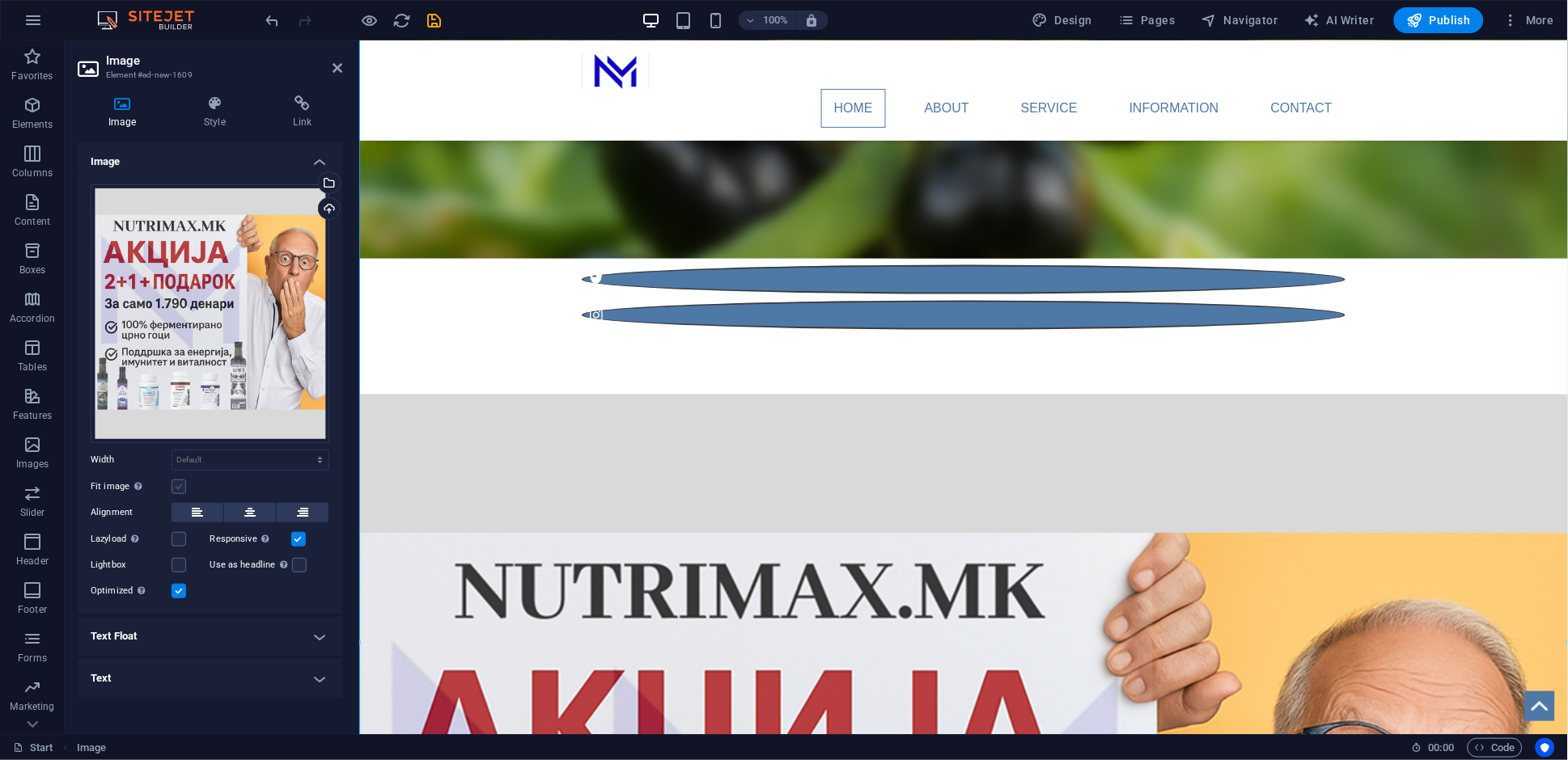
click at [177, 488] on label at bounding box center [179, 487] width 15 height 15
click at [0, 0] on input "Fit image Automatically fit image to a fixed width and height" at bounding box center [0, 0] width 0 height 0
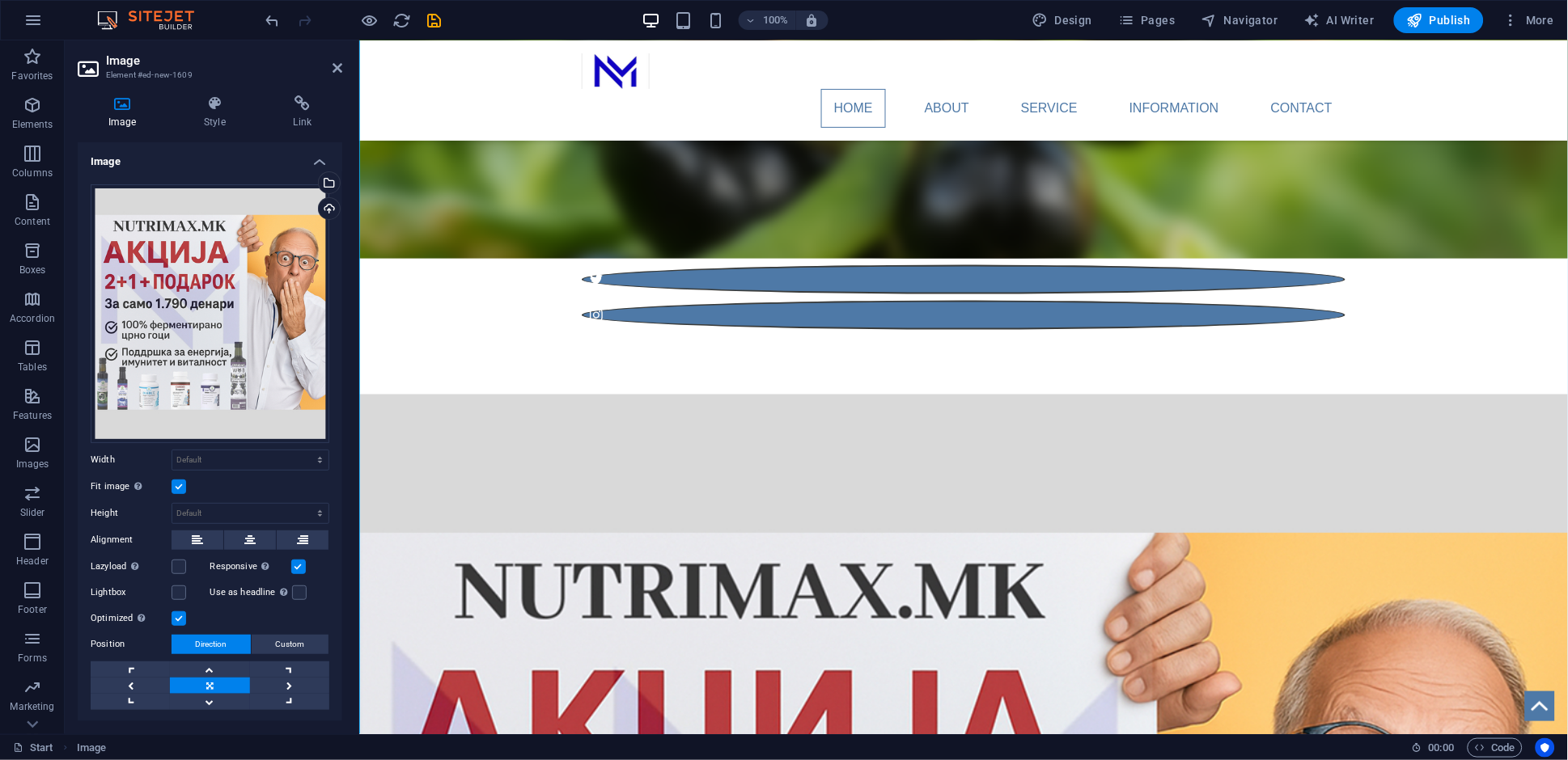
click at [177, 488] on label at bounding box center [179, 487] width 15 height 15
click at [0, 0] on input "Fit image Automatically fit image to a fixed width and height" at bounding box center [0, 0] width 0 height 0
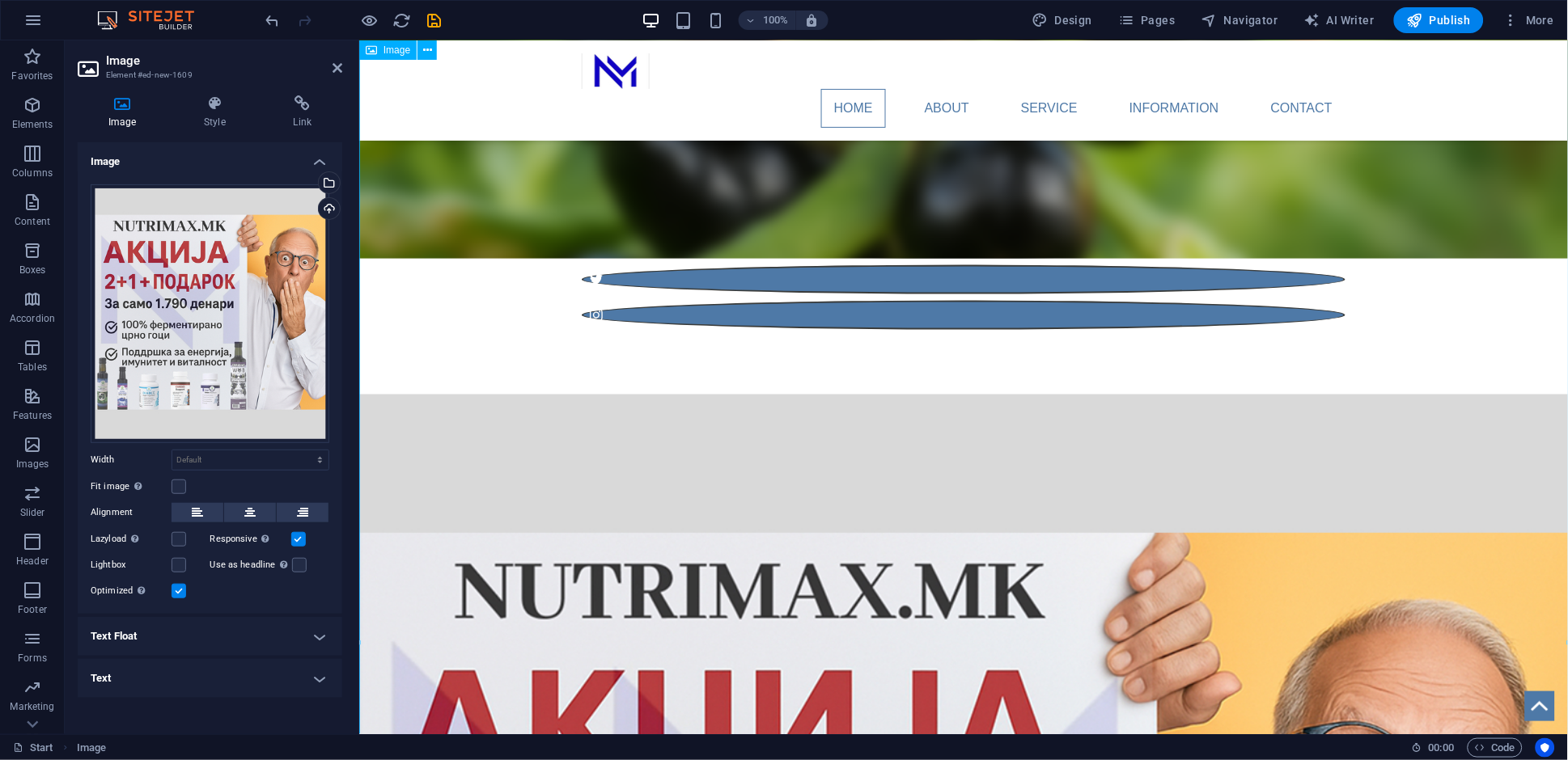
drag, startPoint x: 338, startPoint y: 68, endPoint x: 274, endPoint y: 29, distance: 74.9
click at [338, 68] on icon at bounding box center [337, 68] width 10 height 13
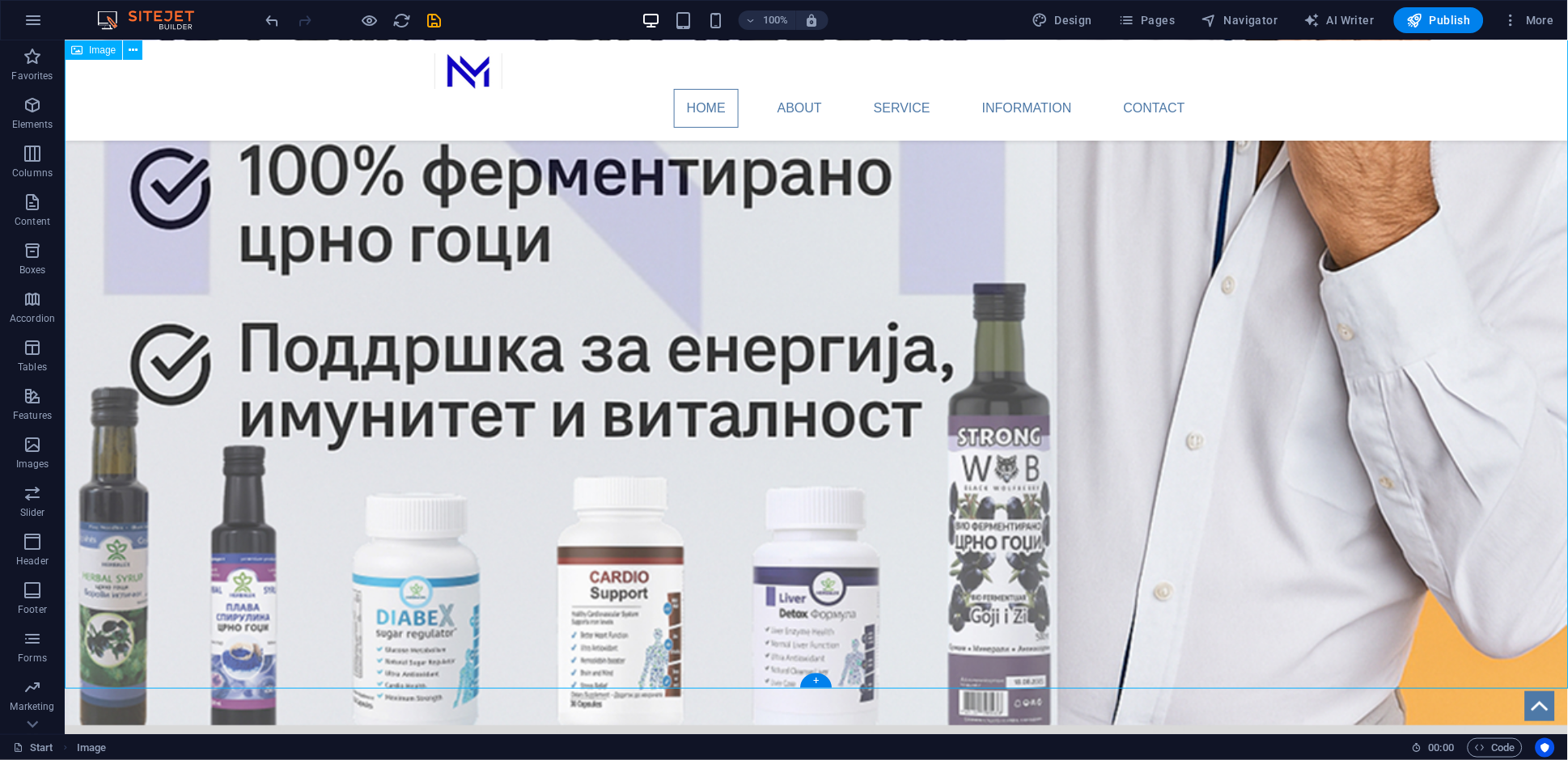
scroll to position [1809, 0]
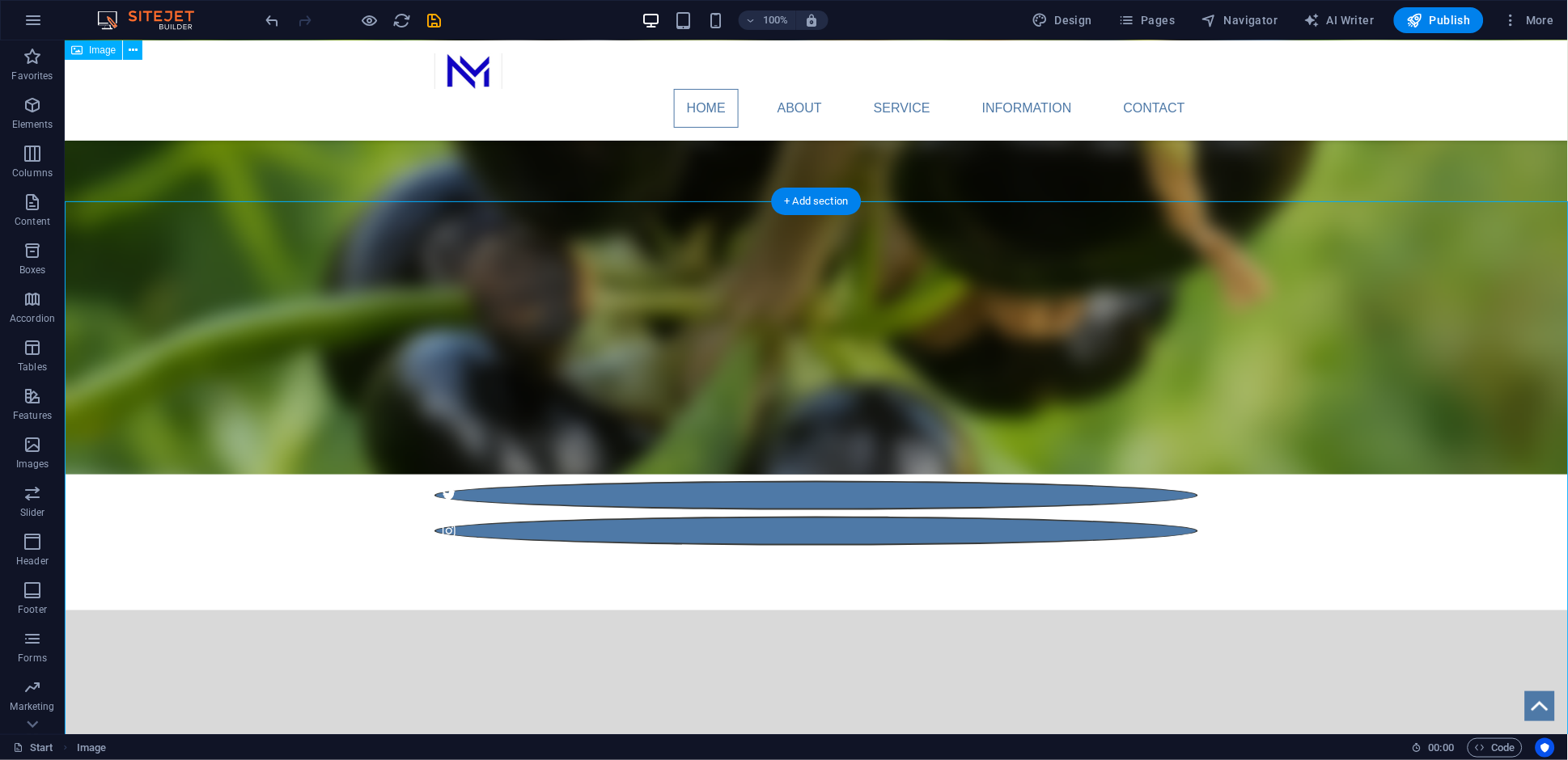
scroll to position [252, 0]
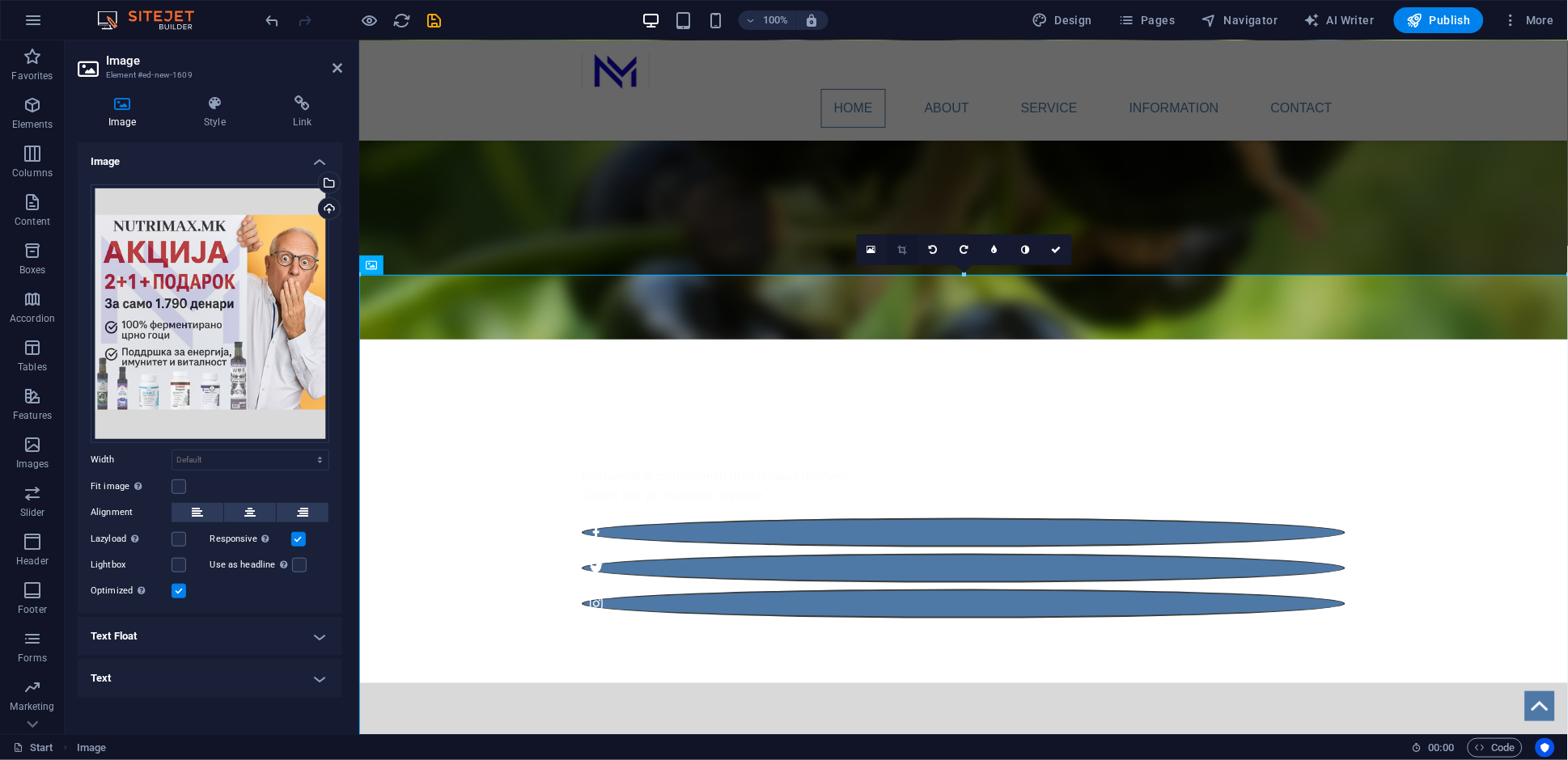
click at [897, 255] on link at bounding box center [902, 249] width 30 height 30
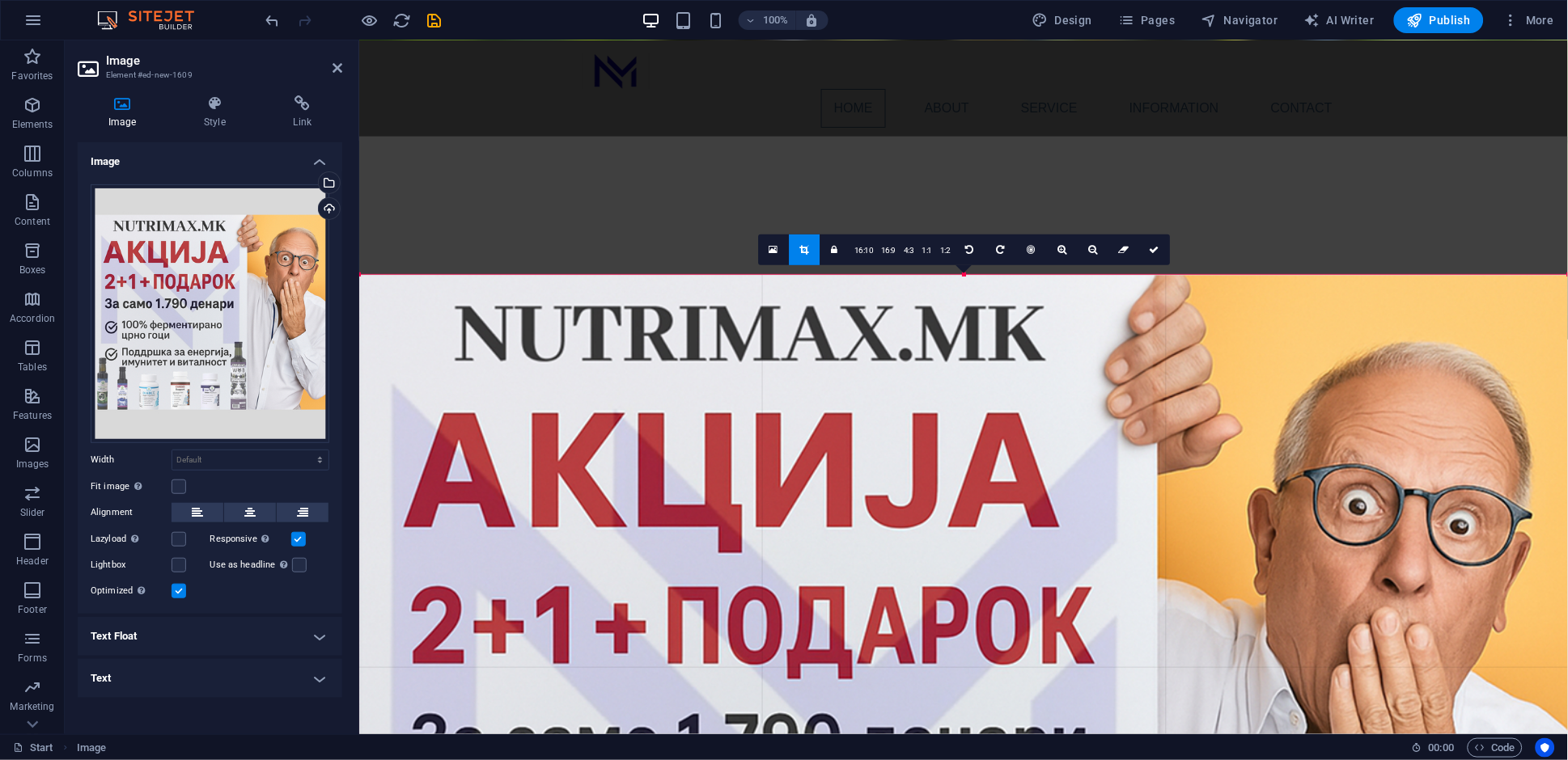
drag, startPoint x: 966, startPoint y: 273, endPoint x: 966, endPoint y: 412, distance: 139.0
click at [1155, 257] on link at bounding box center [1154, 249] width 30 height 30
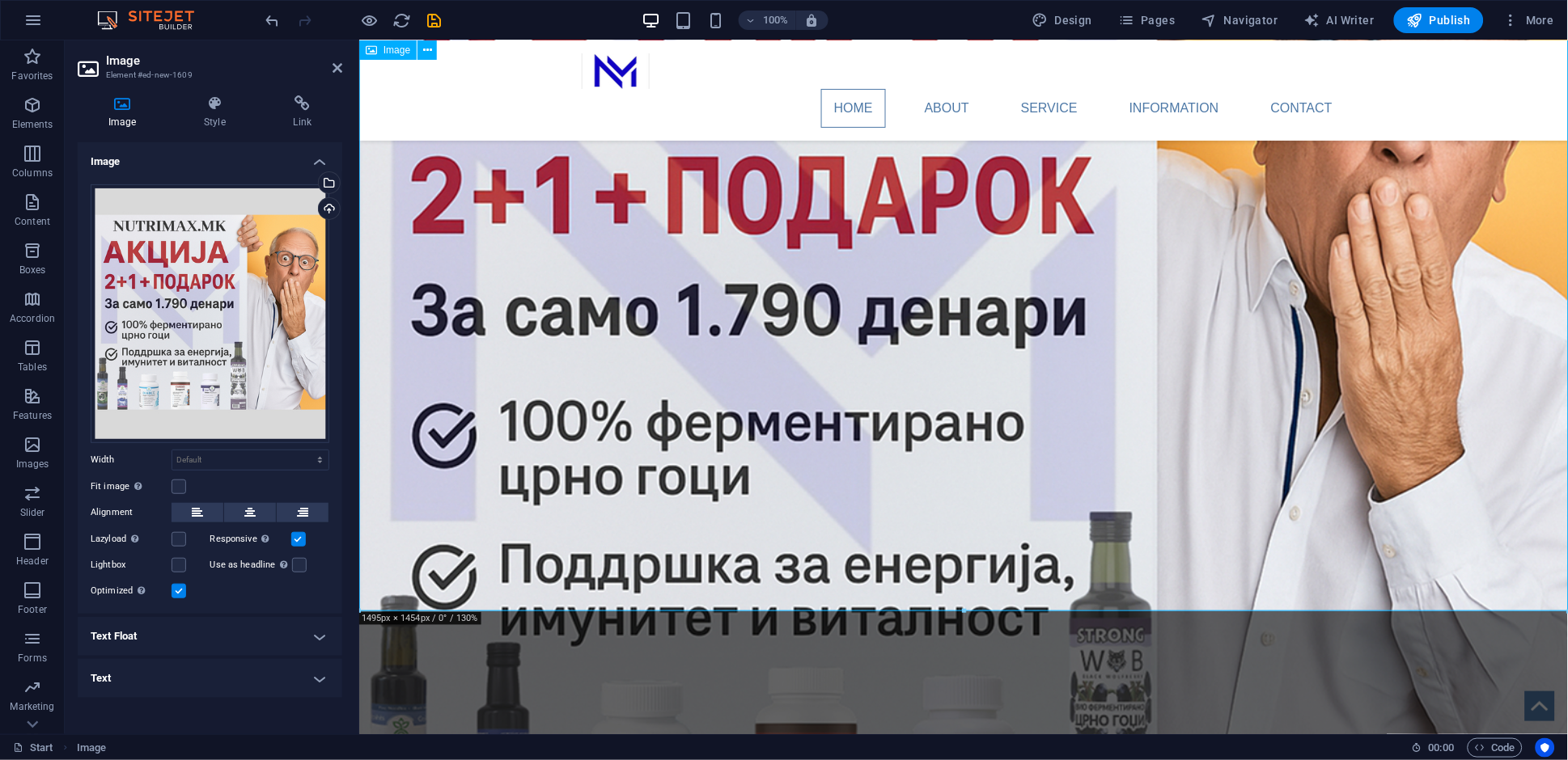
scroll to position [1095, 0]
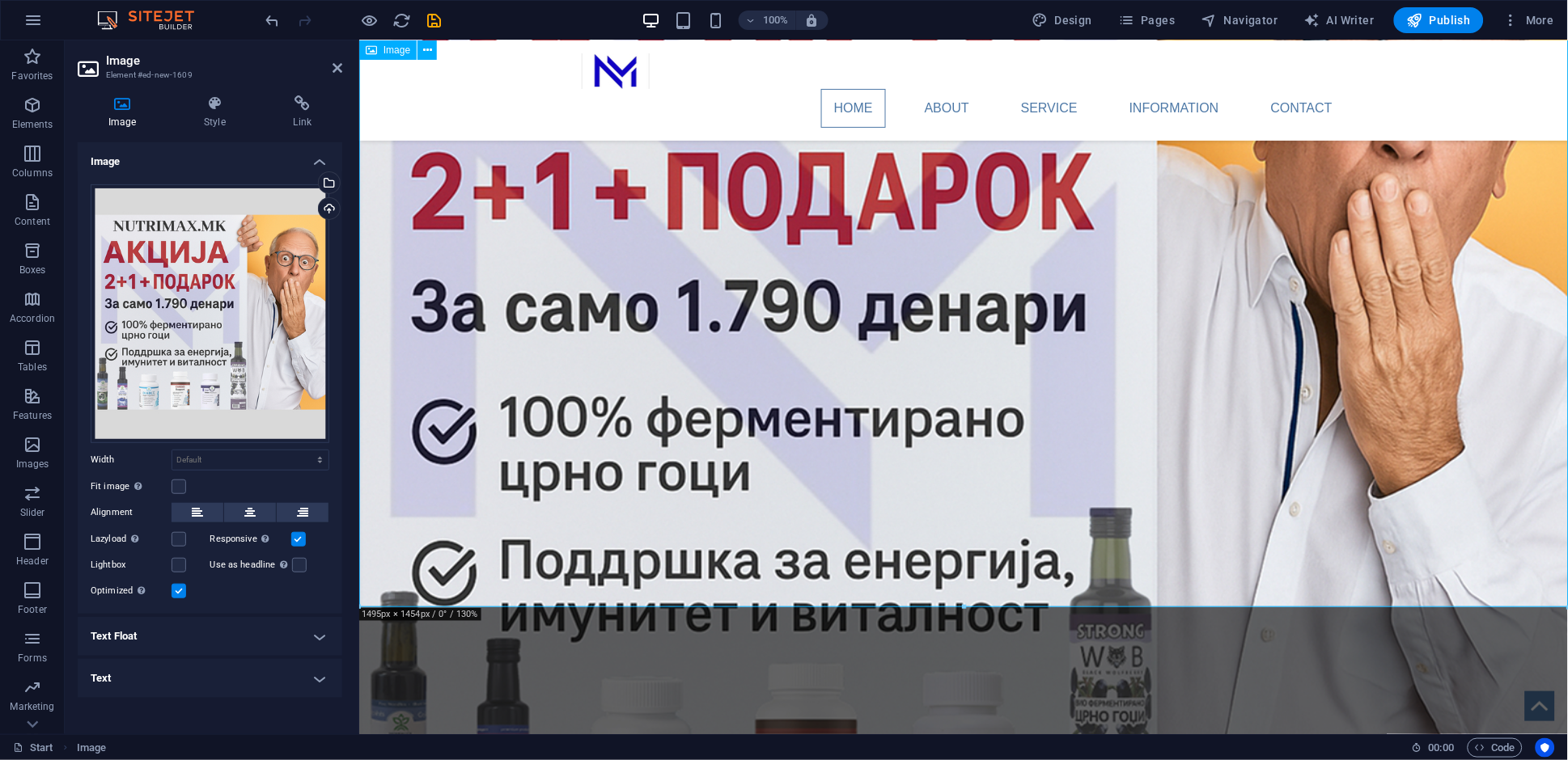
click at [1002, 407] on figure at bounding box center [962, 427] width 1209 height 1176
click at [1002, 406] on figure at bounding box center [962, 427] width 1209 height 1176
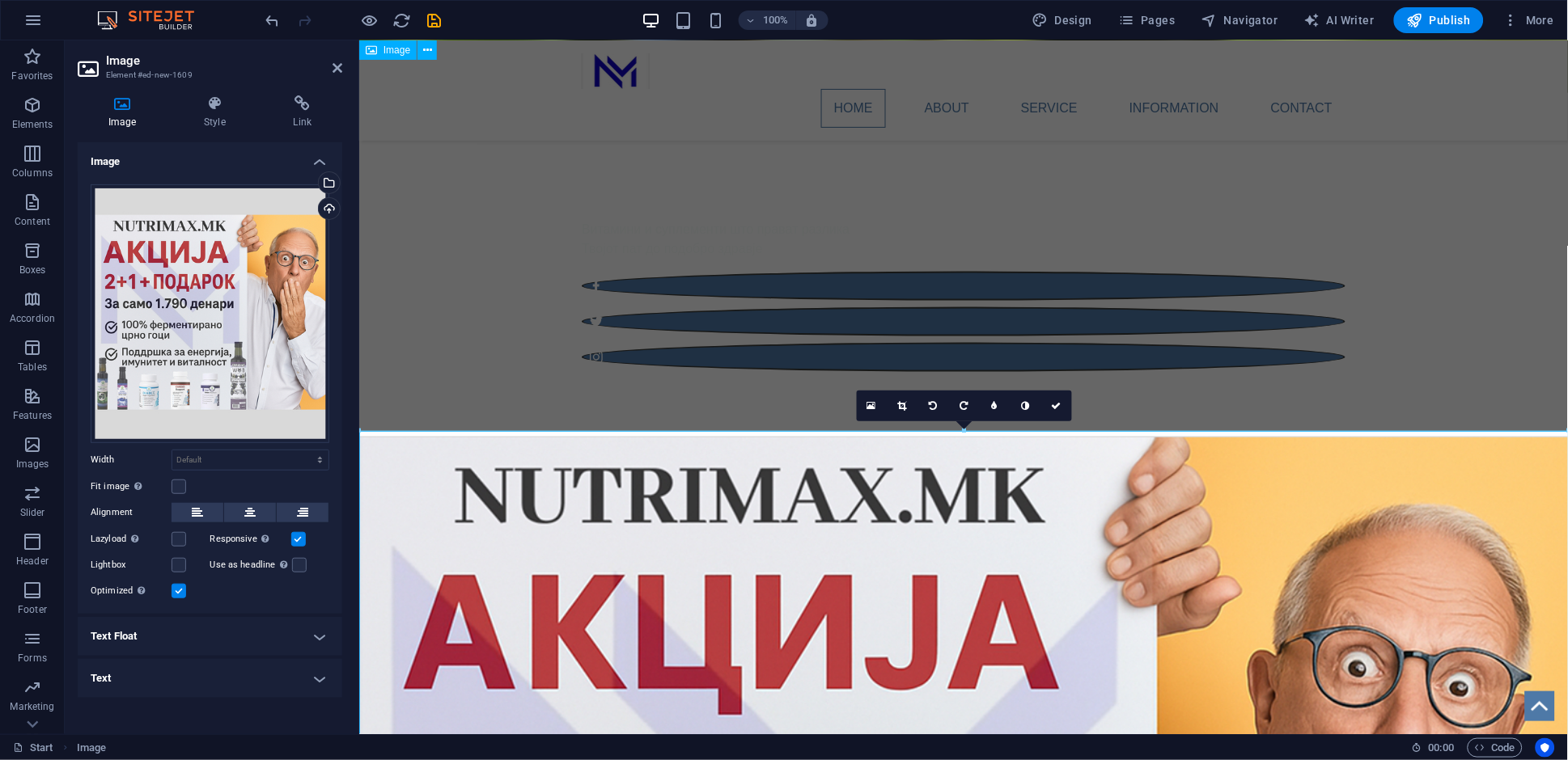
scroll to position [0, 0]
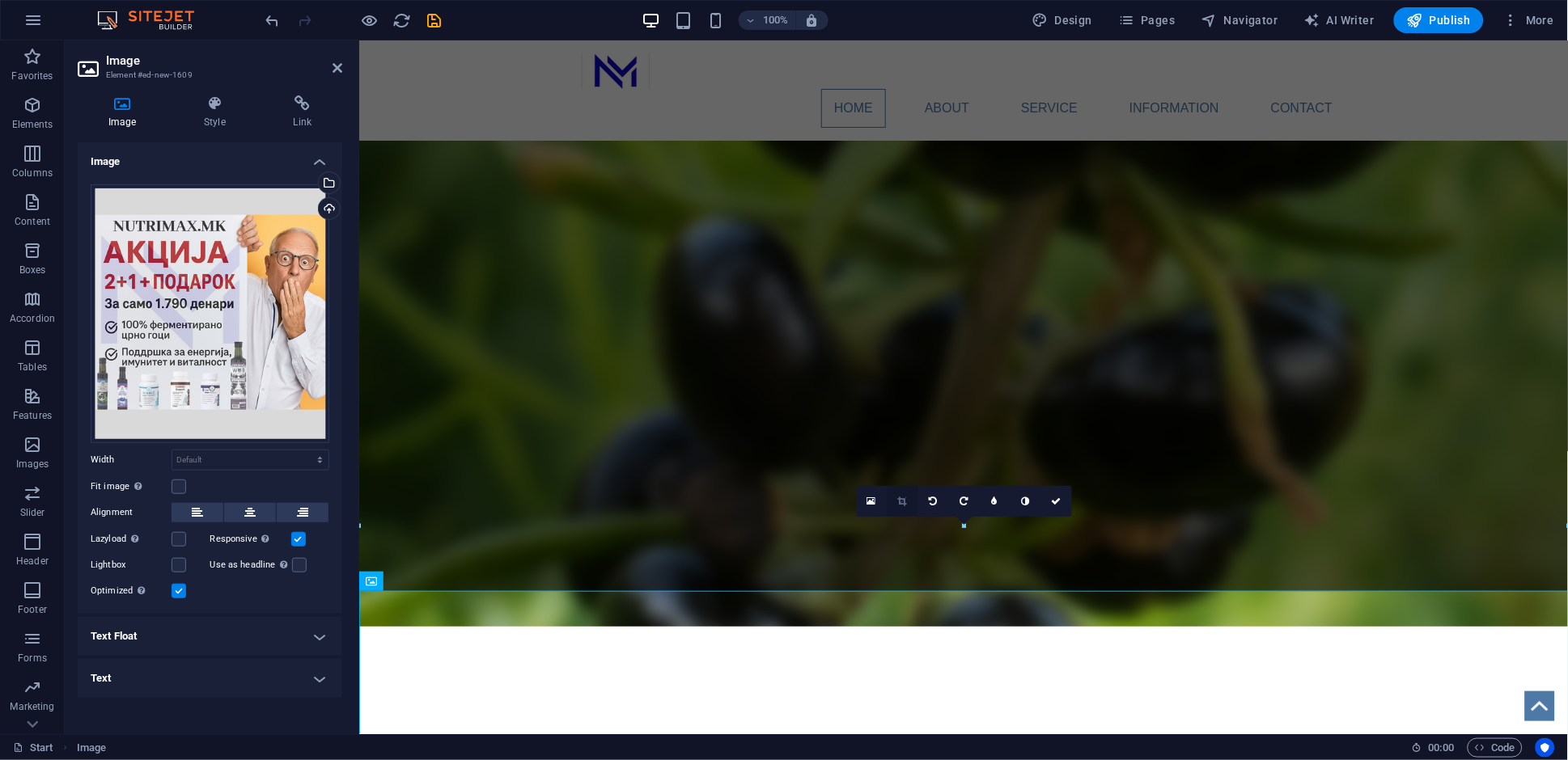
click at [906, 498] on icon at bounding box center [902, 501] width 9 height 10
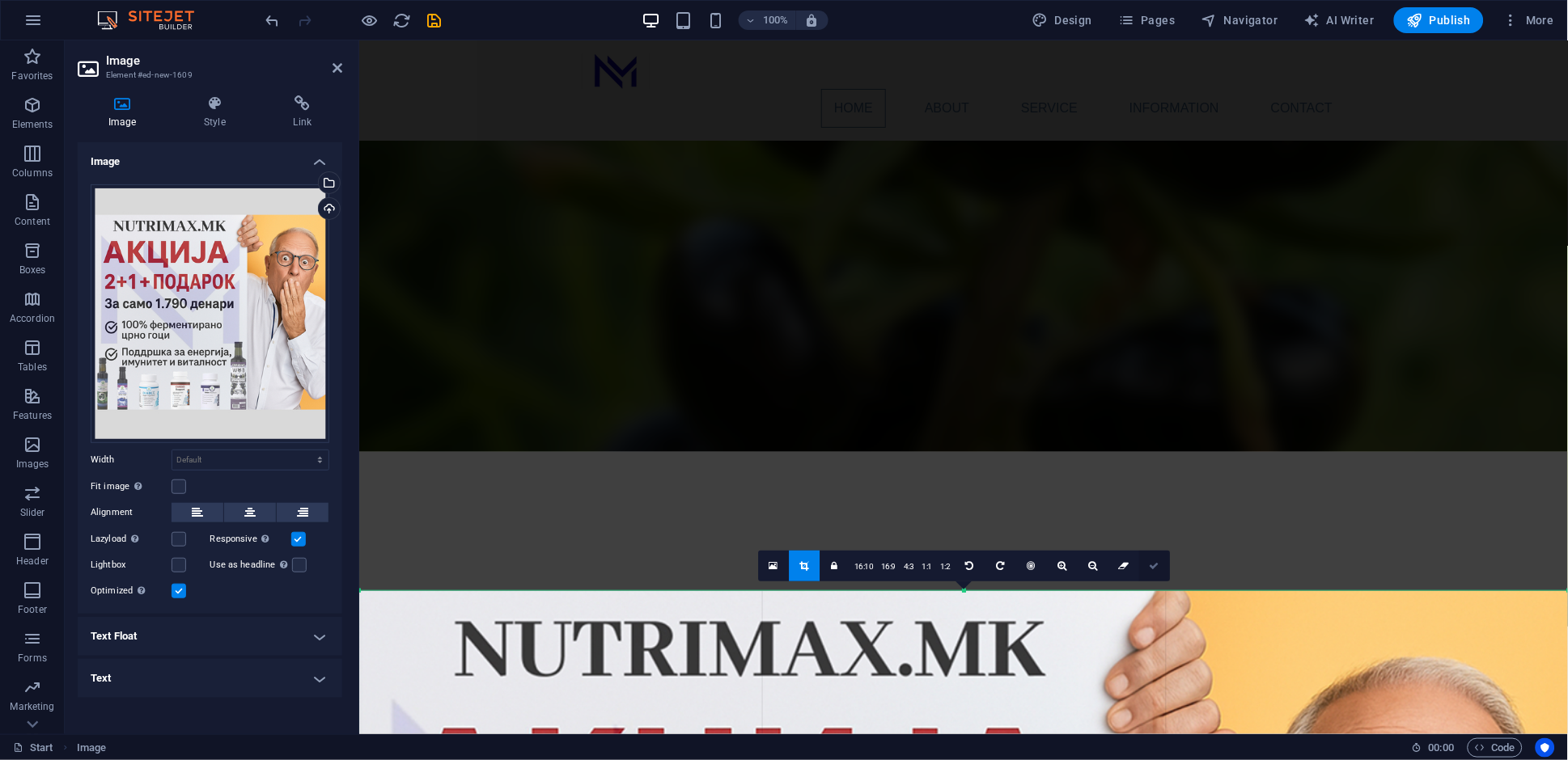
click at [1150, 565] on icon at bounding box center [1154, 566] width 10 height 10
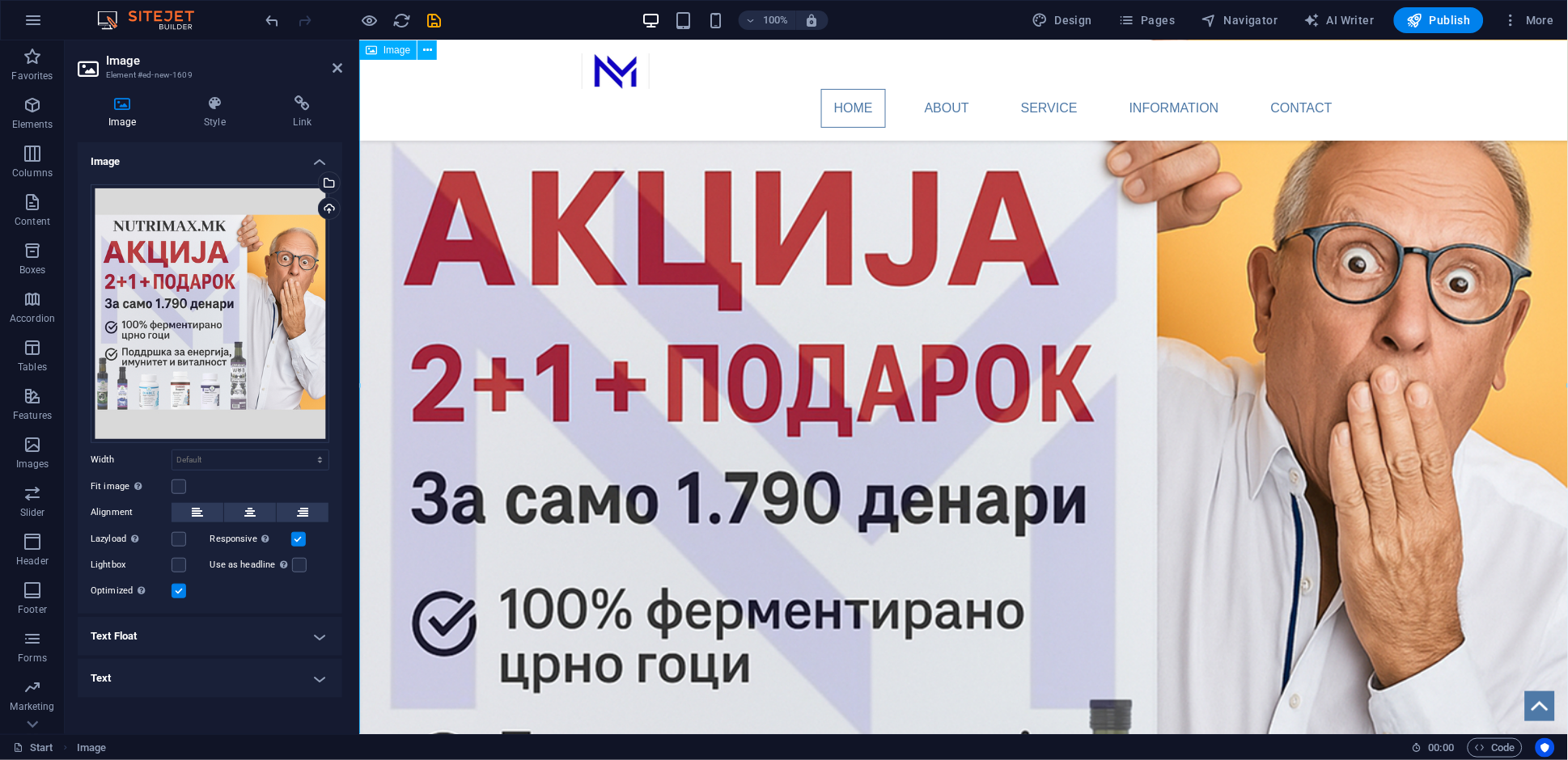
scroll to position [1163, 0]
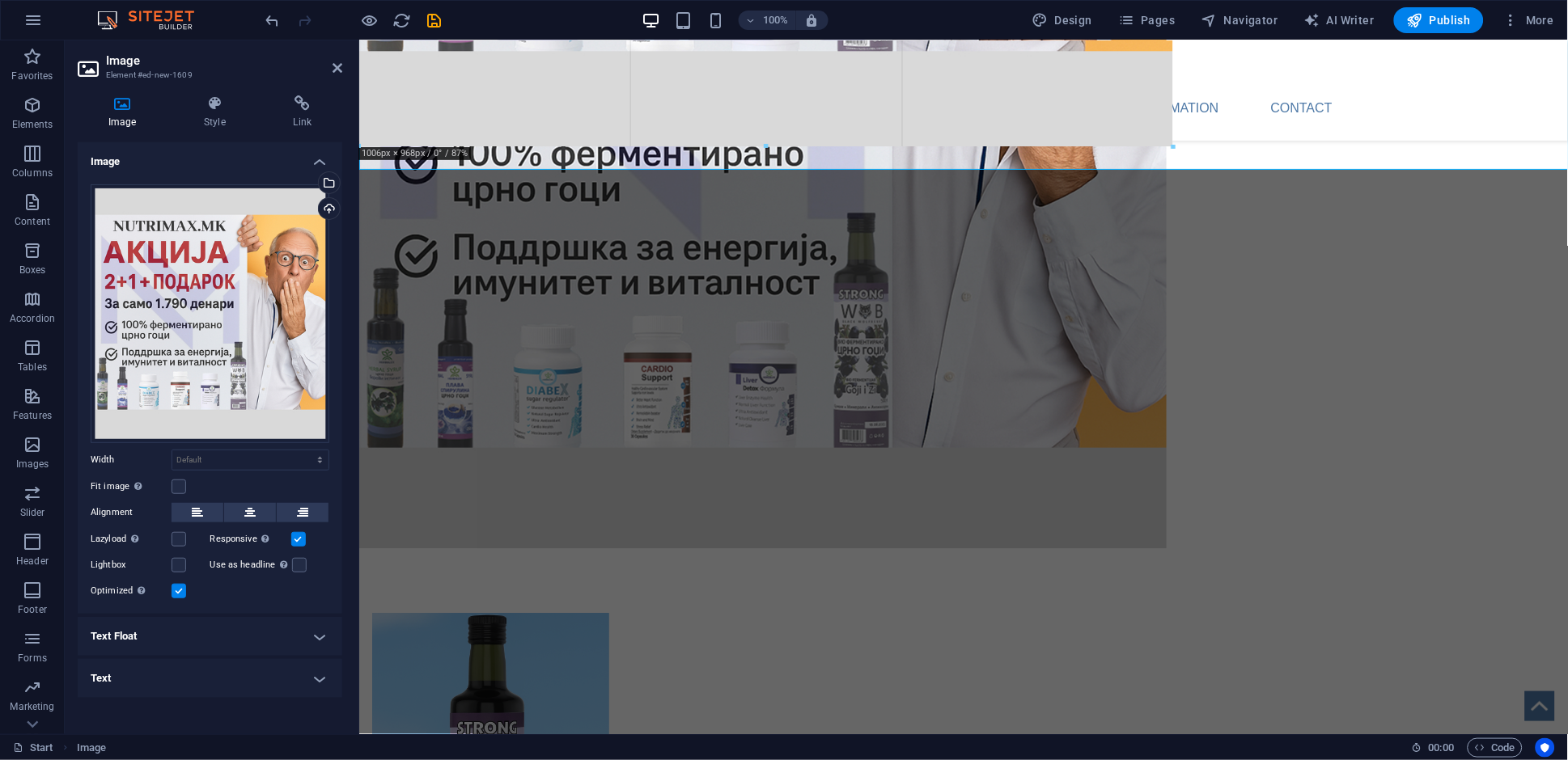
drag, startPoint x: 966, startPoint y: 541, endPoint x: 975, endPoint y: 141, distance: 400.1
type input "998"
select select "px"
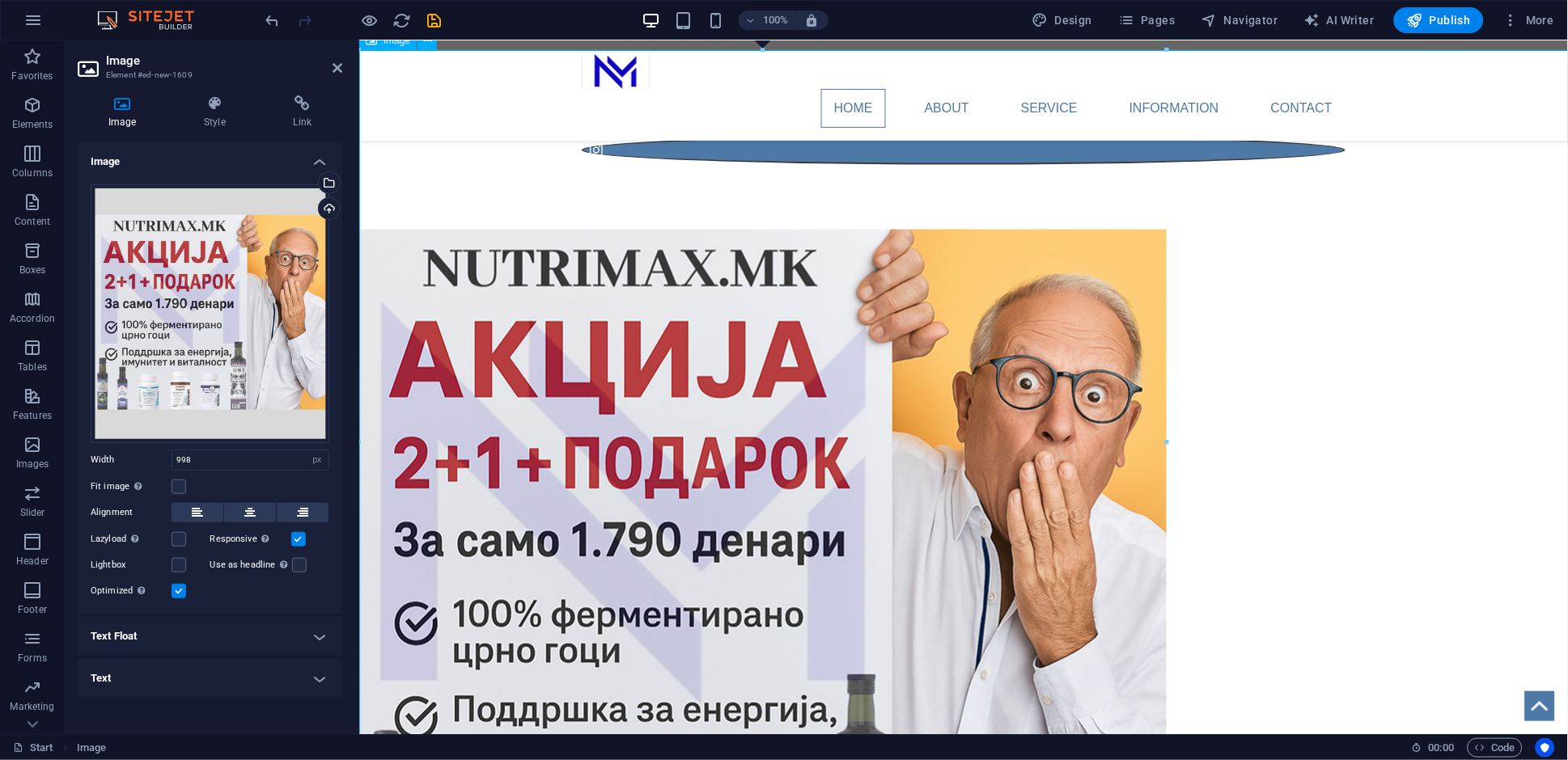
scroll to position [733, 0]
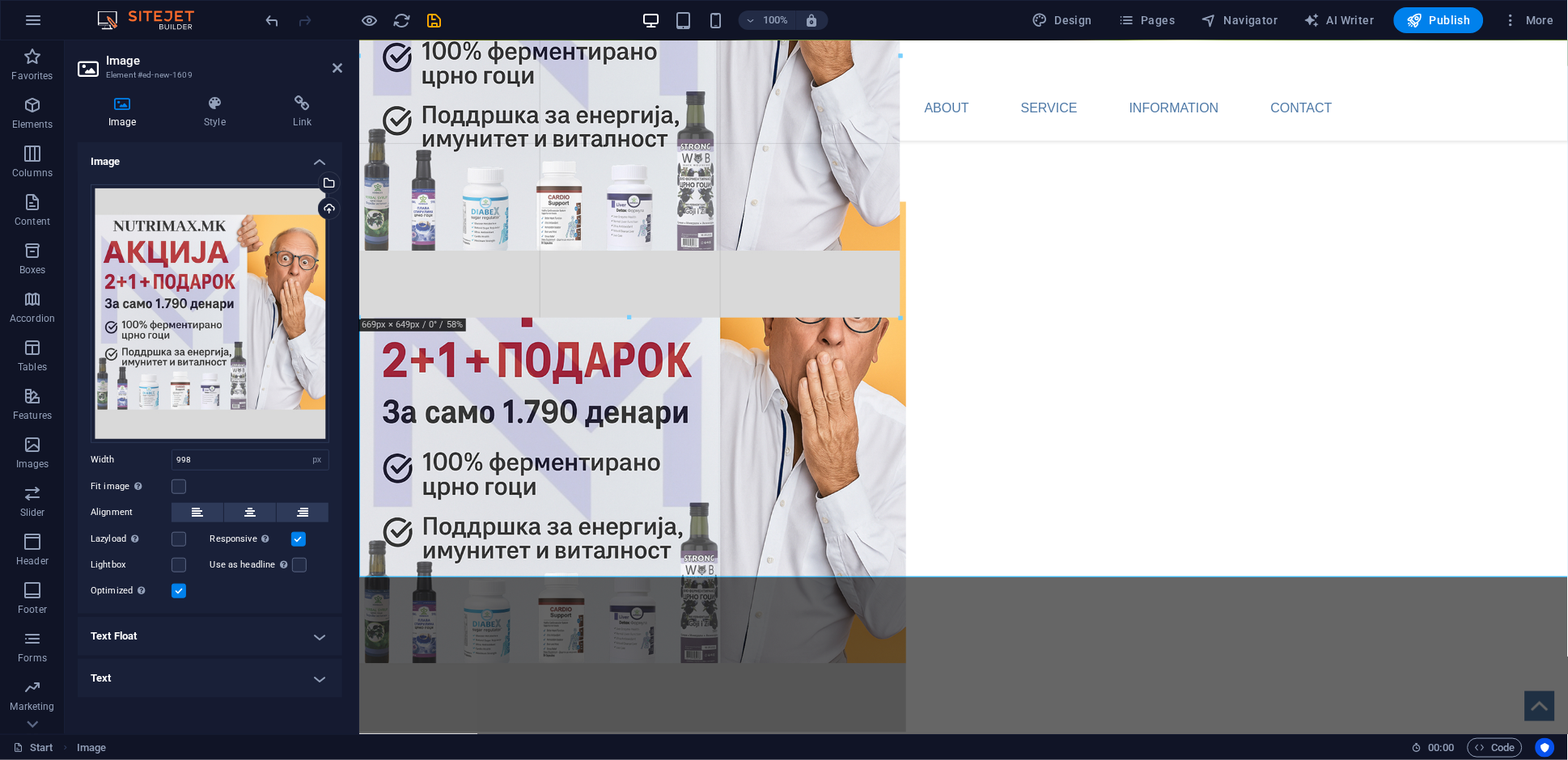
drag, startPoint x: 762, startPoint y: 575, endPoint x: 777, endPoint y: 316, distance: 259.4
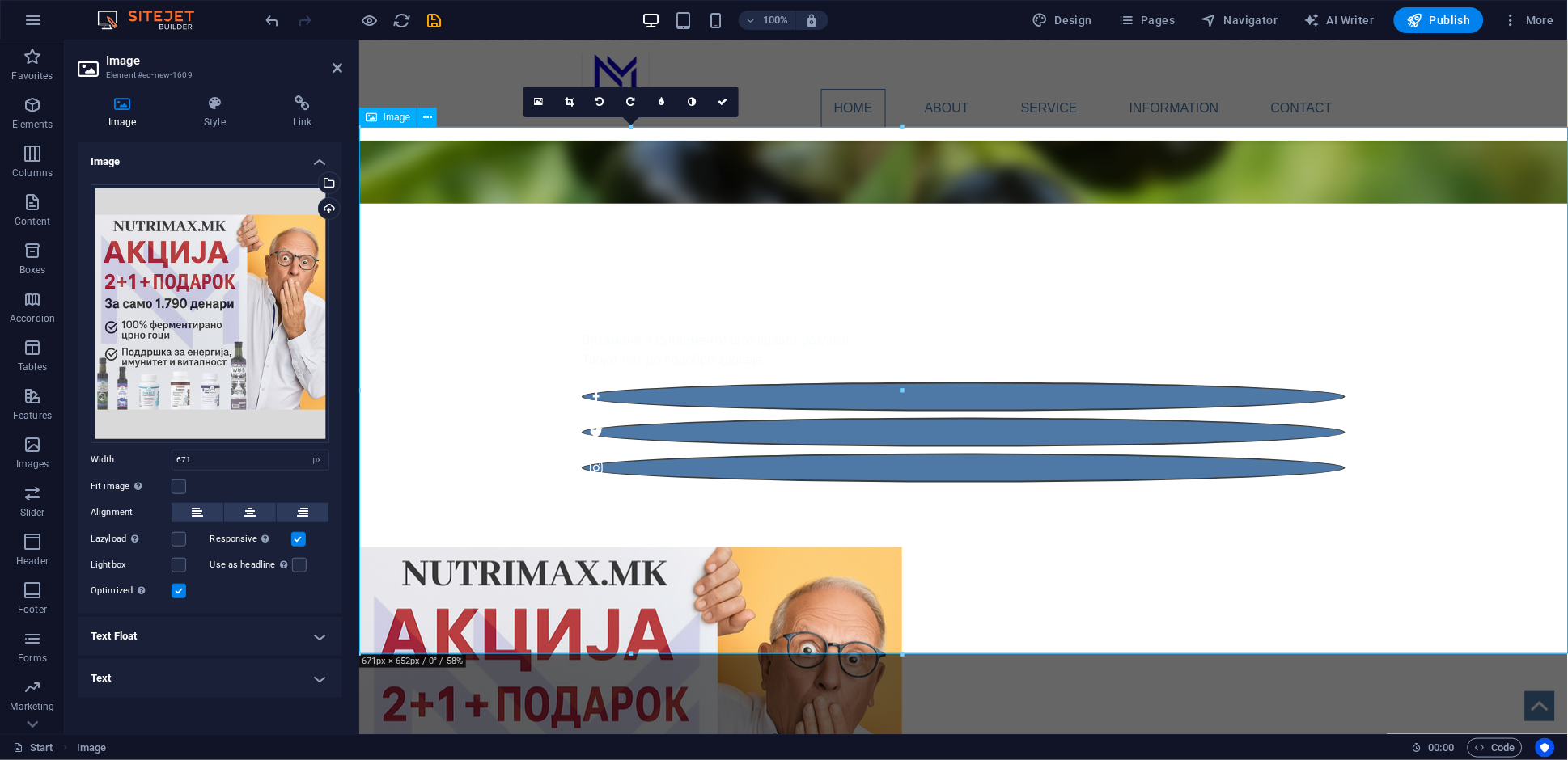
scroll to position [383, 0]
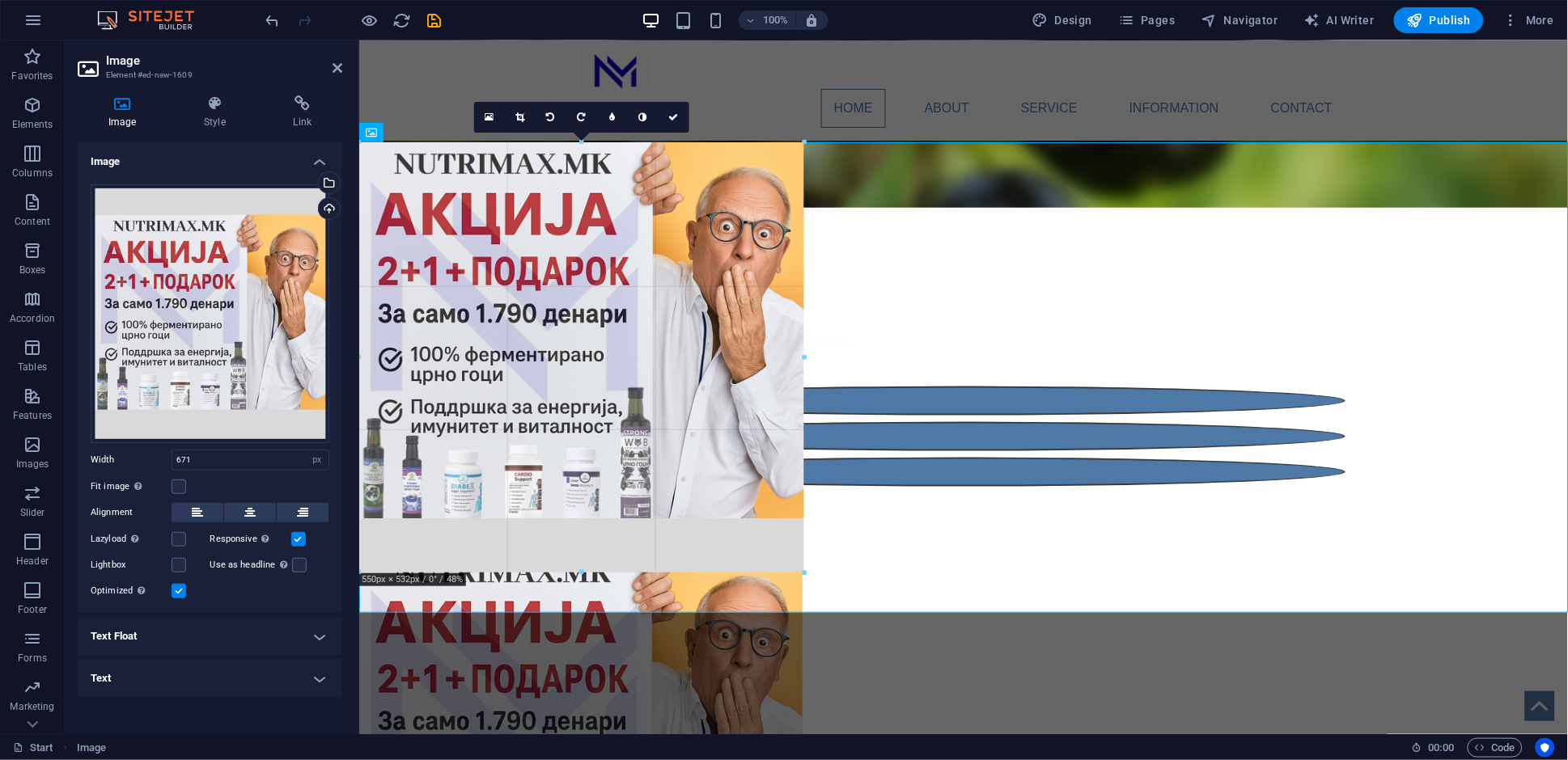
drag, startPoint x: 632, startPoint y: 670, endPoint x: 653, endPoint y: 571, distance: 101.2
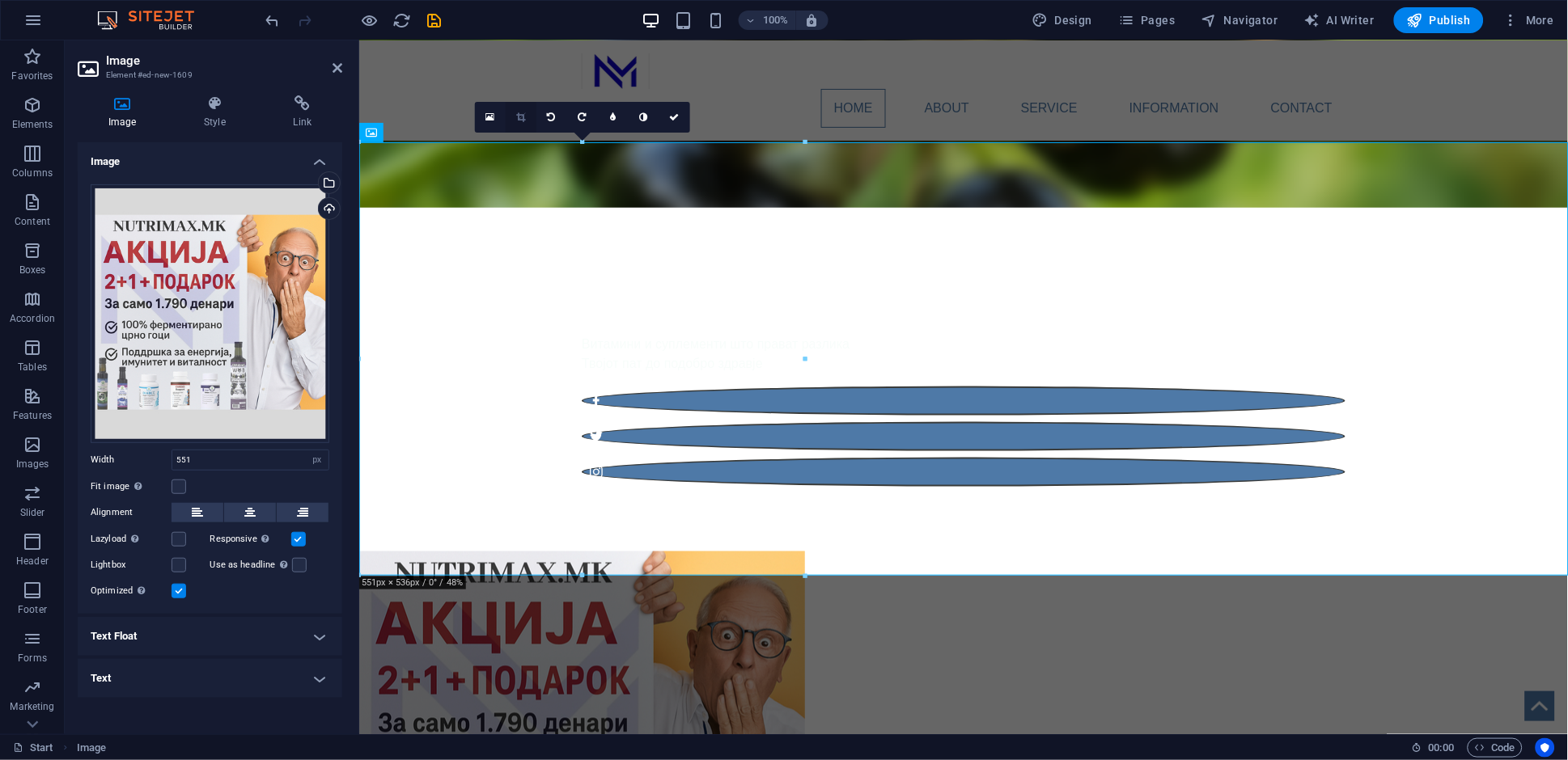
click at [520, 117] on icon at bounding box center [521, 117] width 9 height 10
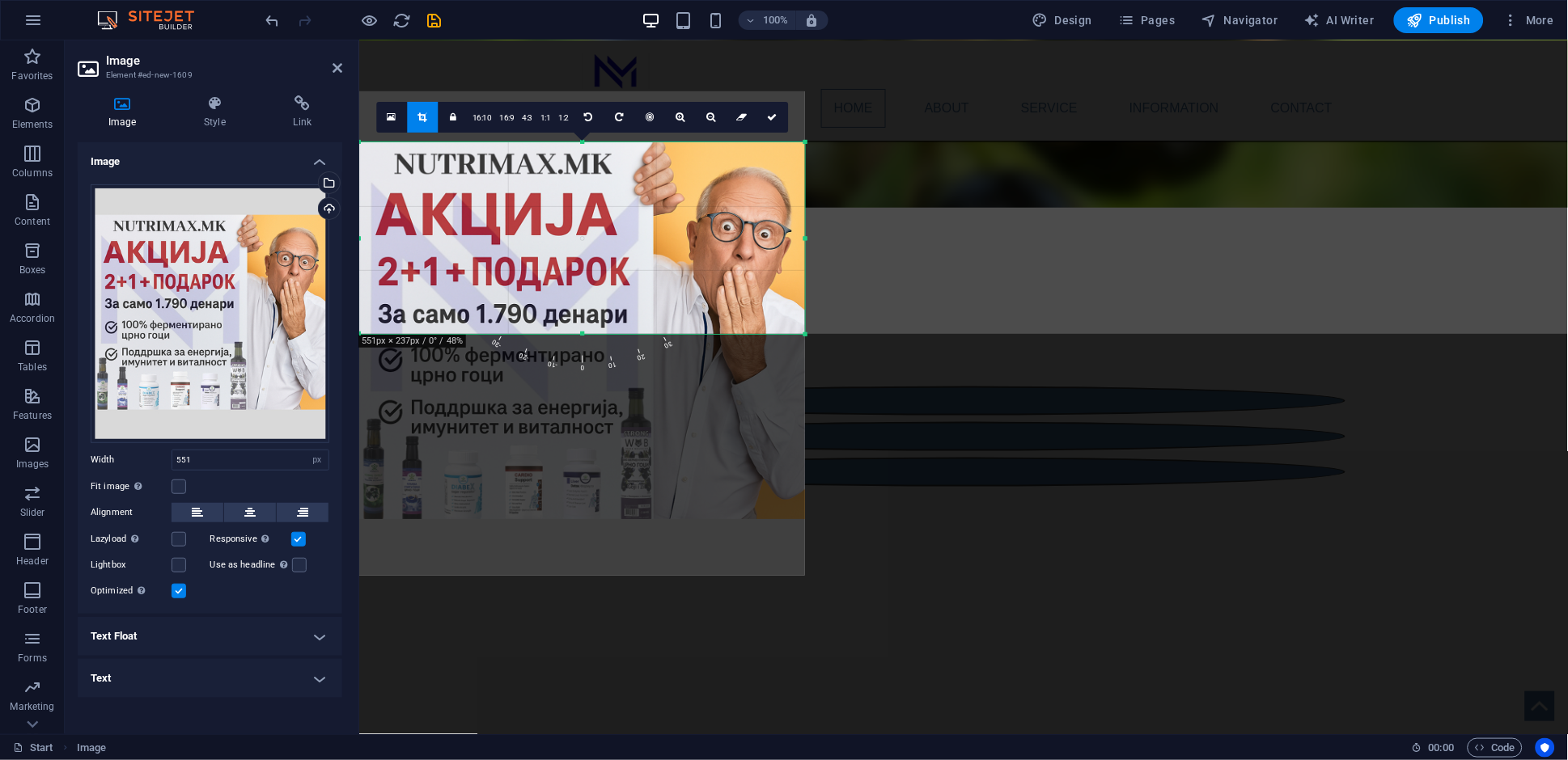
drag, startPoint x: 583, startPoint y: 577, endPoint x: 653, endPoint y: 335, distance: 251.9
click at [653, 335] on div at bounding box center [582, 334] width 446 height 6
click at [771, 126] on link at bounding box center [772, 116] width 30 height 30
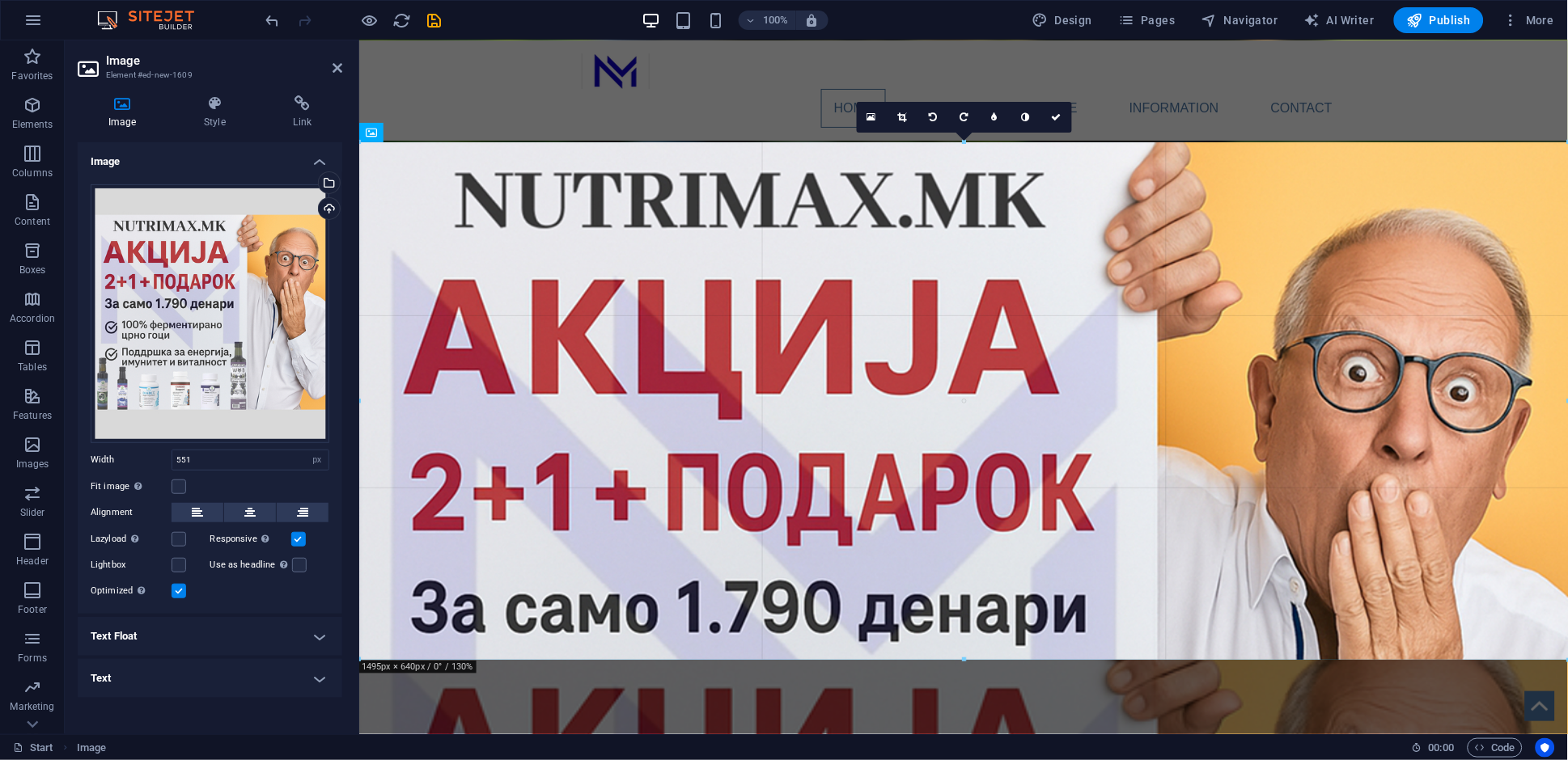
drag, startPoint x: 807, startPoint y: 235, endPoint x: 1567, endPoint y: 349, distance: 768.5
type input "1495"
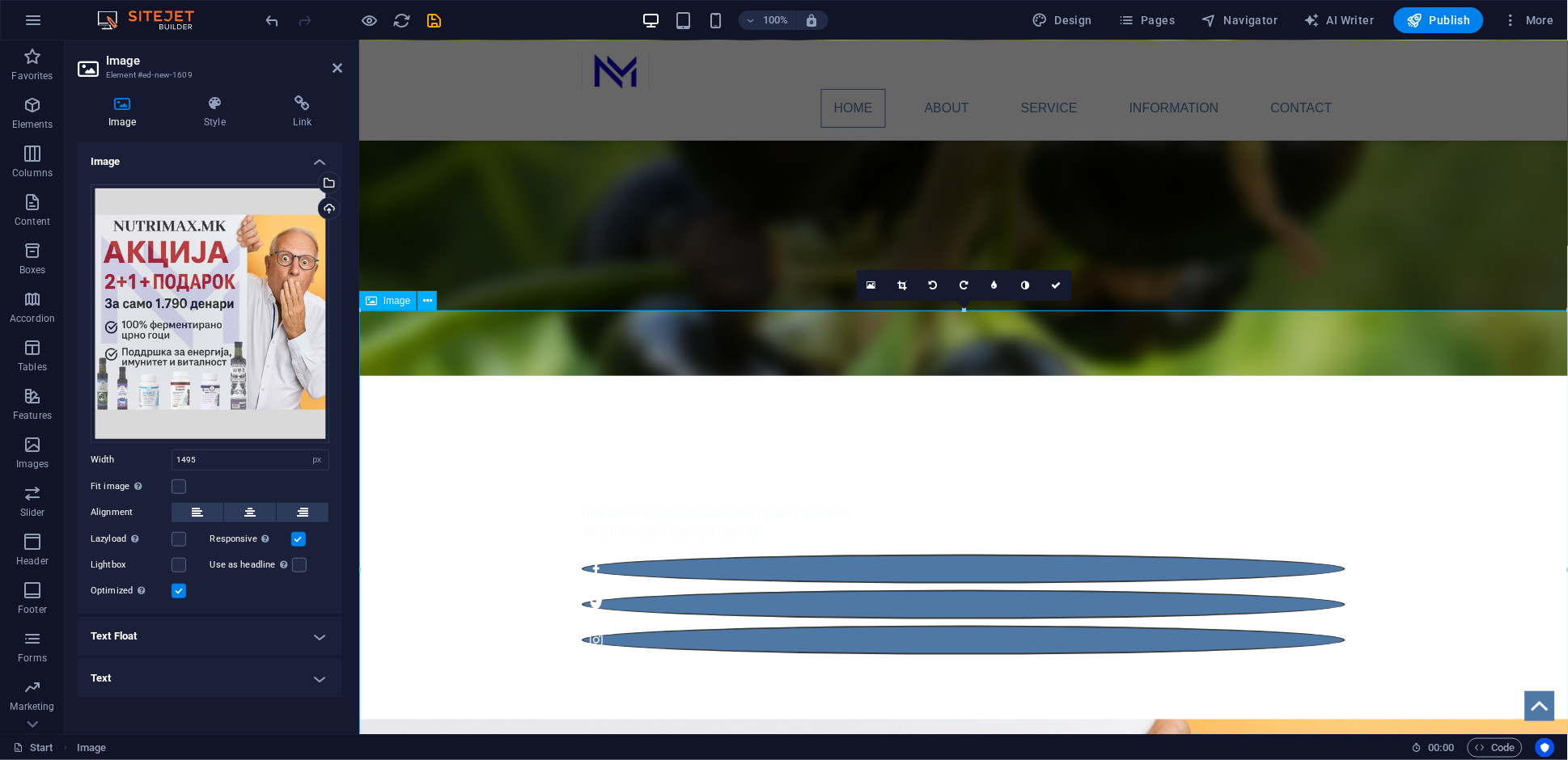
scroll to position [0, 0]
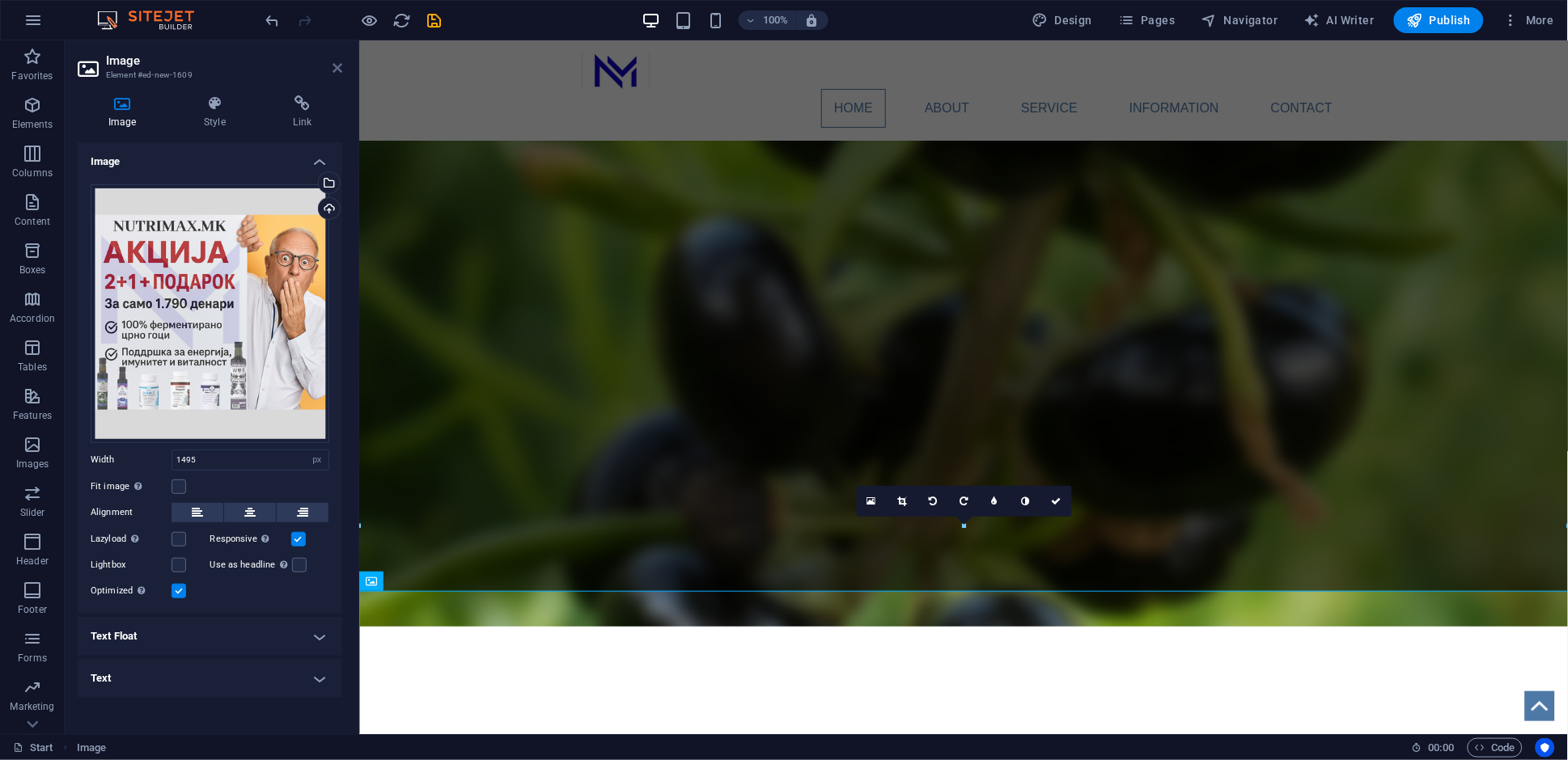
click at [341, 72] on icon at bounding box center [337, 68] width 10 height 13
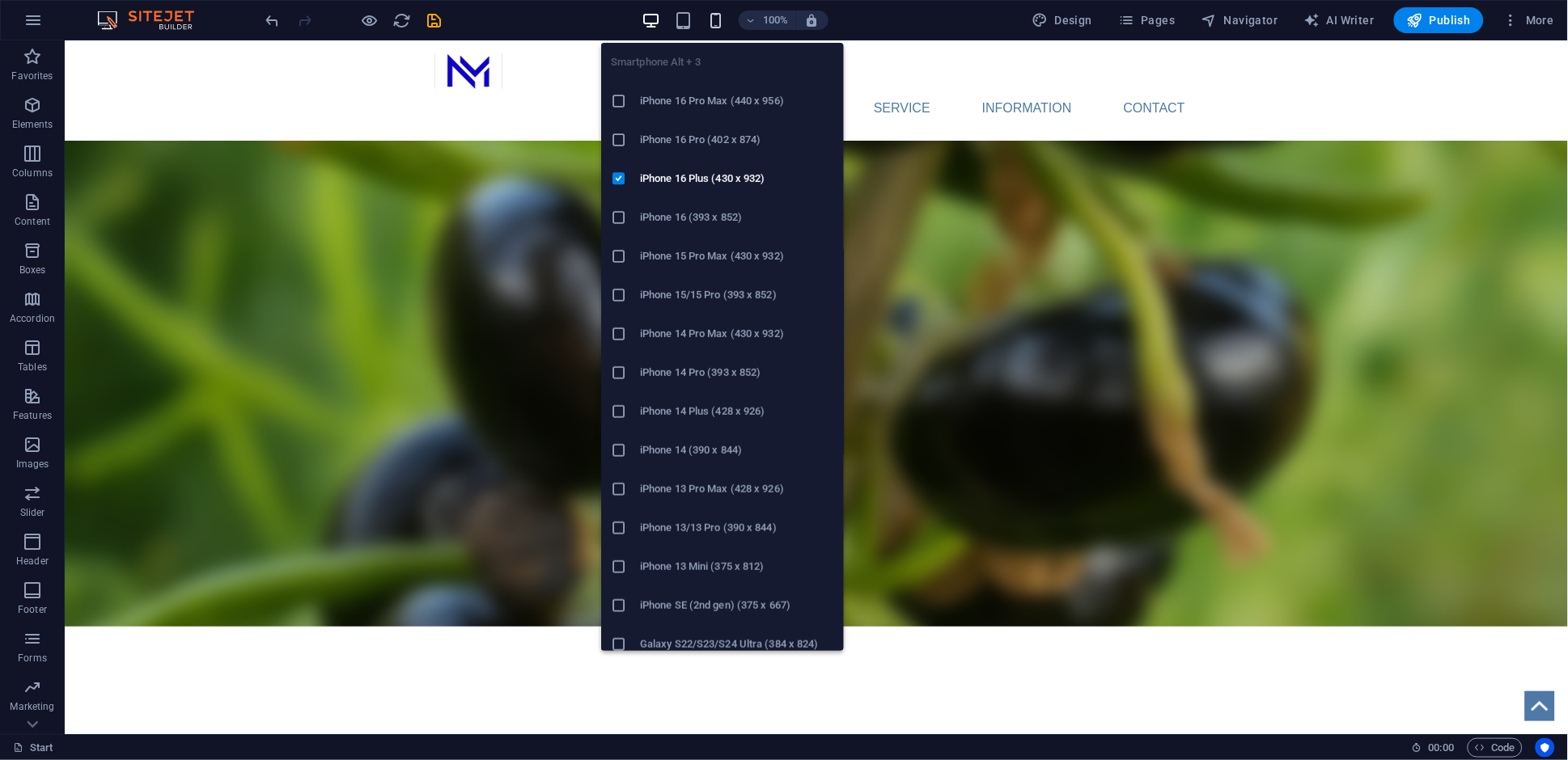
click at [723, 23] on icon "button" at bounding box center [715, 20] width 18 height 18
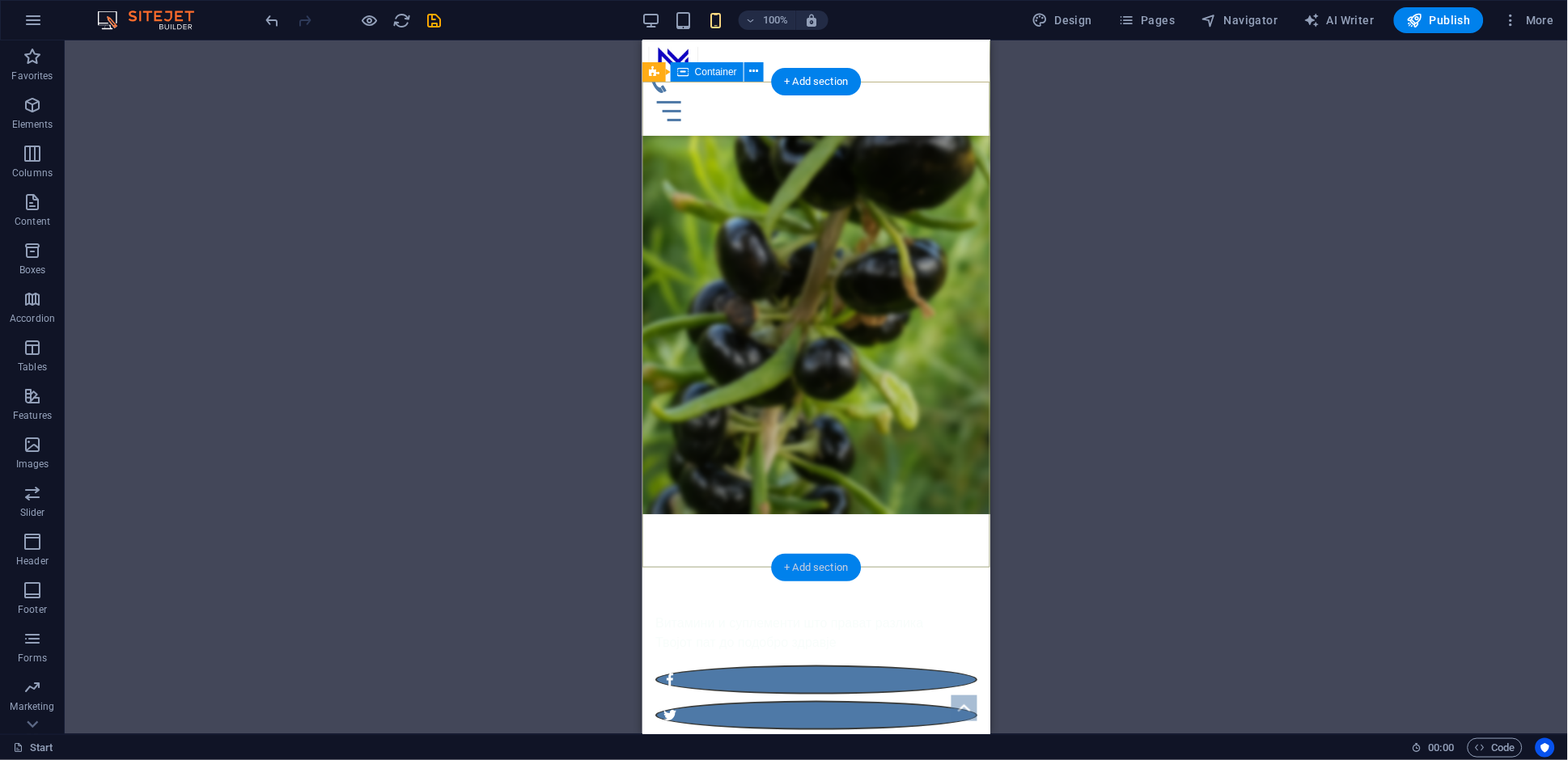
scroll to position [208, 0]
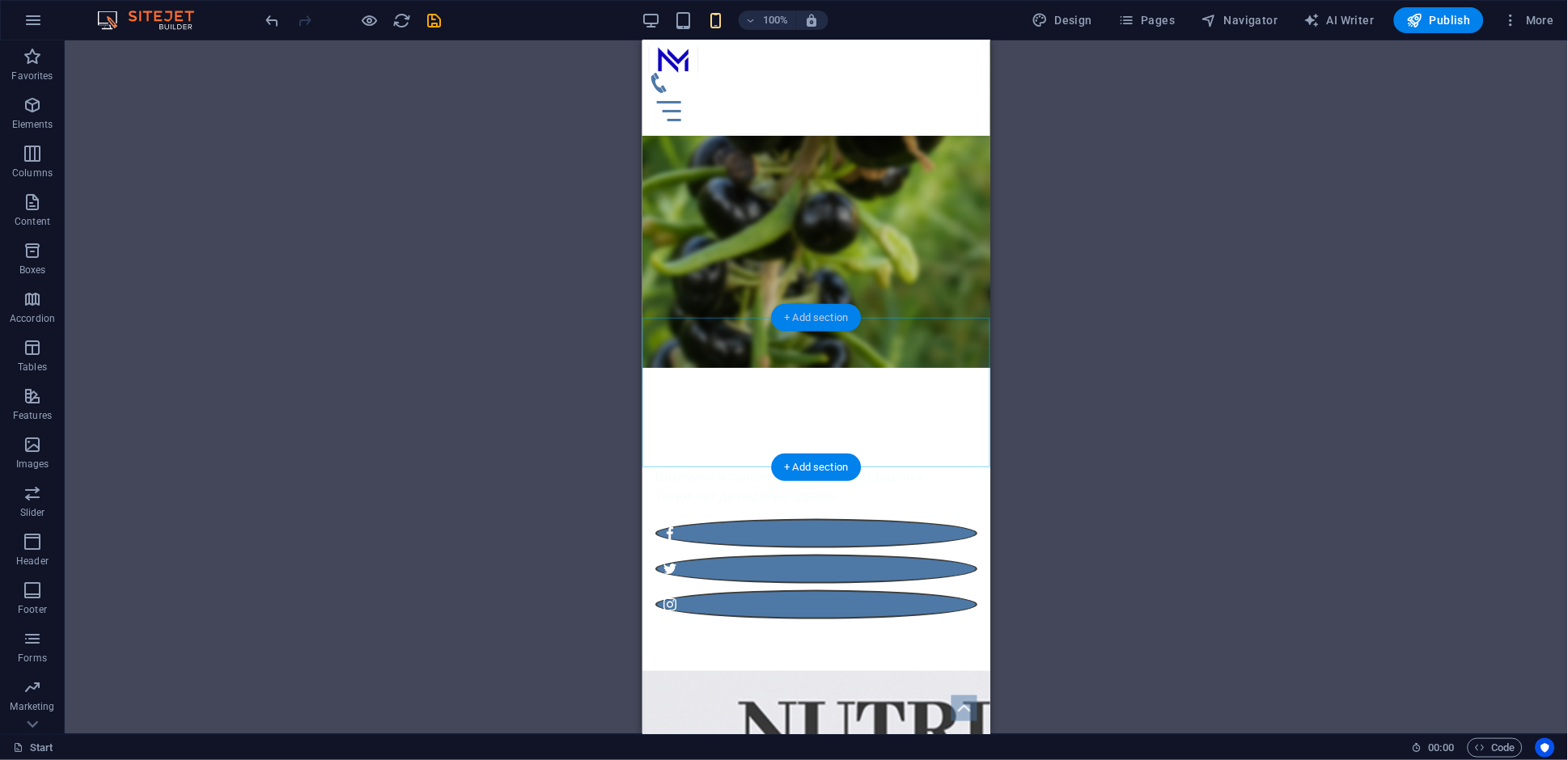
click at [825, 316] on div "+ Add section" at bounding box center [816, 318] width 89 height 28
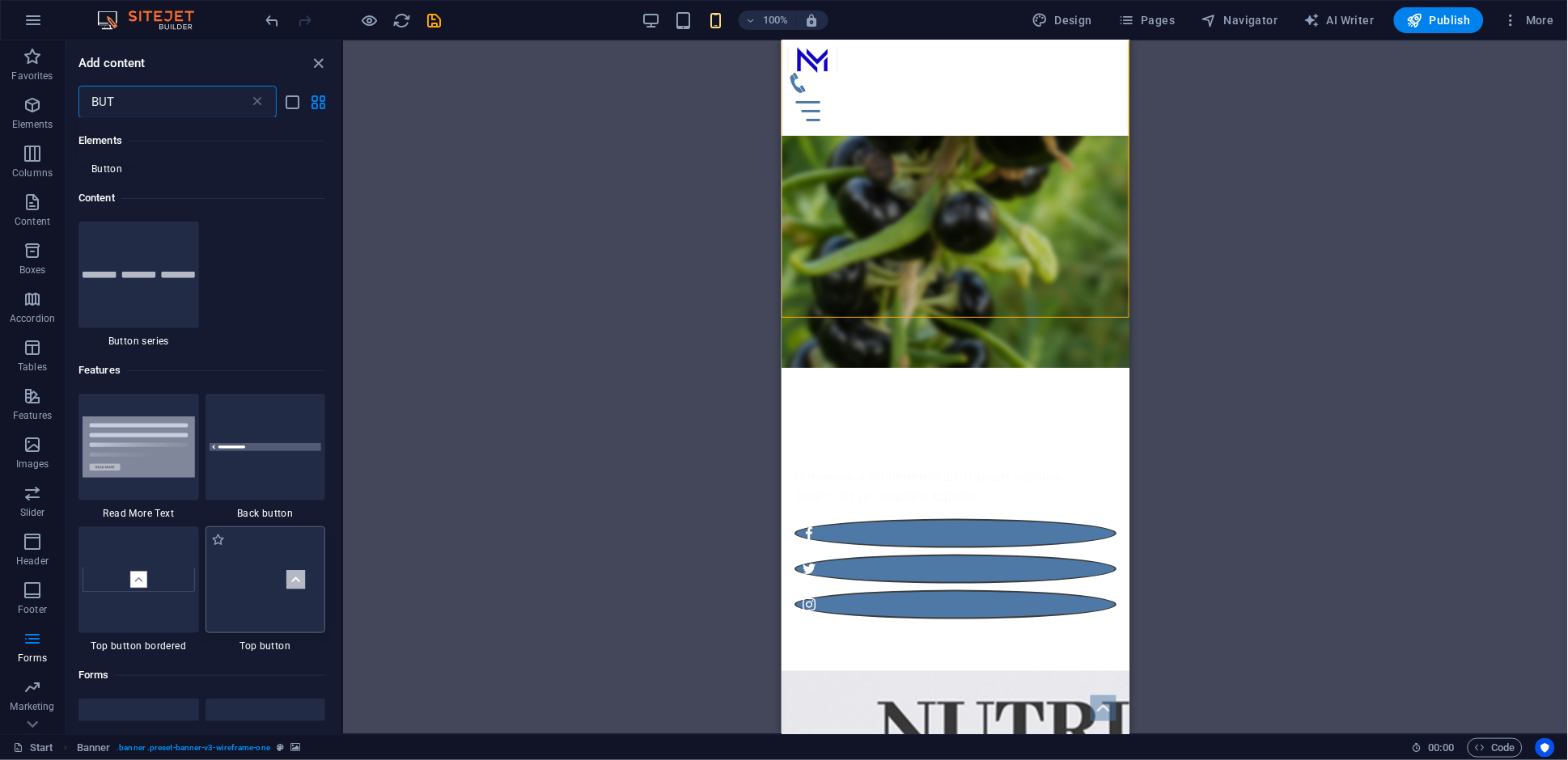
scroll to position [0, 0]
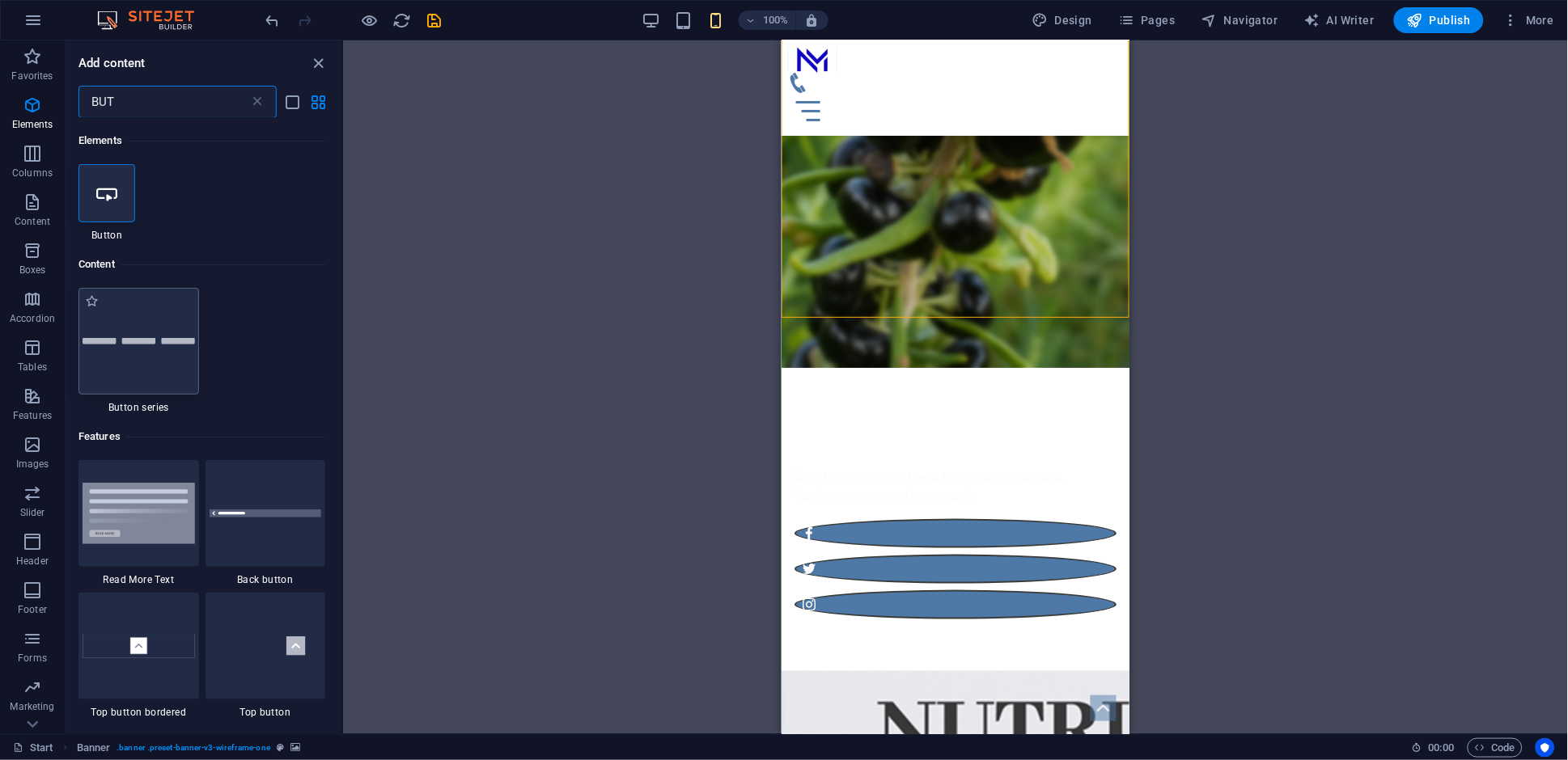
click at [176, 349] on div at bounding box center [138, 341] width 121 height 107
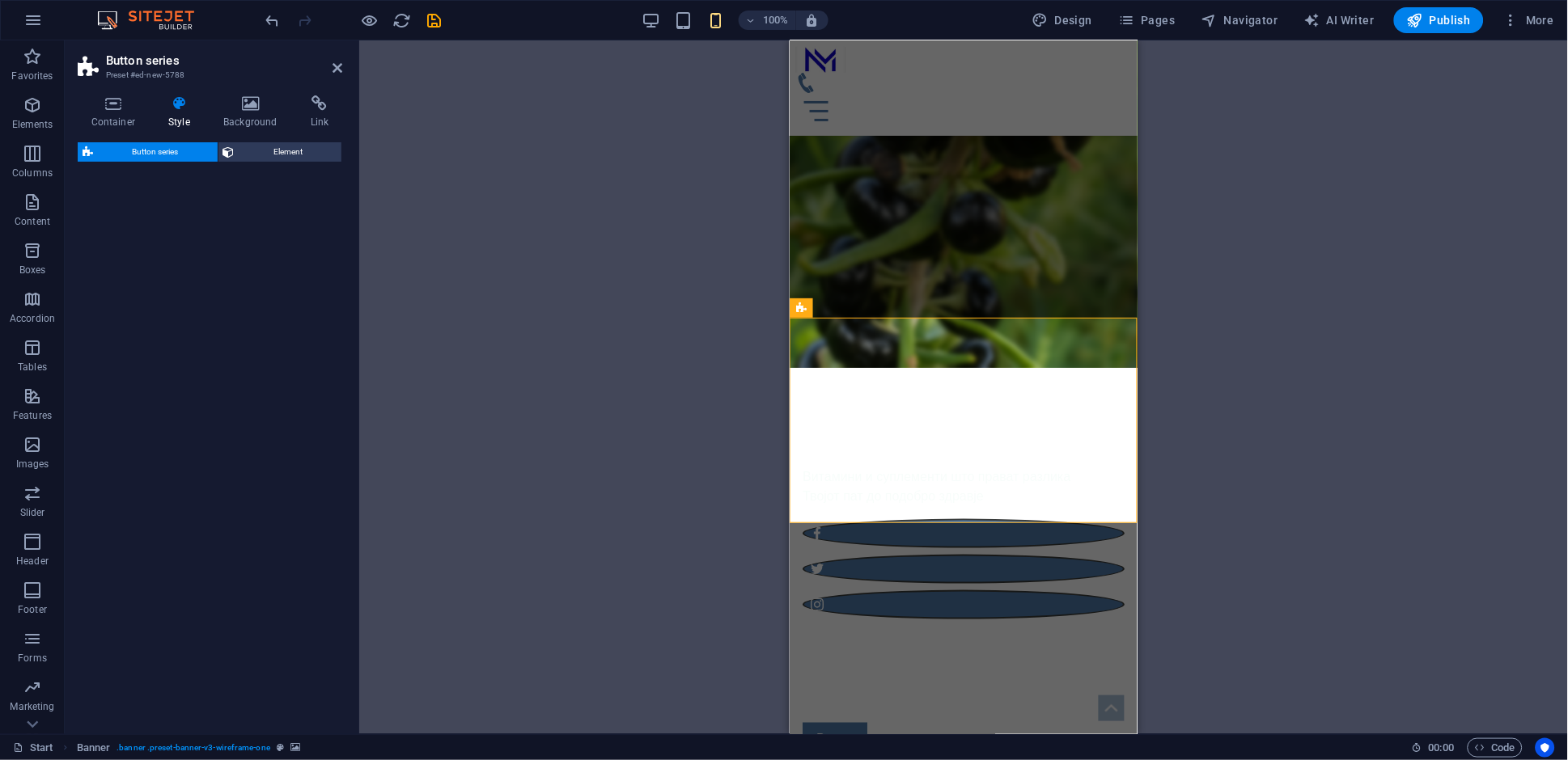
select select "rem"
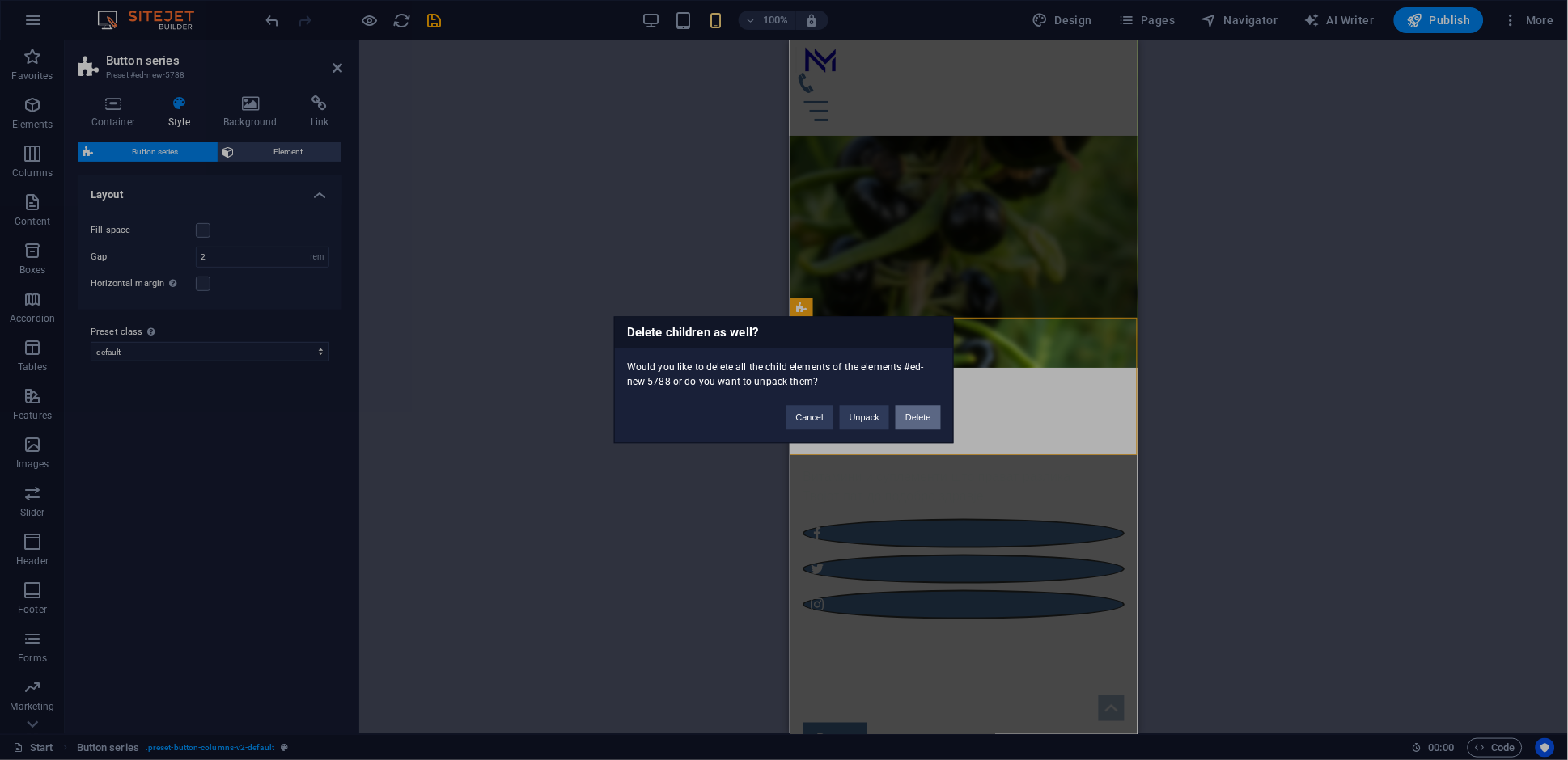
click at [914, 414] on button "Delete" at bounding box center [918, 418] width 45 height 24
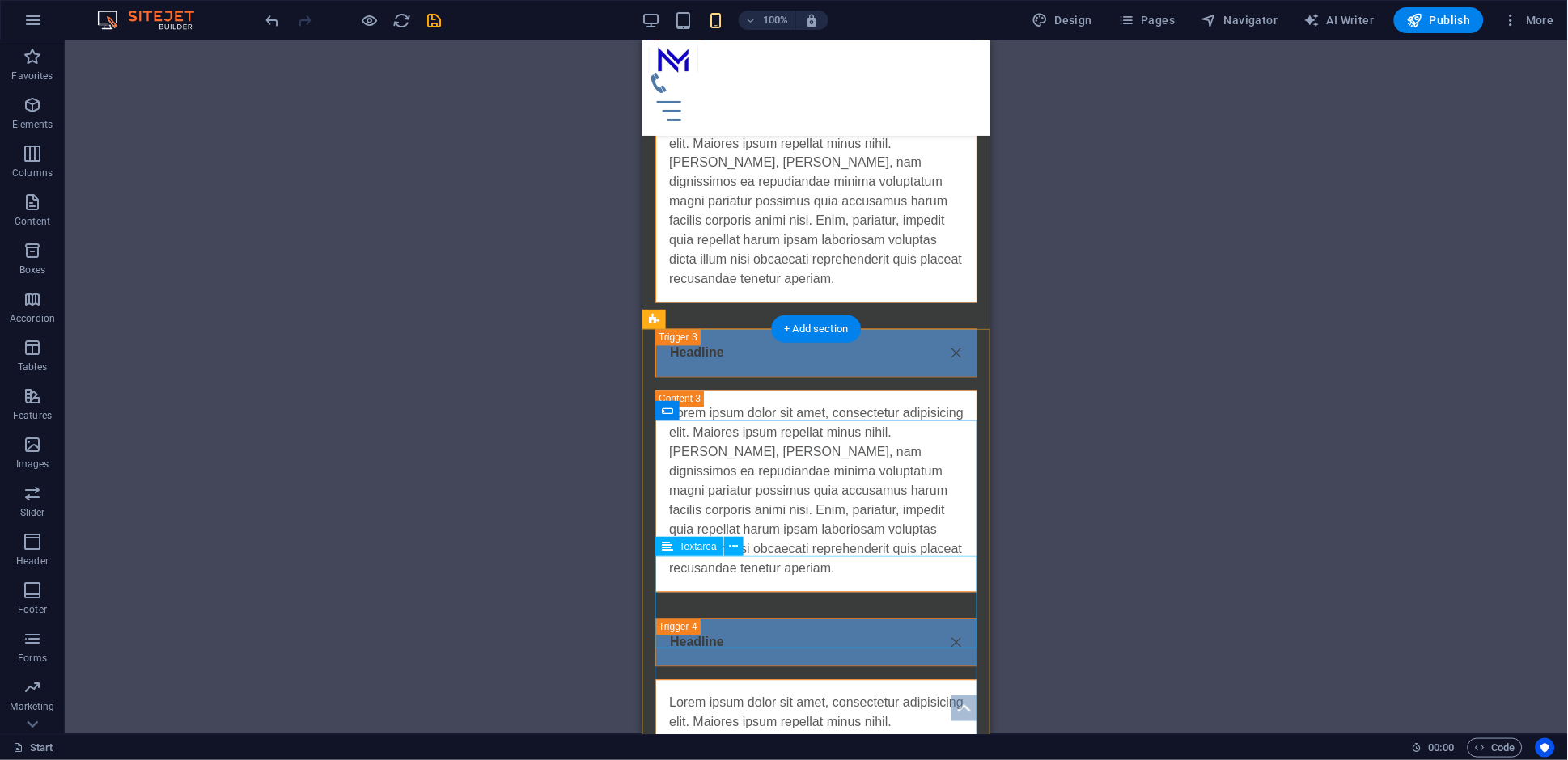
scroll to position [6980, 0]
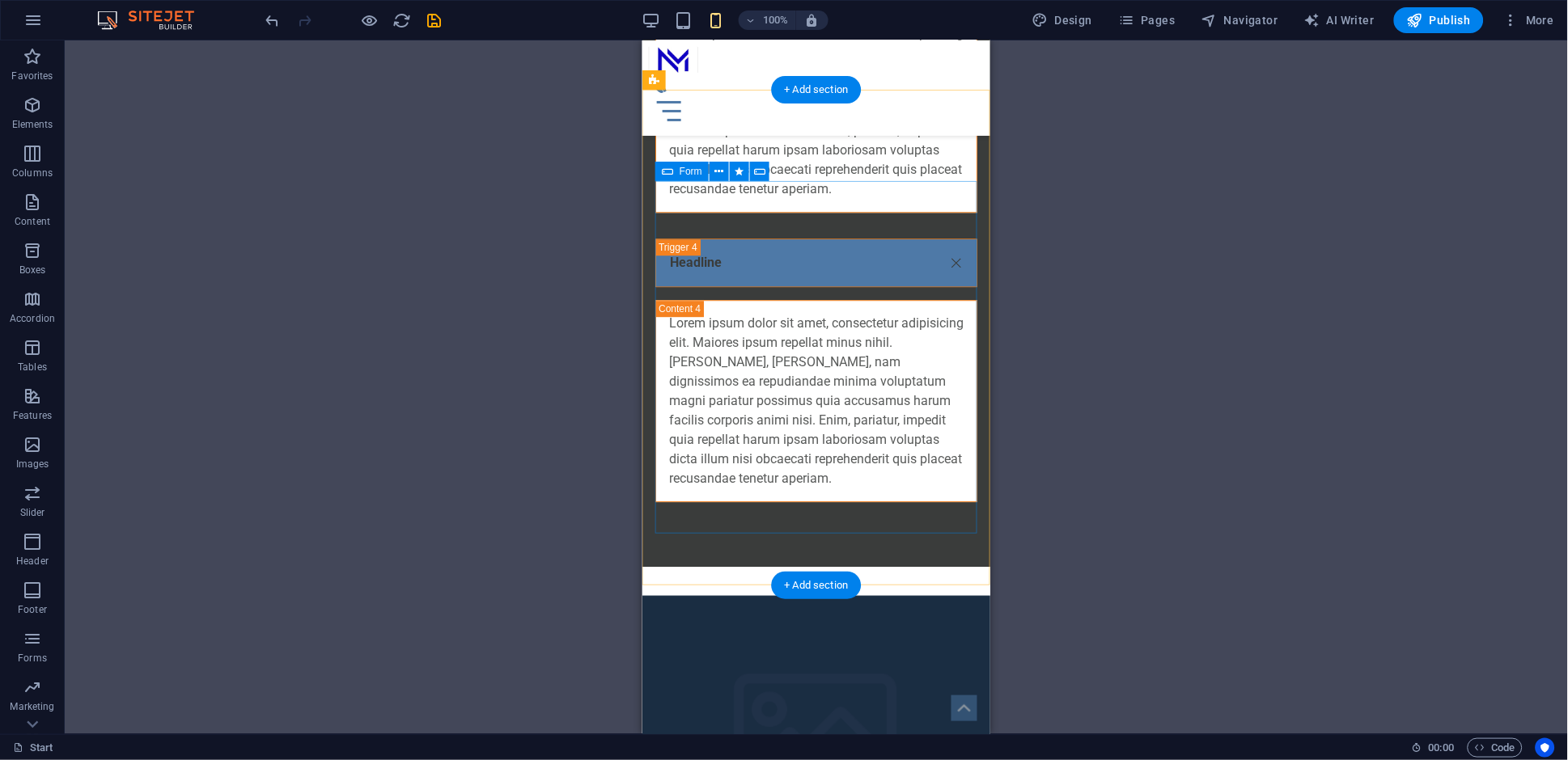
scroll to position [6307, 0]
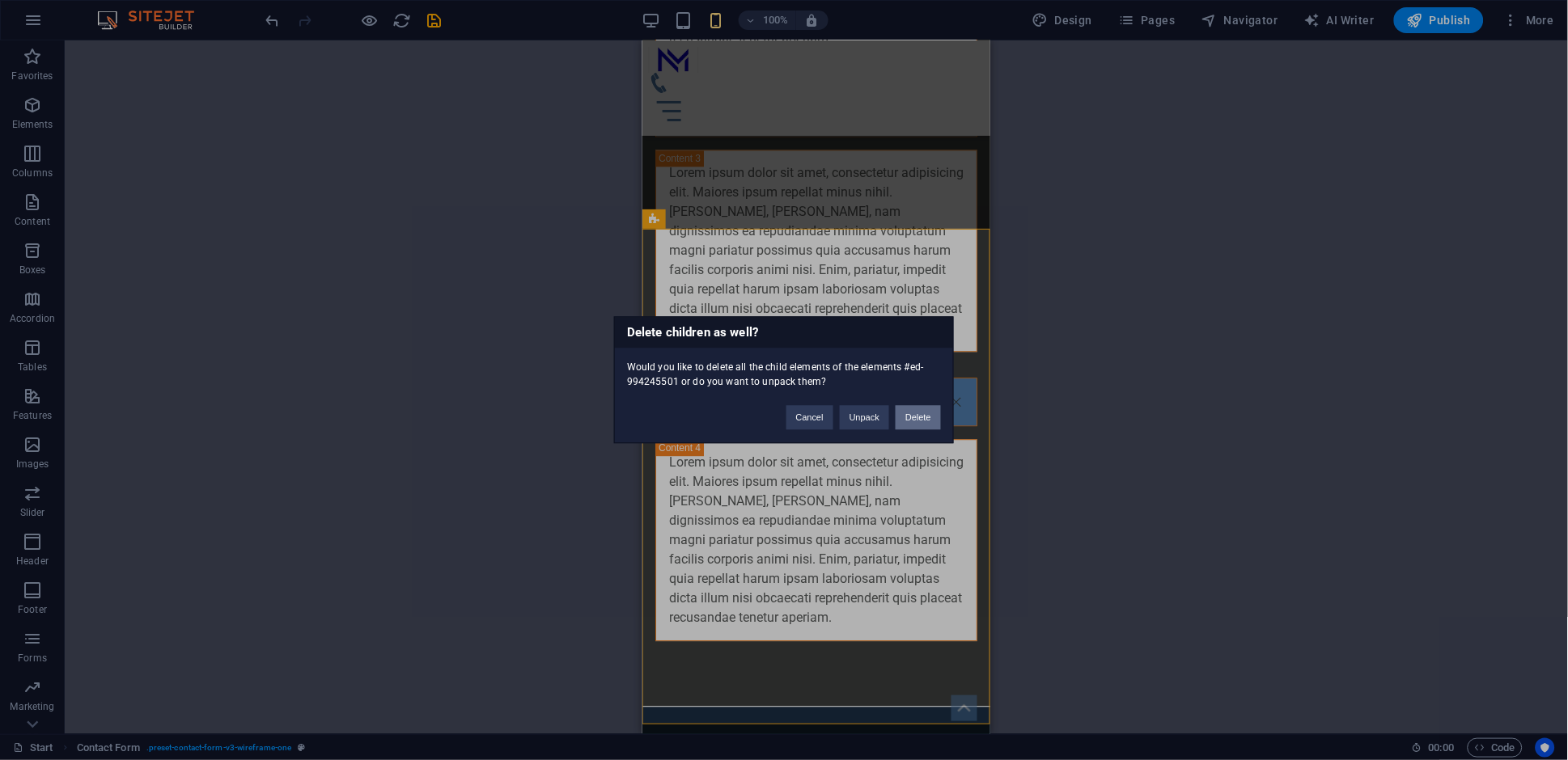
click at [918, 421] on button "Delete" at bounding box center [918, 418] width 45 height 24
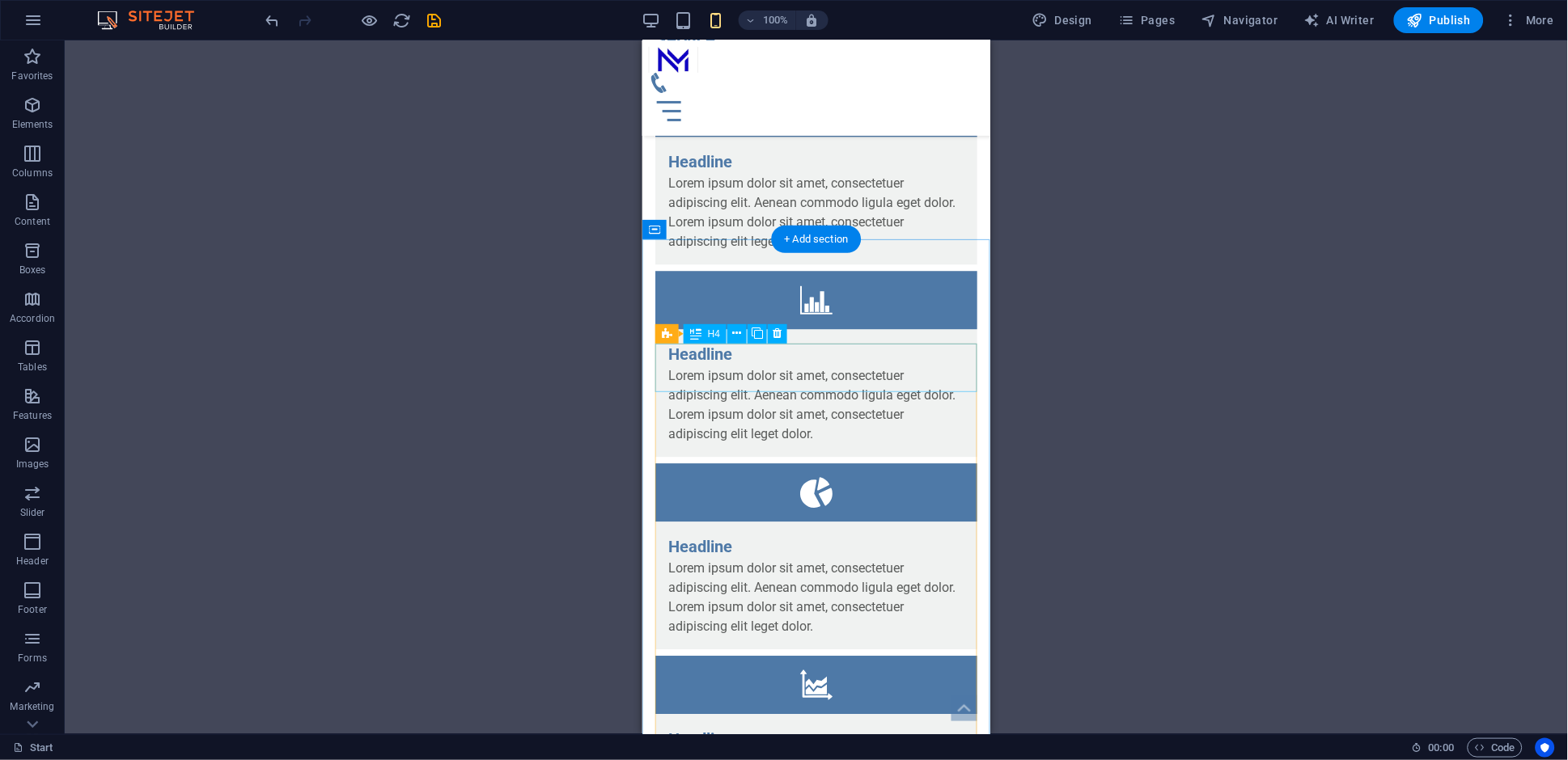
scroll to position [4622, 0]
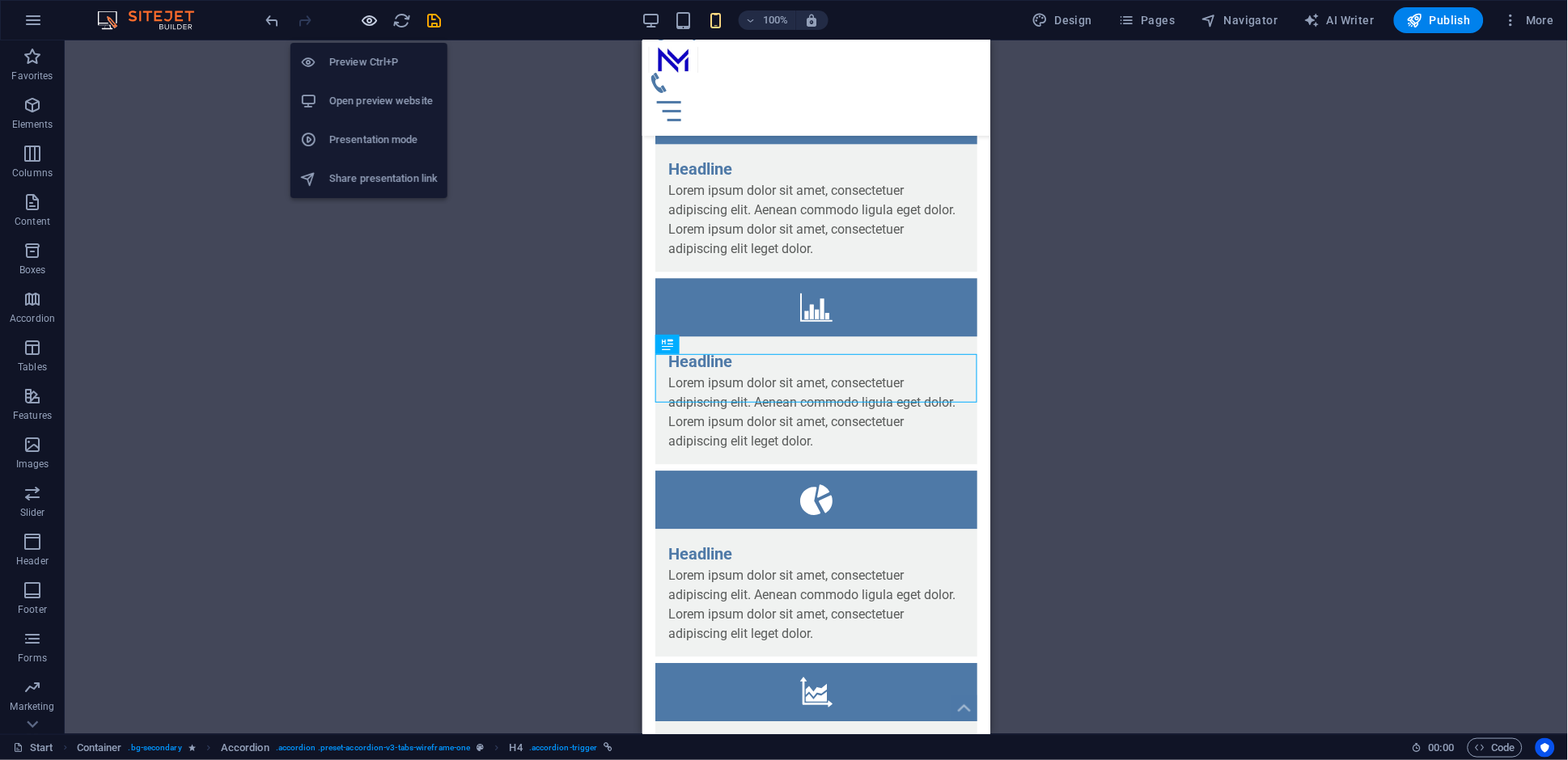
click at [364, 25] on icon "button" at bounding box center [370, 20] width 18 height 18
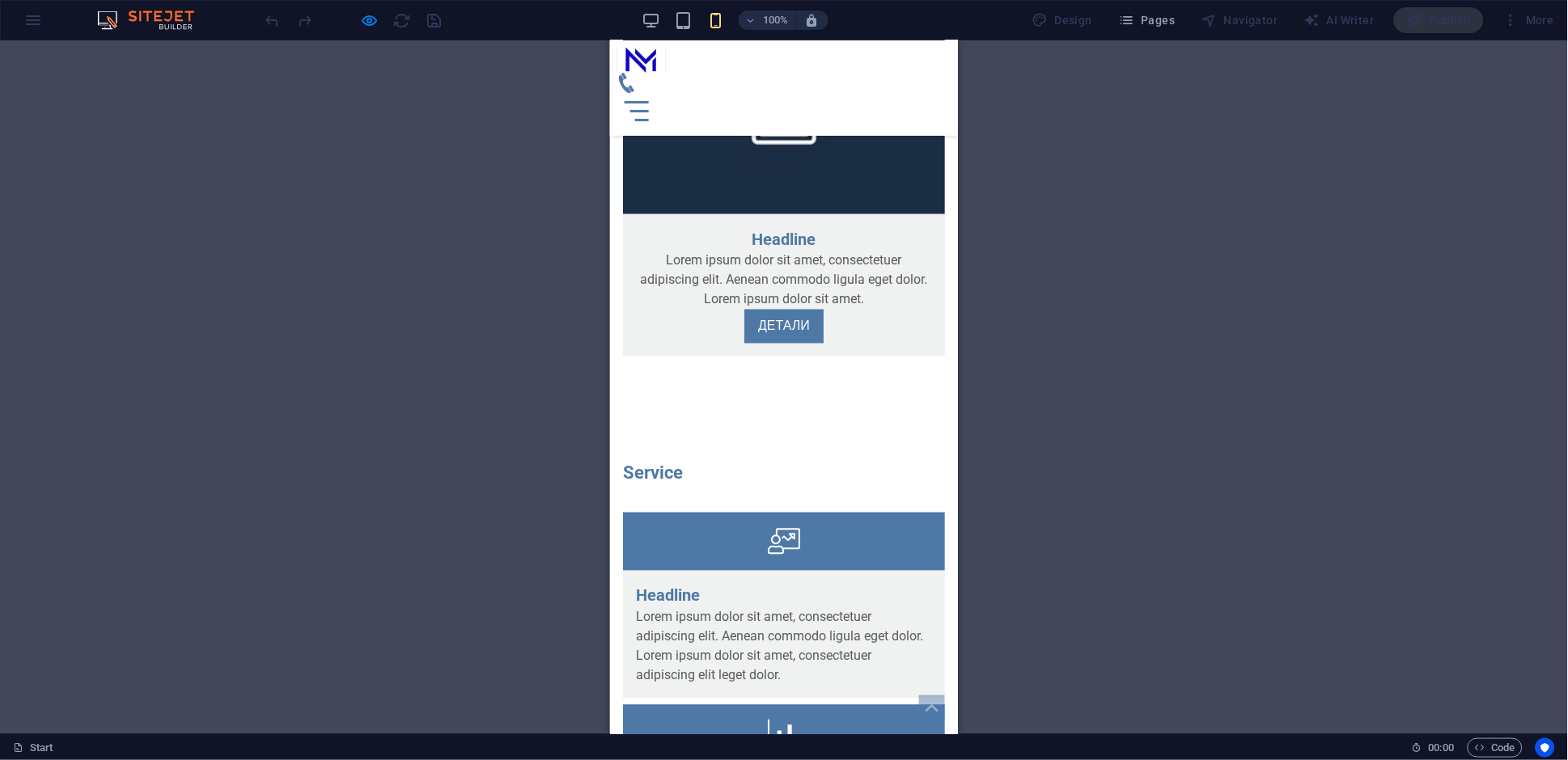
scroll to position [4605, 0]
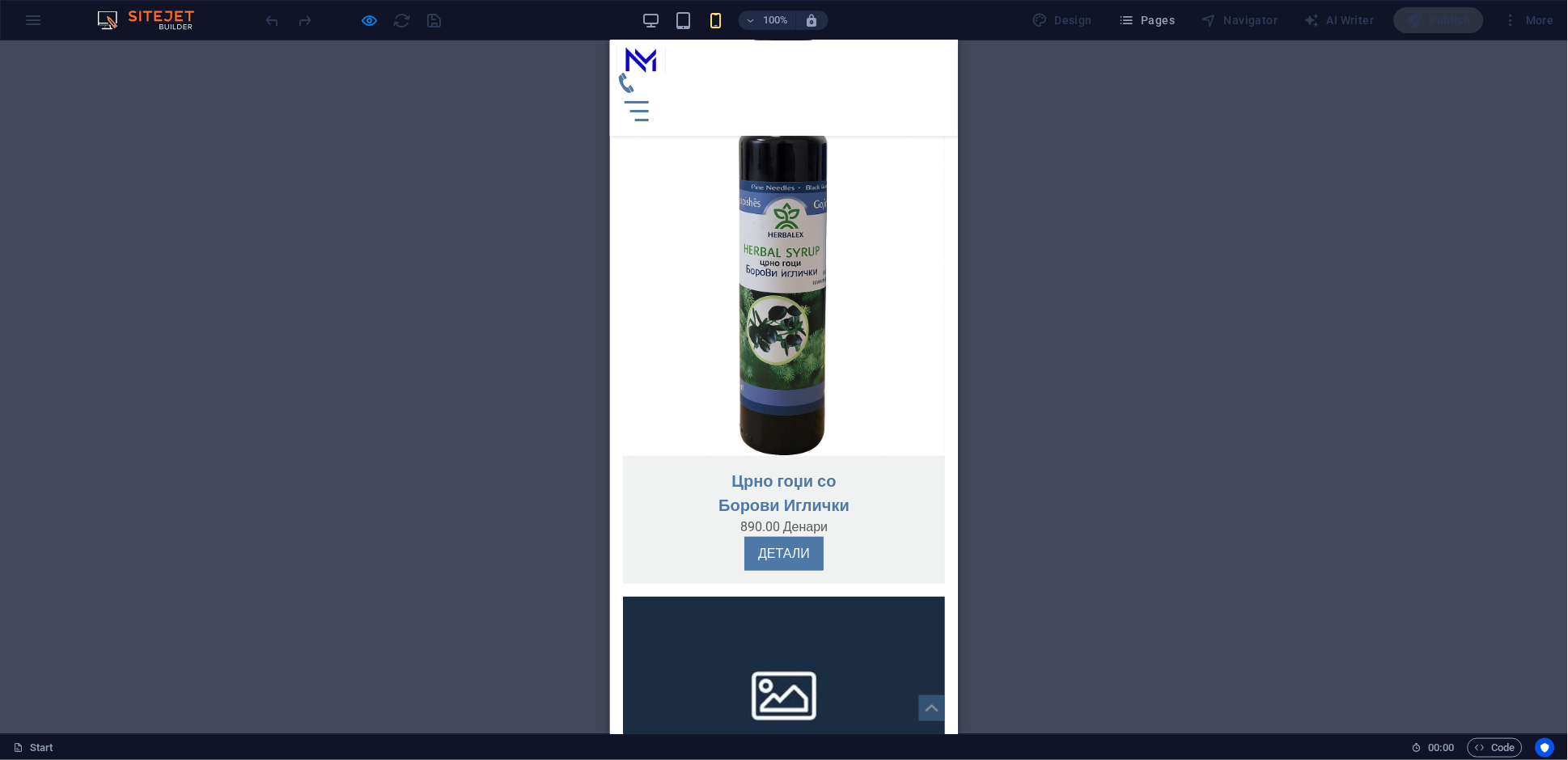
scroll to position [3592, 0]
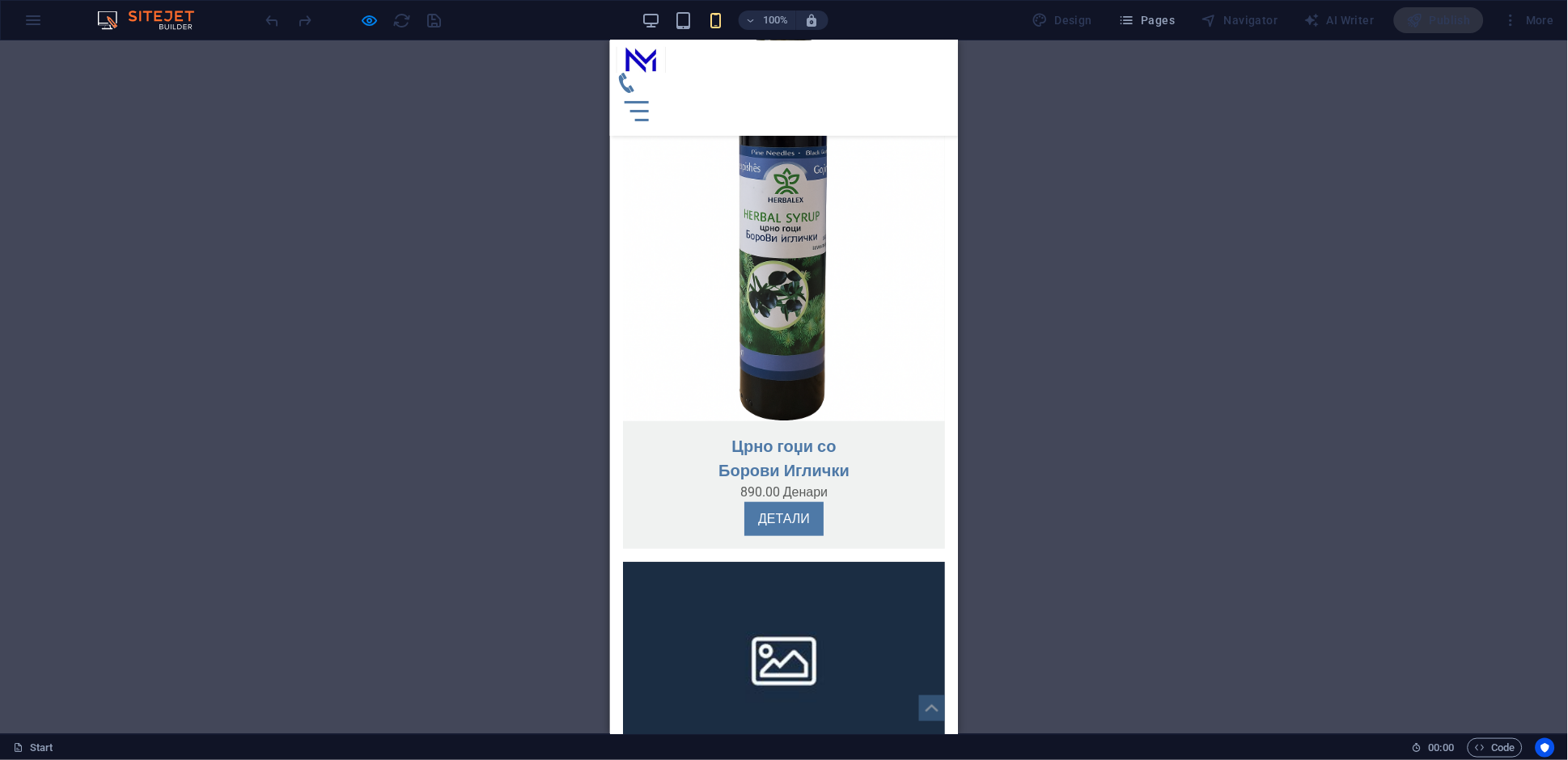
scroll to position [3748, 0]
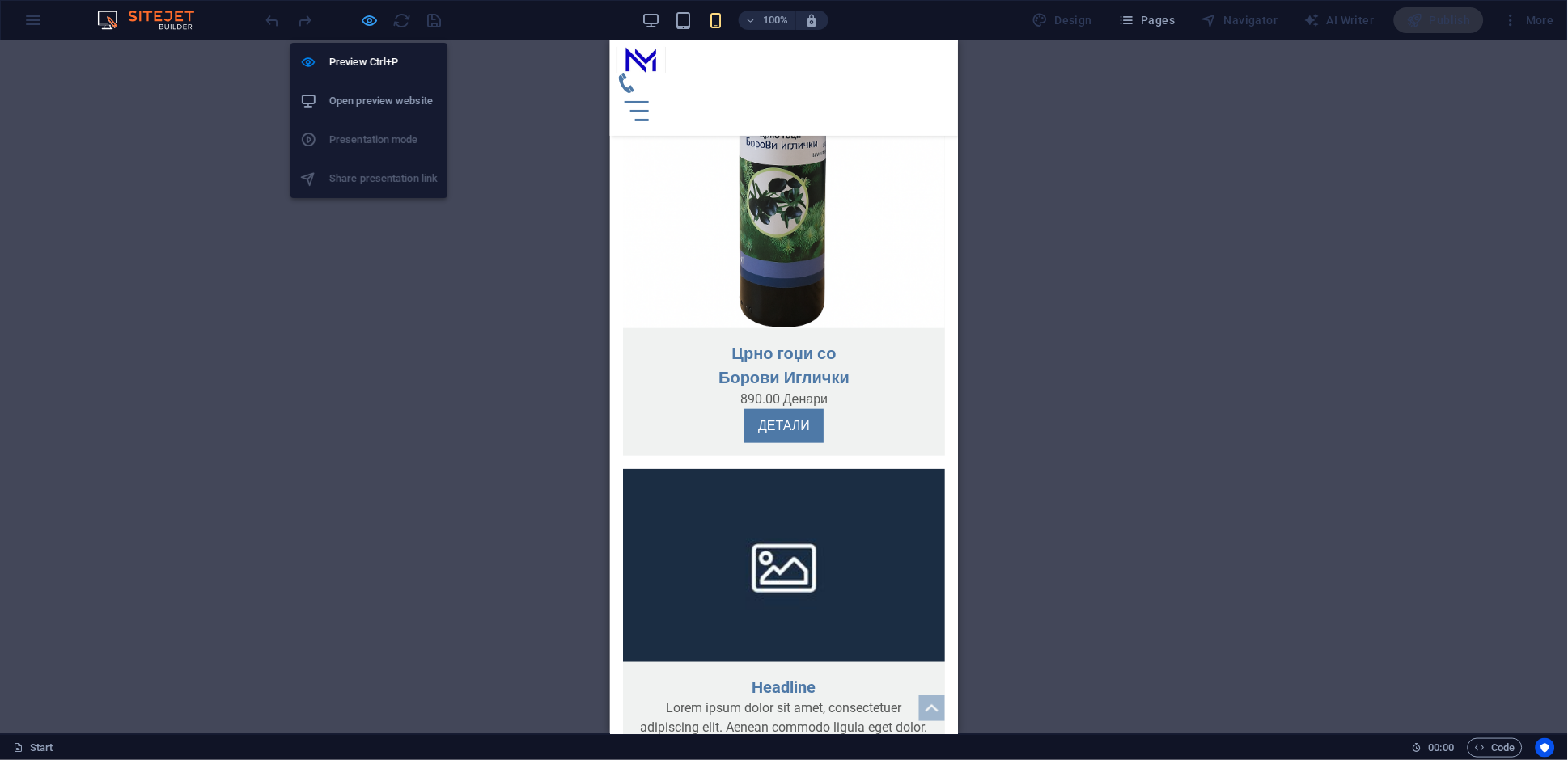
click at [362, 26] on icon "button" at bounding box center [370, 20] width 18 height 18
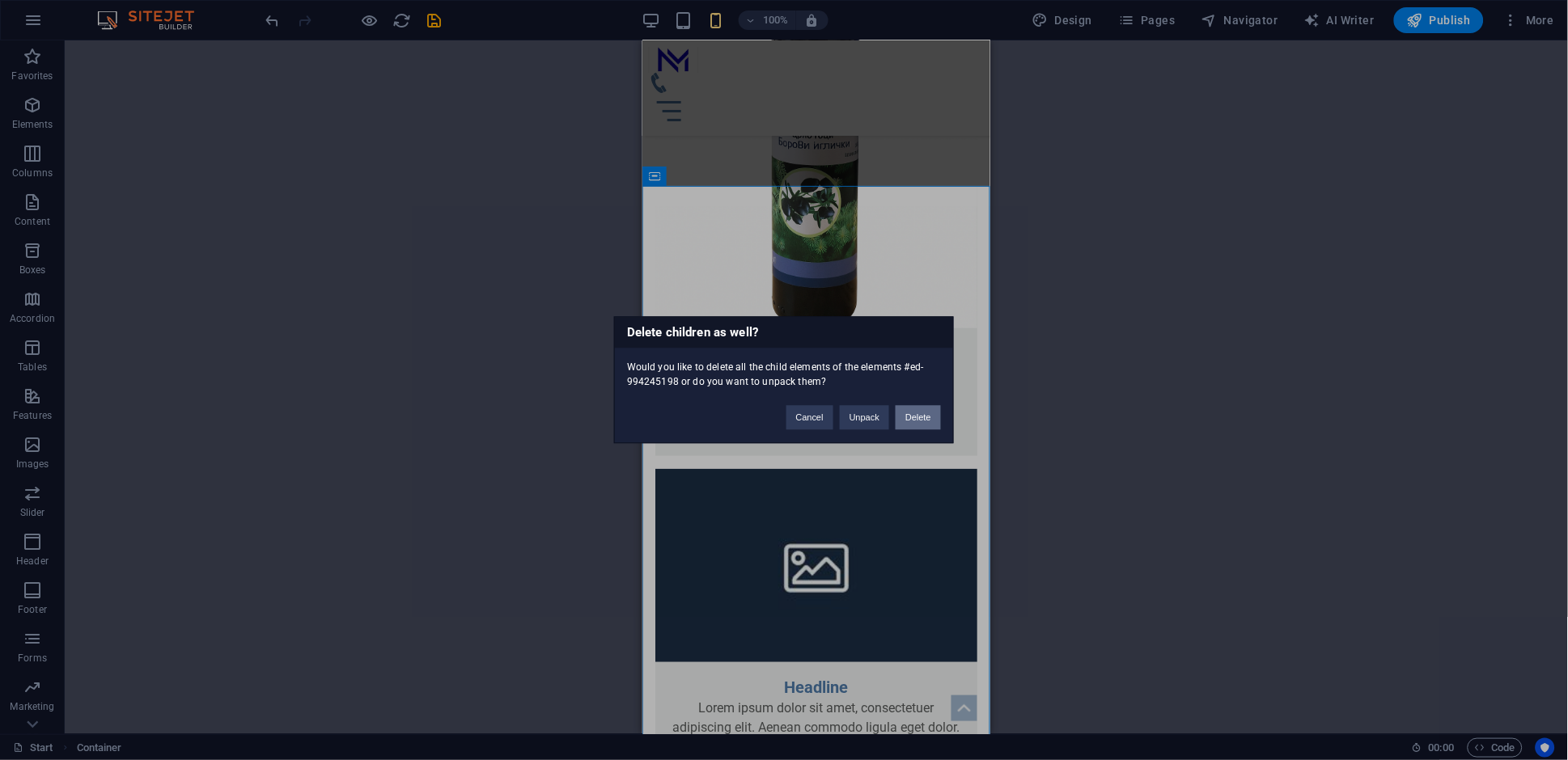
click at [906, 423] on button "Delete" at bounding box center [918, 418] width 45 height 24
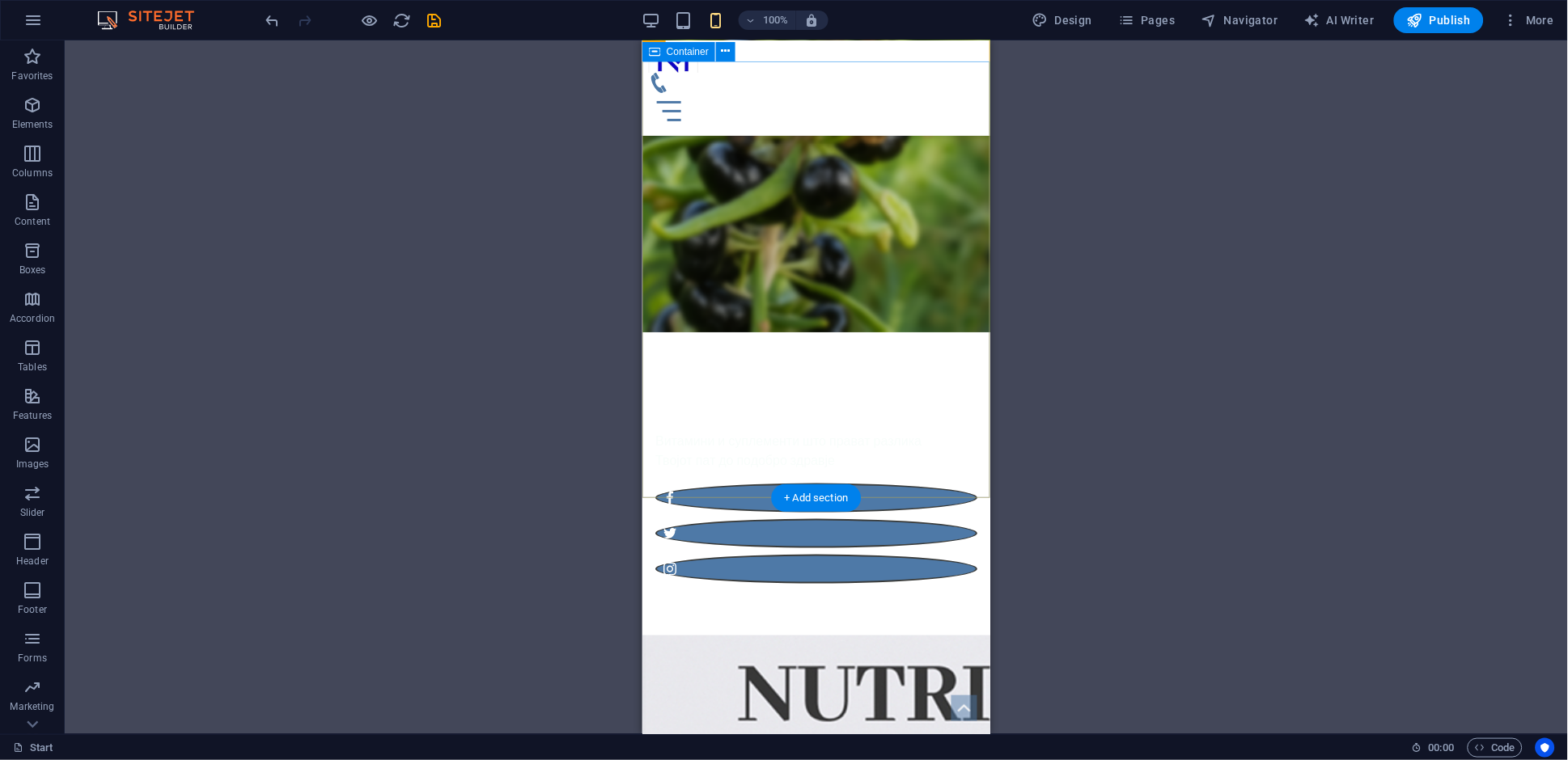
scroll to position [0, 0]
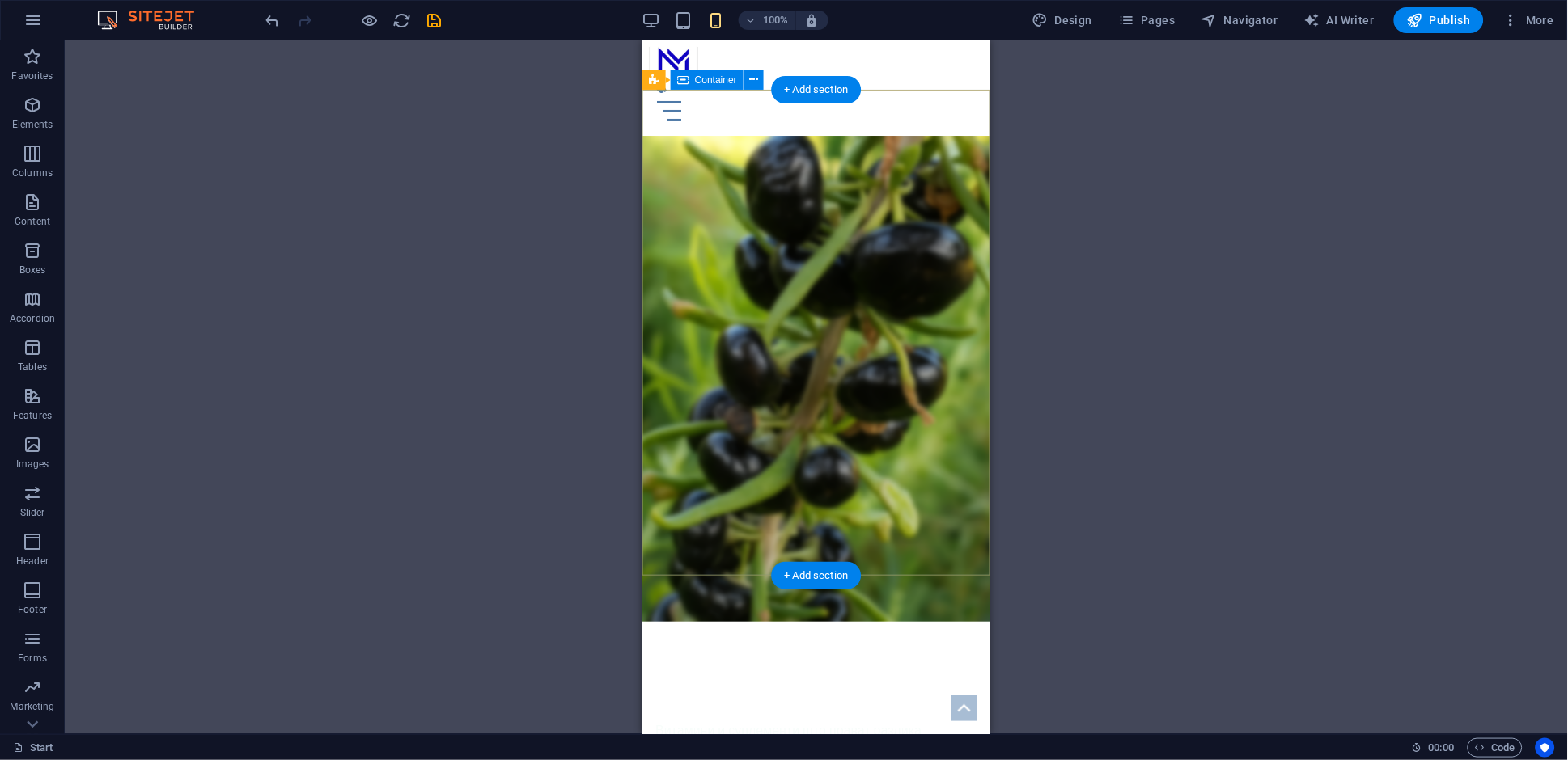
click at [866, 621] on div "NUTRIMAX Витамини и суплементи што прават разлика Твојот пат до подобро здравје" at bounding box center [815, 773] width 348 height 304
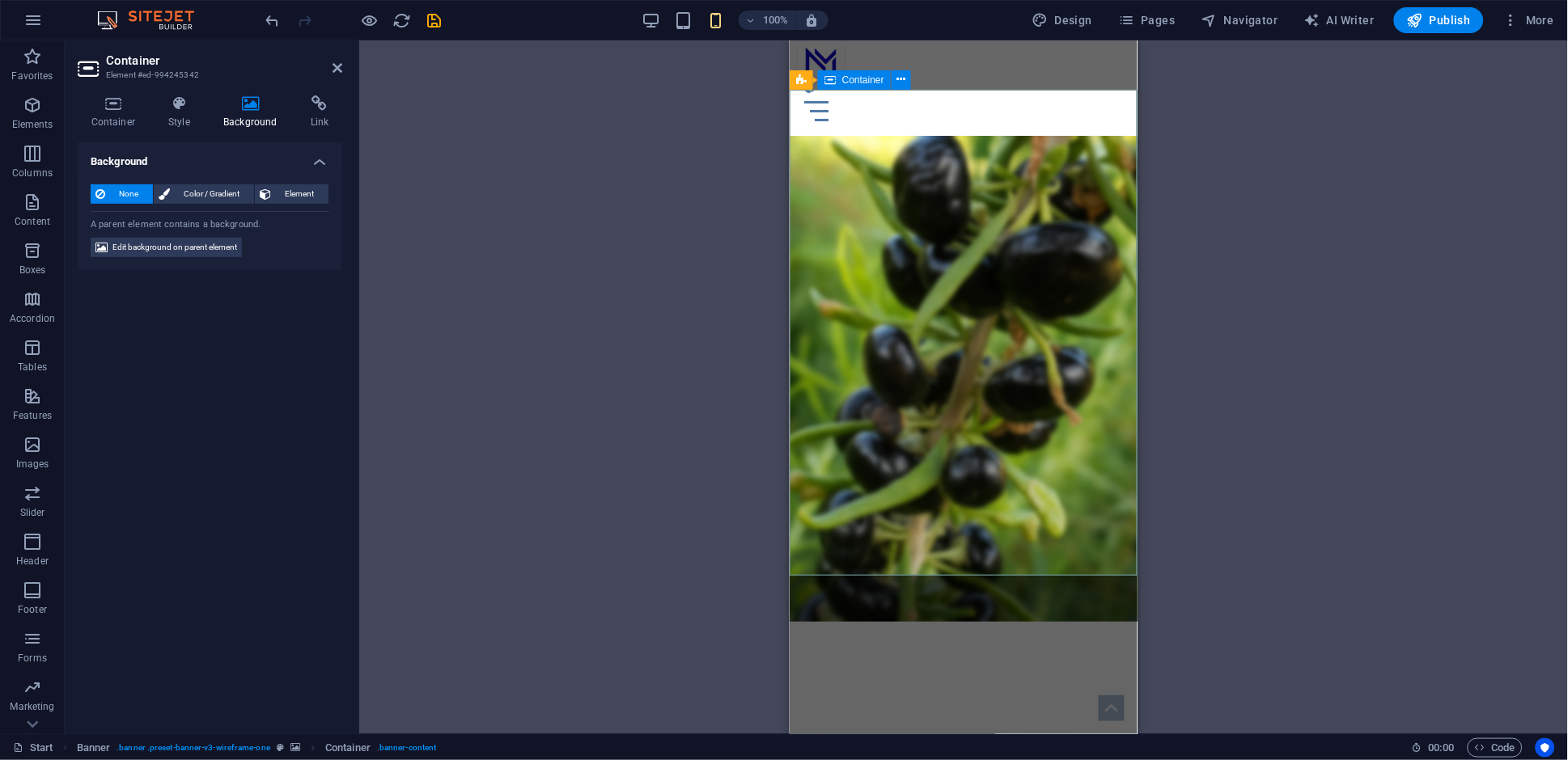
click at [968, 621] on div "NUTRIMAX Витамини и суплементи што прават разлика Твојот пат до подобро здравје" at bounding box center [962, 773] width 348 height 304
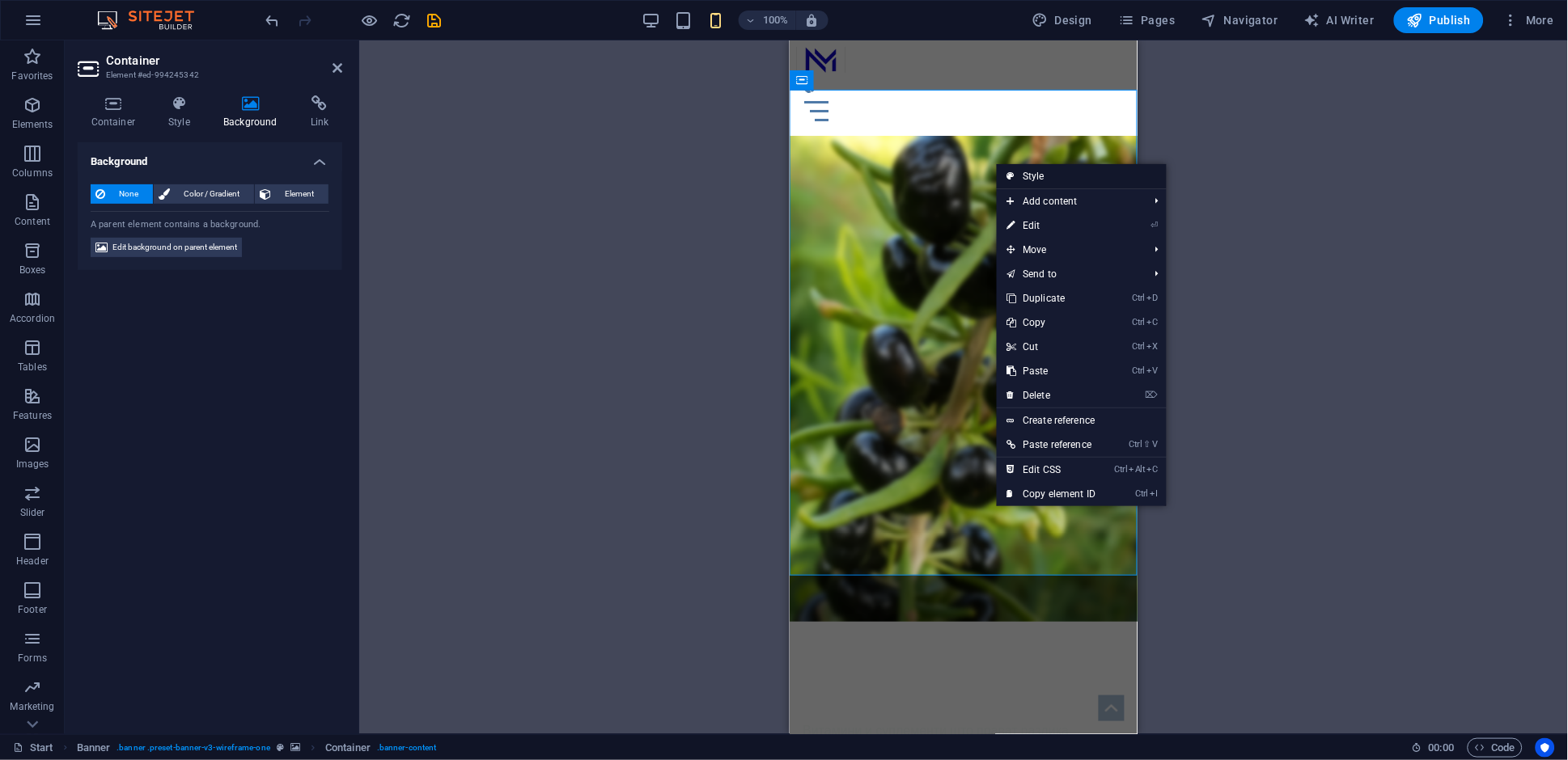
click at [1086, 169] on link "Style" at bounding box center [1081, 176] width 169 height 24
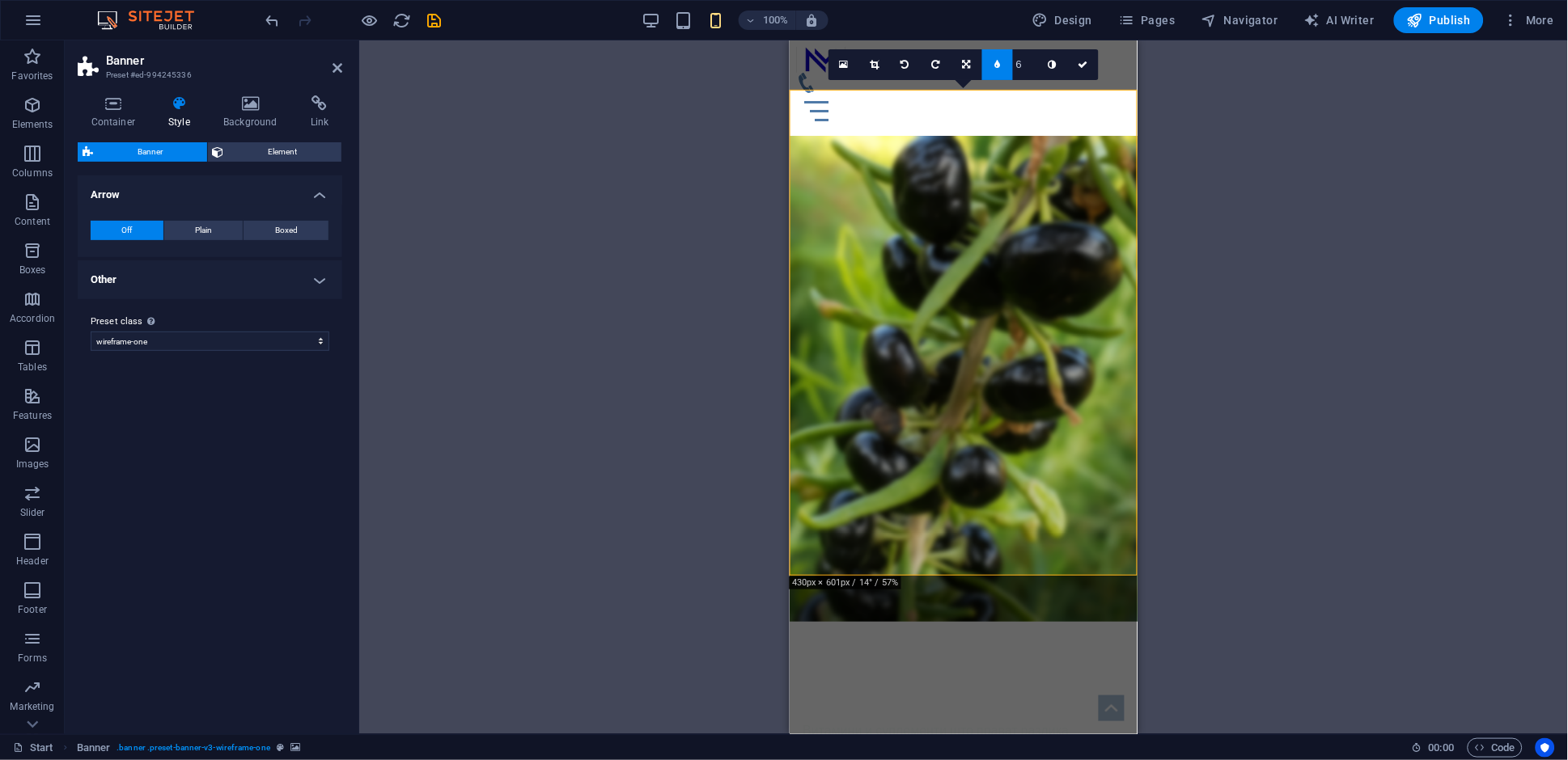
drag, startPoint x: 871, startPoint y: 62, endPoint x: 928, endPoint y: 252, distance: 198.4
click at [872, 63] on icon at bounding box center [874, 64] width 9 height 10
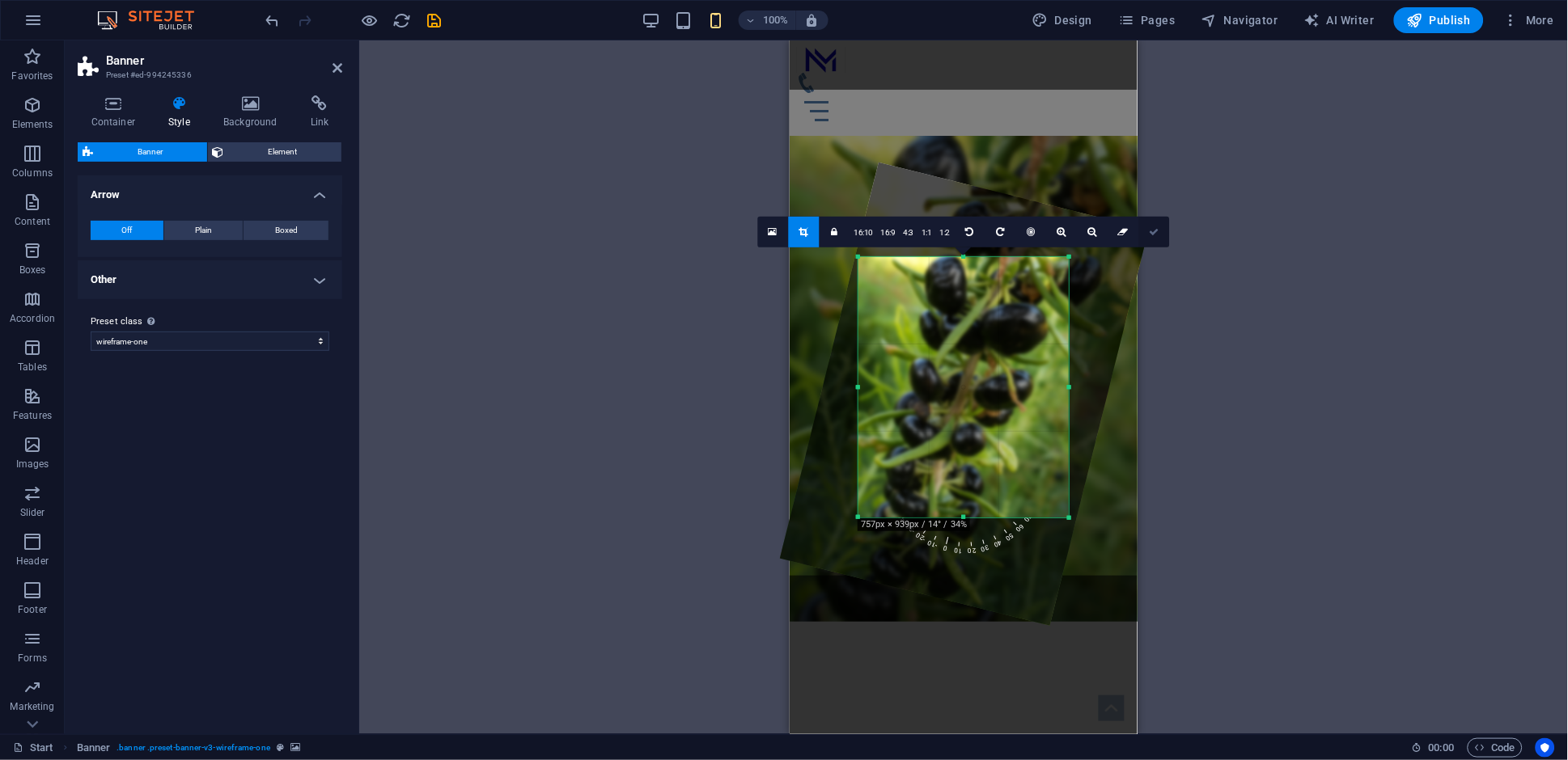
click at [1159, 230] on link at bounding box center [1153, 232] width 30 height 30
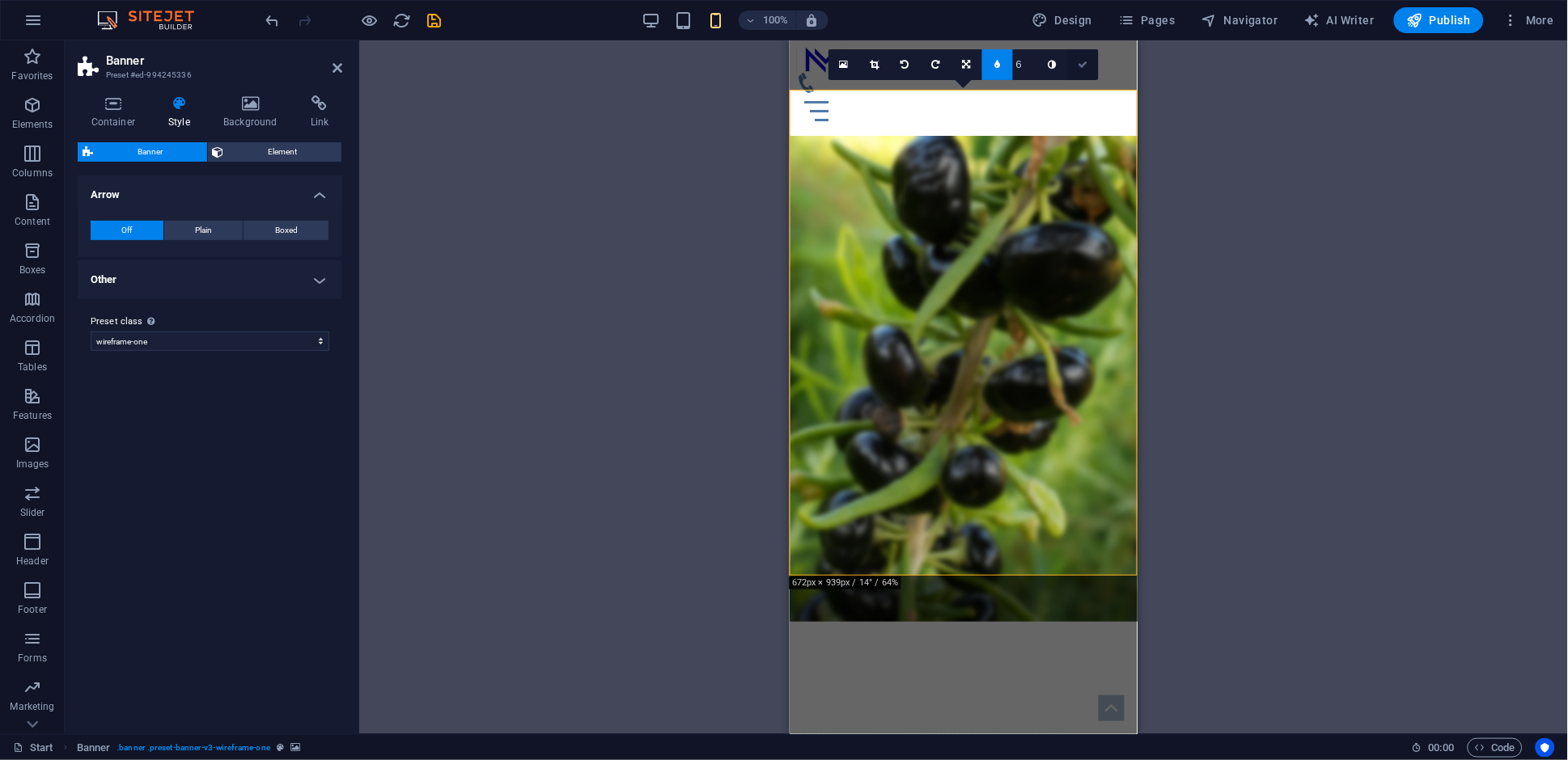
click at [1084, 69] on icon at bounding box center [1083, 64] width 10 height 10
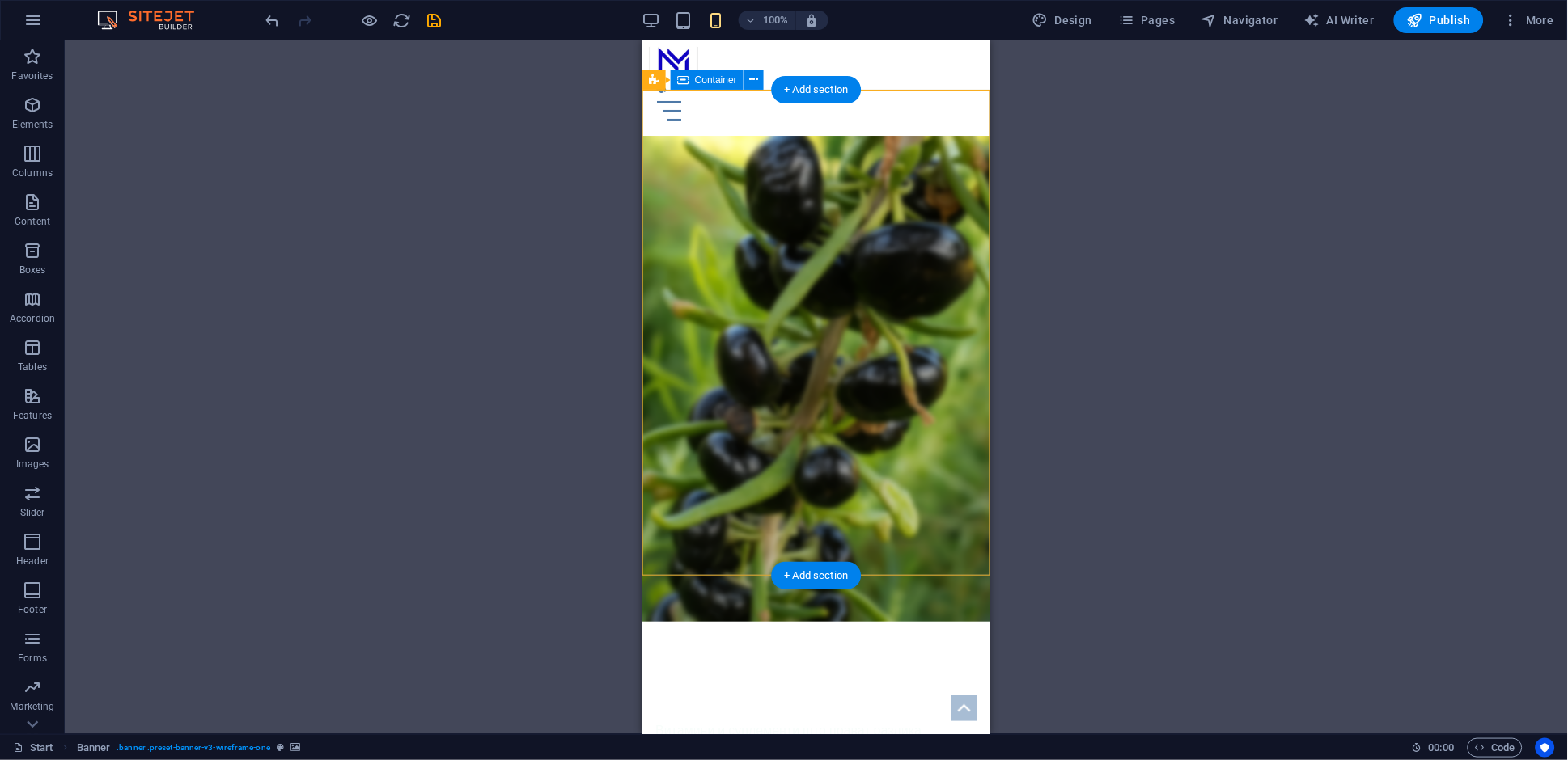
click at [909, 621] on div "NUTRIMAX Витамини и суплементи што прават разлика Твојот пат до подобро здравје" at bounding box center [815, 773] width 348 height 304
click at [910, 621] on div "NUTRIMAX Витамини и суплементи што прават разлика Твојот пат до подобро здравје" at bounding box center [815, 773] width 348 height 304
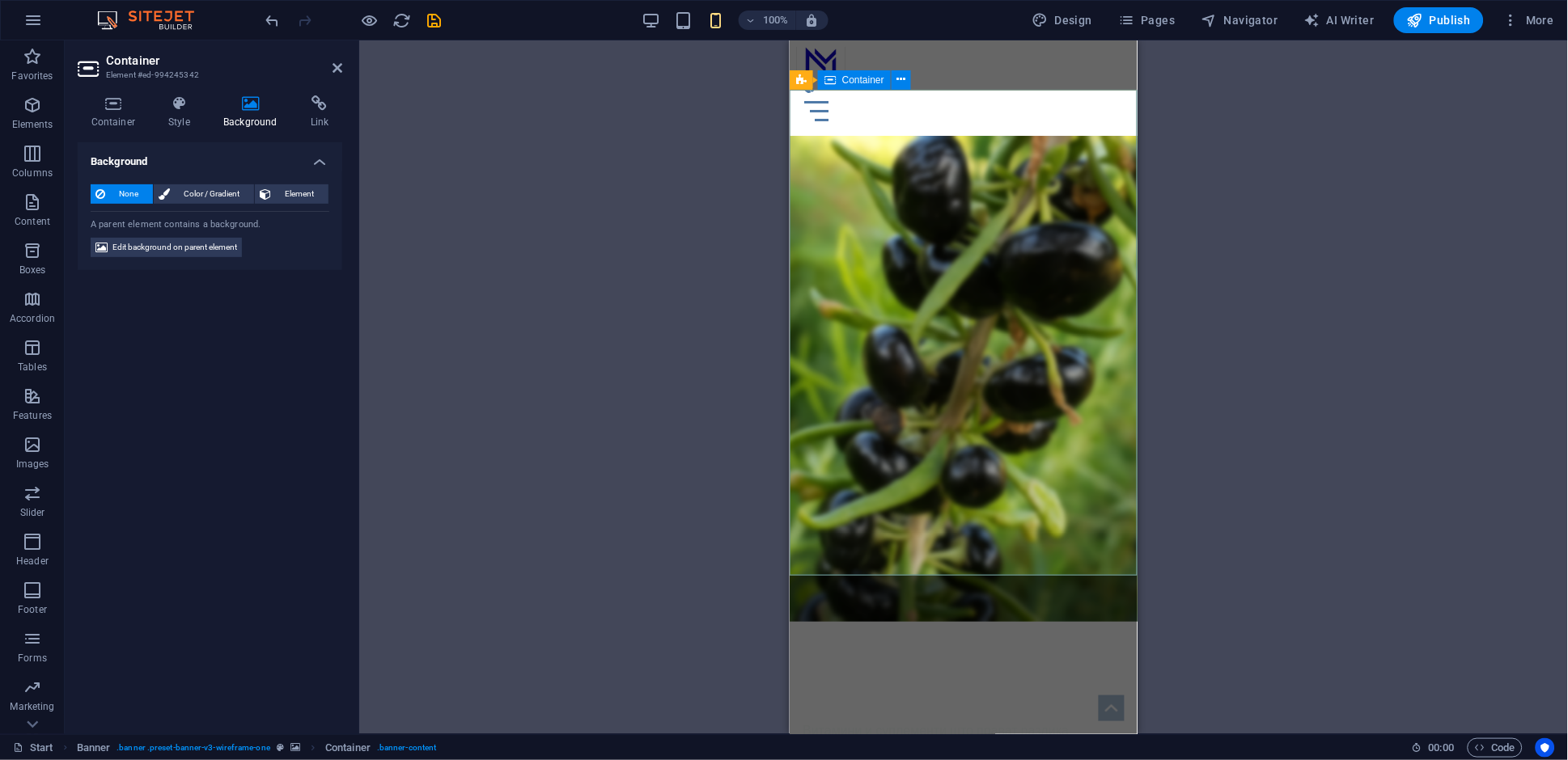
click at [954, 621] on div "NUTRIMAX Витамини и суплементи што прават разлика Твојот пат до подобро здравје" at bounding box center [962, 773] width 348 height 304
select select "px"
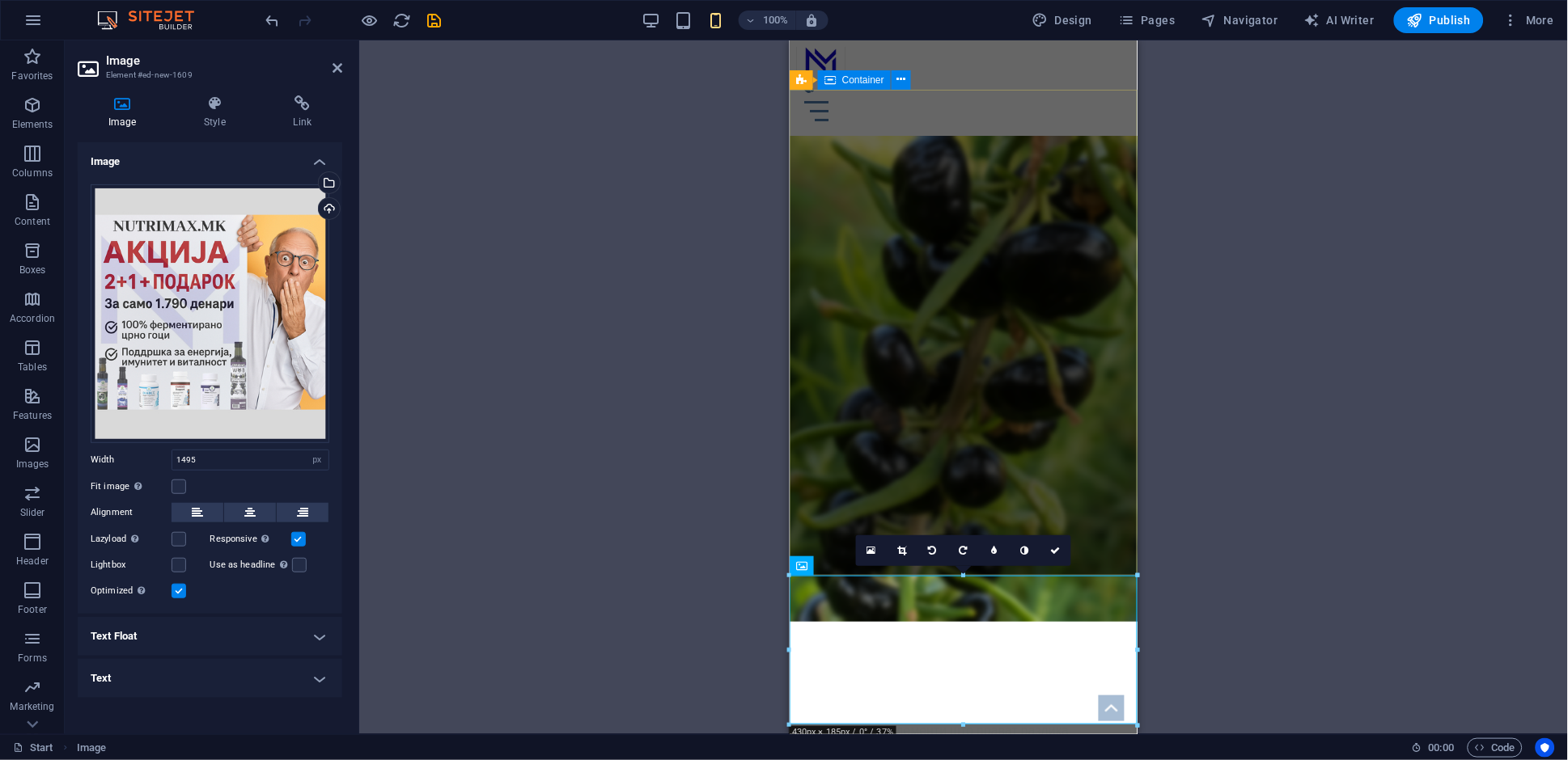
click at [1104, 621] on div "NUTRIMAX Витамини и суплементи што прават разлика Твојот пат до подобро здравје" at bounding box center [962, 773] width 348 height 304
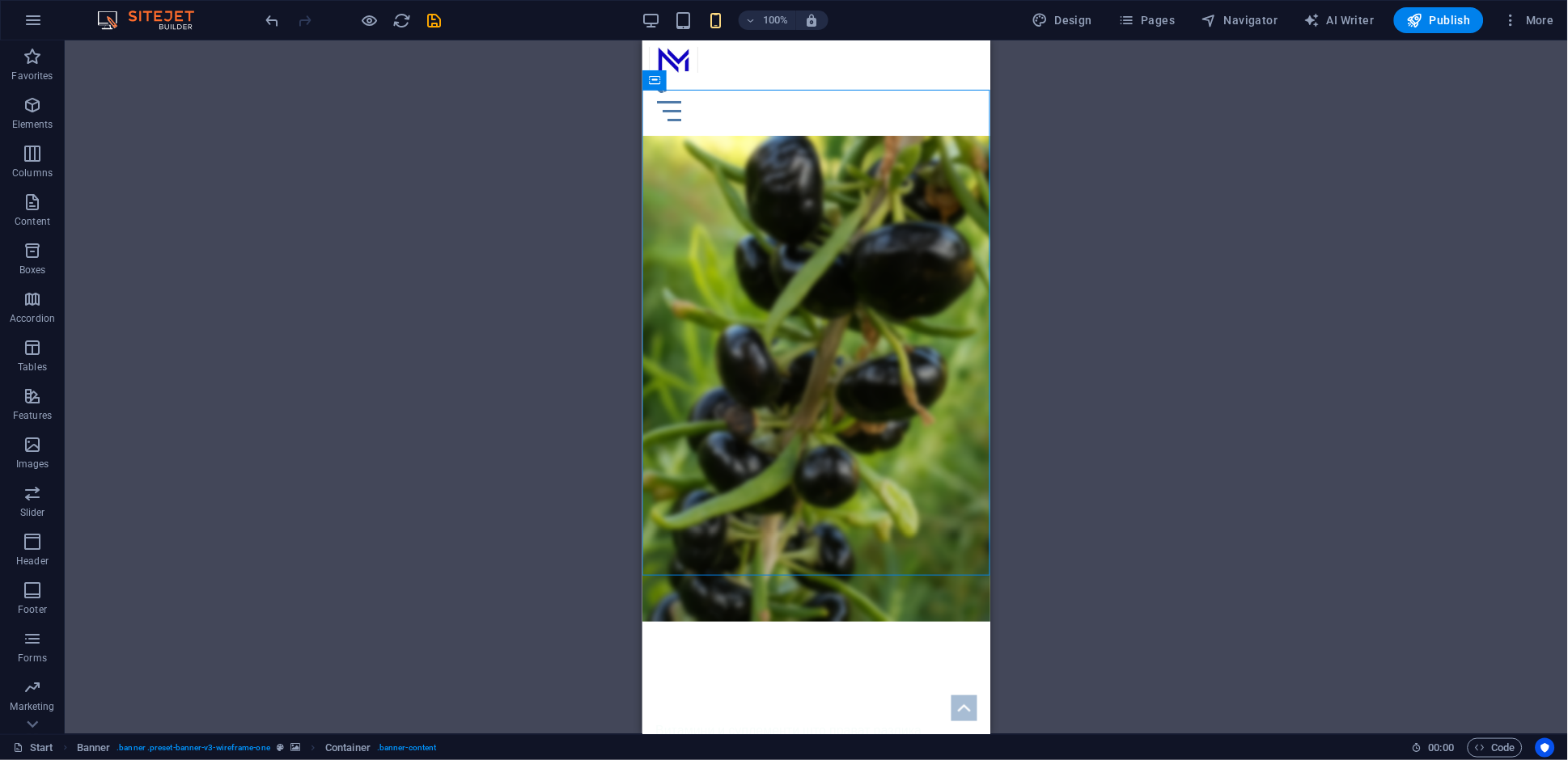
drag, startPoint x: 956, startPoint y: 495, endPoint x: 893, endPoint y: 507, distance: 64.1
click at [875, 621] on div "NUTRIMAX Витамини и суплементи што прават разлика Твојот пат до подобро здравје" at bounding box center [815, 773] width 348 height 304
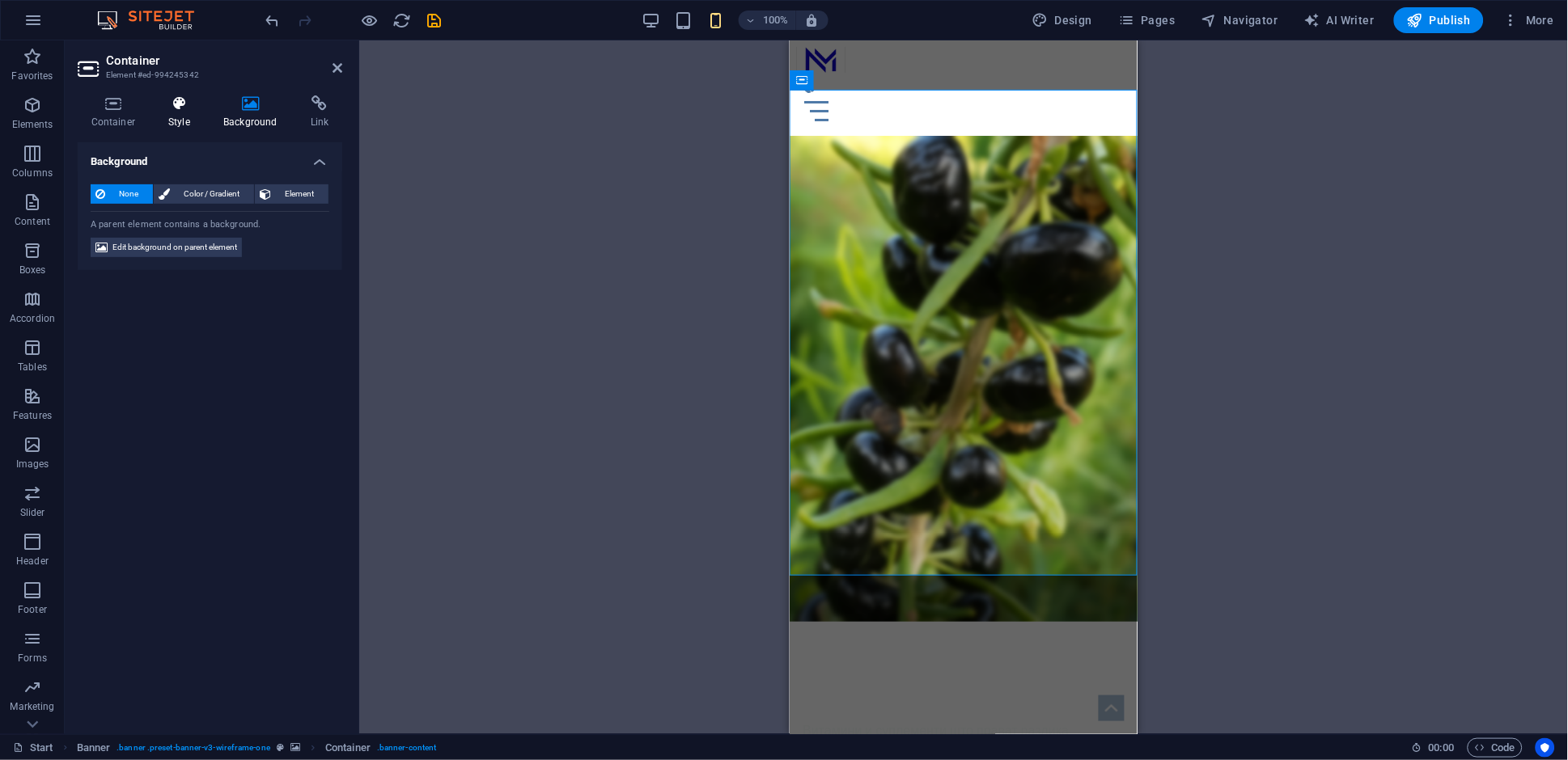
click at [180, 114] on h4 "Style" at bounding box center [182, 112] width 55 height 34
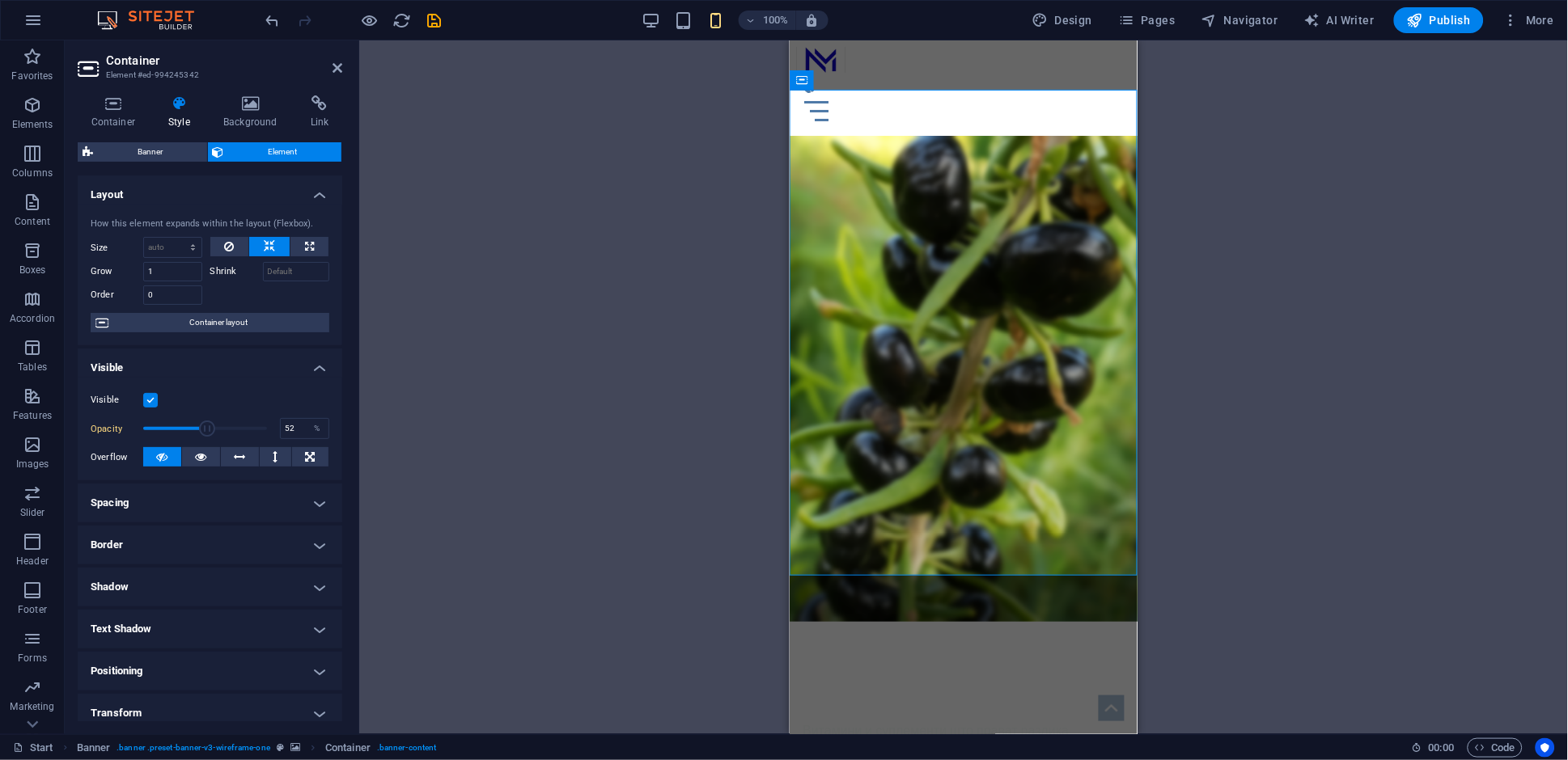
drag, startPoint x: 264, startPoint y: 429, endPoint x: 207, endPoint y: 409, distance: 60.4
click at [207, 409] on div "Visible Opacity 52 % Overflow" at bounding box center [210, 429] width 265 height 102
type input "100"
drag, startPoint x: 209, startPoint y: 427, endPoint x: 290, endPoint y: 482, distance: 97.9
click at [294, 428] on div "Opacity 100 %" at bounding box center [209, 429] width 239 height 24
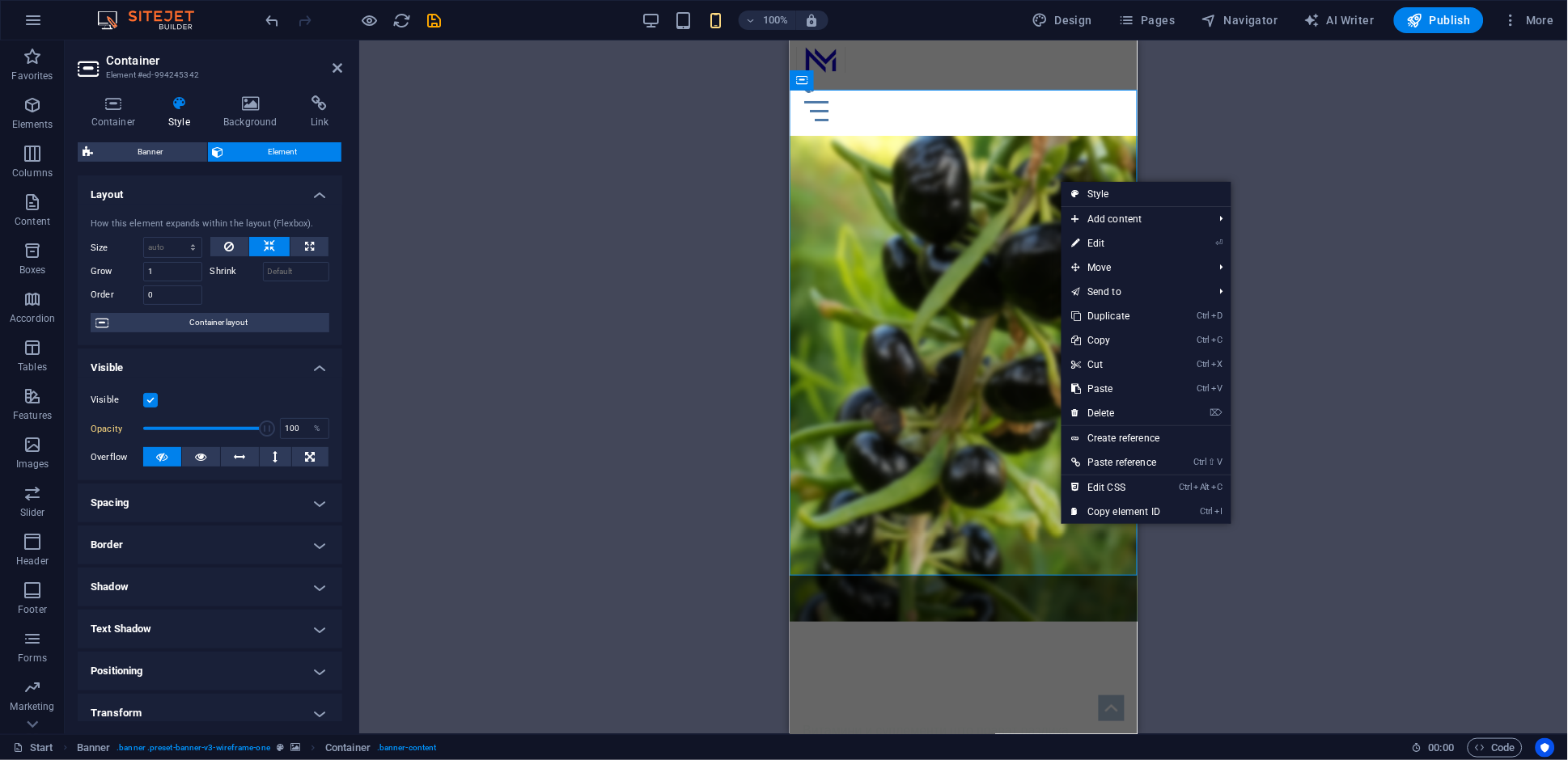
click at [631, 495] on div "Drag here to replace the existing content. Press “Ctrl” if you want to create a…" at bounding box center [963, 388] width 1209 height 694
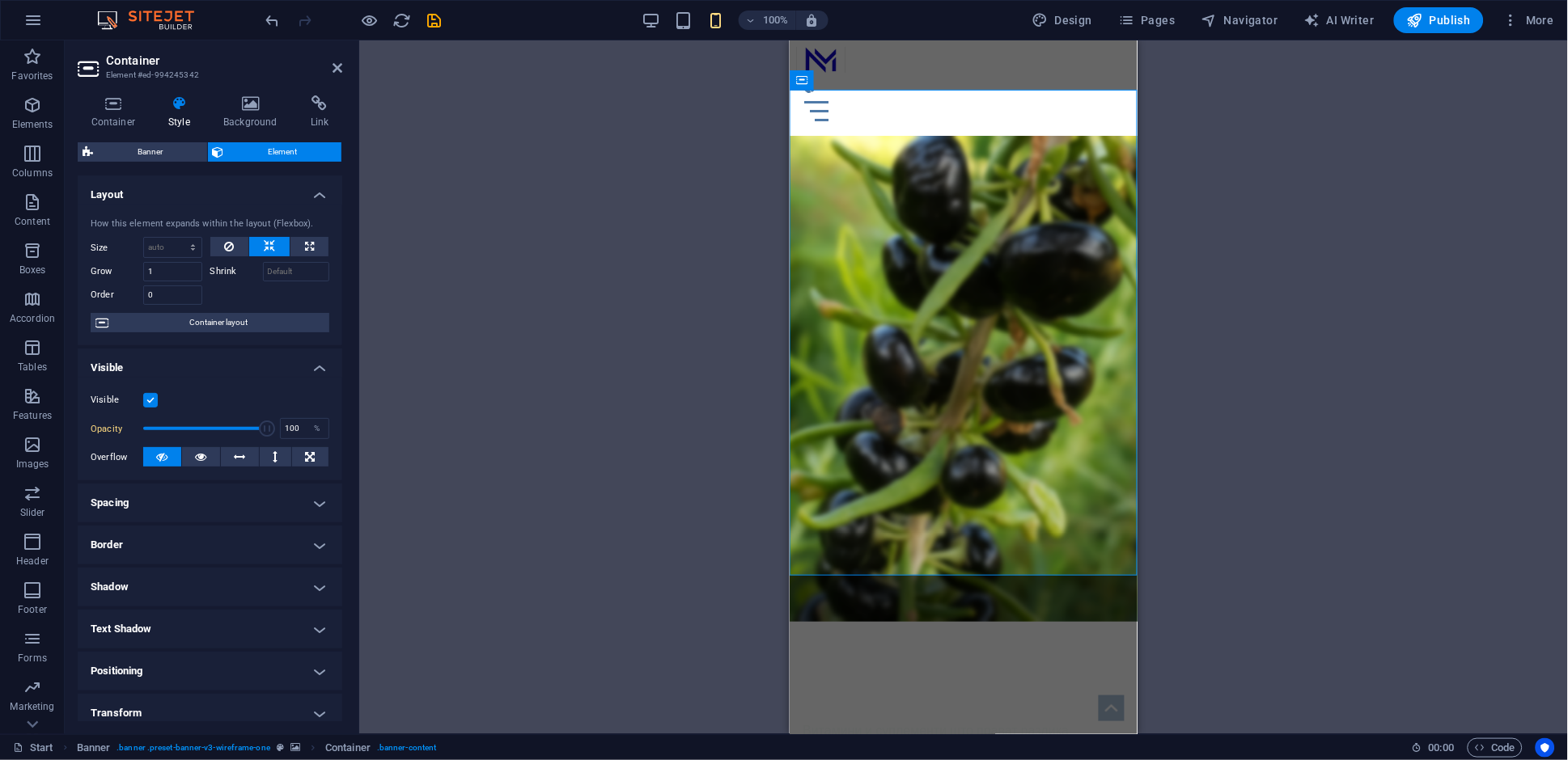
drag, startPoint x: 202, startPoint y: 325, endPoint x: 378, endPoint y: 338, distance: 176.5
click at [202, 326] on span "Container layout" at bounding box center [219, 323] width 211 height 19
select select "vh"
select select "banner"
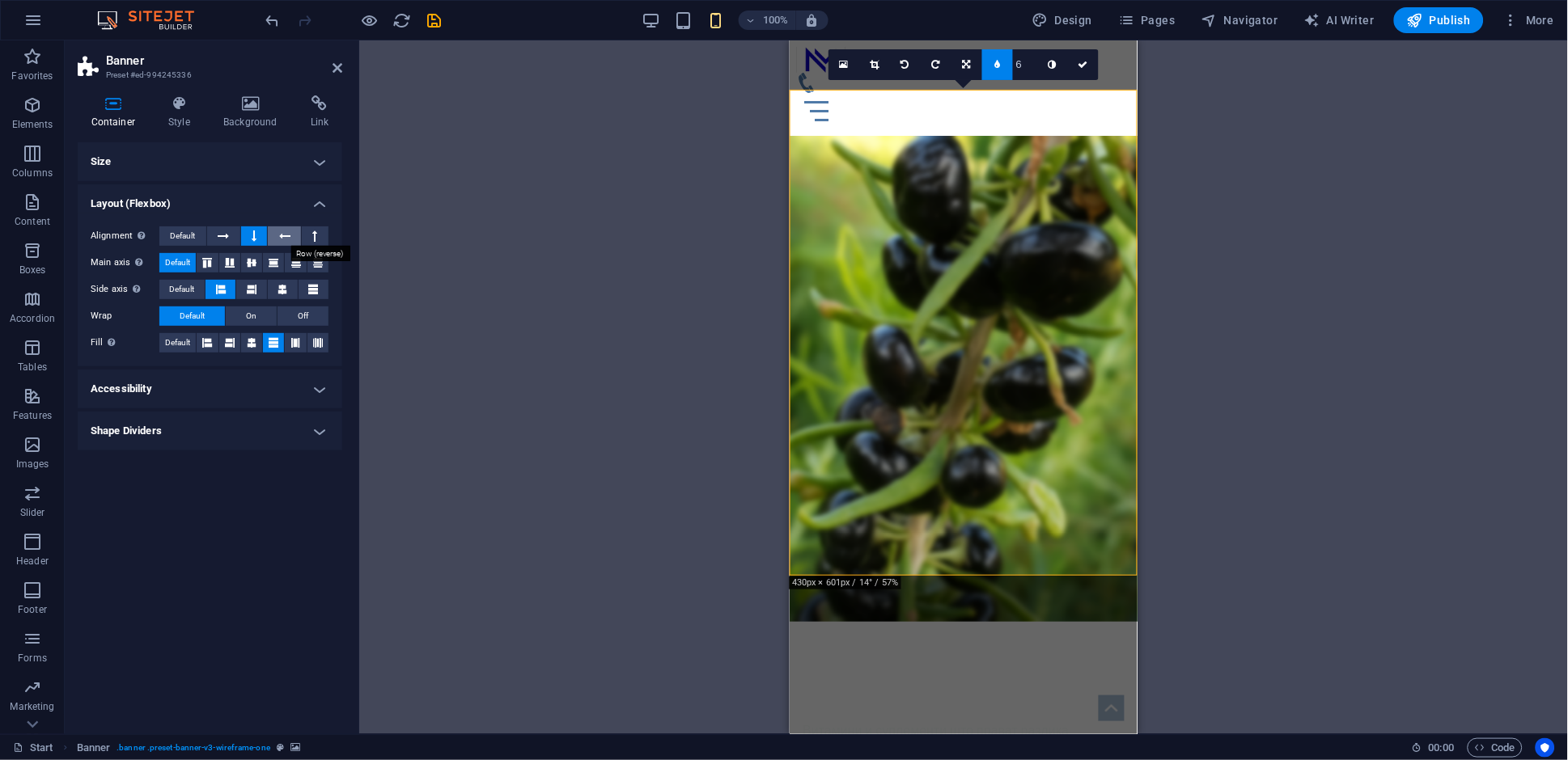
click at [290, 238] on icon at bounding box center [285, 236] width 11 height 19
click at [252, 237] on icon at bounding box center [254, 236] width 5 height 19
click at [254, 241] on icon at bounding box center [254, 236] width 5 height 19
click at [233, 241] on button at bounding box center [224, 236] width 33 height 19
click at [313, 239] on icon at bounding box center [316, 236] width 5 height 19
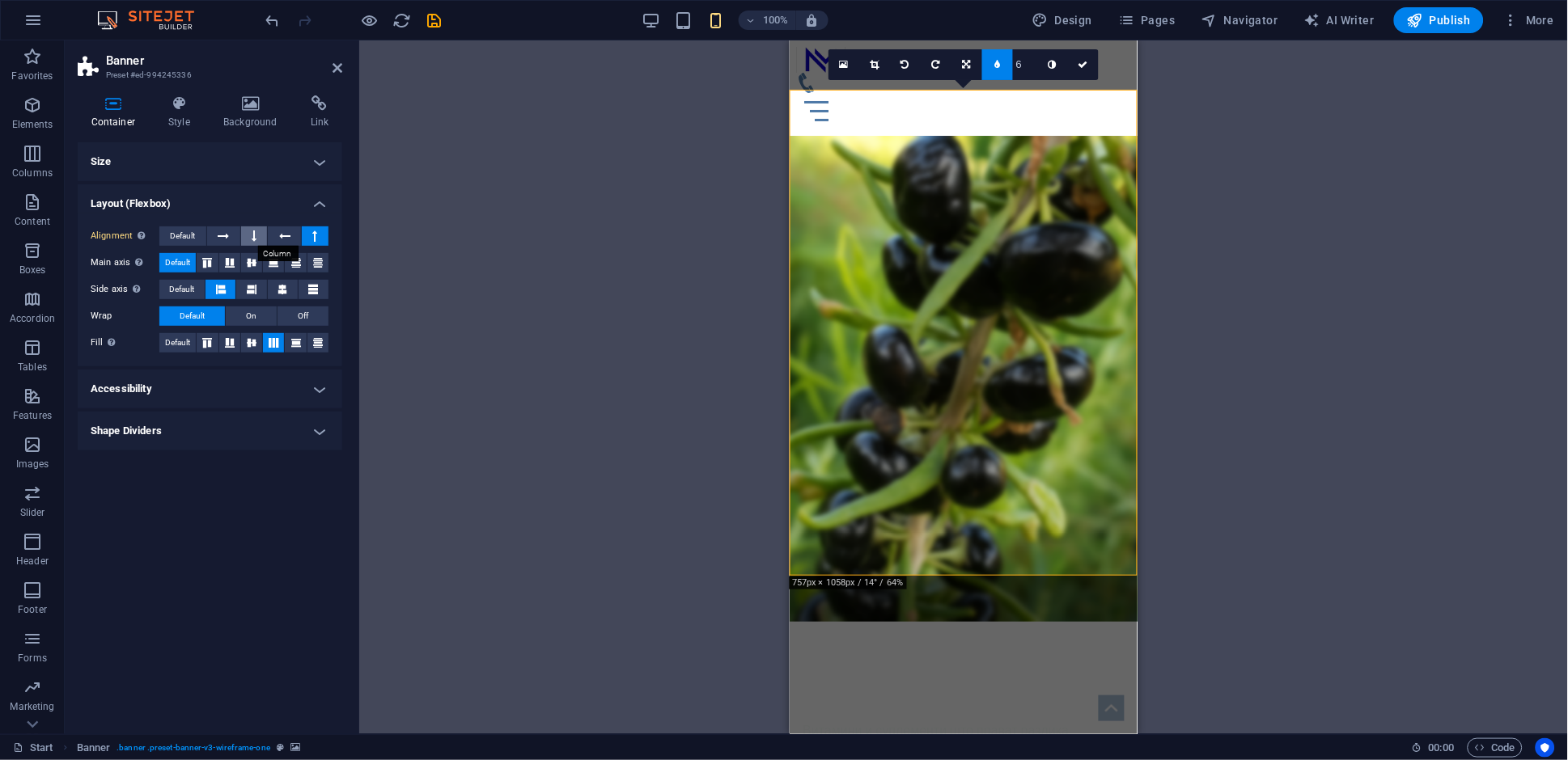
click at [252, 241] on icon at bounding box center [254, 236] width 5 height 19
click at [231, 233] on button at bounding box center [224, 236] width 33 height 19
click at [230, 233] on button at bounding box center [224, 236] width 33 height 19
click at [255, 262] on icon at bounding box center [251, 263] width 10 height 19
click at [207, 264] on icon at bounding box center [207, 263] width 10 height 19
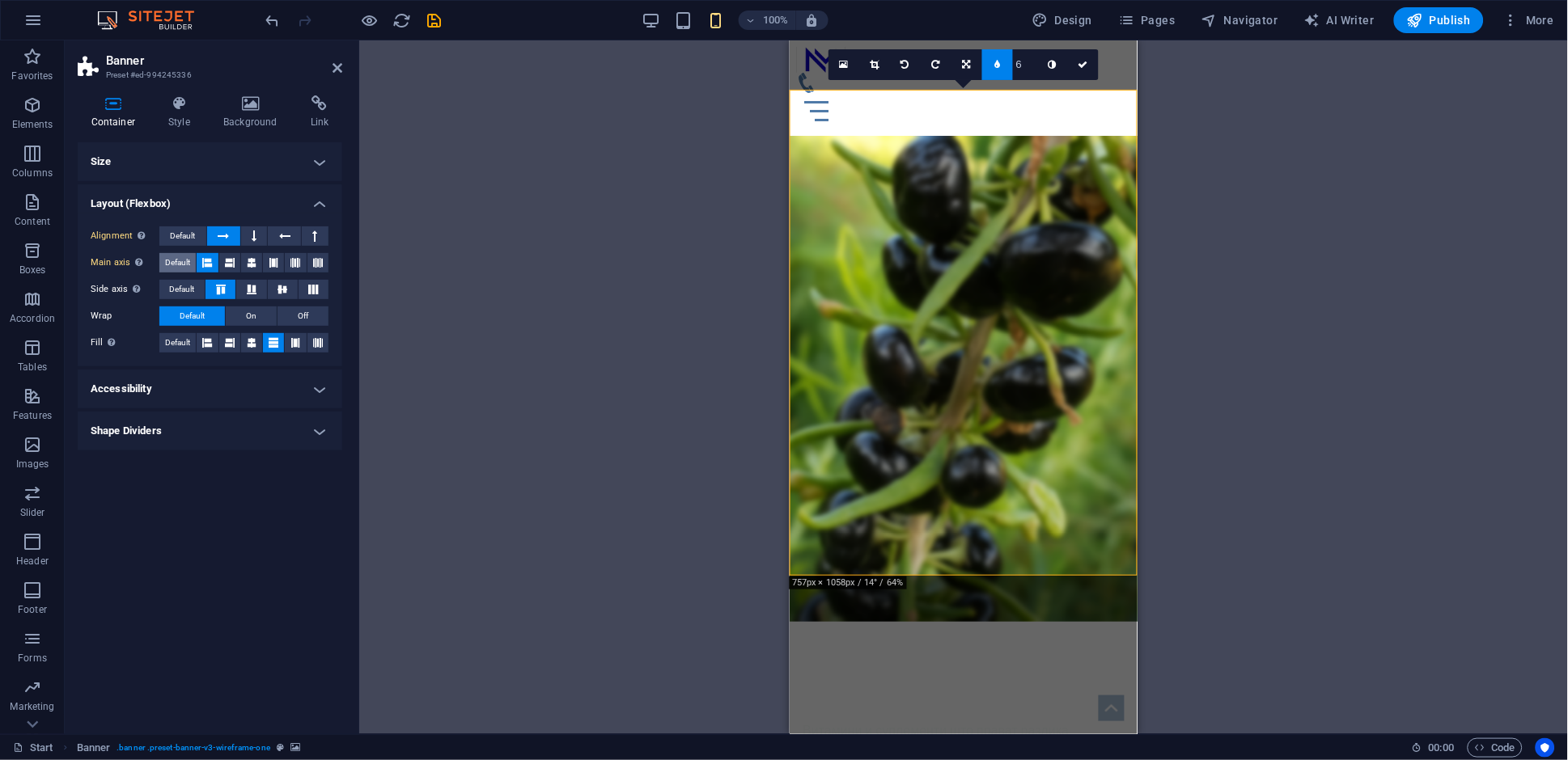
click at [190, 264] on span "Default" at bounding box center [177, 263] width 25 height 19
click at [188, 241] on span "Default" at bounding box center [182, 236] width 25 height 19
click at [212, 345] on icon at bounding box center [207, 343] width 10 height 19
click at [237, 347] on button at bounding box center [230, 343] width 21 height 19
click at [207, 346] on icon at bounding box center [207, 343] width 10 height 19
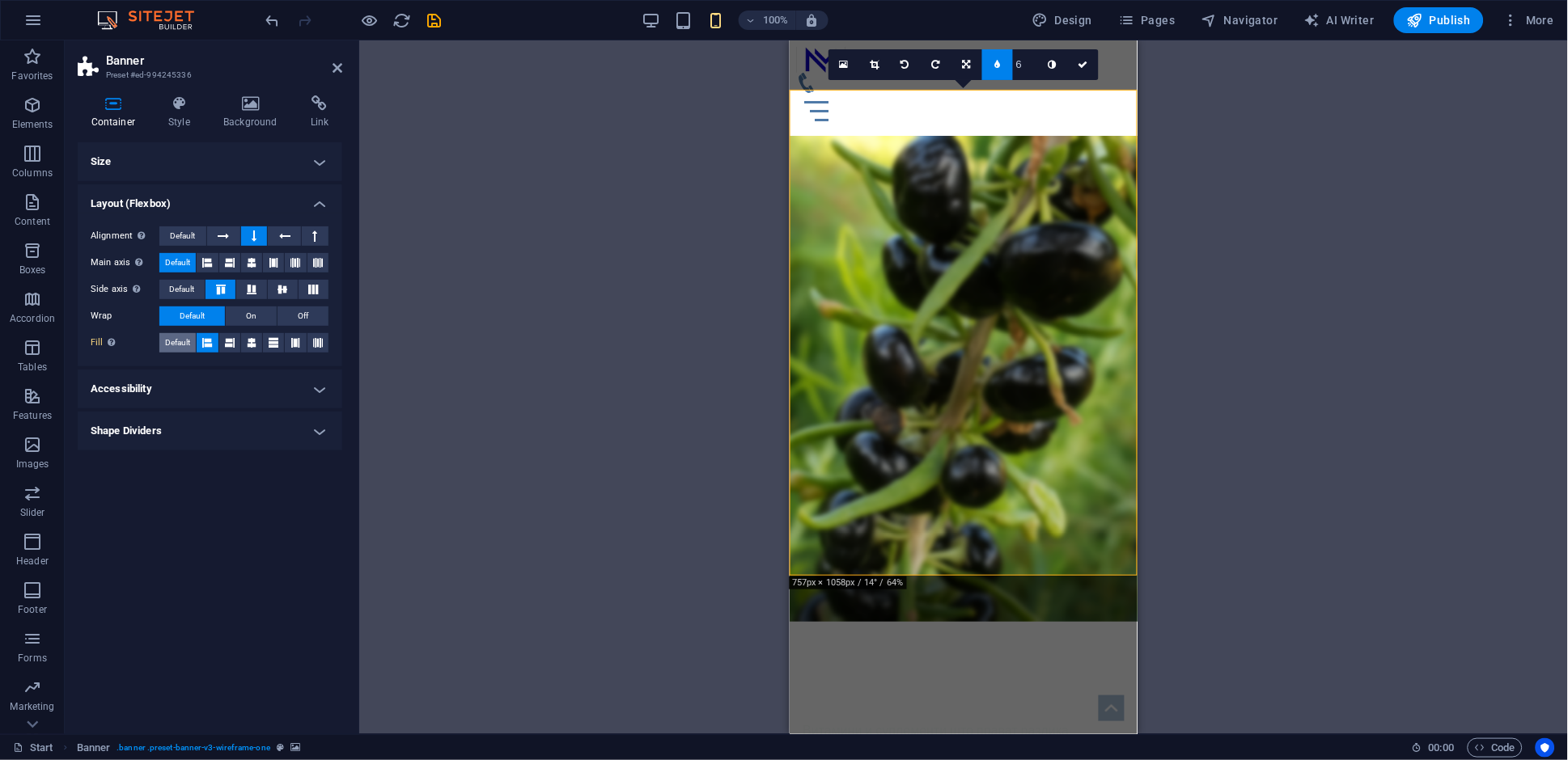
click at [178, 345] on span "Default" at bounding box center [177, 343] width 25 height 19
click at [265, 316] on button "On" at bounding box center [251, 316] width 51 height 19
click at [190, 313] on span "Default" at bounding box center [192, 316] width 25 height 19
click at [318, 166] on h4 "Size" at bounding box center [210, 161] width 265 height 39
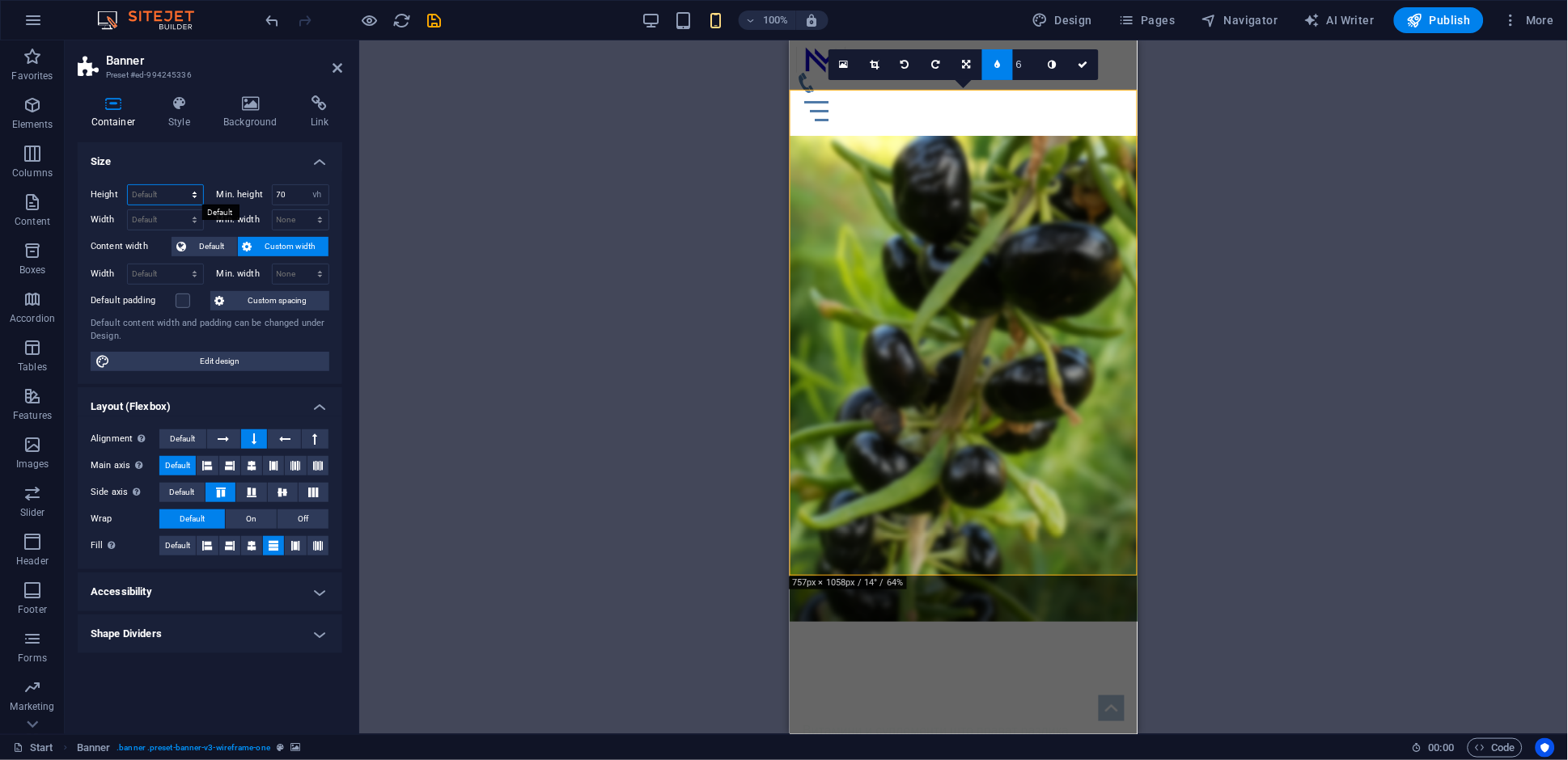
click at [172, 193] on select "Default px rem % vh vw" at bounding box center [165, 195] width 75 height 19
select select "px"
click at [180, 186] on select "Default px rem % vh vw" at bounding box center [165, 195] width 75 height 19
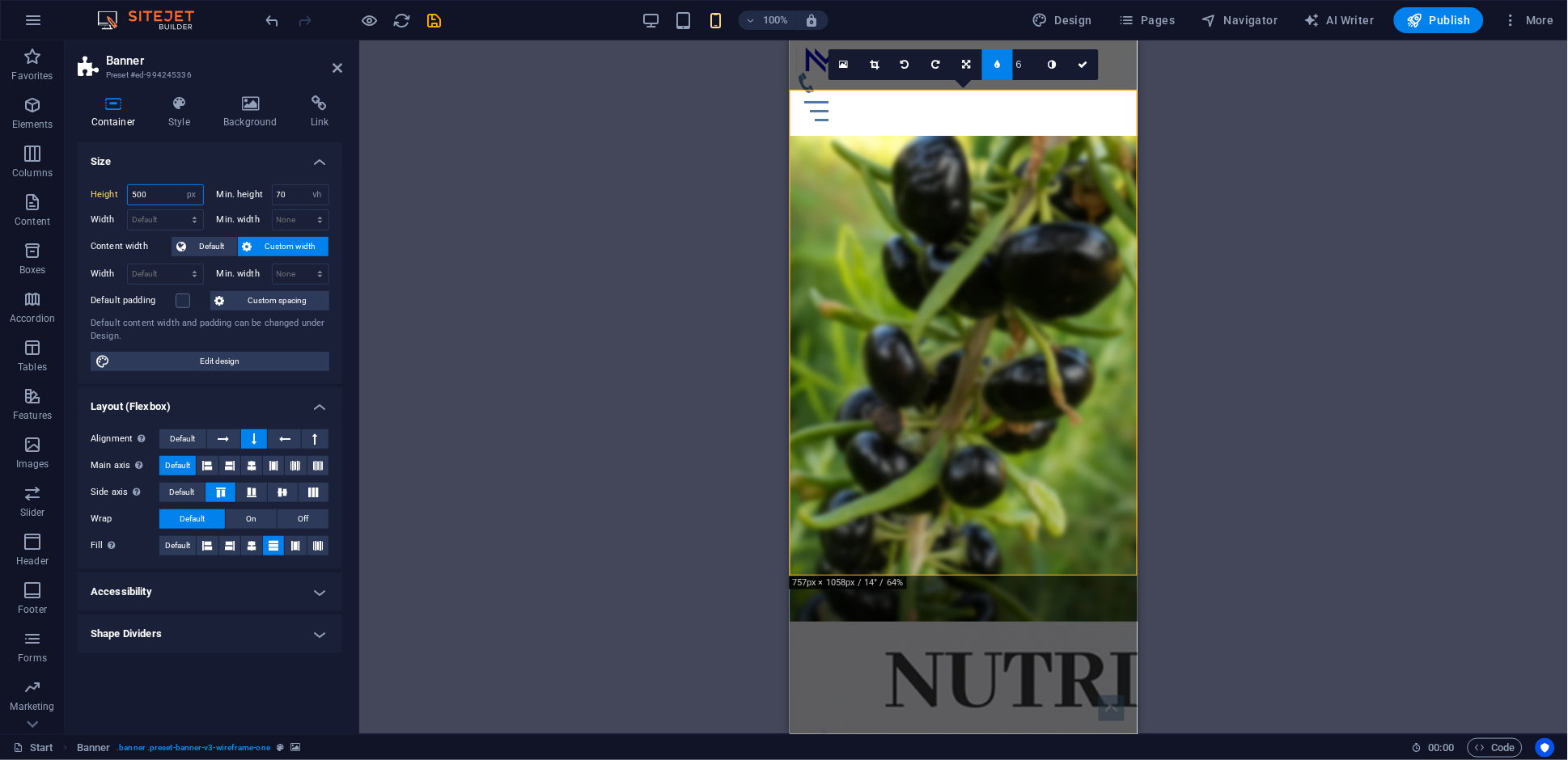
click at [161, 201] on input "500" at bounding box center [165, 195] width 75 height 19
type input "300"
click at [430, 257] on div "Drag here to replace the existing content. Press “Ctrl” if you want to create a…" at bounding box center [963, 388] width 1209 height 694
click at [342, 70] on aside "Banner Preset #ed-994245336 Container Style Background Link Size Height 300 Def…" at bounding box center [212, 388] width 294 height 694
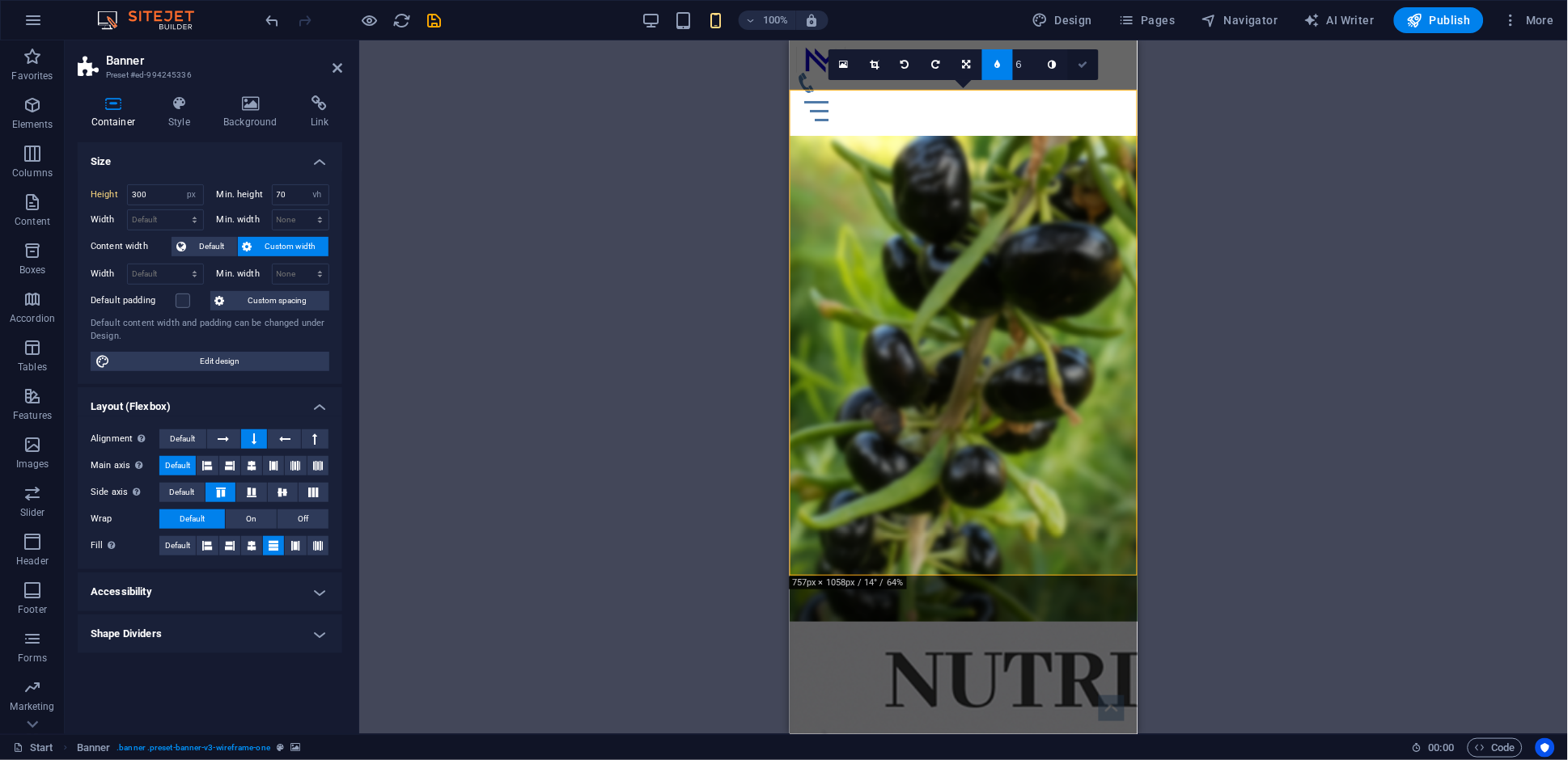
click at [1082, 67] on icon at bounding box center [1083, 64] width 10 height 10
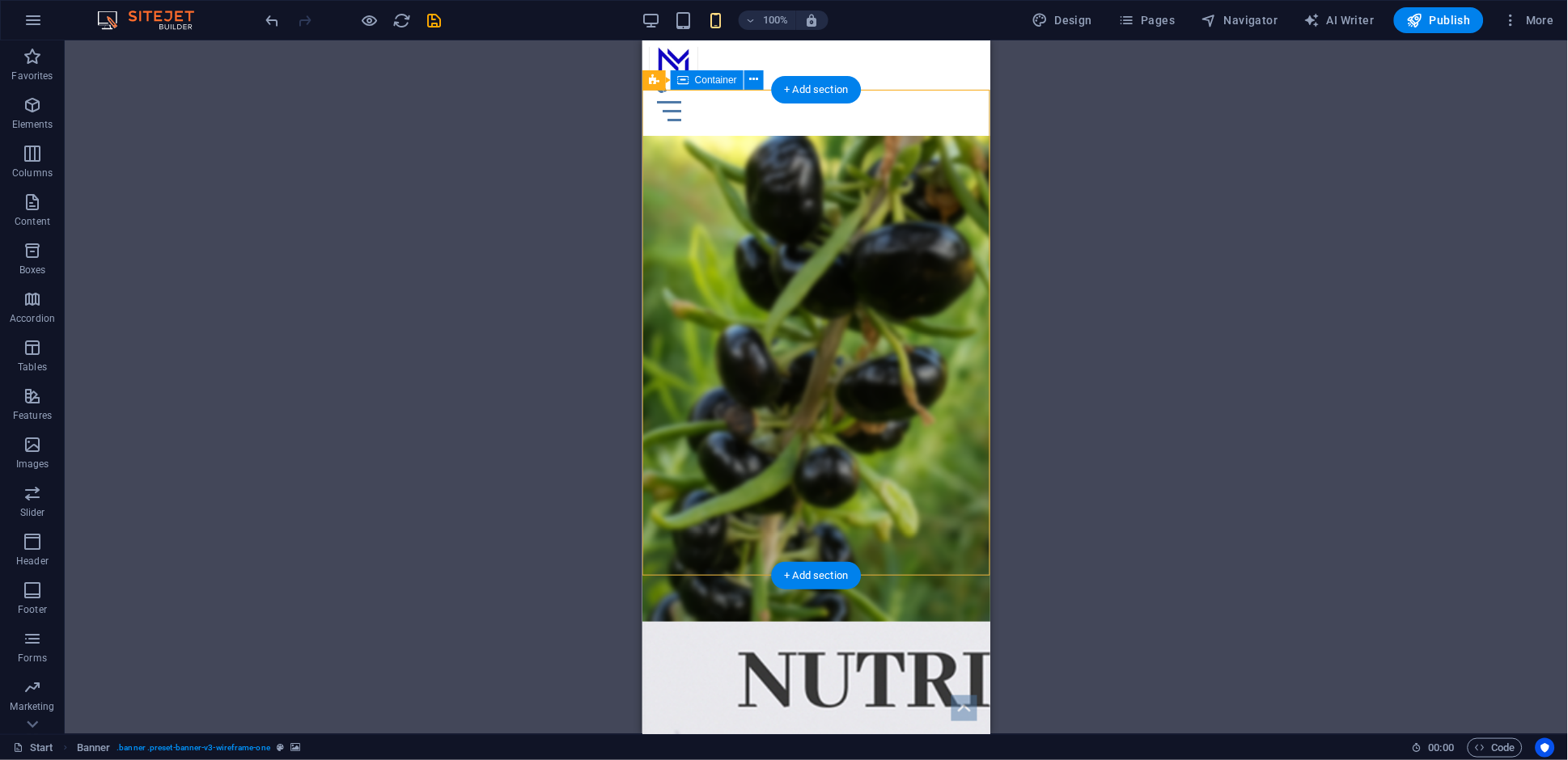
click at [859, 621] on div "NUTRIMAX Витамини и суплементи што прават разлика Твојот пат до подобро здравје" at bounding box center [815, 773] width 348 height 304
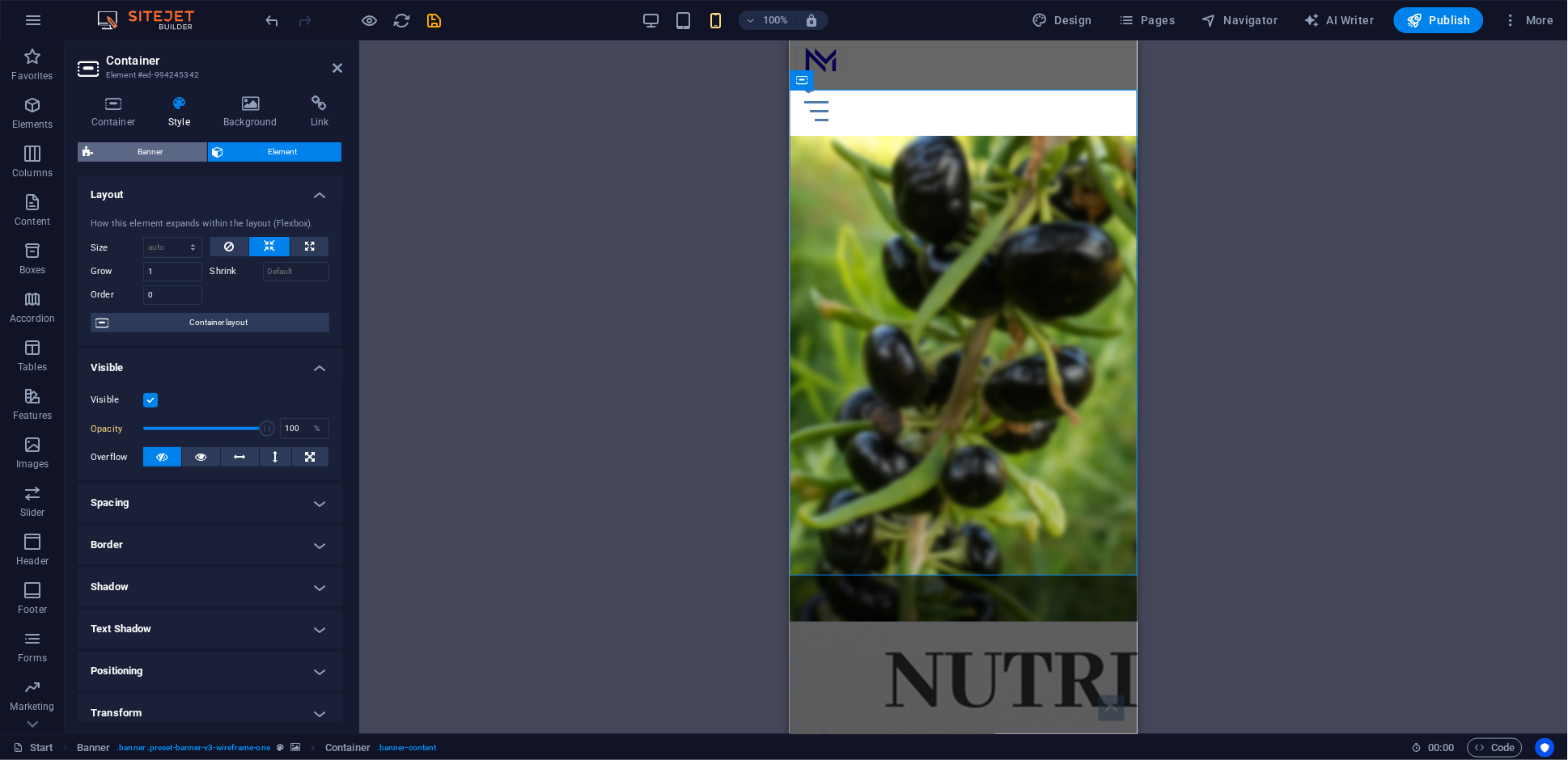
click at [153, 150] on span "Banner" at bounding box center [150, 152] width 104 height 19
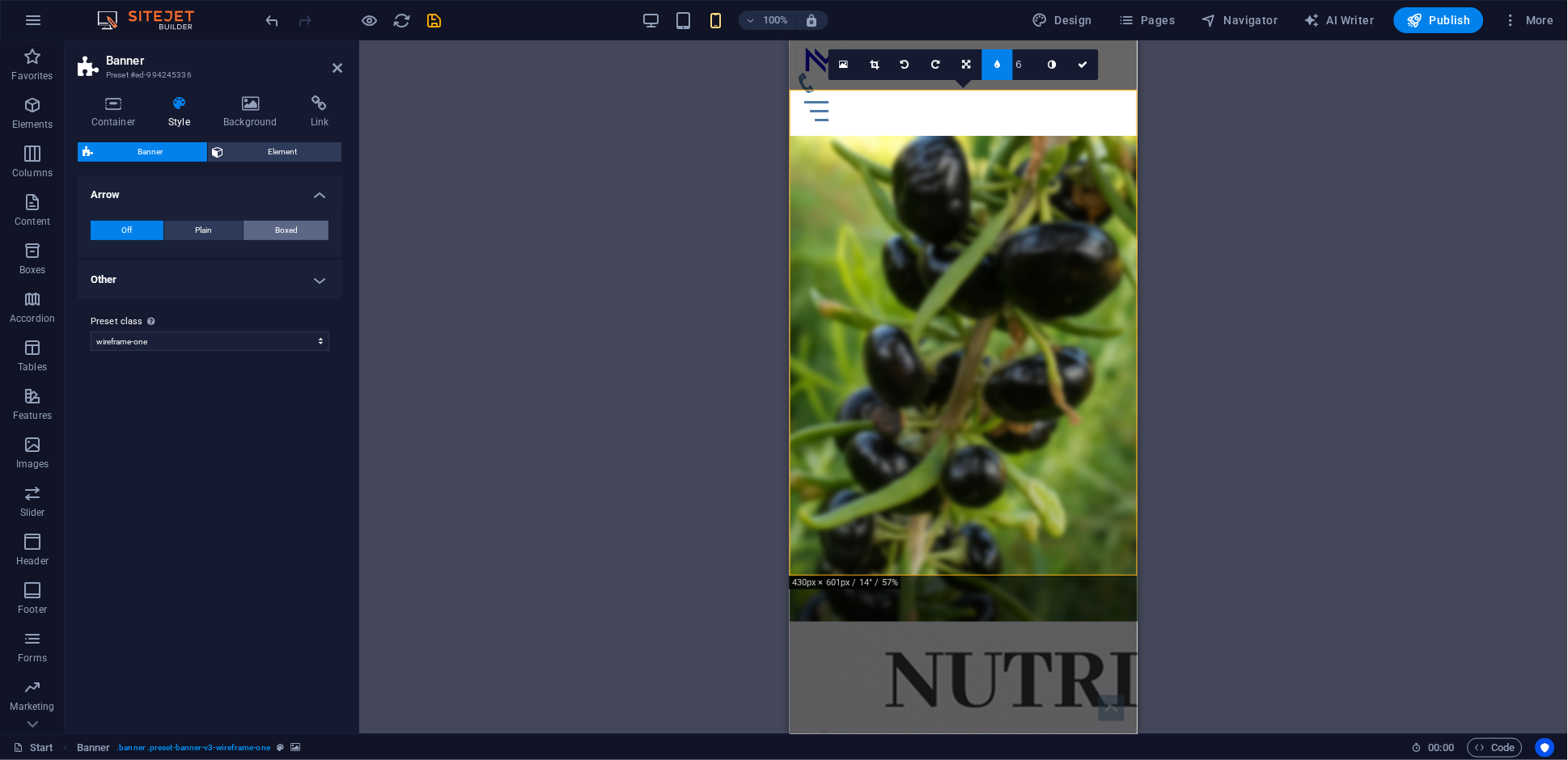
click at [305, 232] on button "Boxed" at bounding box center [286, 231] width 85 height 19
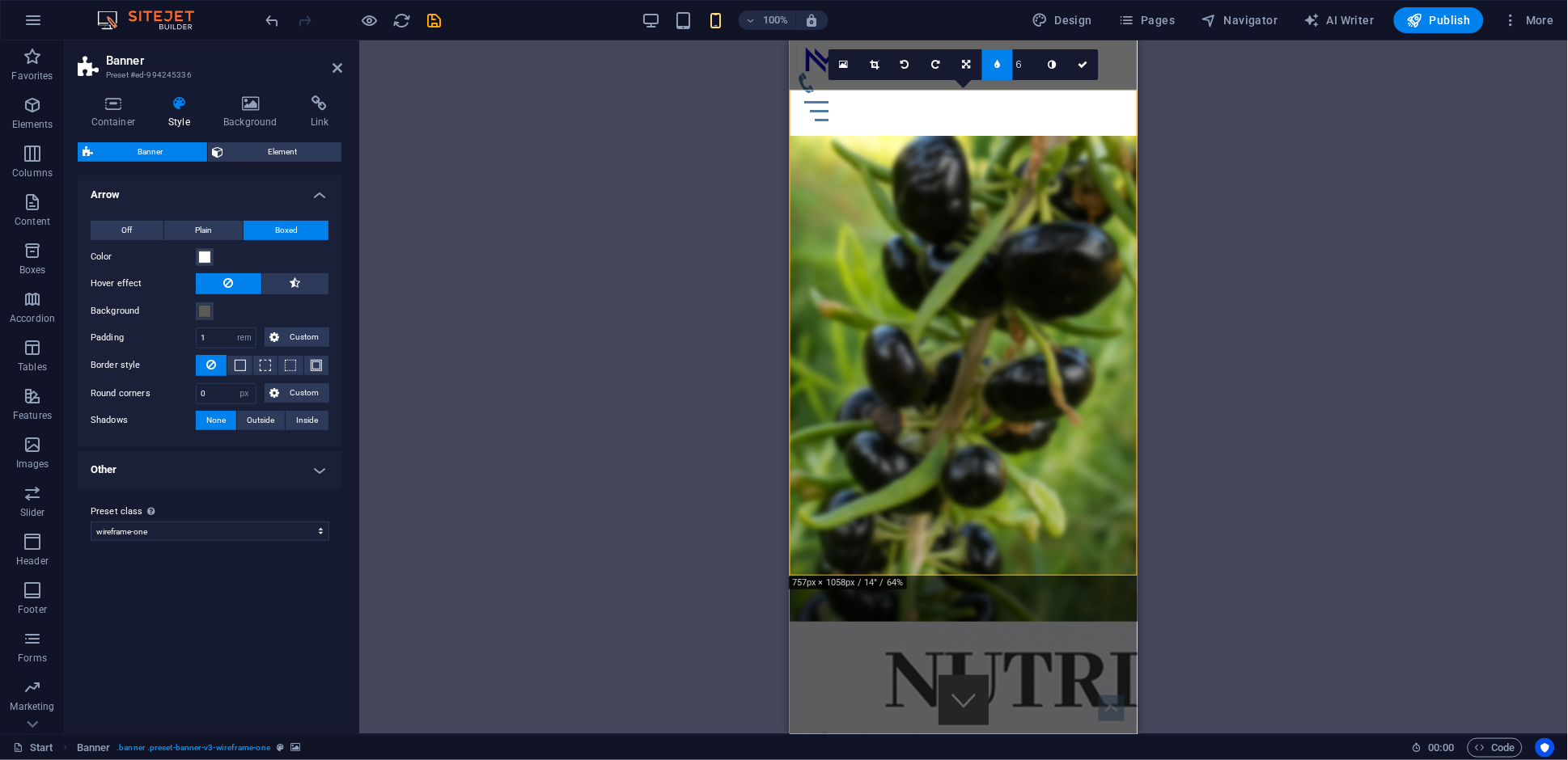
click at [315, 473] on h4 "Other" at bounding box center [210, 469] width 265 height 39
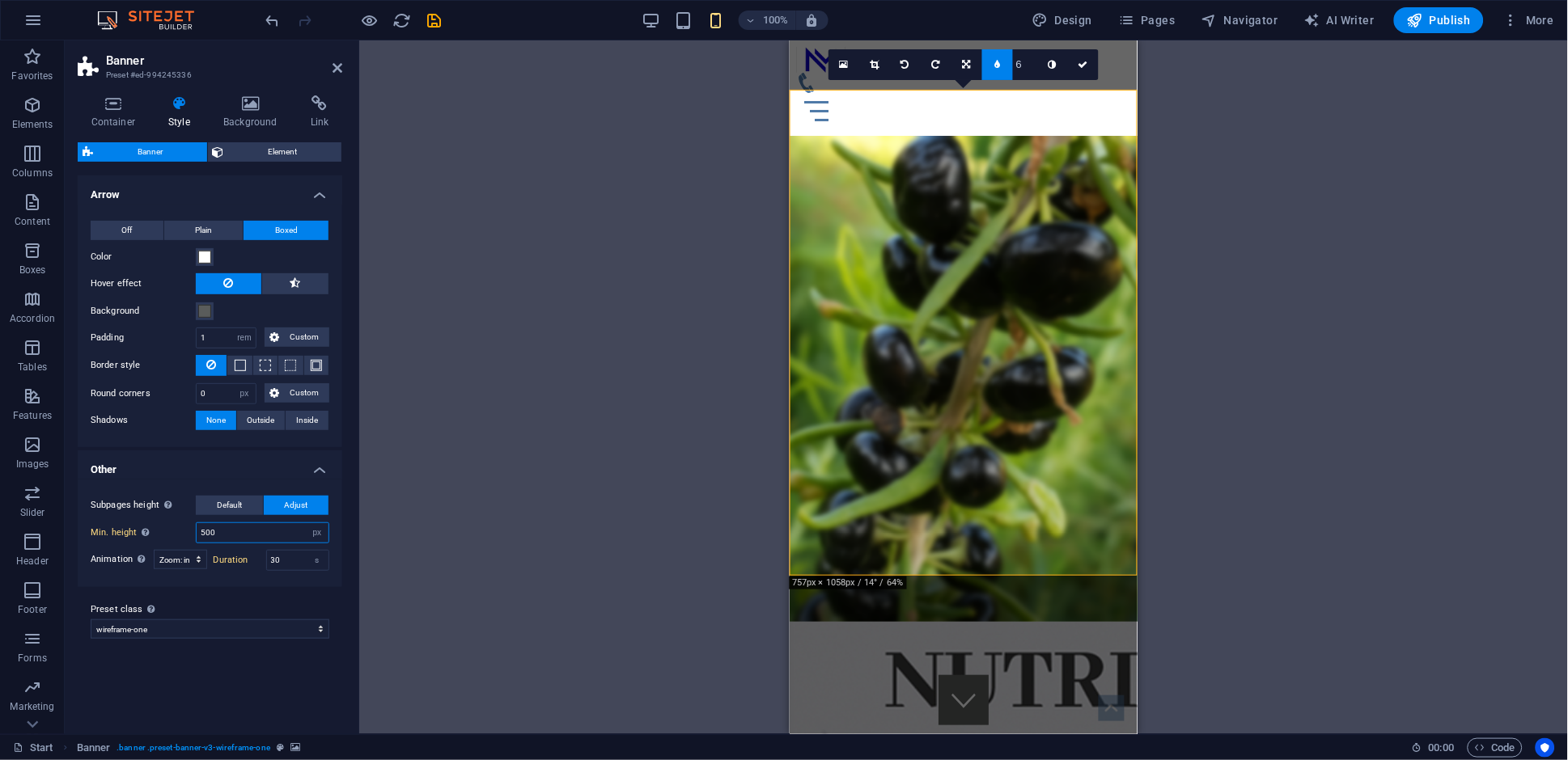
click at [261, 538] on input "500" at bounding box center [263, 533] width 132 height 19
type input "500"
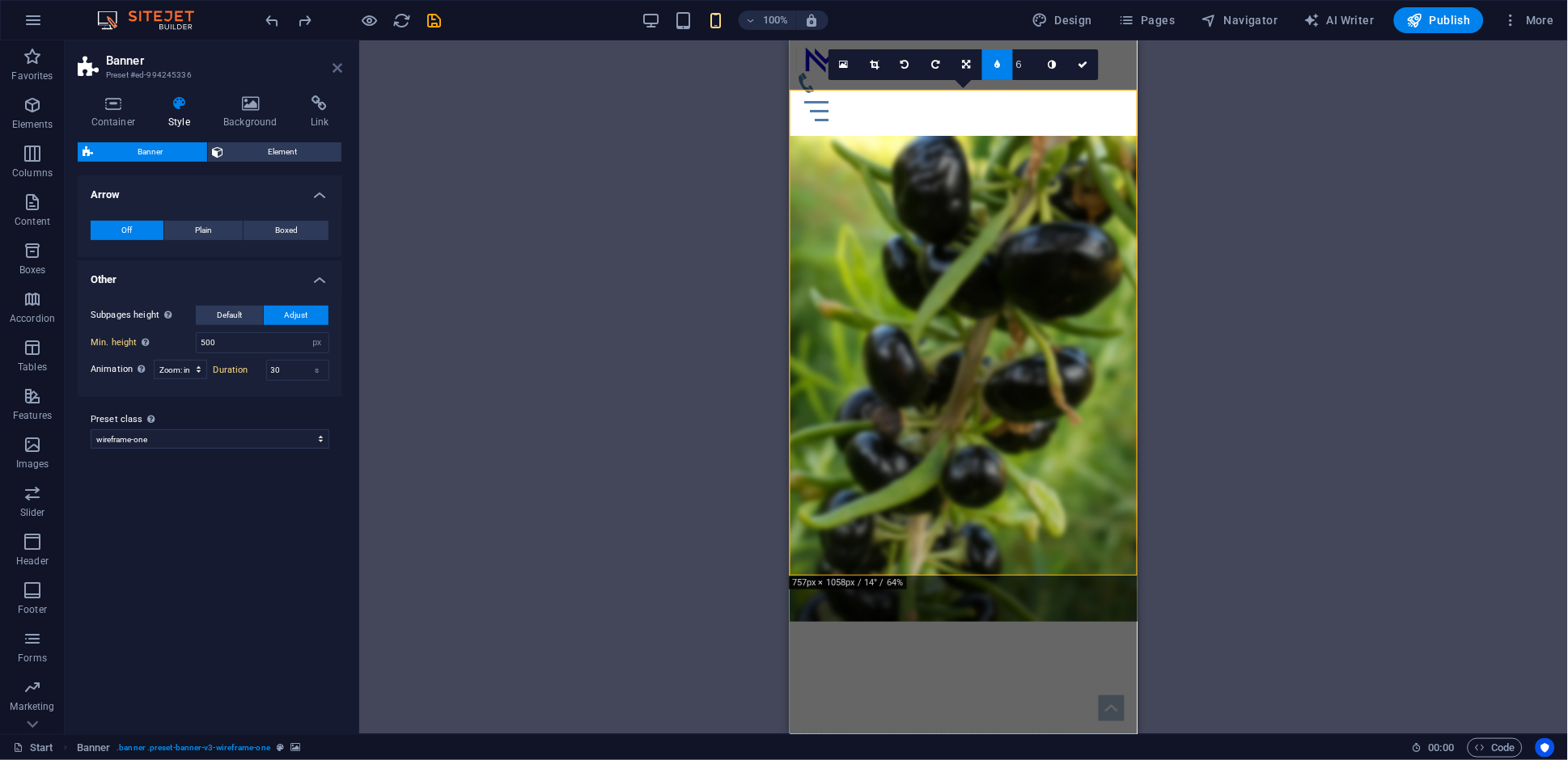
click at [337, 69] on icon at bounding box center [337, 68] width 10 height 13
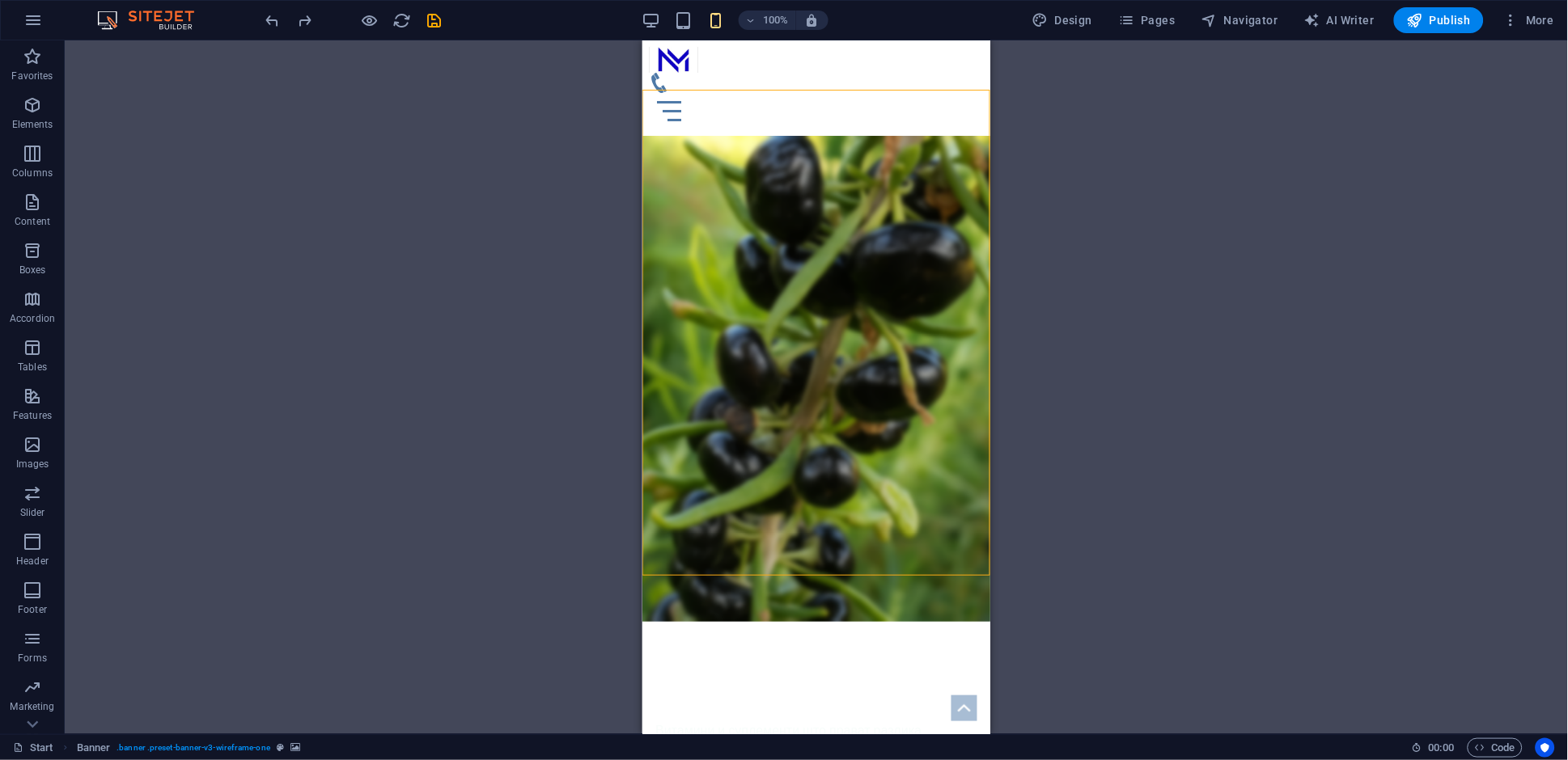
click at [425, 350] on div "Drag here to replace the existing content. Press “Ctrl” if you want to create a…" at bounding box center [817, 388] width 1503 height 694
click at [885, 621] on div "NUTRIMAX Витамини и суплементи што прават разлика Твојот пат до подобро здравје" at bounding box center [815, 773] width 348 height 304
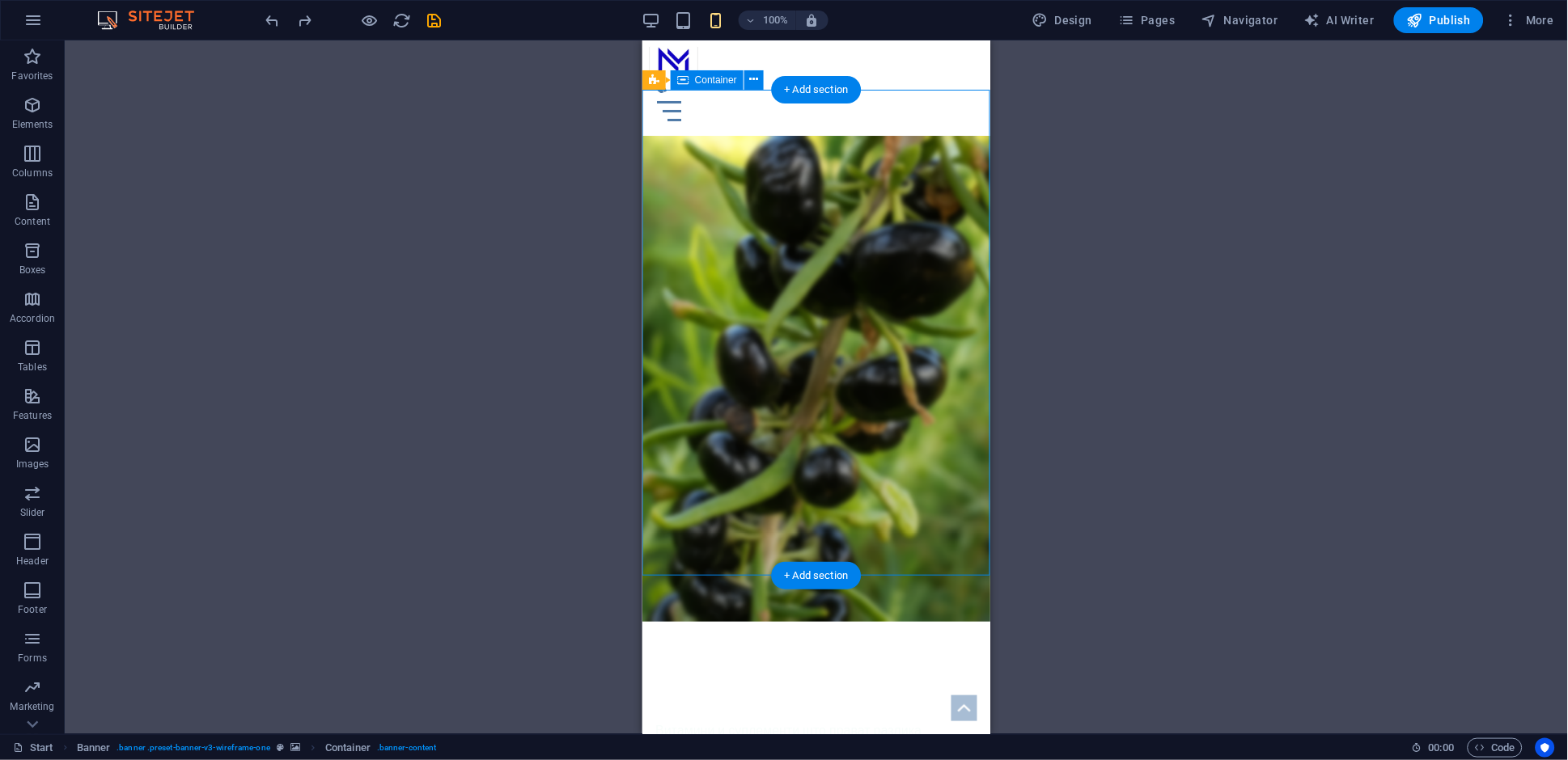
click at [885, 621] on div "NUTRIMAX Витамини и суплементи што прават разлика Твојот пат до подобро здравје" at bounding box center [815, 773] width 348 height 304
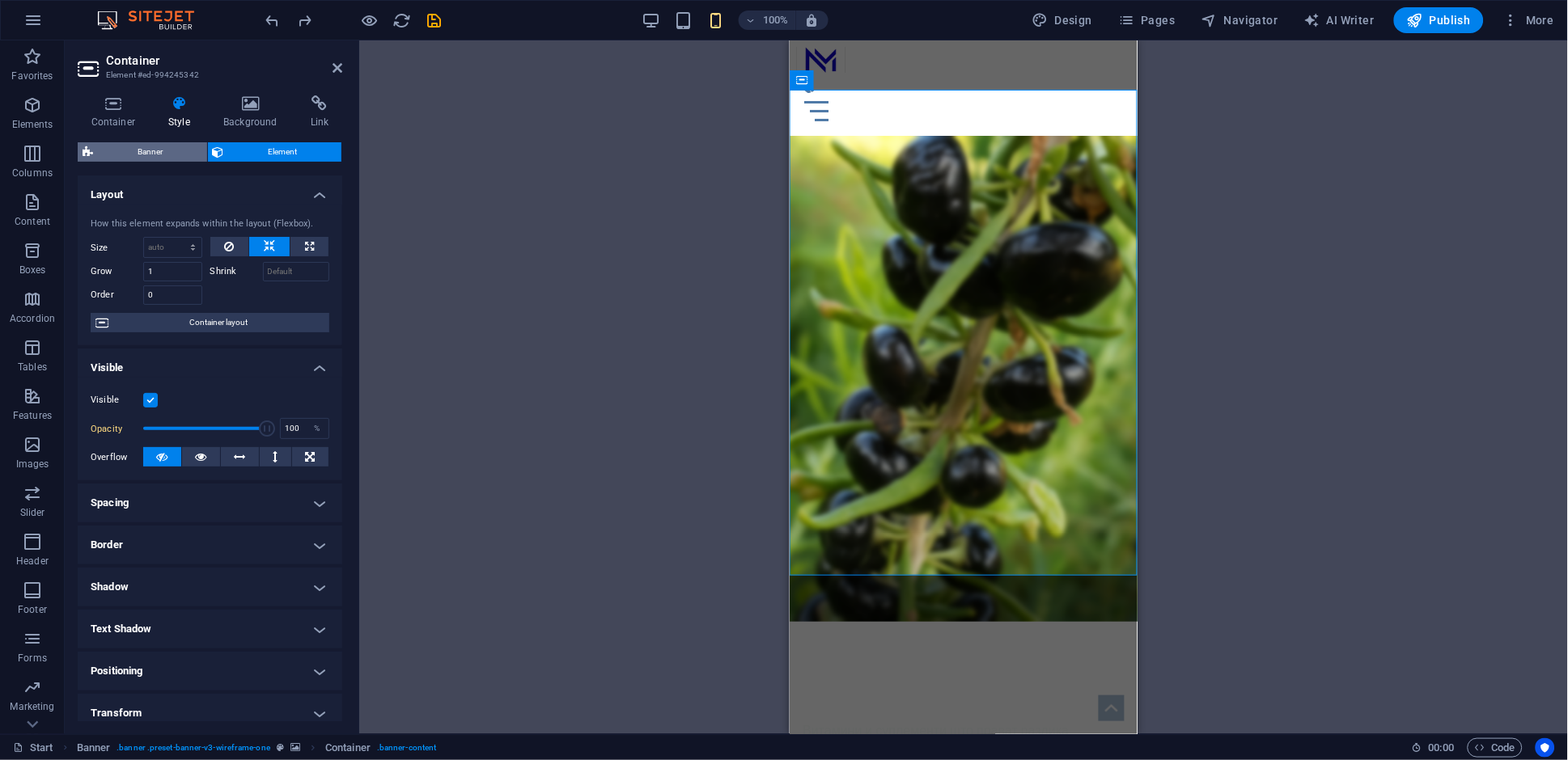
click at [161, 159] on span "Banner" at bounding box center [150, 152] width 104 height 19
select select "px"
select select "zoominout"
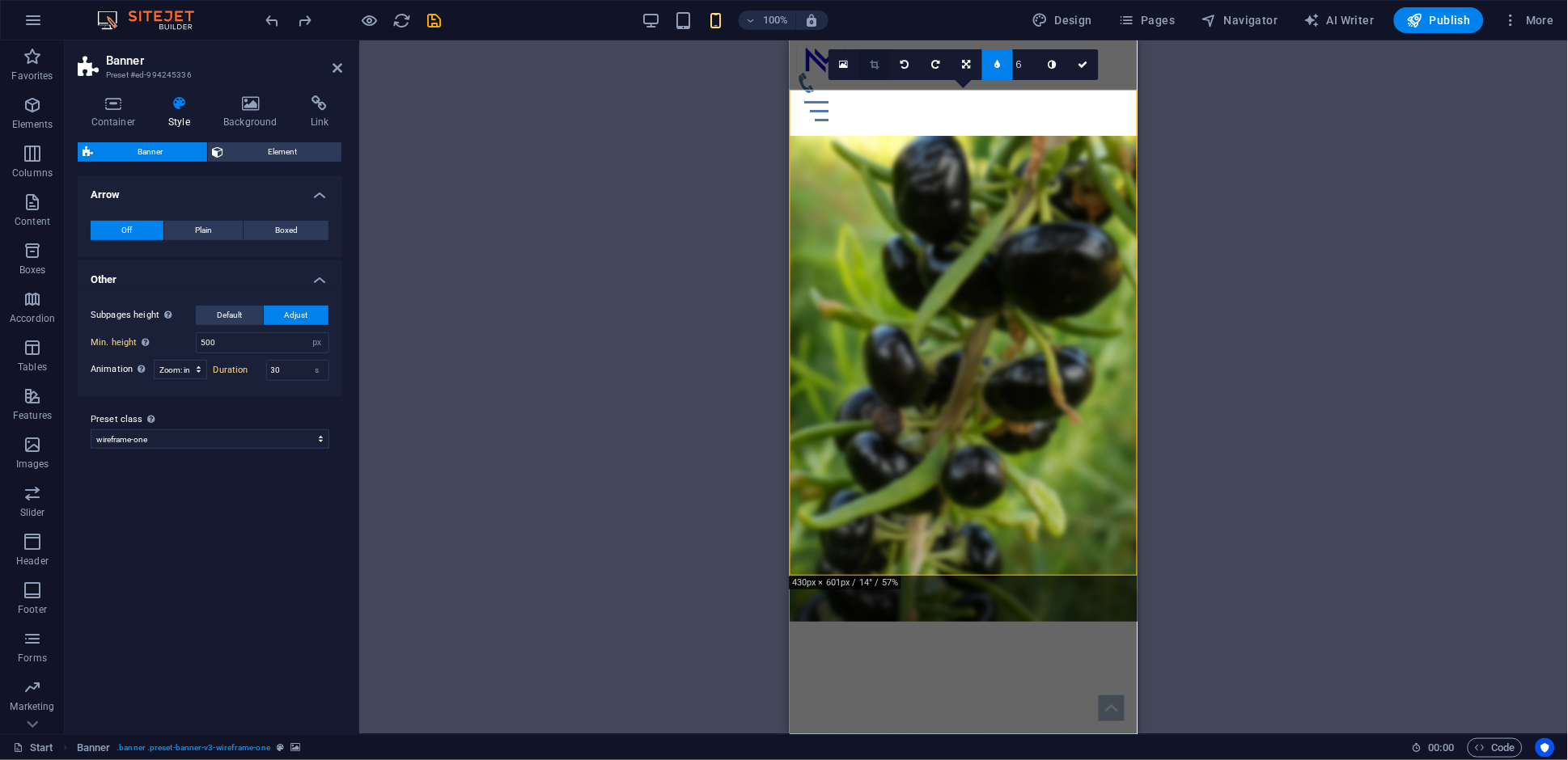
click at [869, 70] on link at bounding box center [874, 64] width 30 height 30
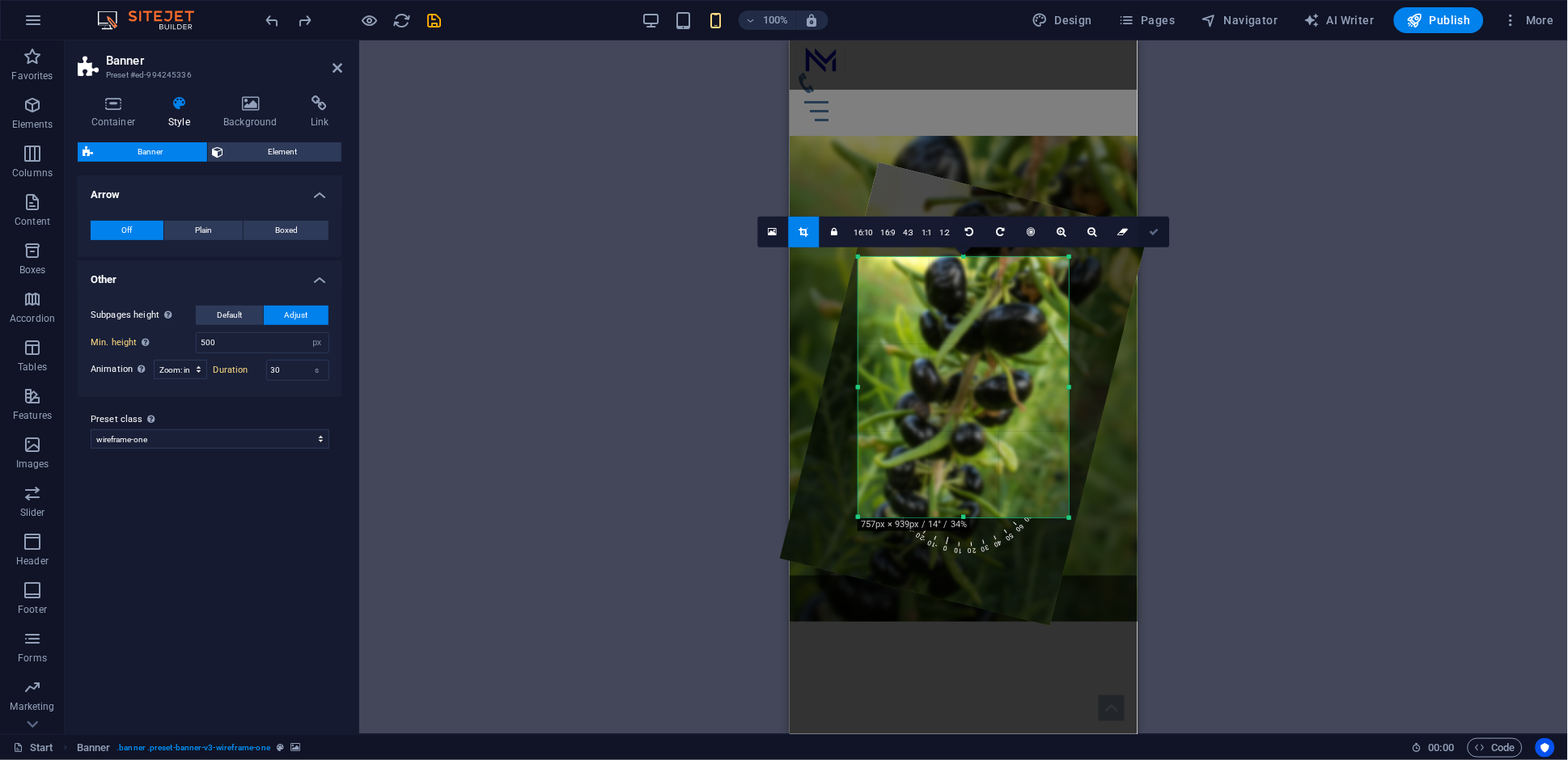
click at [1152, 237] on link at bounding box center [1153, 232] width 30 height 30
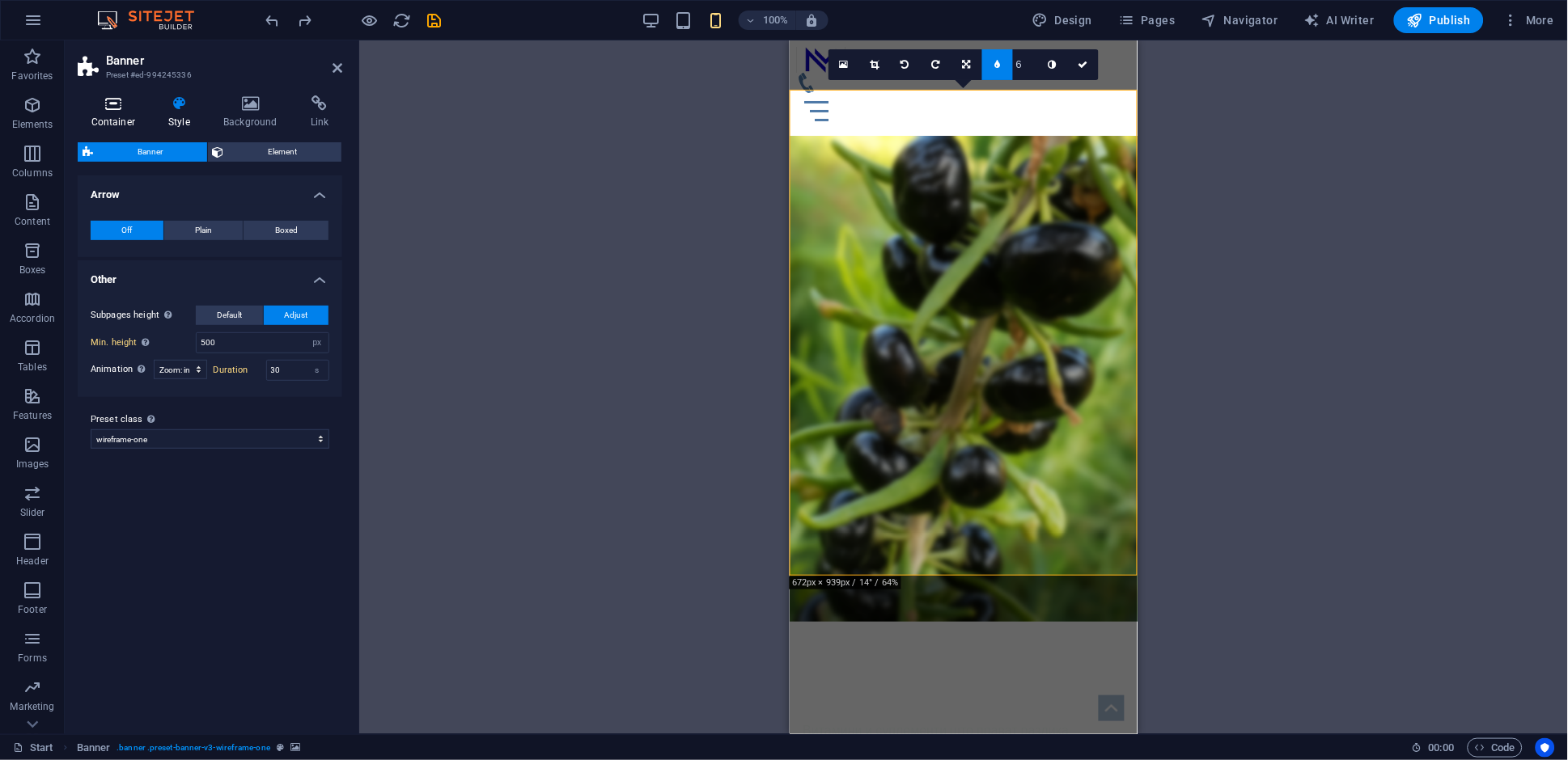
click at [111, 106] on icon at bounding box center [114, 103] width 71 height 16
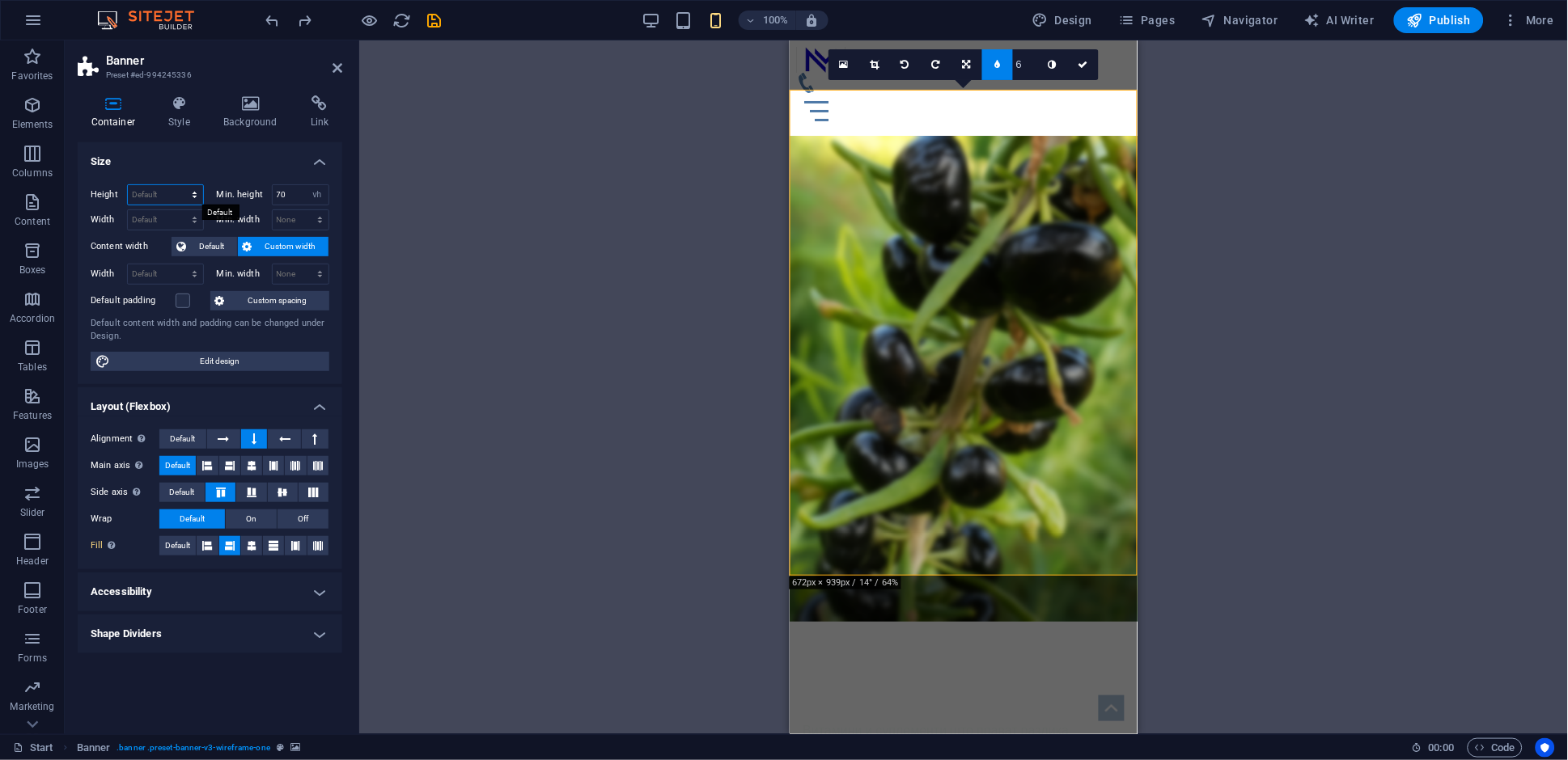
click at [179, 193] on select "Default px rem % vh vw" at bounding box center [165, 195] width 75 height 19
select select "px"
click at [180, 186] on select "Default px rem % vh vw" at bounding box center [165, 195] width 75 height 19
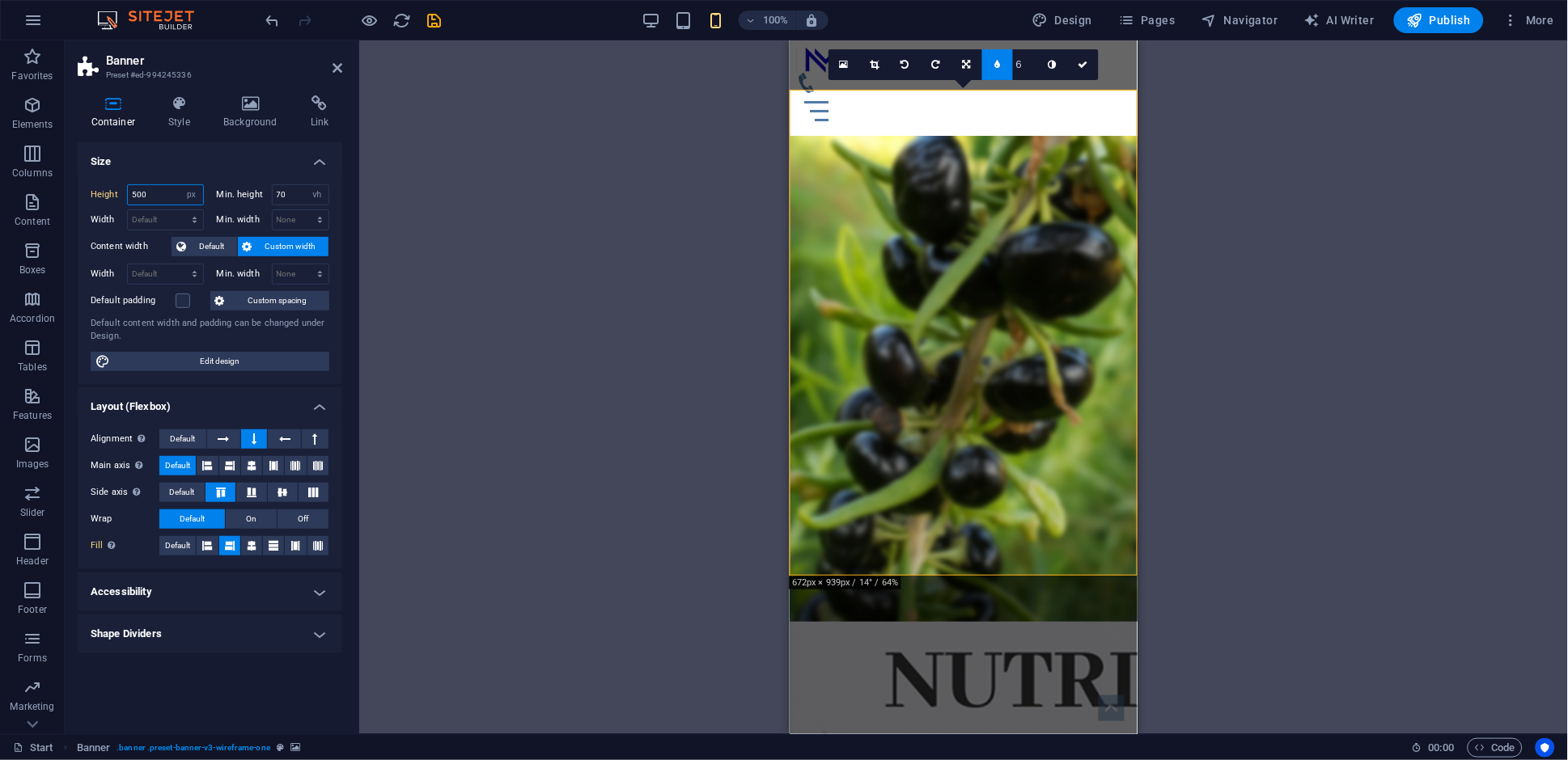
click at [156, 195] on input "500" at bounding box center [165, 195] width 75 height 19
type input "601"
click at [174, 279] on select "Default px rem % em vh vw" at bounding box center [165, 274] width 75 height 19
select select "px"
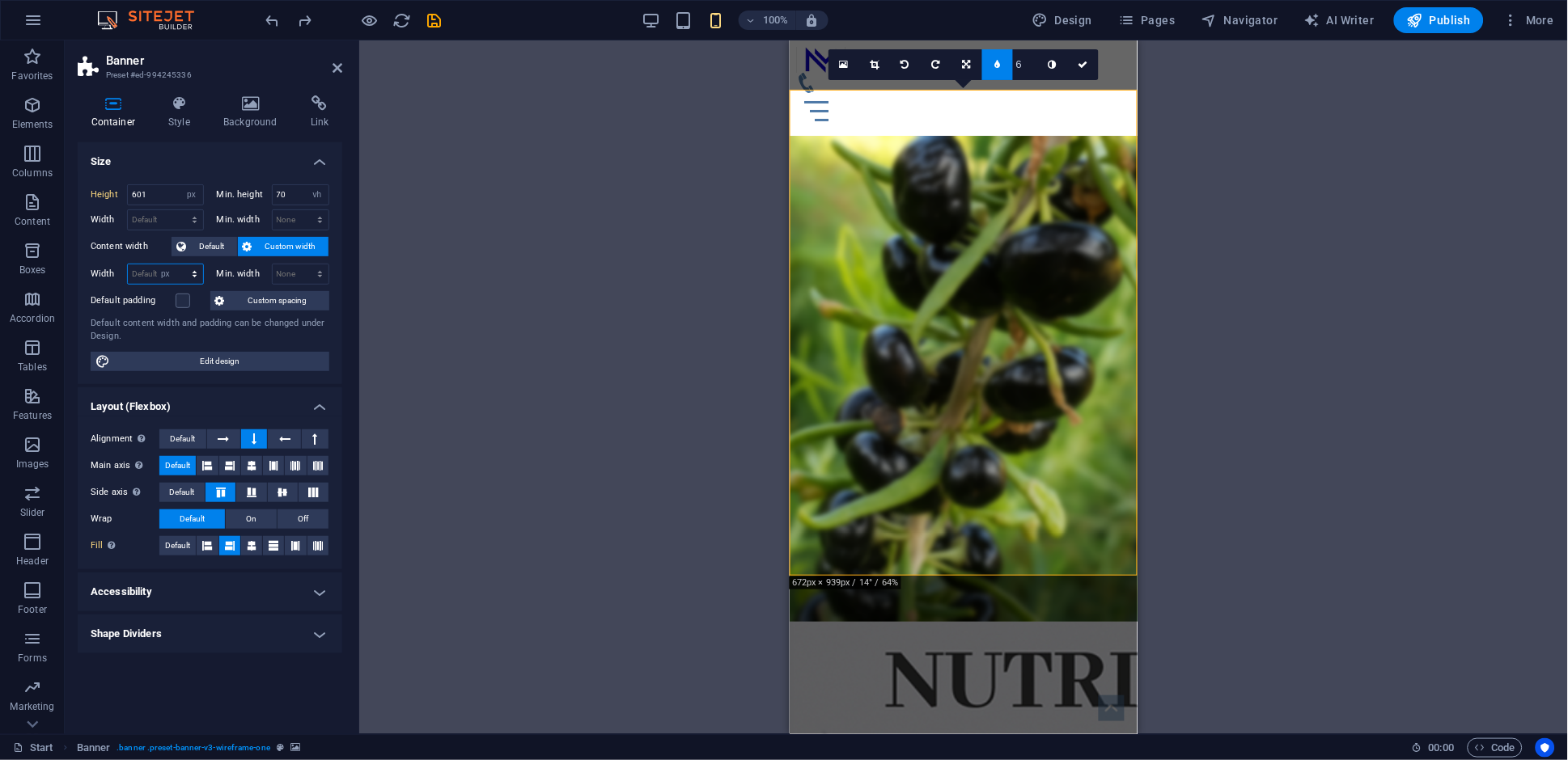
click at [180, 265] on select "Default px rem % em vh vw" at bounding box center [165, 274] width 75 height 19
type input "430"
click at [257, 308] on span "Custom spacing" at bounding box center [277, 301] width 95 height 19
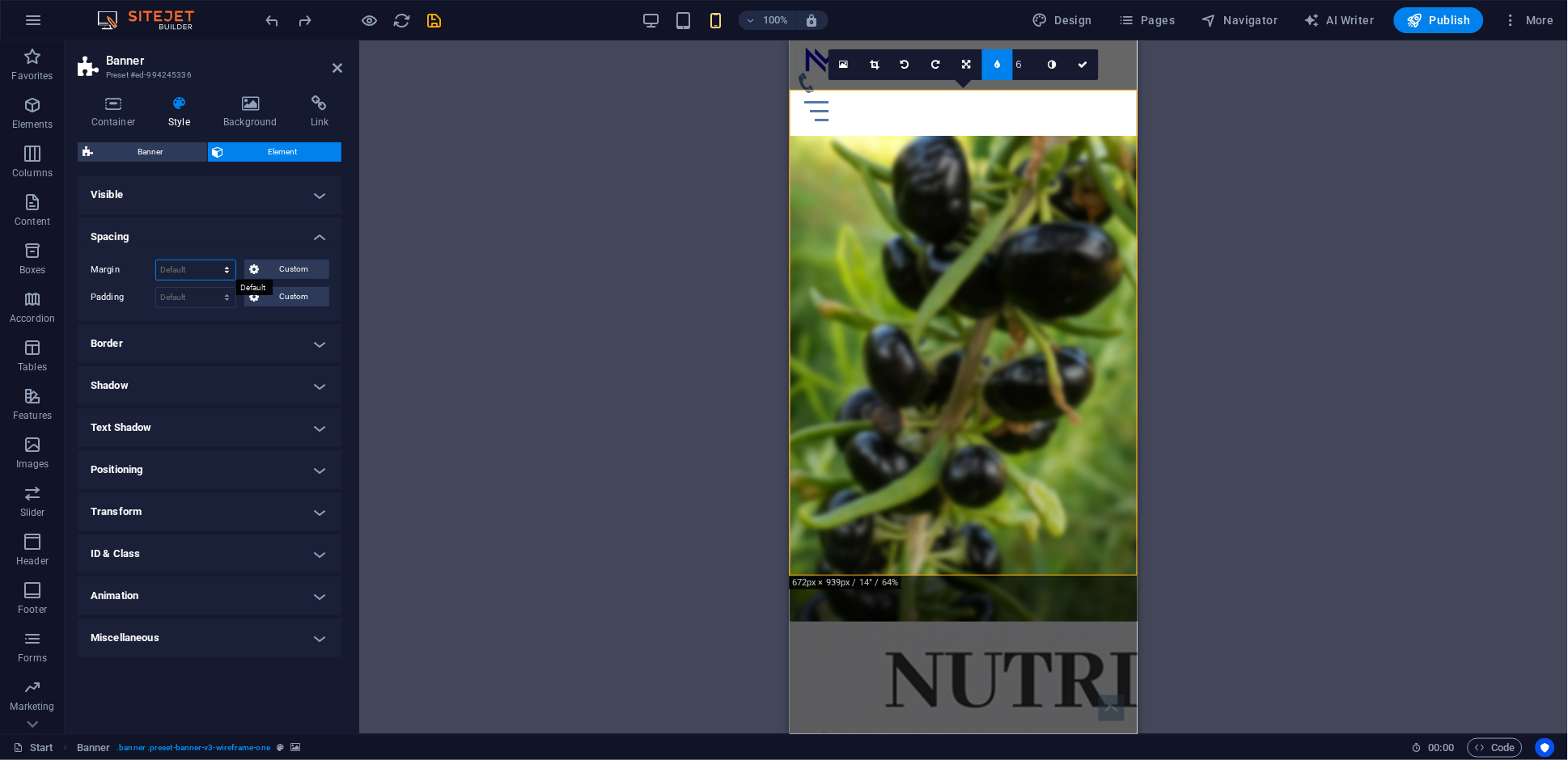
click at [192, 271] on select "Default auto px % rem vw vh Custom" at bounding box center [195, 270] width 79 height 19
select select "px"
click at [213, 260] on select "Default auto px % rem vw vh Custom" at bounding box center [195, 270] width 79 height 19
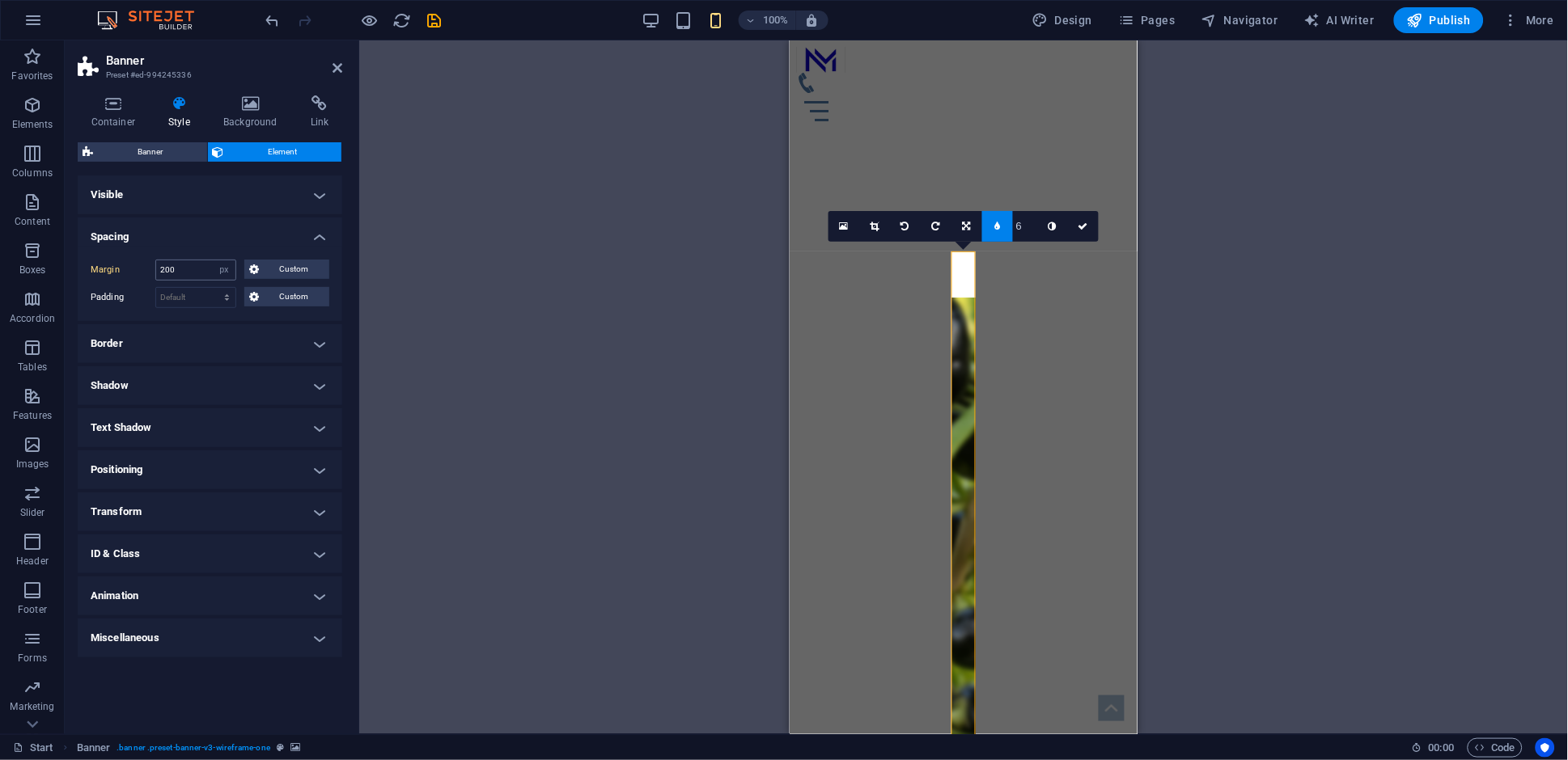
type input "0"
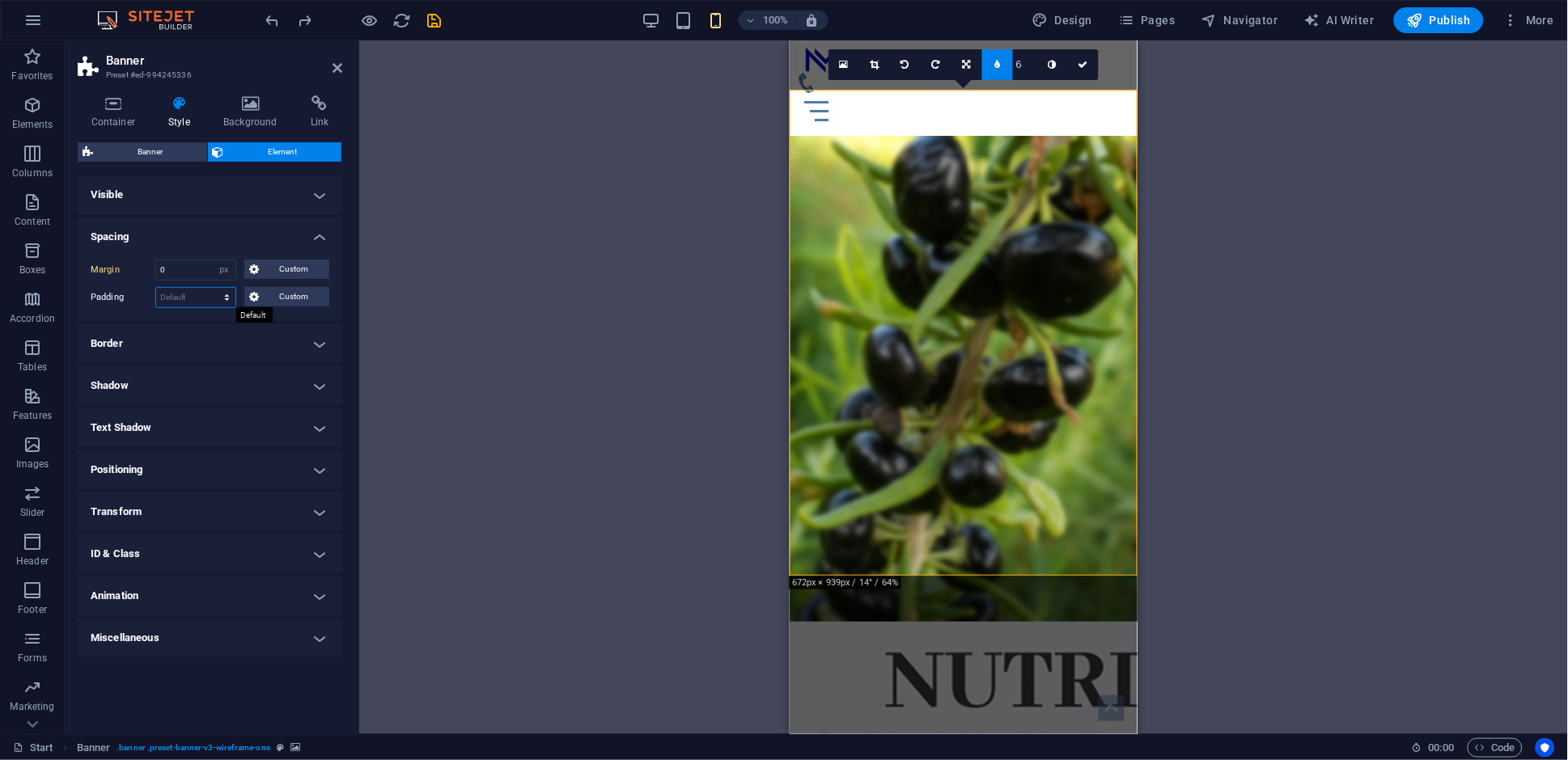
click at [170, 301] on select "Default px rem % vh vw Custom" at bounding box center [195, 298] width 79 height 19
select select "px"
click at [213, 288] on select "Default px rem % vh vw Custom" at bounding box center [195, 298] width 79 height 19
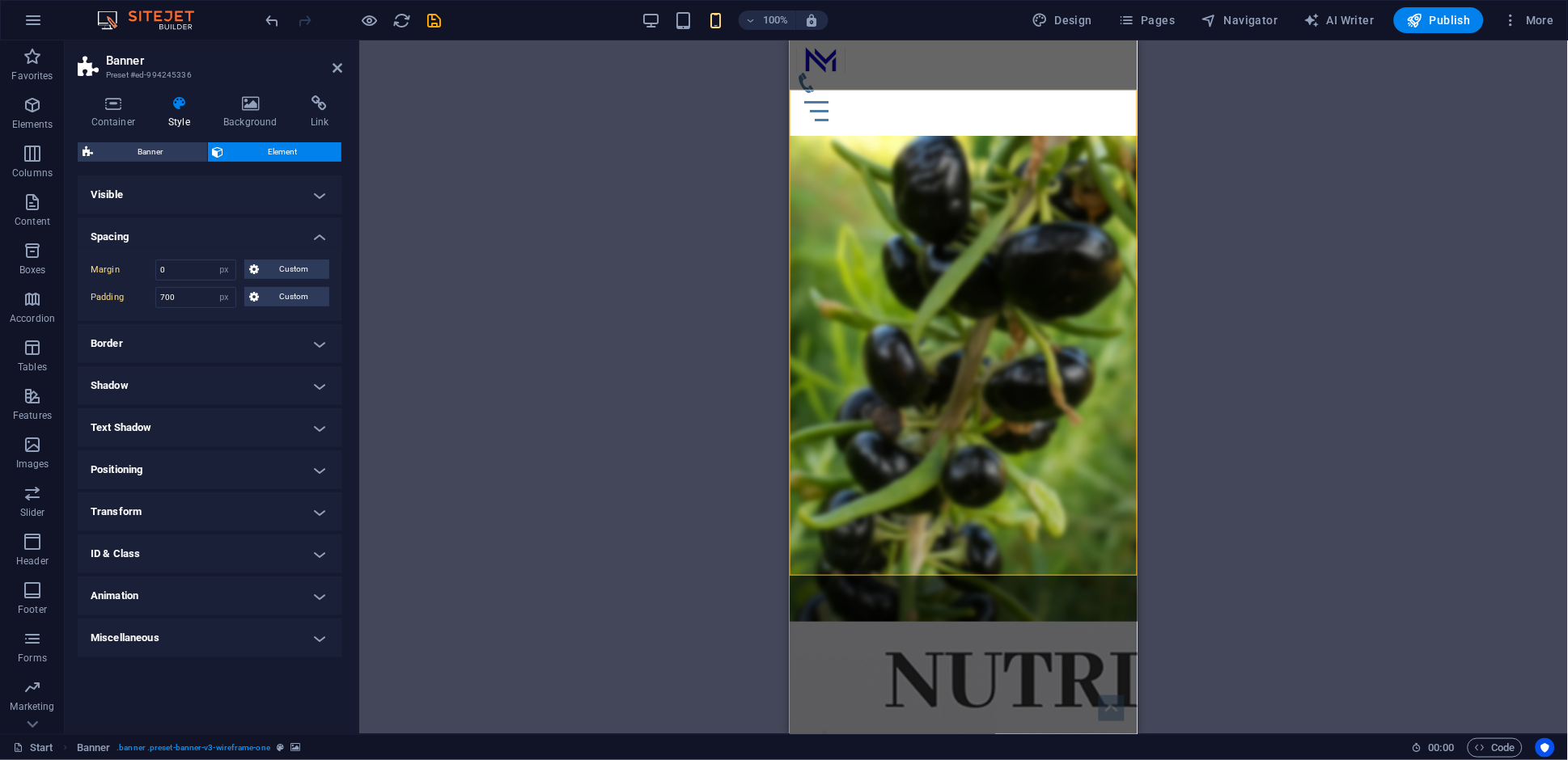
type input "0"
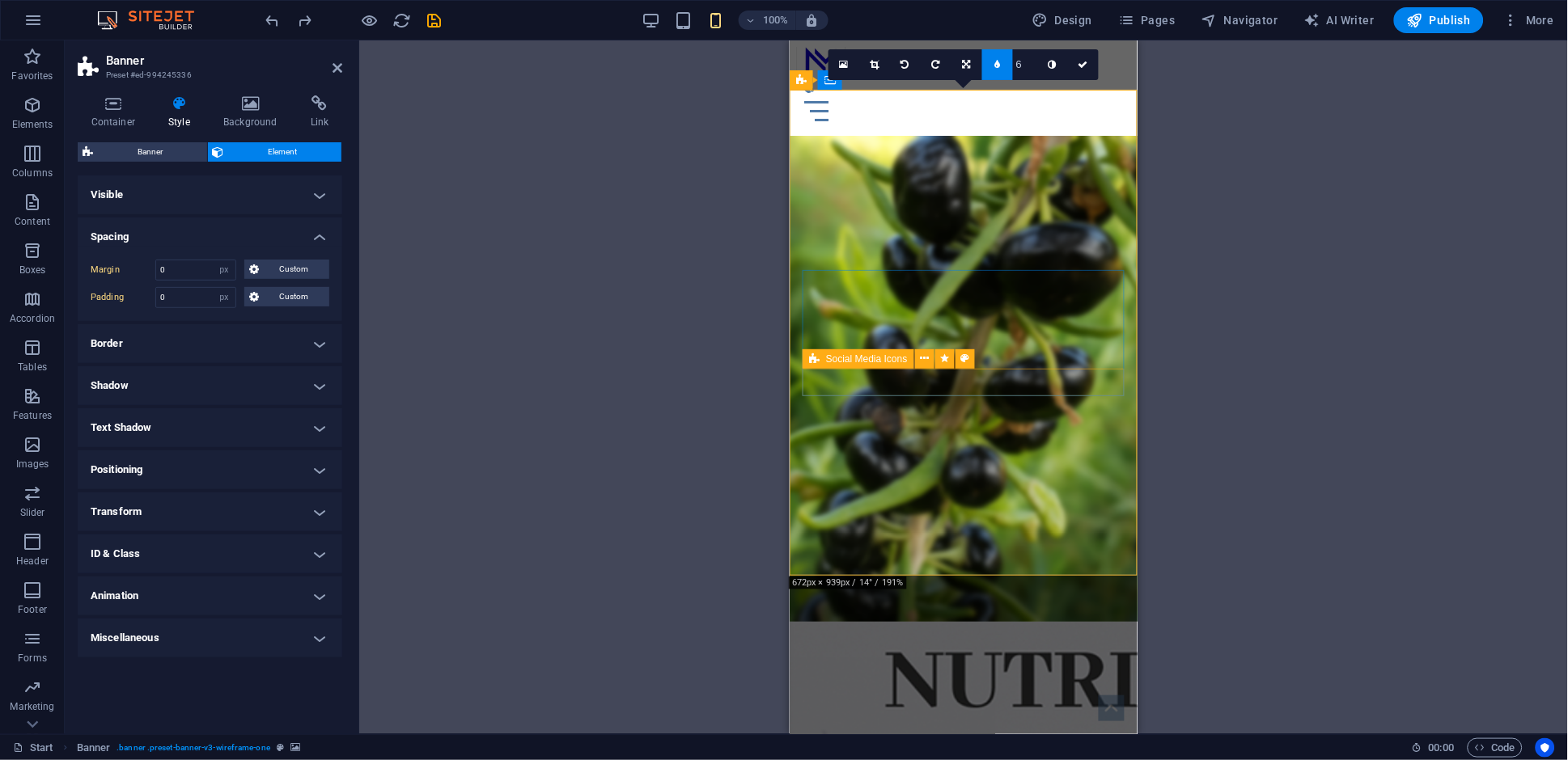
select select "DISABLED_OPTION_VALUE"
click at [341, 73] on icon at bounding box center [337, 68] width 10 height 13
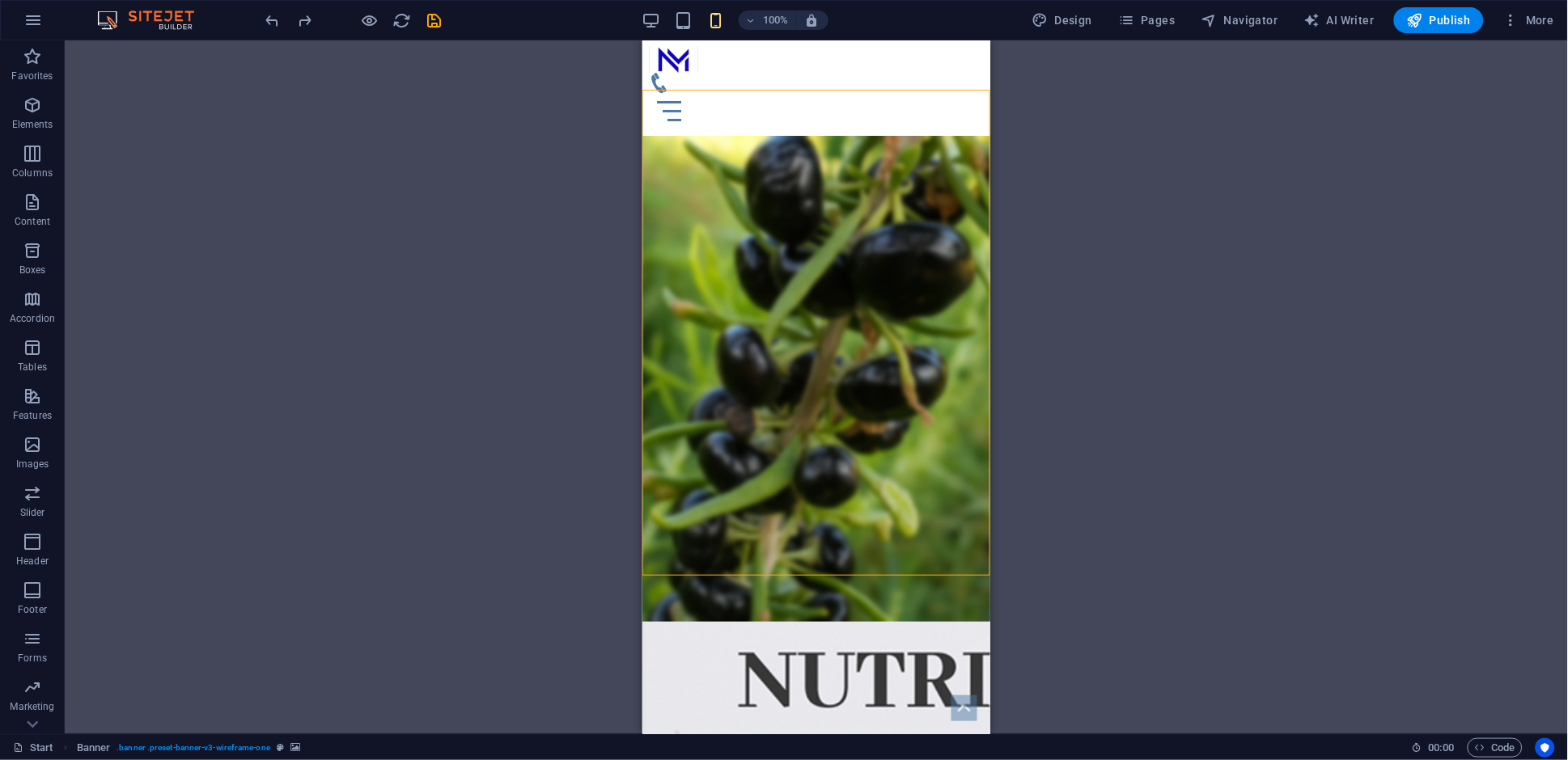
click at [1046, 376] on div "Drag here to replace the existing content. Press “Ctrl” if you want to create a…" at bounding box center [817, 388] width 1503 height 694
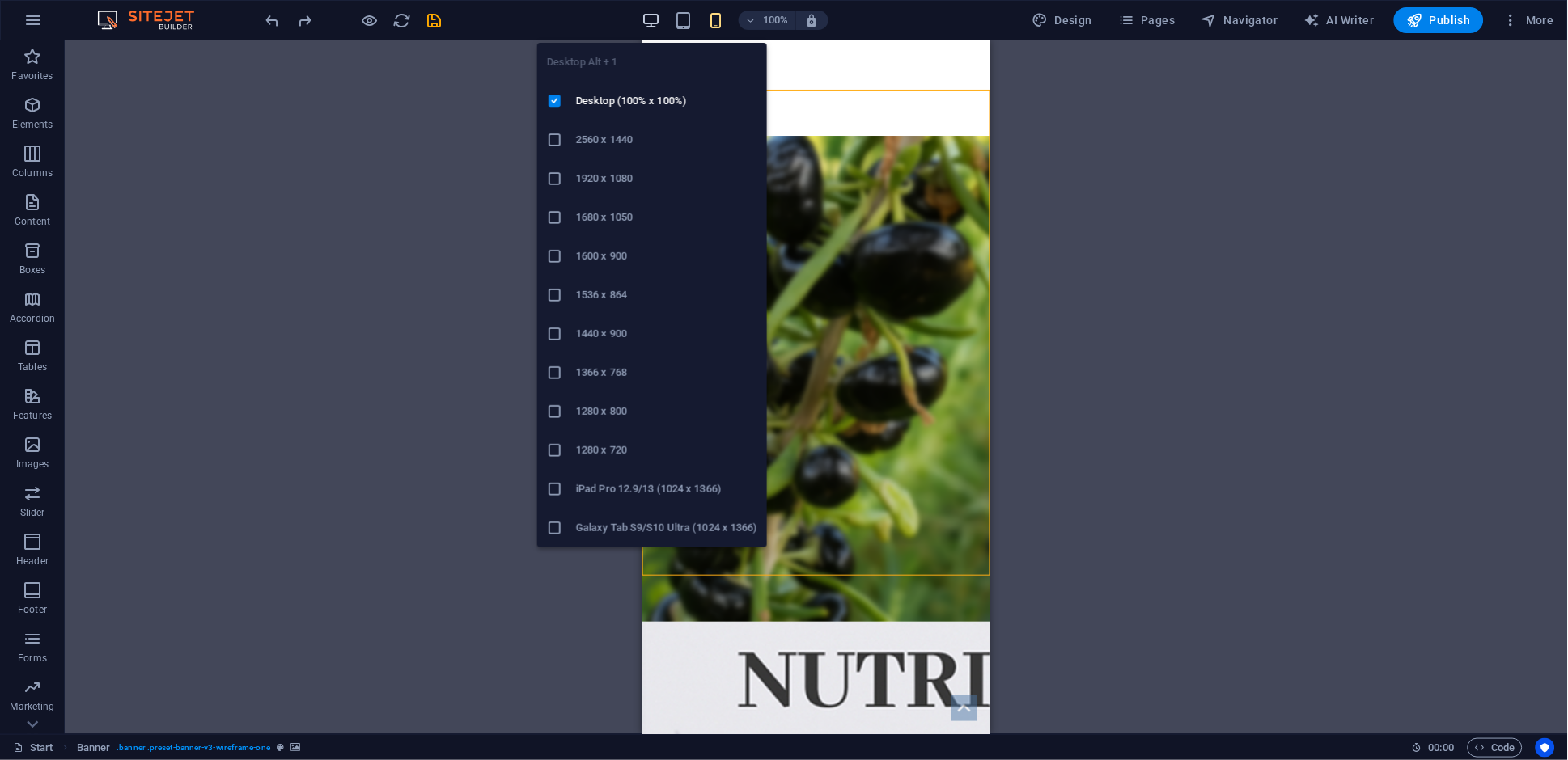
click at [660, 24] on icon "button" at bounding box center [650, 20] width 18 height 18
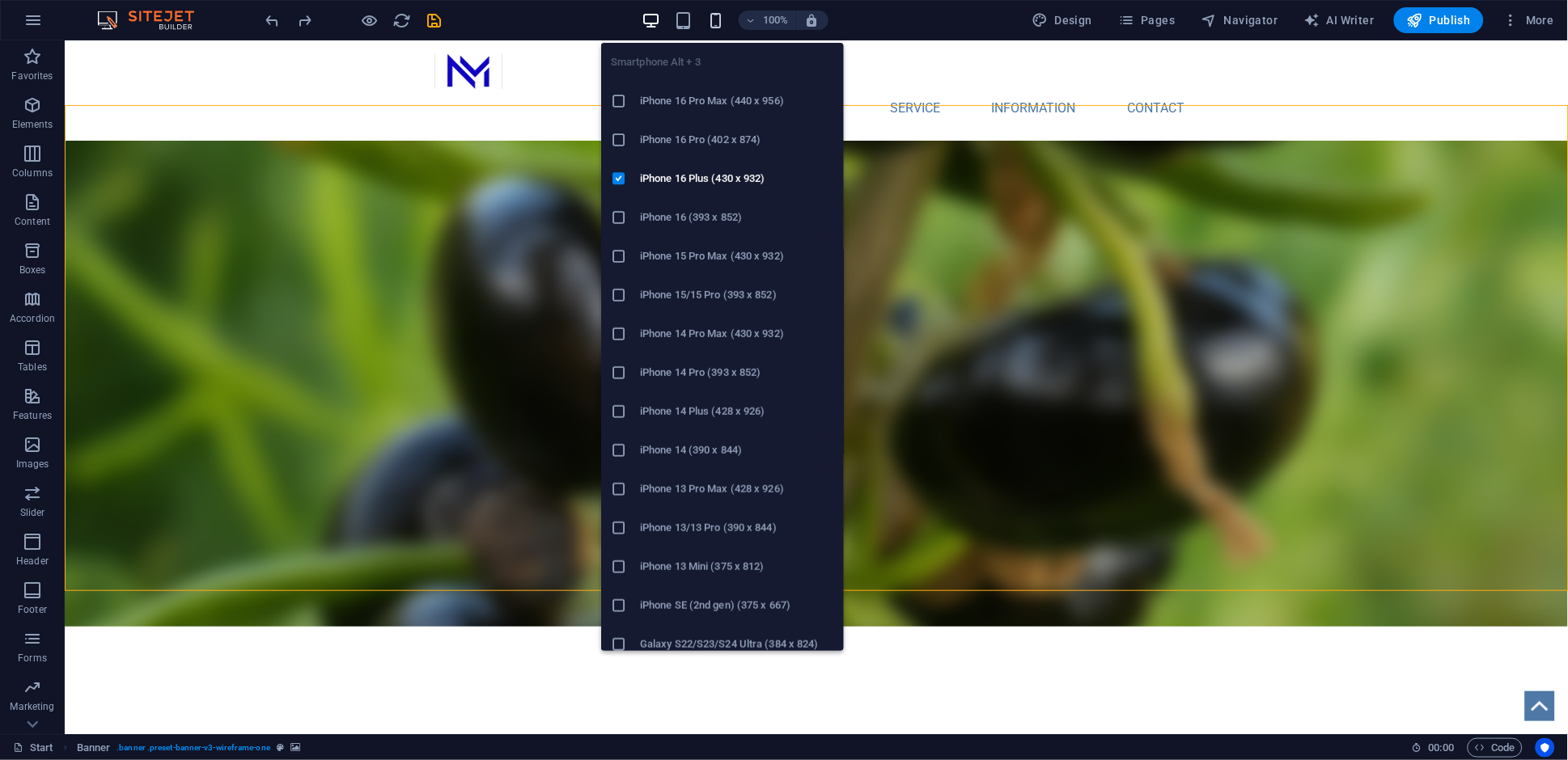
click at [721, 25] on icon "button" at bounding box center [715, 20] width 18 height 18
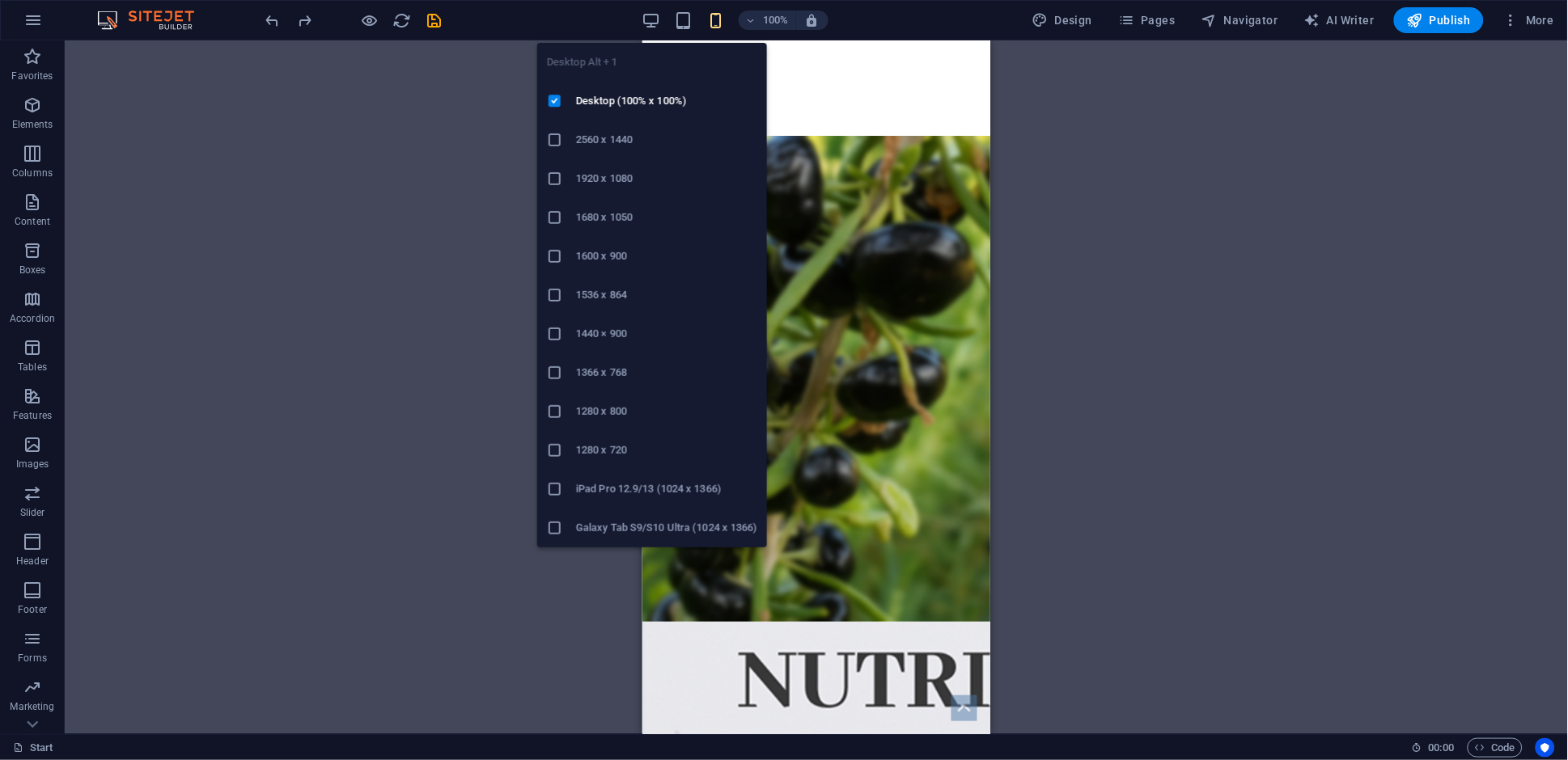
drag, startPoint x: 659, startPoint y: 20, endPoint x: 668, endPoint y: 44, distance: 25.6
click at [658, 19] on icon "button" at bounding box center [650, 20] width 18 height 18
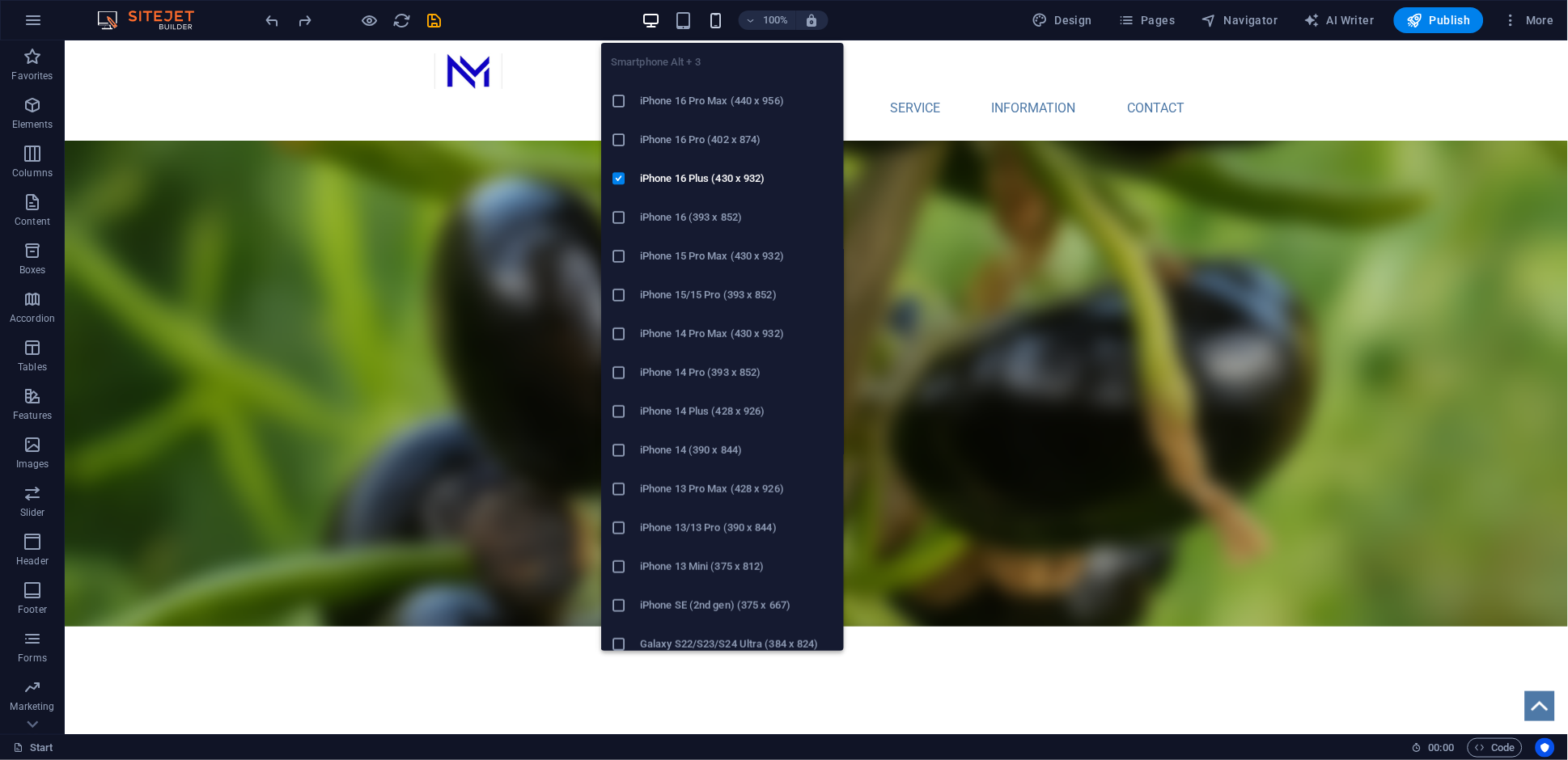
click at [721, 23] on icon "button" at bounding box center [715, 20] width 18 height 18
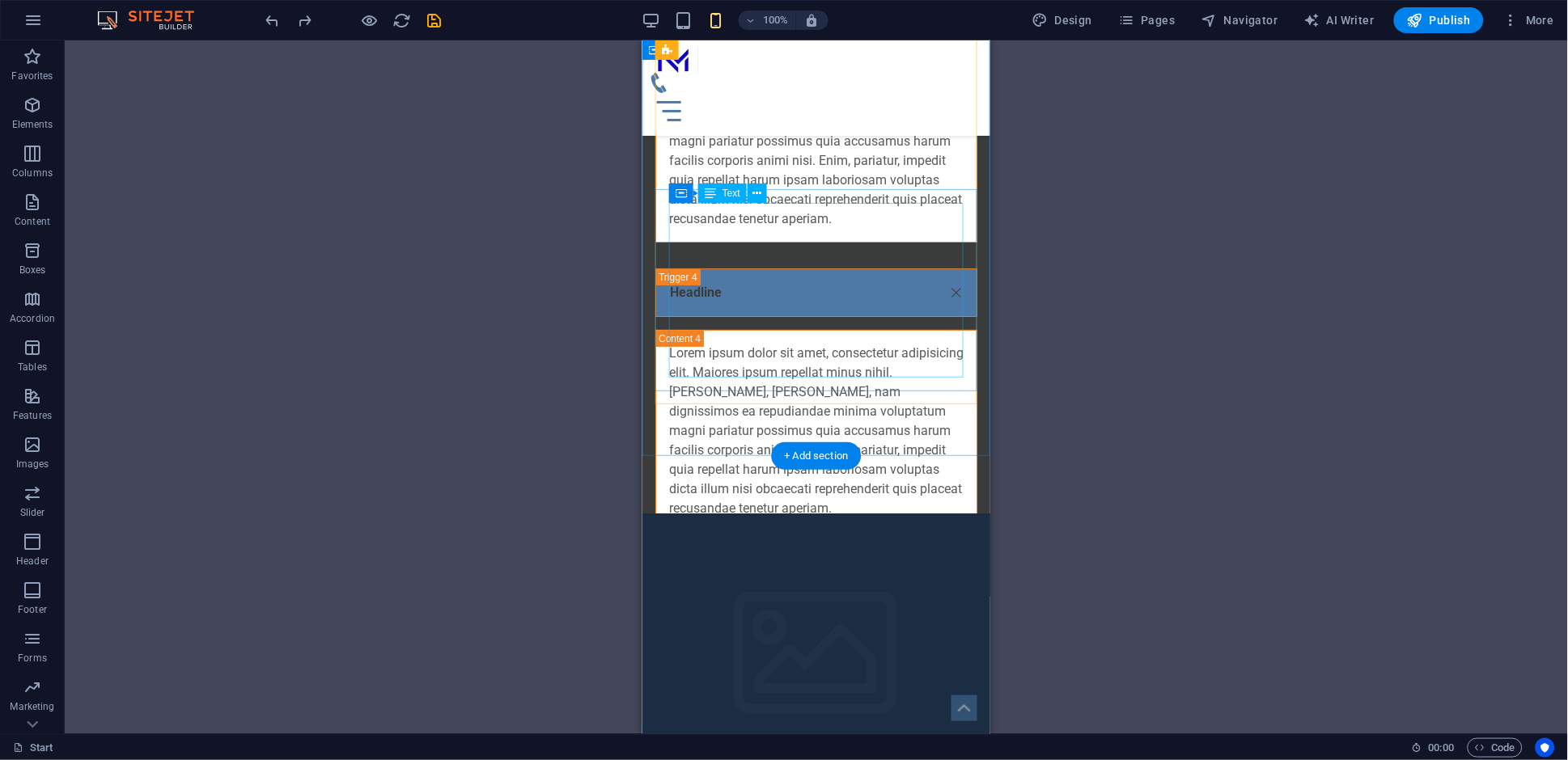
scroll to position [4572, 0]
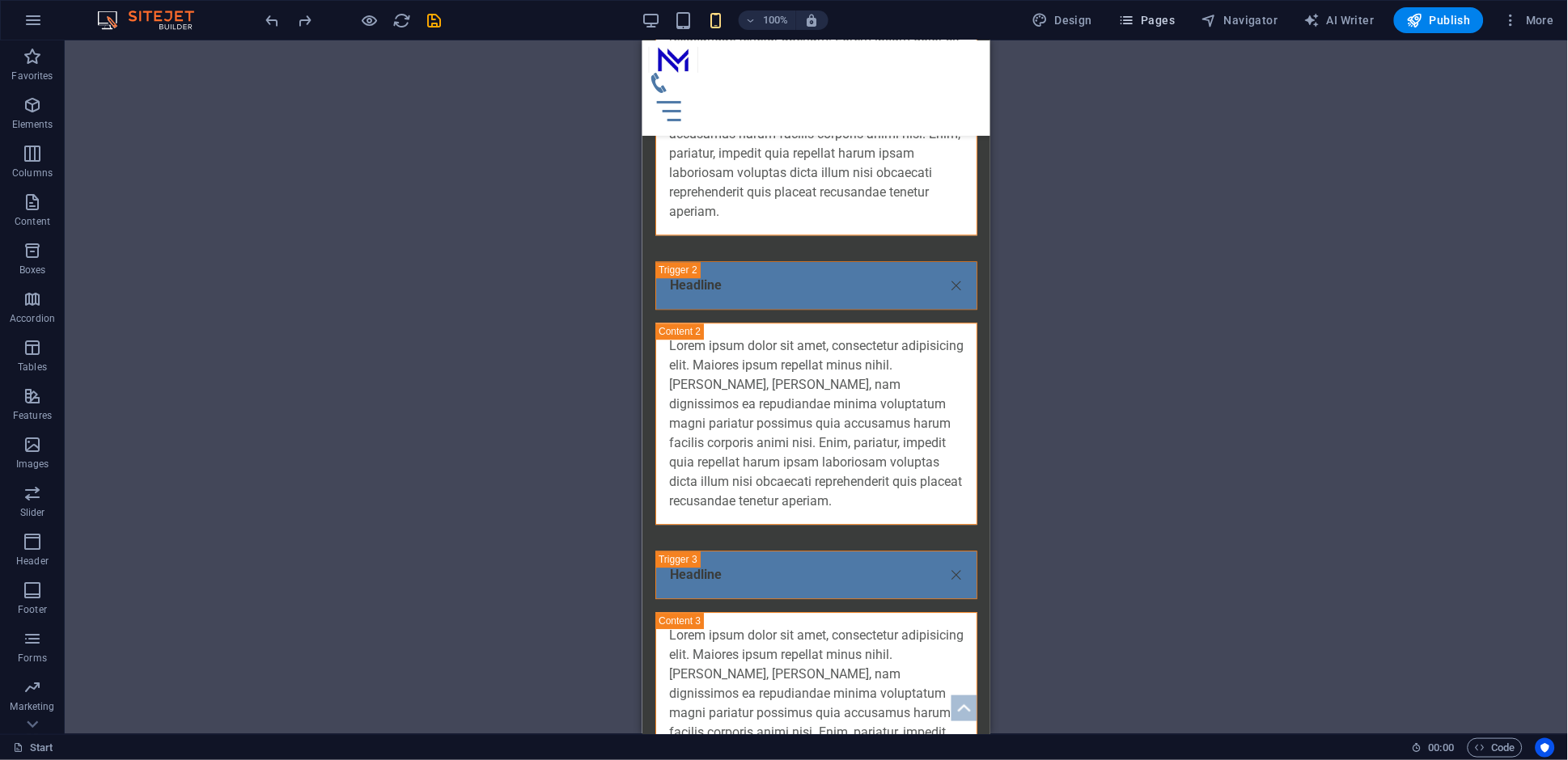
click at [1157, 26] on span "Pages" at bounding box center [1146, 20] width 56 height 16
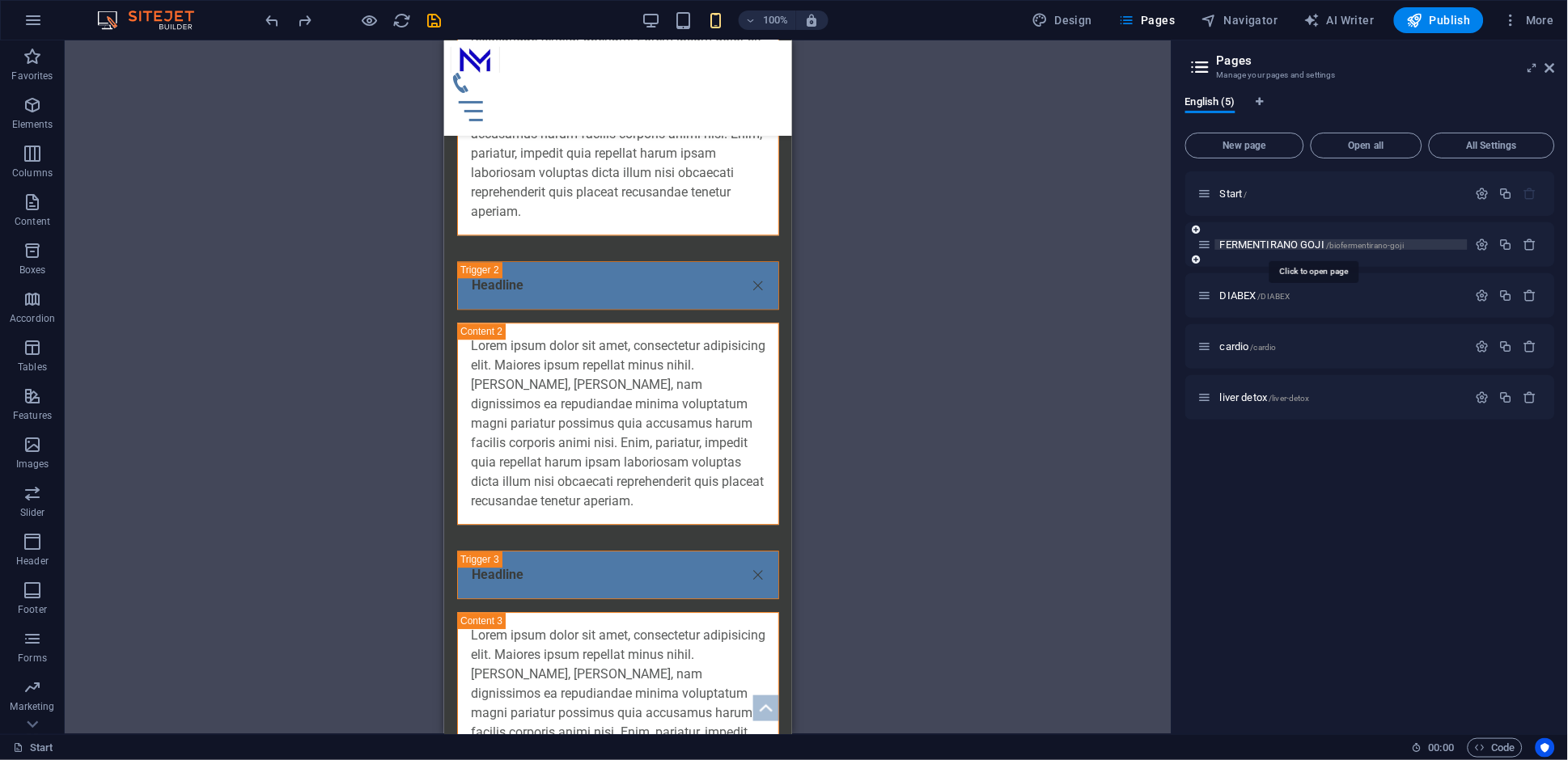
click at [1247, 244] on span "FERMENTIRANO GOJI /biofermentirano-goji" at bounding box center [1312, 245] width 184 height 12
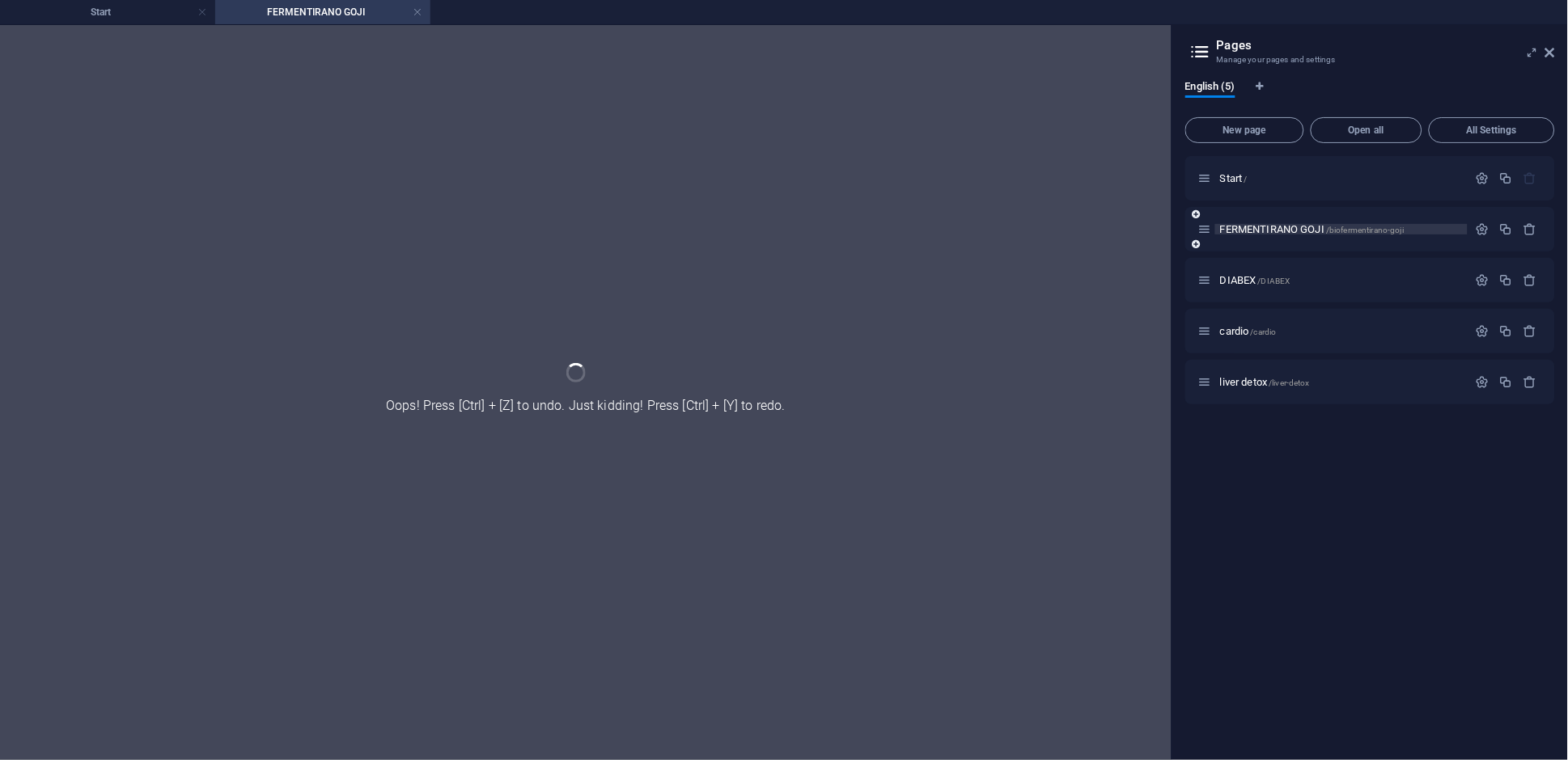
scroll to position [0, 0]
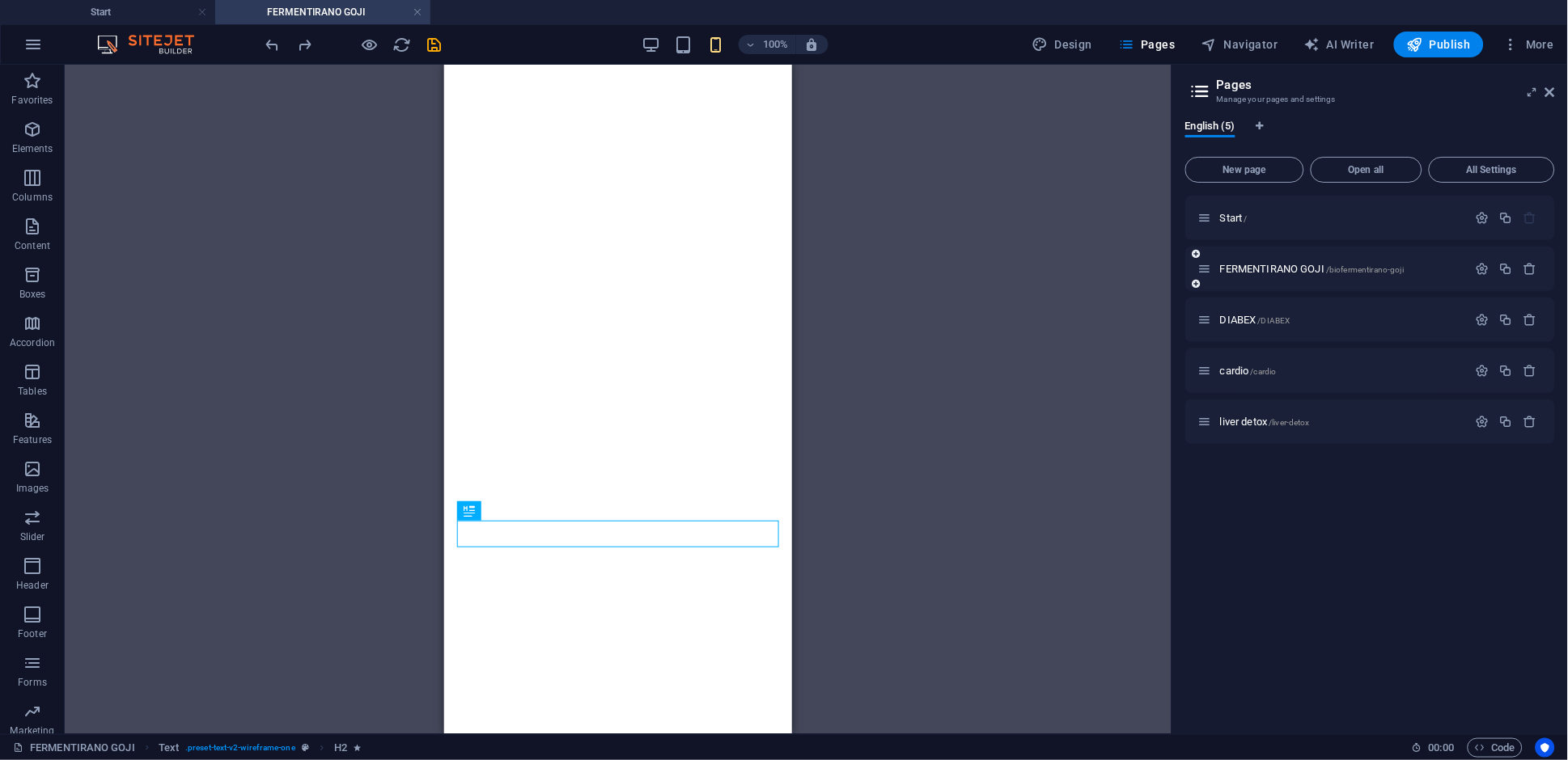
click at [1268, 277] on div "FERMENTIRANO GOJI /biofermentirano-goji" at bounding box center [1333, 268] width 269 height 18
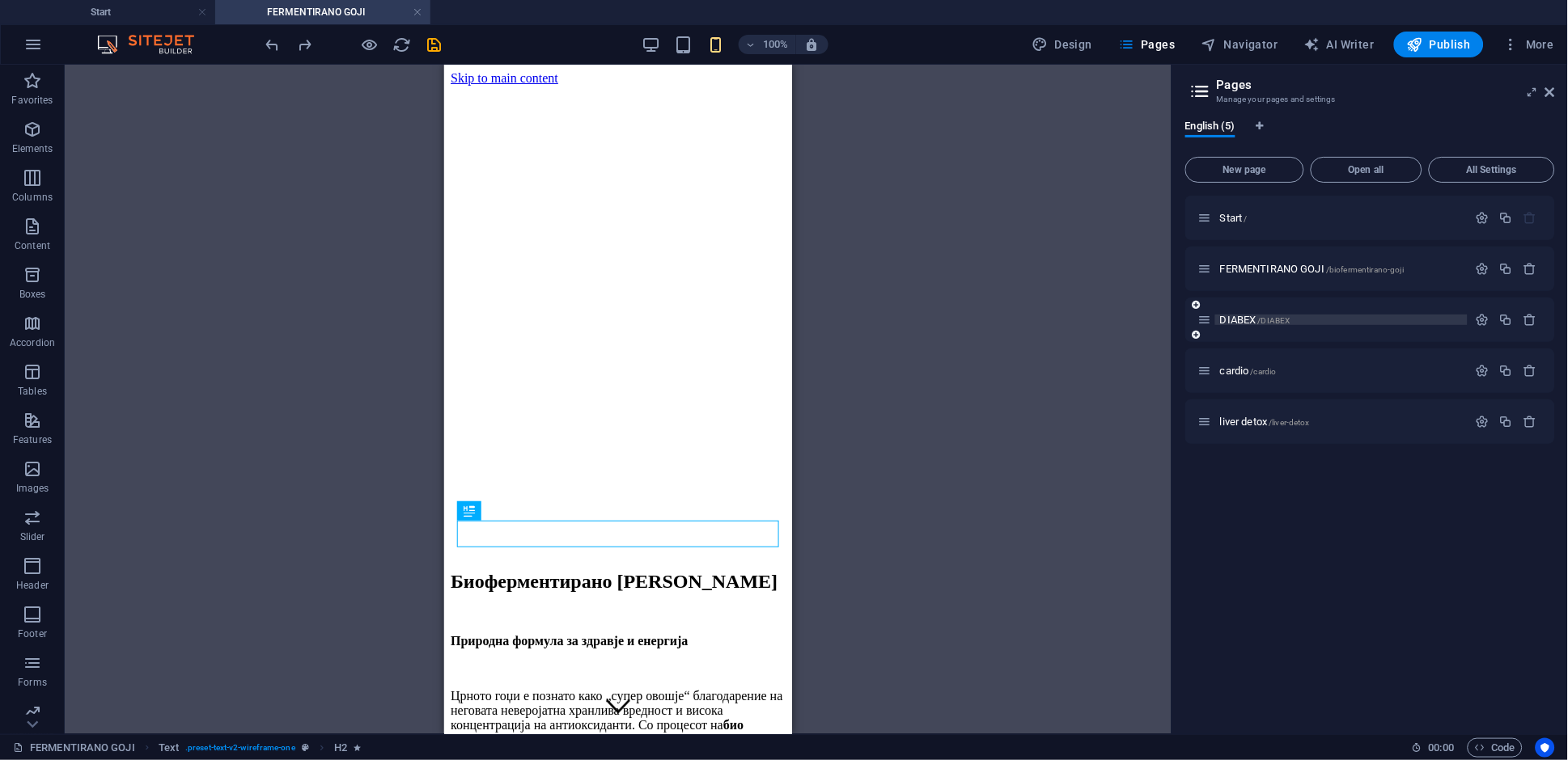
click at [1263, 320] on span "/DIABEX" at bounding box center [1274, 321] width 32 height 9
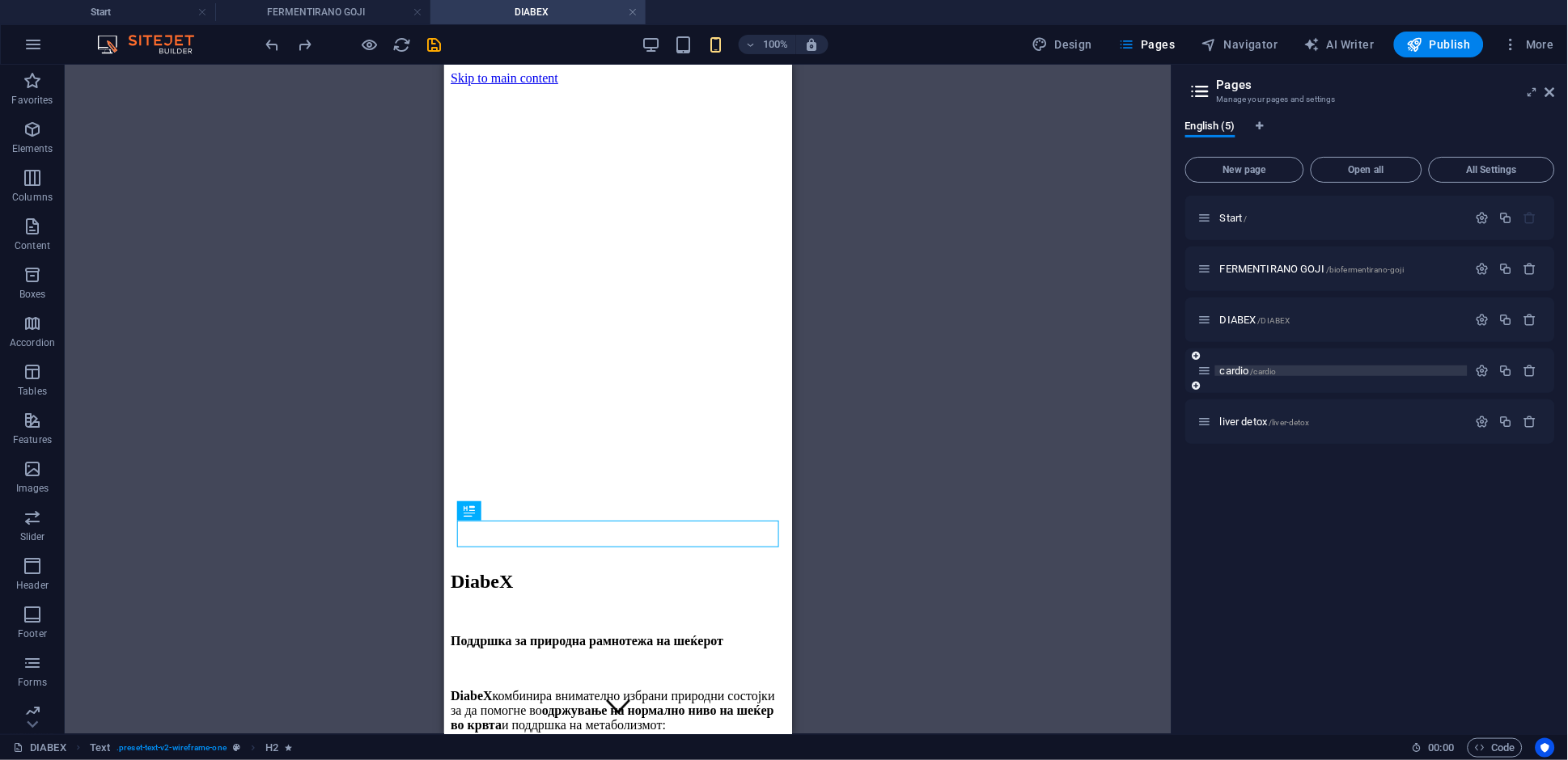
click at [1252, 369] on span "/cardio" at bounding box center [1263, 371] width 26 height 9
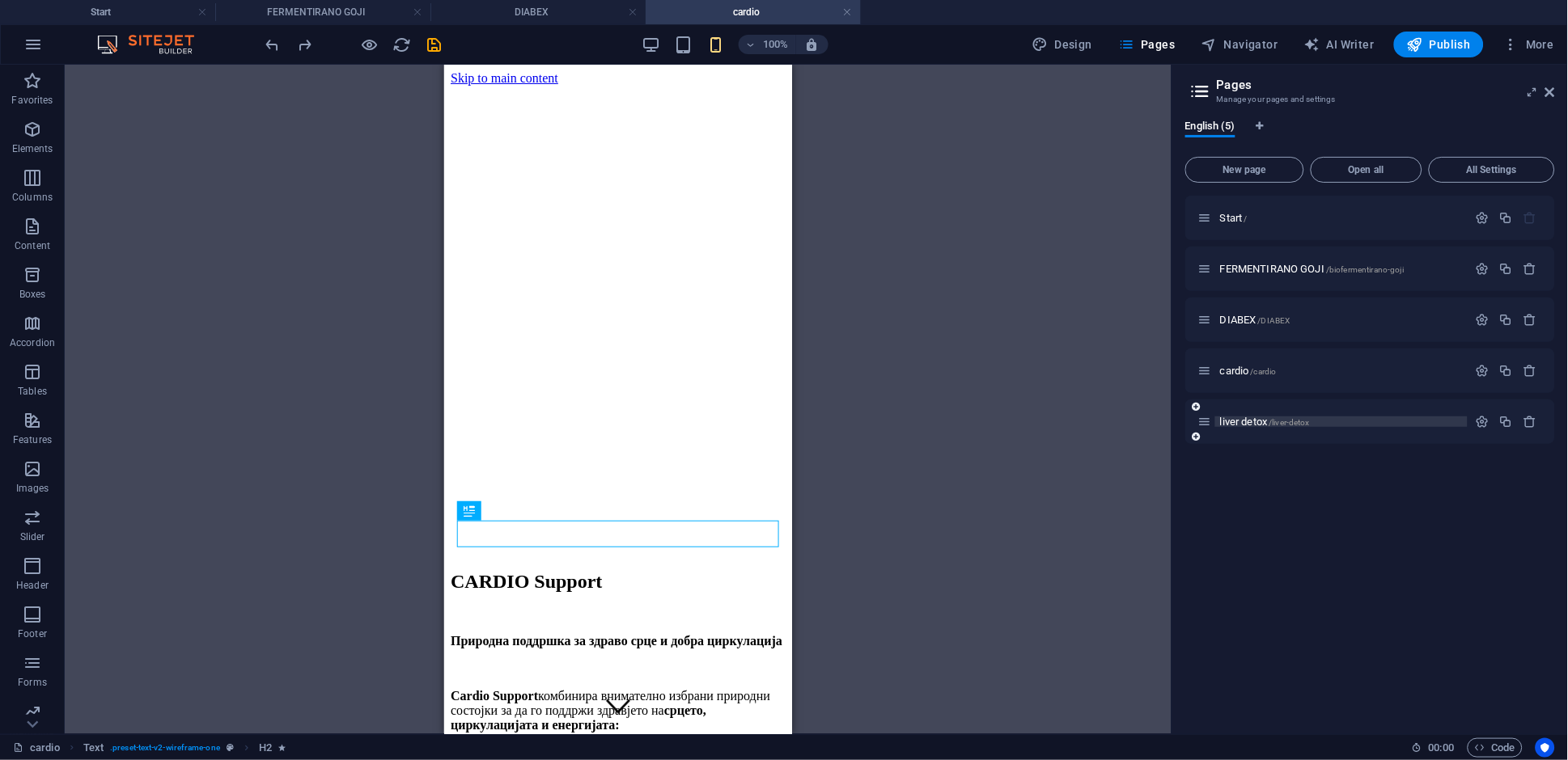
click at [1267, 417] on span "liver detox /liver-detox" at bounding box center [1264, 422] width 89 height 12
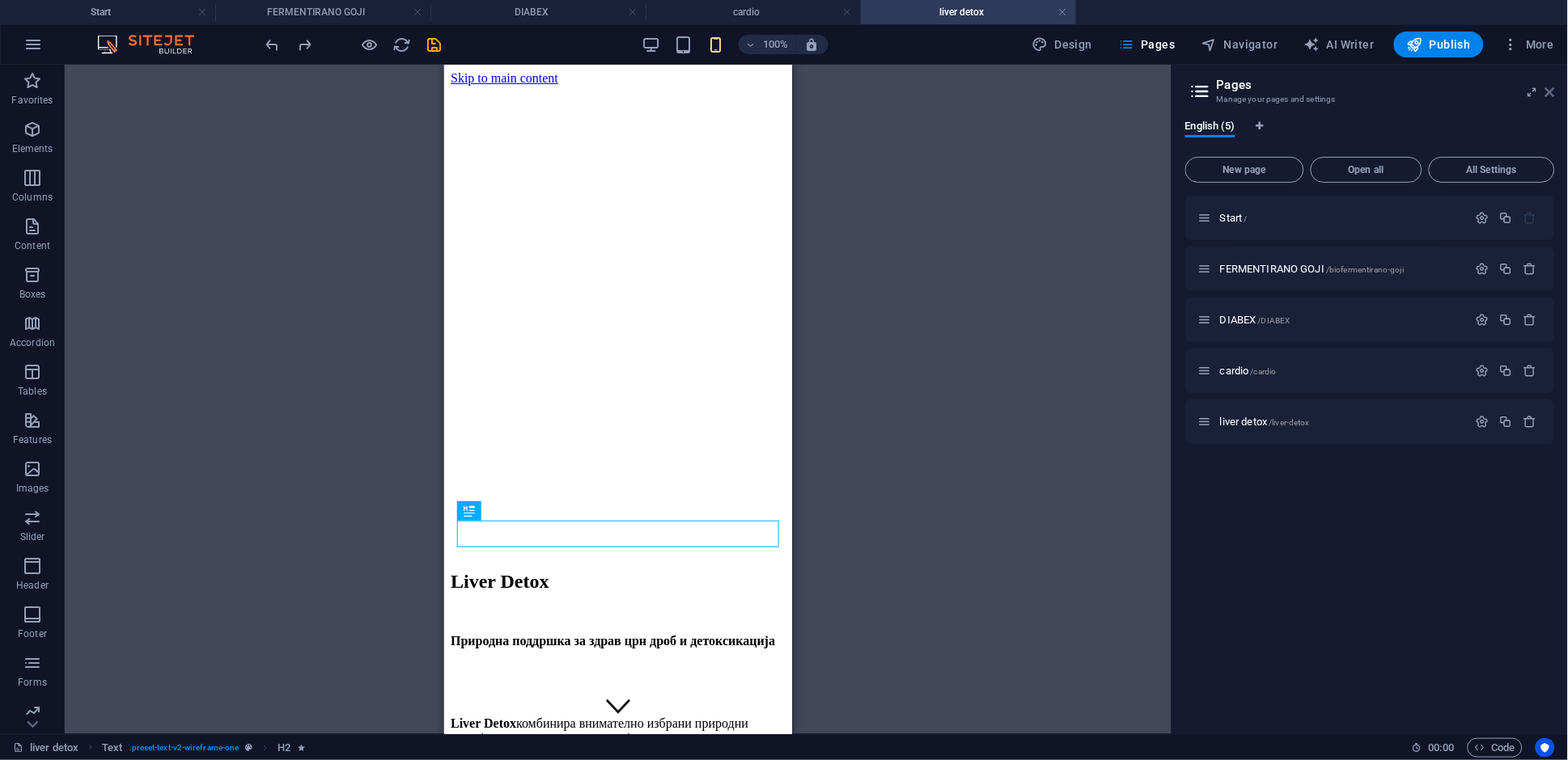
click at [1552, 95] on icon at bounding box center [1550, 92] width 10 height 13
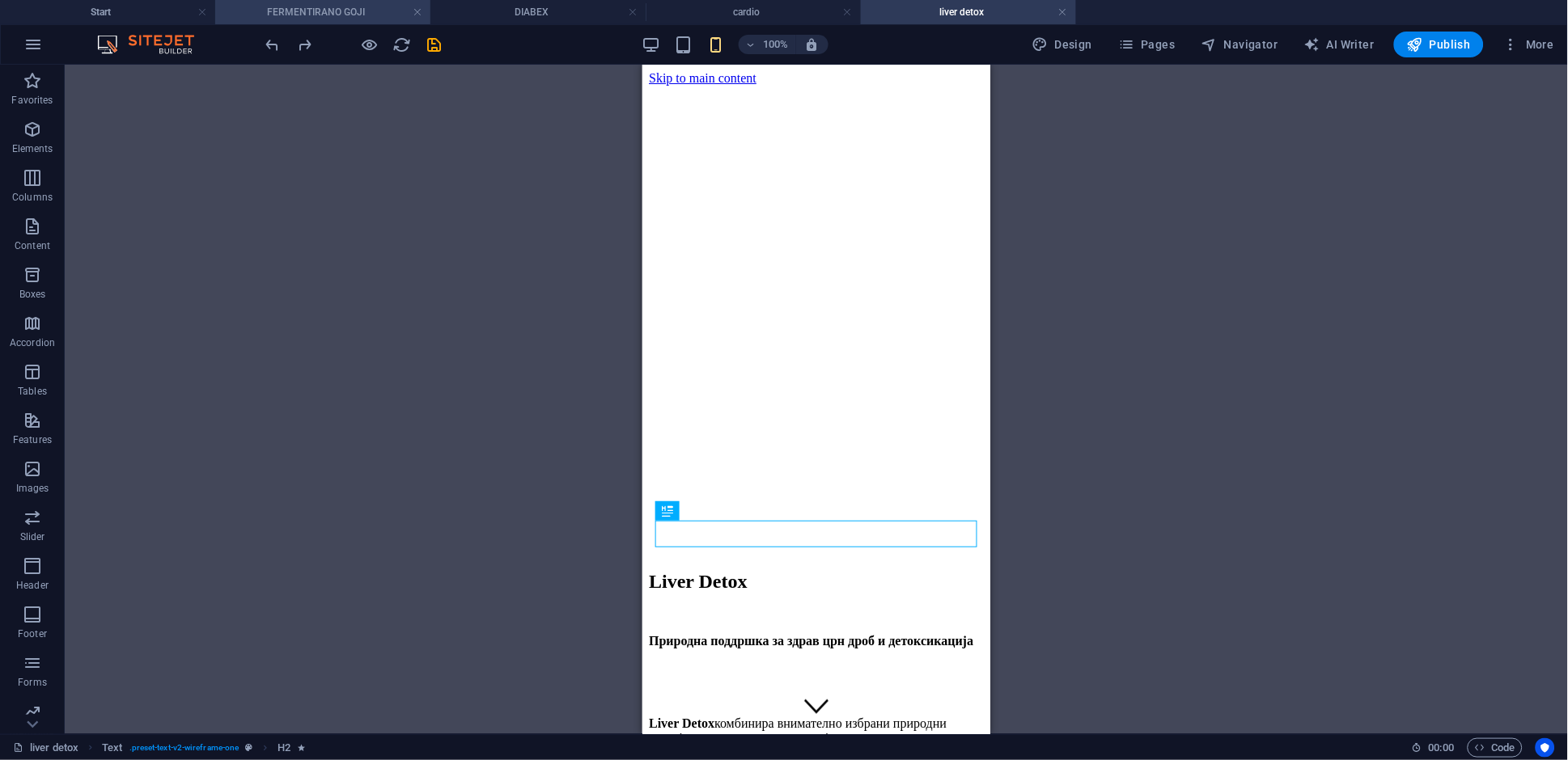
click at [310, 13] on h4 "FERMENTIRANO GOJI" at bounding box center [323, 12] width 215 height 18
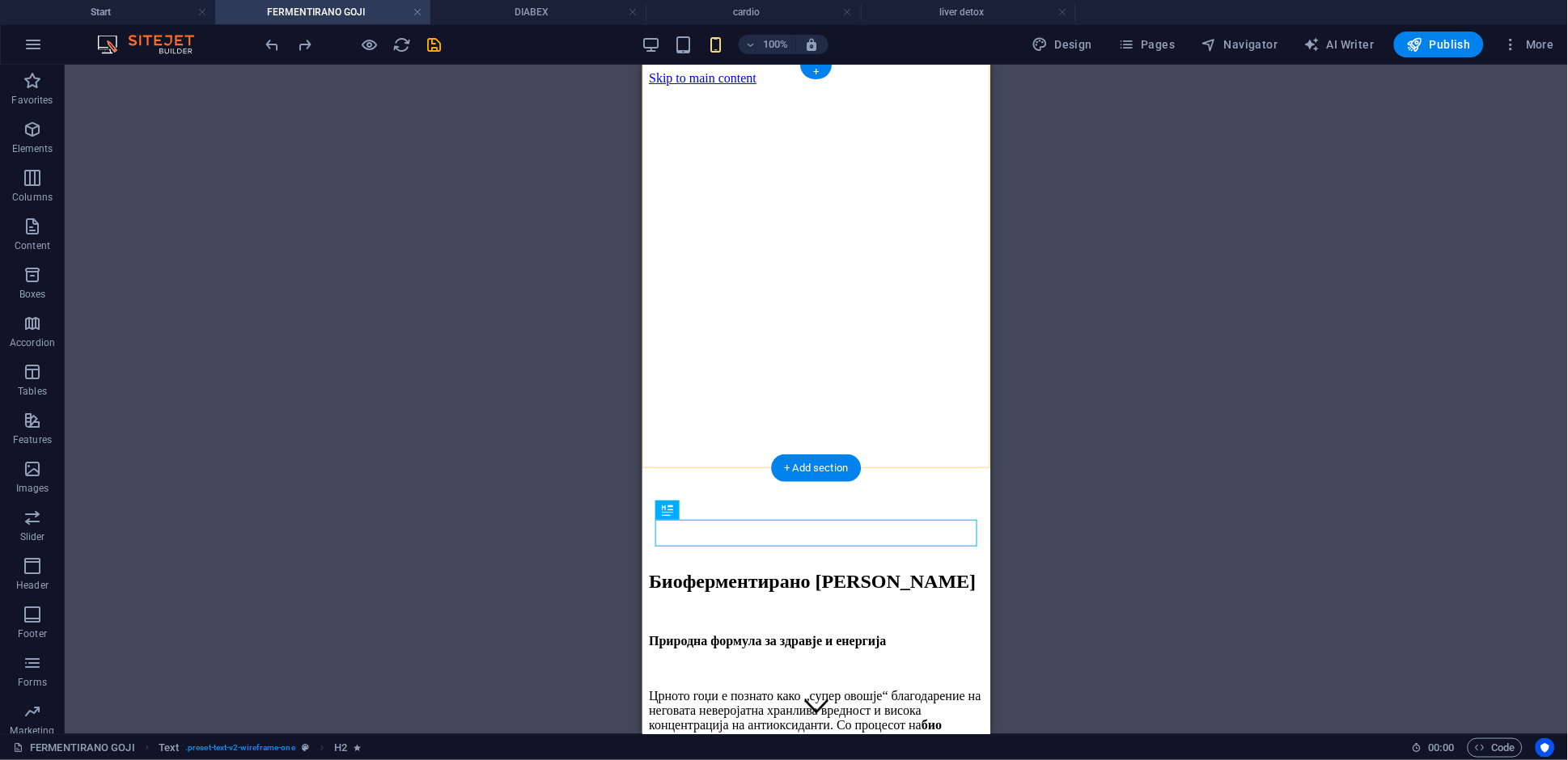
scroll to position [429, 0]
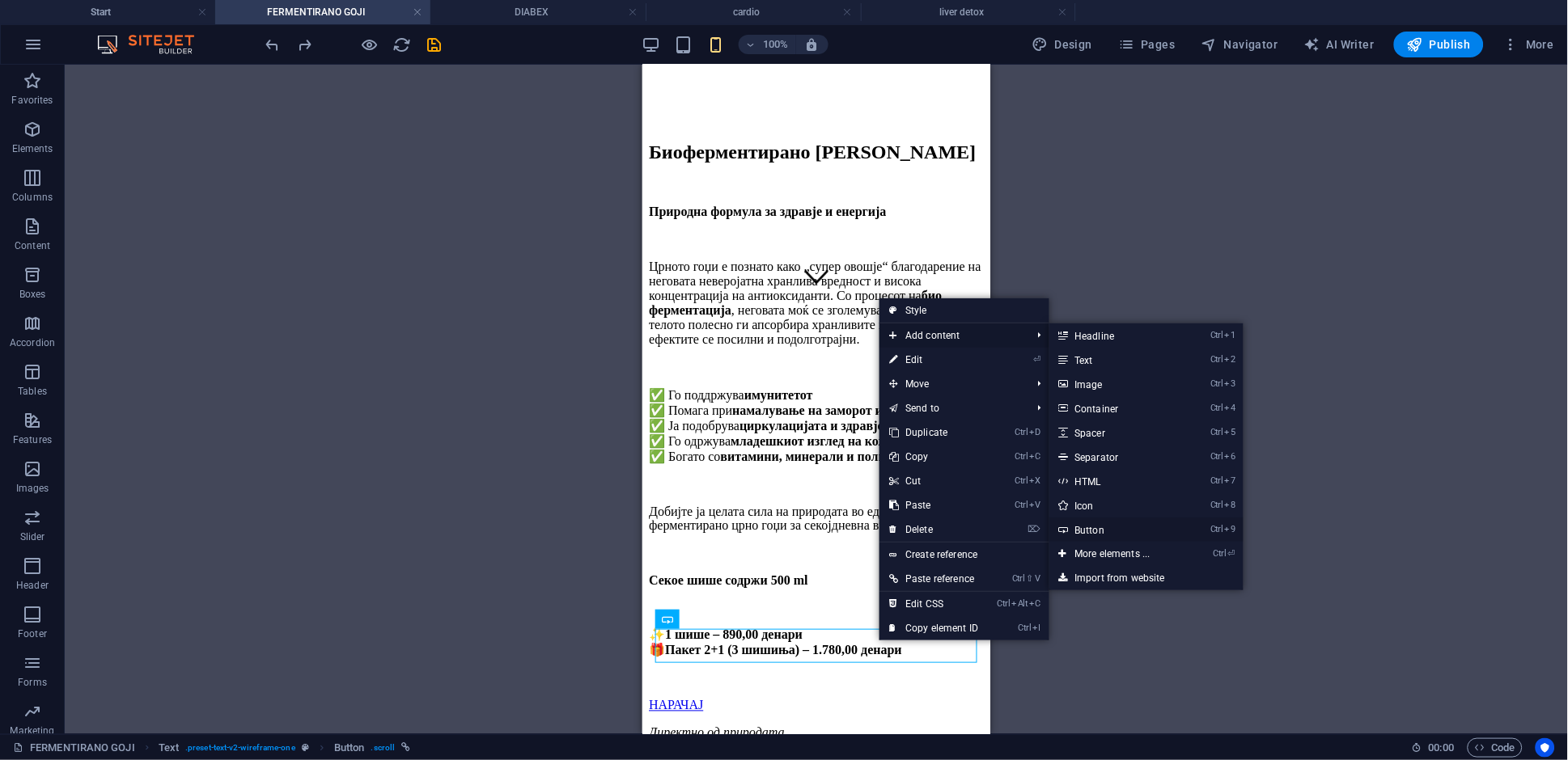
click at [1130, 532] on link "Ctrl 9 Button" at bounding box center [1116, 530] width 134 height 24
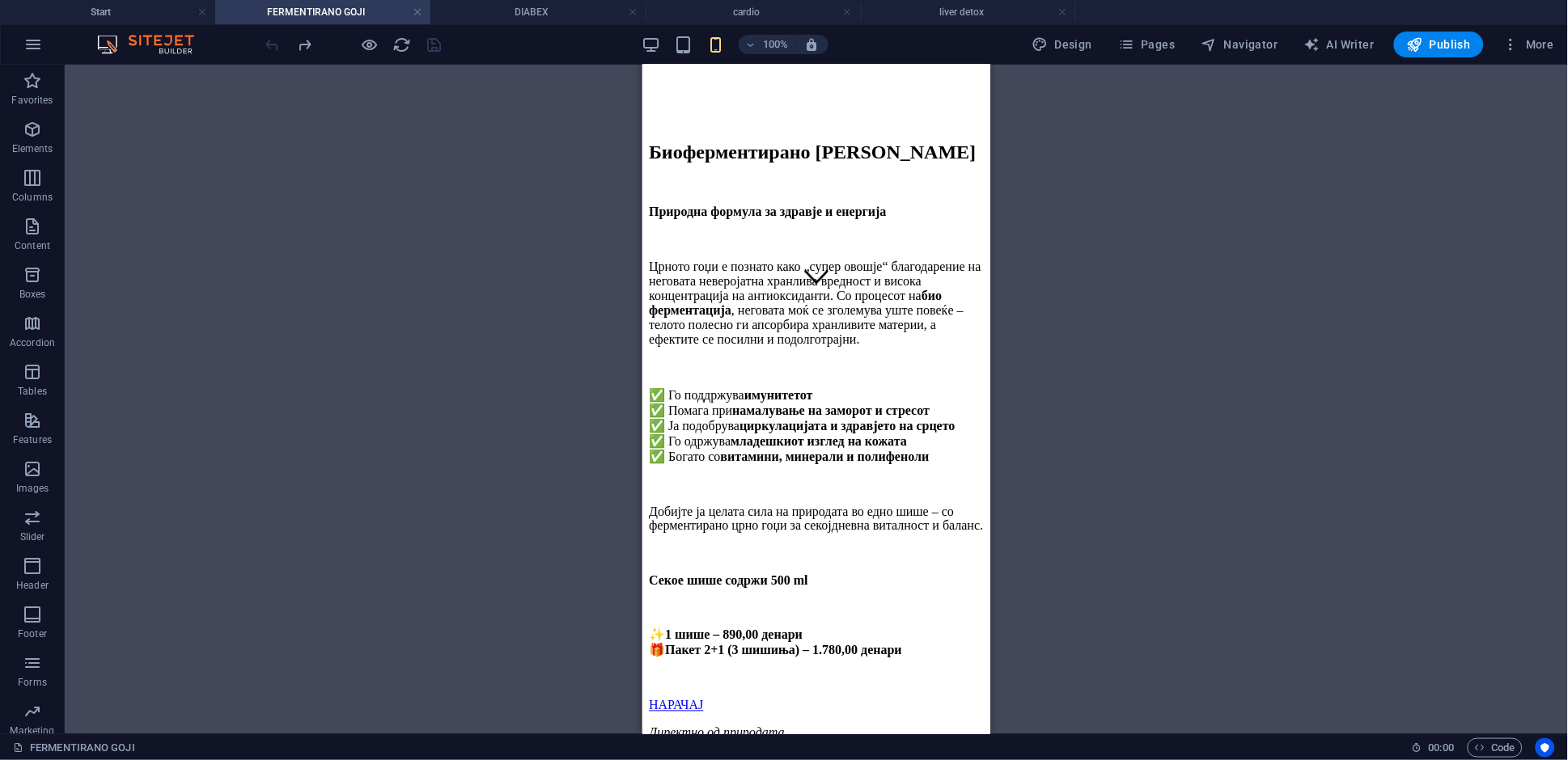
click at [1152, 496] on div "H2 Text Banner Container Banner Text Spacer Text Button Text Button" at bounding box center [817, 400] width 1503 height 670
click at [672, 627] on div "✨ 1 шише – 890,00 денари 🎁 Пакет 2+1 (3 шишиња) – 1.780,00 денари" at bounding box center [816, 656] width 335 height 58
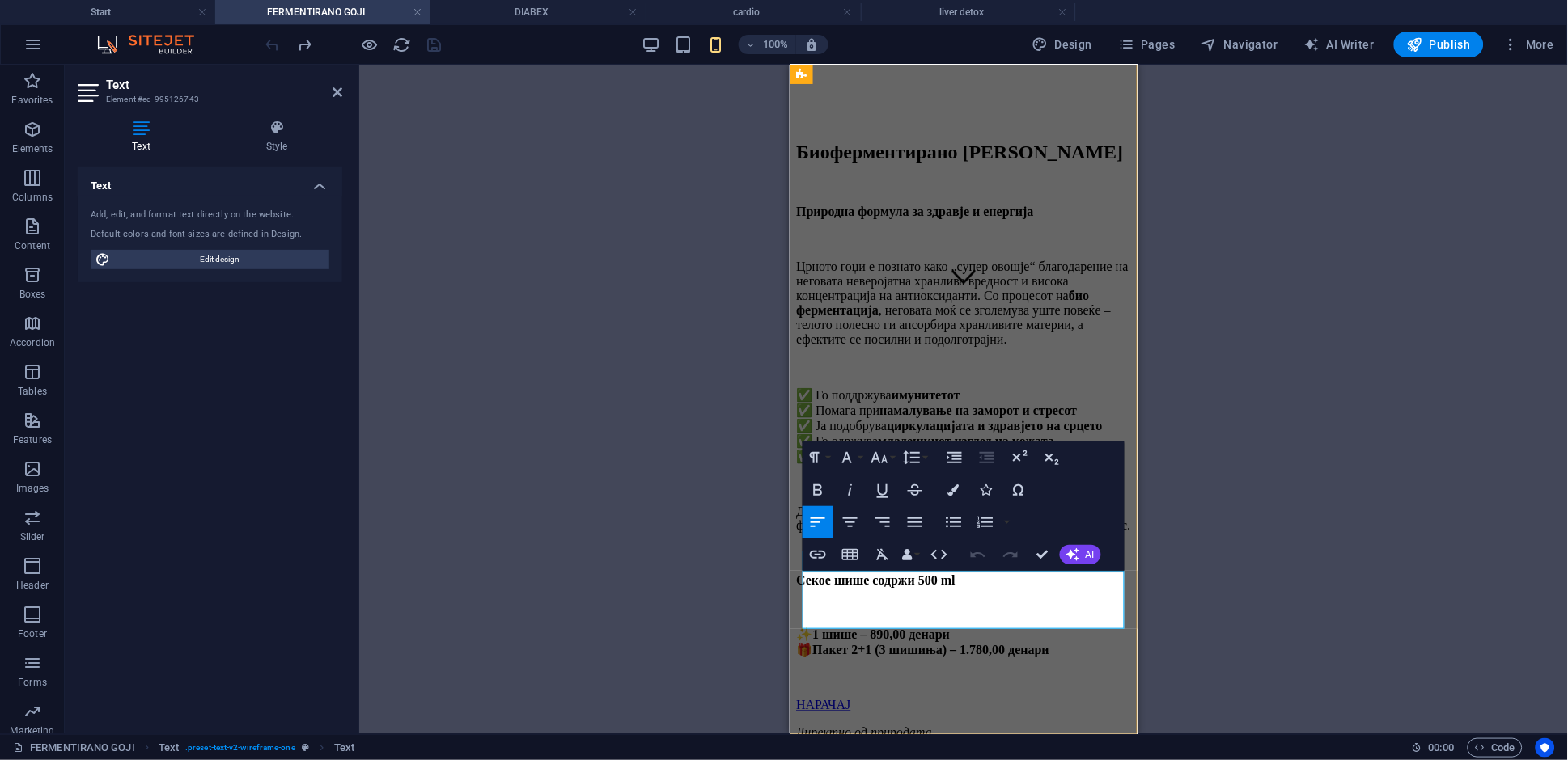
click at [820, 628] on strong "1 шише – 890,00 денари" at bounding box center [880, 635] width 138 height 14
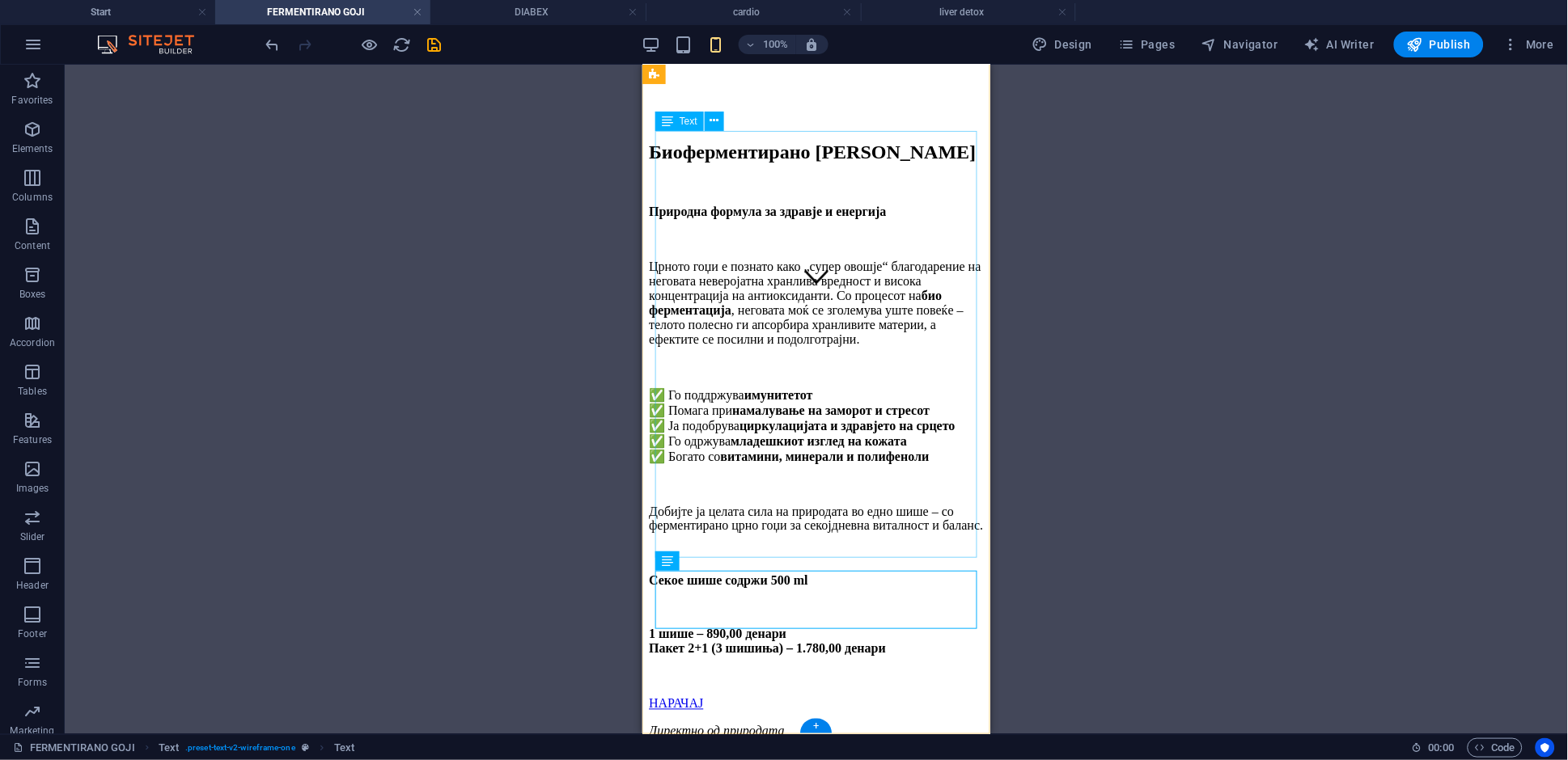
click at [963, 351] on div "Природна формула за здравје и енергија Црното гоџи е познато како „супер овошје…" at bounding box center [816, 396] width 335 height 384
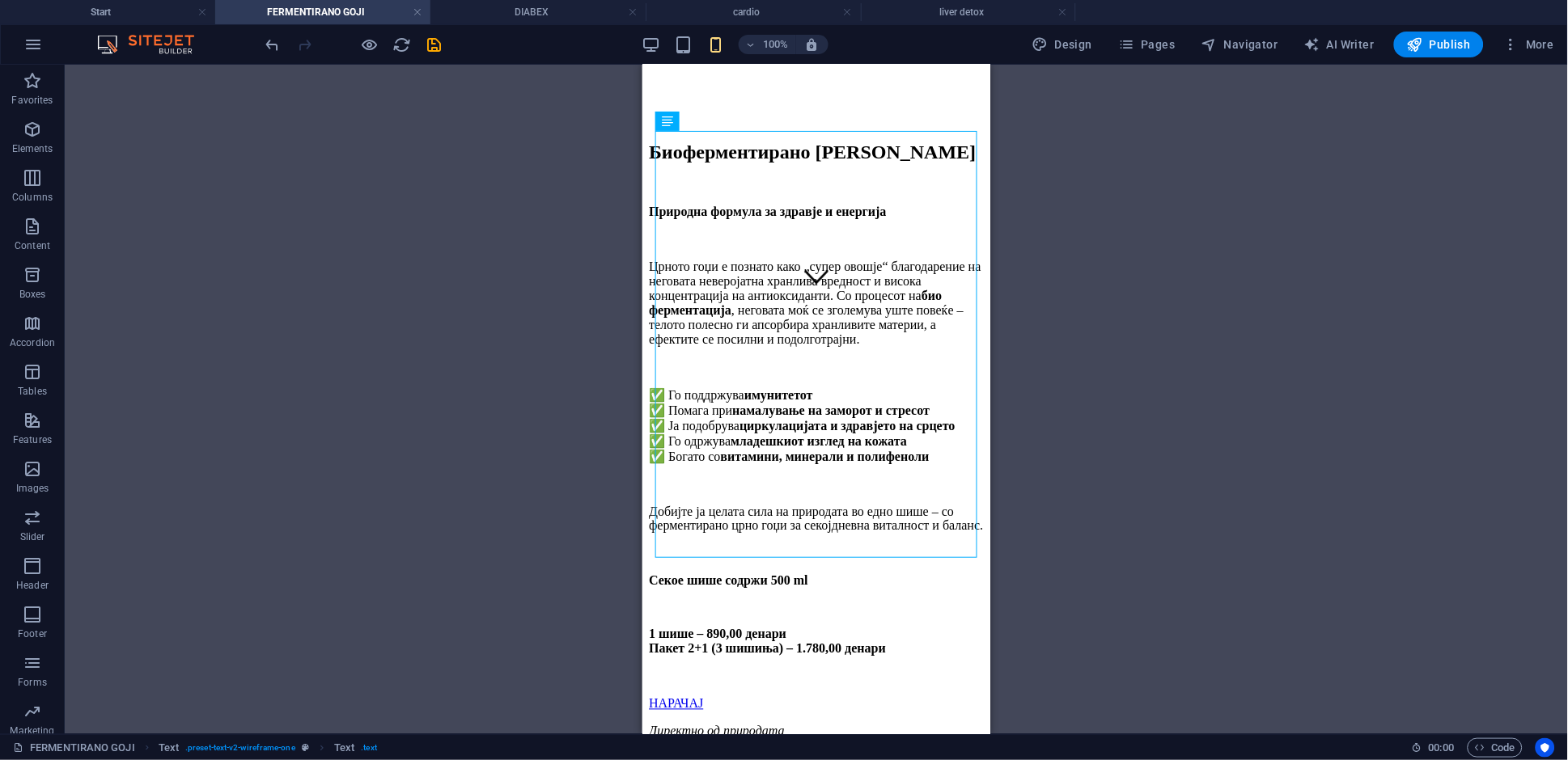
click at [1043, 564] on div "H2 Text Banner Container Banner Text Spacer Text Button Text Button Spacer" at bounding box center [817, 400] width 1503 height 670
click at [508, 14] on h4 "DIABEX" at bounding box center [538, 12] width 215 height 18
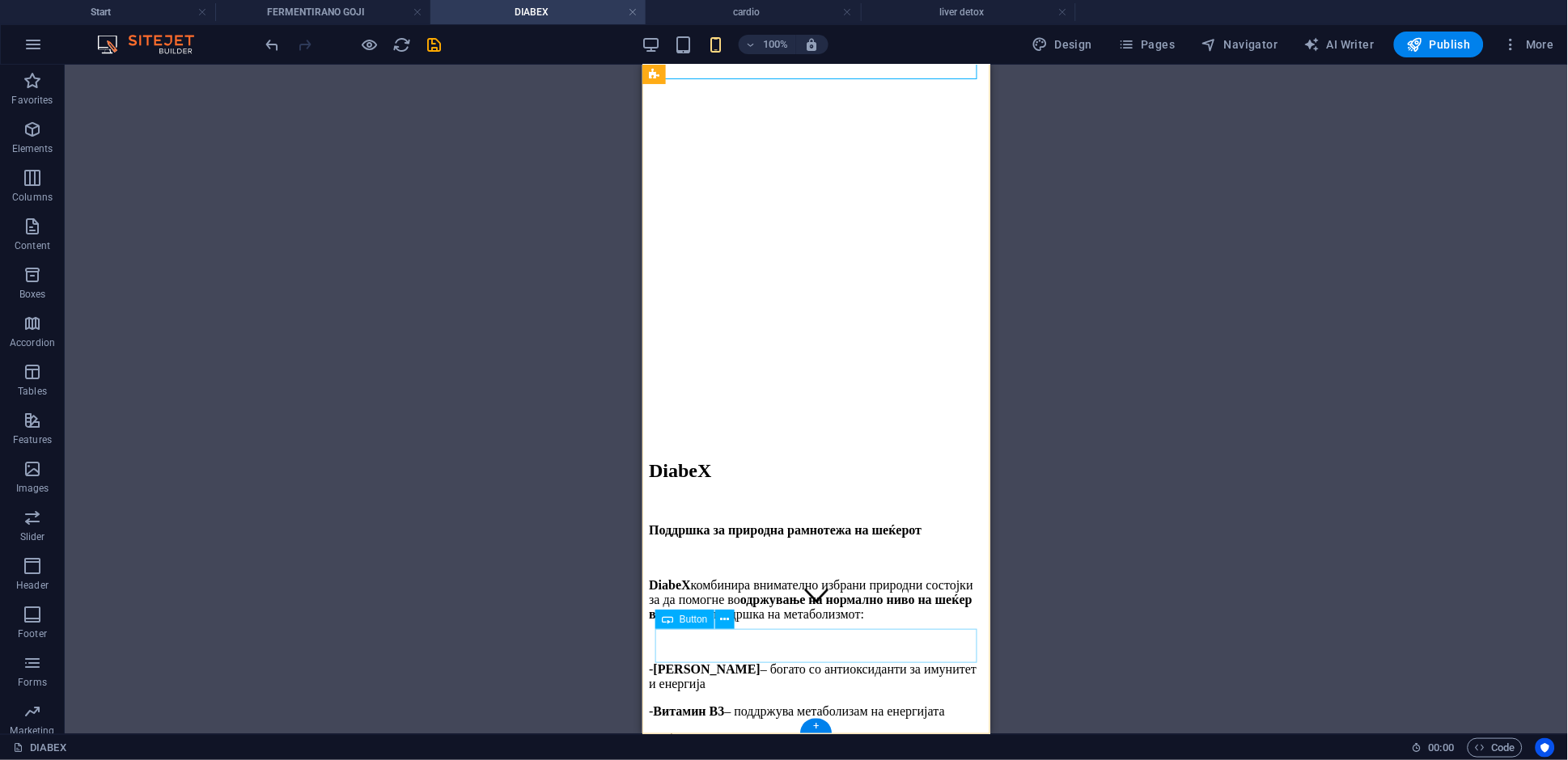
scroll to position [468, 0]
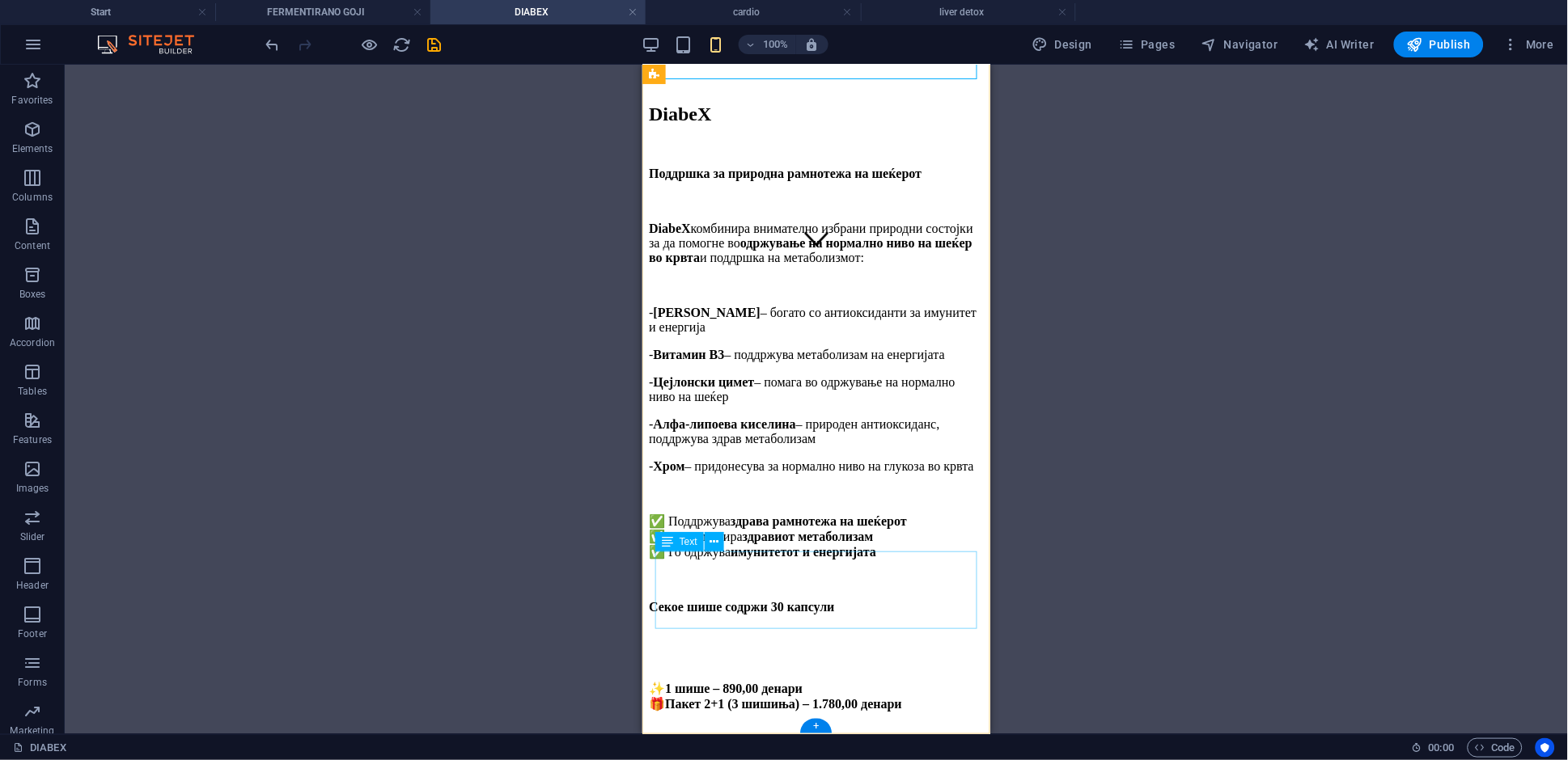
click at [750, 653] on div "✨ 1 шише – 890,00 денари 🎁 Пакет 2+1 (3 шишиња) – 1.780,00 денари" at bounding box center [816, 696] width 335 height 86
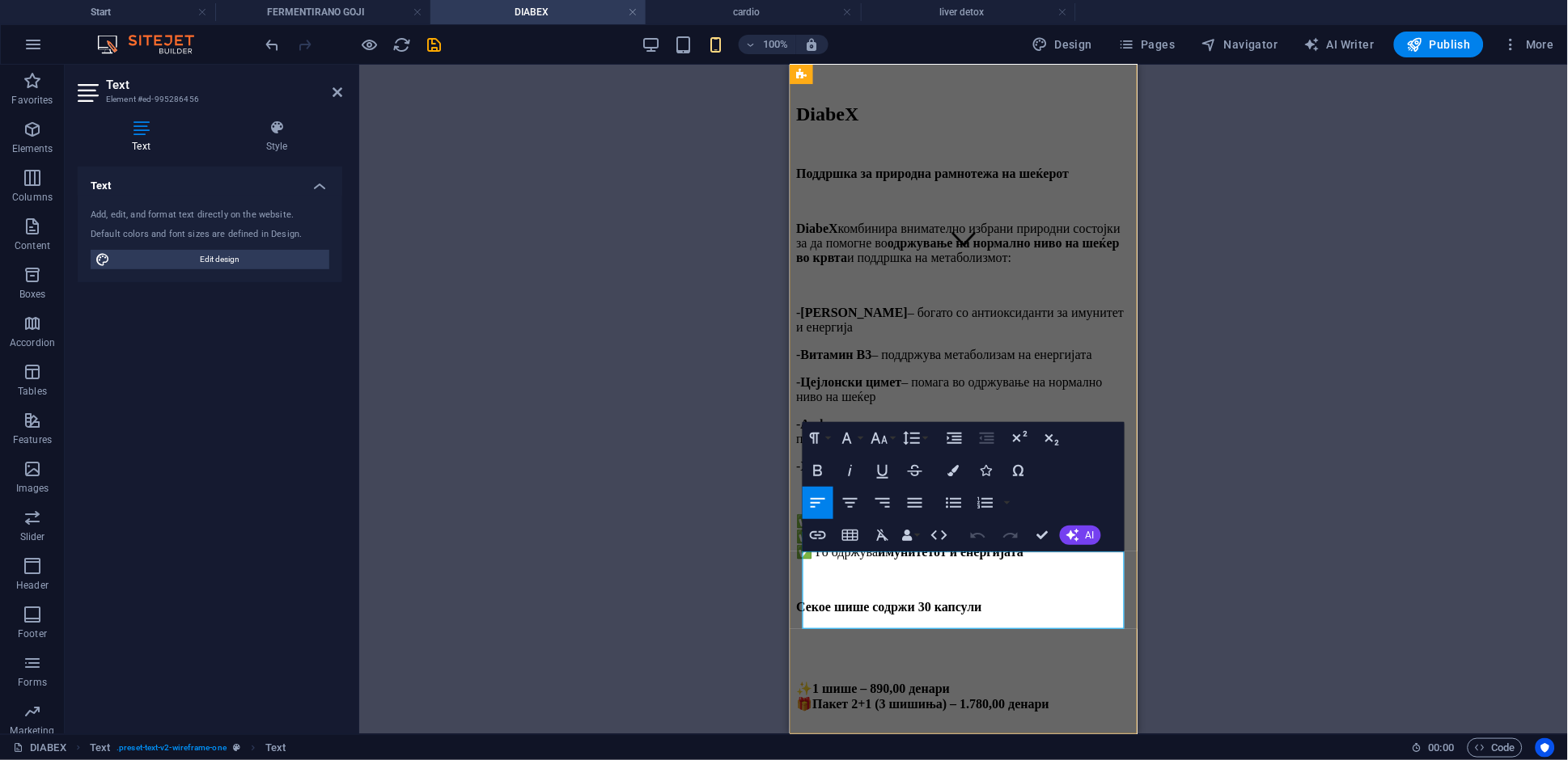
click at [819, 681] on p "✨ 1 шише – 890,00 денари 🎁 Пакет 2+1 (3 шишиња) – 1.780,00 денари" at bounding box center [963, 696] width 335 height 30
click at [823, 697] on strong "Пакет 2+1 (3 шишиња) – 1.780,00 денари" at bounding box center [929, 704] width 237 height 14
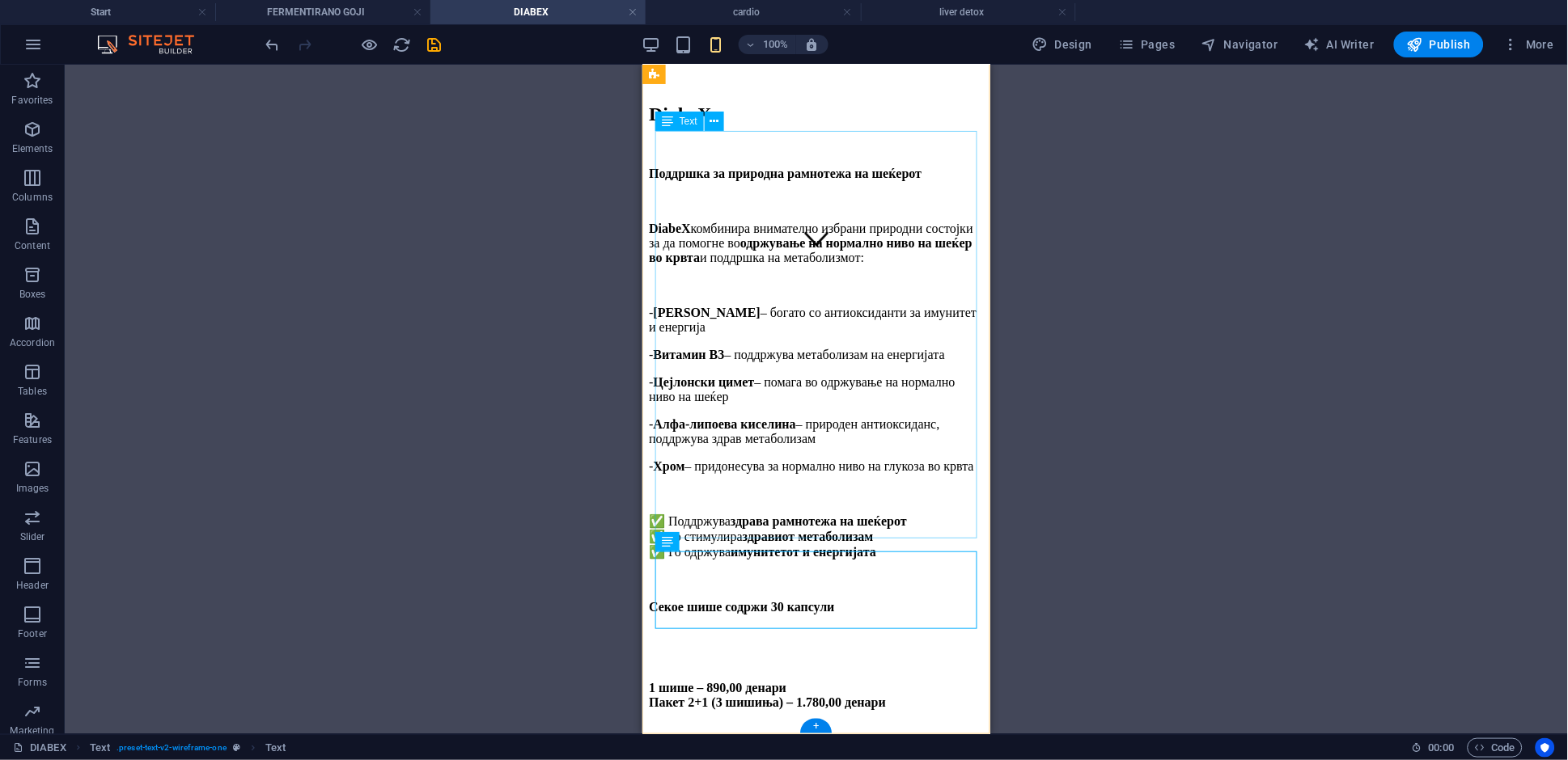
click at [921, 482] on div "DiabeX комбинира внимателно избрани природни состојки за да помогне во одржувањ…" at bounding box center [816, 418] width 335 height 394
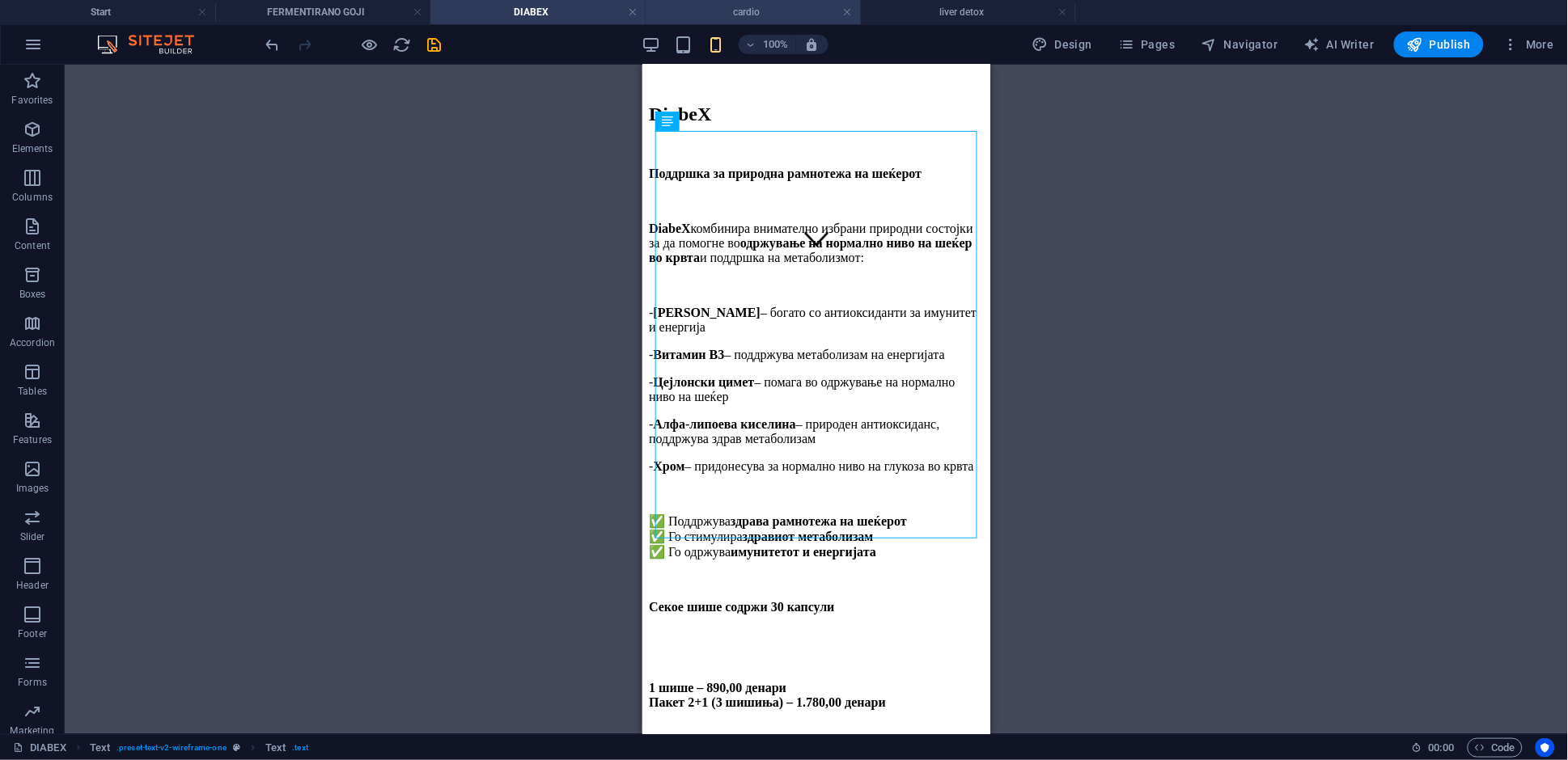
click at [723, 13] on h4 "cardio" at bounding box center [753, 12] width 215 height 18
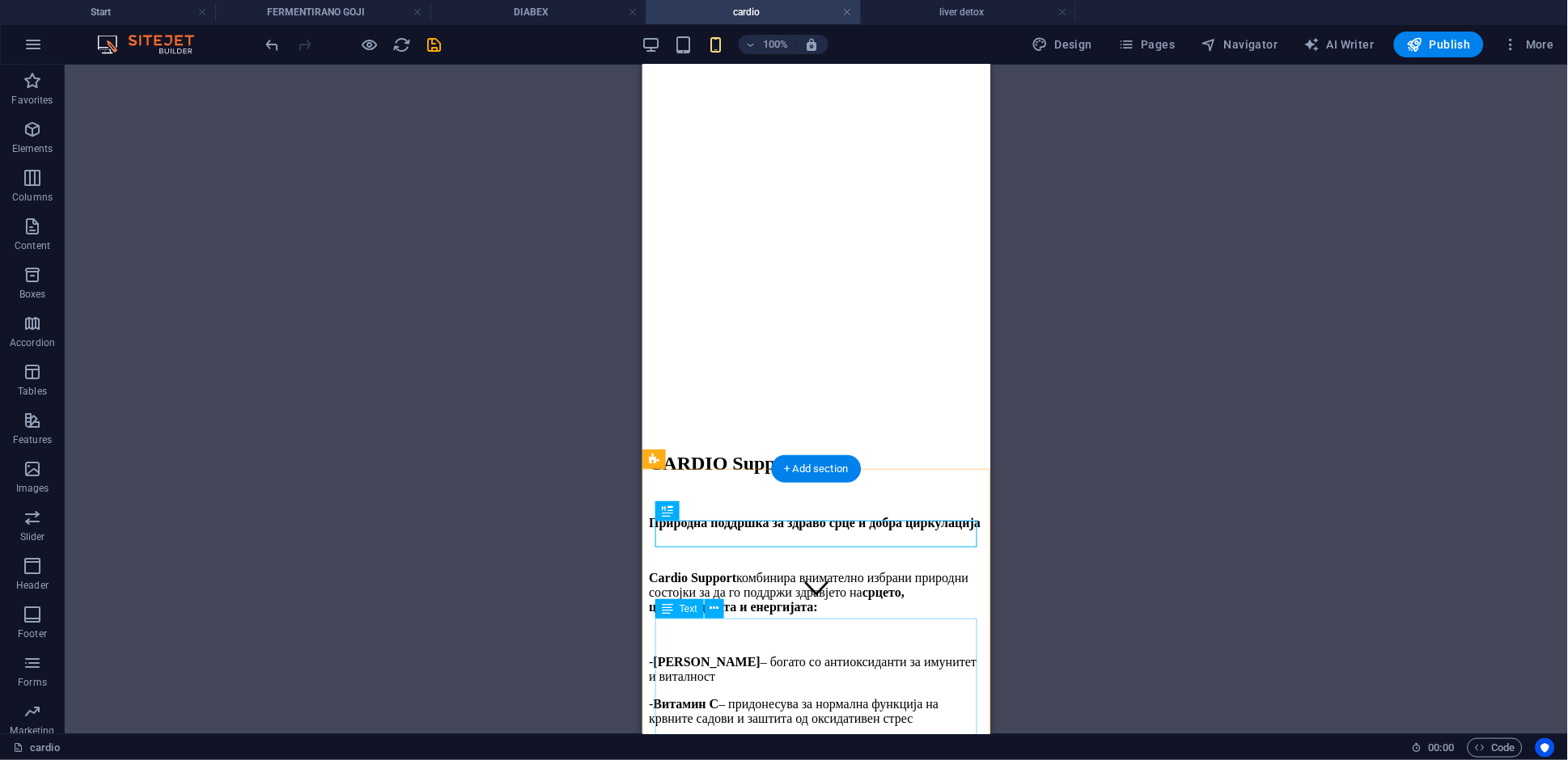
scroll to position [449, 0]
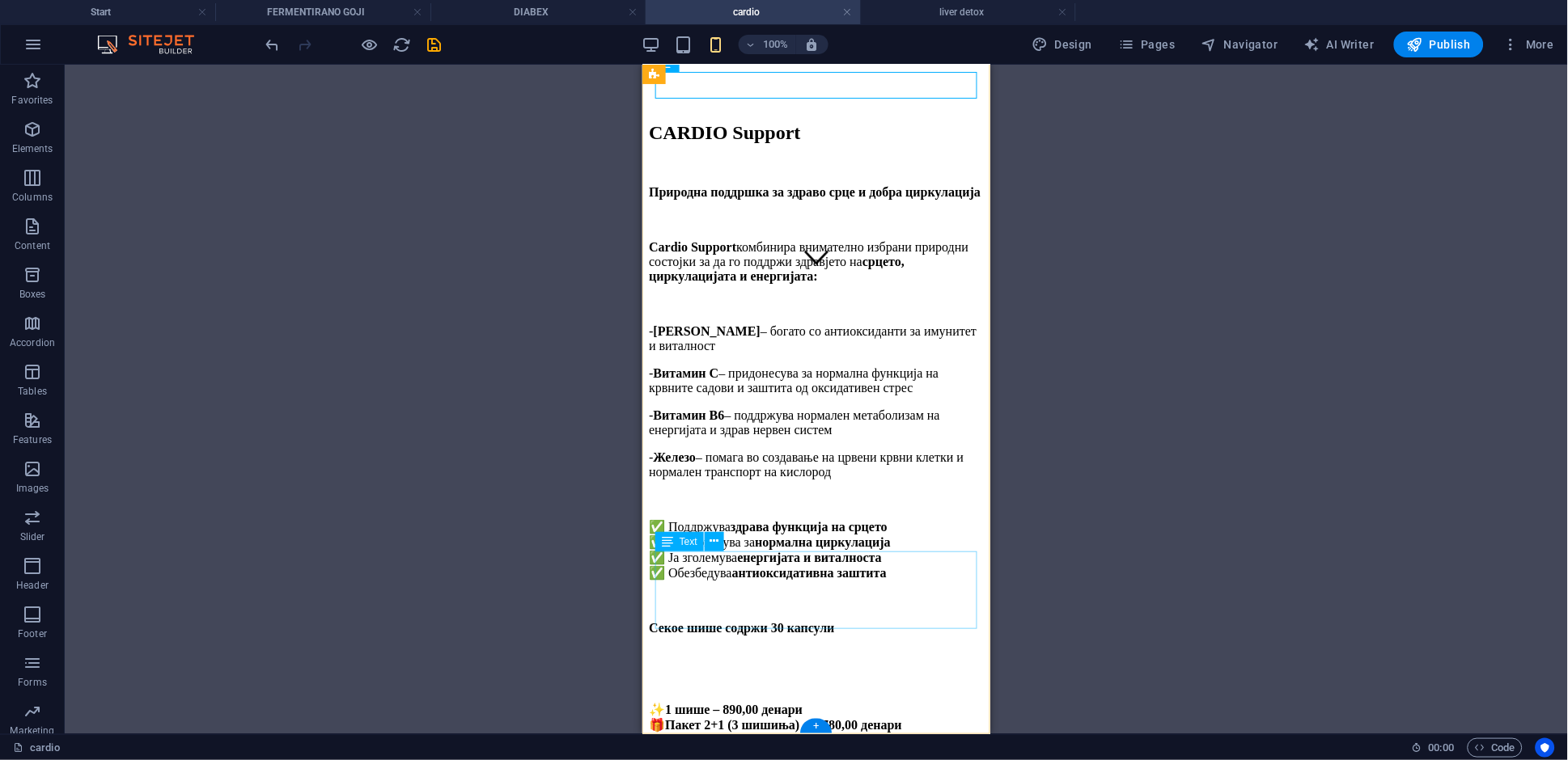
click at [683, 675] on div "✨ 1 шише – 890,00 денари 🎁 Пакет 2+1 (3 шишиња) – 1.780,00 денари" at bounding box center [816, 717] width 335 height 86
click at [693, 578] on div "Drag here to replace the existing content. Press “Ctrl” if you want to create a…" at bounding box center [817, 400] width 1503 height 670
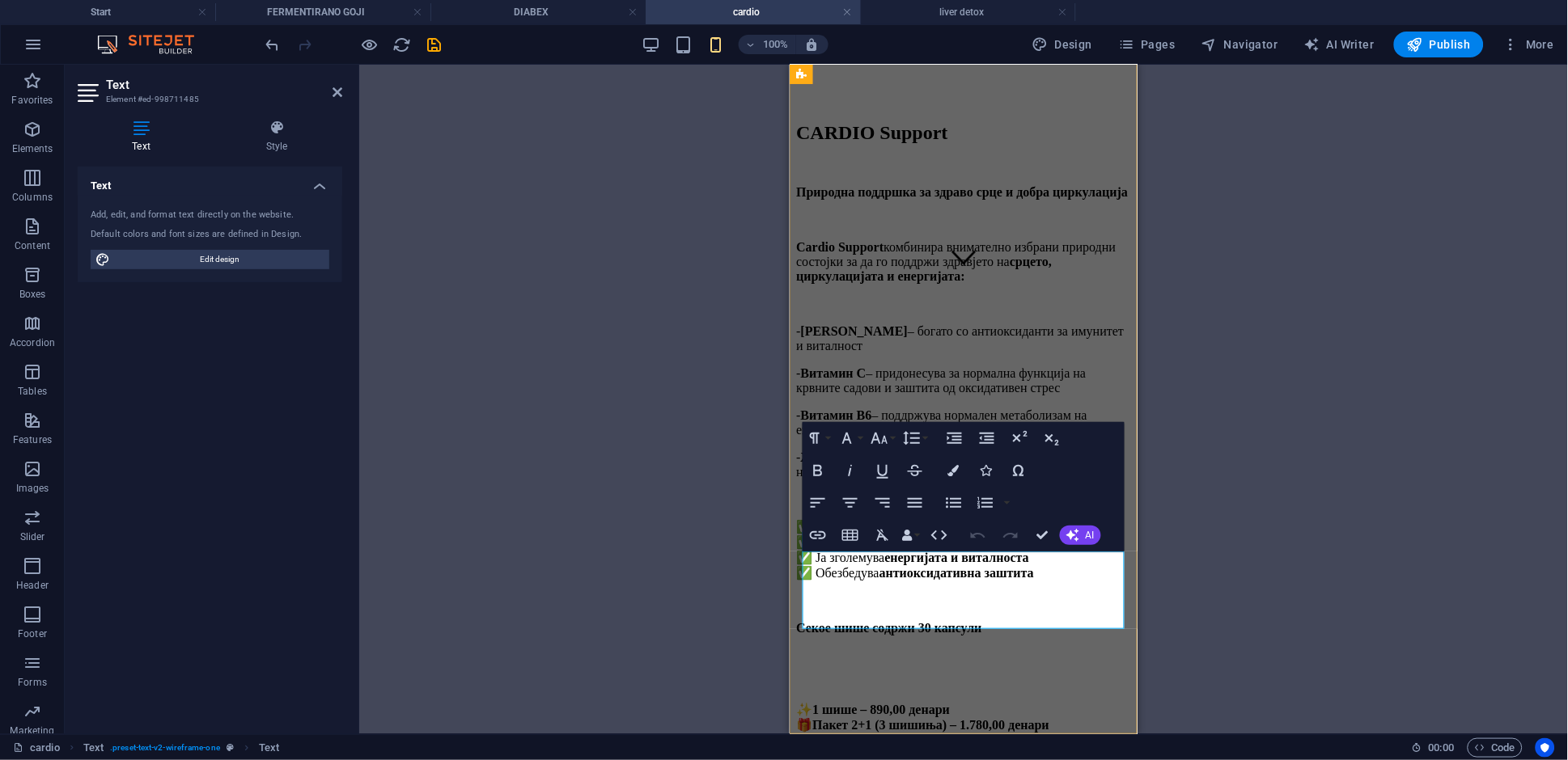
click at [826, 703] on strong "1 шише – 890,00 денари" at bounding box center [880, 710] width 138 height 14
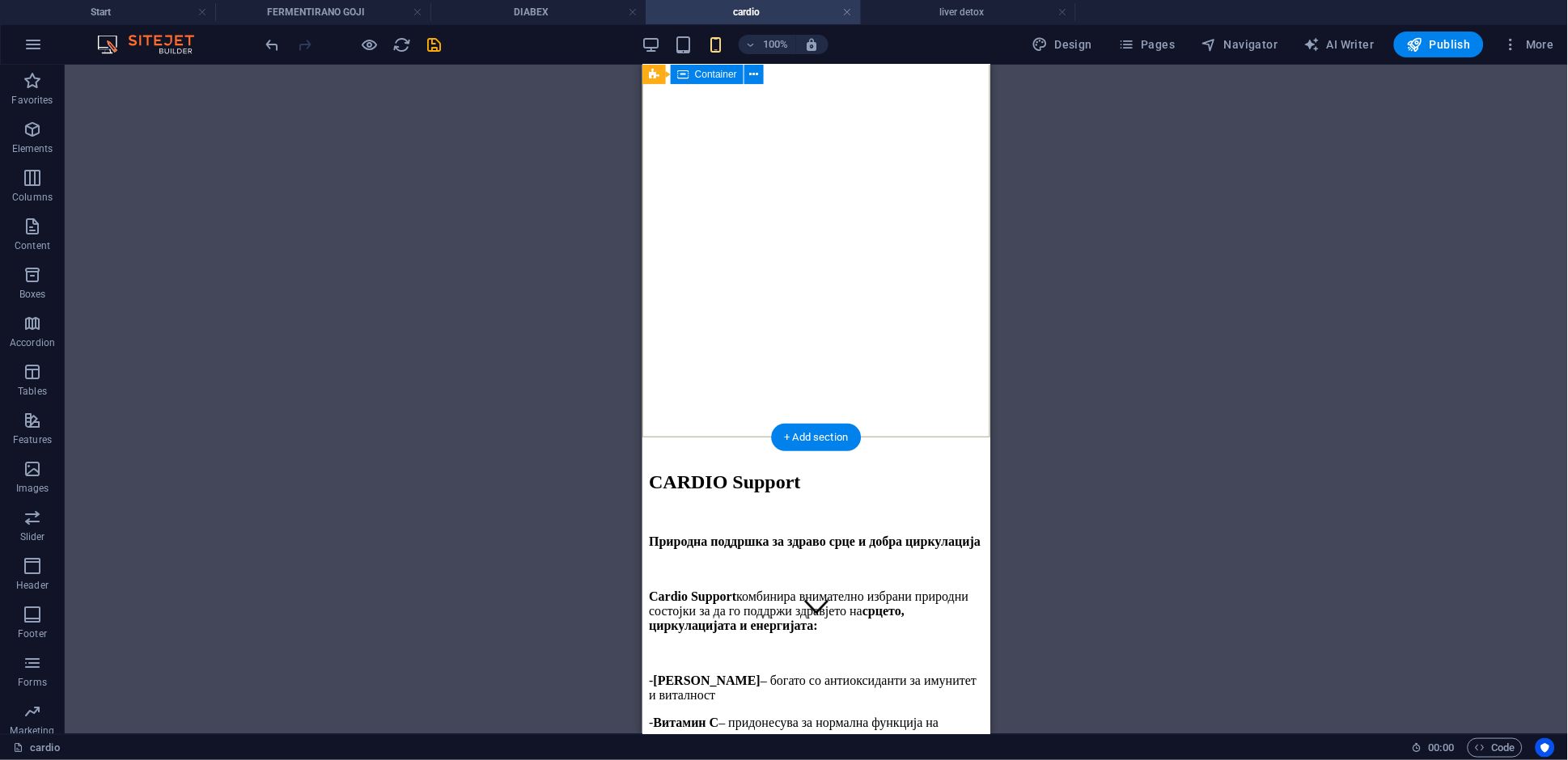
scroll to position [31, 0]
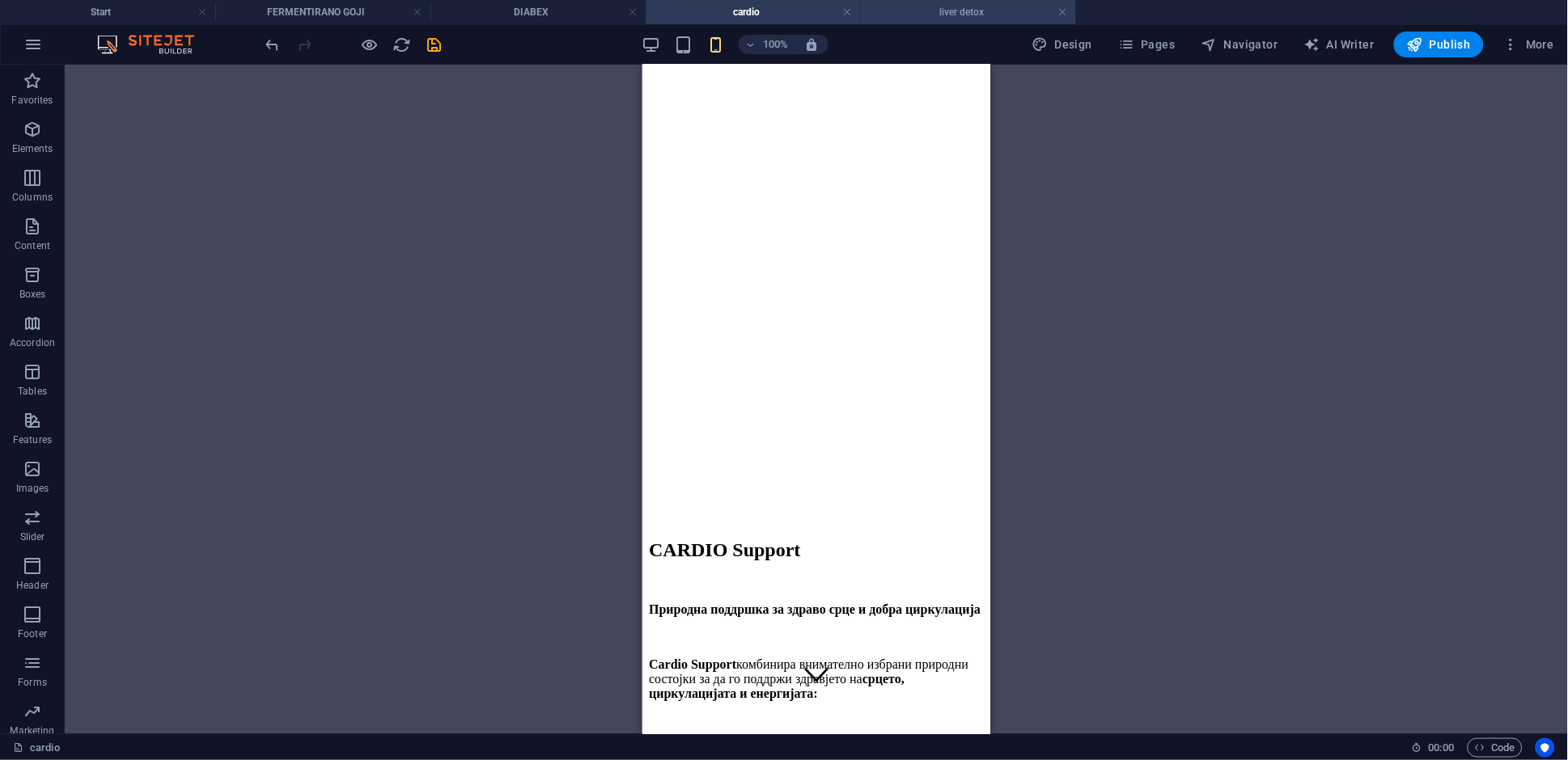
click at [944, 8] on h4 "liver detox" at bounding box center [968, 12] width 215 height 18
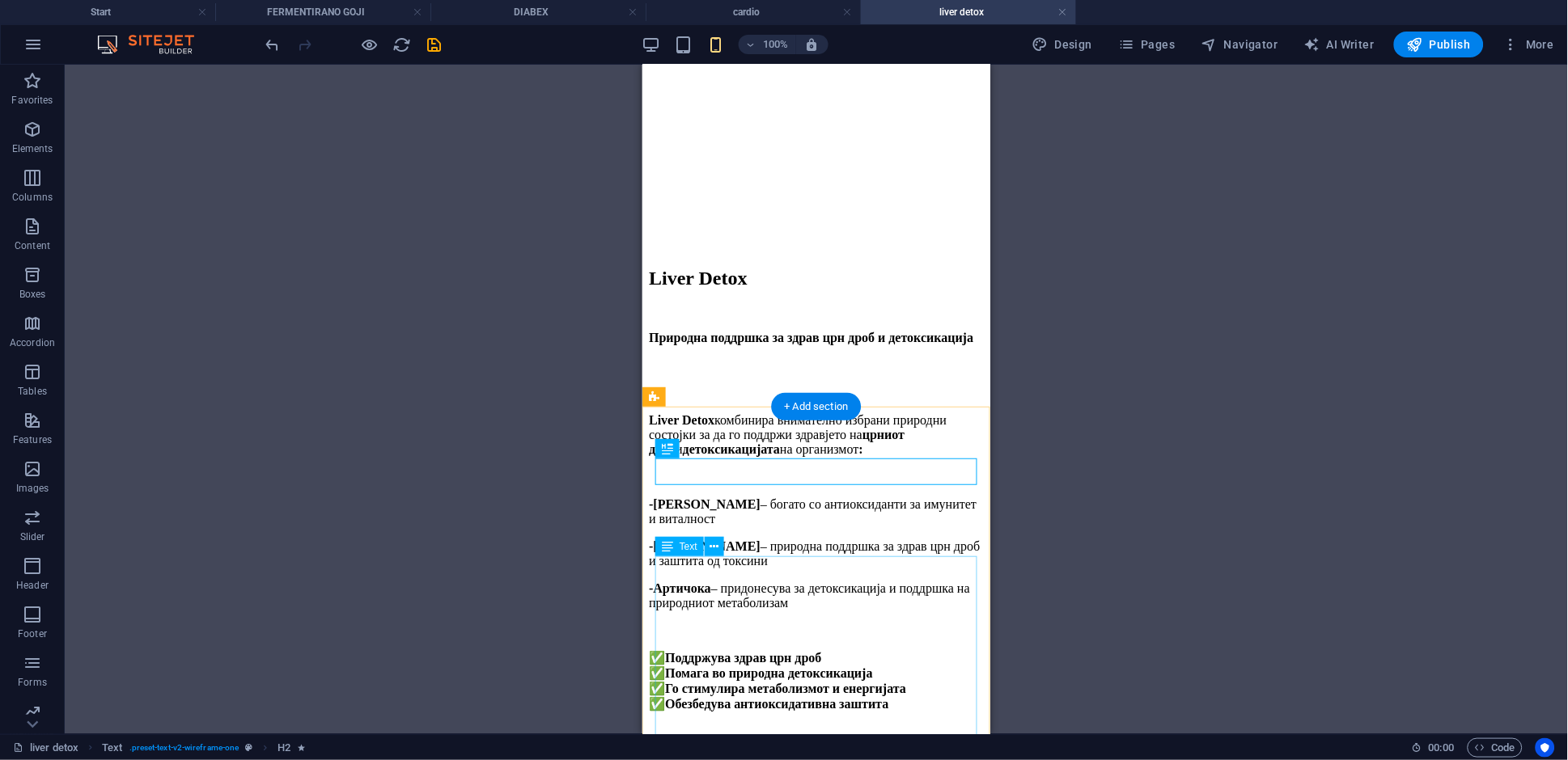
scroll to position [429, 0]
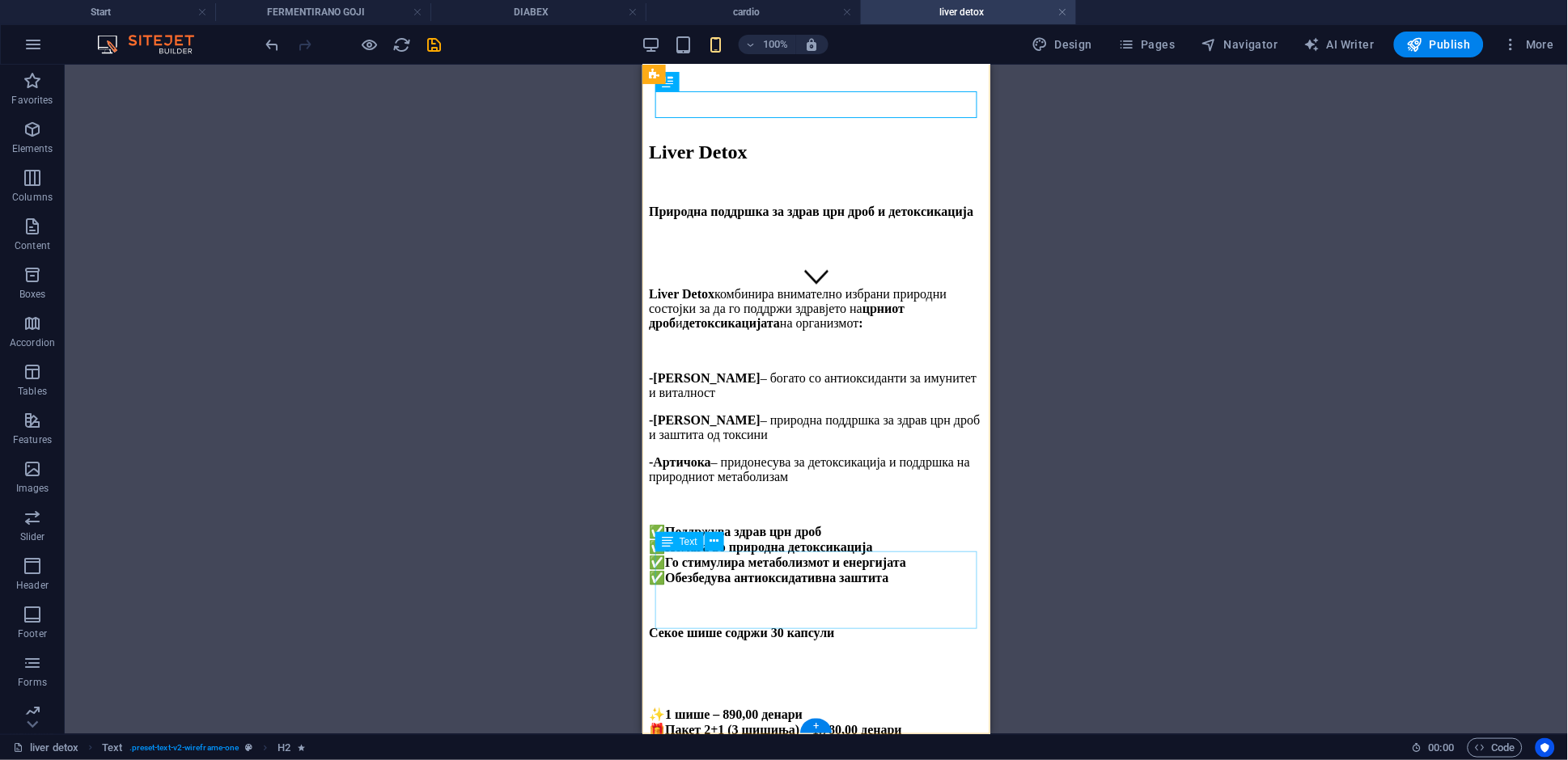
click at [728, 679] on div "✨ 1 шише – 890,00 денари 🎁 Пакет 2+1 (3 шишиња) – 1.780,00 денари" at bounding box center [816, 722] width 335 height 86
click at [727, 679] on div "✨ 1 шише – 890,00 денари 🎁 Пакет 2+1 (3 шишиња) – 1.780,00 денари" at bounding box center [816, 722] width 335 height 86
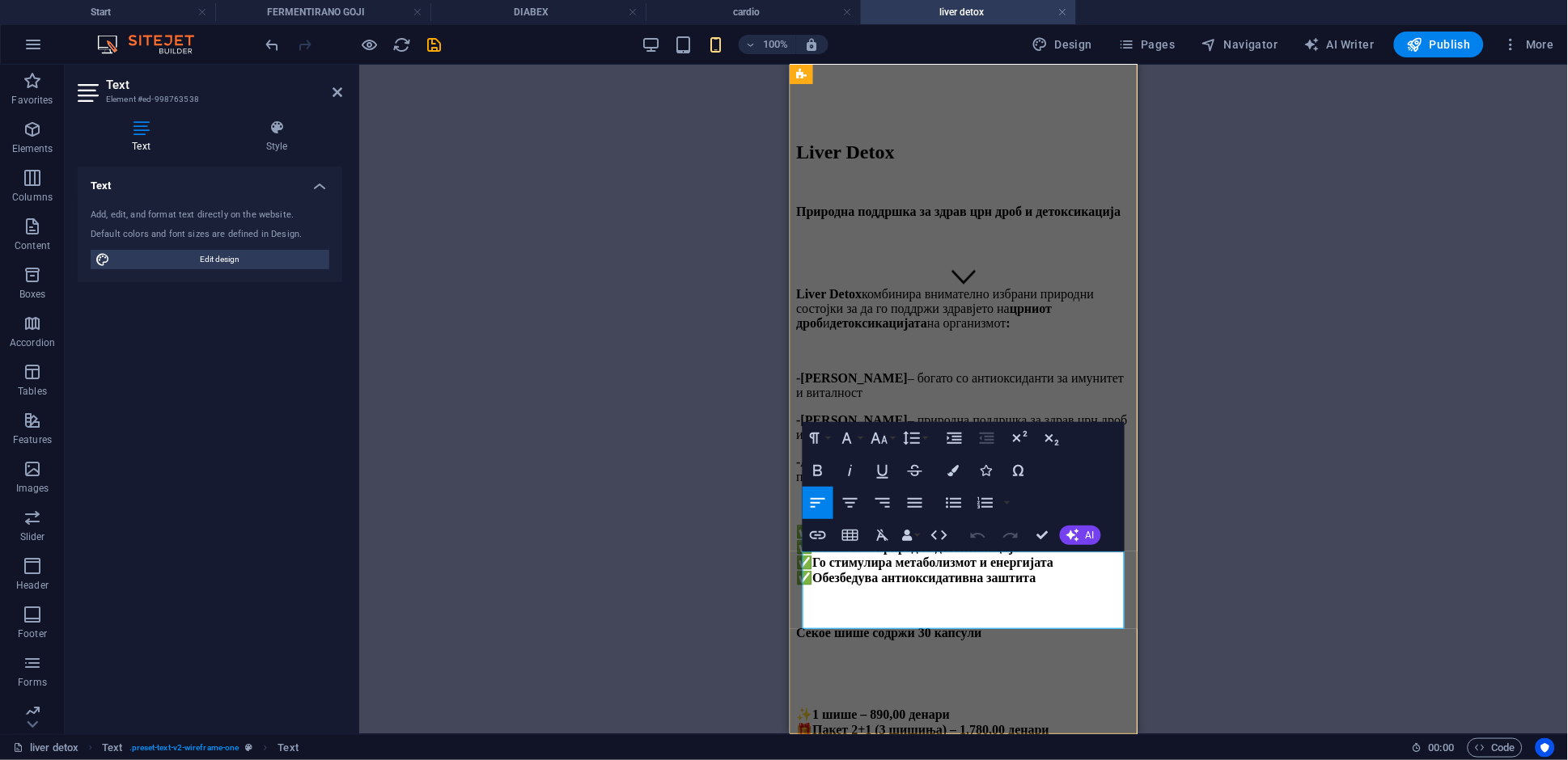
click at [822, 708] on strong "1 шише – 890,00 денари" at bounding box center [880, 715] width 138 height 14
click at [822, 723] on strong "Пакет 2+1 (3 шишиња) – 1.780,00 денари" at bounding box center [929, 730] width 237 height 14
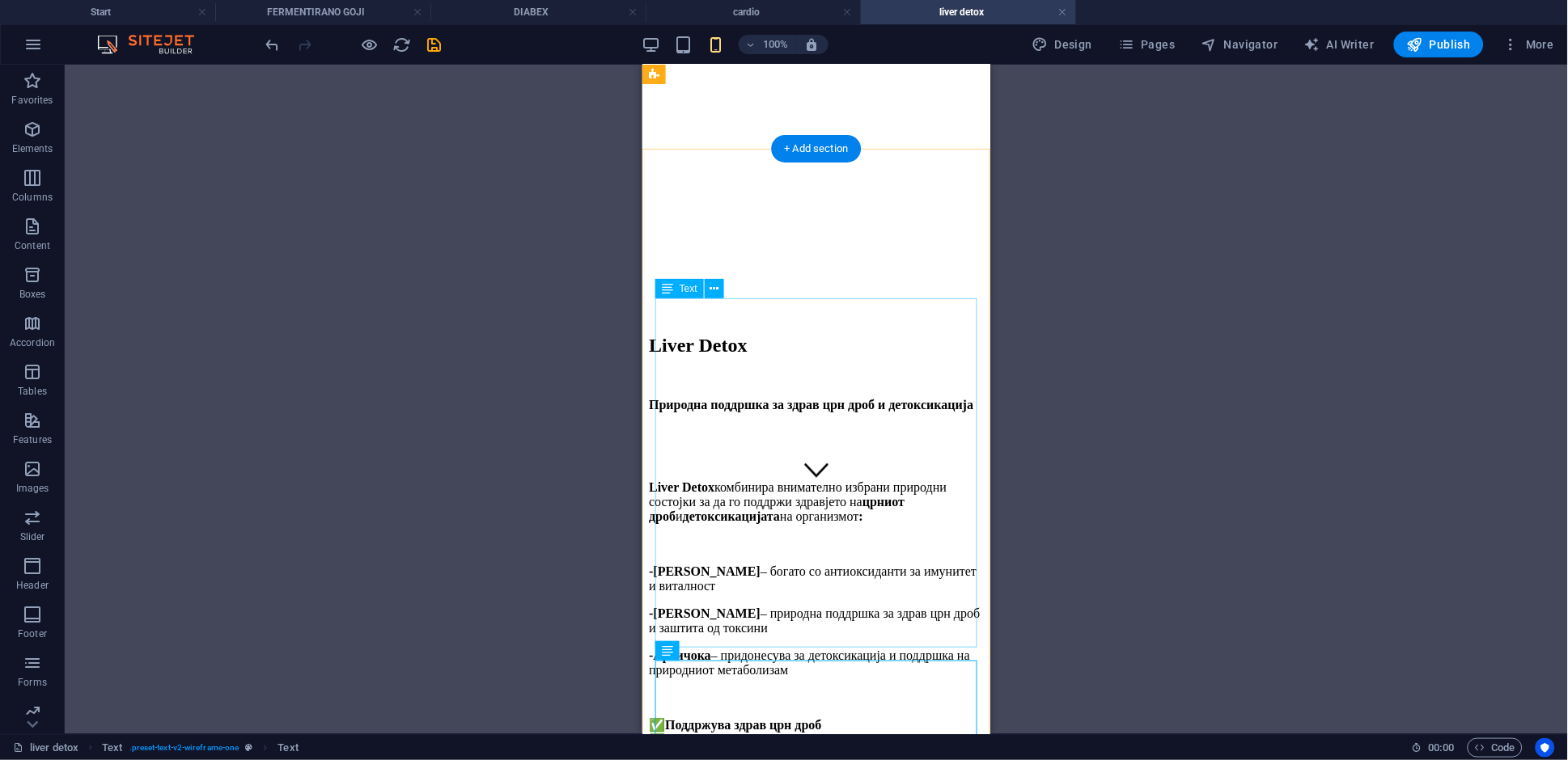
scroll to position [232, 0]
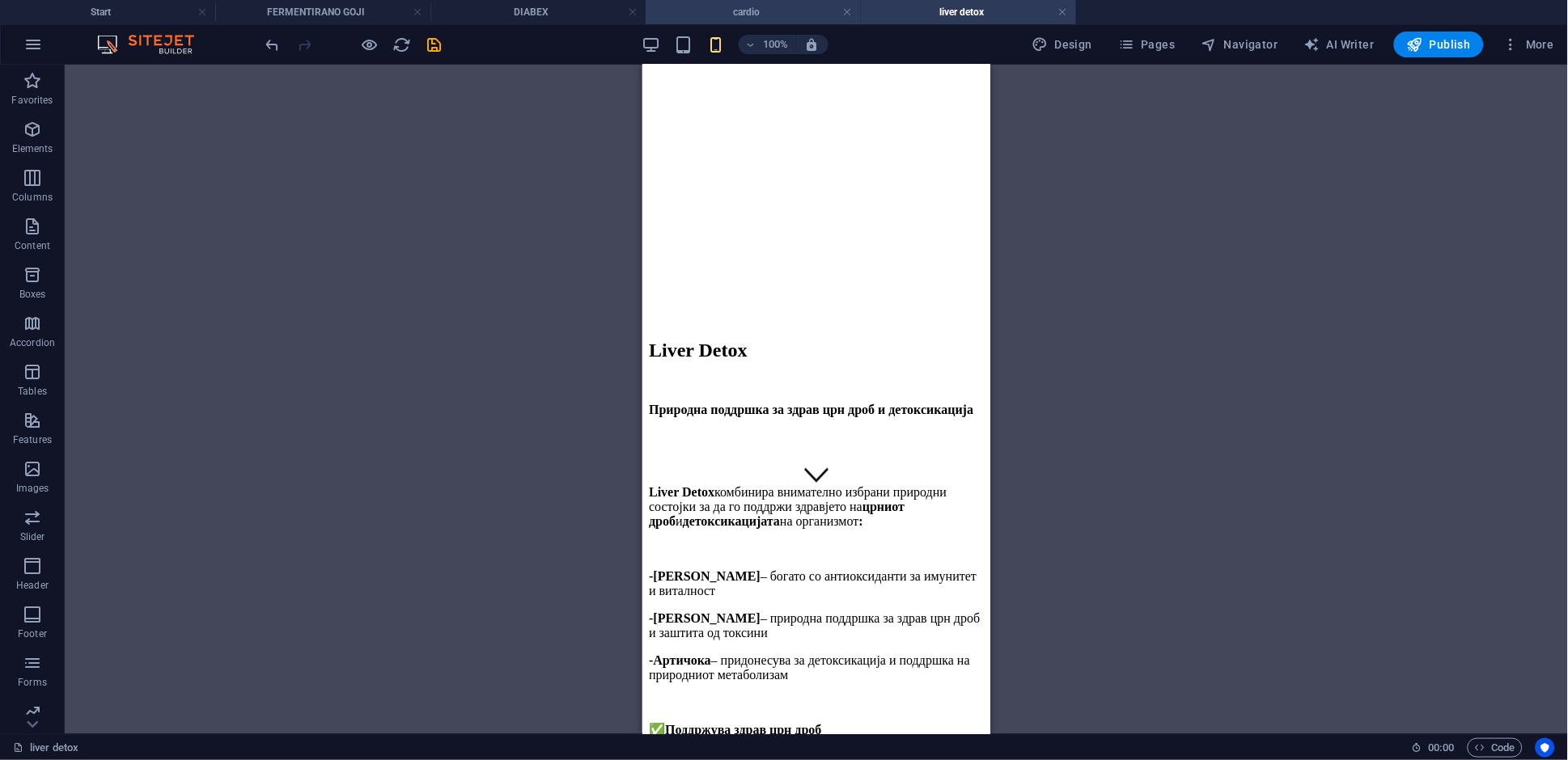
click at [783, 22] on li "cardio" at bounding box center [753, 12] width 215 height 24
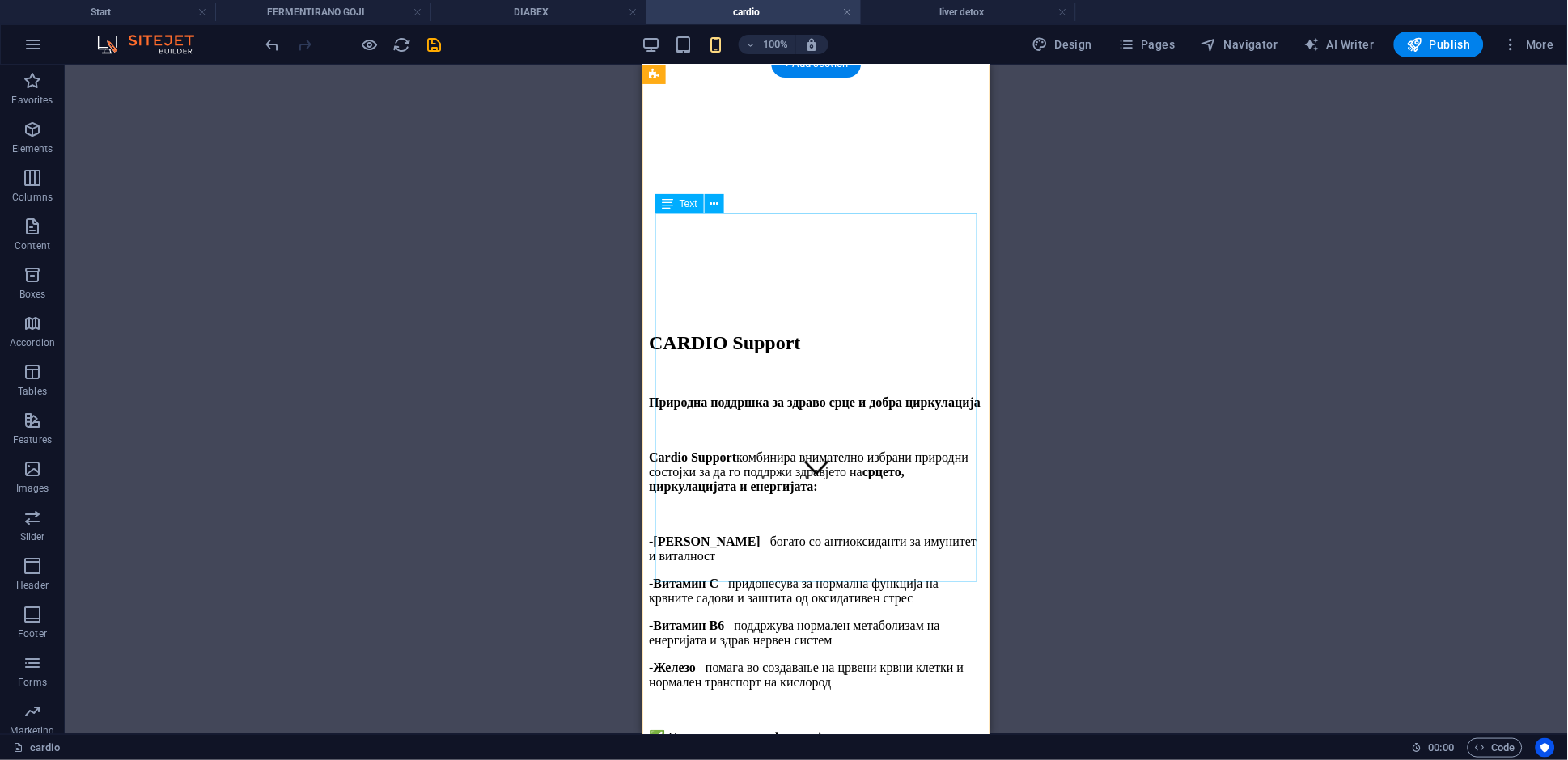
scroll to position [0, 0]
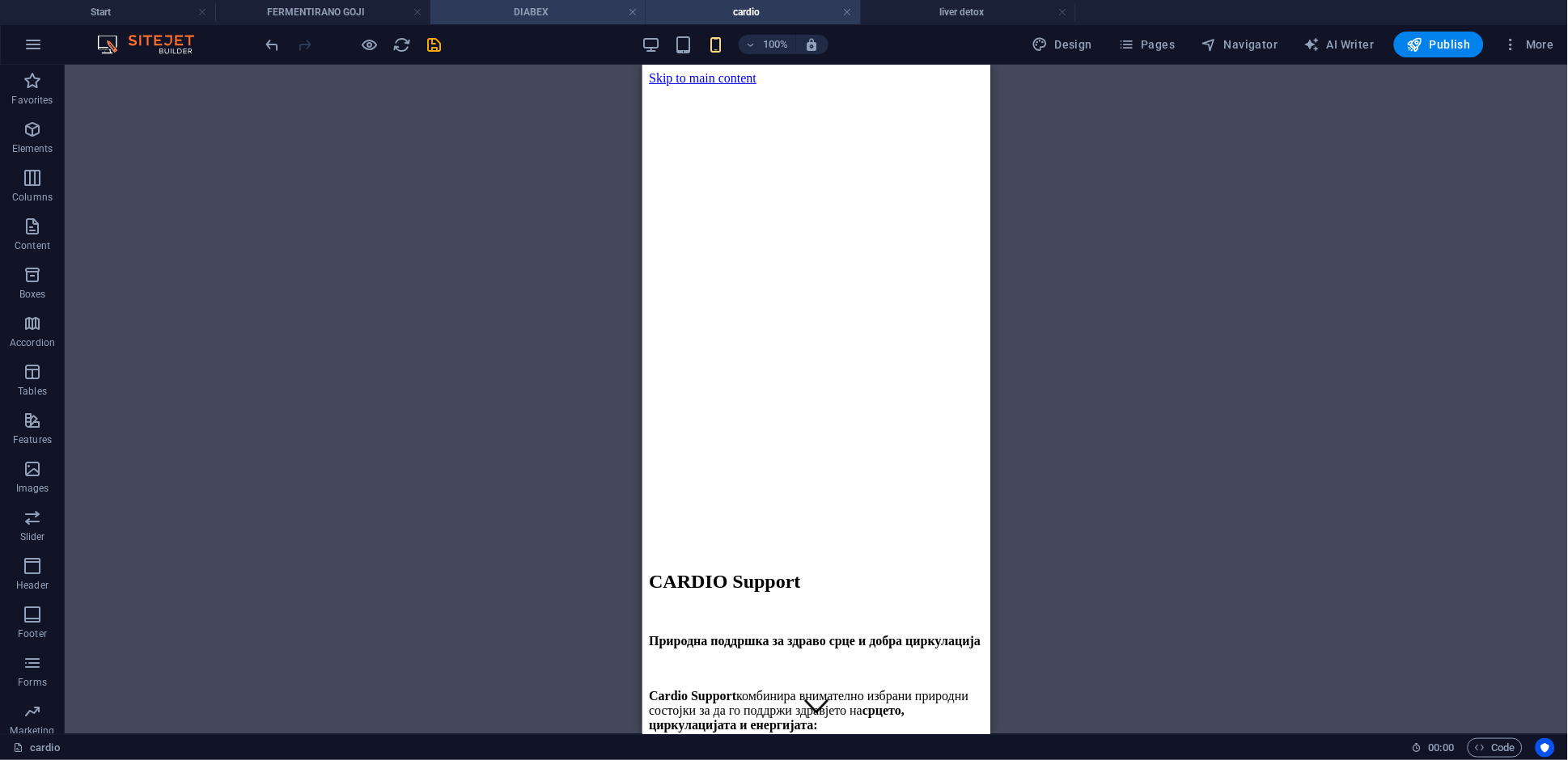
click at [547, 11] on h4 "DIABEX" at bounding box center [538, 12] width 215 height 18
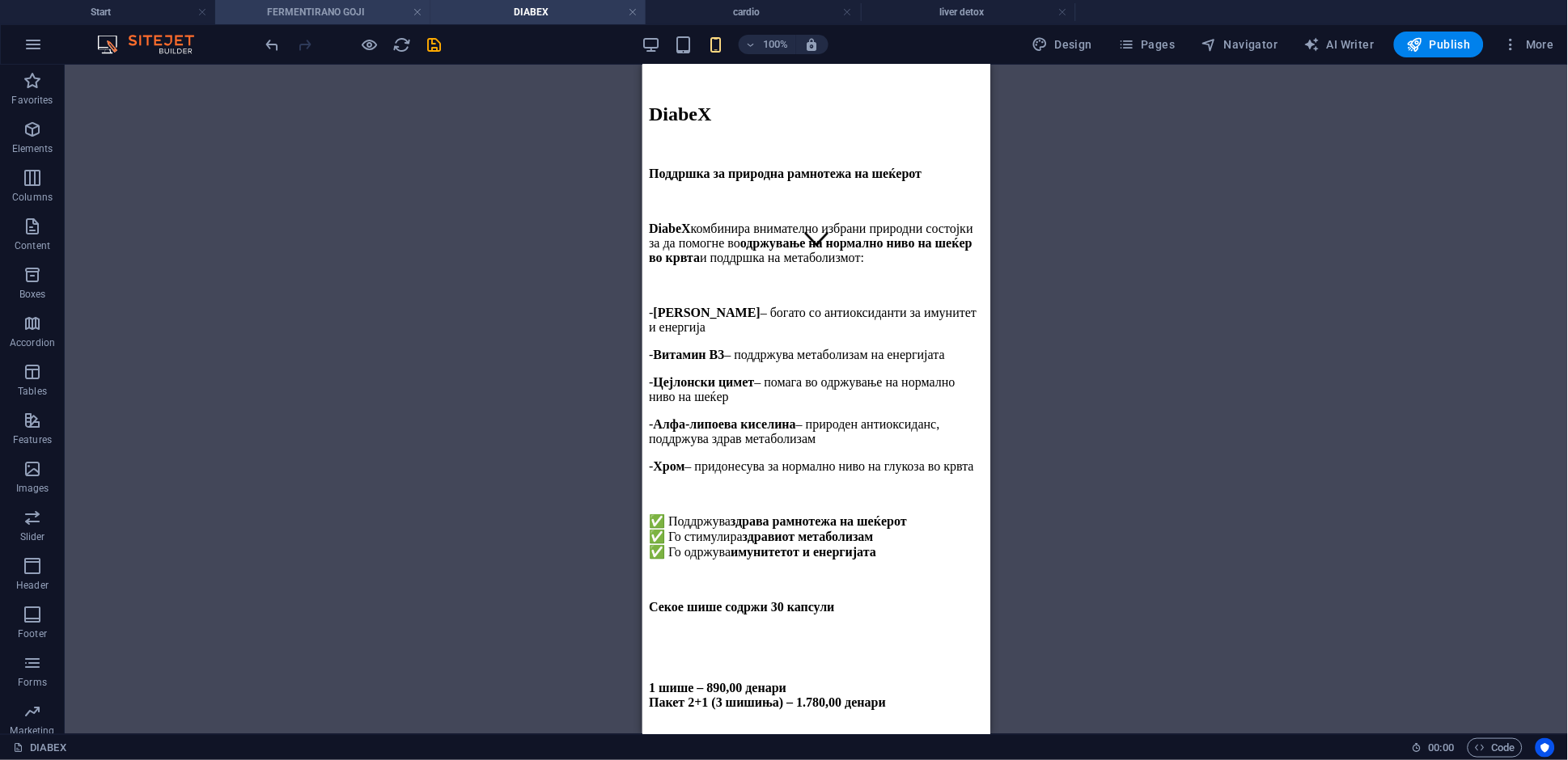
click at [366, 12] on h4 "FERMENTIRANO GOJI" at bounding box center [323, 12] width 215 height 18
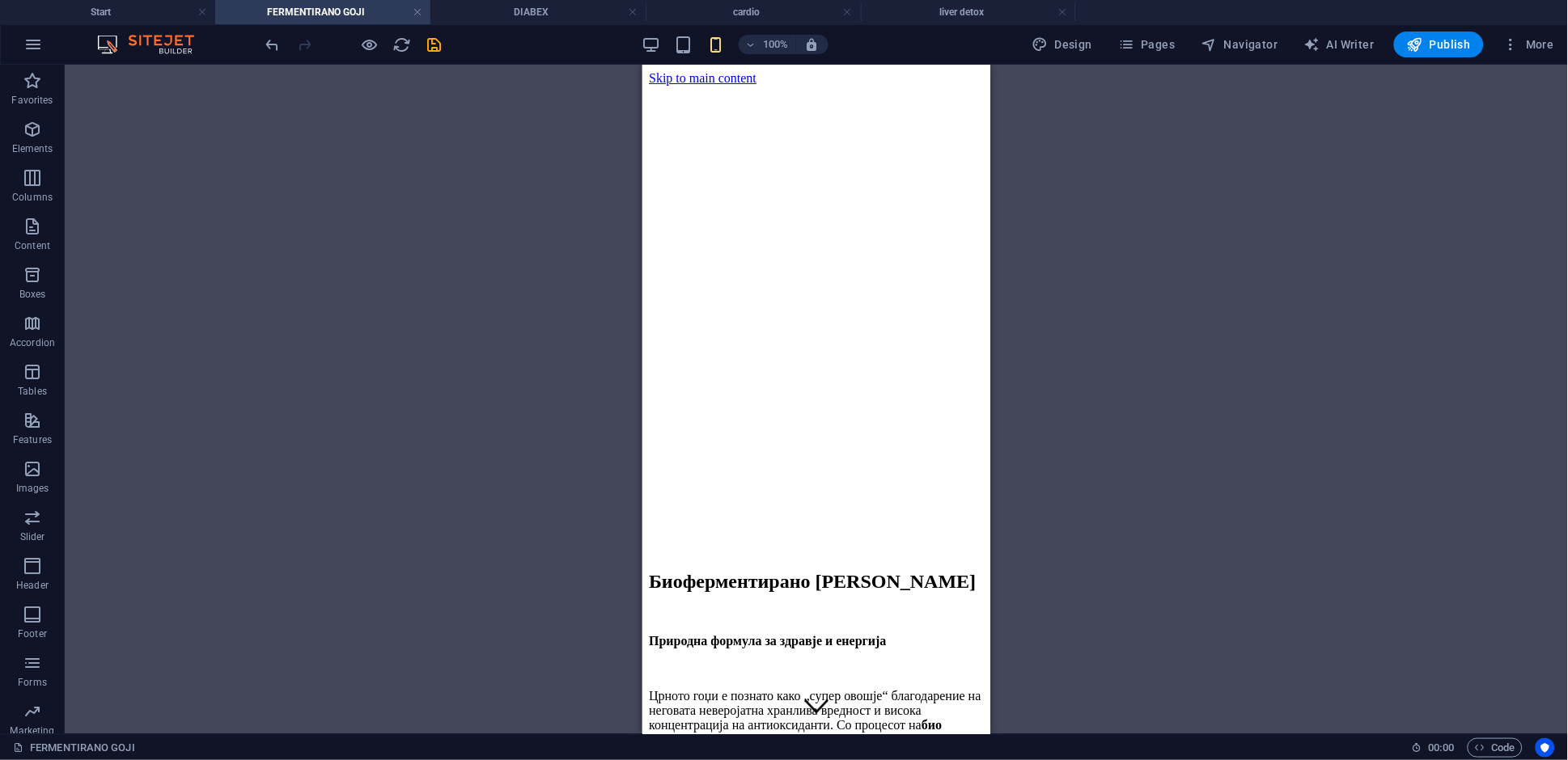
scroll to position [429, 0]
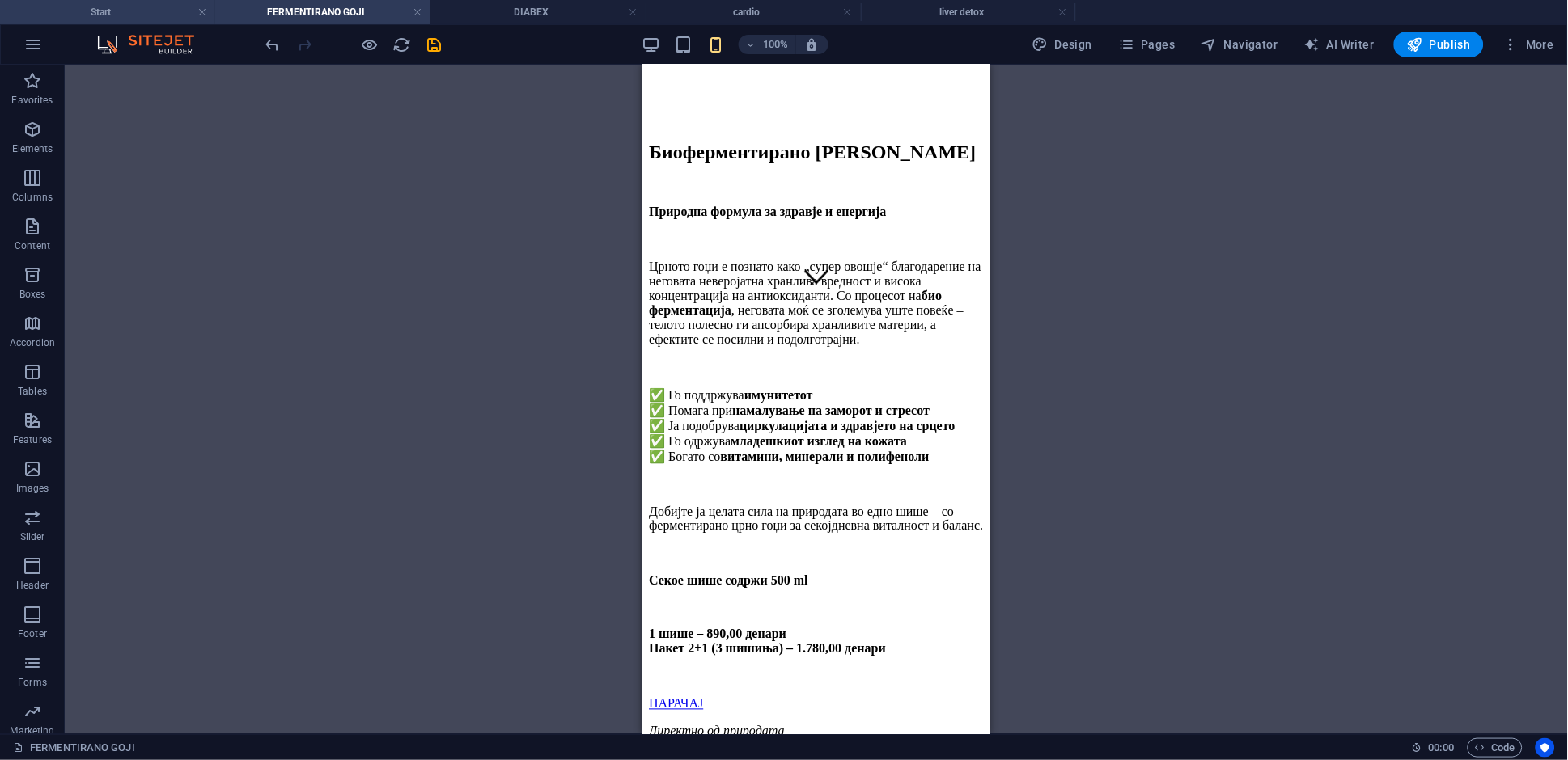
click at [143, 13] on h4 "Start" at bounding box center [108, 12] width 215 height 18
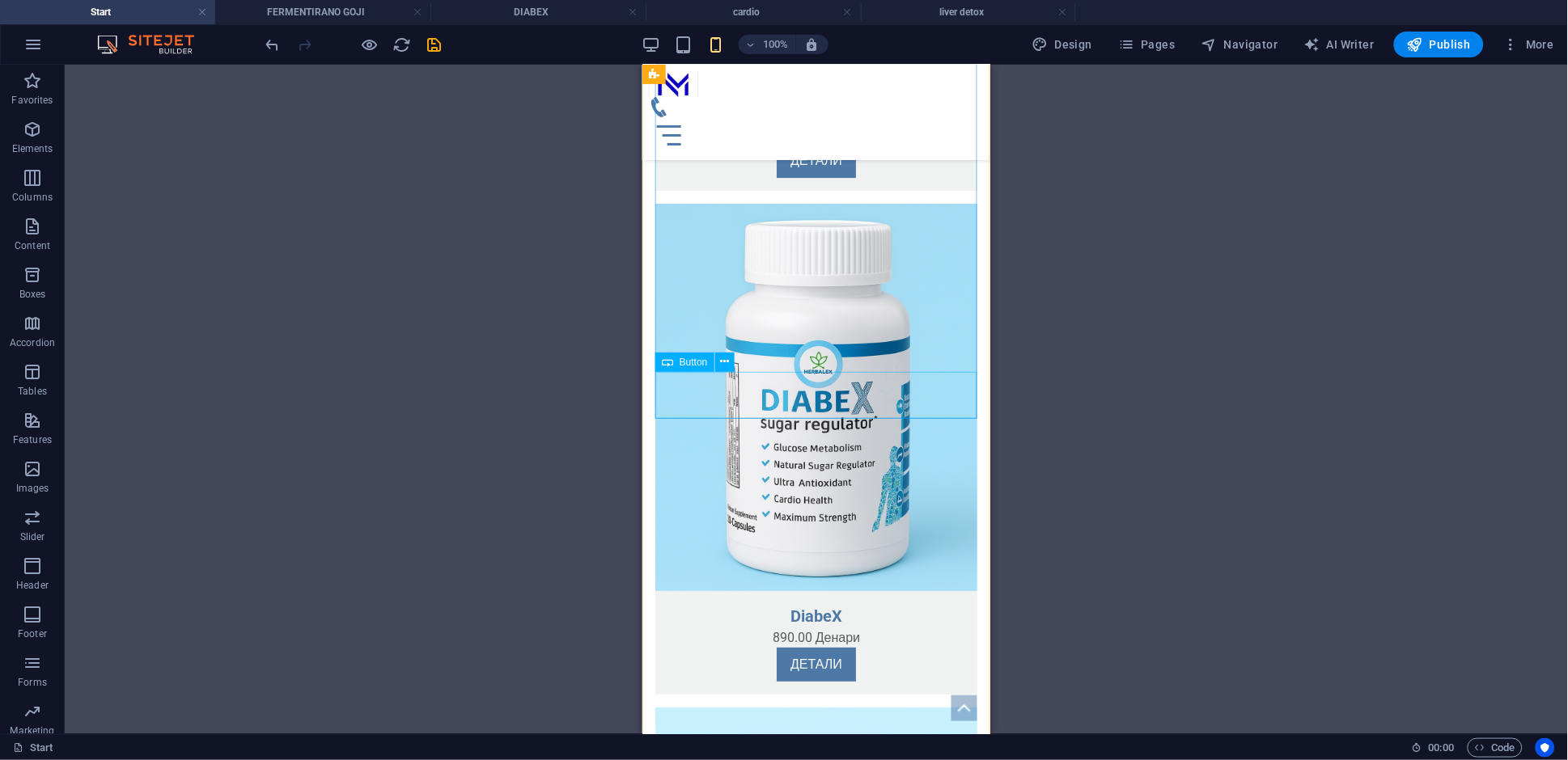
scroll to position [0, 0]
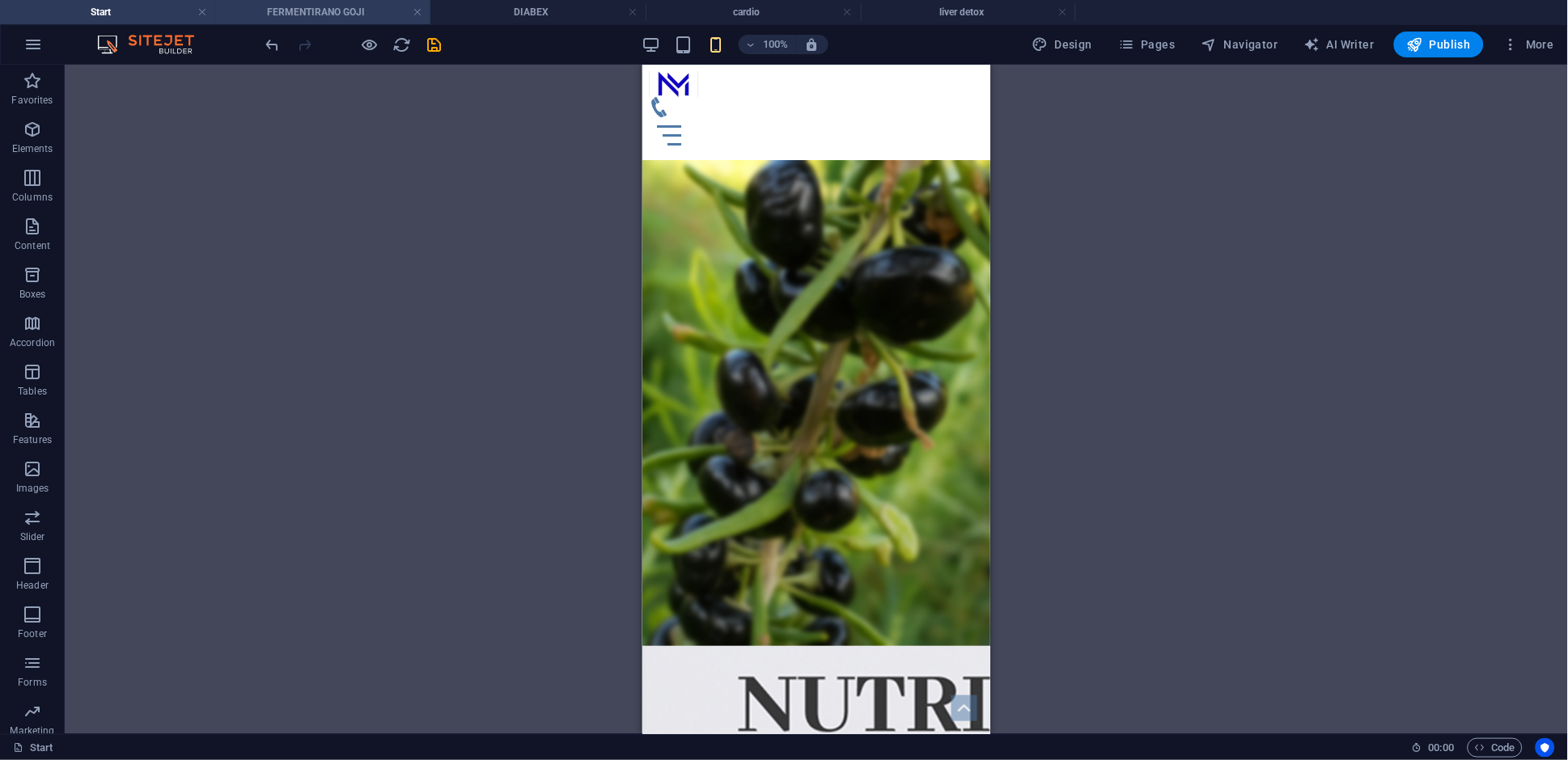
click at [330, 16] on h4 "FERMENTIRANO GOJI" at bounding box center [323, 12] width 215 height 18
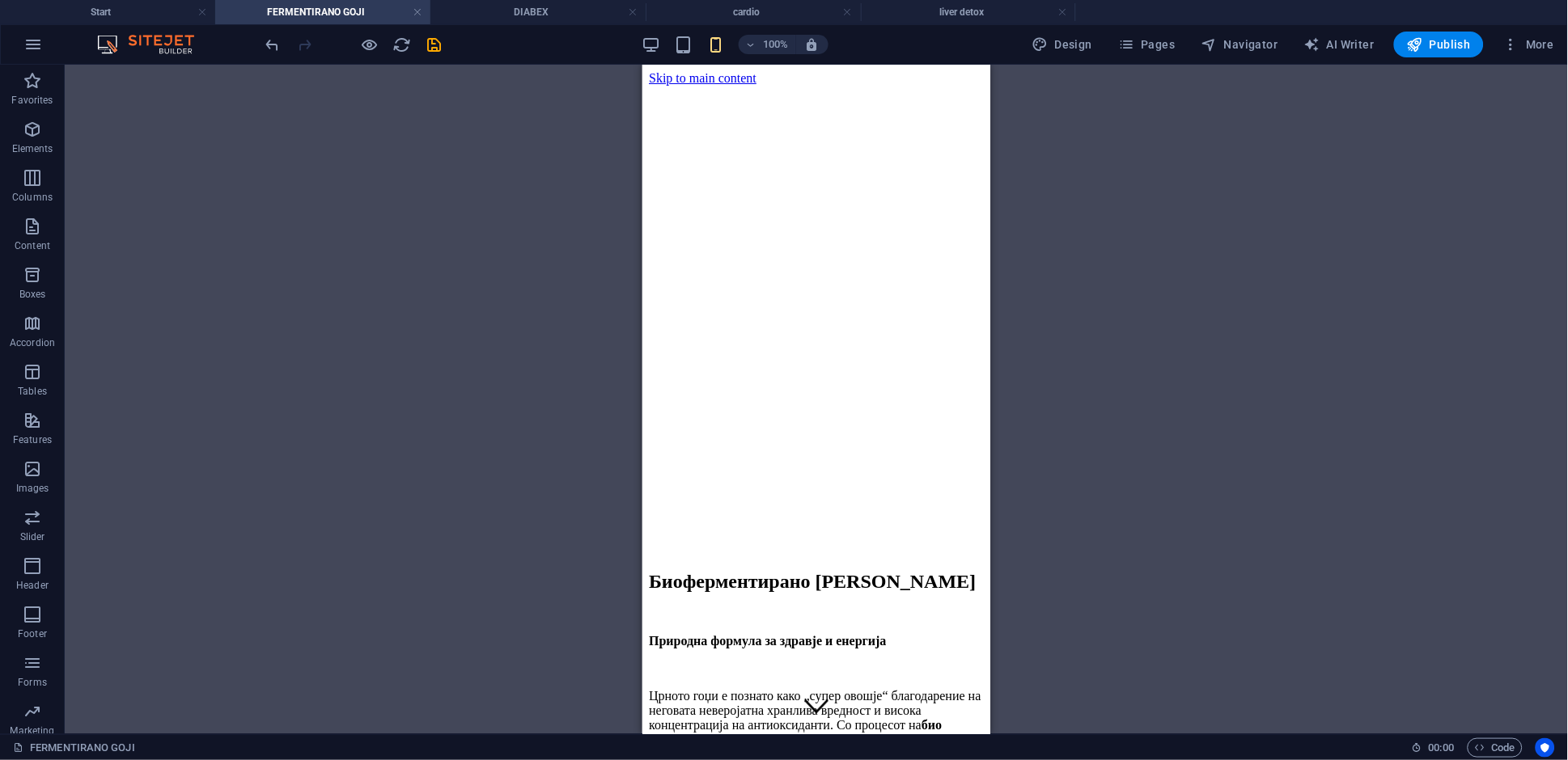
scroll to position [429, 0]
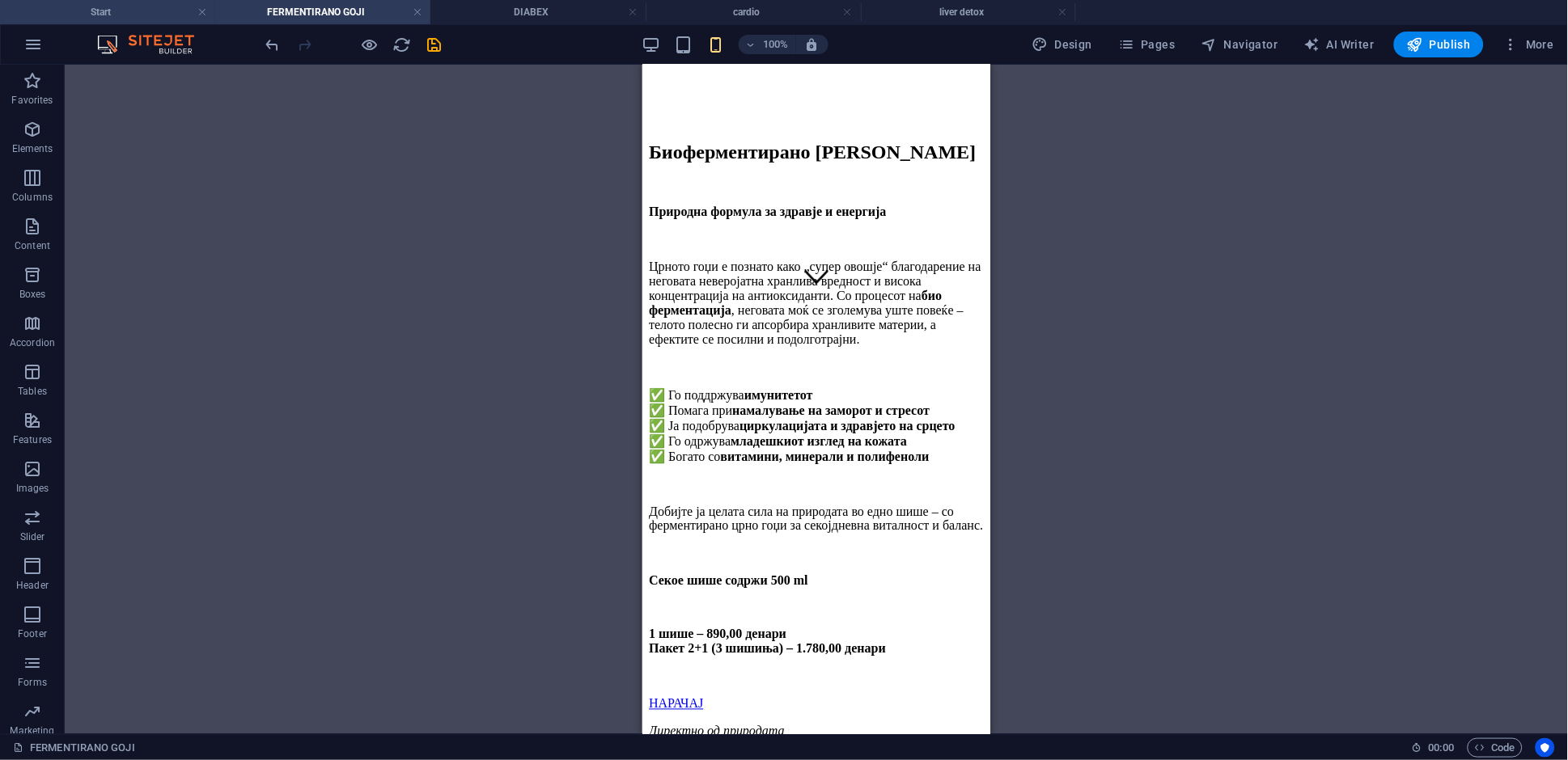
click at [150, 8] on h4 "Start" at bounding box center [108, 12] width 215 height 18
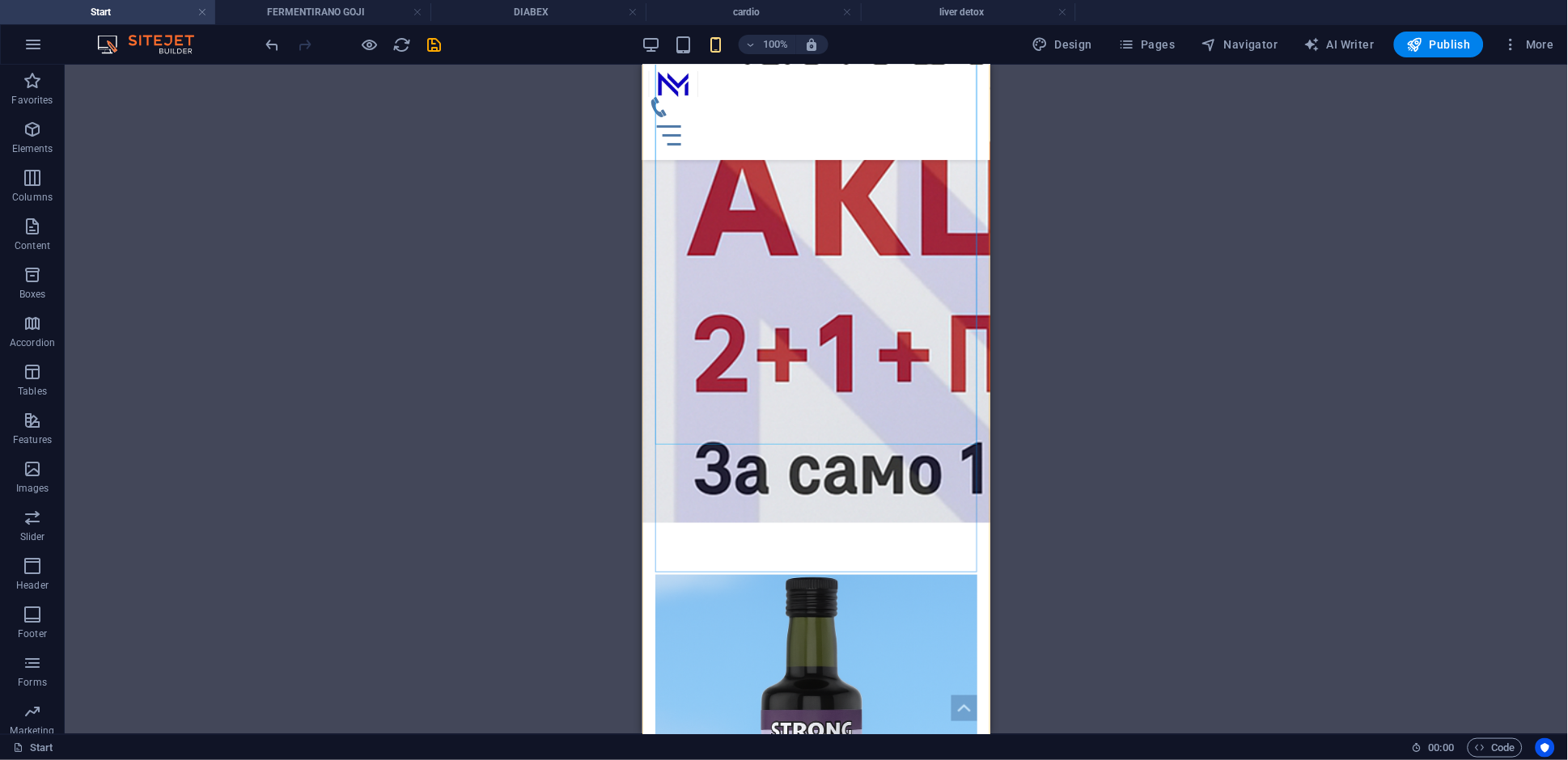
scroll to position [1267, 0]
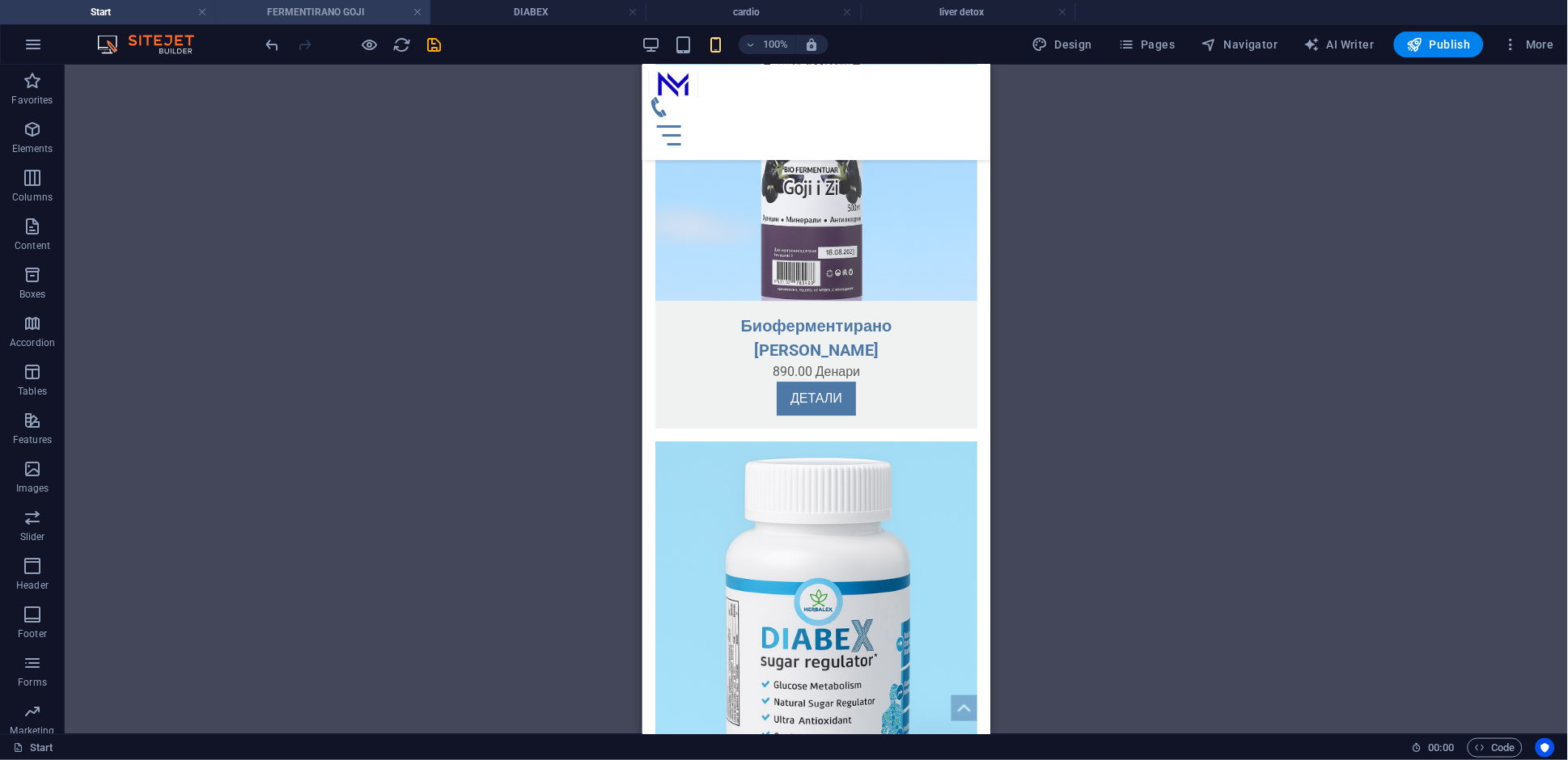
click at [329, 8] on h4 "FERMENTIRANO GOJI" at bounding box center [323, 12] width 215 height 18
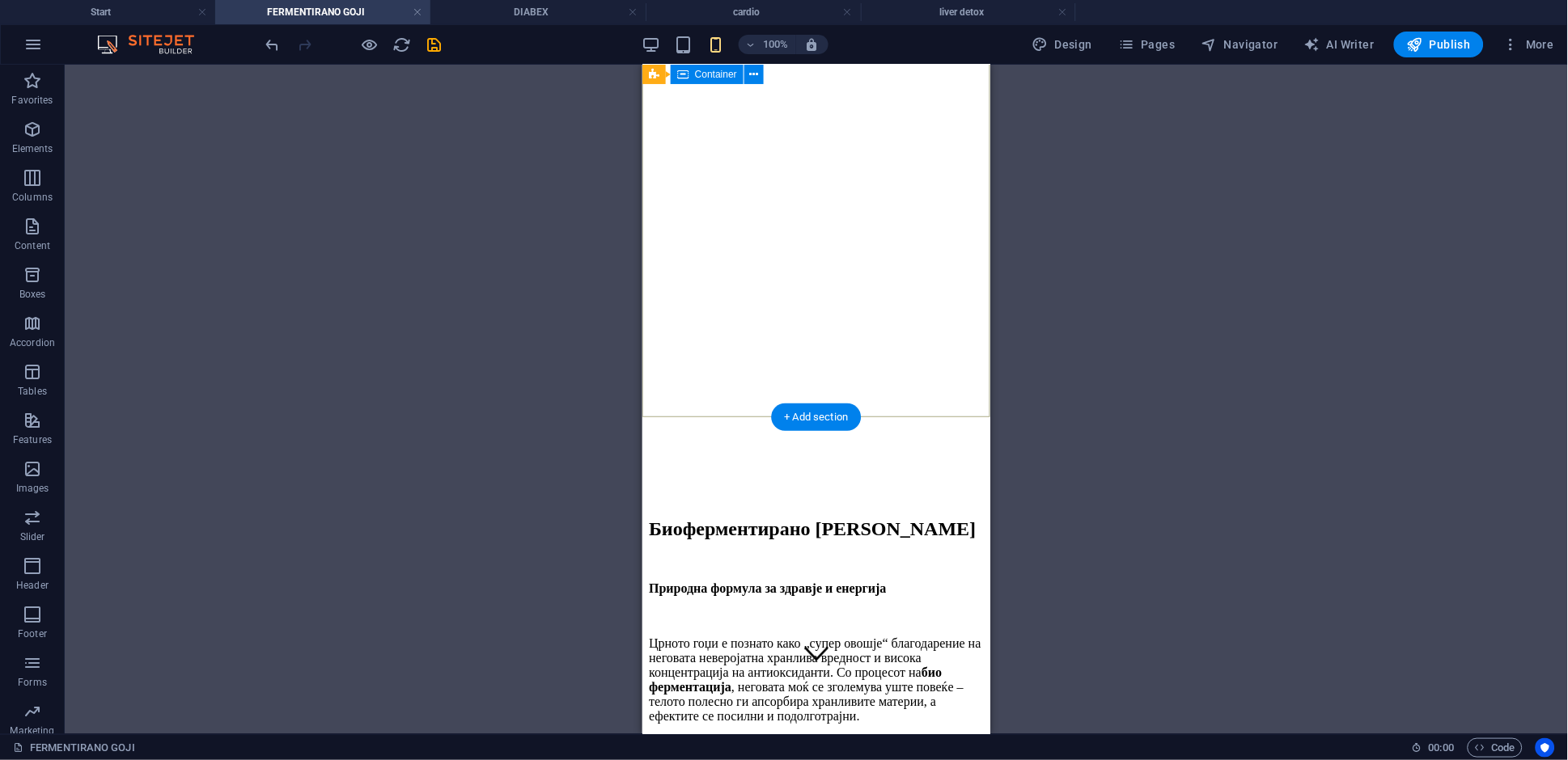
scroll to position [51, 0]
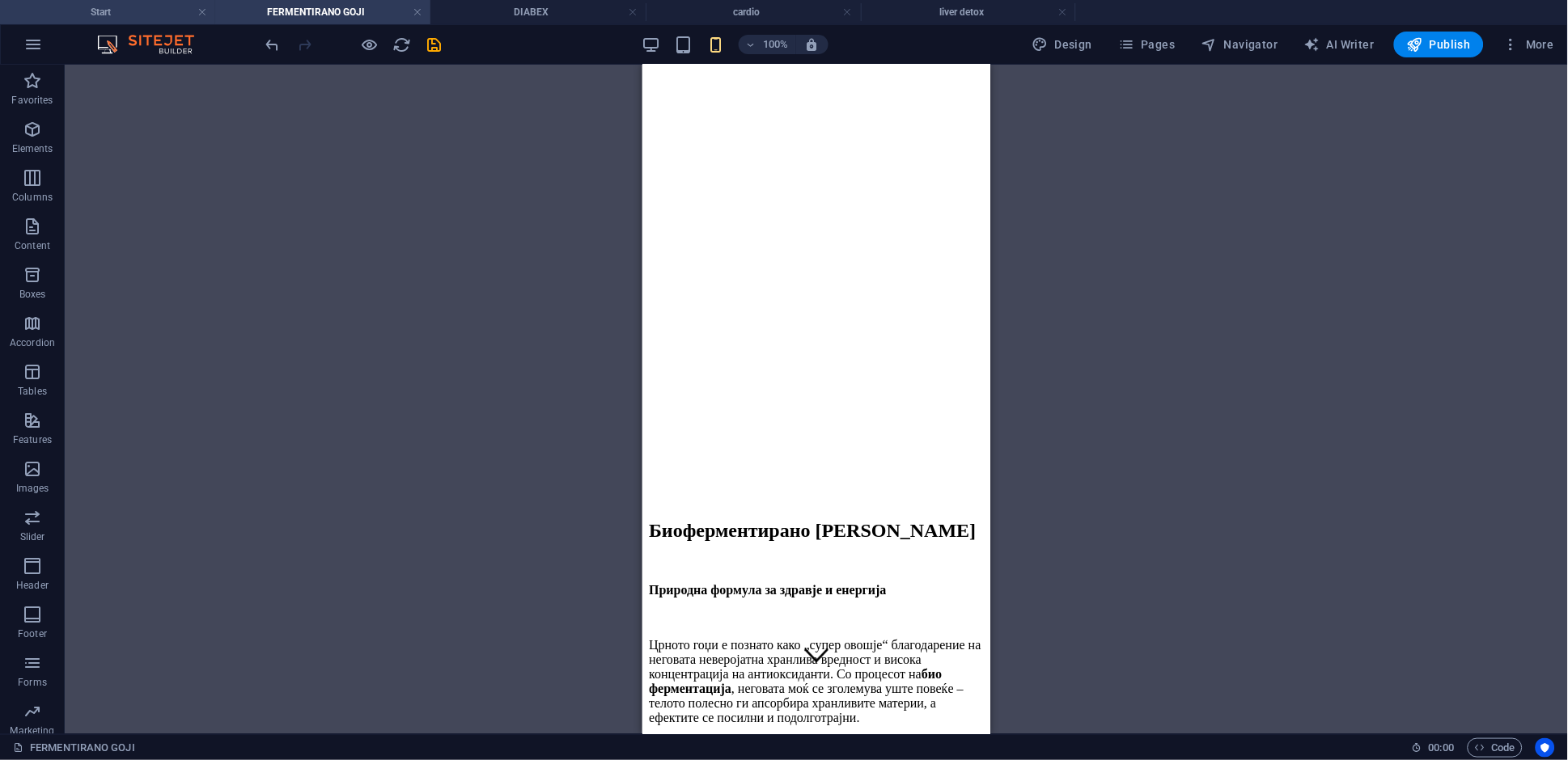
click at [109, 15] on h4 "Start" at bounding box center [108, 12] width 215 height 18
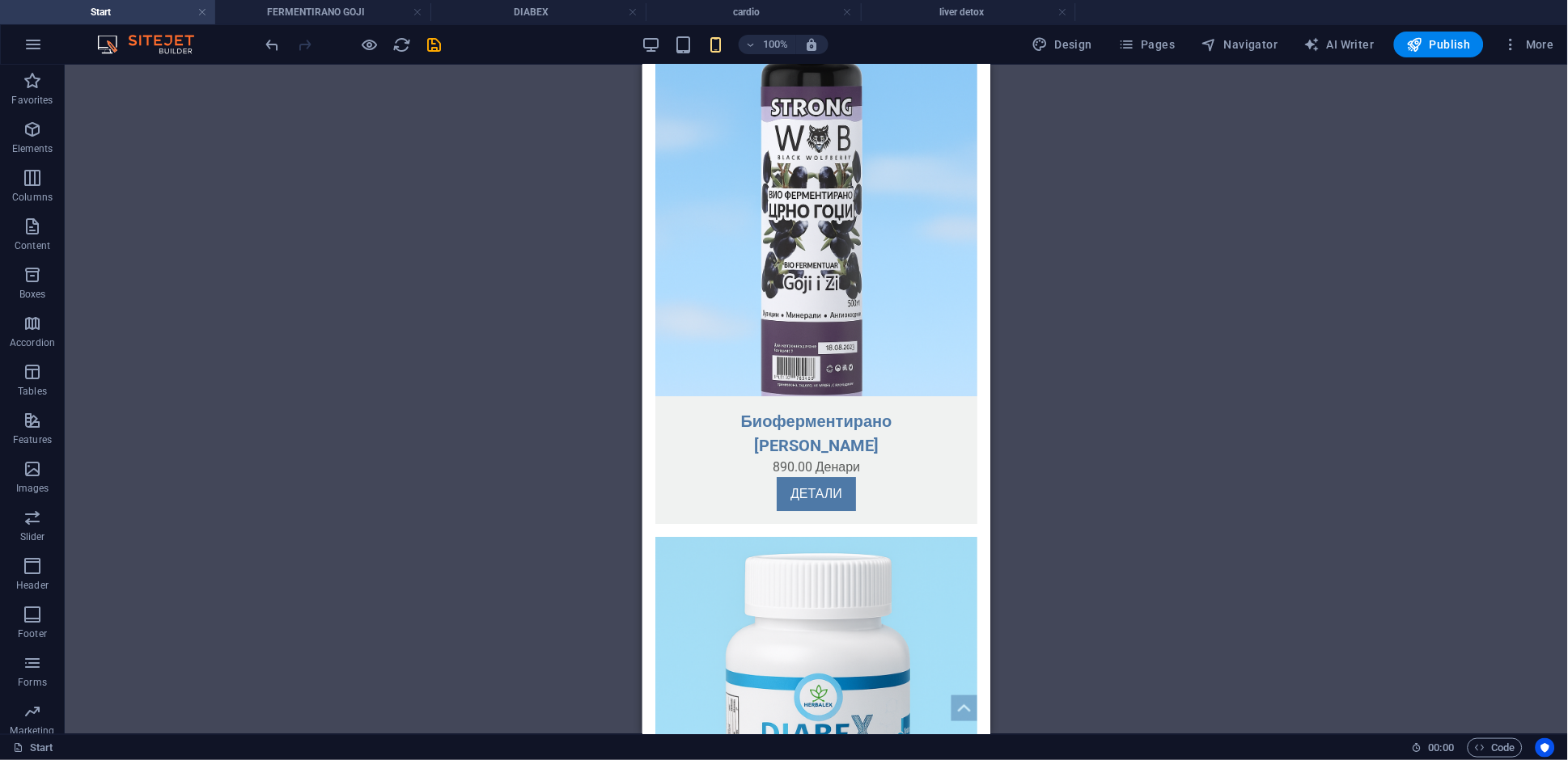
scroll to position [0, 0]
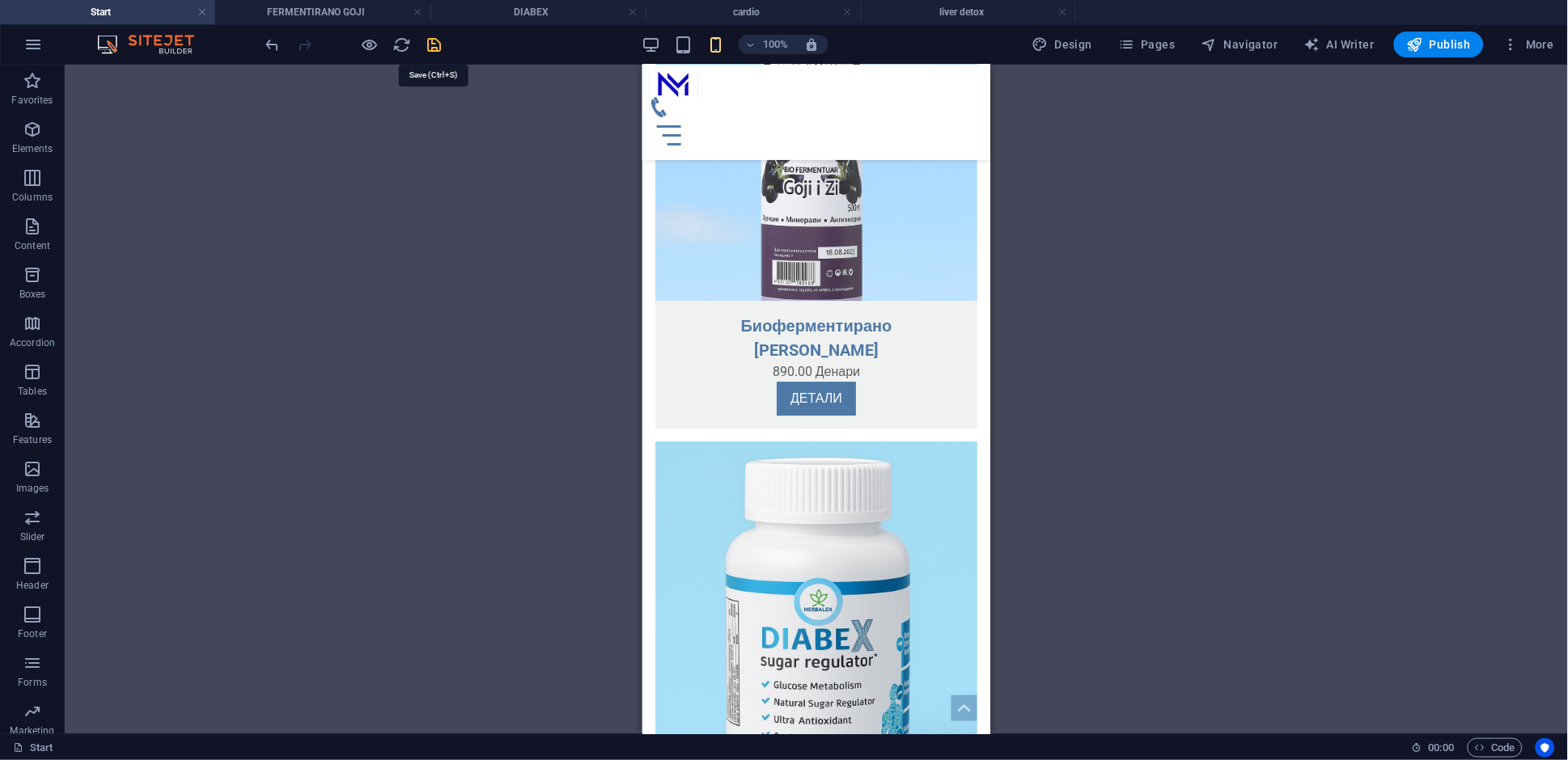
click at [437, 50] on icon "save" at bounding box center [434, 44] width 18 height 18
click at [317, 186] on div "Drag here to replace the existing content. Press “Ctrl” if you want to create a…" at bounding box center [817, 400] width 1503 height 670
click at [1293, 429] on div "Drag here to replace the existing content. Press “Ctrl” if you want to create a…" at bounding box center [817, 400] width 1503 height 670
click at [384, 341] on div "Drag here to replace the existing content. Press “Ctrl” if you want to create a…" at bounding box center [817, 400] width 1503 height 670
click at [276, 3] on h4 "FERMENTIRANO GOJI" at bounding box center [323, 12] width 215 height 18
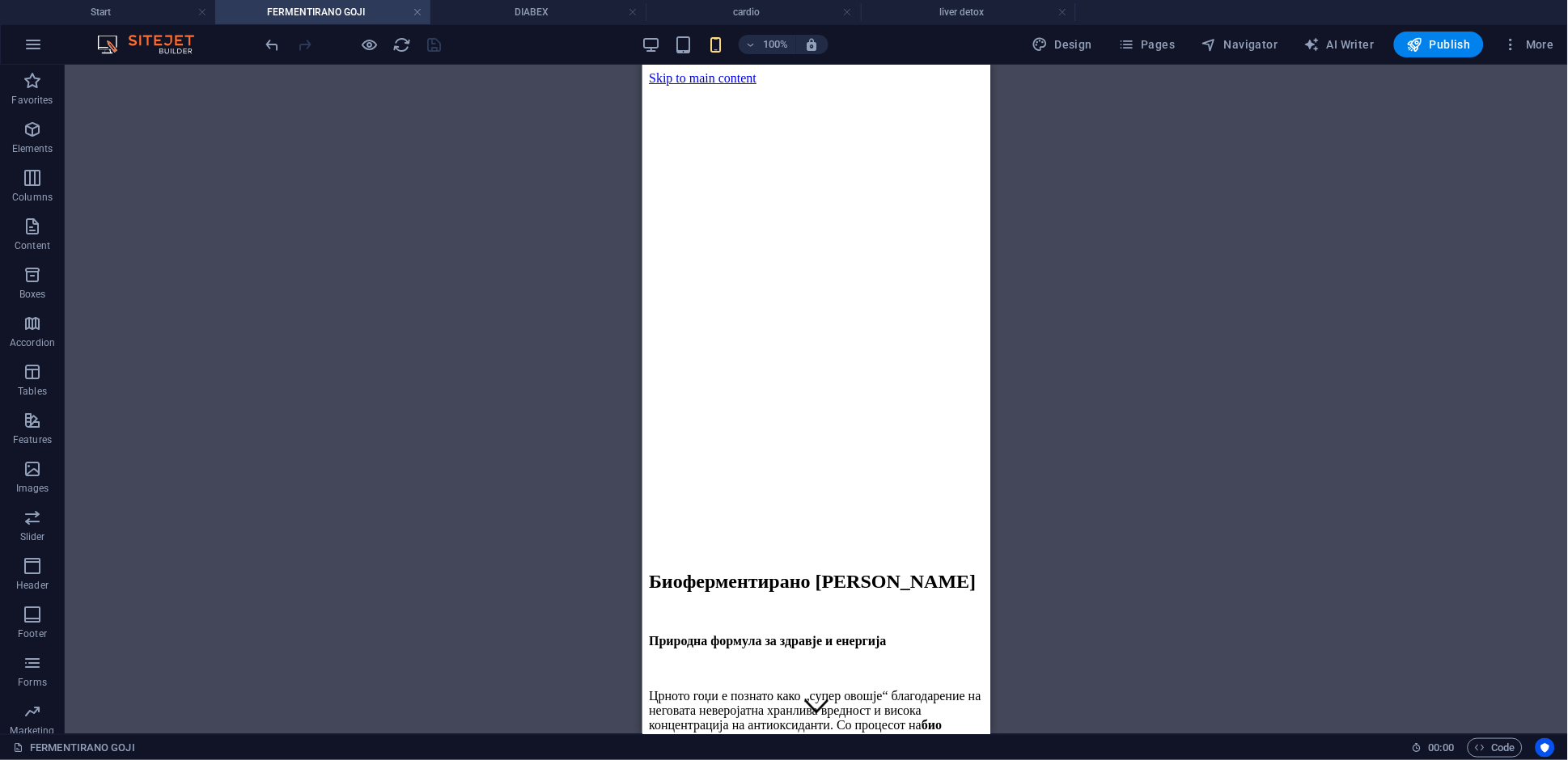
scroll to position [51, 0]
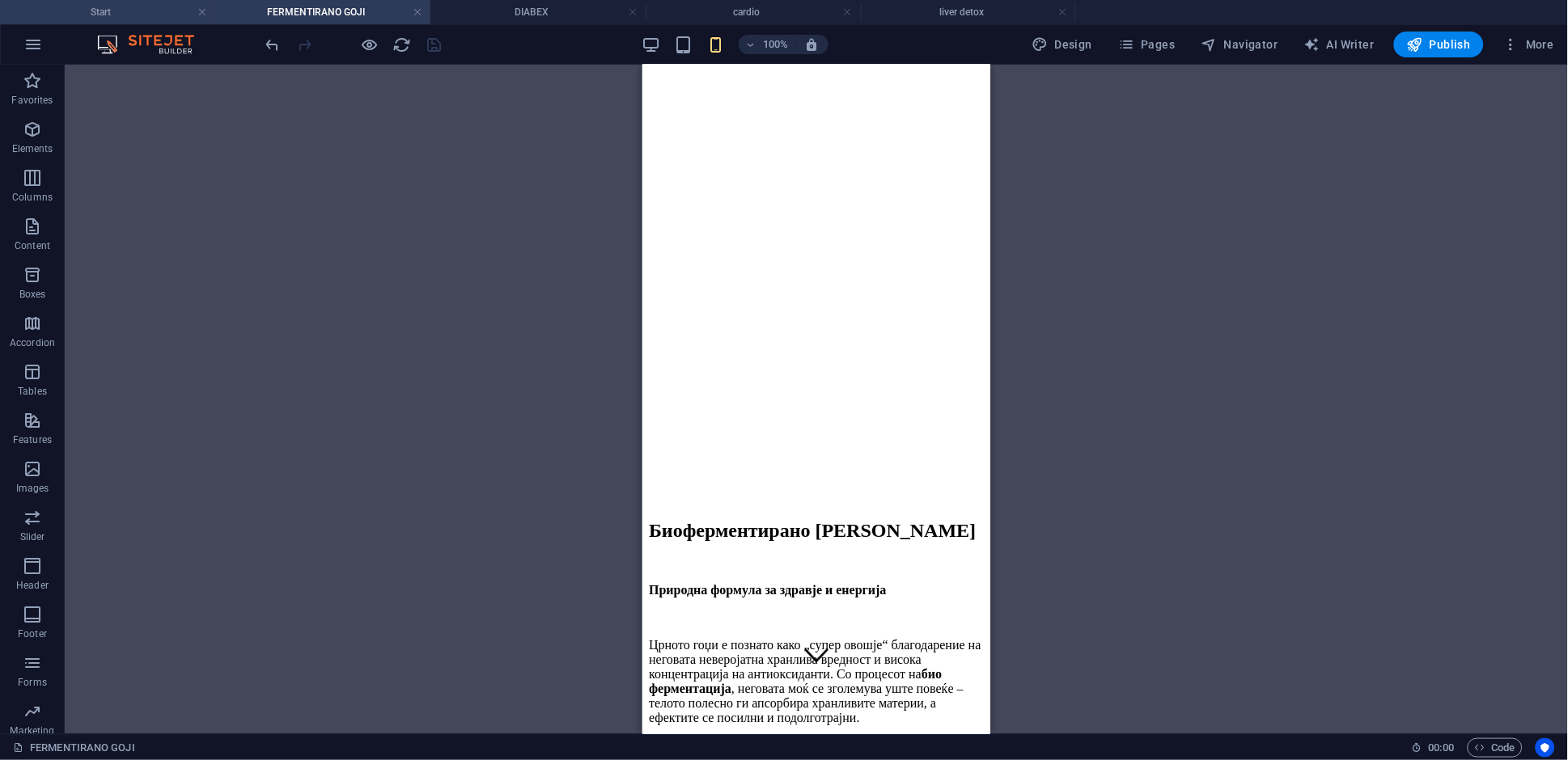
click at [158, 16] on h4 "Start" at bounding box center [108, 12] width 215 height 18
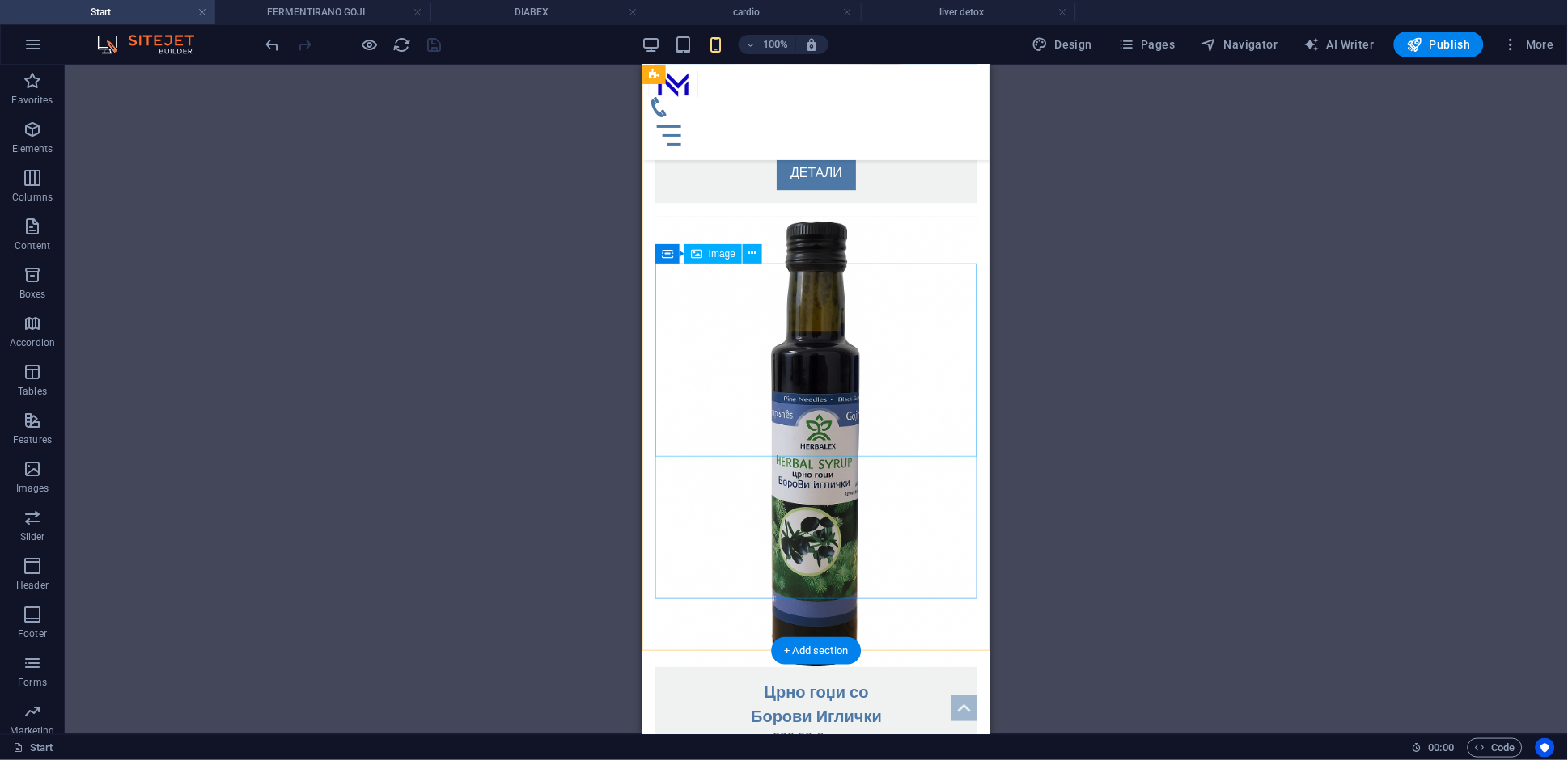
scroll to position [3306, 0]
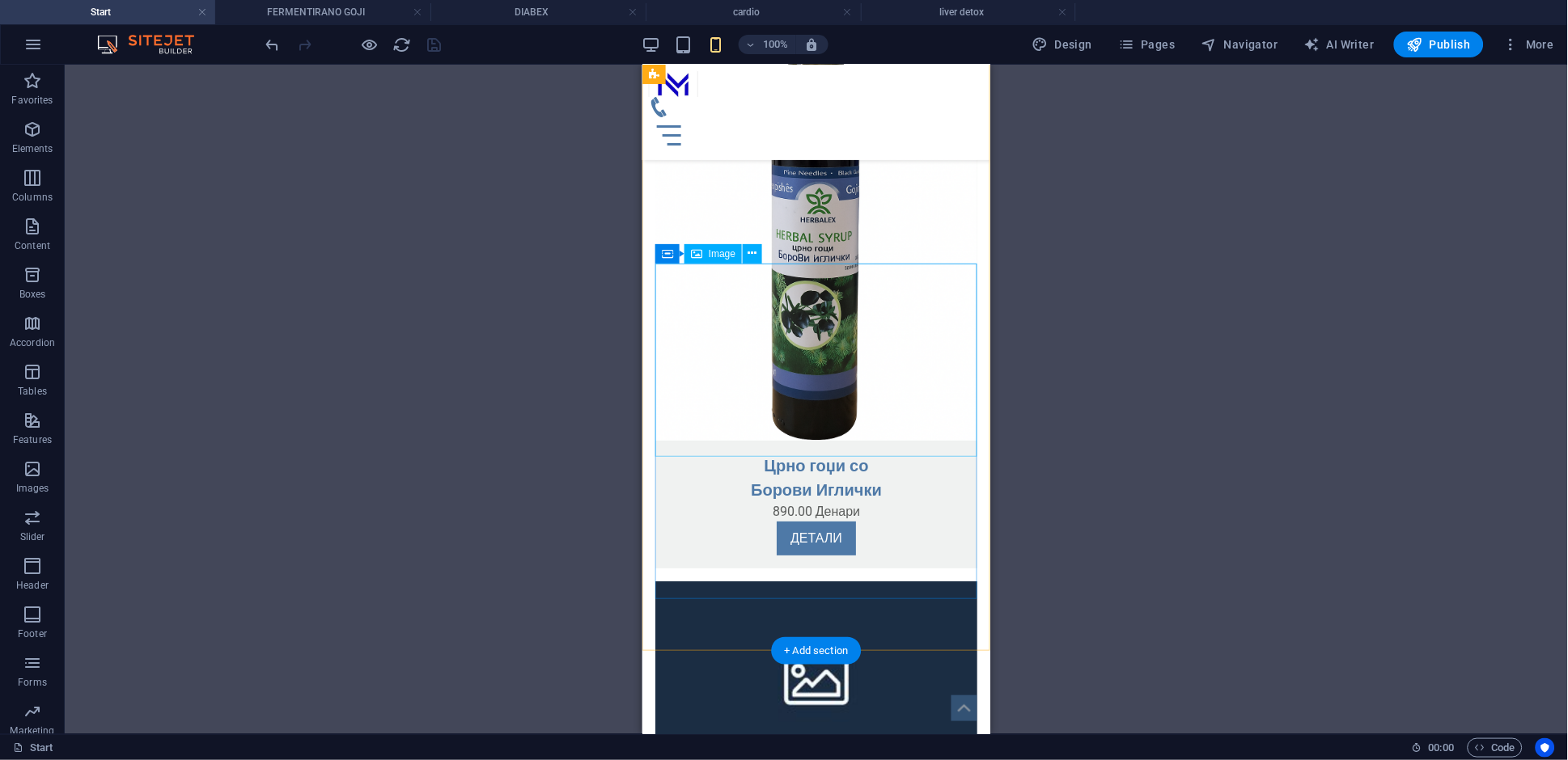
click at [838, 580] on figure at bounding box center [815, 677] width 322 height 193
select select "%"
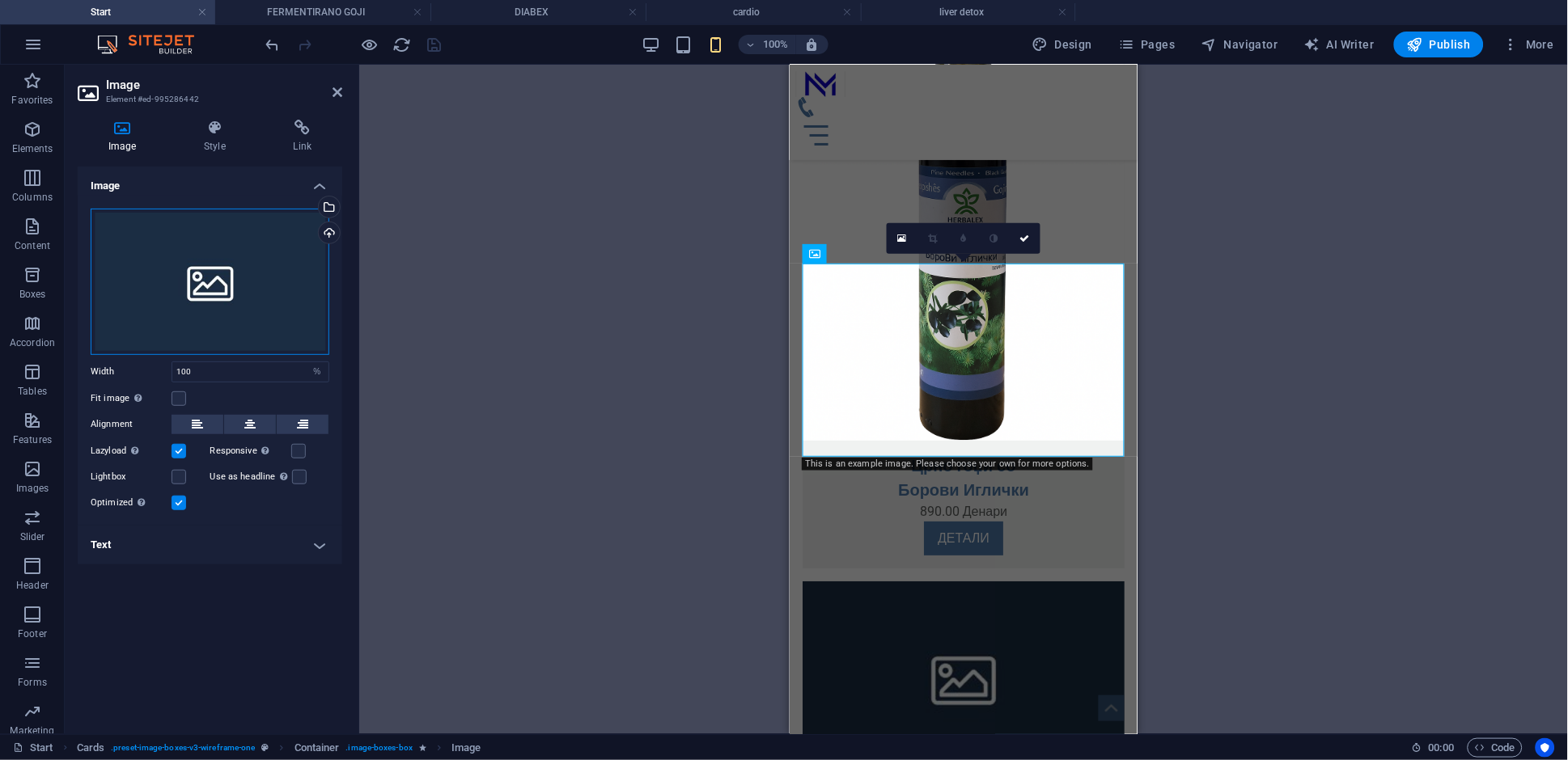
click at [158, 275] on div "Drag files here, click to choose files or select files from Files or our free s…" at bounding box center [209, 282] width 239 height 147
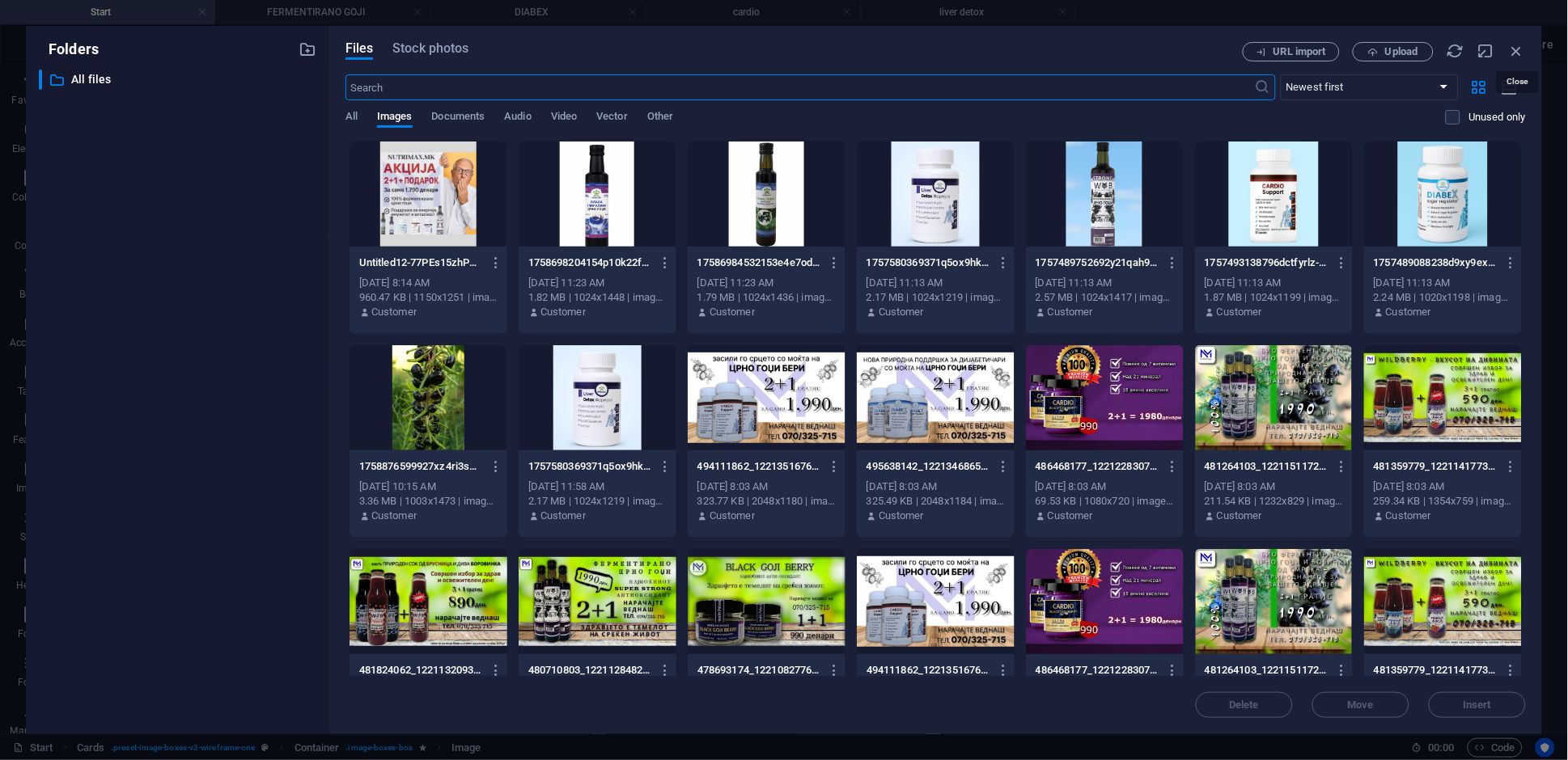
drag, startPoint x: 1517, startPoint y: 50, endPoint x: 998, endPoint y: 478, distance: 672.7
click at [1518, 50] on icon "button" at bounding box center [1517, 50] width 18 height 18
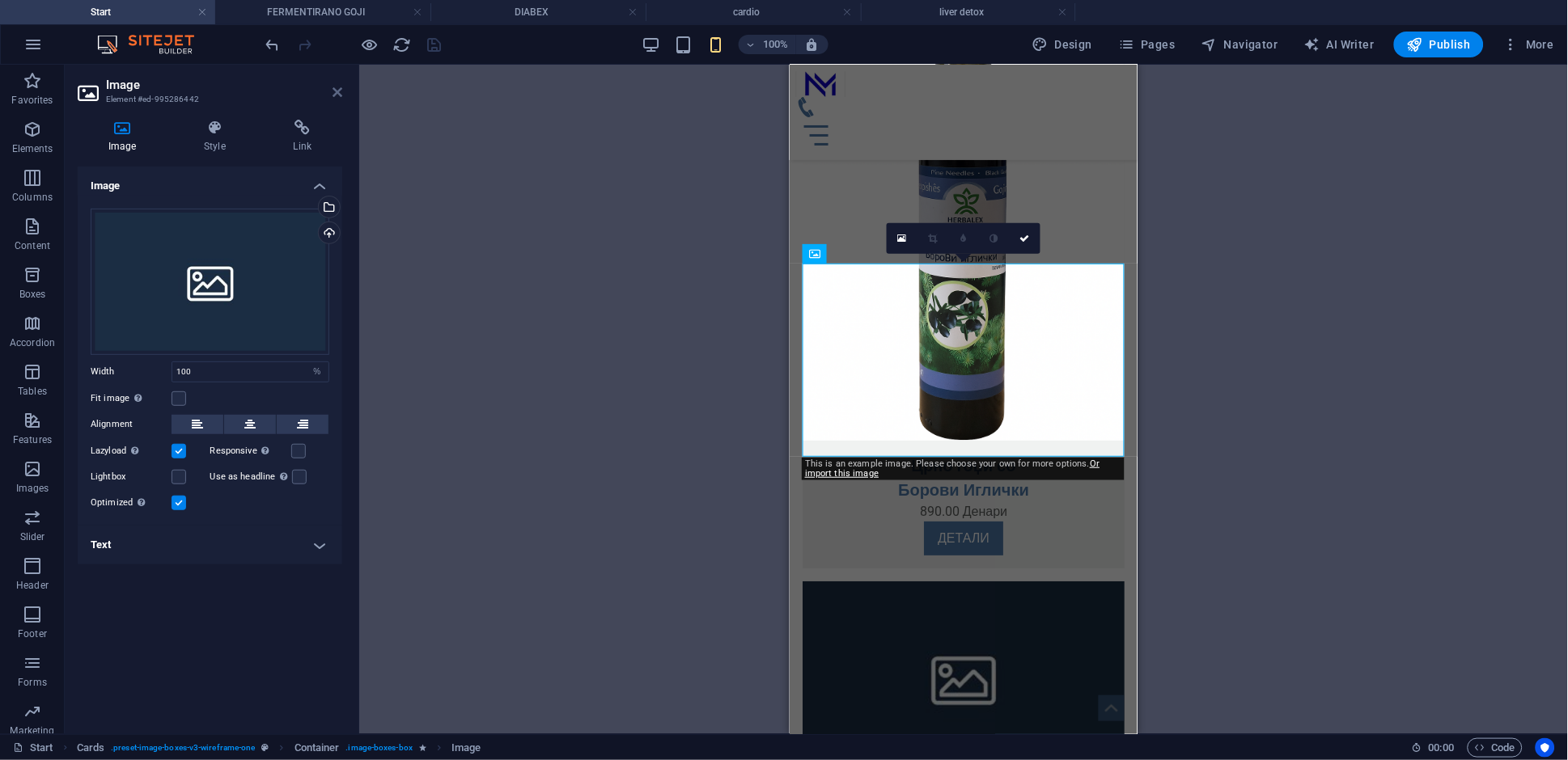
click at [340, 95] on icon at bounding box center [337, 92] width 10 height 13
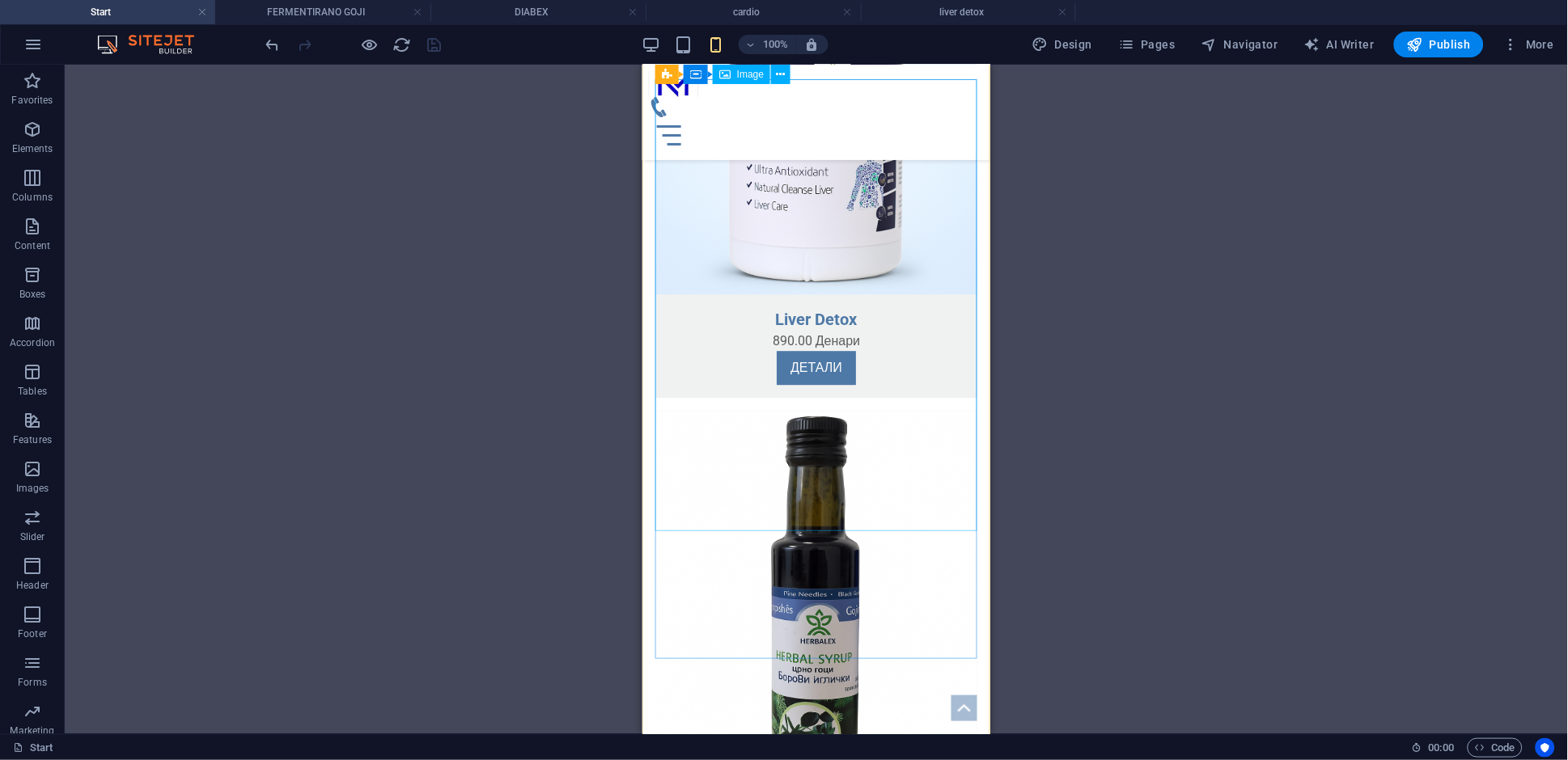
scroll to position [2865, 0]
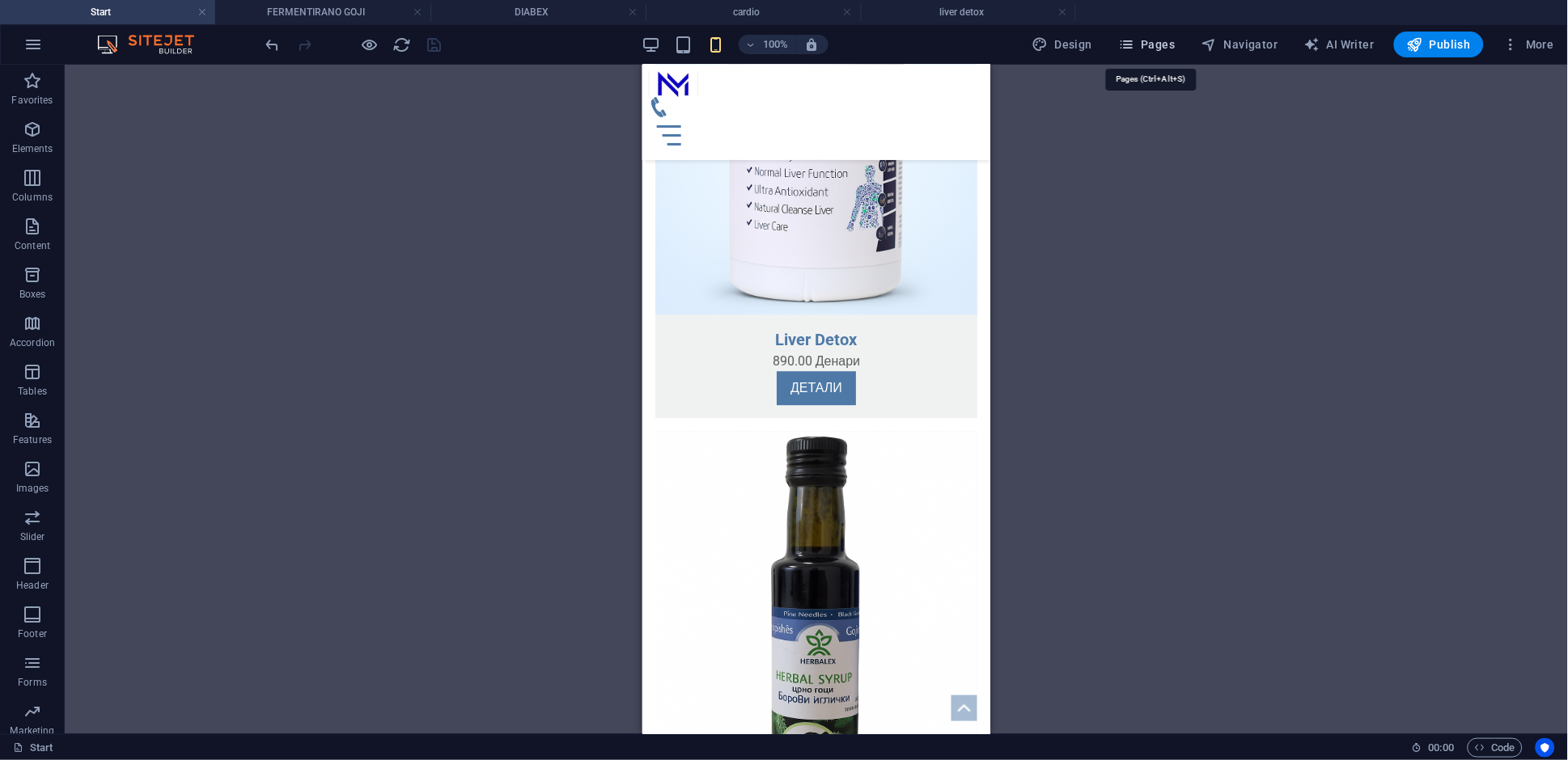
click at [1151, 48] on span "Pages" at bounding box center [1146, 44] width 56 height 16
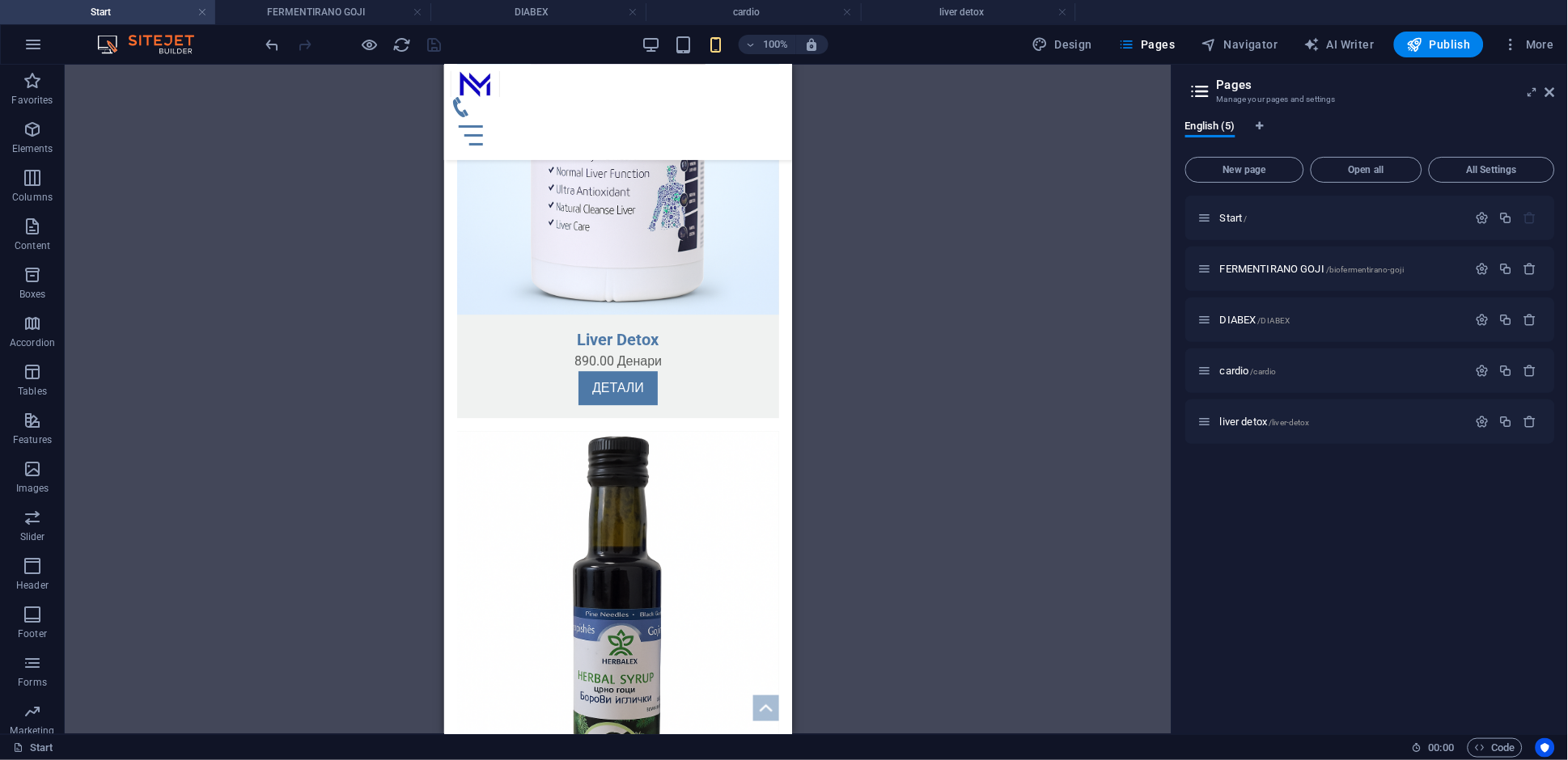
click at [927, 495] on div "Drag here to replace the existing content. Press “Ctrl” if you want to create a…" at bounding box center [618, 400] width 1106 height 670
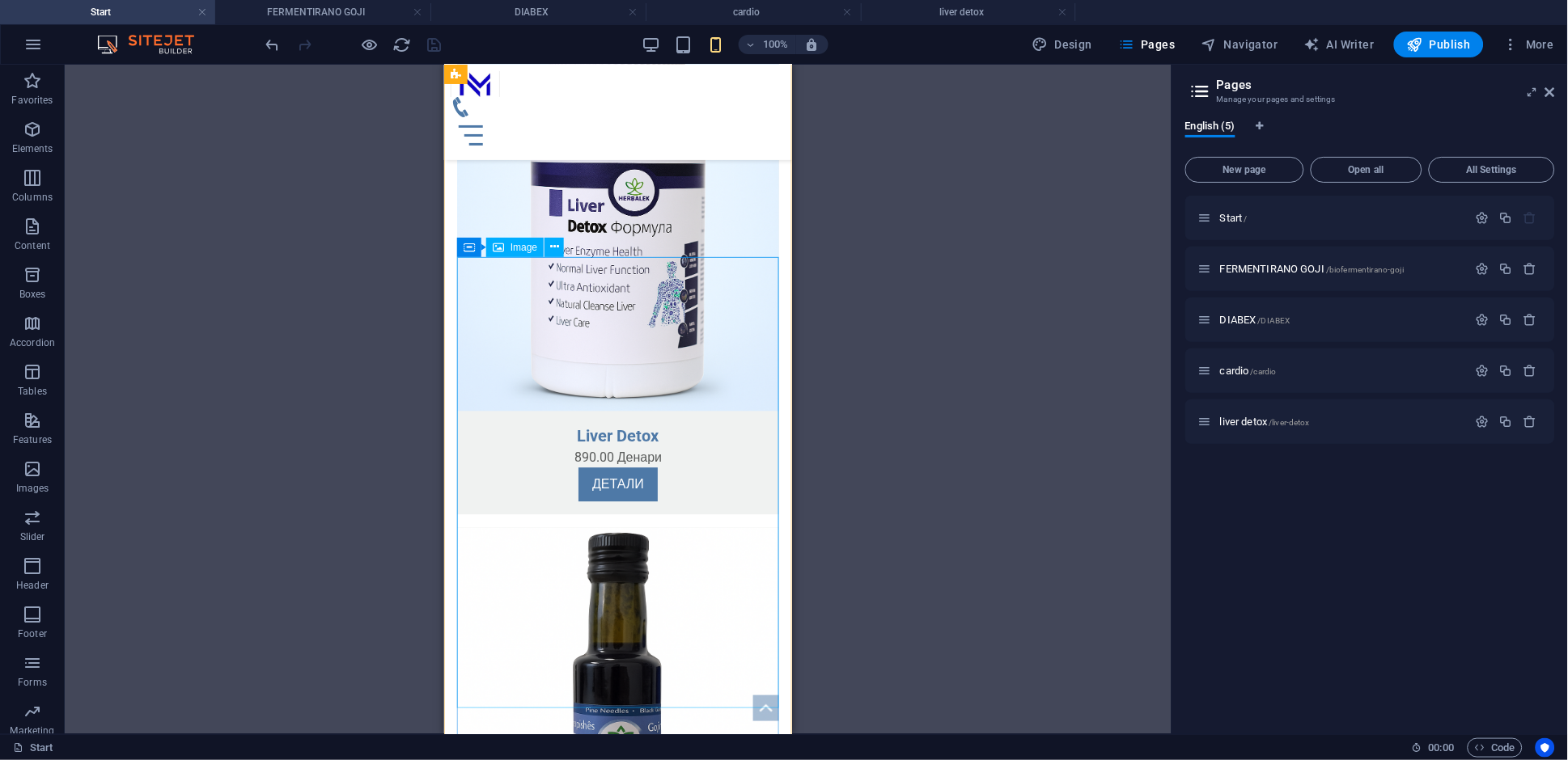
scroll to position [2794, 0]
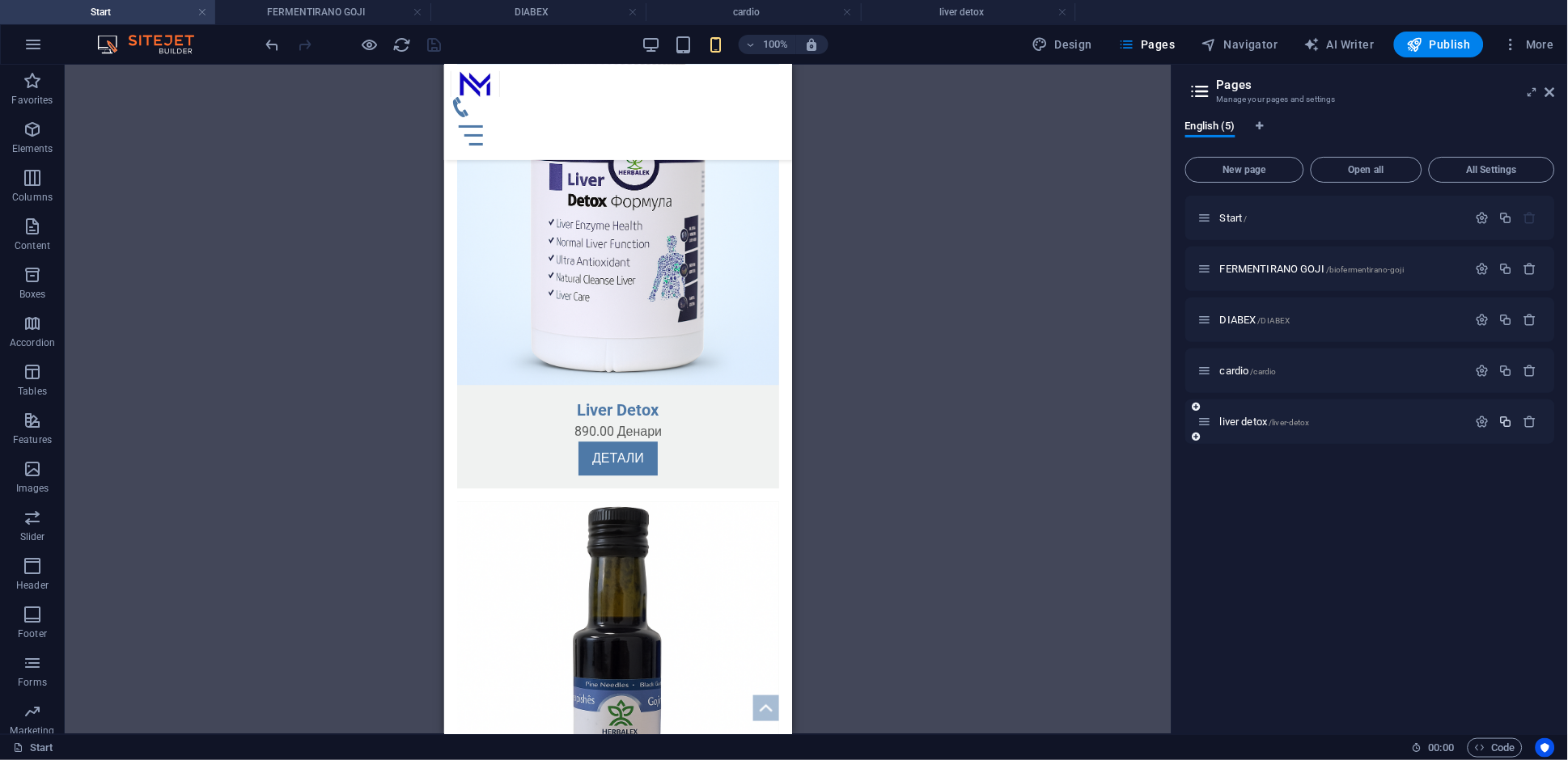
click at [1509, 427] on icon "button" at bounding box center [1506, 422] width 14 height 14
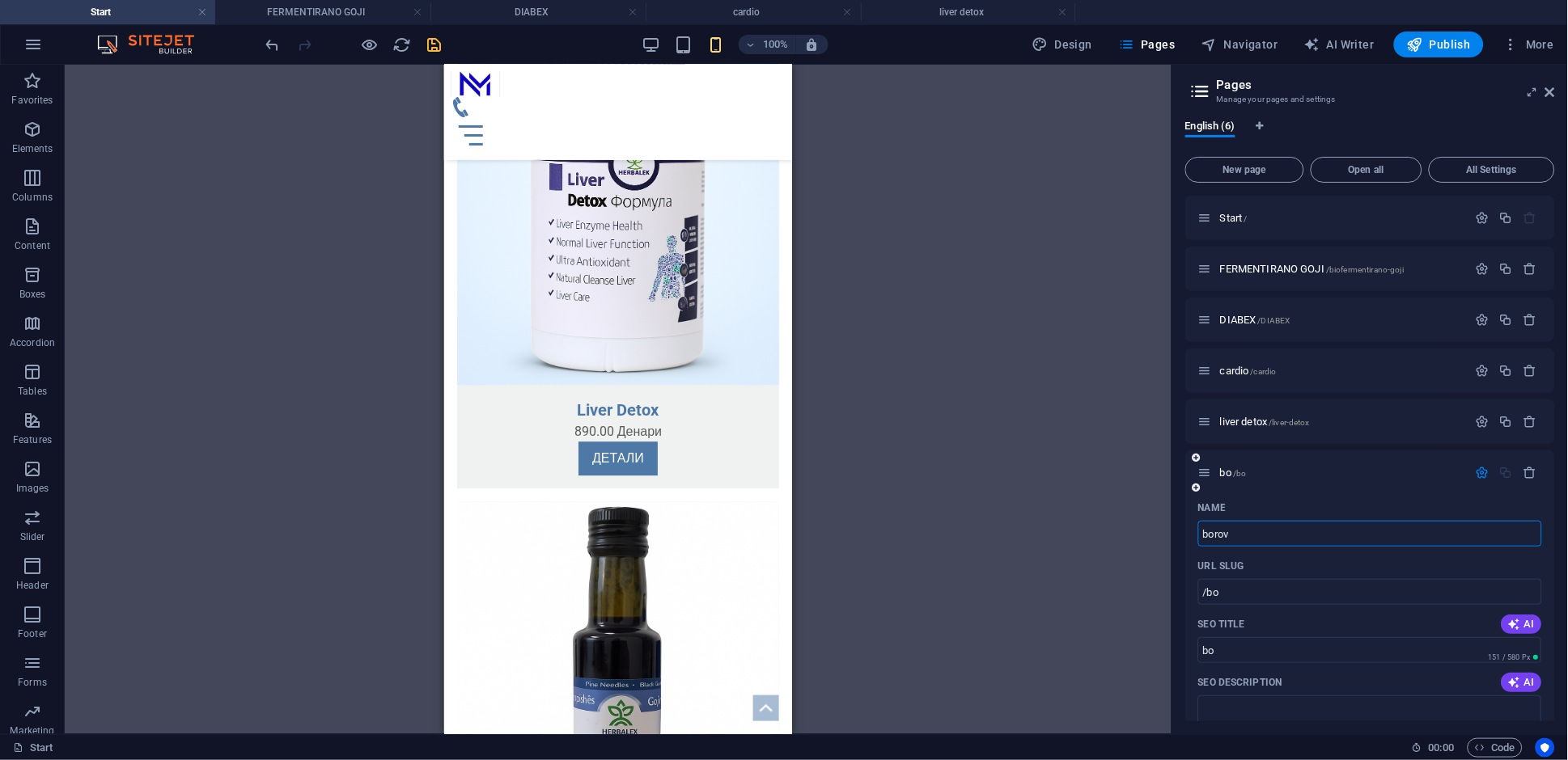
type input "borovi"
type input "/bo"
type input "bo"
type input "borovi iglicki"
type input "/borovi-iglicki"
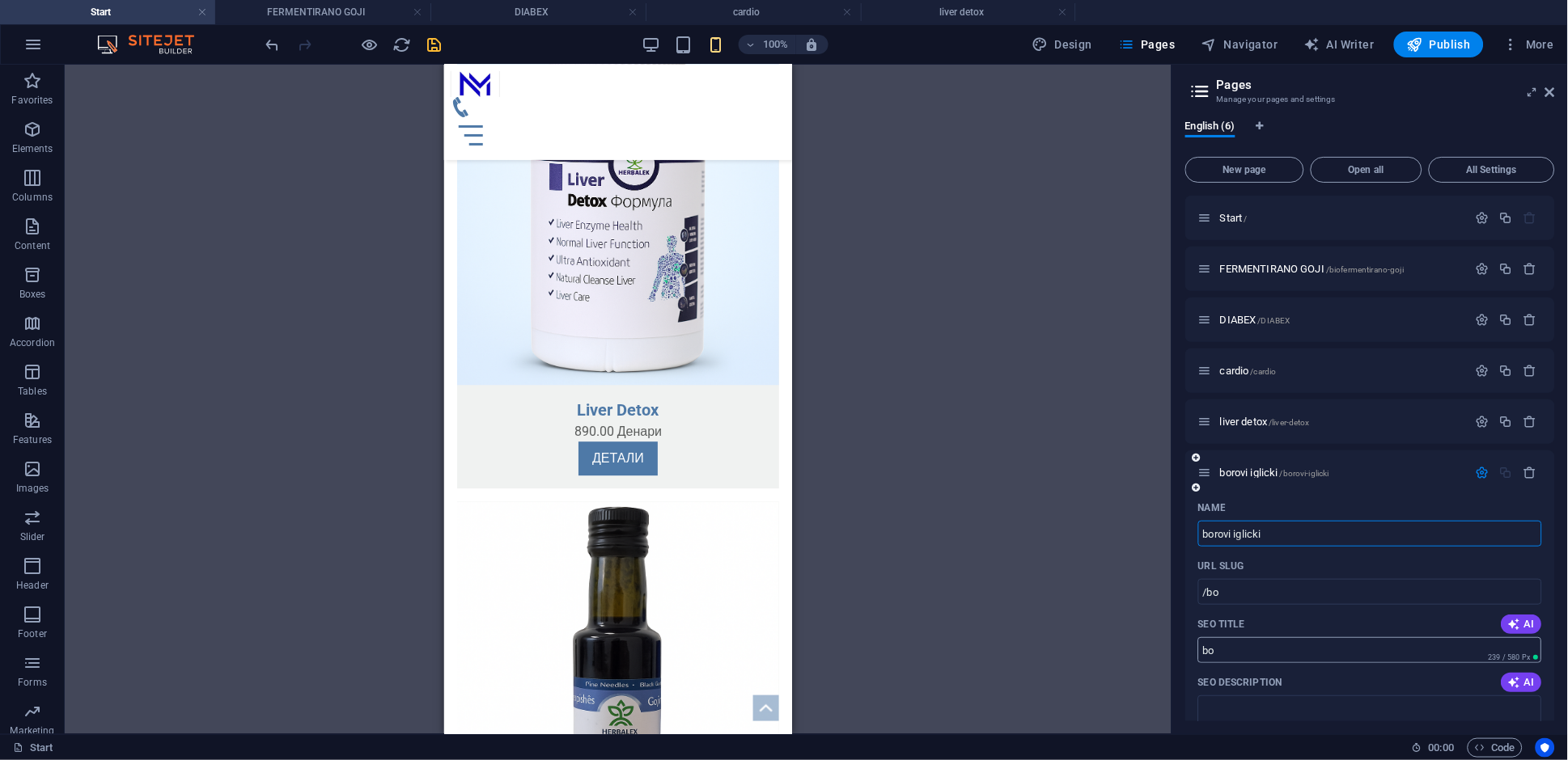
type input "borovi iglicki"
click at [1110, 489] on div "Drag here to replace the existing content. Press “Ctrl” if you want to create a…" at bounding box center [618, 400] width 1106 height 670
click at [1279, 475] on span "borovi iglicki /borovi-iglicki" at bounding box center [1275, 473] width 109 height 12
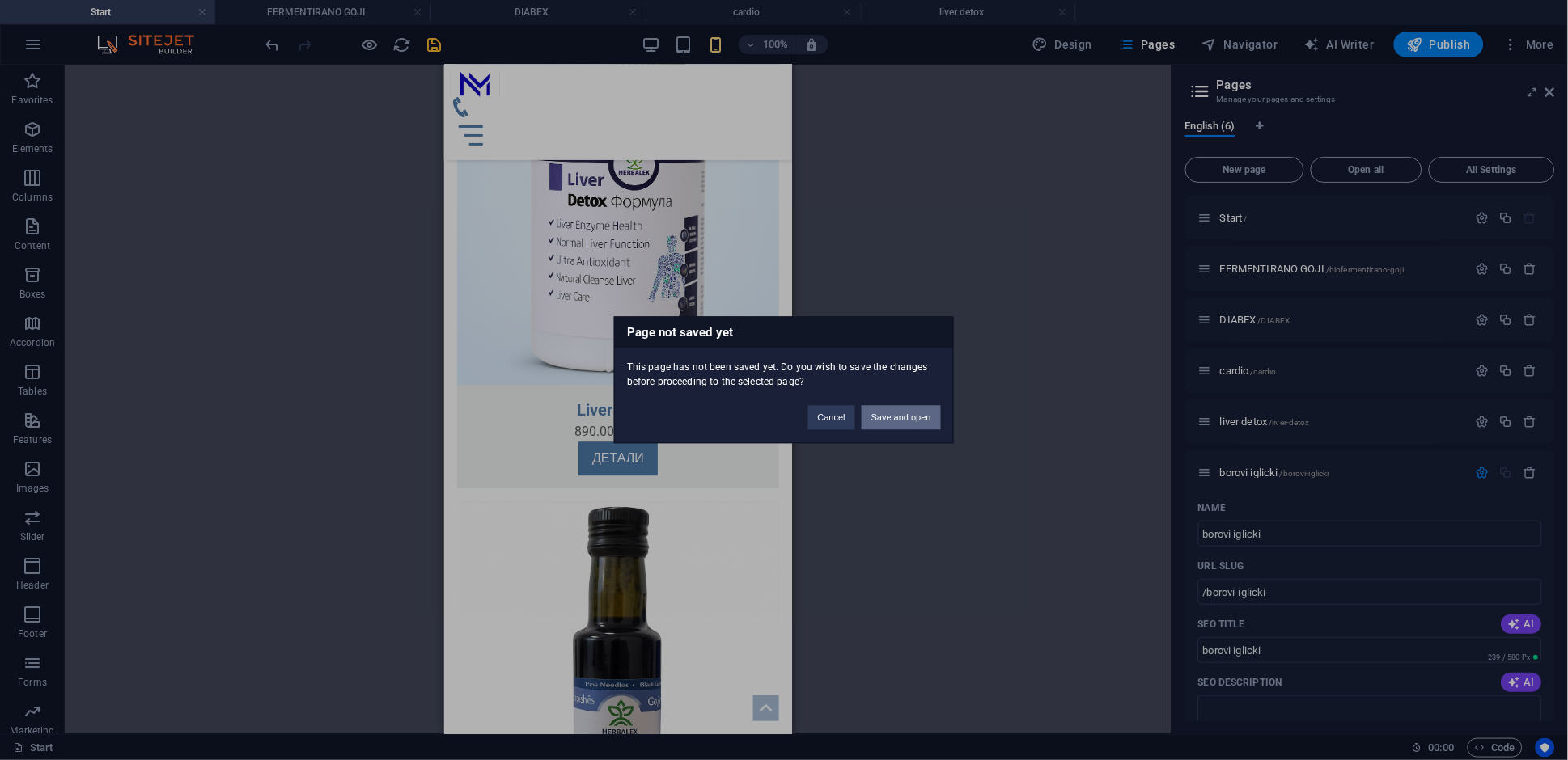
click at [919, 427] on button "Save and open" at bounding box center [901, 418] width 79 height 24
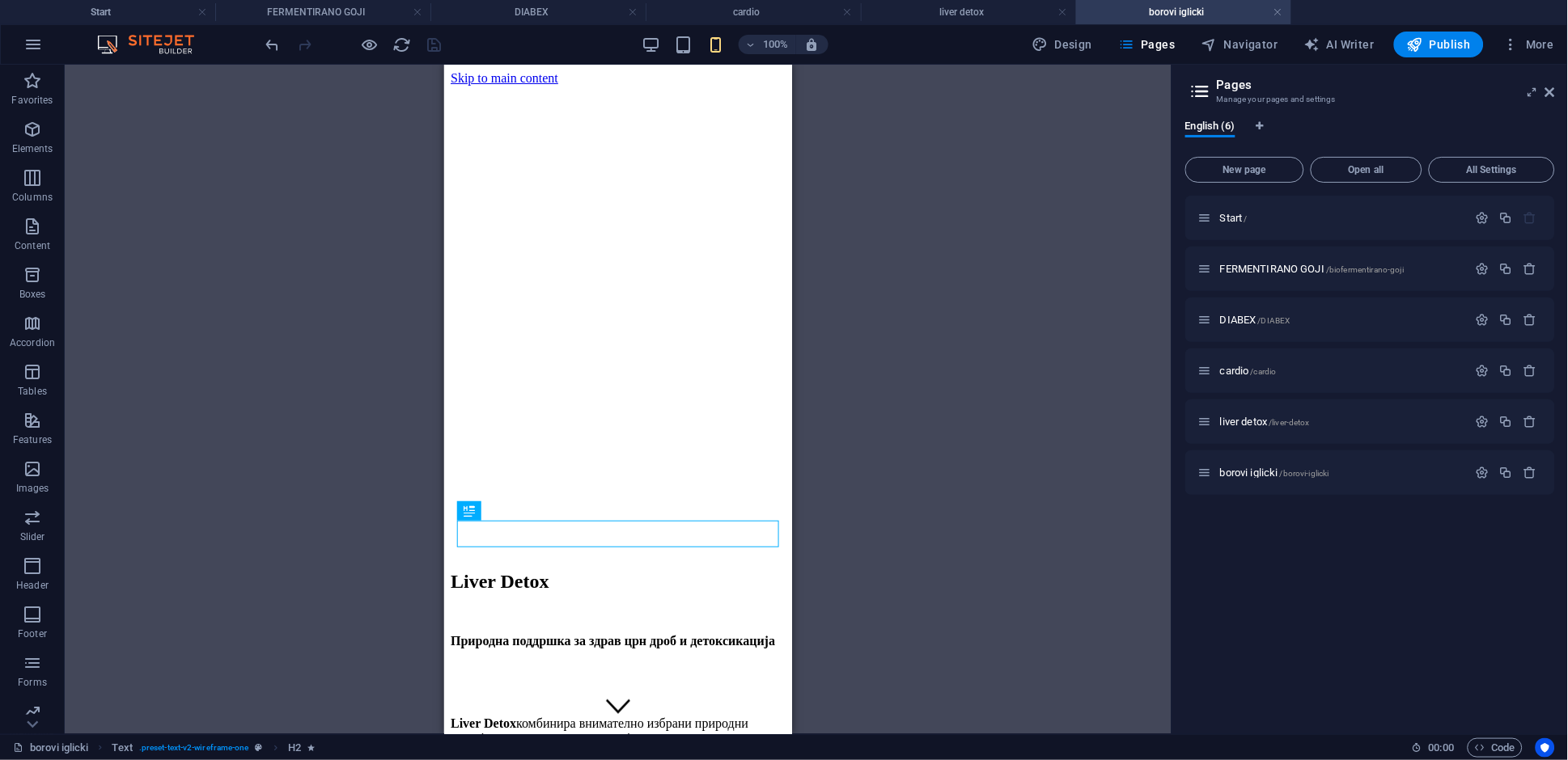
scroll to position [0, 0]
drag, startPoint x: 1550, startPoint y: 89, endPoint x: 159, endPoint y: 109, distance: 1391.1
click at [1550, 89] on icon at bounding box center [1550, 92] width 10 height 13
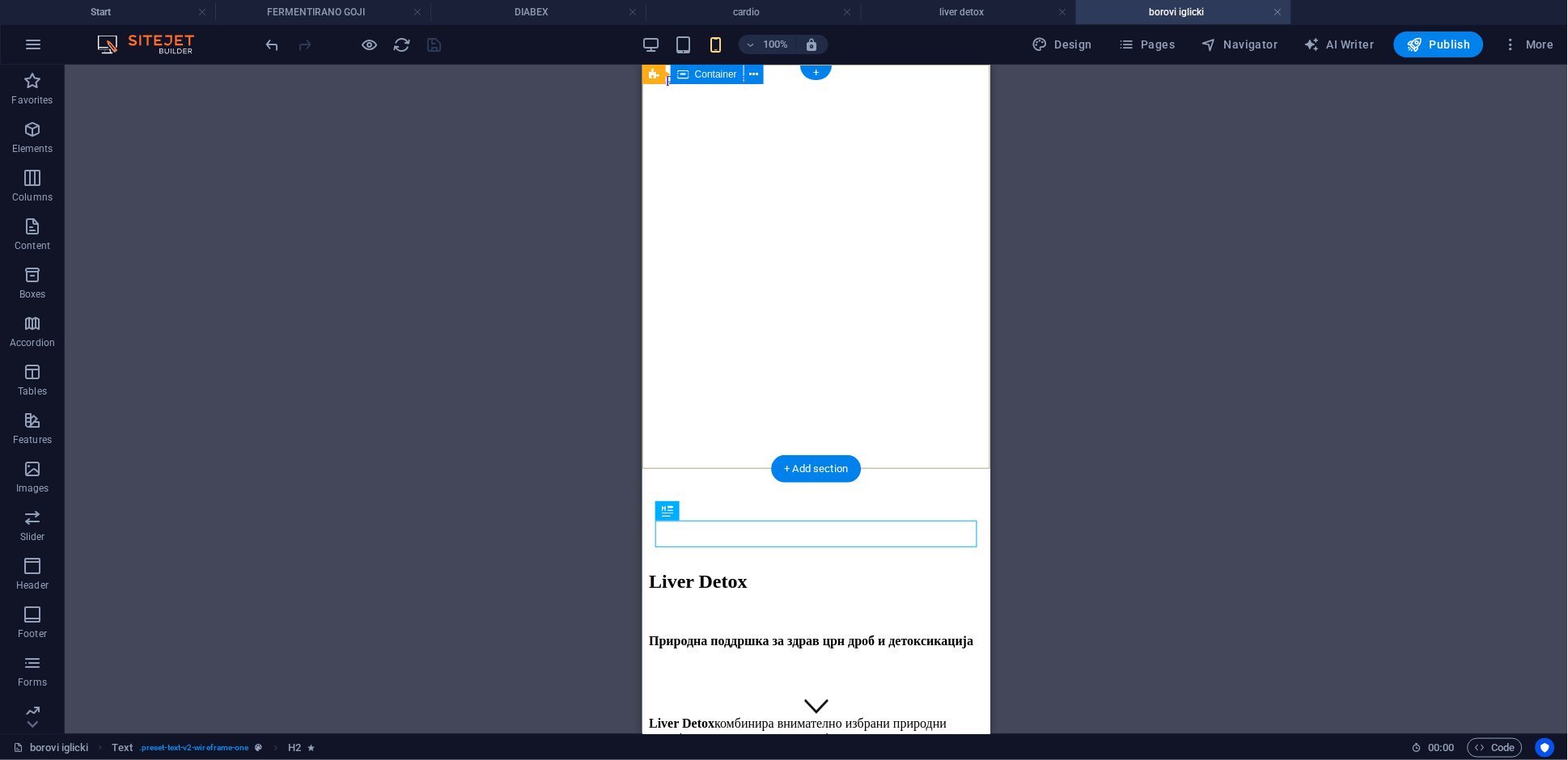
click at [785, 489] on div at bounding box center [816, 489] width 335 height 0
click at [789, 489] on div at bounding box center [816, 489] width 335 height 0
drag, startPoint x: 789, startPoint y: 324, endPoint x: 1090, endPoint y: 527, distance: 363.1
click at [789, 489] on div at bounding box center [816, 489] width 335 height 0
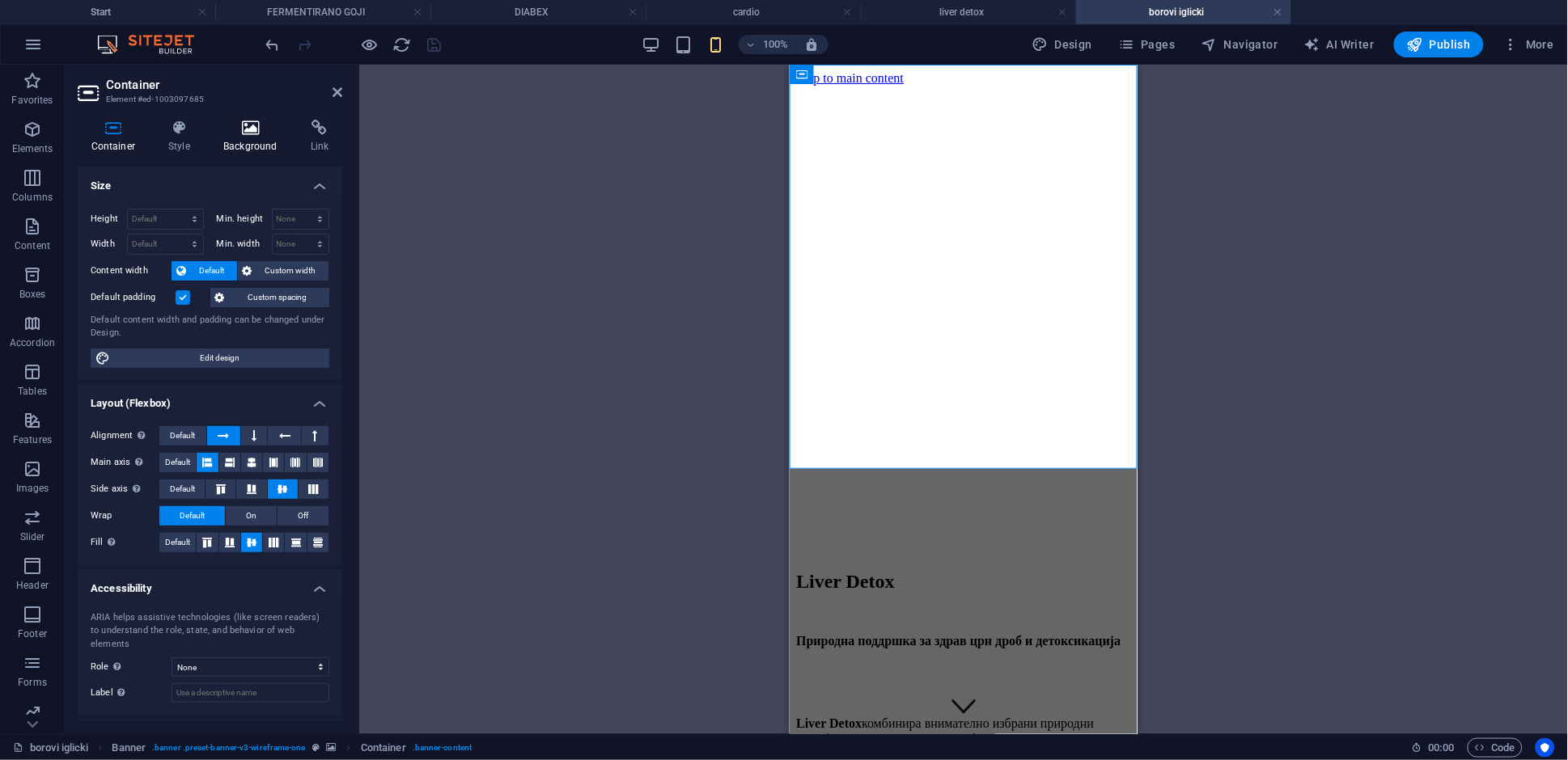
click at [238, 139] on h4 "Background" at bounding box center [253, 136] width 88 height 34
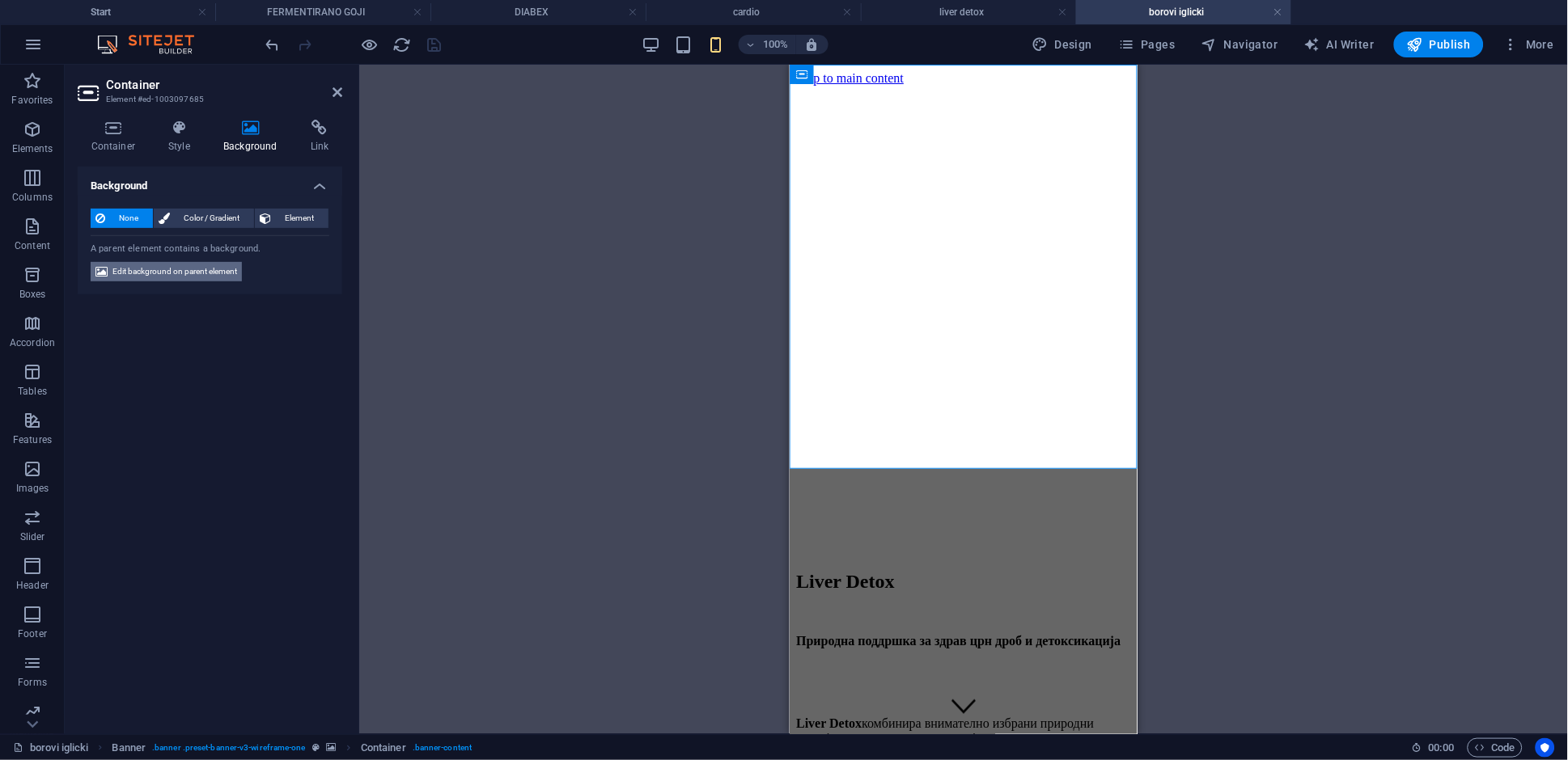
click at [200, 278] on span "Edit background on parent element" at bounding box center [175, 272] width 125 height 19
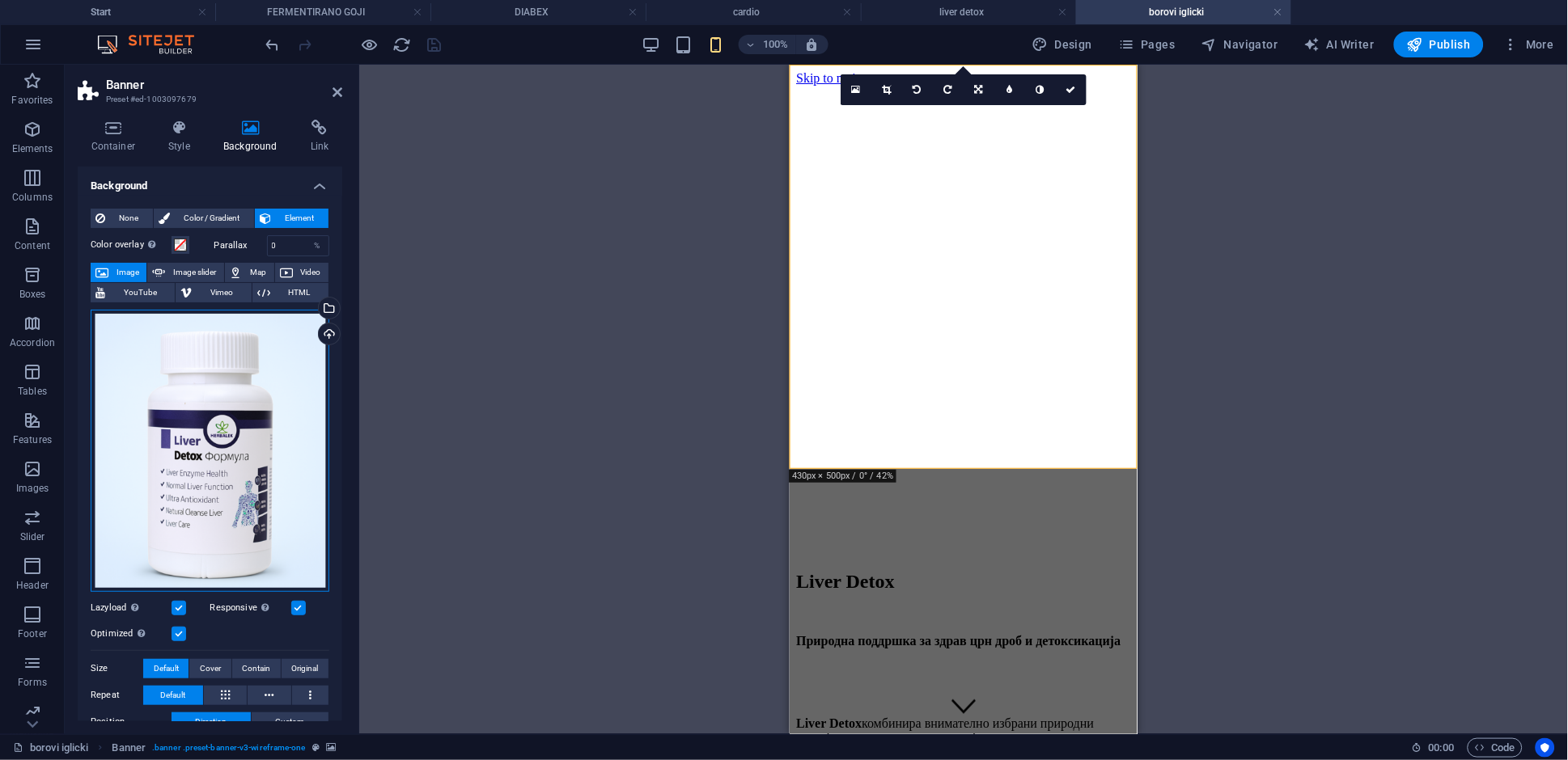
click at [186, 408] on div "Drag files here, click to choose files or select files from Files or our free s…" at bounding box center [209, 450] width 239 height 282
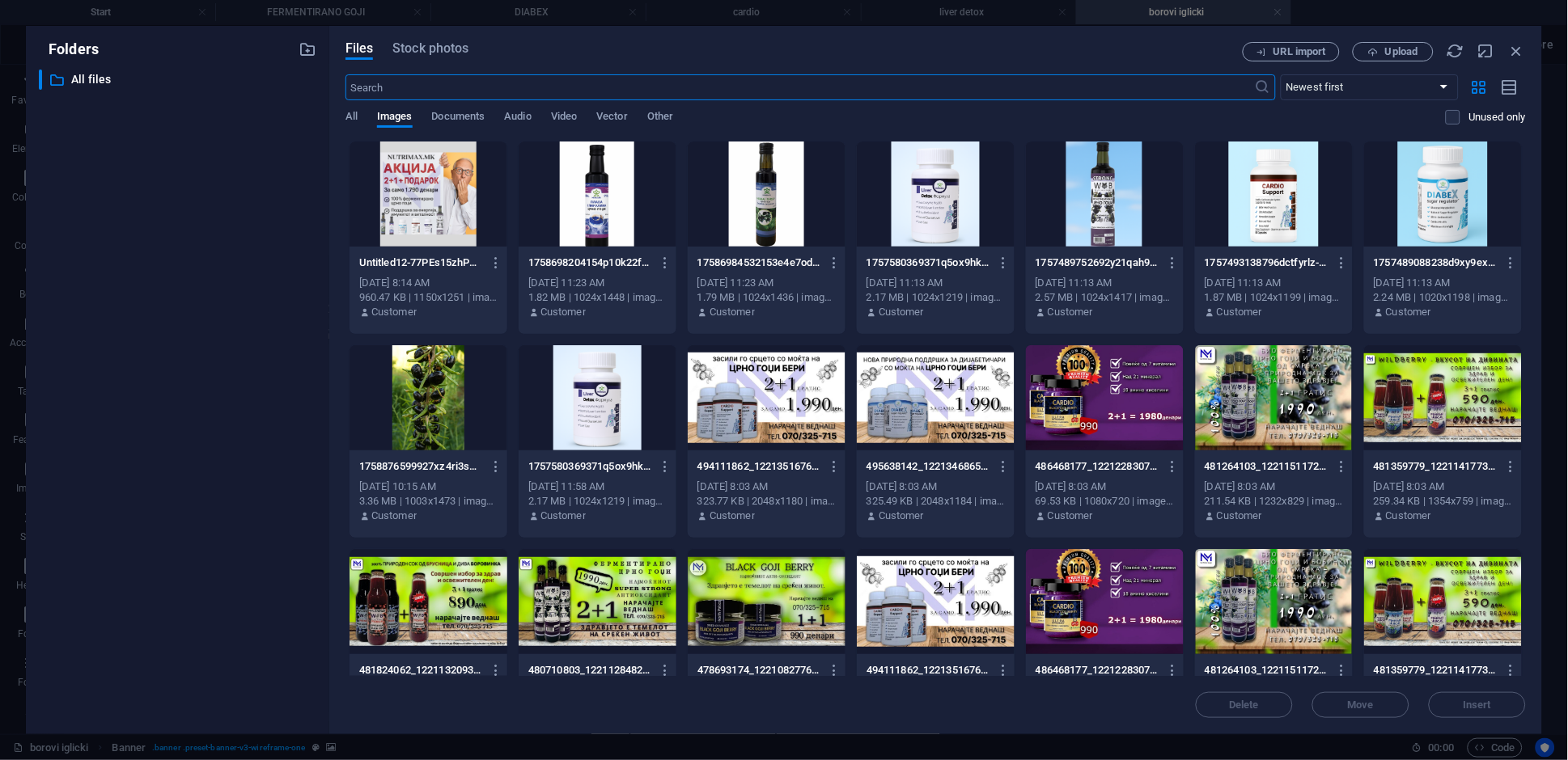
click at [745, 211] on div at bounding box center [767, 193] width 158 height 105
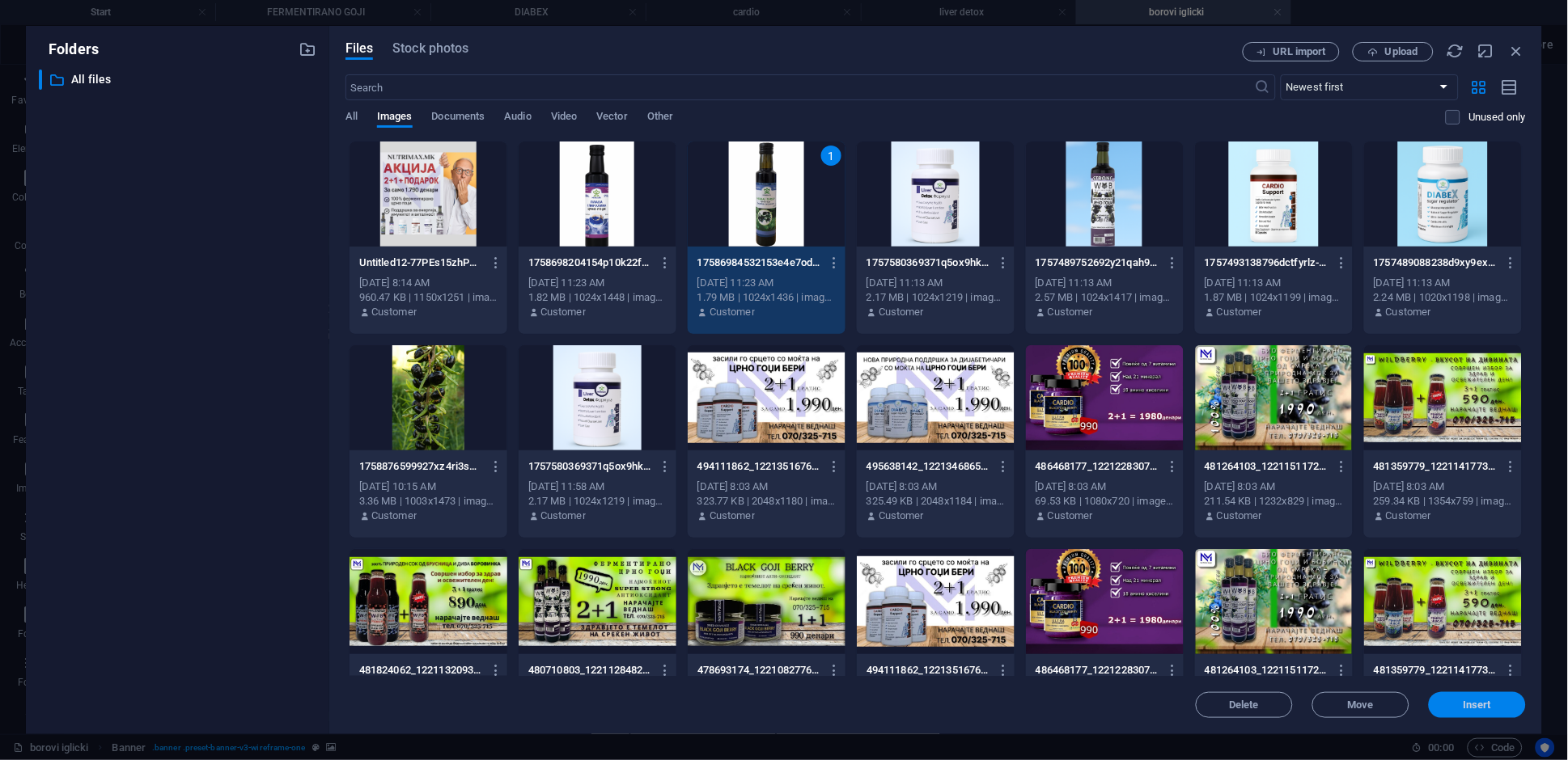
click at [1506, 712] on button "Insert" at bounding box center [1478, 705] width 97 height 26
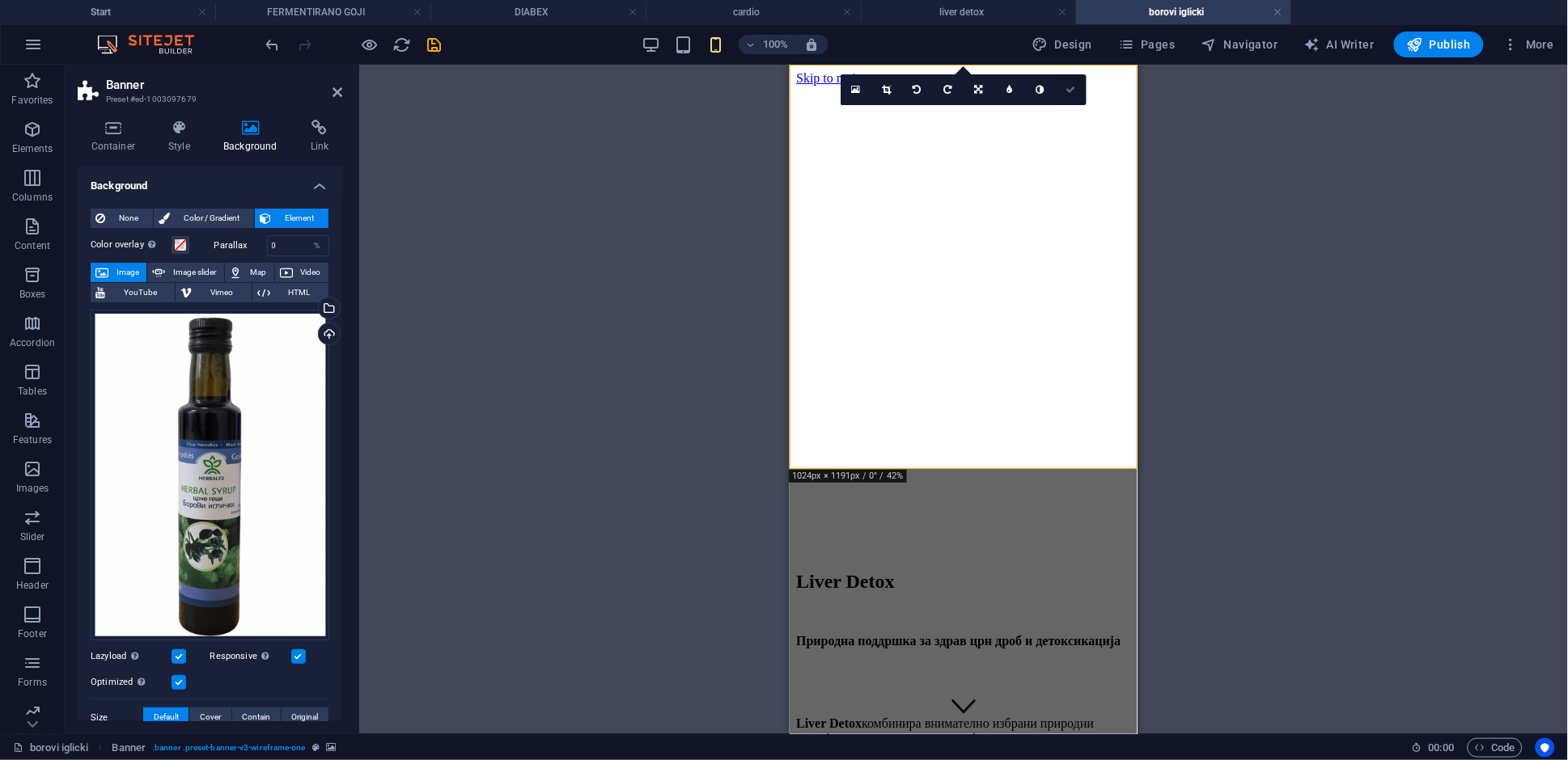
click at [1071, 87] on icon at bounding box center [1071, 89] width 10 height 10
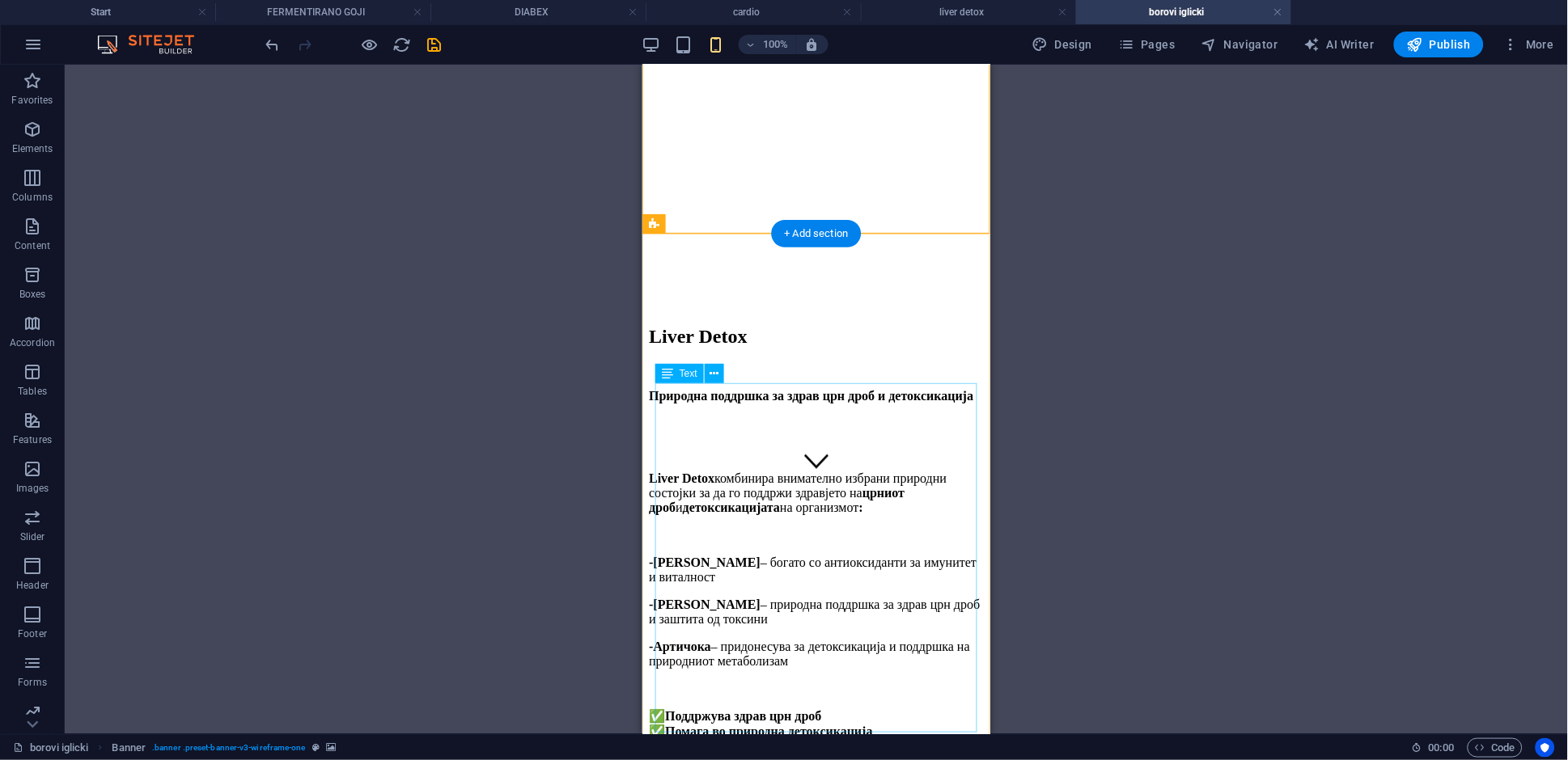
scroll to position [429, 0]
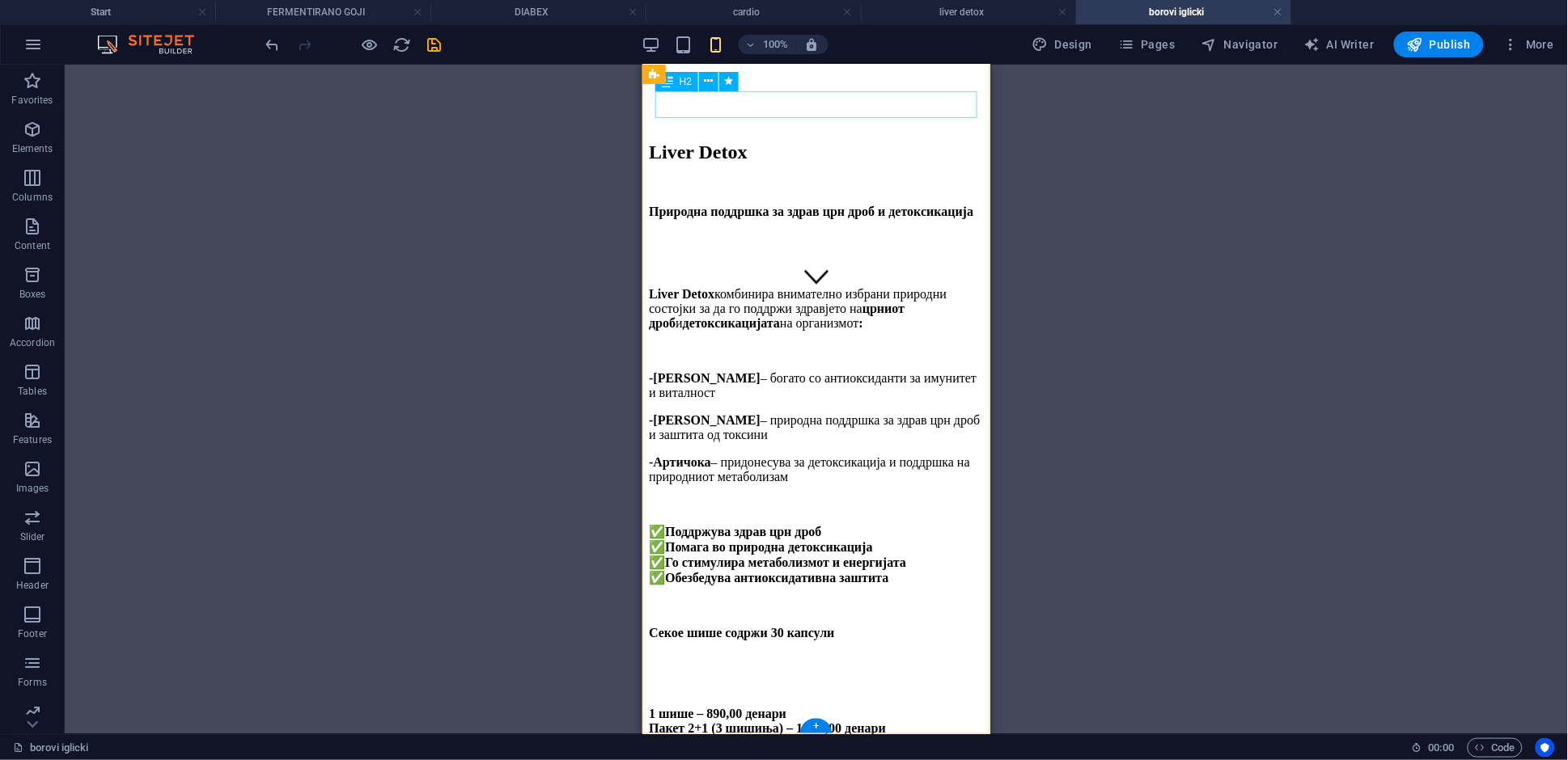
click at [720, 141] on div "Liver Detox" at bounding box center [816, 151] width 335 height 22
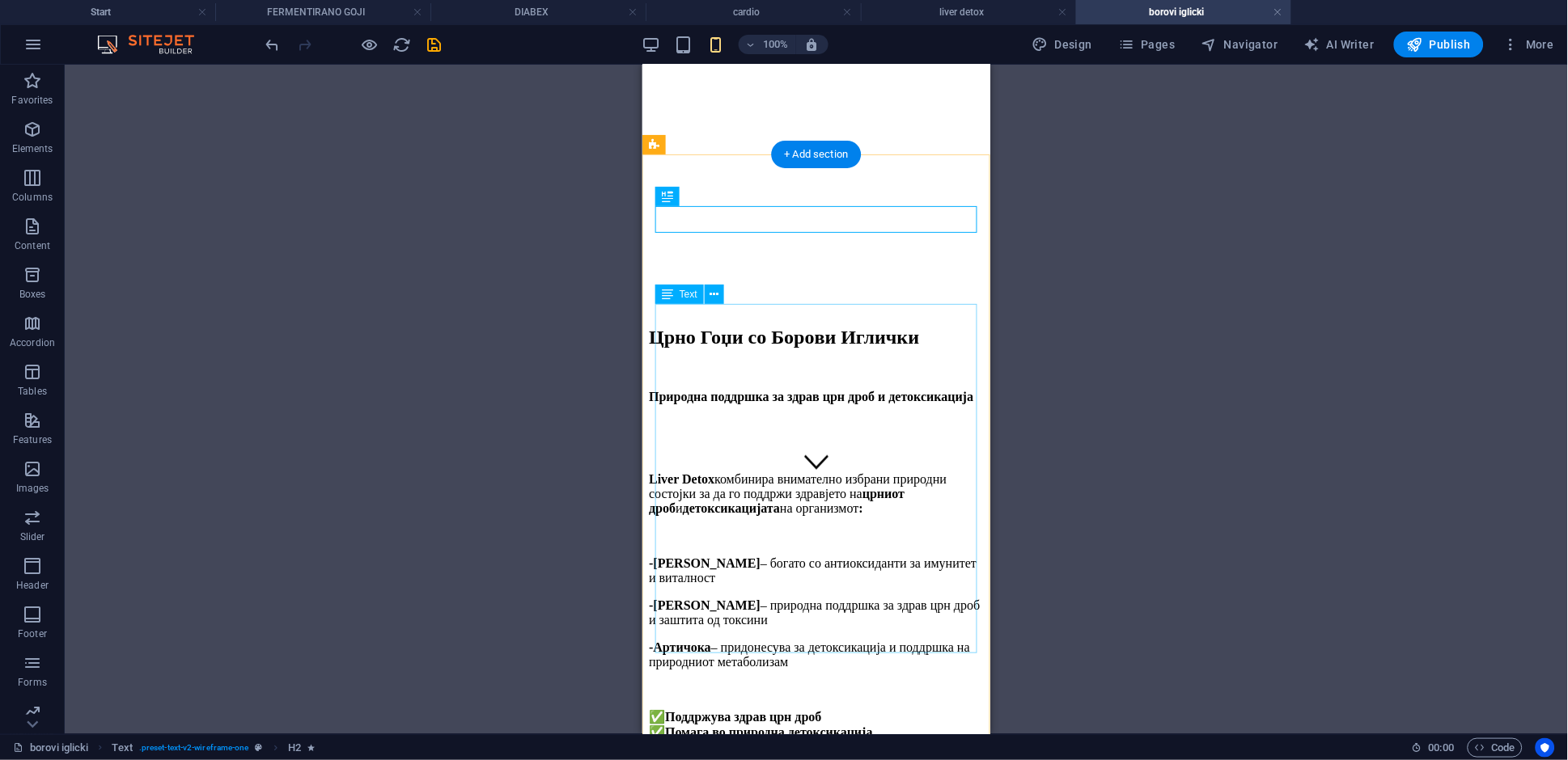
scroll to position [318, 0]
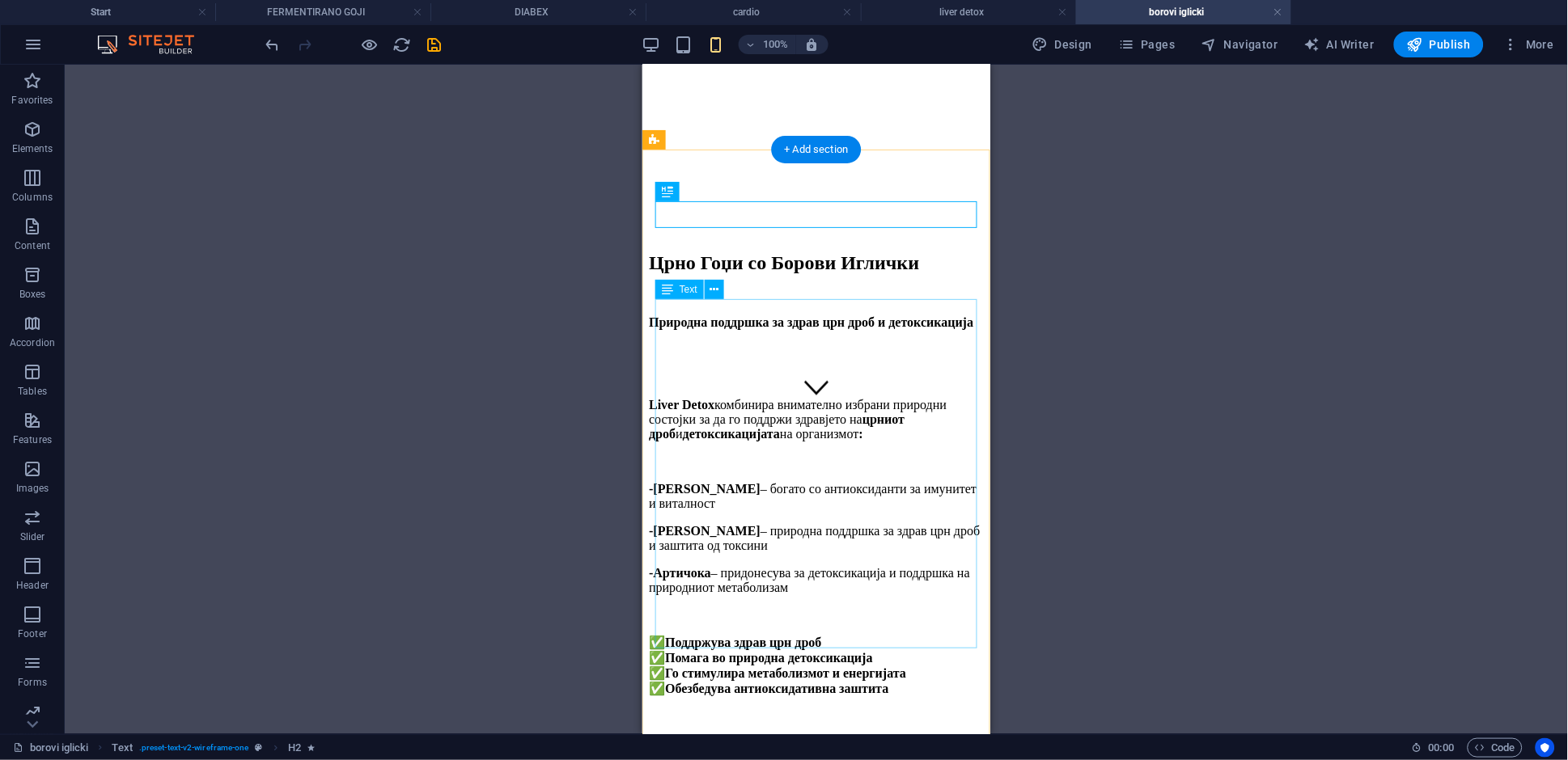
click at [762, 409] on div "Liver Detox комбинира внимателно избрани природни состојки за да го поддржи здр…" at bounding box center [816, 560] width 335 height 382
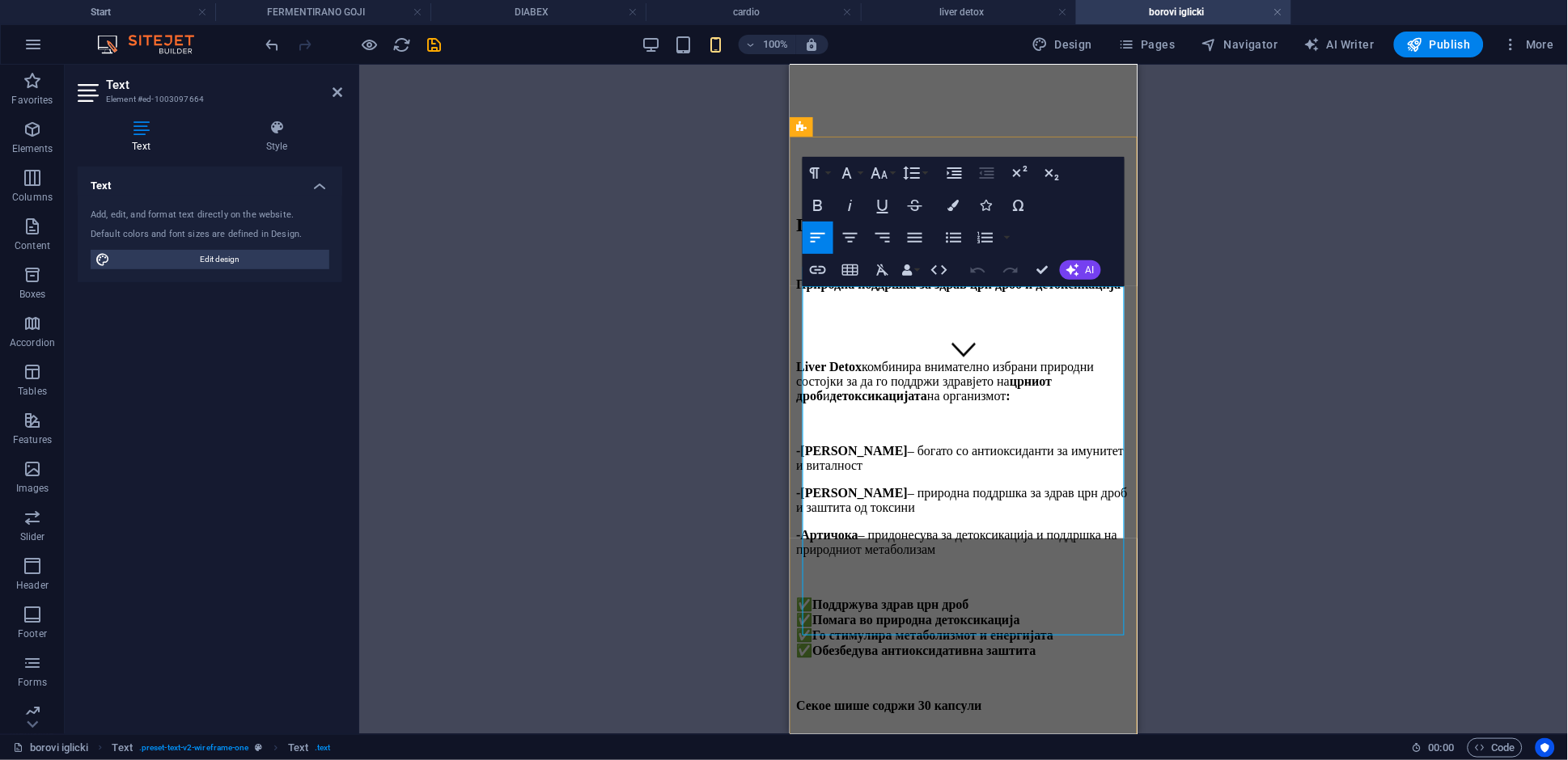
scroll to position [332, 0]
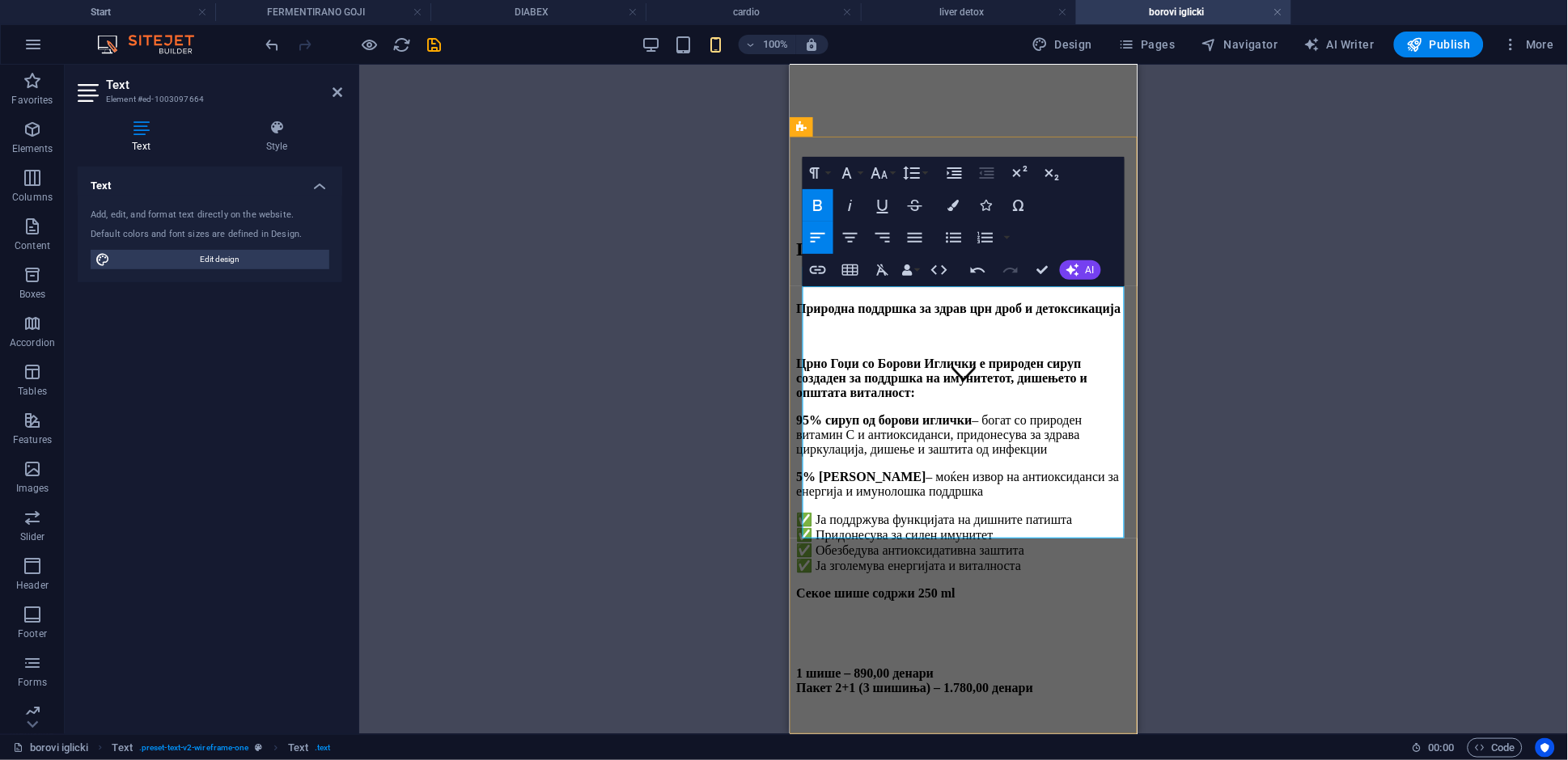
click at [996, 356] on p "Црно Гоџи со Борoви Иглички е природен сируп создаден за поддршка на имунитетот…" at bounding box center [963, 377] width 335 height 43
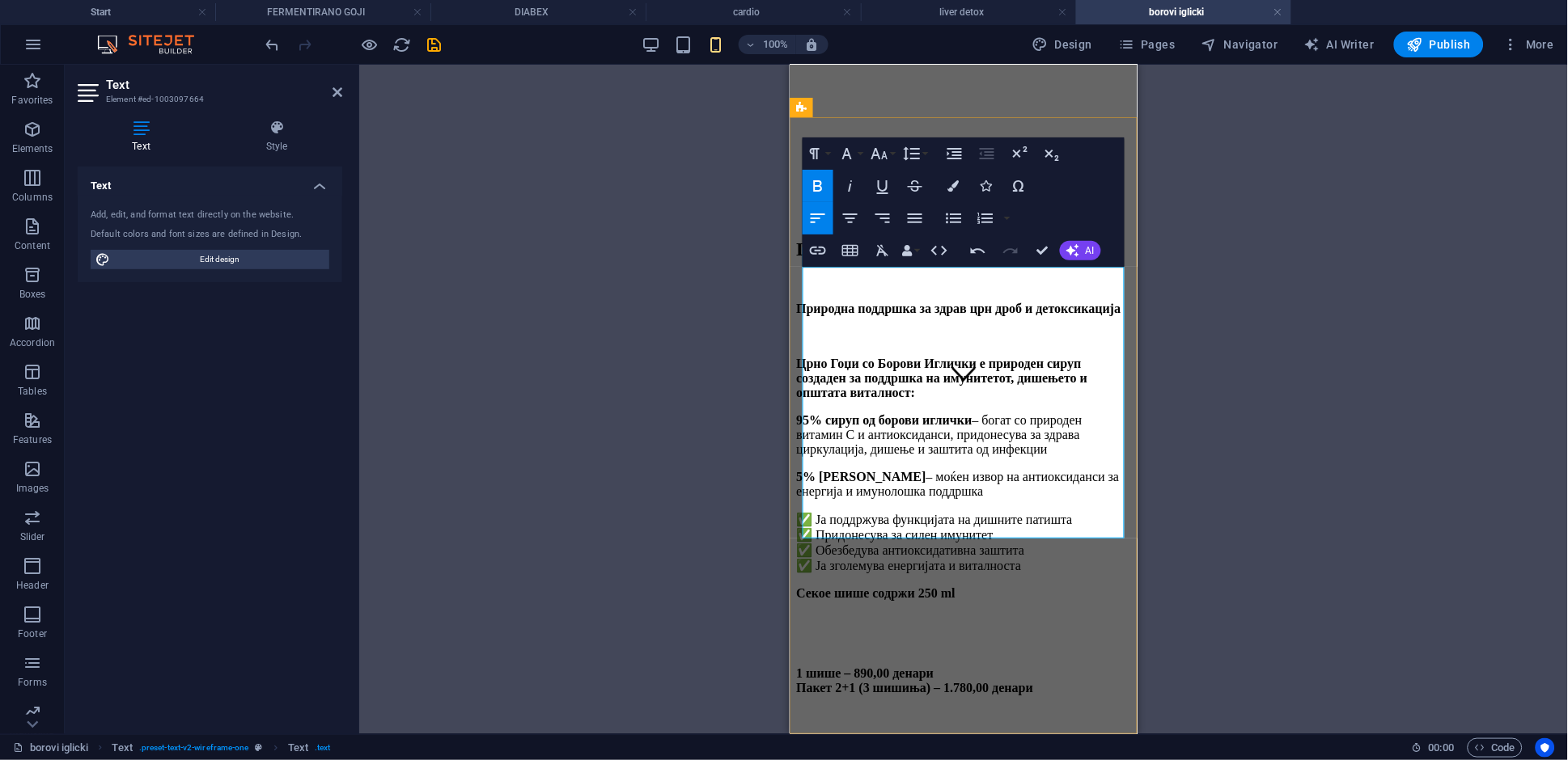
scroll to position [352, 0]
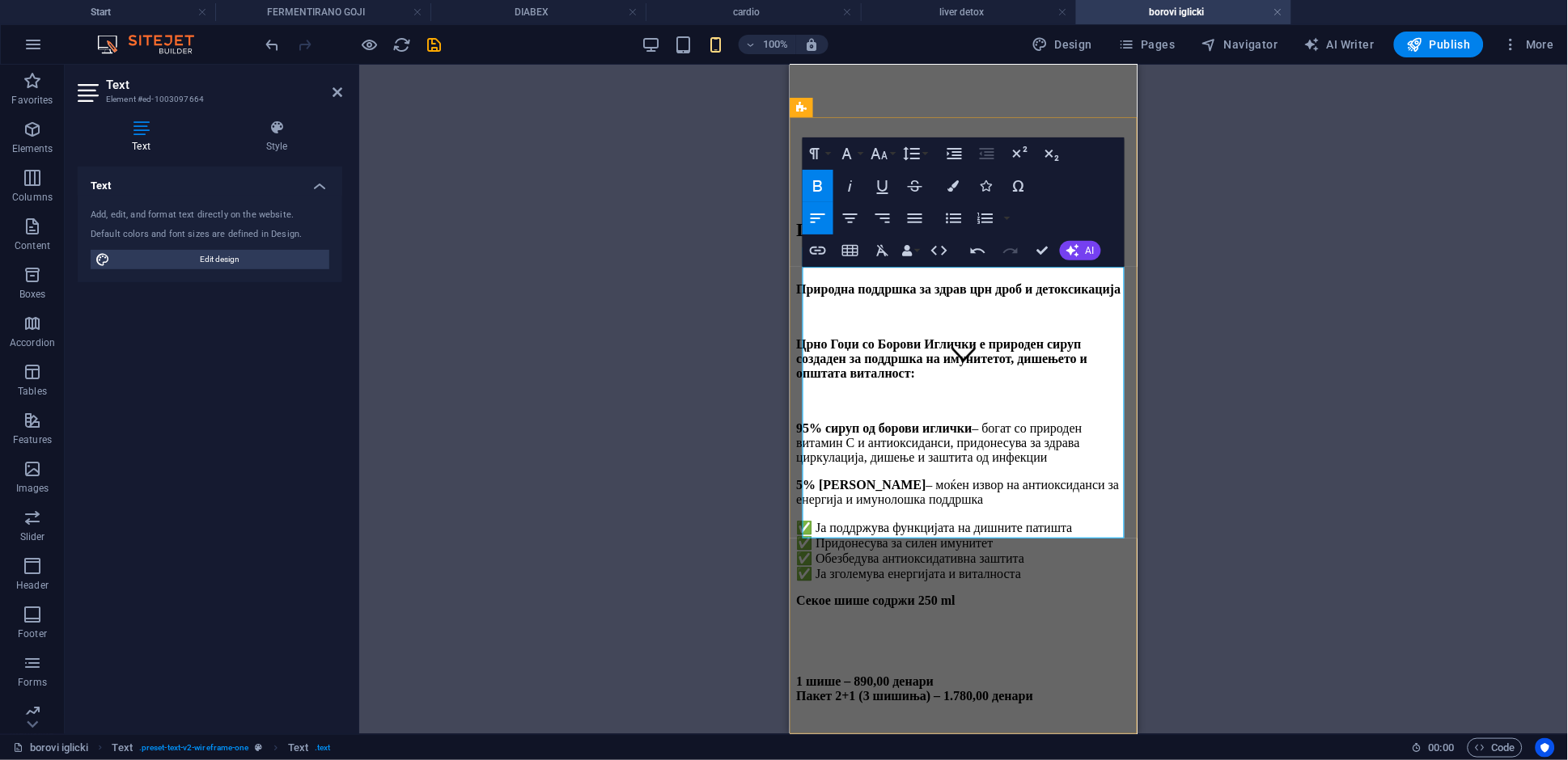
click at [804, 477] on strong "5% црно гоџи" at bounding box center [860, 484] width 129 height 14
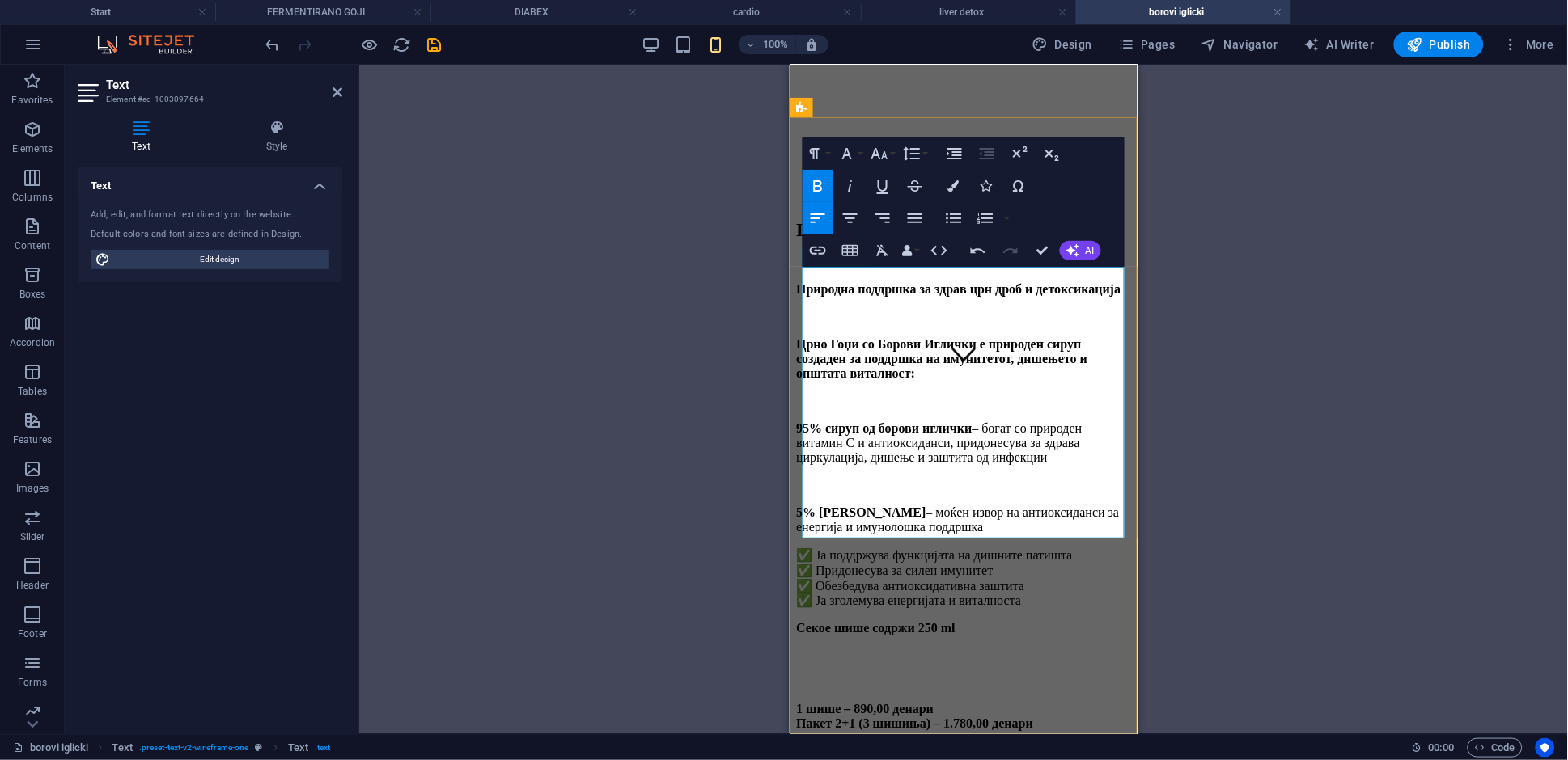
scroll to position [357, 0]
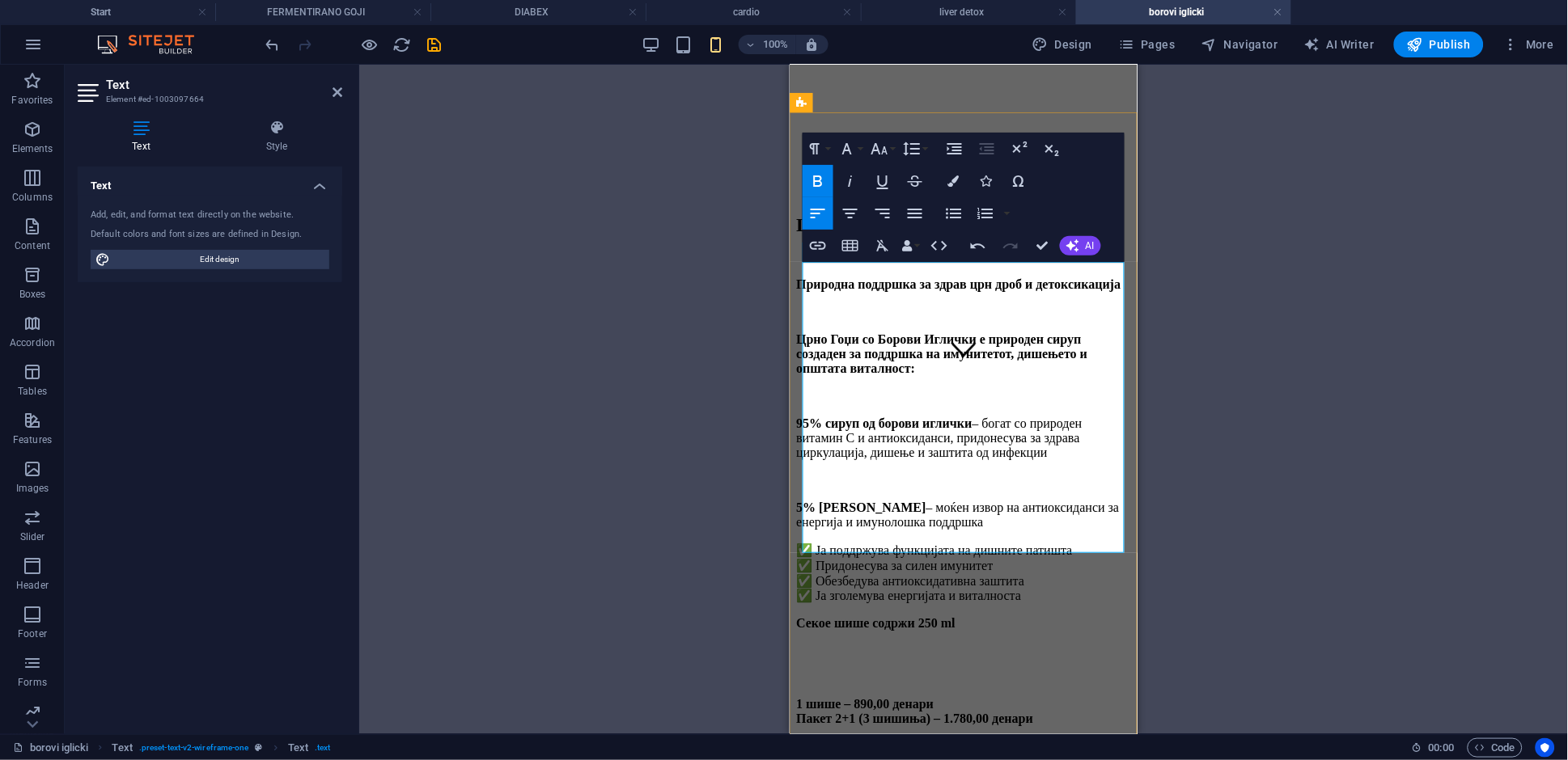
click at [1034, 500] on p "5% црно гоџи – моќен извор на антиоксиданси за енергија и имунолошка поддршка" at bounding box center [963, 514] width 335 height 29
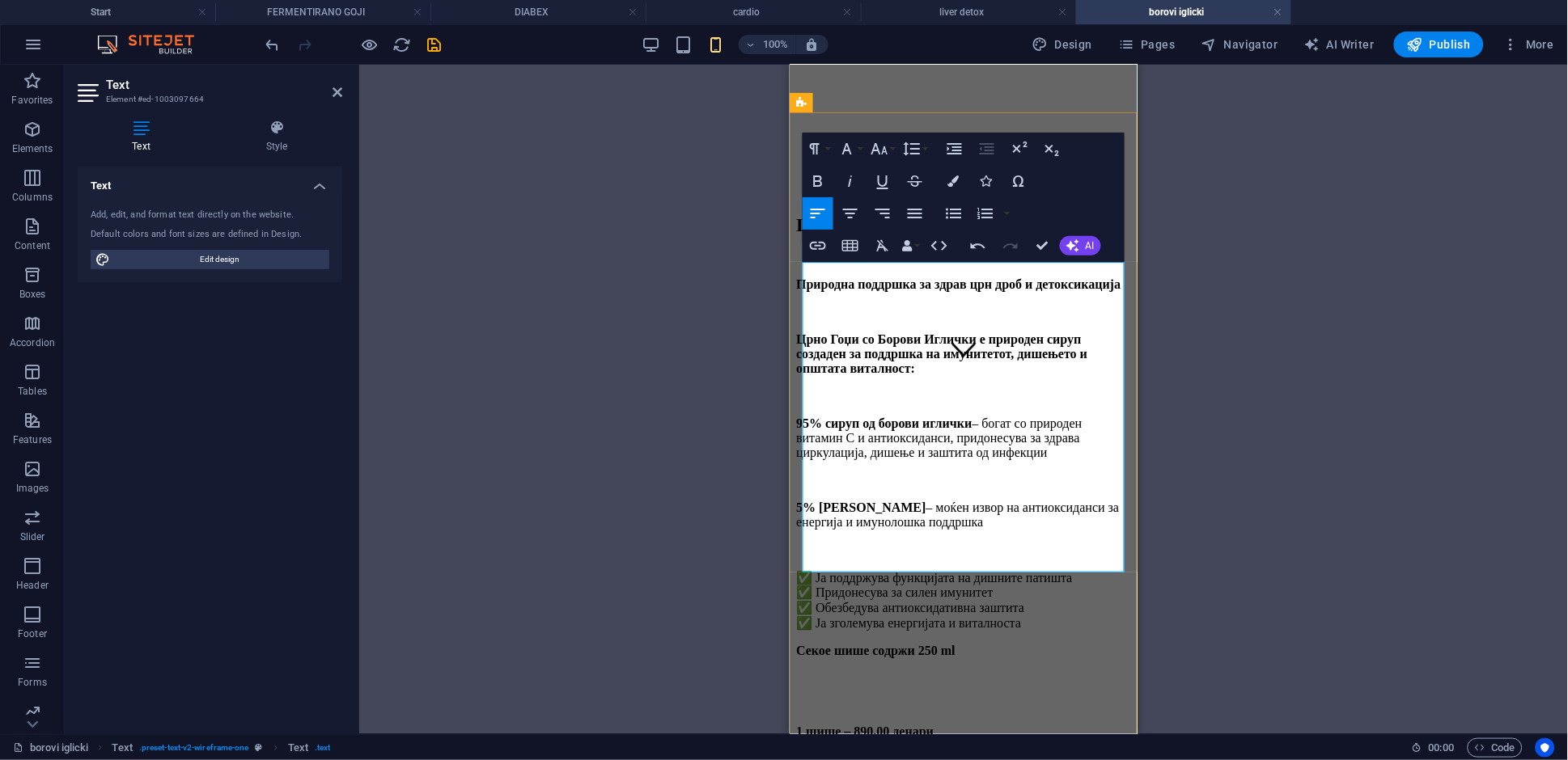
click at [1072, 569] on p "✅ Ја поддржува функцијата на дишните патишта ✅ Придонесува за силен имунитет ✅ …" at bounding box center [963, 599] width 335 height 62
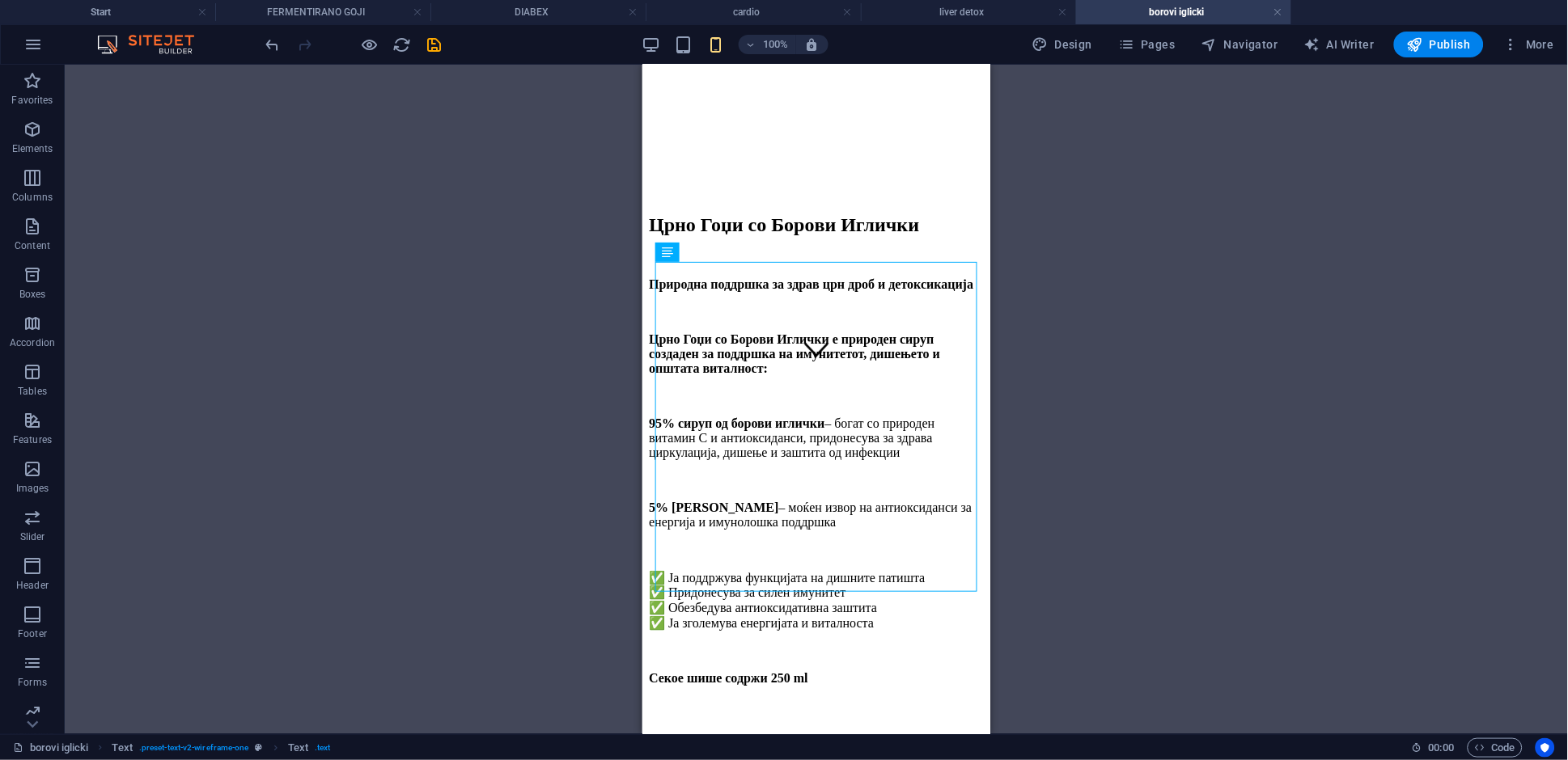
click at [1153, 418] on div "Drag here to replace the existing content. Press “Ctrl” if you want to create a…" at bounding box center [817, 400] width 1503 height 670
click at [889, 331] on div "Црно Гоџи со Борoви Иглички е природен сируп создаден за поддршка на имунитетот…" at bounding box center [816, 508] width 335 height 354
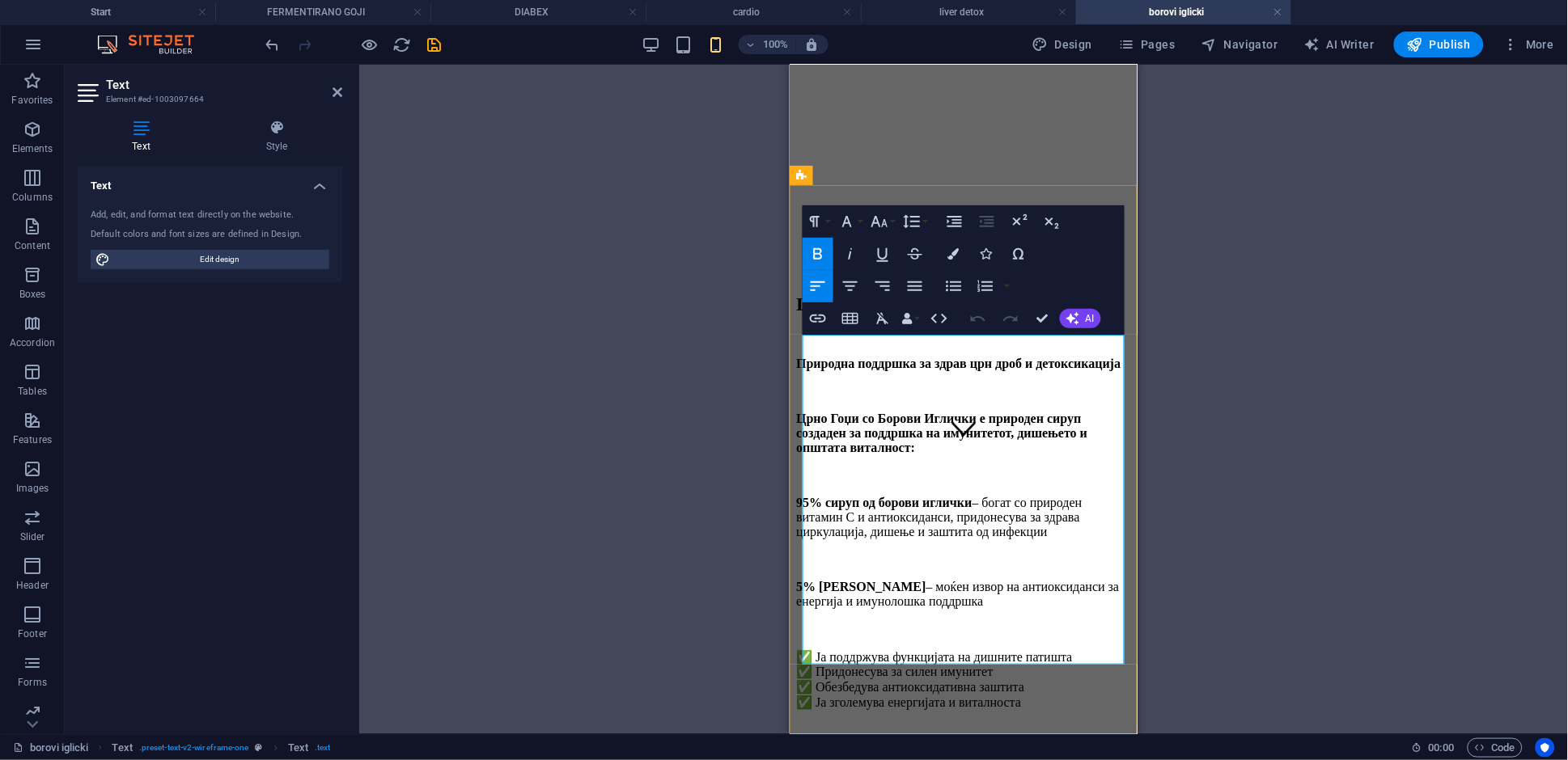
scroll to position [284, 0]
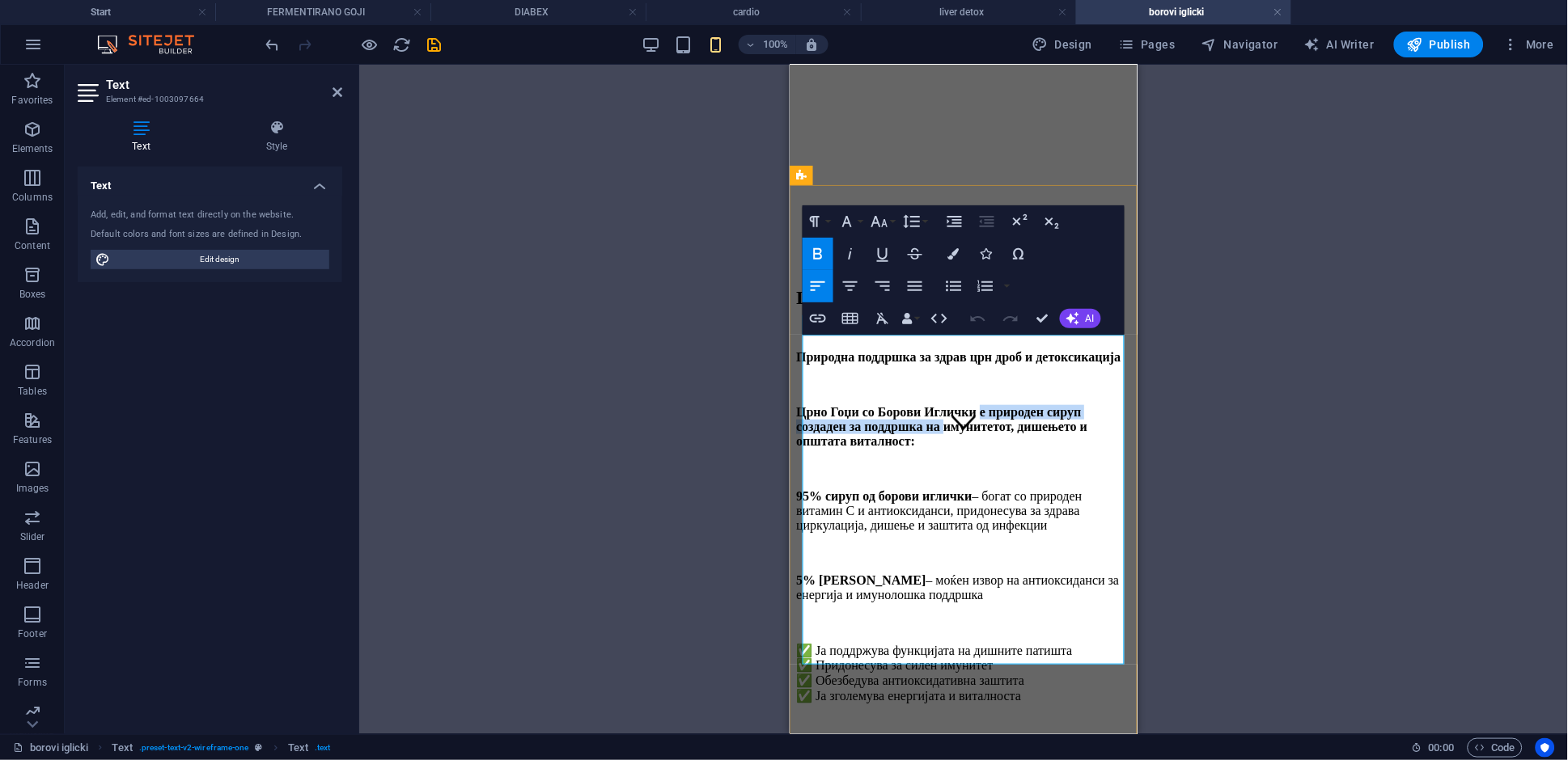
drag, startPoint x: 987, startPoint y: 346, endPoint x: 965, endPoint y: 372, distance: 34.1
click at [965, 404] on p "Црно Гоџи со Борoви Иглички е природен сируп создаден за поддршка на имунитетот…" at bounding box center [963, 426] width 335 height 43
click at [819, 251] on icon "button" at bounding box center [817, 254] width 19 height 19
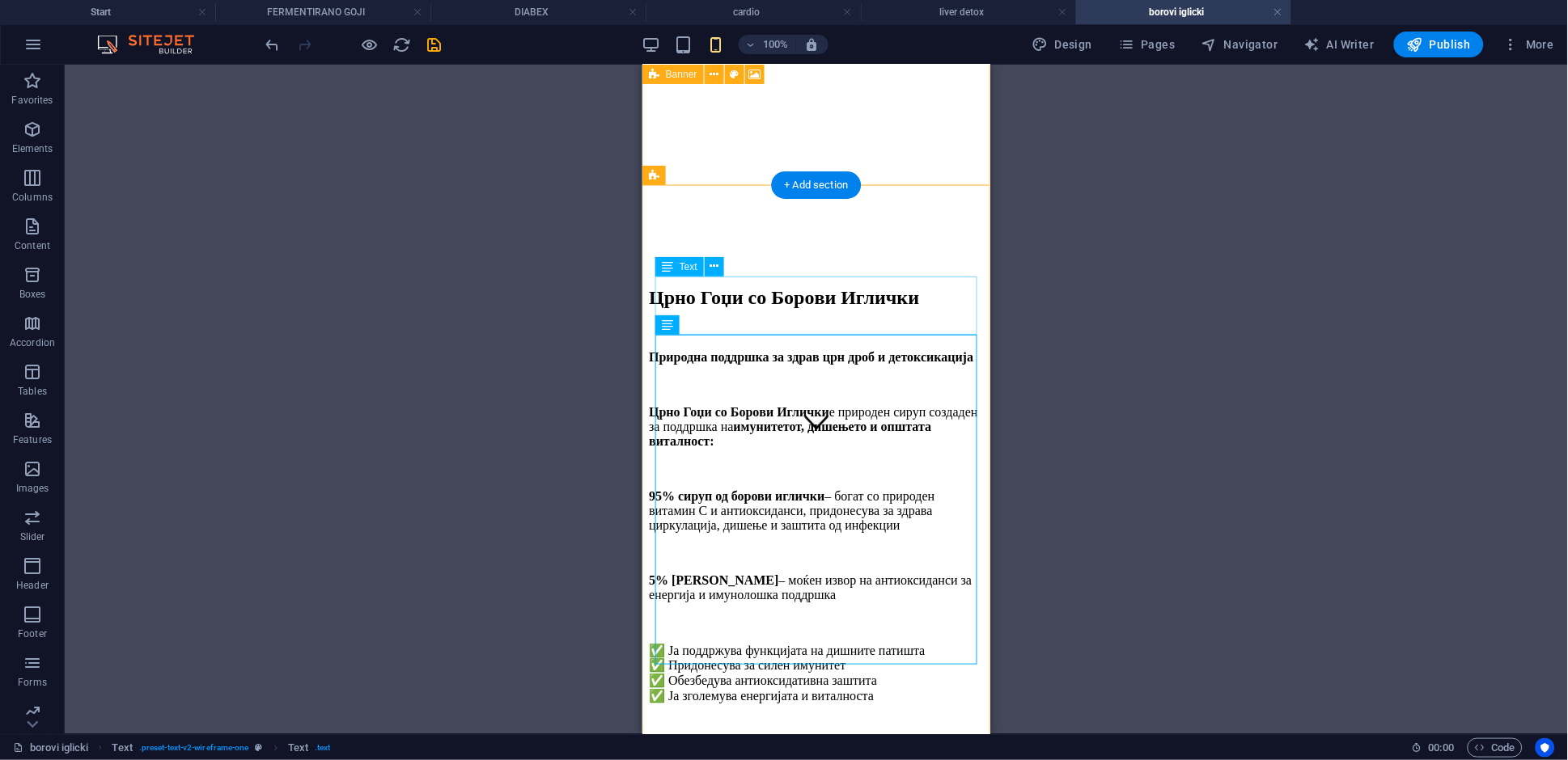
click at [748, 350] on div "Природна поддршка за здрав црн дроб и детоксикација" at bounding box center [816, 370] width 335 height 42
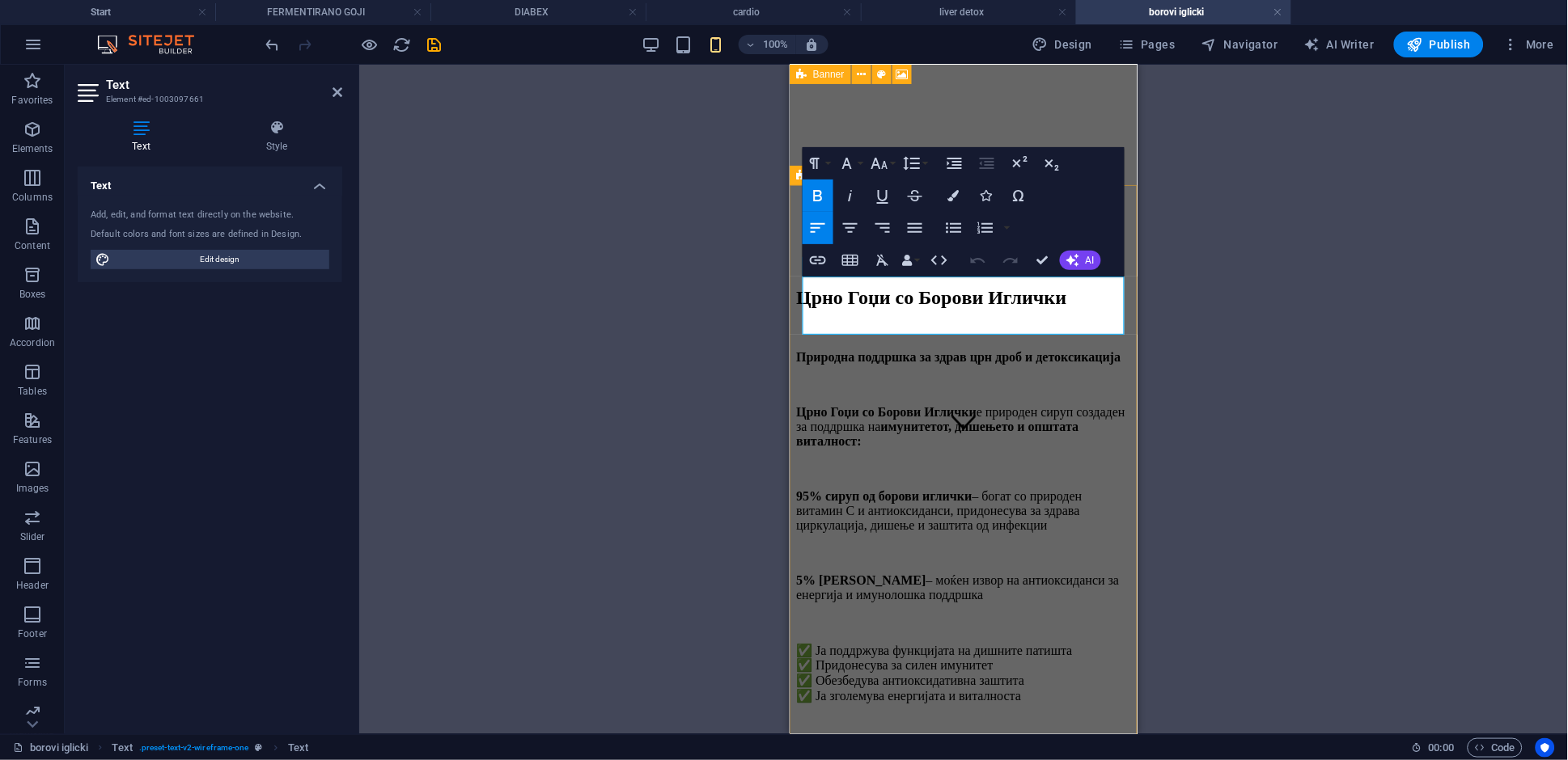
click at [910, 350] on p "Природна поддршка за здрав црн дроб и детоксикација" at bounding box center [963, 357] width 335 height 15
click at [966, 350] on p "Природна поддршка за имунитет и дишење" at bounding box center [963, 357] width 335 height 15
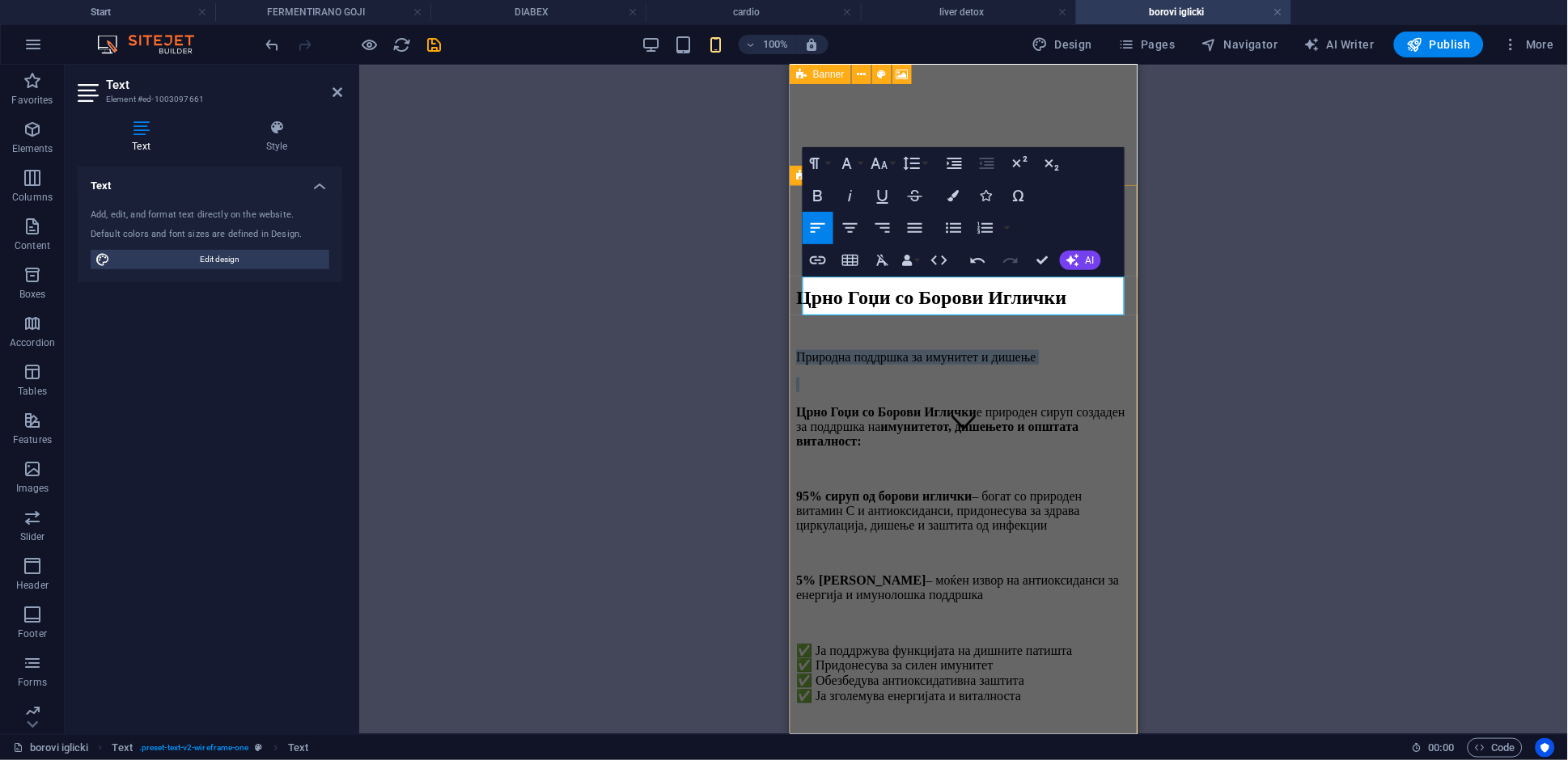
click at [966, 350] on p "Природна поддршка за имунитет и дишење" at bounding box center [963, 357] width 335 height 15
click at [818, 199] on icon "button" at bounding box center [817, 195] width 19 height 19
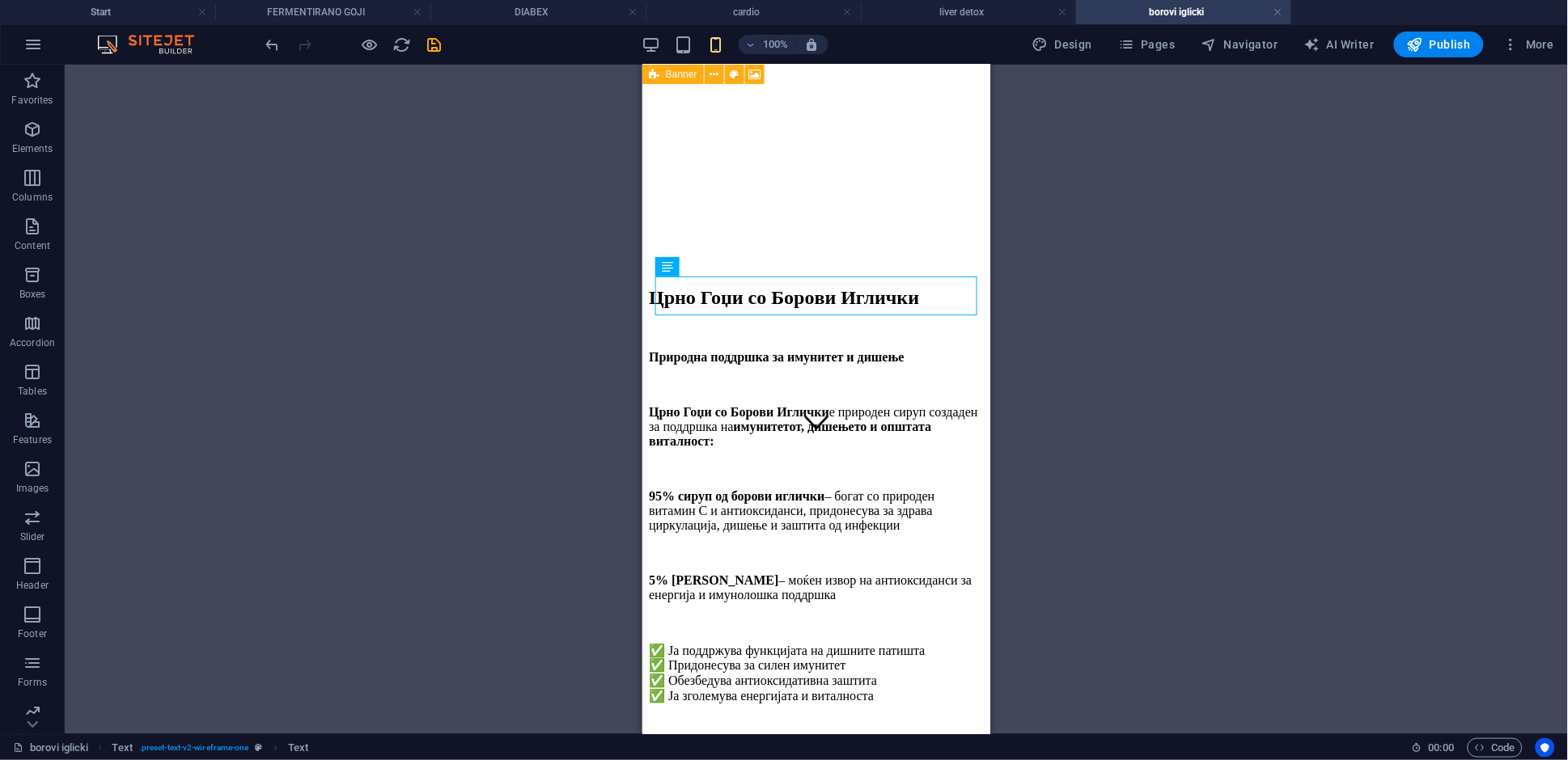
click at [1245, 538] on div "H2 Text Container Banner Text Text Text Spacer Spacer" at bounding box center [817, 400] width 1503 height 670
click at [845, 286] on div "Црно Гоџи со Борoви Иглички" at bounding box center [816, 297] width 335 height 22
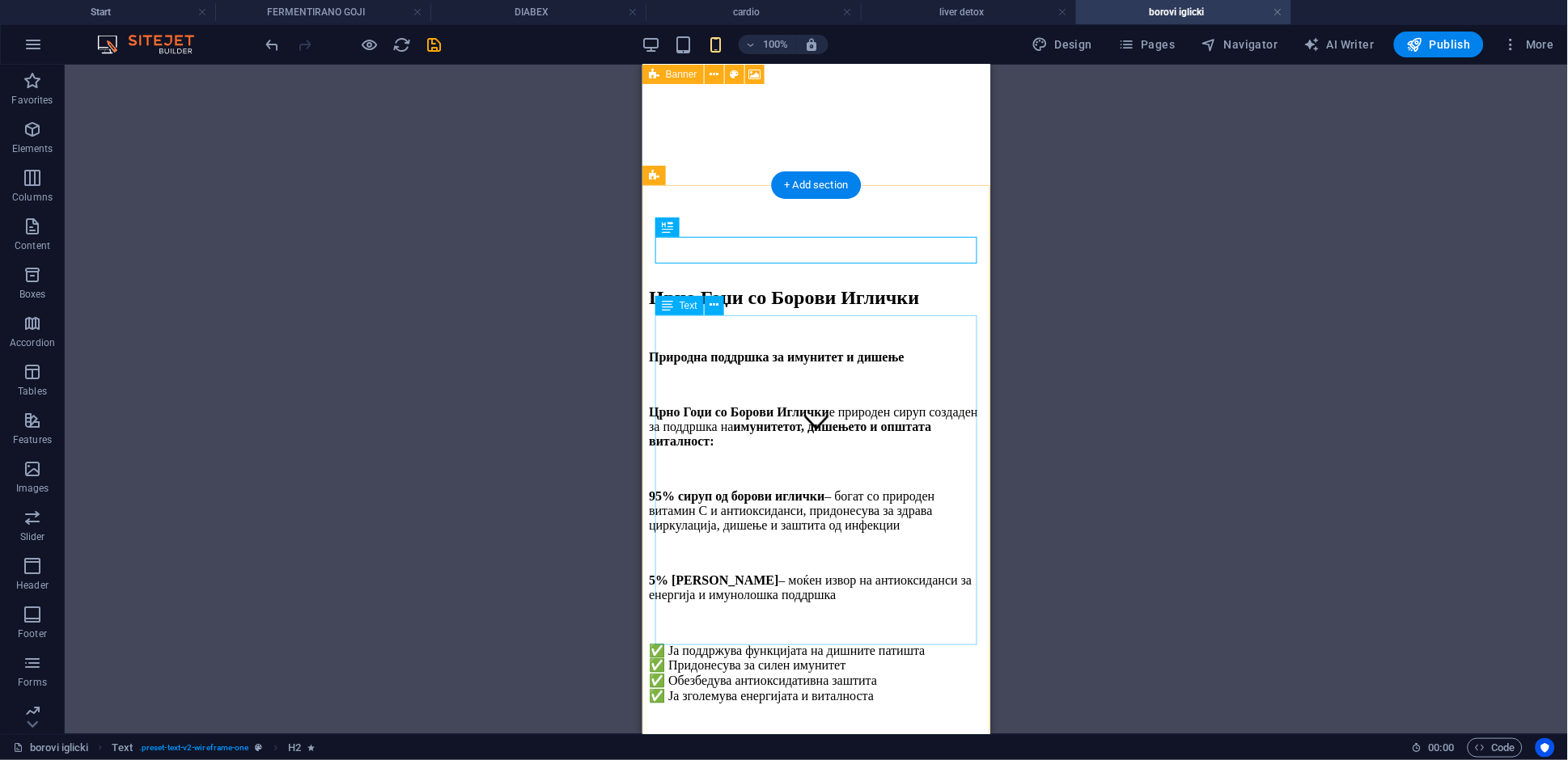
click at [853, 404] on div "Црно Гоџи со Борoви Иглички е природен сируп создаден за поддршка на имунитетот…" at bounding box center [816, 581] width 335 height 354
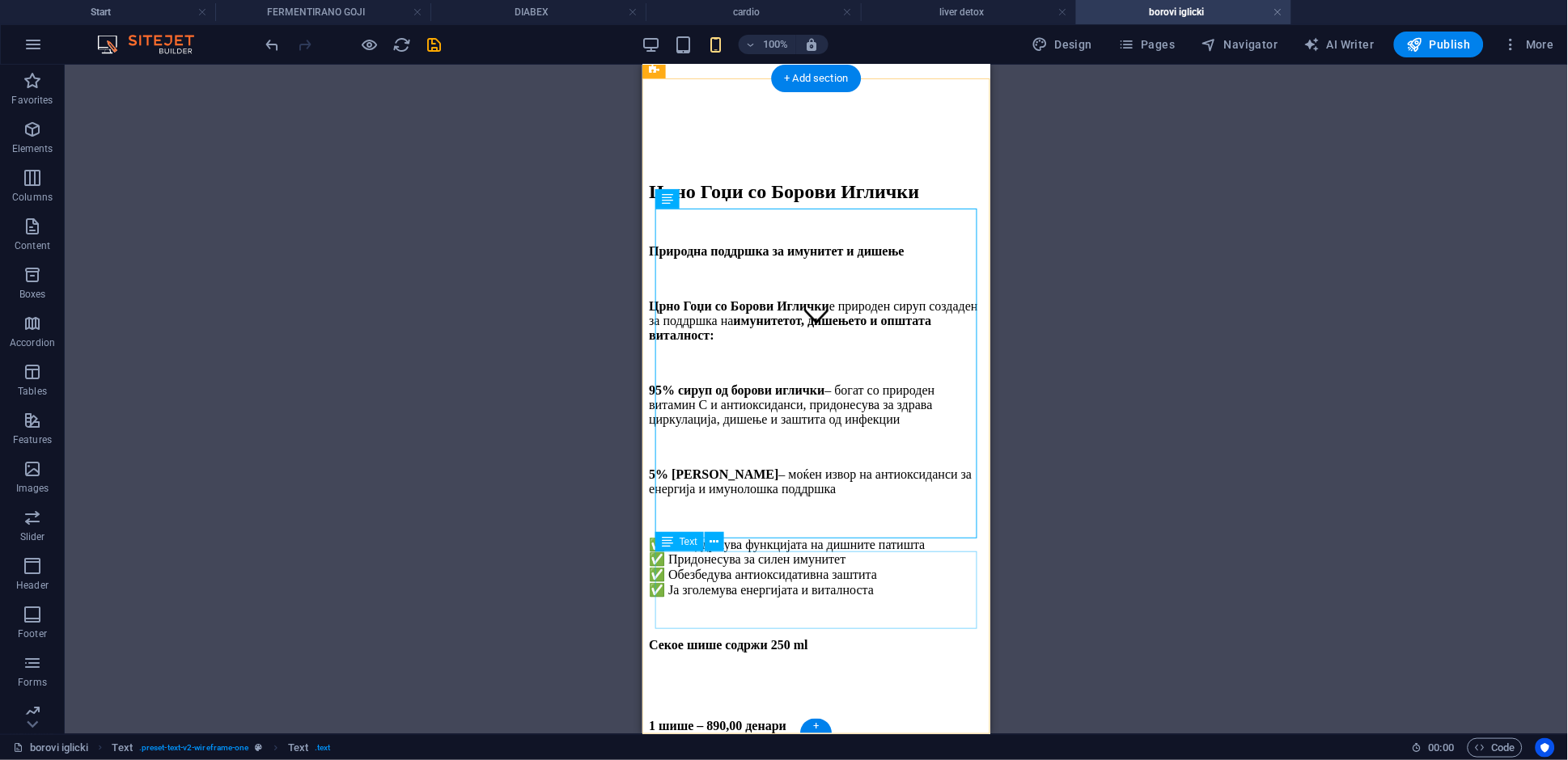
scroll to position [0, 0]
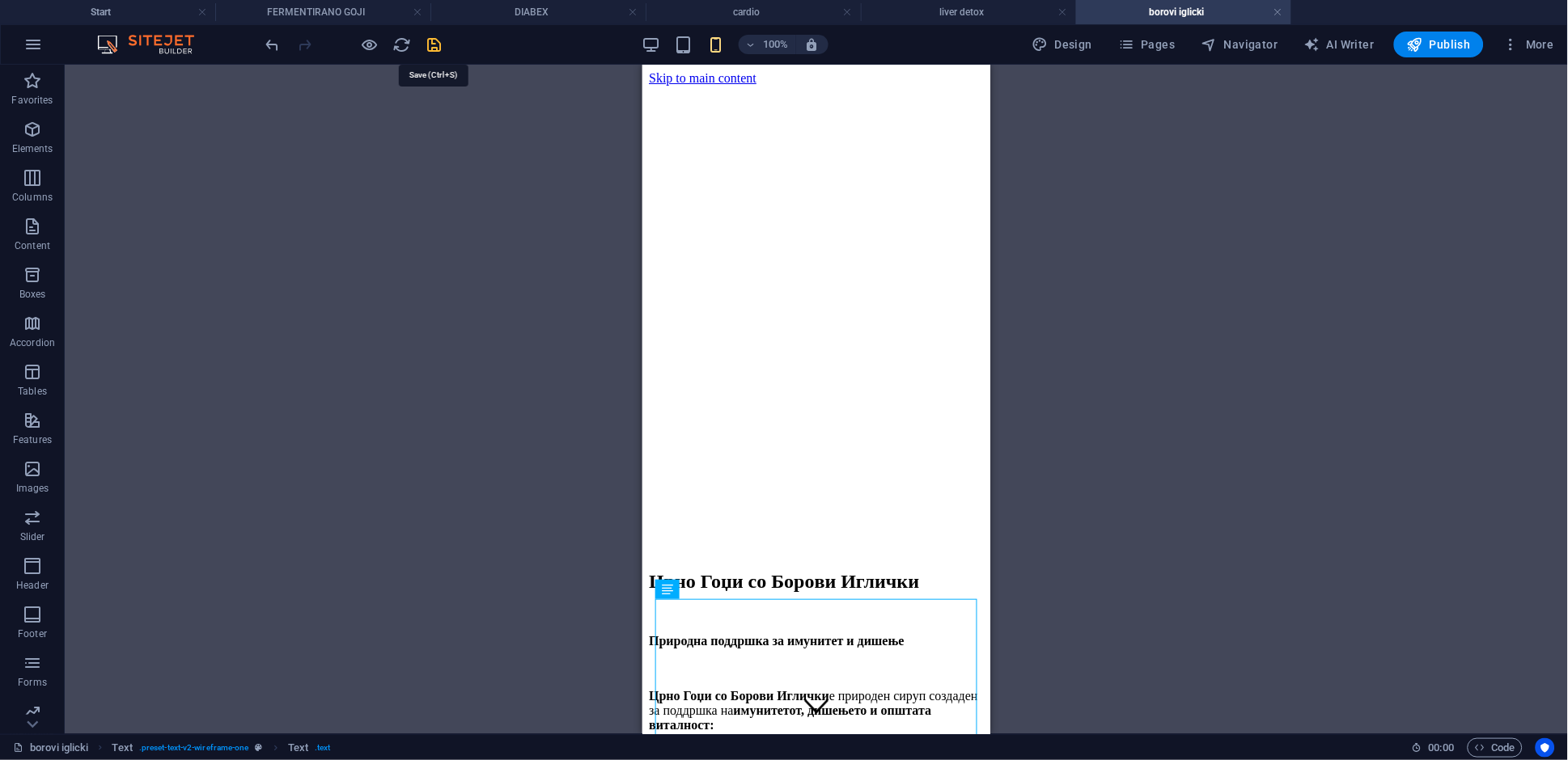
click at [434, 51] on icon "save" at bounding box center [434, 44] width 18 height 18
